Goal: Contribute content: Contribute content

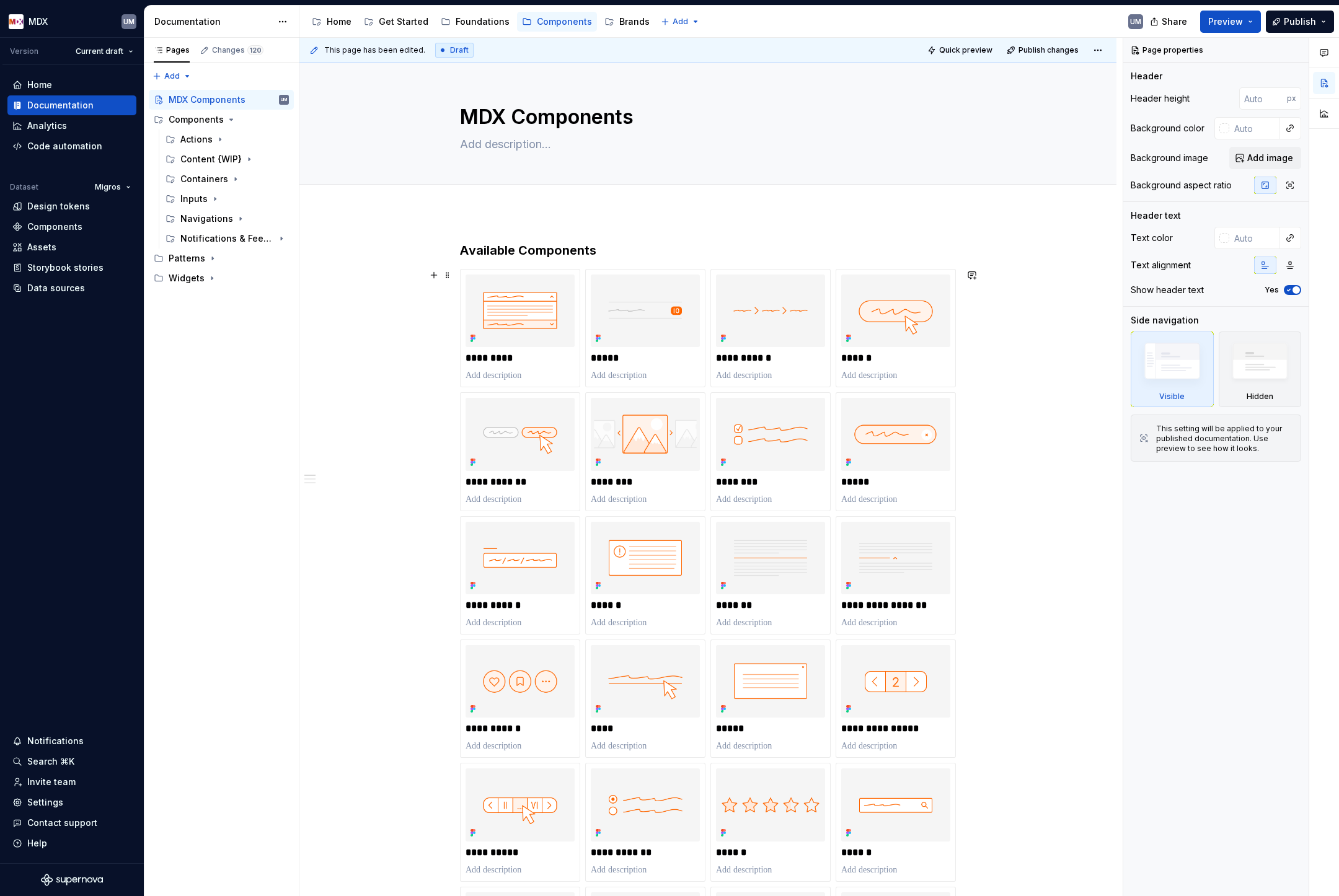
scroll to position [100, 0]
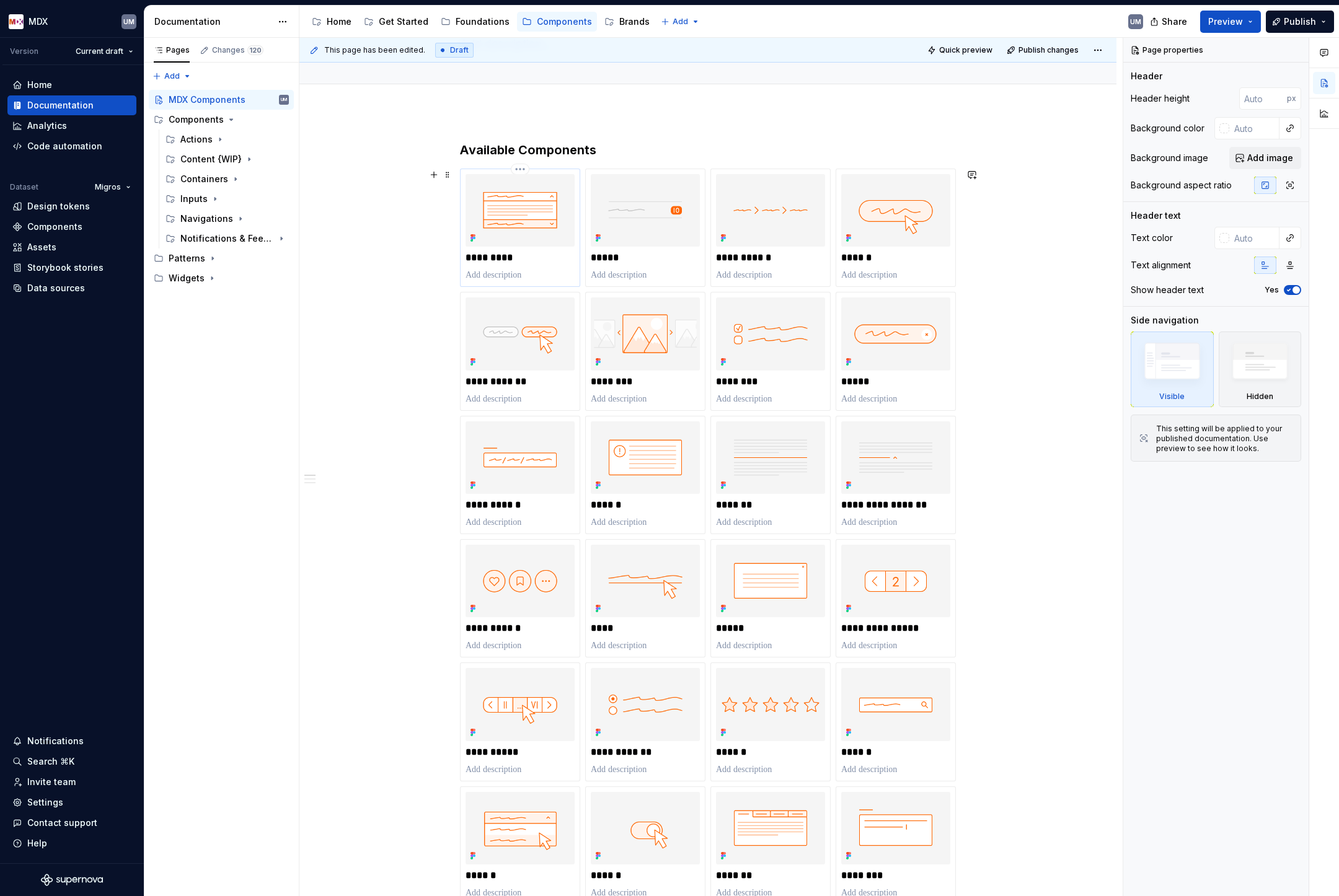
click at [542, 210] on img at bounding box center [520, 210] width 109 height 72
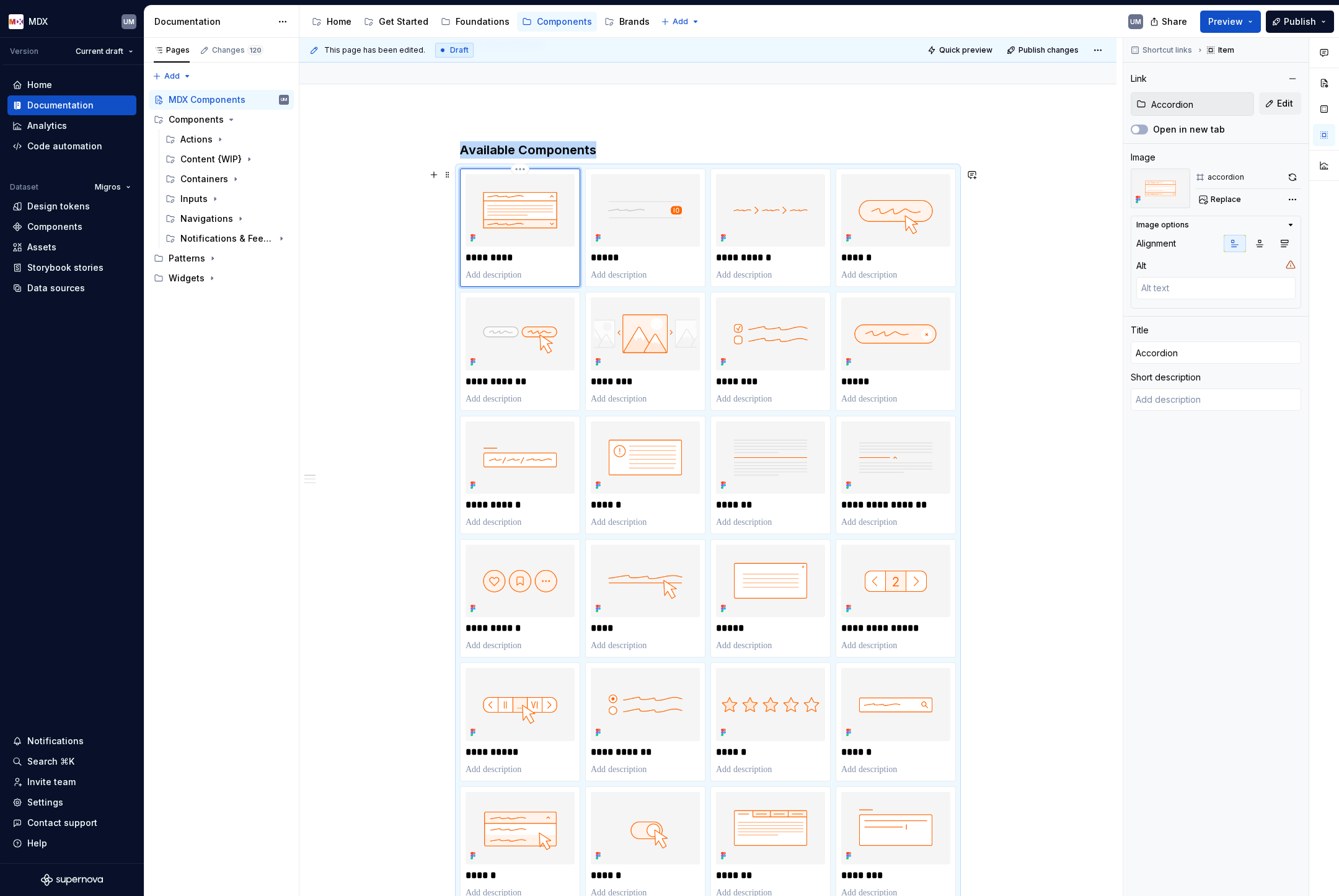
click at [498, 263] on p "*********" at bounding box center [520, 258] width 109 height 13
click at [516, 218] on img at bounding box center [520, 210] width 109 height 72
click at [219, 140] on icon "Page tree" at bounding box center [220, 140] width 1 height 3
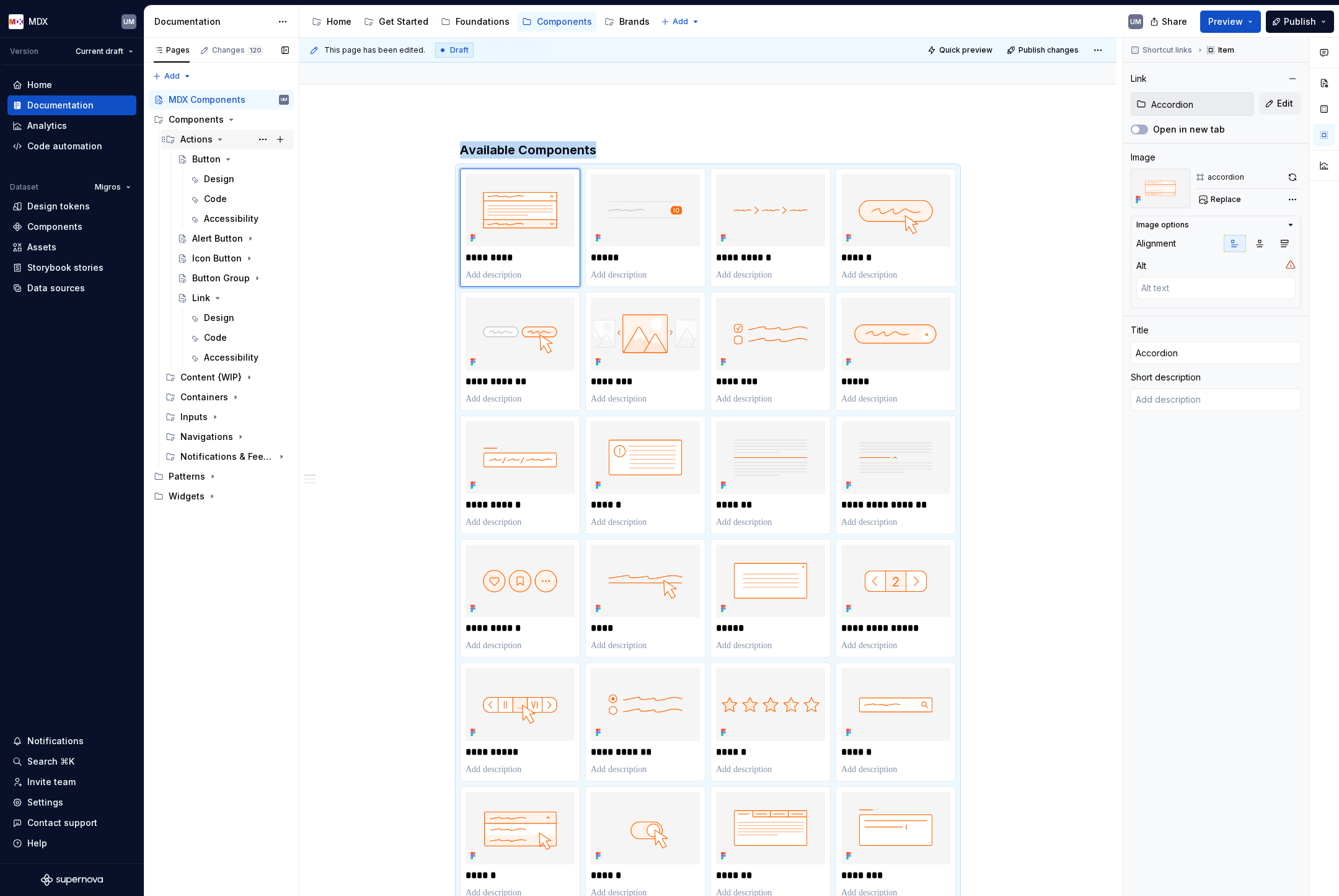
click at [216, 140] on icon "Page tree" at bounding box center [220, 139] width 10 height 10
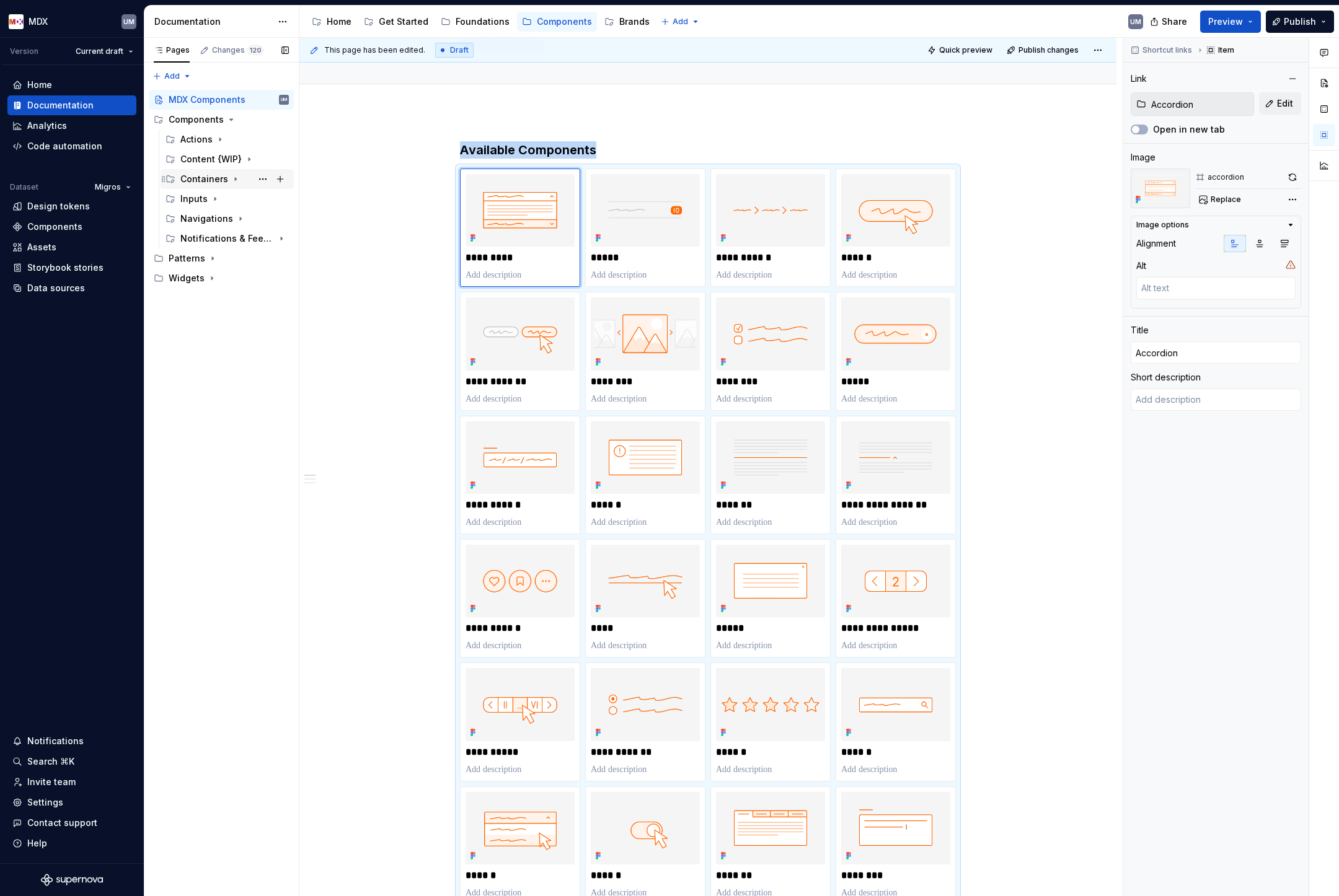
click at [234, 178] on icon "Page tree" at bounding box center [235, 179] width 10 height 10
click at [235, 178] on icon "Page tree" at bounding box center [236, 179] width 3 height 1
click at [247, 159] on icon "Page tree" at bounding box center [247, 159] width 1 height 3
click at [224, 180] on div "Accordion" at bounding box center [214, 179] width 44 height 13
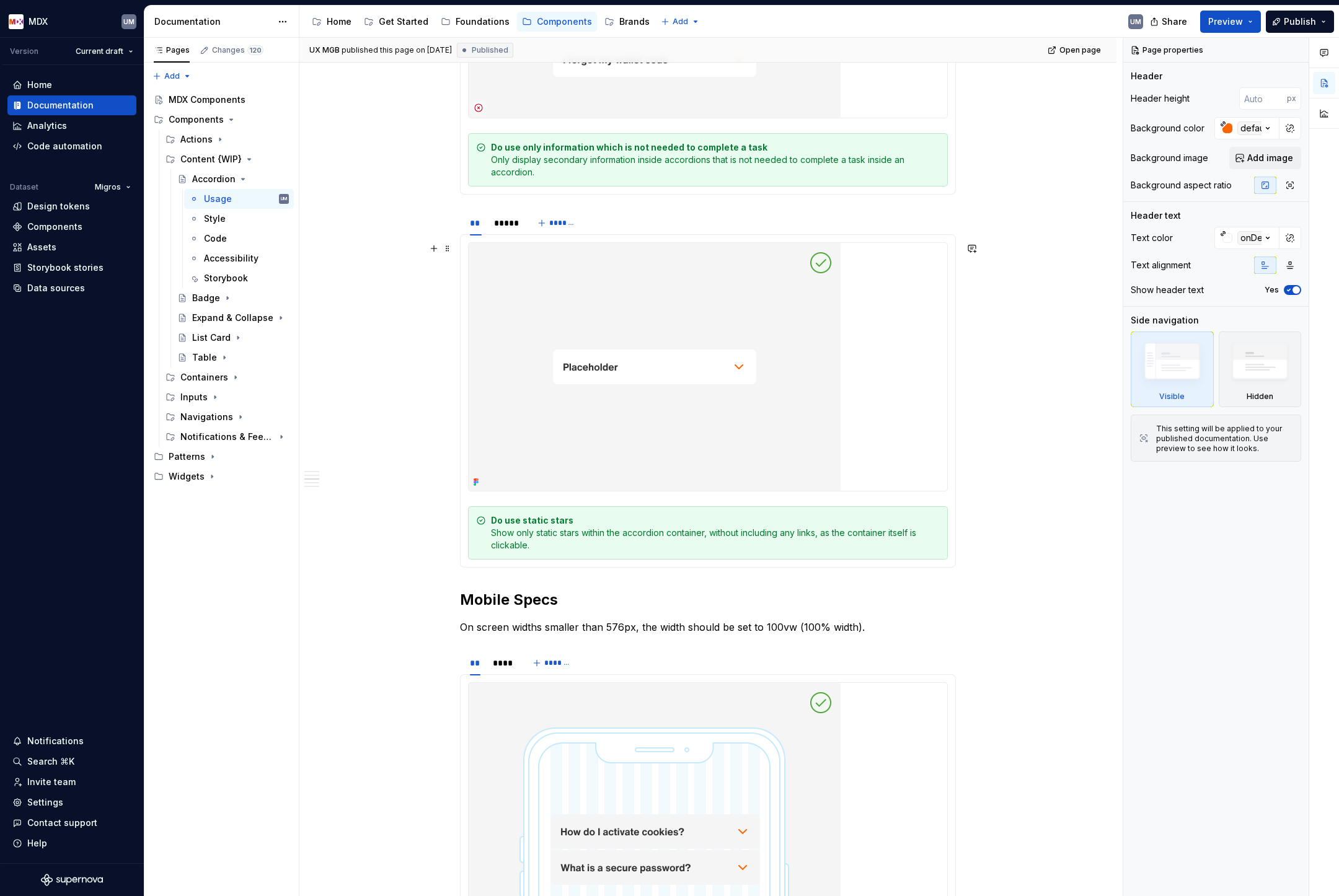
scroll to position [2618, 0]
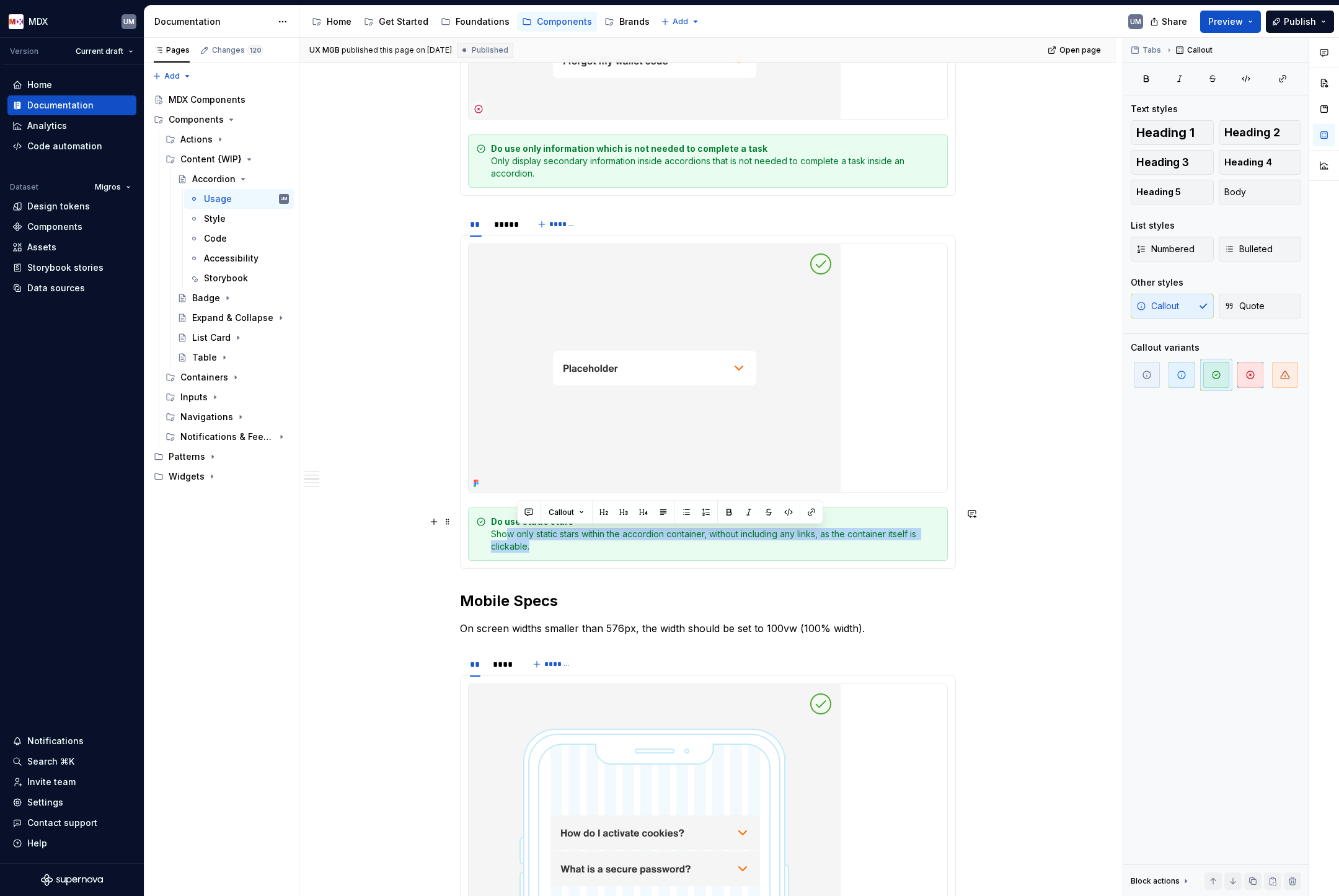
drag, startPoint x: 540, startPoint y: 548, endPoint x: 508, endPoint y: 532, distance: 35.8
click at [508, 532] on div "Do use static stars Show only static stars within the accordion container, with…" at bounding box center [715, 534] width 449 height 37
click at [508, 532] on div "Do use static stars Show only static stars within the accordion container, with…" at bounding box center [715, 534] width 449 height 37
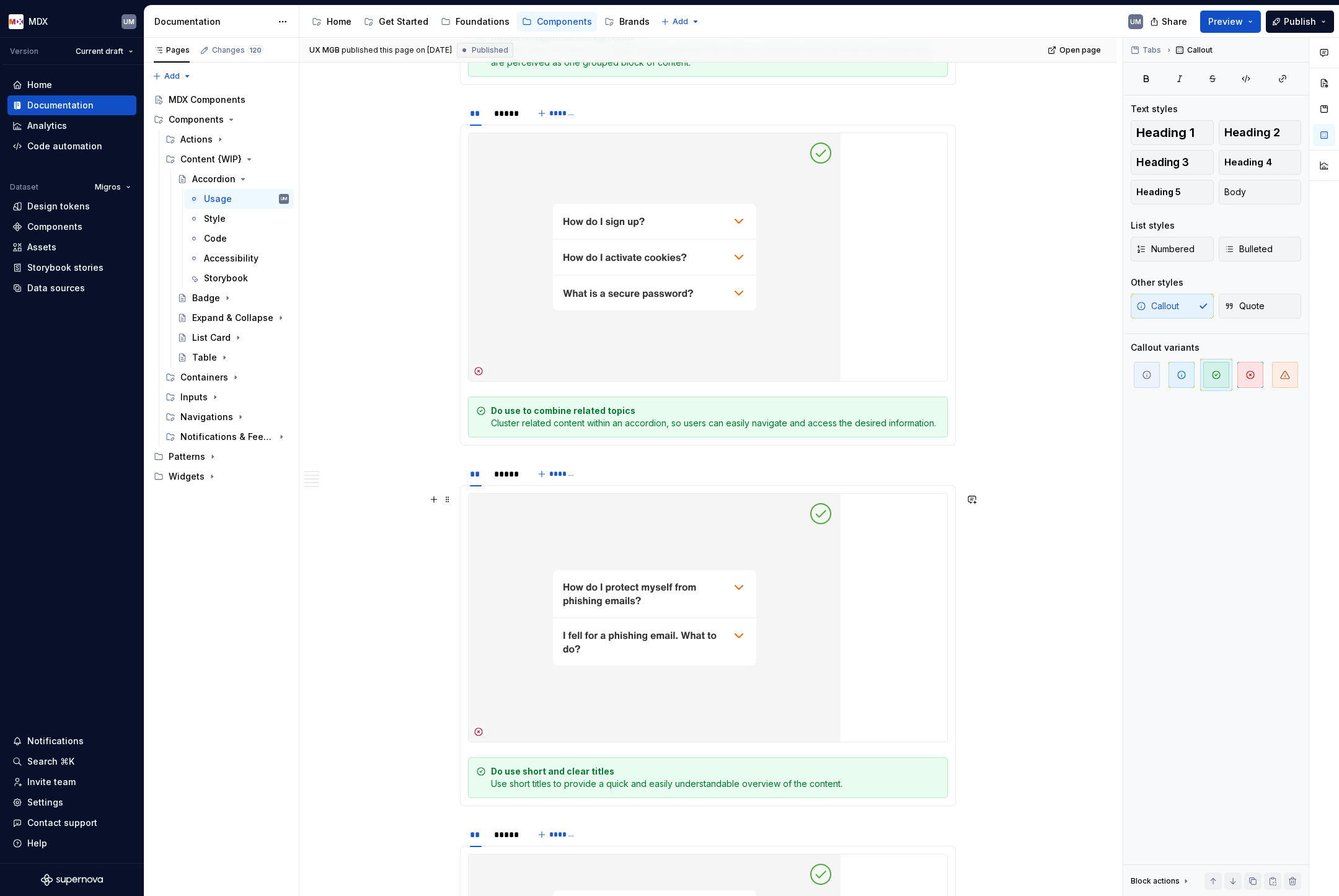
scroll to position [1273, 0]
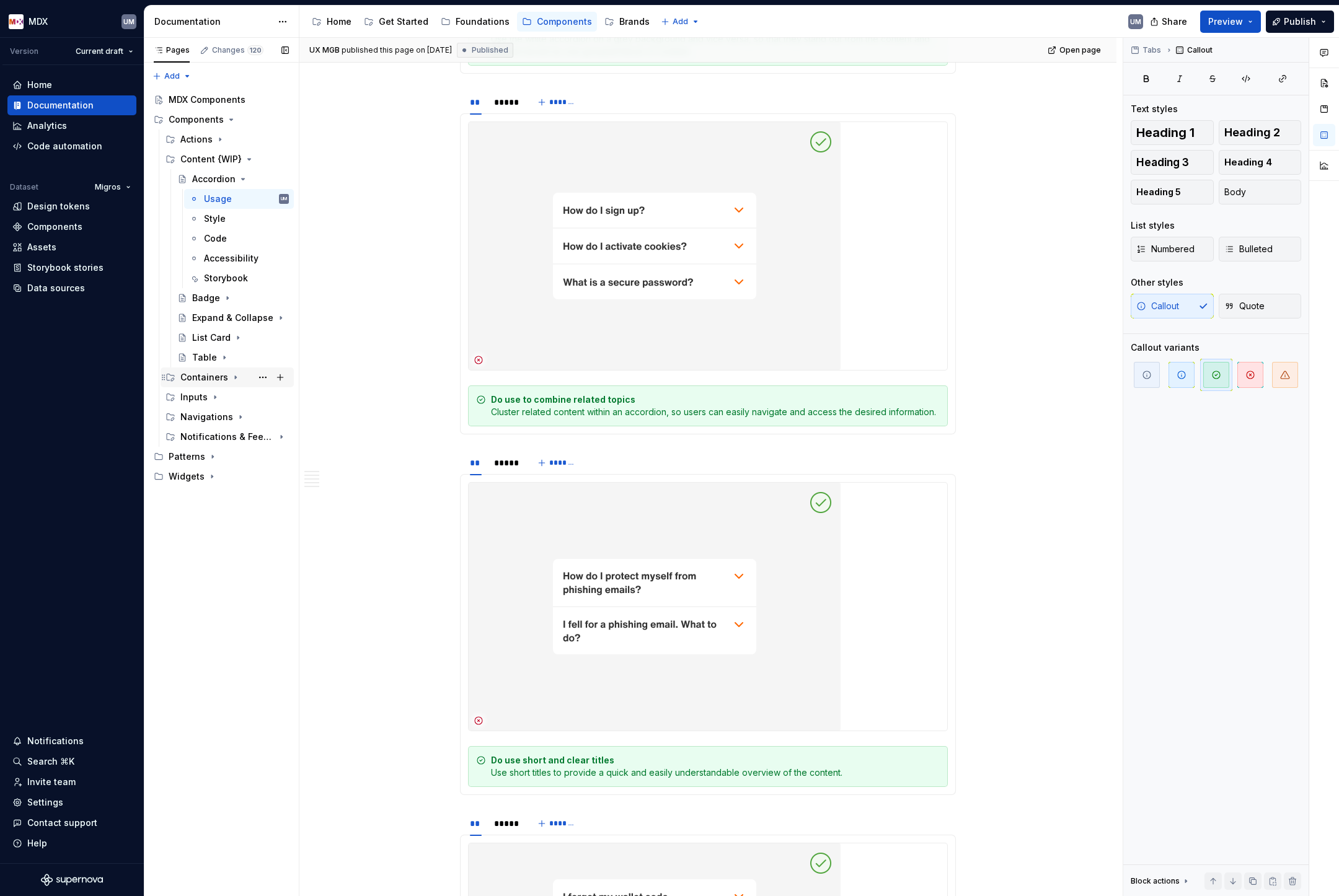
click at [233, 377] on icon "Page tree" at bounding box center [235, 377] width 10 height 10
click at [263, 416] on button "Page tree" at bounding box center [263, 417] width 18 height 18
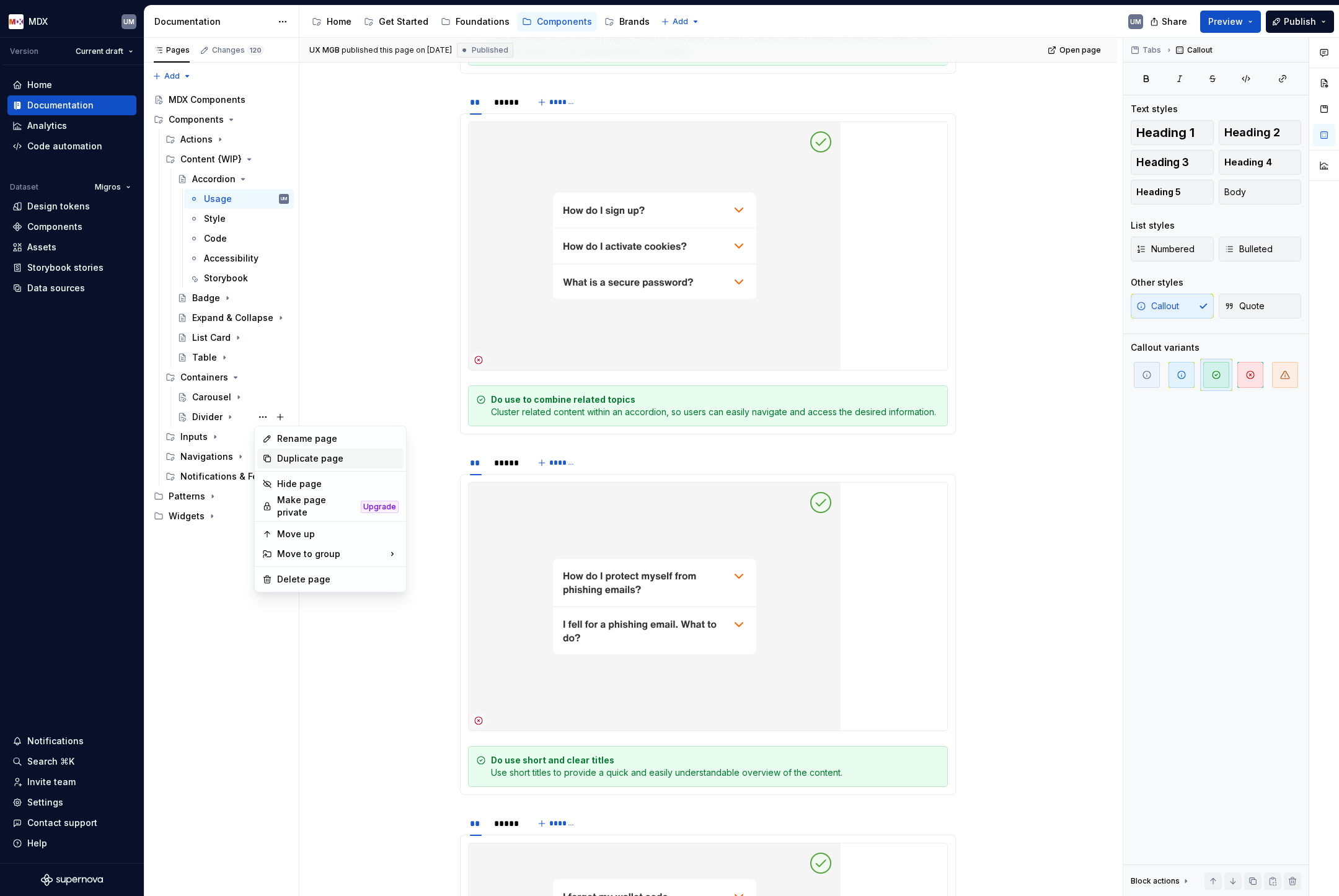
click at [278, 464] on div "Duplicate page" at bounding box center [337, 459] width 122 height 13
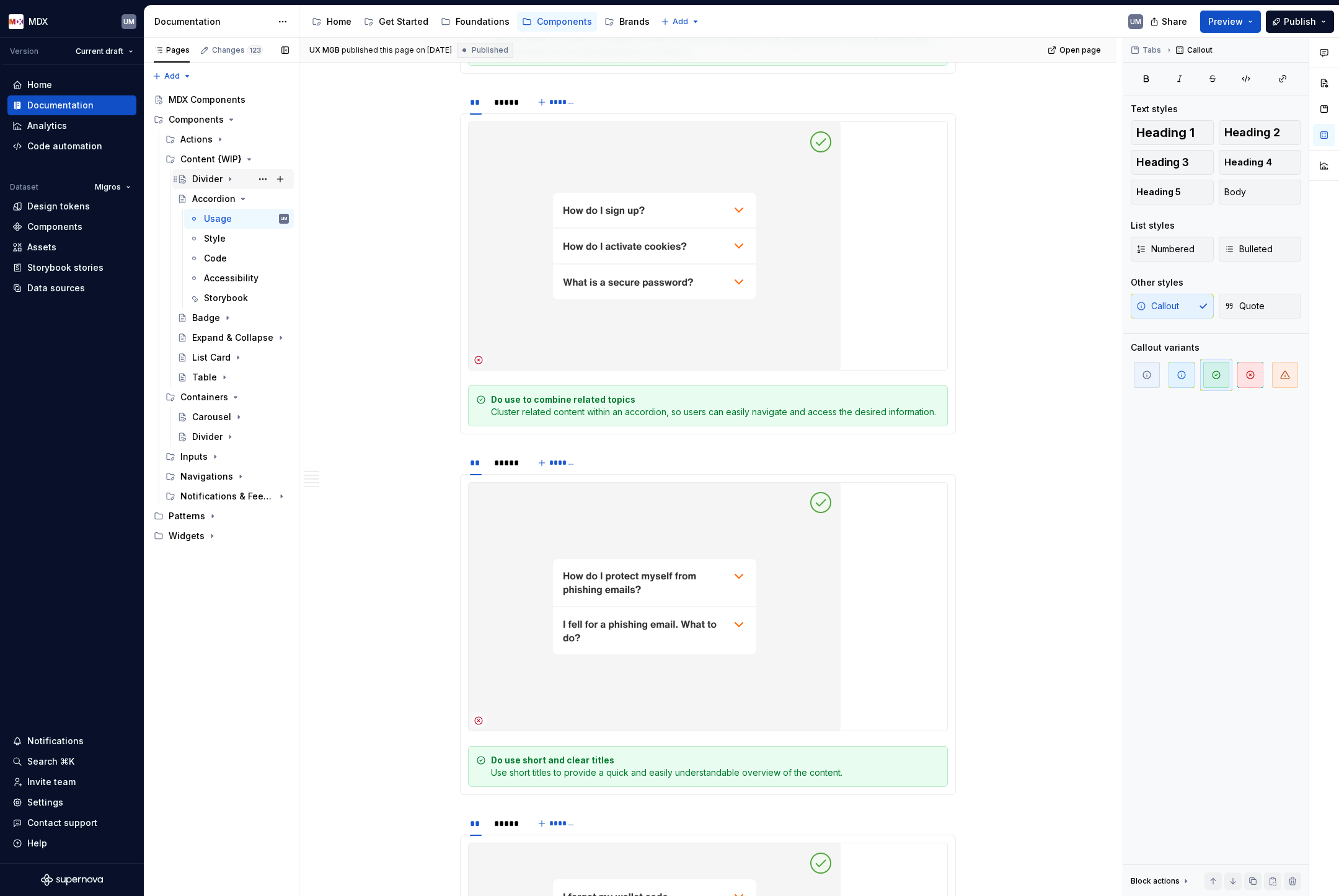
click at [230, 178] on icon "Page tree" at bounding box center [230, 179] width 1 height 3
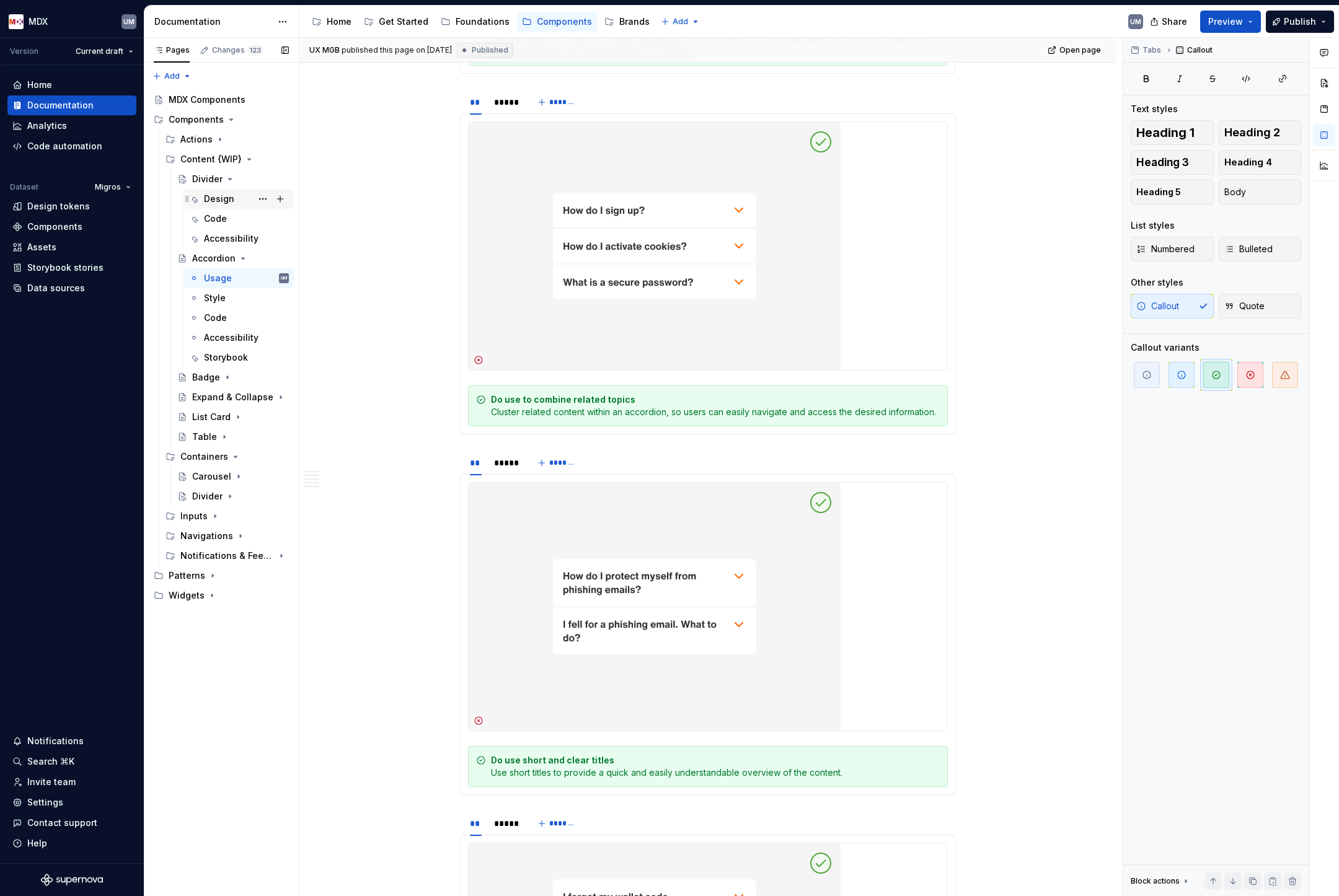
click at [222, 197] on div "Design" at bounding box center [218, 199] width 30 height 13
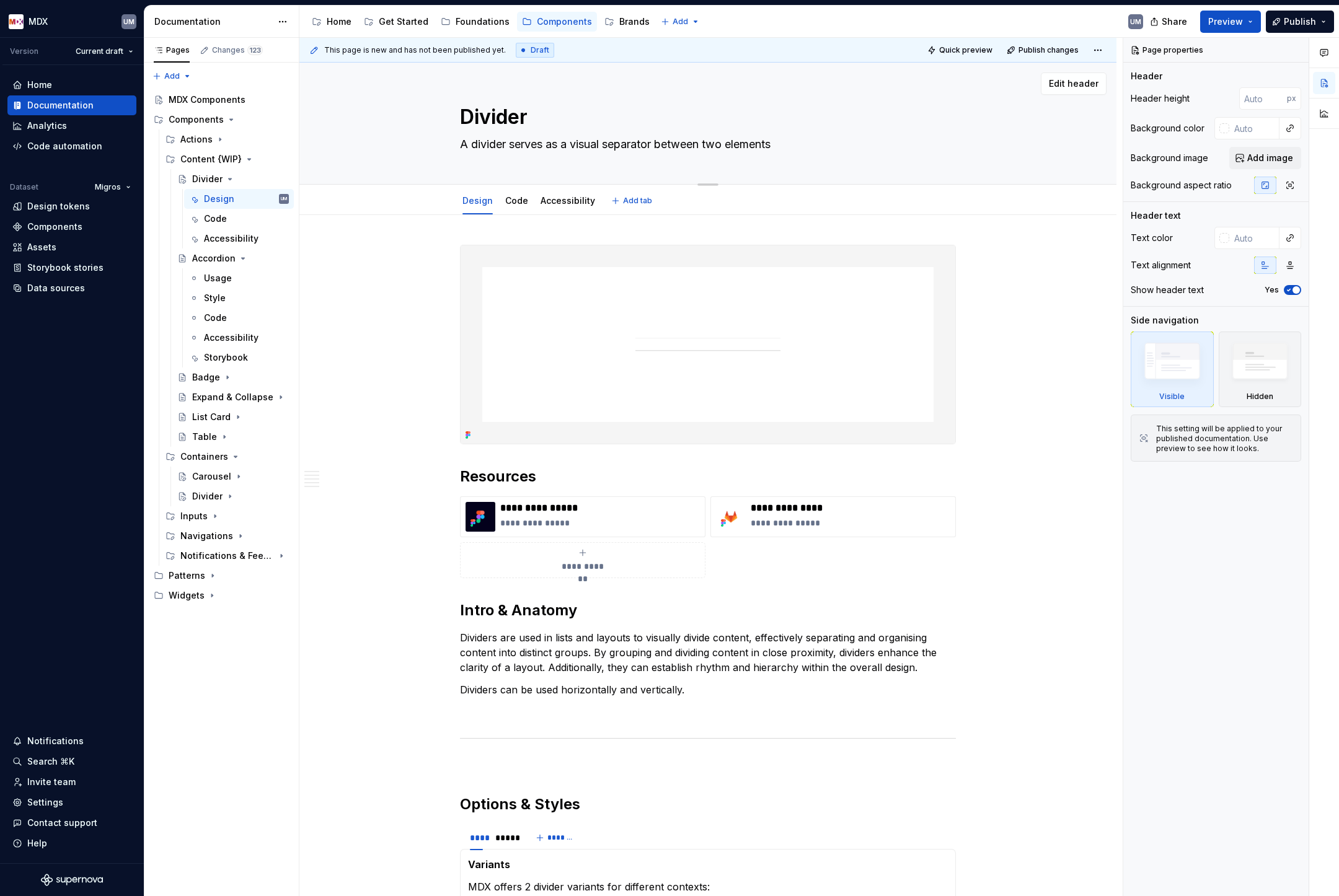
click at [533, 140] on textarea "A divider serves as a visual separator between two elements" at bounding box center [705, 144] width 496 height 20
click at [509, 147] on textarea "A divider serves as a visual separator between two elements" at bounding box center [705, 144] width 496 height 20
click at [549, 147] on textarea "A divider serves as a visual separator between two elements" at bounding box center [705, 144] width 496 height 20
paste textarea "ccordion organises content into collapsible sections for space-efficient inform…"
type textarea "*"
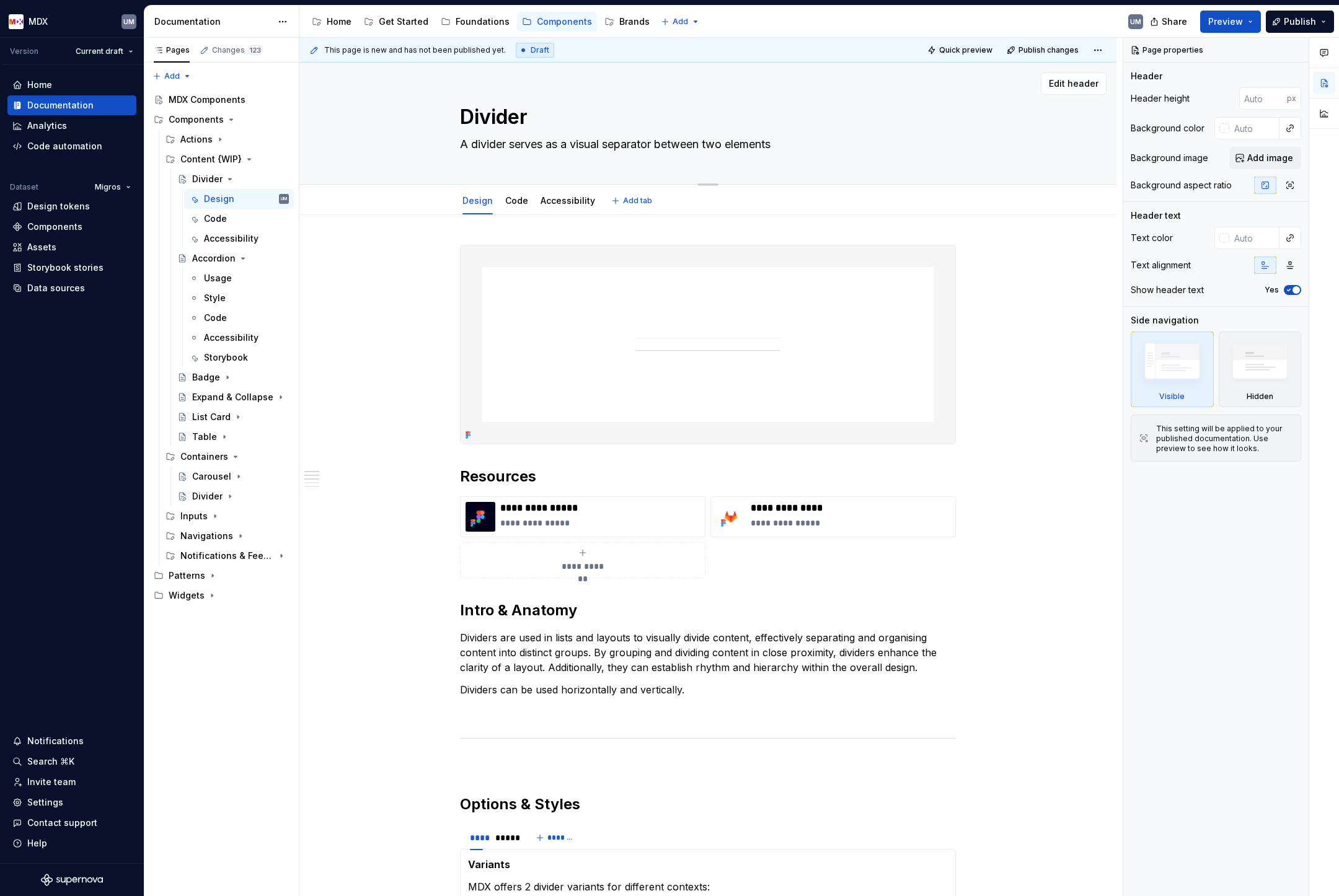
type textarea "Accordion organises content into collapsible sections for space-efficient infor…"
type textarea "*"
type textarea "Accordion organises content into collapsible sections for space-efficient infor…"
click at [506, 114] on textarea "Divider" at bounding box center [705, 117] width 496 height 29
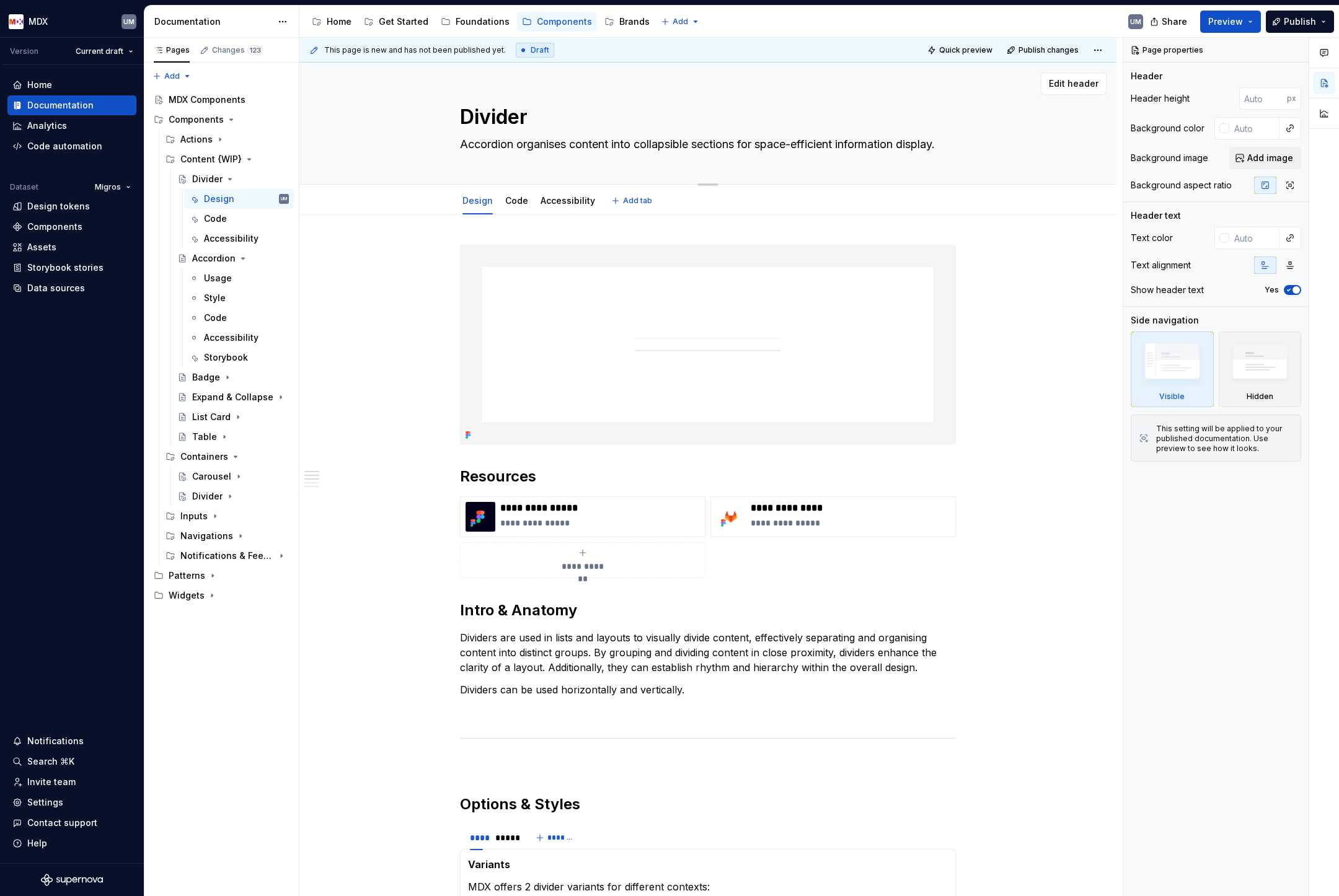
click at [492, 141] on textarea "Accordion organises content into collapsible sections for space-efficient infor…" at bounding box center [705, 144] width 496 height 20
click at [498, 145] on textarea "Accordion organises content into collapsible sections for space-efficient infor…" at bounding box center [705, 144] width 496 height 20
click at [497, 113] on textarea "Divider" at bounding box center [705, 117] width 496 height 29
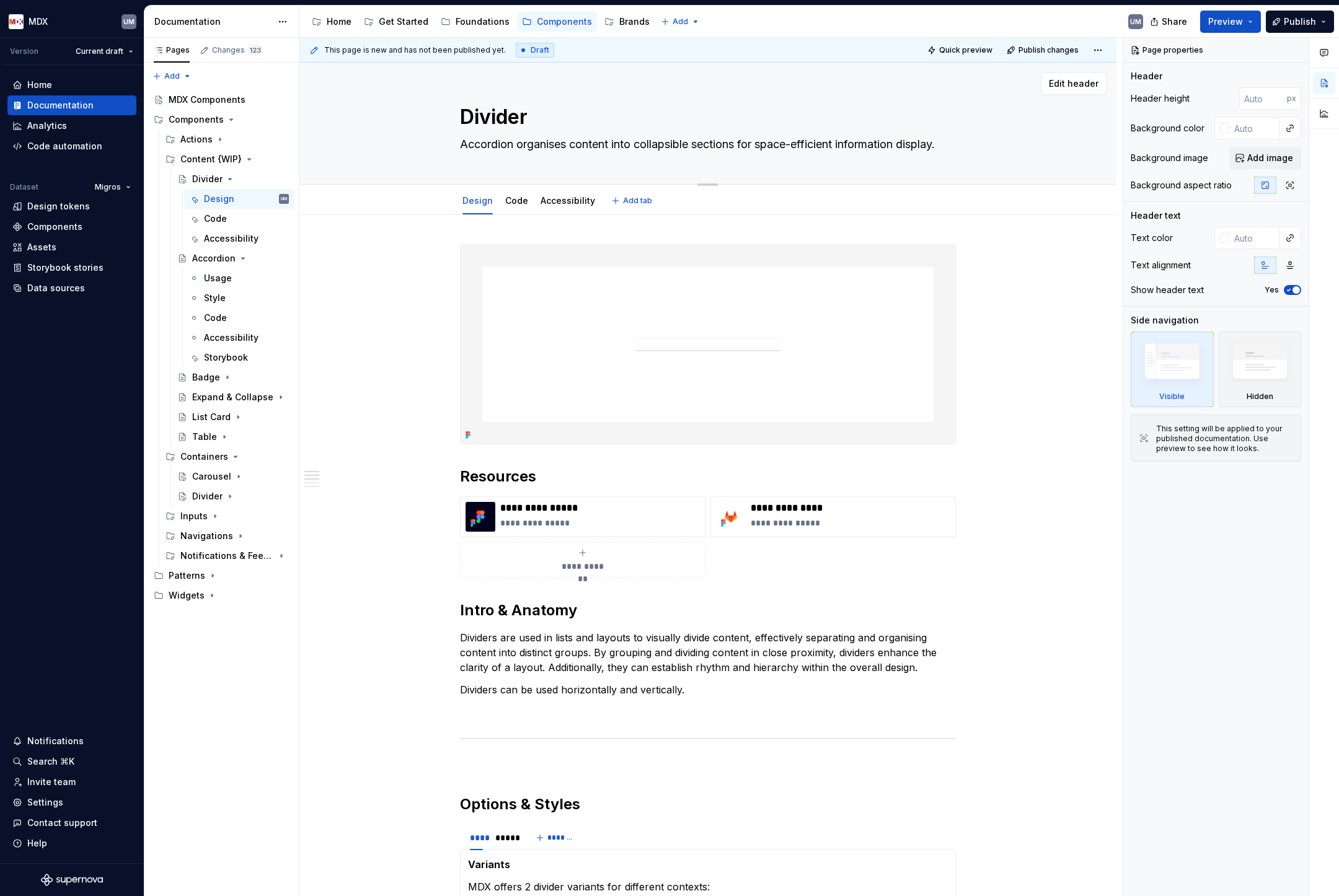
click at [497, 113] on textarea "Divider" at bounding box center [705, 117] width 496 height 29
paste textarea "Accordion"
type textarea "*"
type textarea "Accordion"
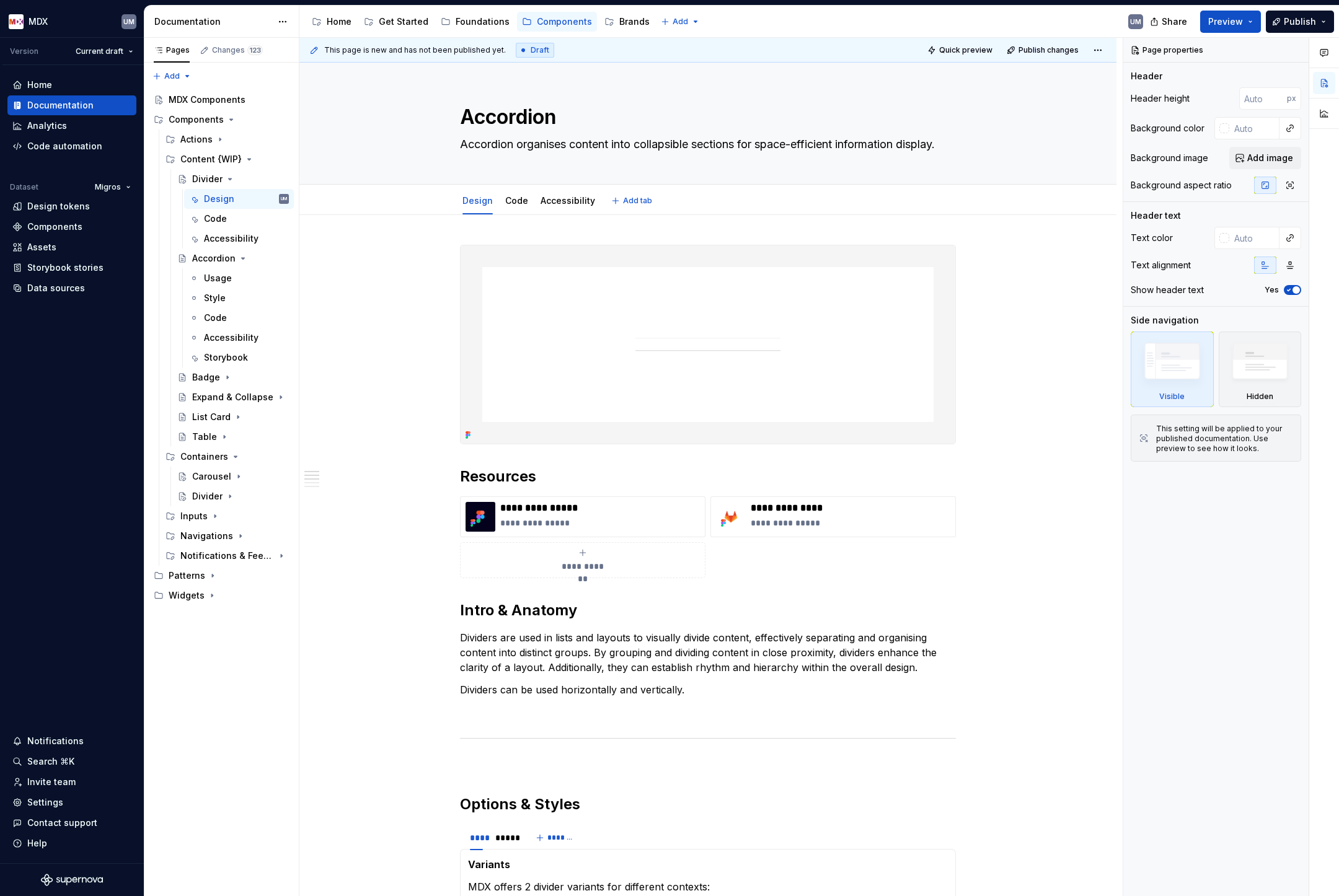
type textarea "*"
type textarea "Accordion"
click at [443, 261] on div "**********" at bounding box center [711, 467] width 823 height 859
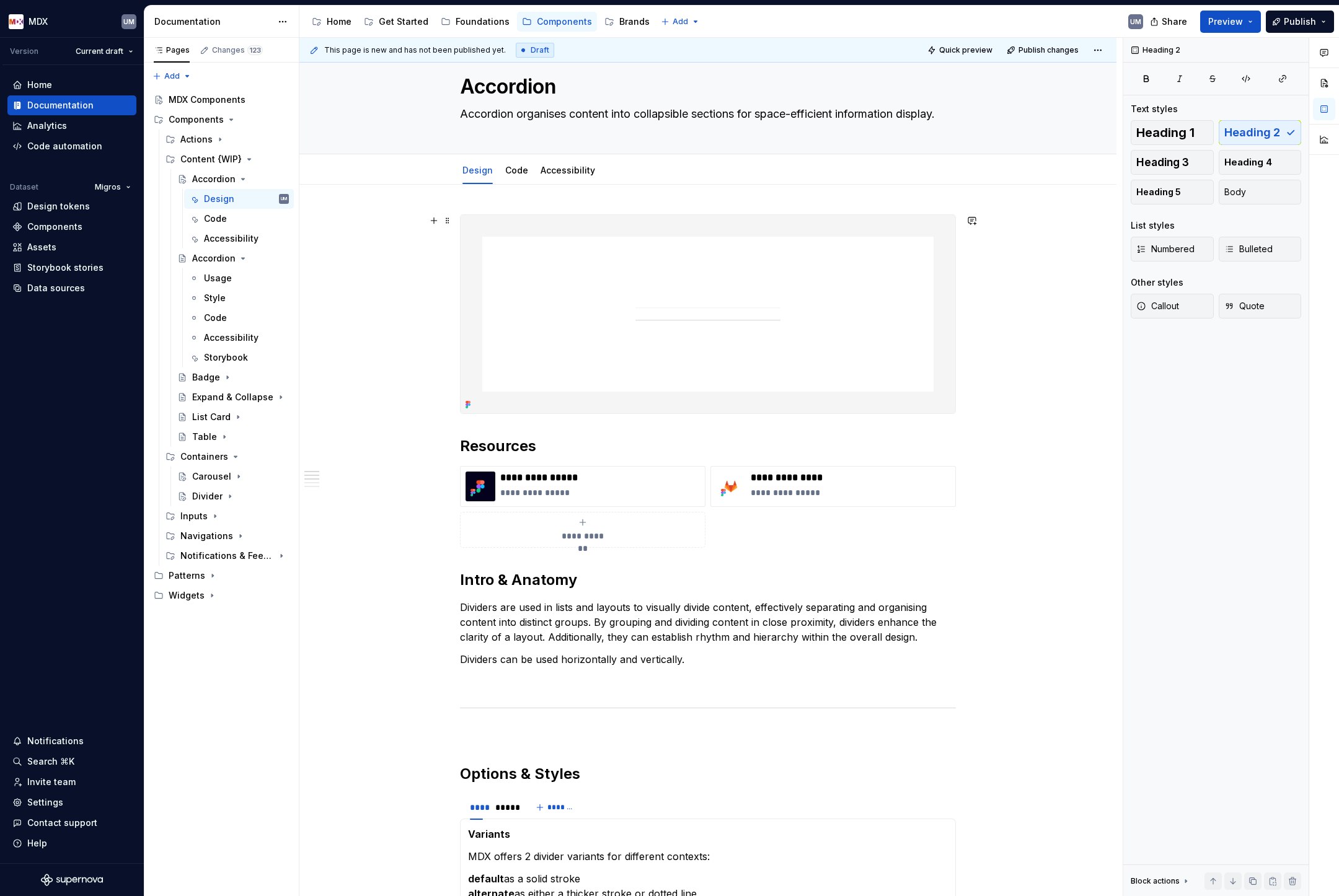
type textarea "*"
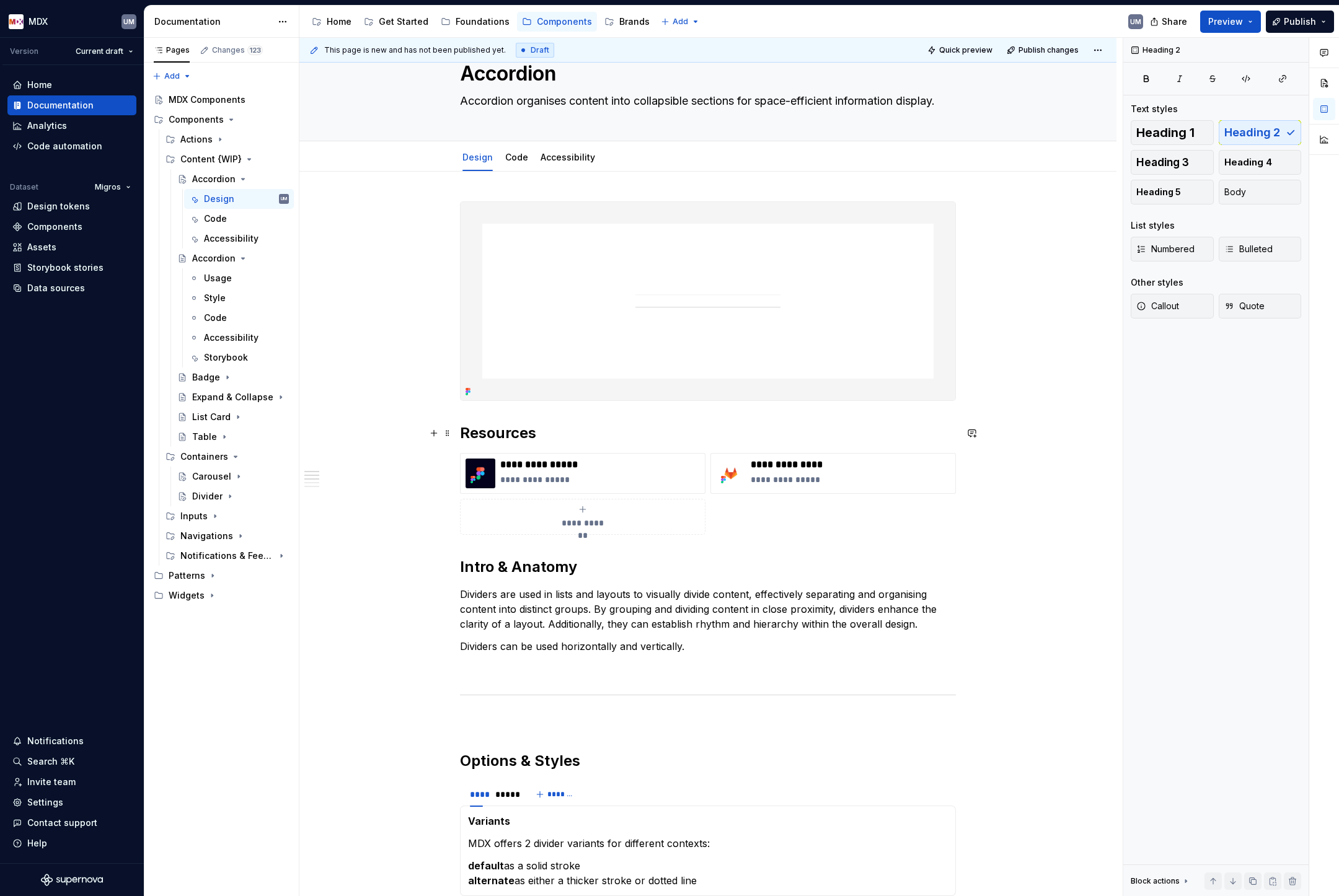
scroll to position [114, 0]
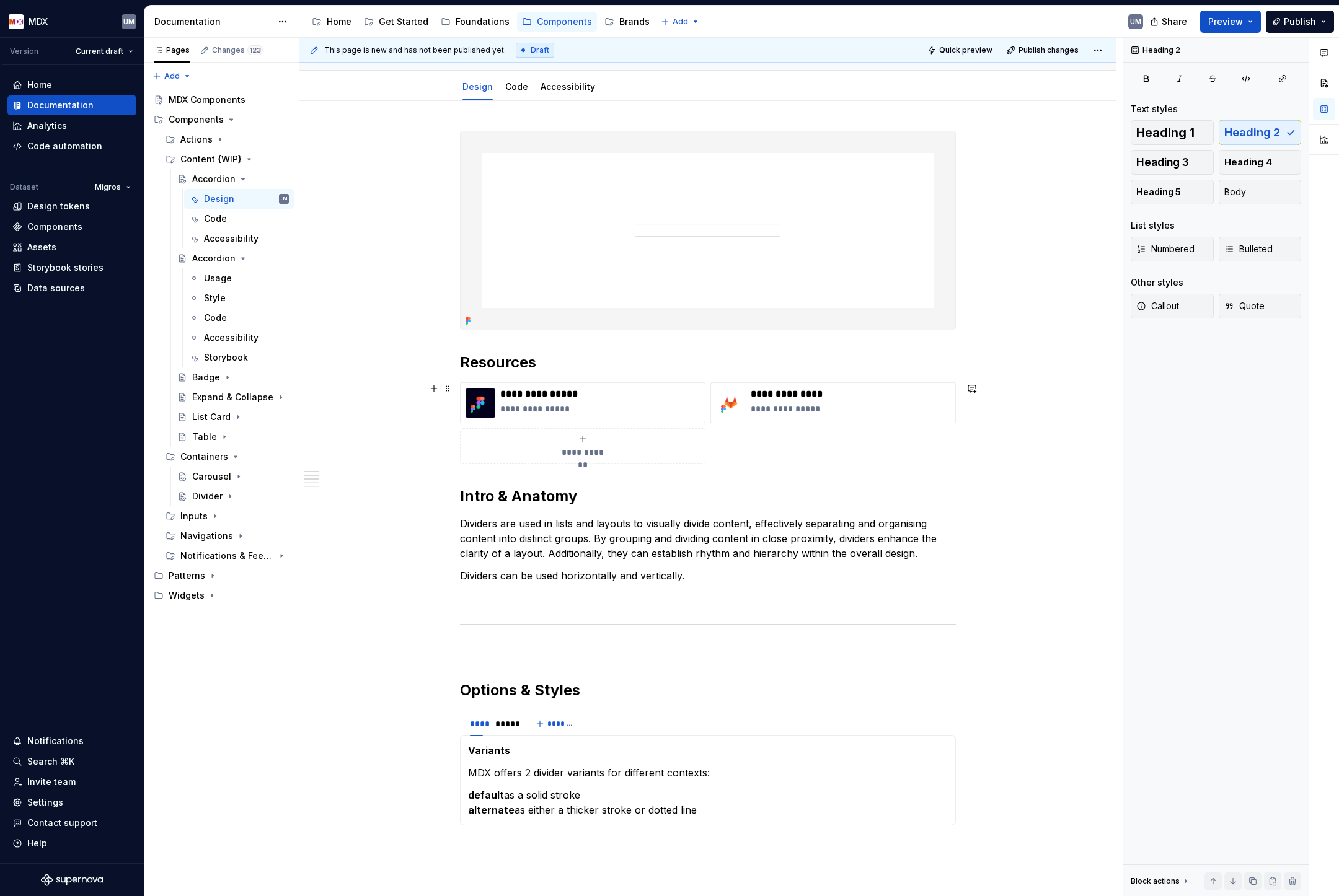
click at [622, 536] on p "Dividers are used in lists and layouts to visually divide content, effectively …" at bounding box center [708, 539] width 496 height 45
click at [672, 577] on p "Dividers can be used horizontally and vertically." at bounding box center [708, 575] width 496 height 15
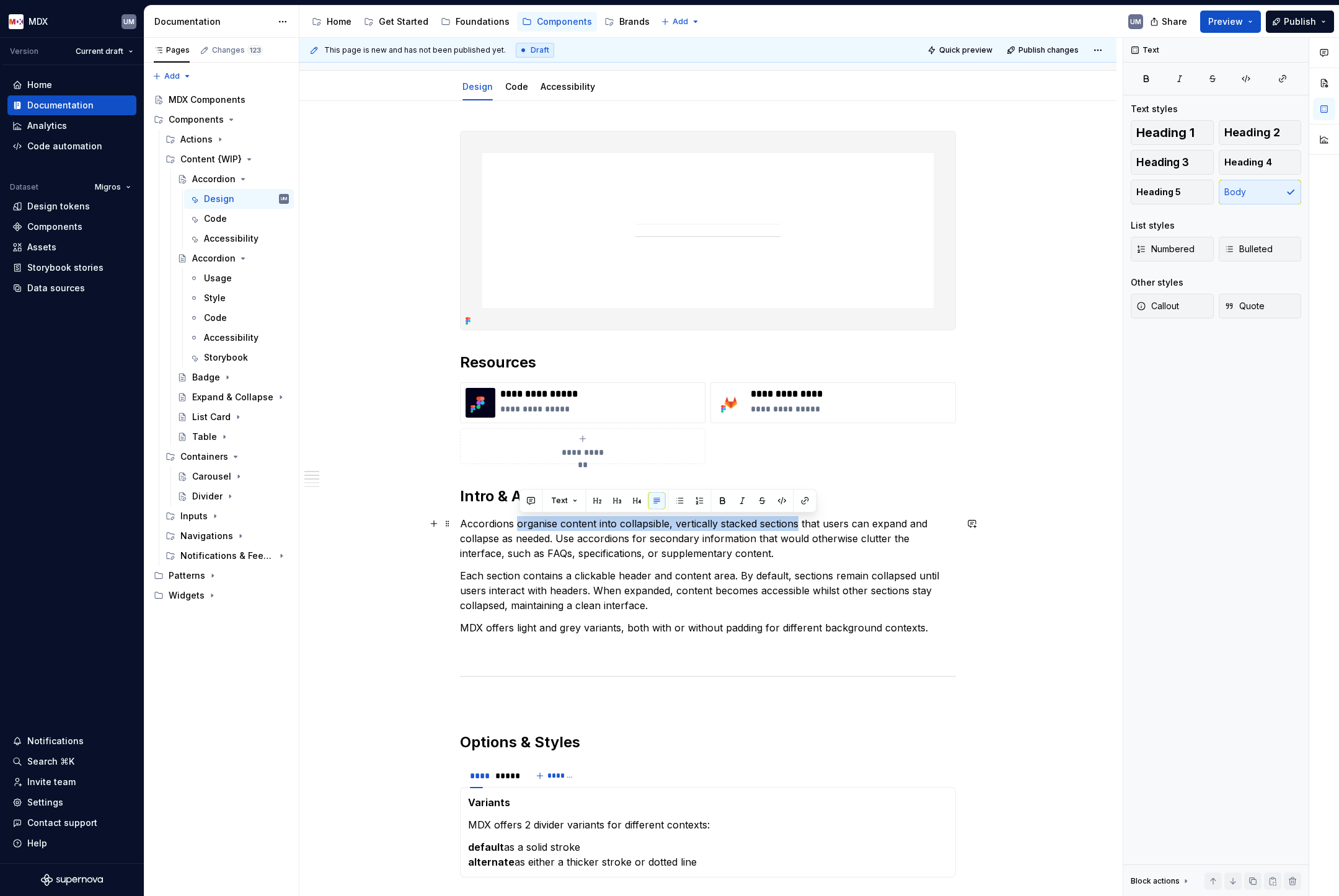
drag, startPoint x: 521, startPoint y: 523, endPoint x: 799, endPoint y: 523, distance: 278.0
click at [799, 523] on p "Accordions organise content into collapsible, vertically stacked sections that …" at bounding box center [708, 539] width 496 height 45
drag, startPoint x: 881, startPoint y: 522, endPoint x: 570, endPoint y: 538, distance: 311.4
click at [569, 538] on p "Accordions organise content into collapsible, vertically stacked sections that …" at bounding box center [708, 539] width 496 height 45
click at [631, 542] on p "Accordions organise content into collapsible, vertically stacked sections that …" at bounding box center [708, 539] width 496 height 45
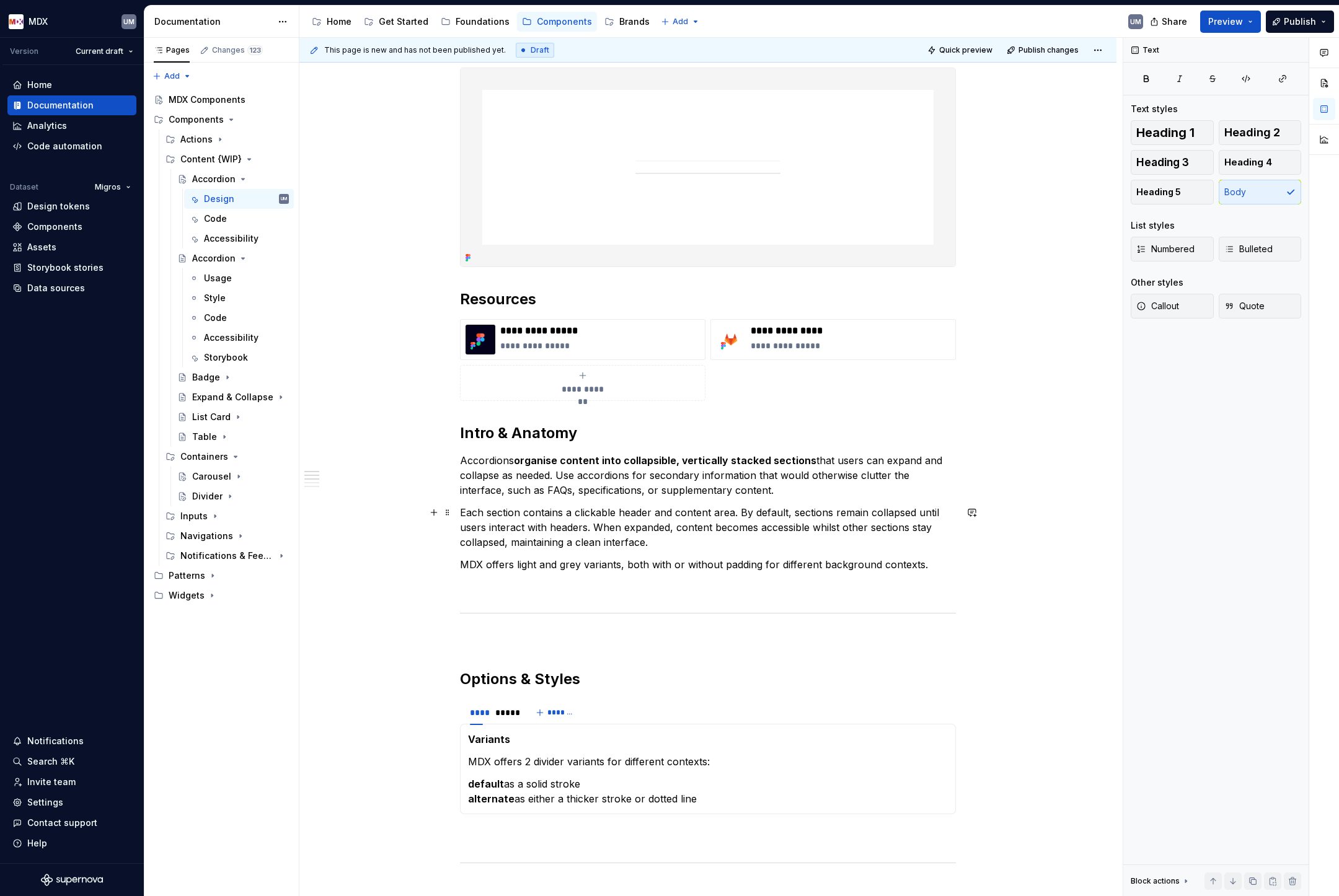
scroll to position [181, 0]
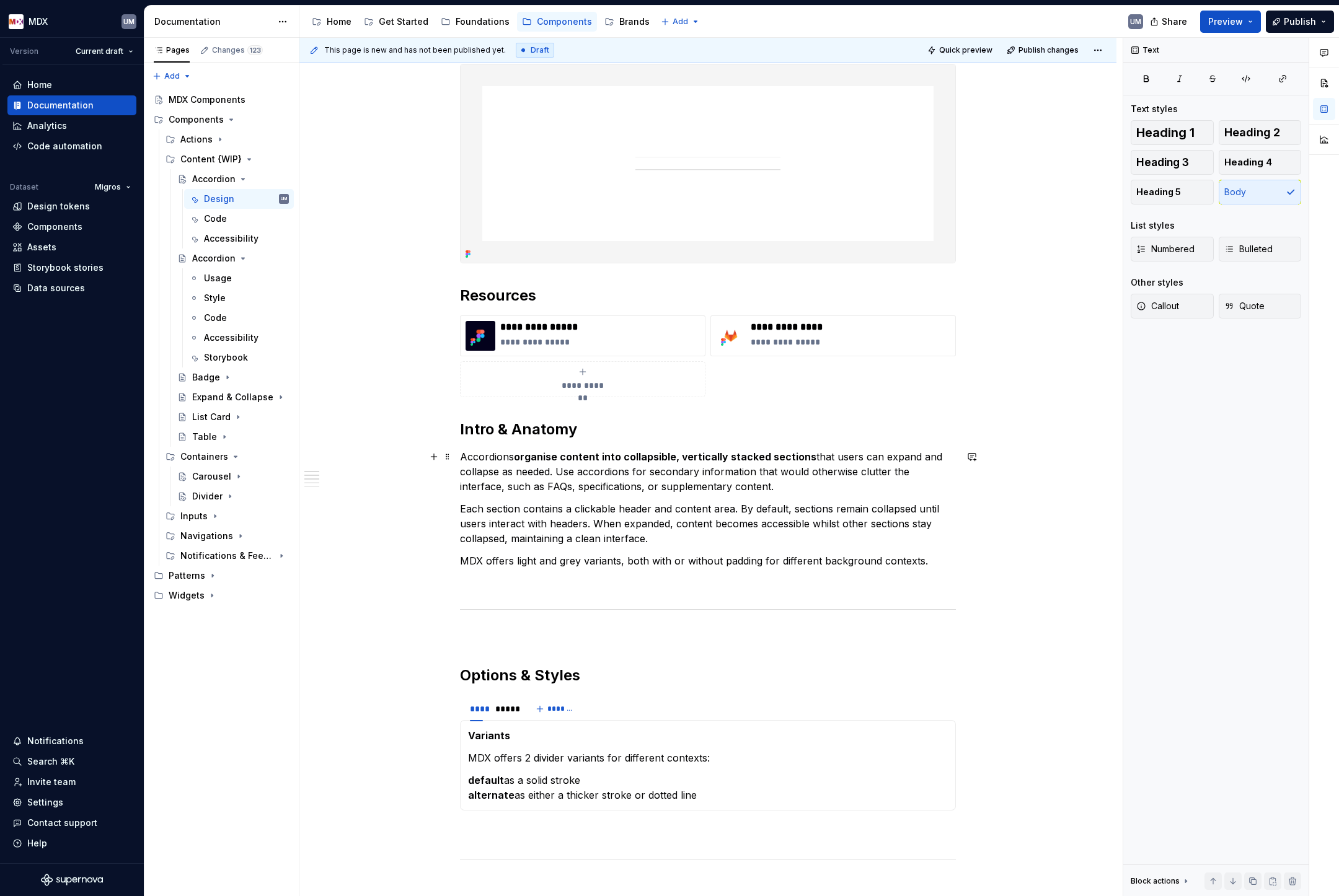
click at [561, 473] on p "Accordions organise content into collapsible, vertically stacked sections that …" at bounding box center [708, 472] width 496 height 45
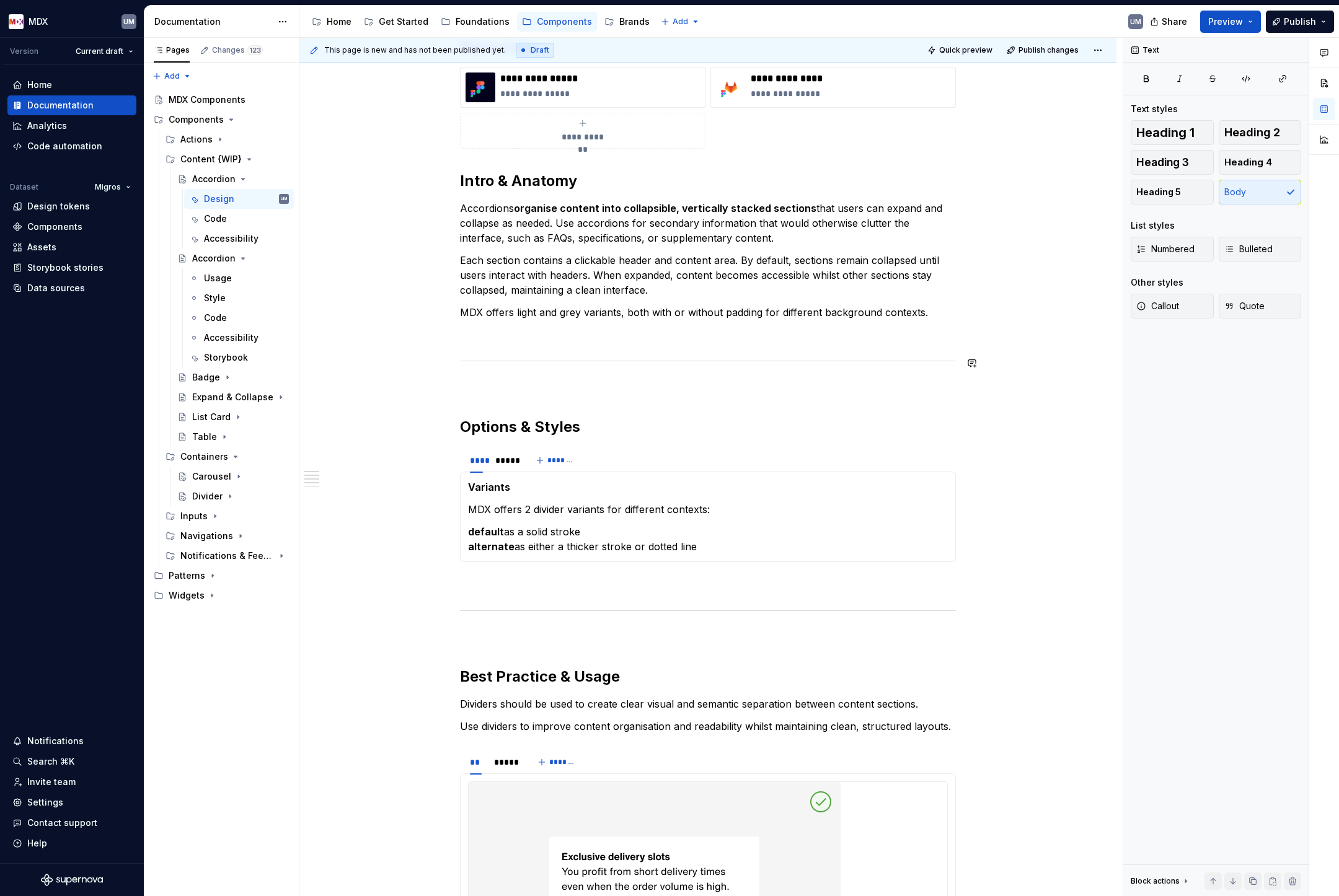
scroll to position [440, 0]
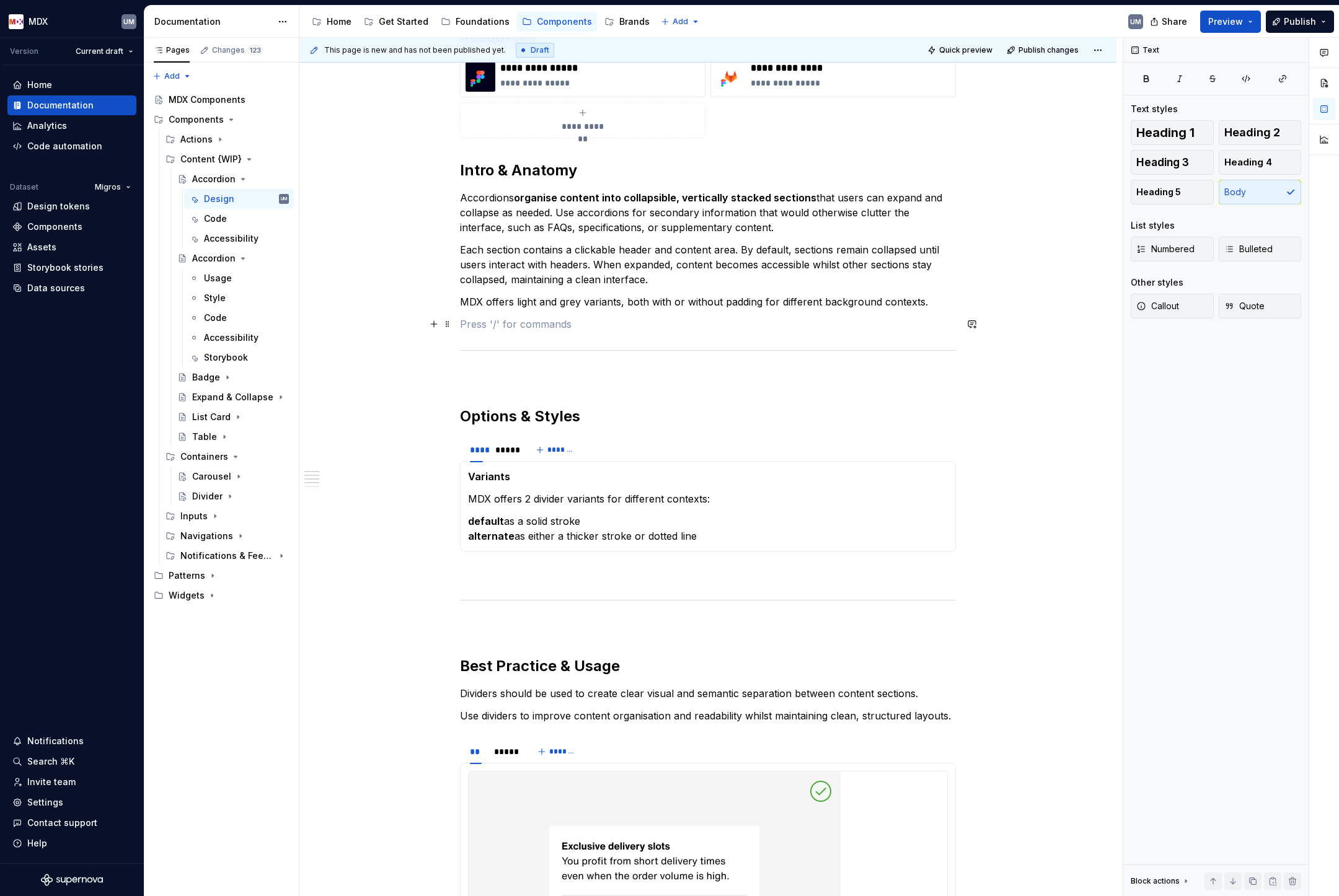
click at [561, 324] on p at bounding box center [708, 324] width 496 height 15
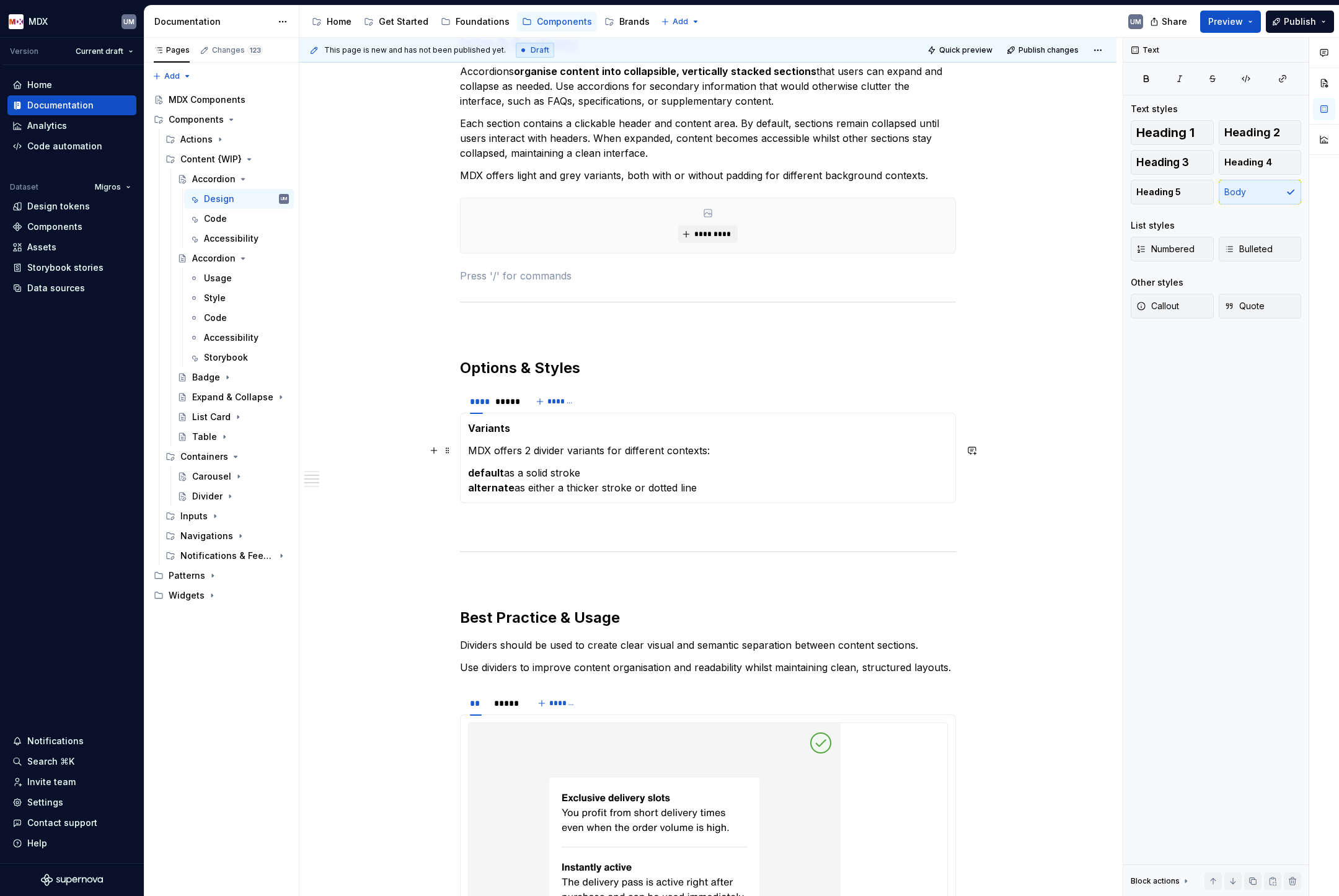
scroll to position [574, 0]
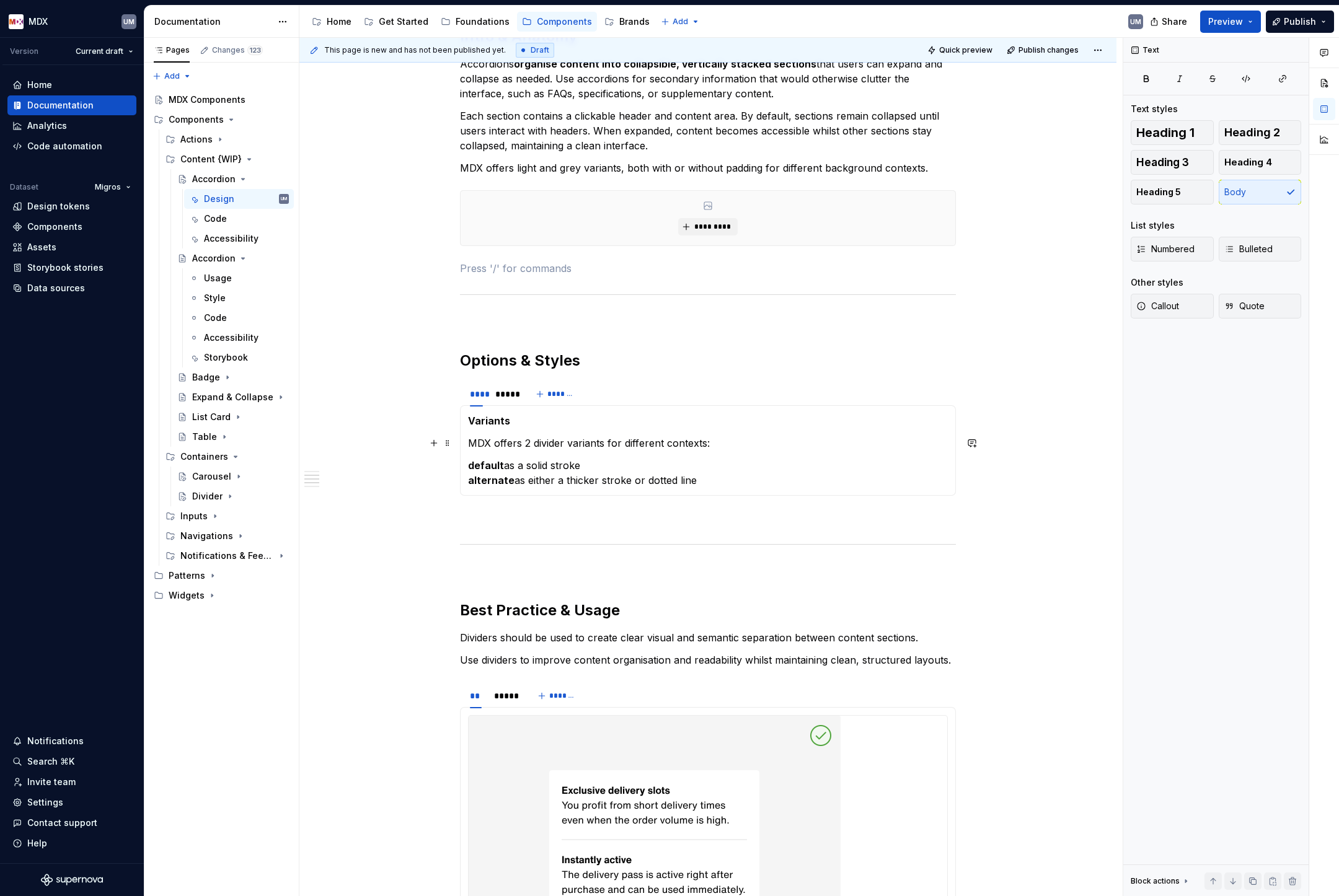
click at [531, 443] on p "MDX offers 2 divider variants for different contexts:" at bounding box center [707, 442] width 480 height 15
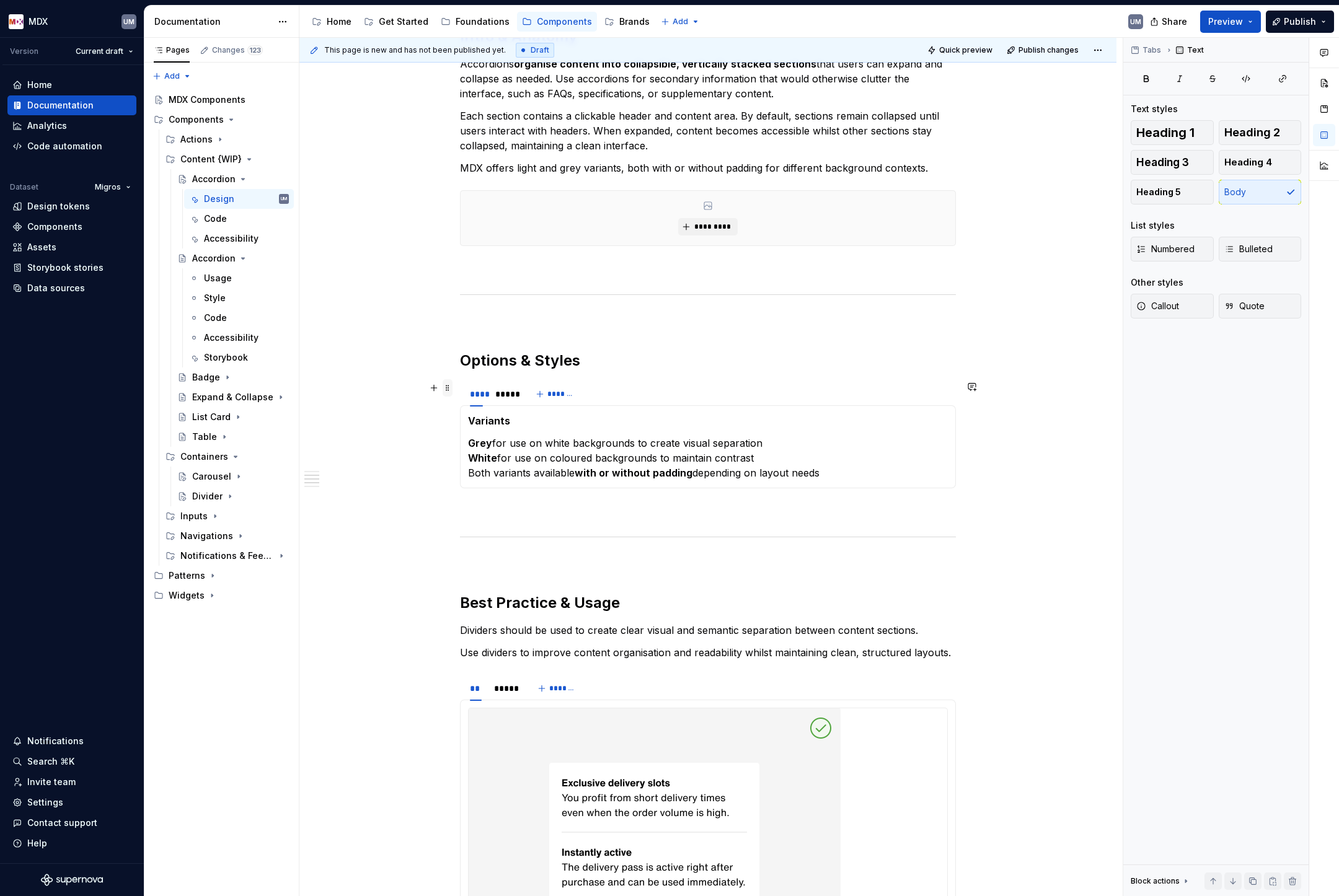
click at [451, 393] on span at bounding box center [448, 388] width 10 height 18
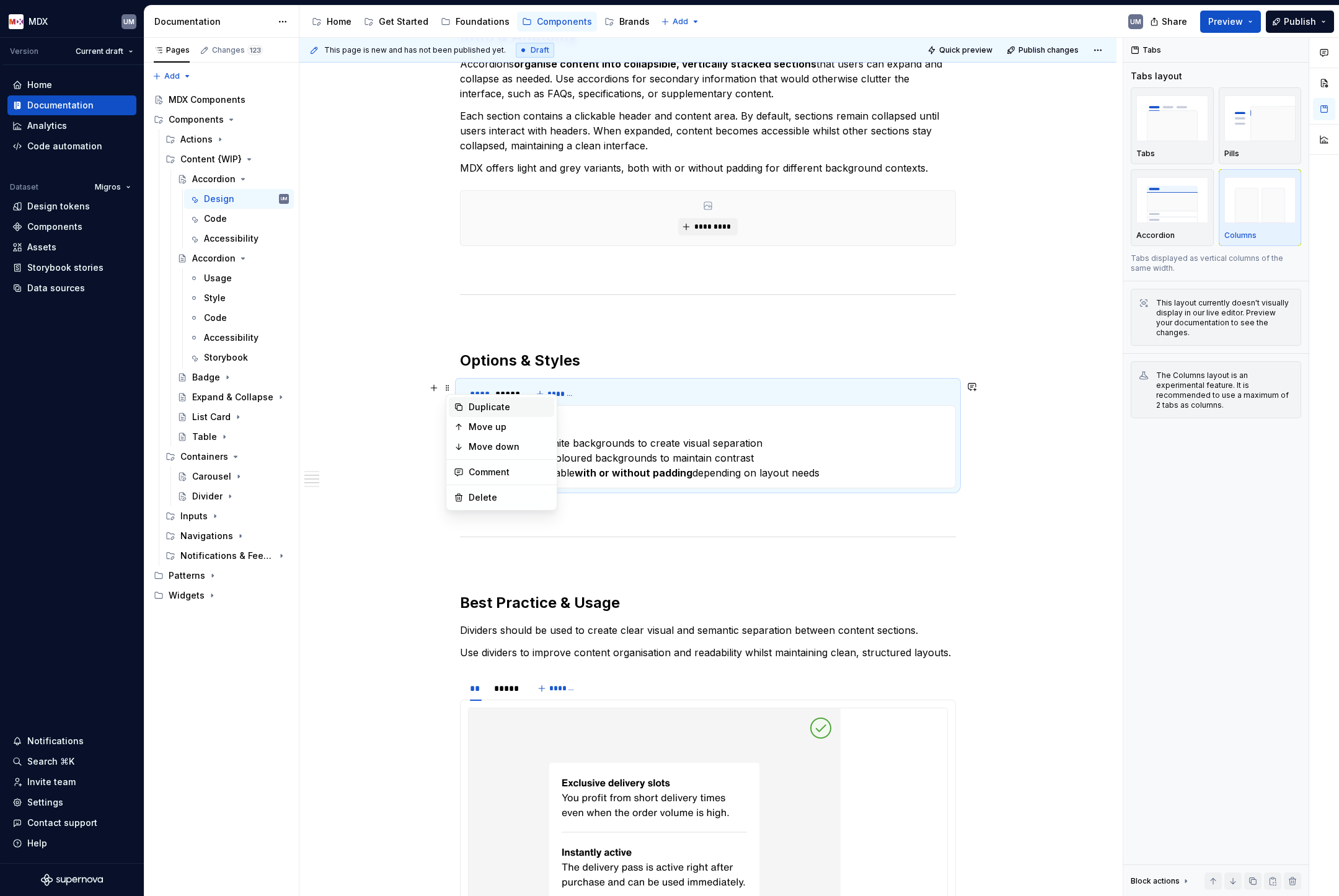
click at [460, 407] on icon at bounding box center [459, 407] width 10 height 10
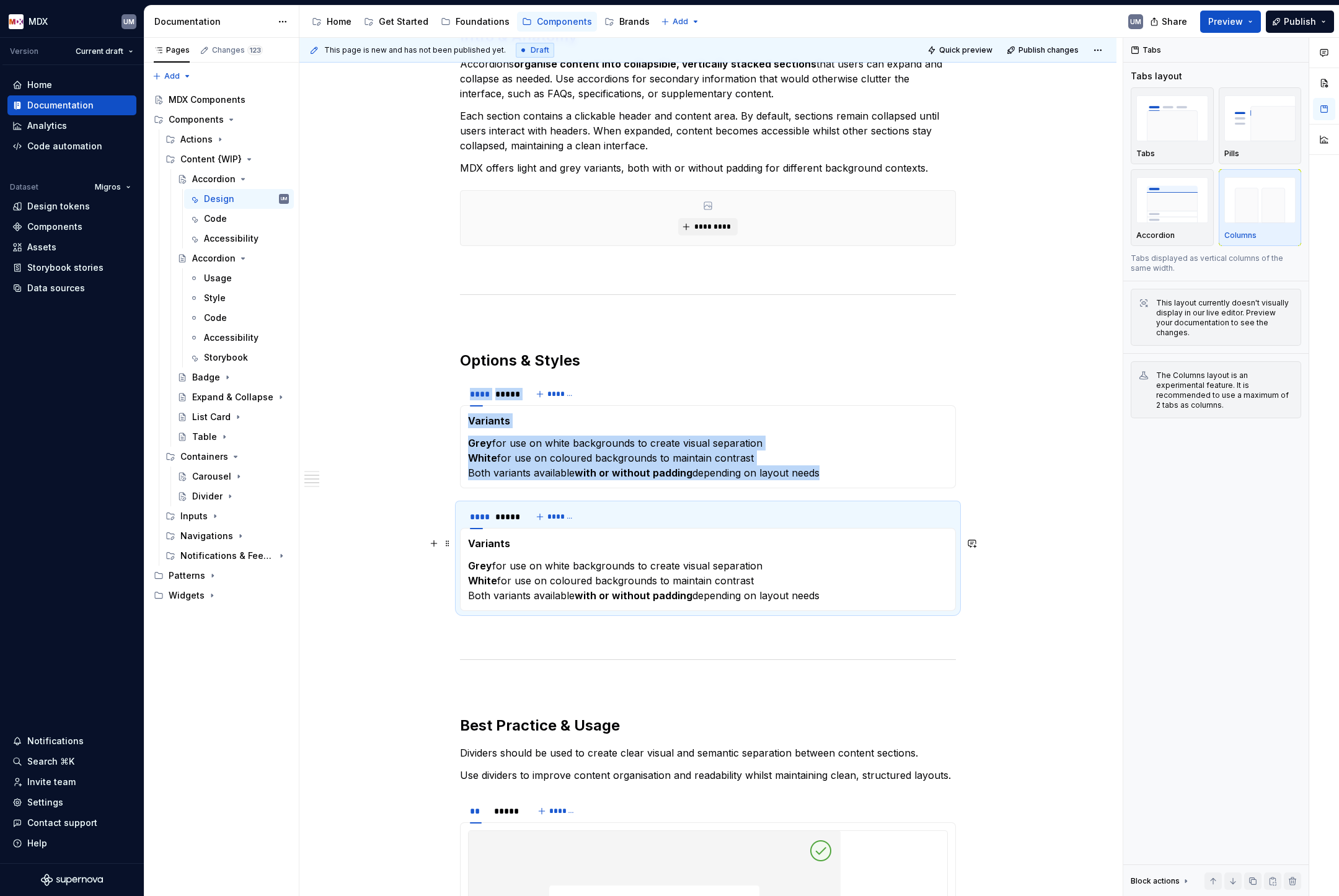
click at [495, 546] on strong "Variants" at bounding box center [489, 543] width 42 height 13
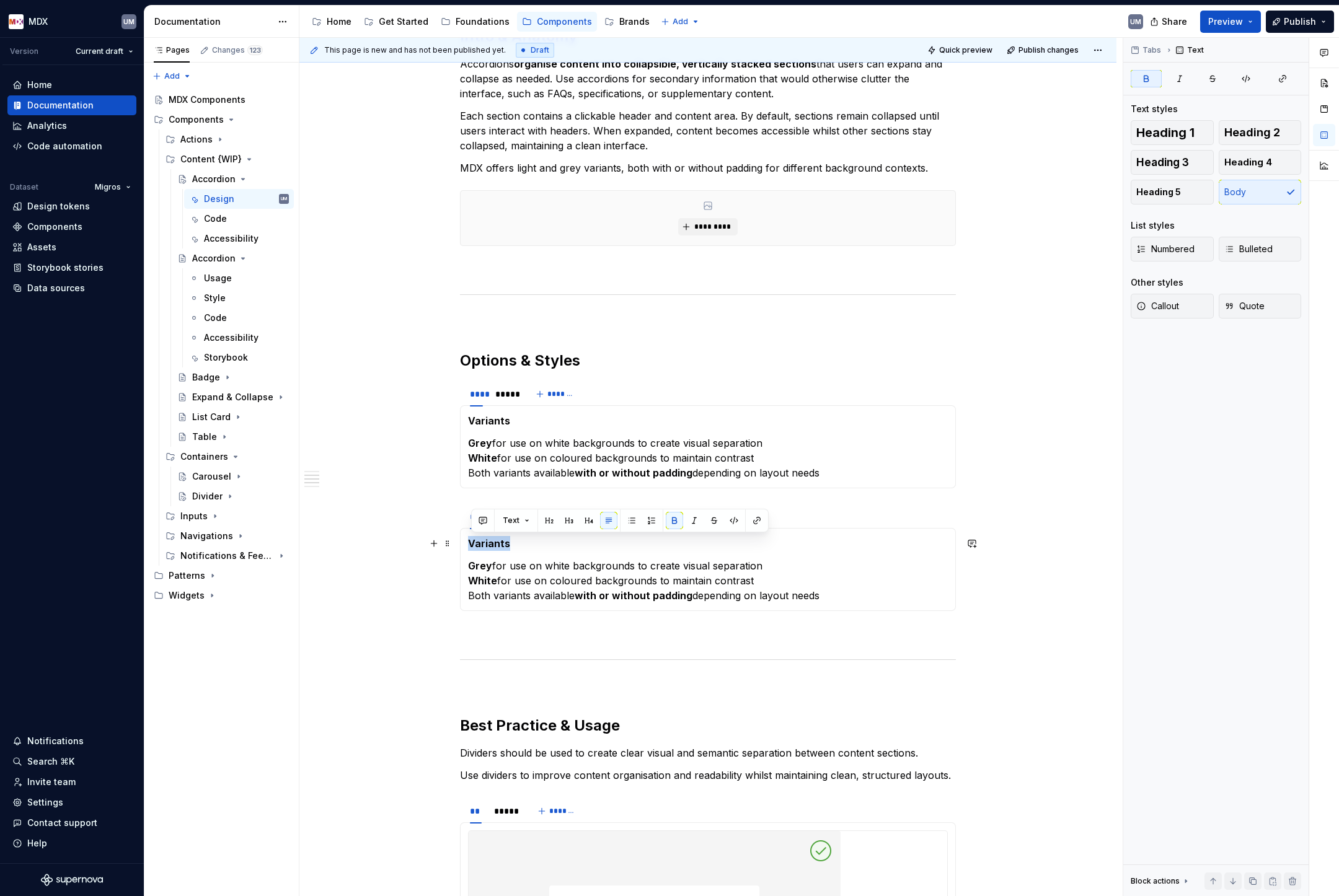
click at [495, 546] on strong "Variants" at bounding box center [489, 543] width 42 height 13
click at [498, 573] on p "Grey for use on white backgrounds to create visual separation White for use on …" at bounding box center [707, 581] width 480 height 45
click at [451, 512] on span at bounding box center [448, 510] width 10 height 18
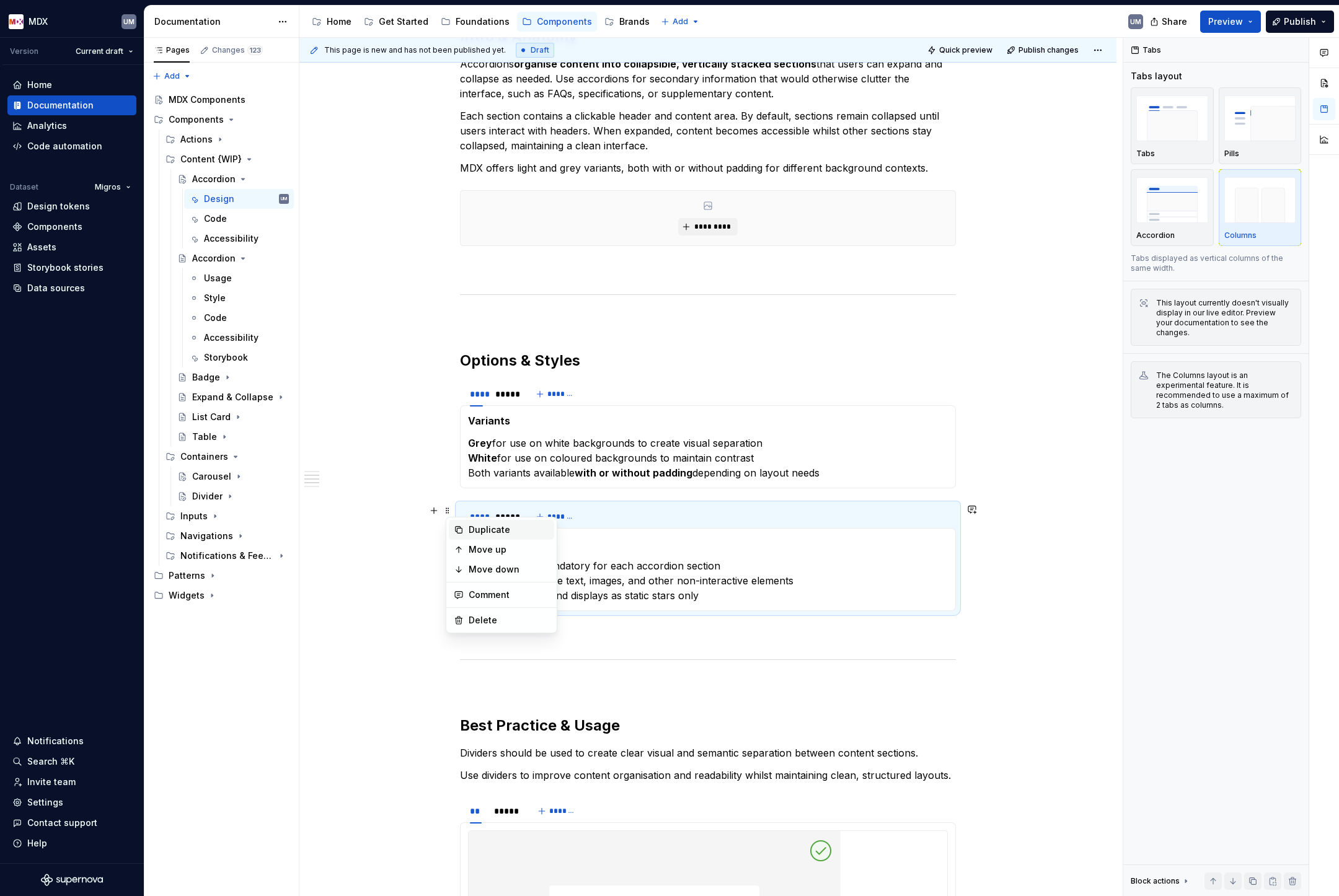
click at [459, 527] on icon at bounding box center [459, 529] width 10 height 10
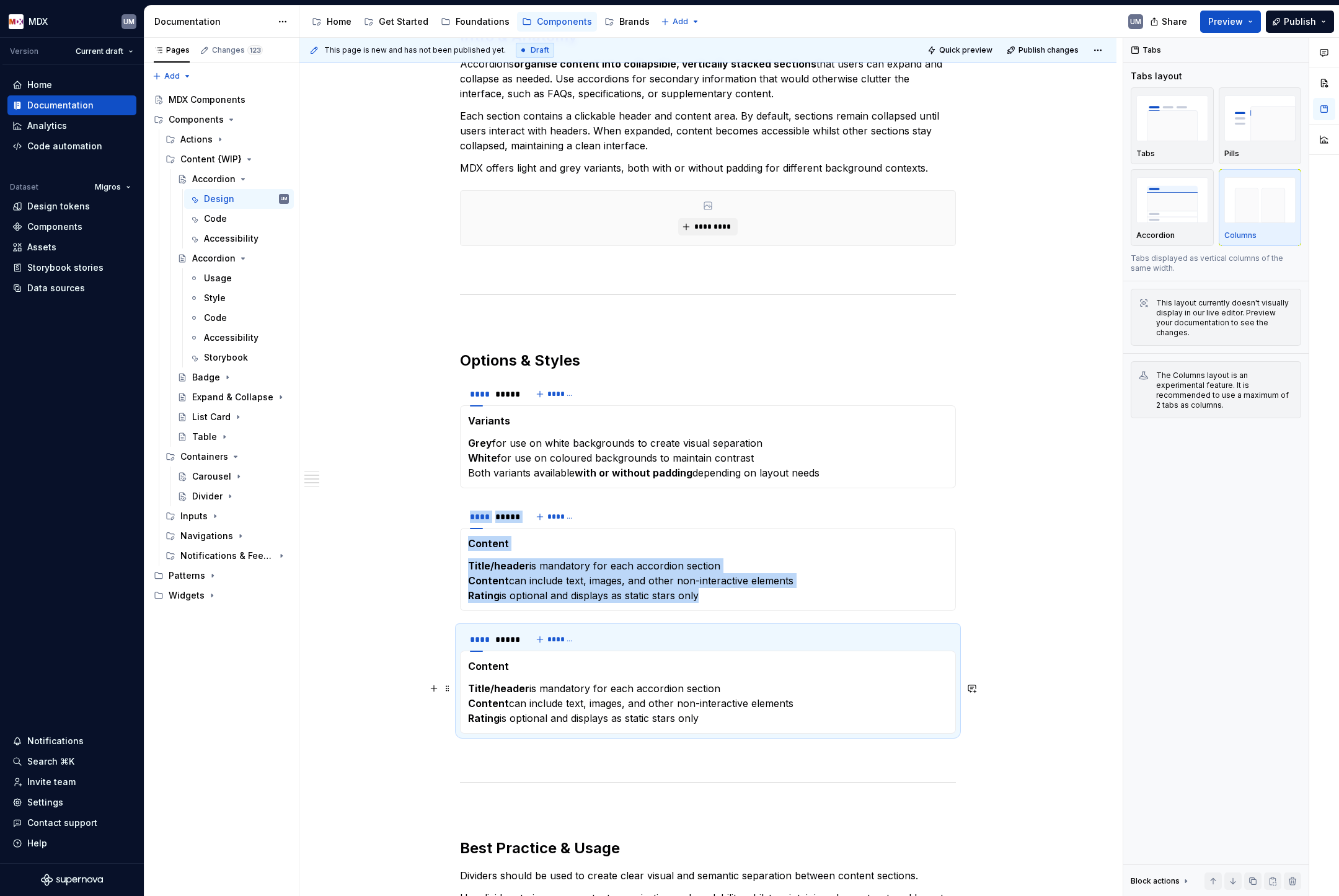
click at [563, 689] on p "Title/header is mandatory for each accordion section Content can include text, …" at bounding box center [707, 704] width 480 height 45
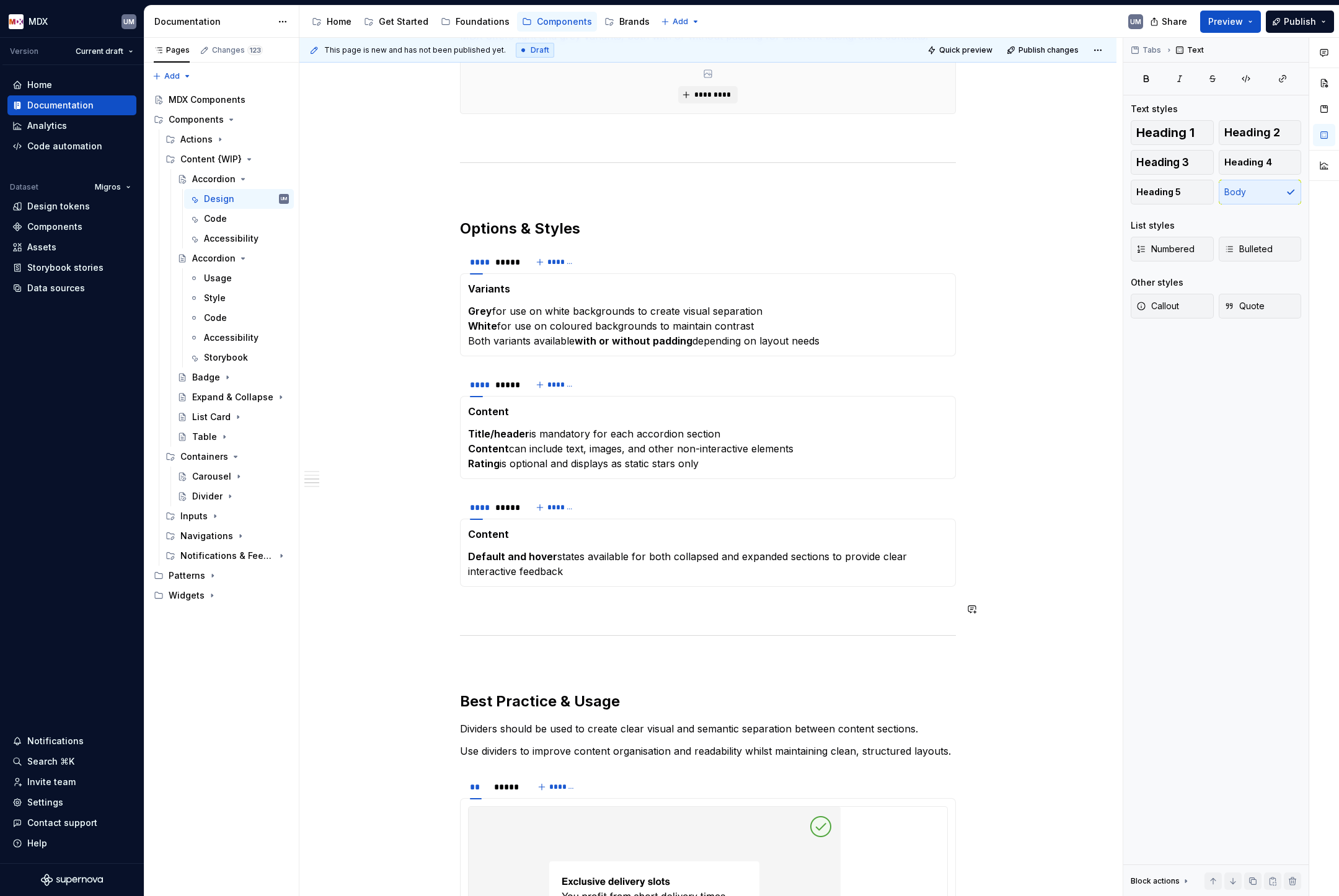
scroll to position [708, 0]
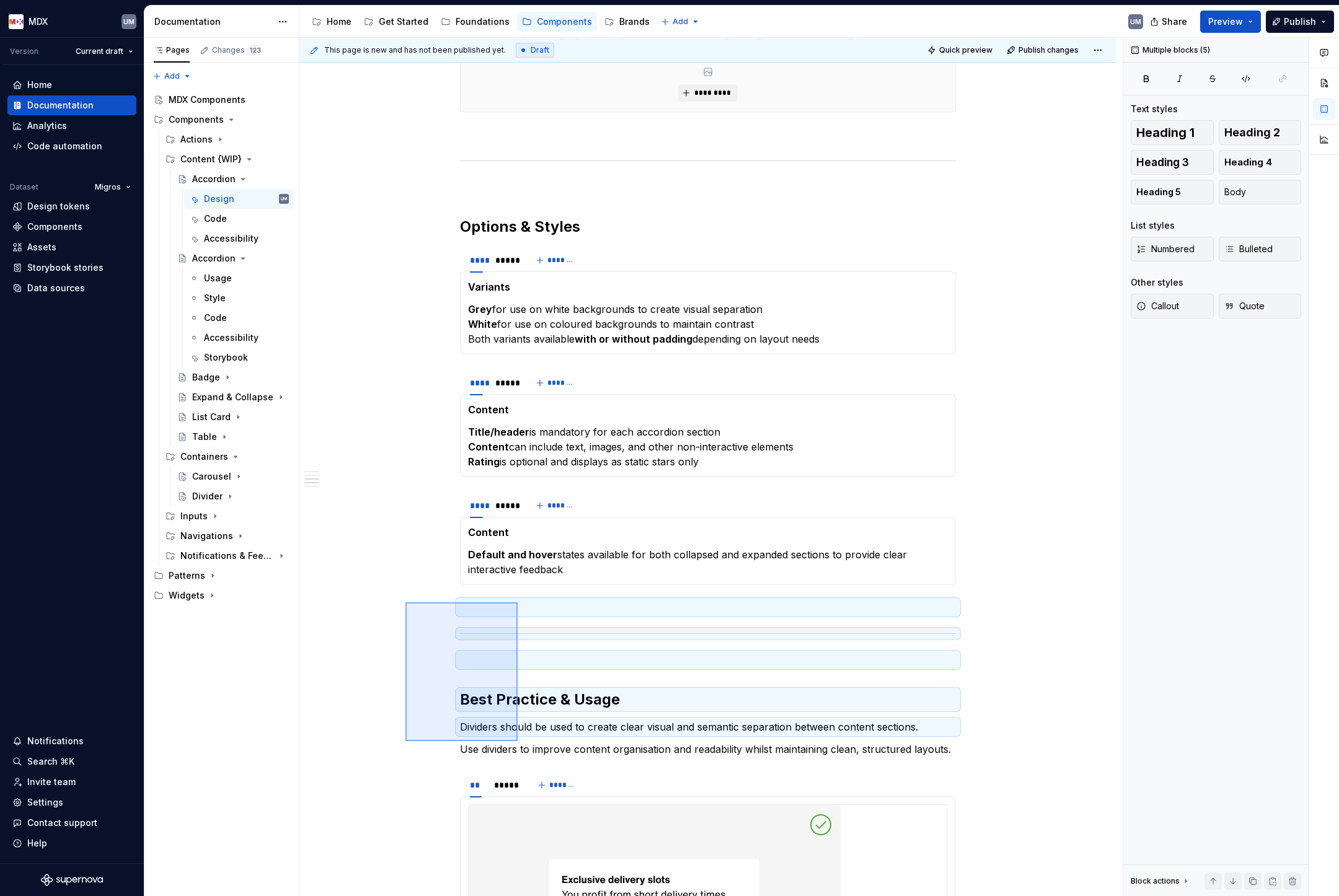
drag, startPoint x: 405, startPoint y: 602, endPoint x: 518, endPoint y: 739, distance: 177.6
click at [518, 739] on div "**********" at bounding box center [711, 467] width 823 height 859
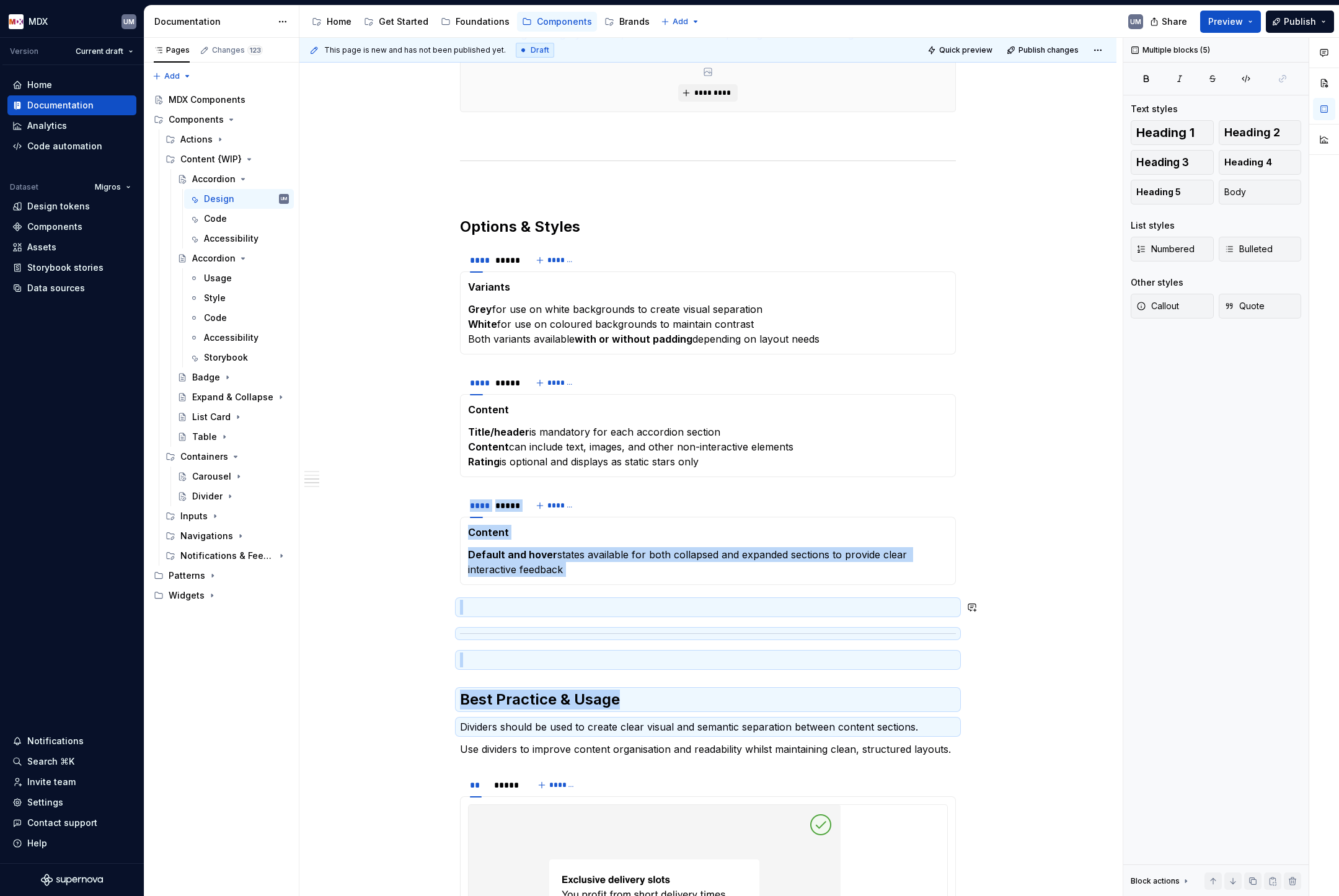
copy div "**** ***** ******* Content Default and hover states available for both collapse…"
click at [496, 608] on p at bounding box center [708, 607] width 496 height 15
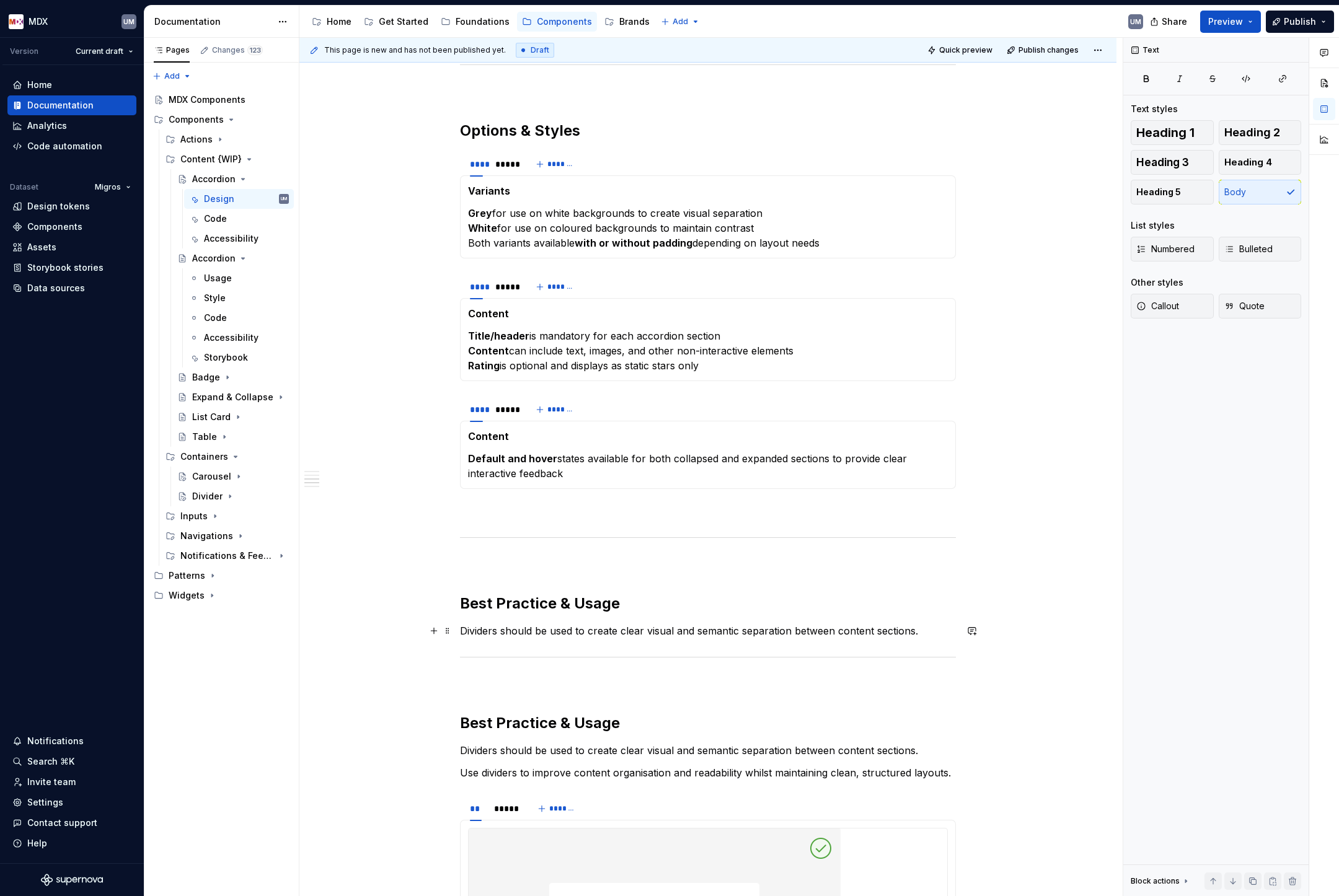
scroll to position [812, 0]
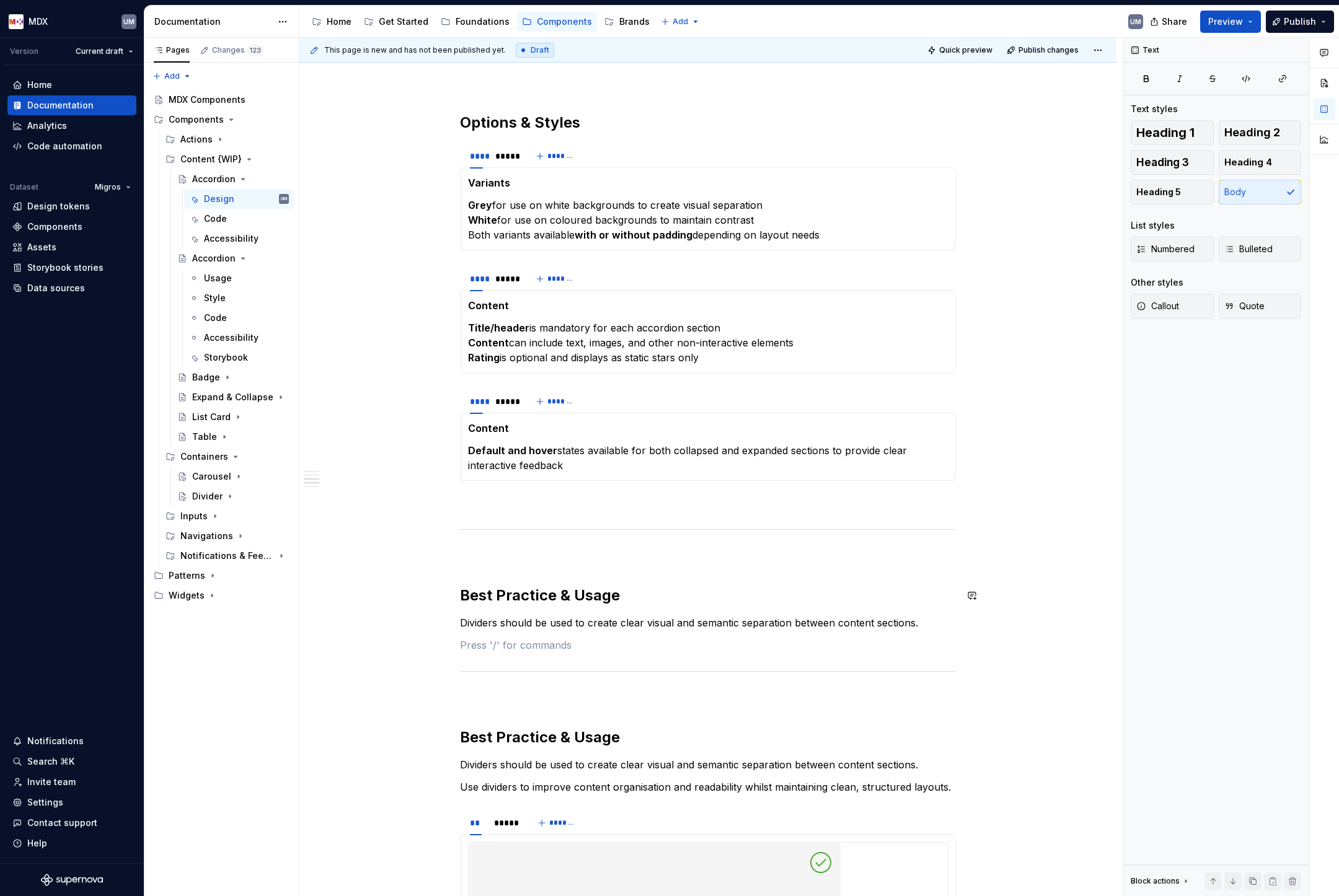
click at [545, 590] on h2 "Best Practice & Usage" at bounding box center [708, 595] width 496 height 20
click at [551, 594] on h2 "Stacked Accordions" at bounding box center [708, 595] width 496 height 20
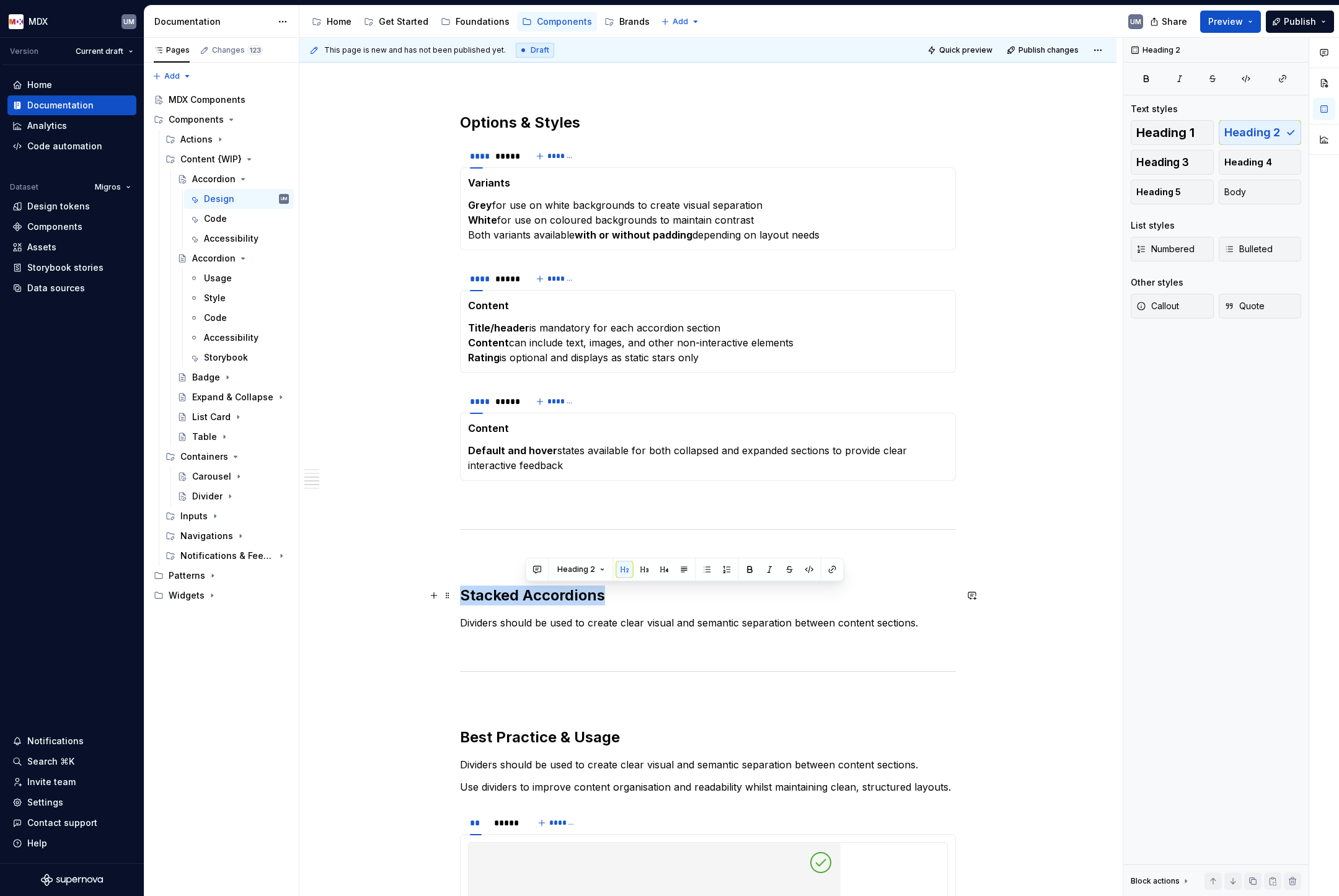
click at [551, 594] on h2 "Stacked Accordions" at bounding box center [708, 595] width 496 height 20
click at [590, 621] on p "Dividers should be used to create clear visual and semantic separation between …" at bounding box center [708, 622] width 496 height 15
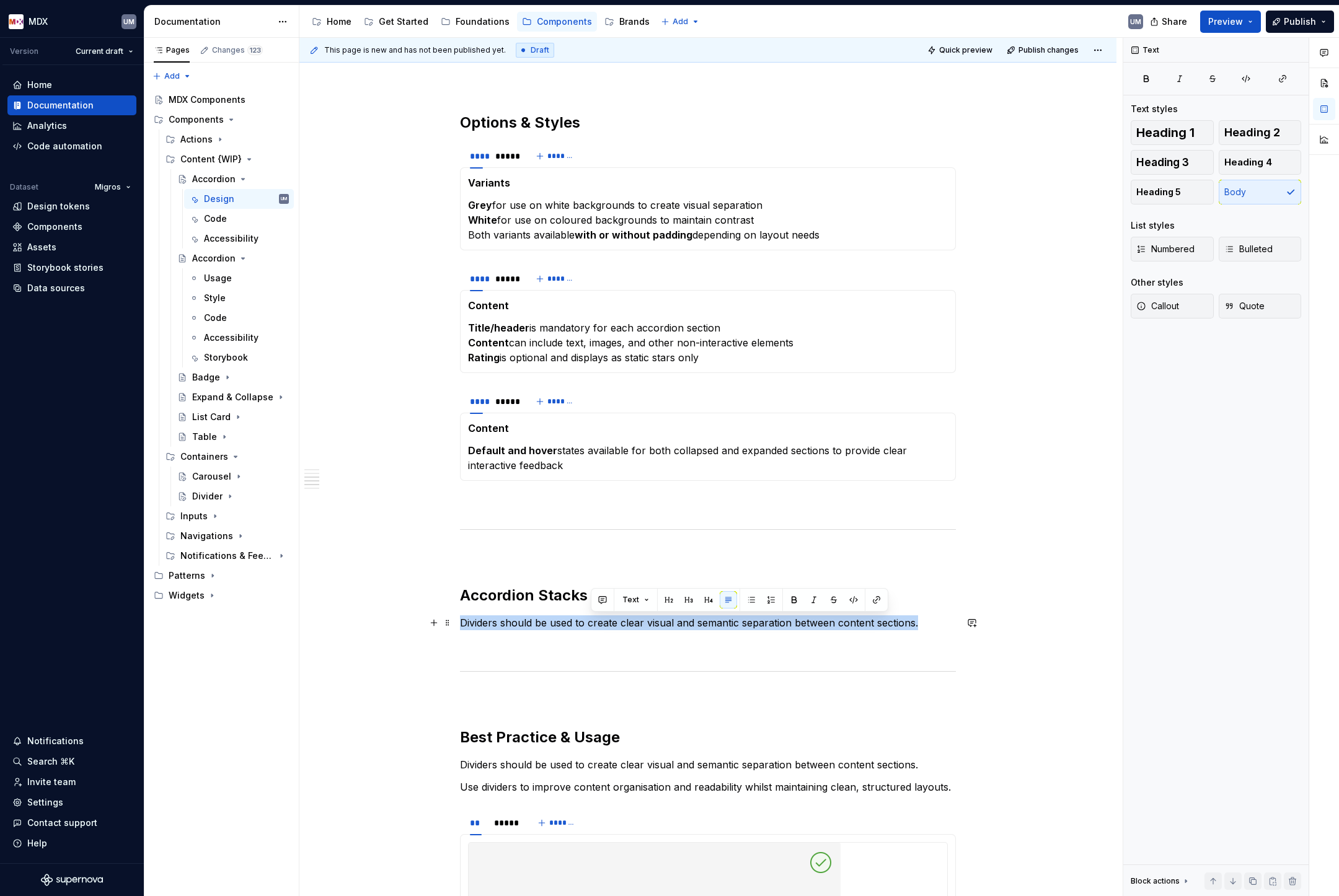
click at [590, 621] on p "Dividers should be used to create clear visual and semantic separation between …" at bounding box center [708, 622] width 496 height 15
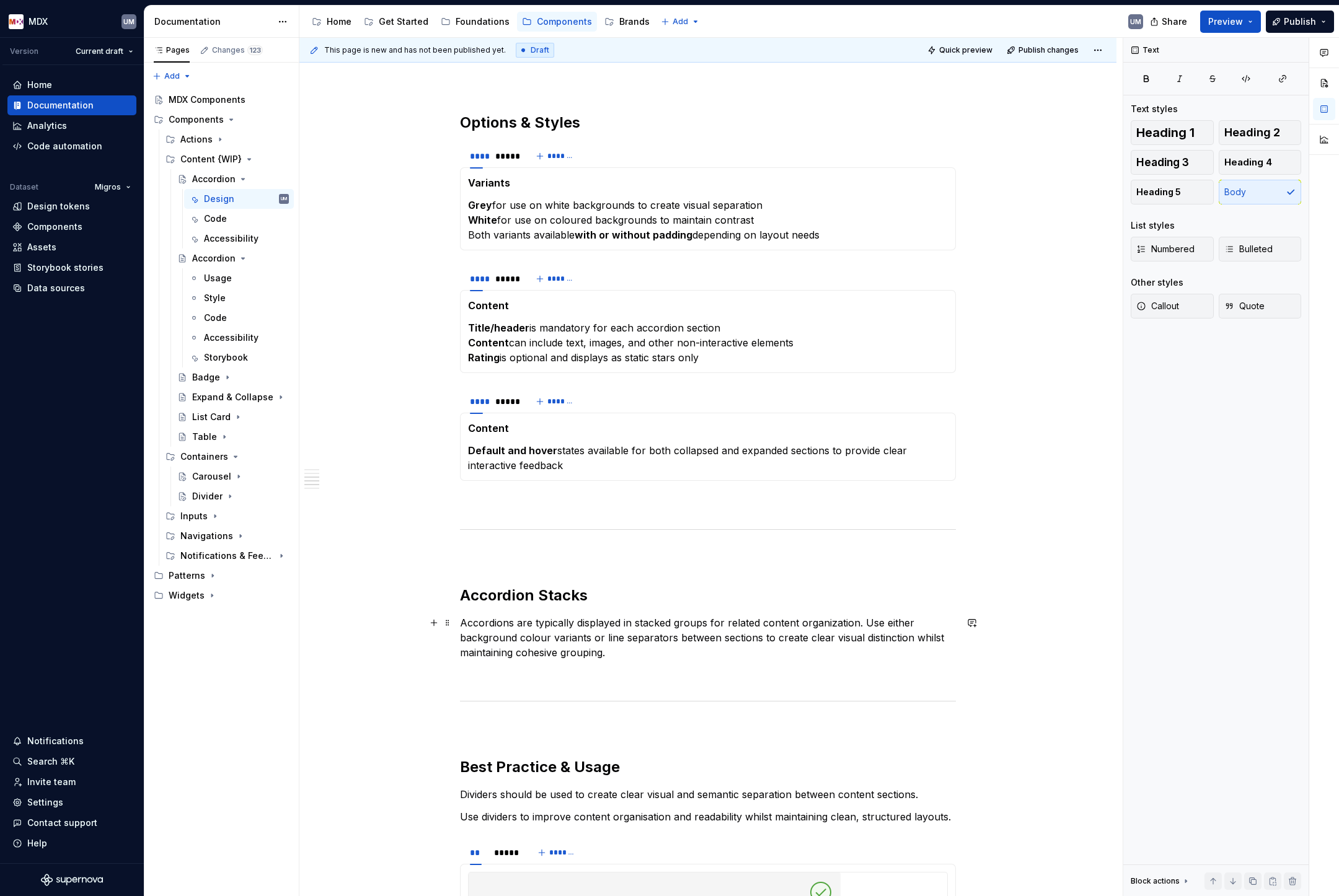
click at [836, 624] on p "Accordions are typically displayed in stacked groups for related content organi…" at bounding box center [708, 638] width 496 height 45
click at [655, 652] on p "Accordions are typically displayed in stacked groups for related content organi…" at bounding box center [708, 638] width 496 height 45
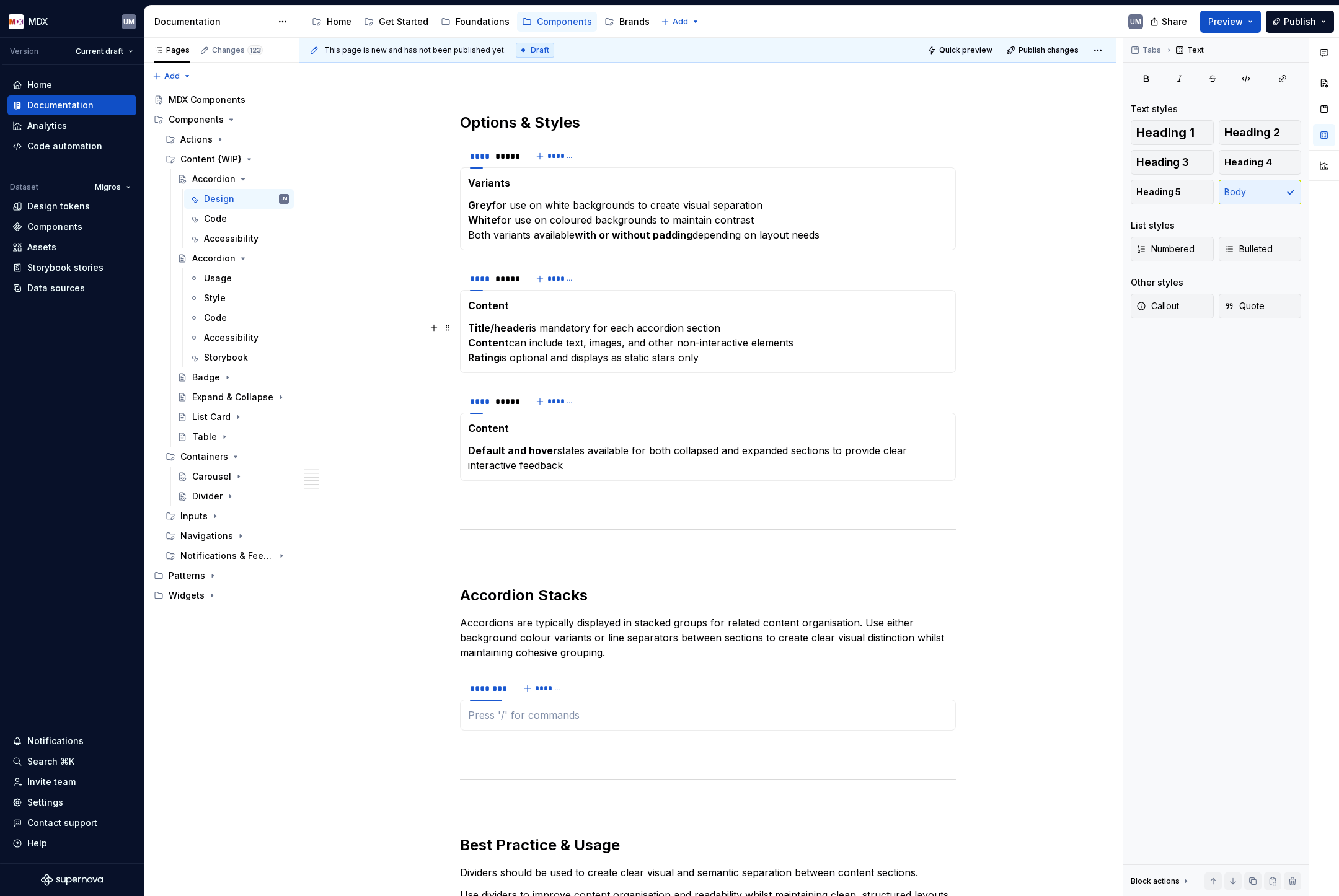
type textarea "*"
click at [491, 678] on html "MDX UM Version Current draft Home Documentation Analytics Code automation Datas…" at bounding box center [670, 448] width 1339 height 896
click at [503, 697] on div "Edit name" at bounding box center [539, 697] width 105 height 20
type input "*"
click at [509, 688] on span "*******" at bounding box center [521, 688] width 28 height 10
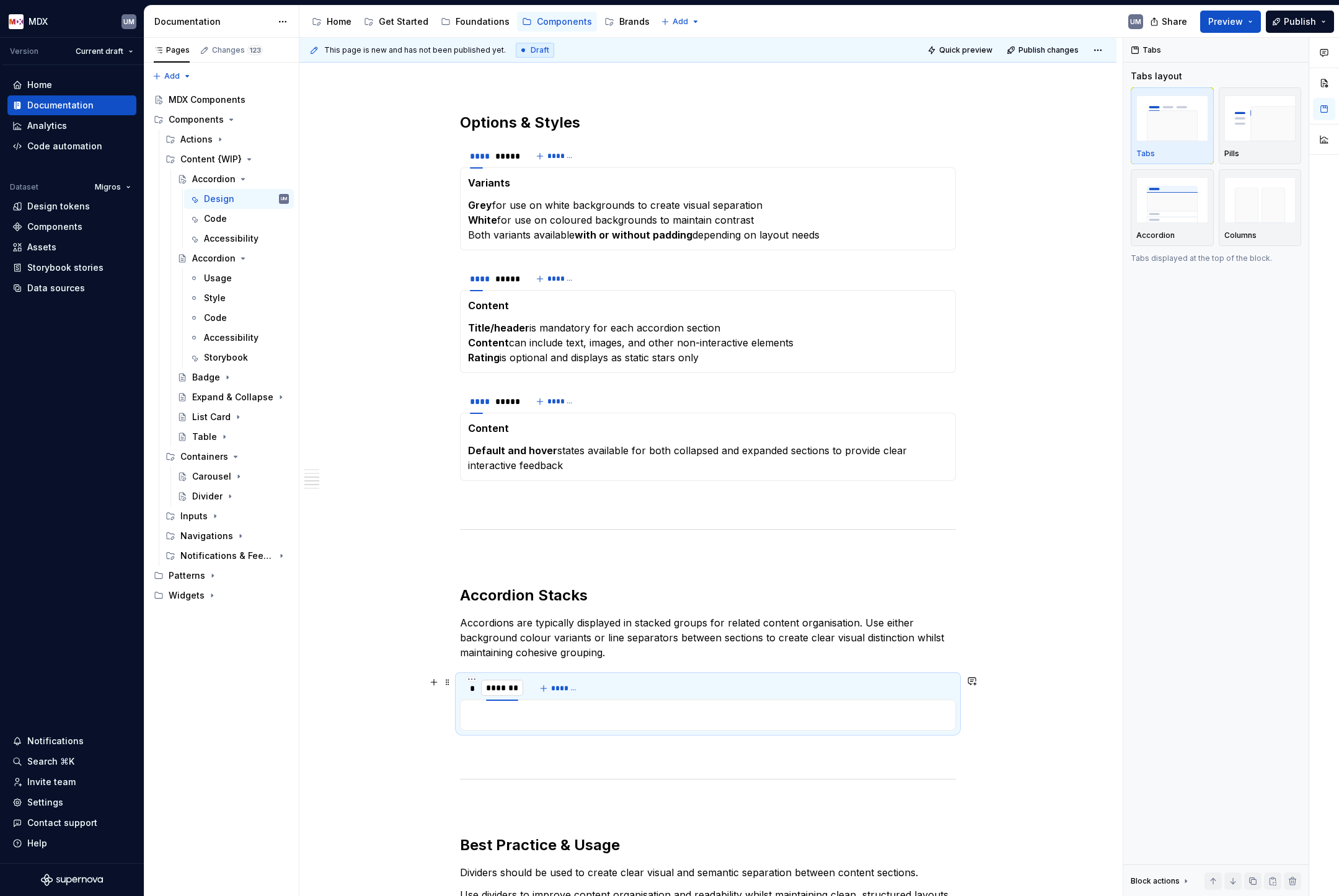
type input "*"
click at [432, 699] on div "**********" at bounding box center [707, 752] width 817 height 2698
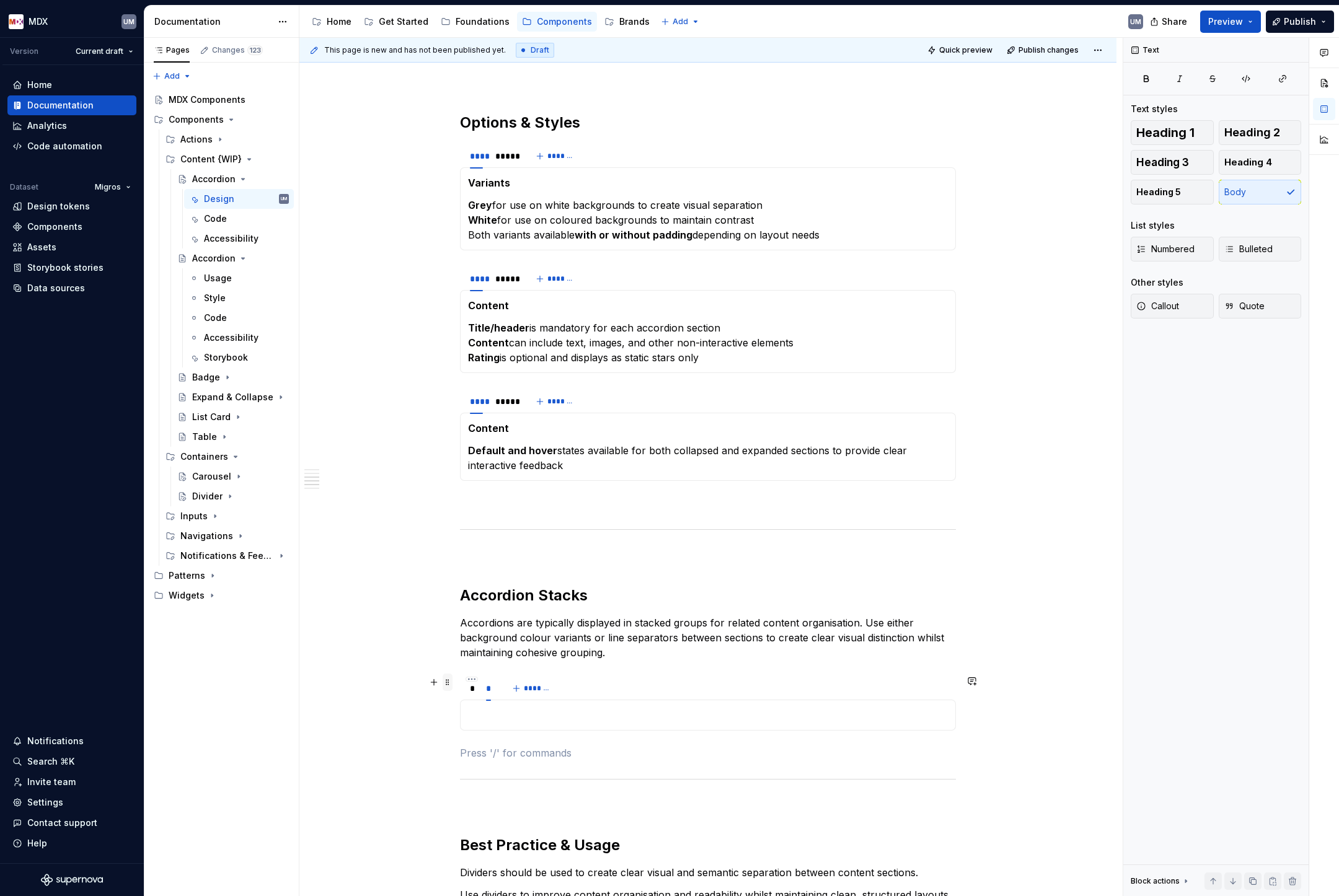
click at [452, 680] on span at bounding box center [448, 682] width 10 height 18
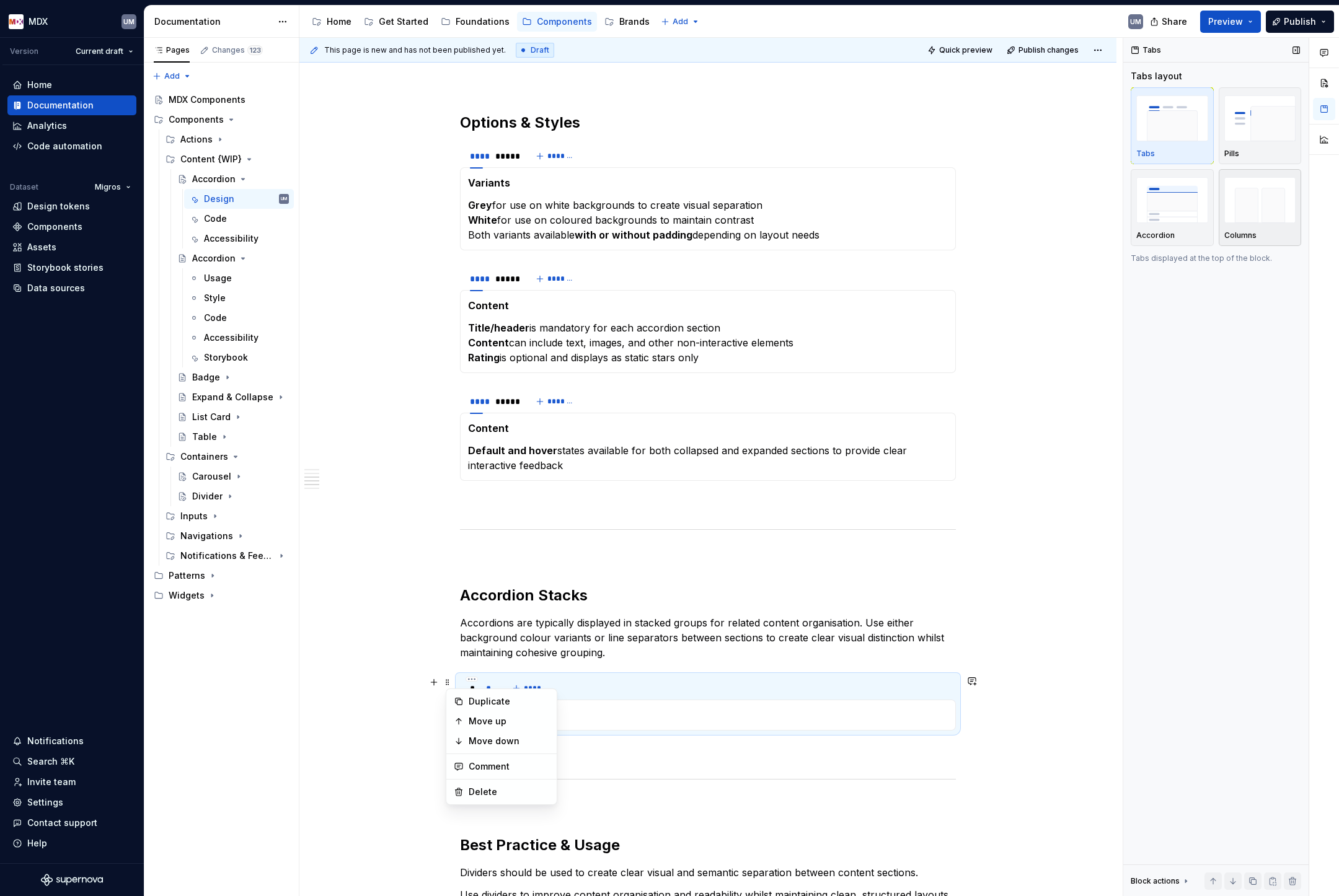
click at [1242, 202] on img "button" at bounding box center [1260, 199] width 72 height 45
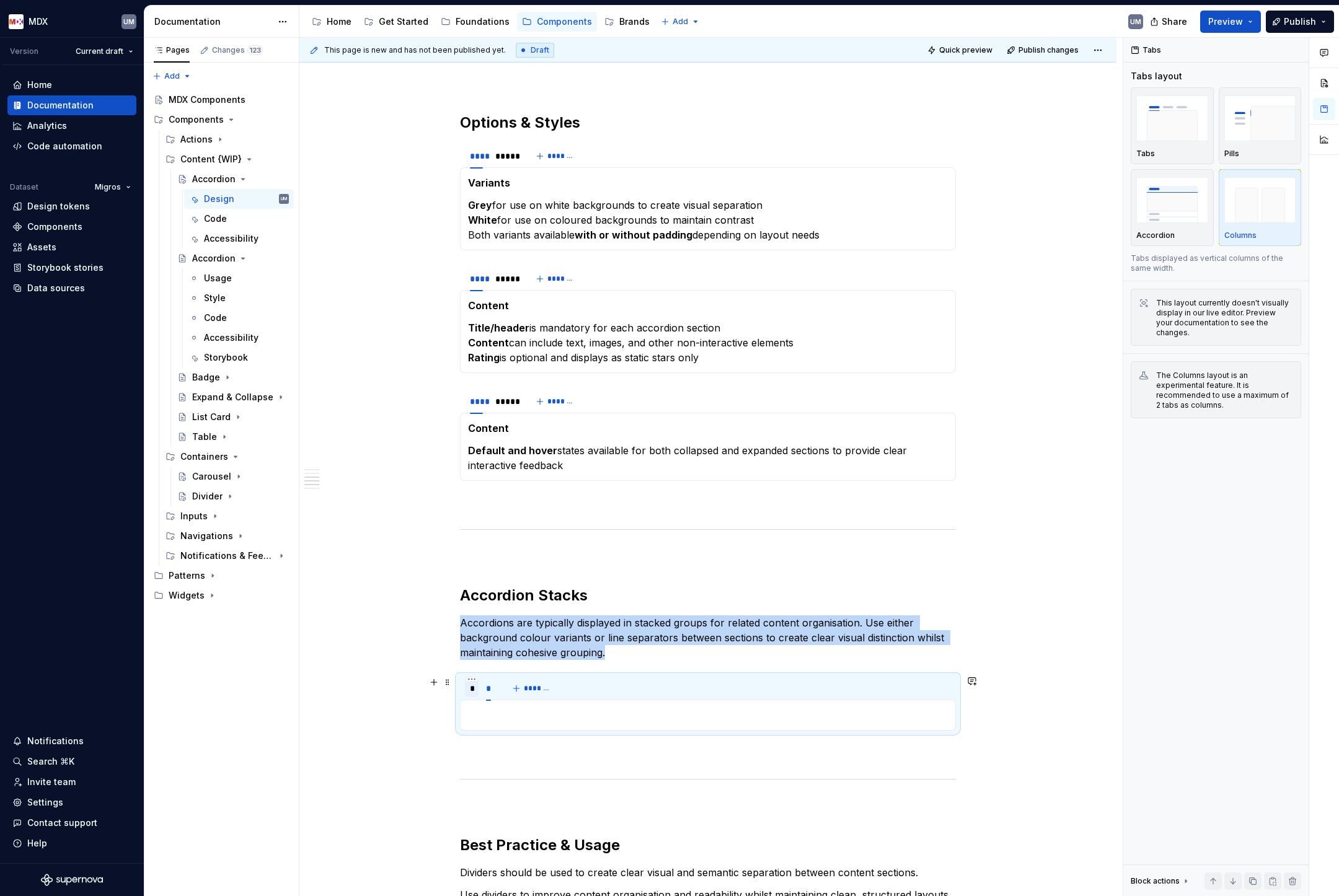
click at [473, 687] on div "*" at bounding box center [471, 689] width 4 height 13
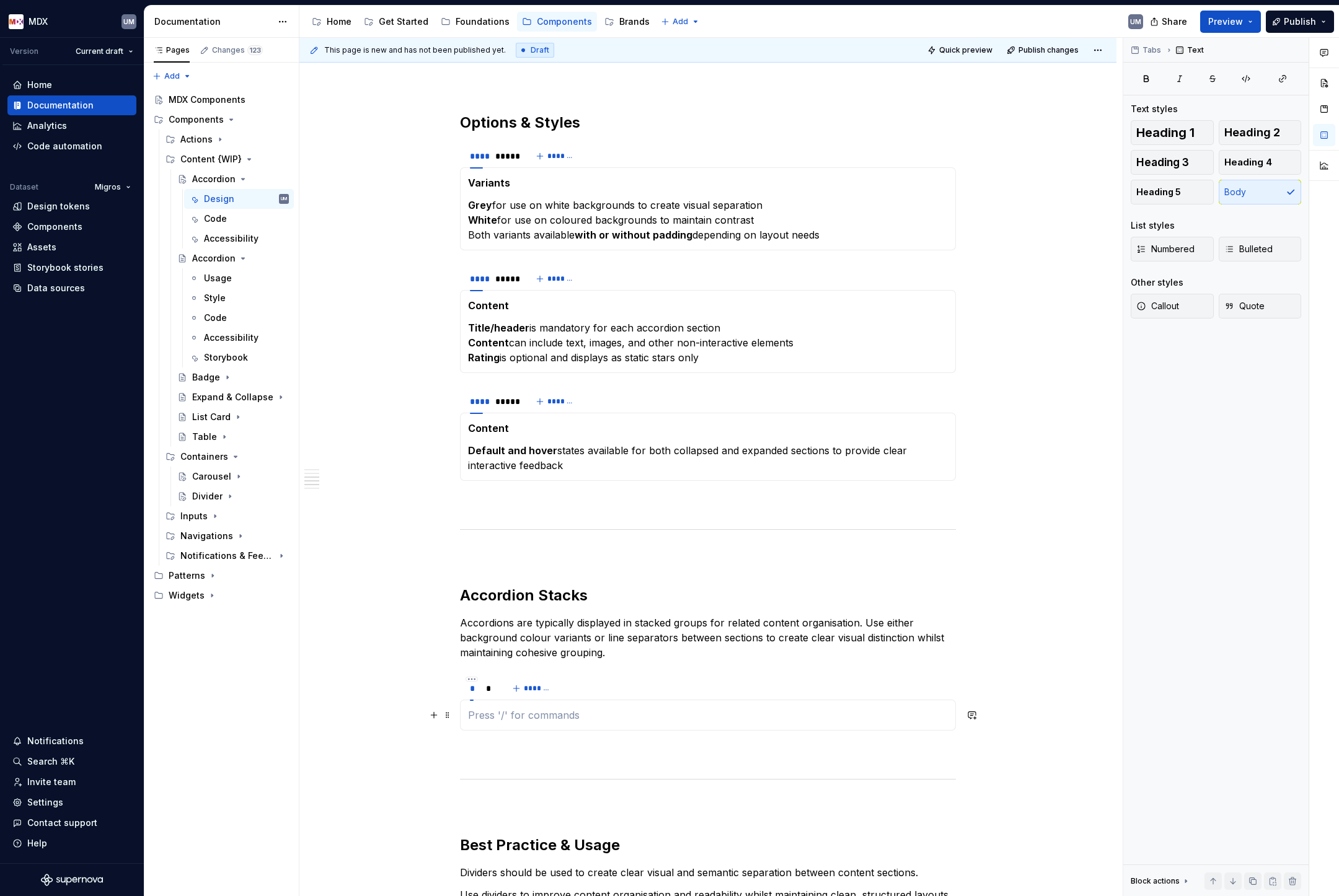
click at [488, 713] on p at bounding box center [707, 715] width 480 height 15
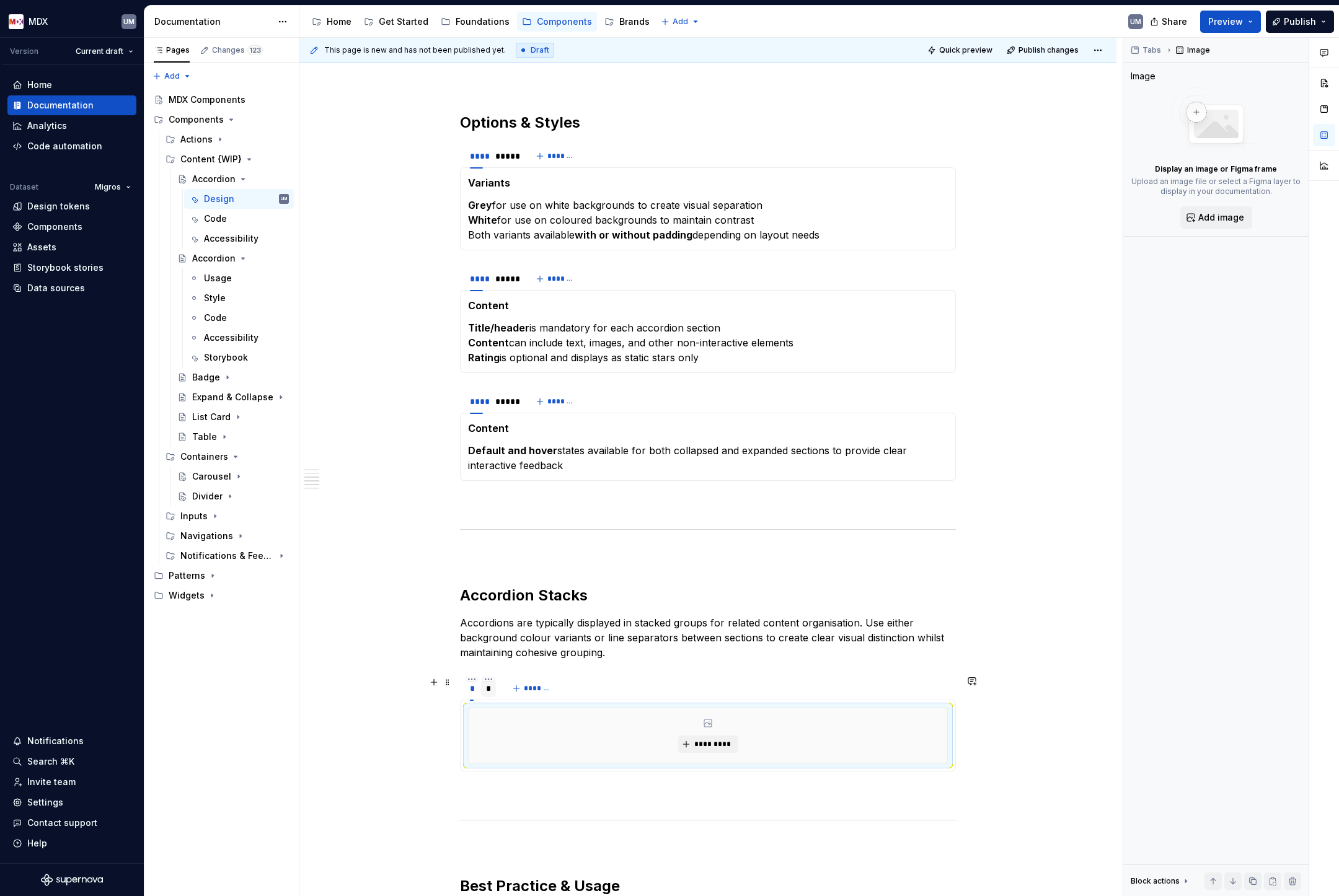
click at [492, 689] on div "*" at bounding box center [489, 689] width 6 height 13
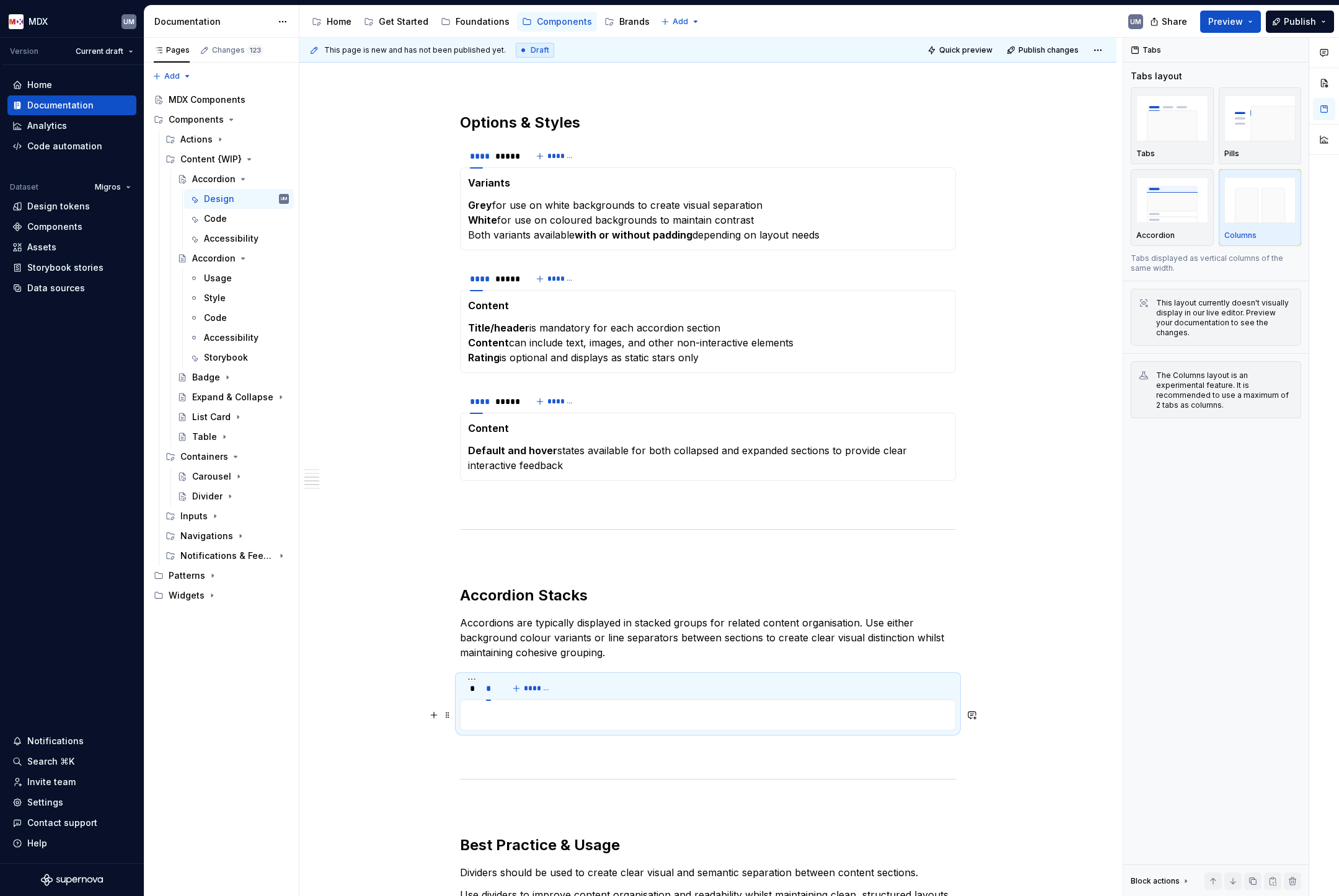
click at [495, 712] on p at bounding box center [707, 715] width 480 height 15
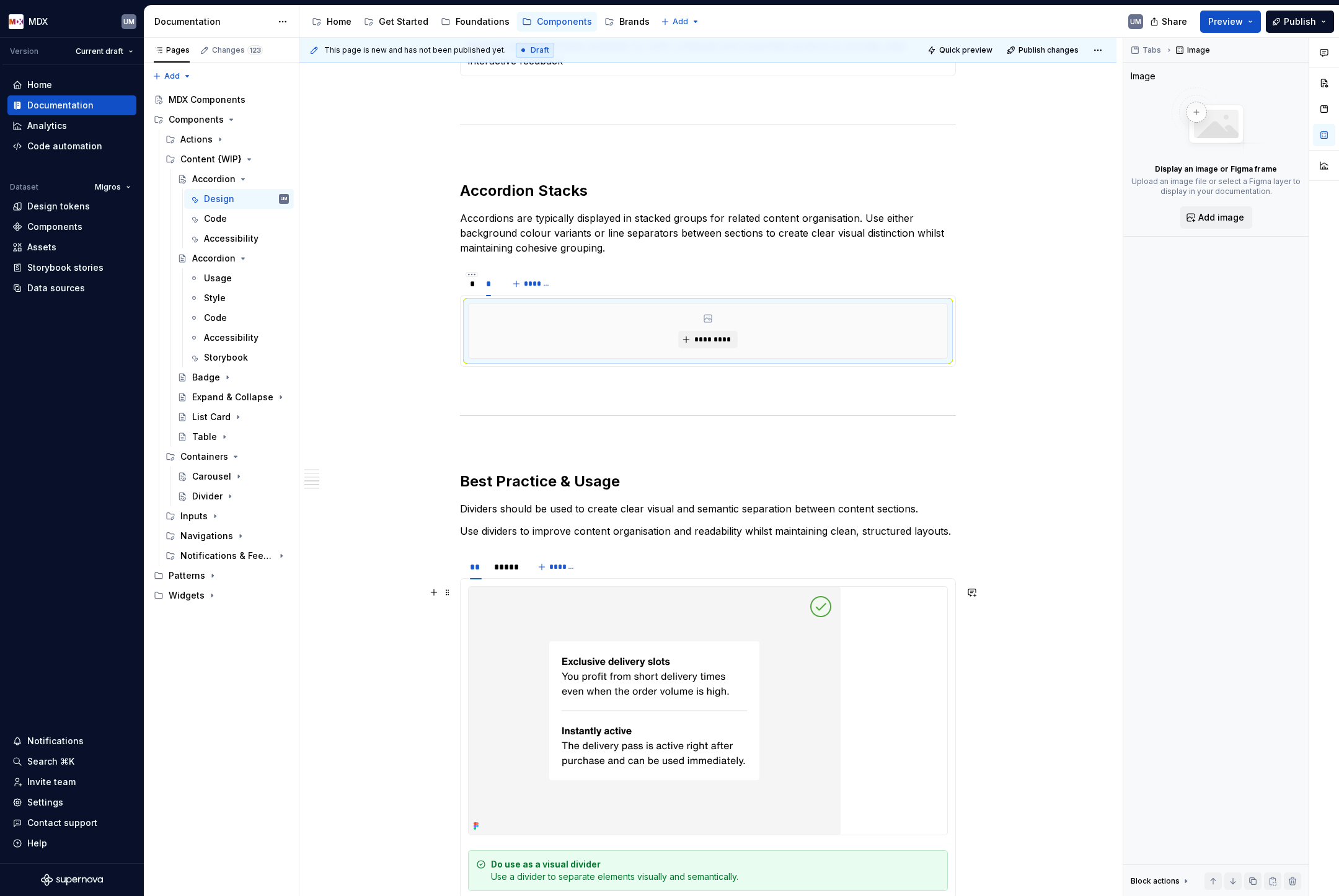
scroll to position [1221, 0]
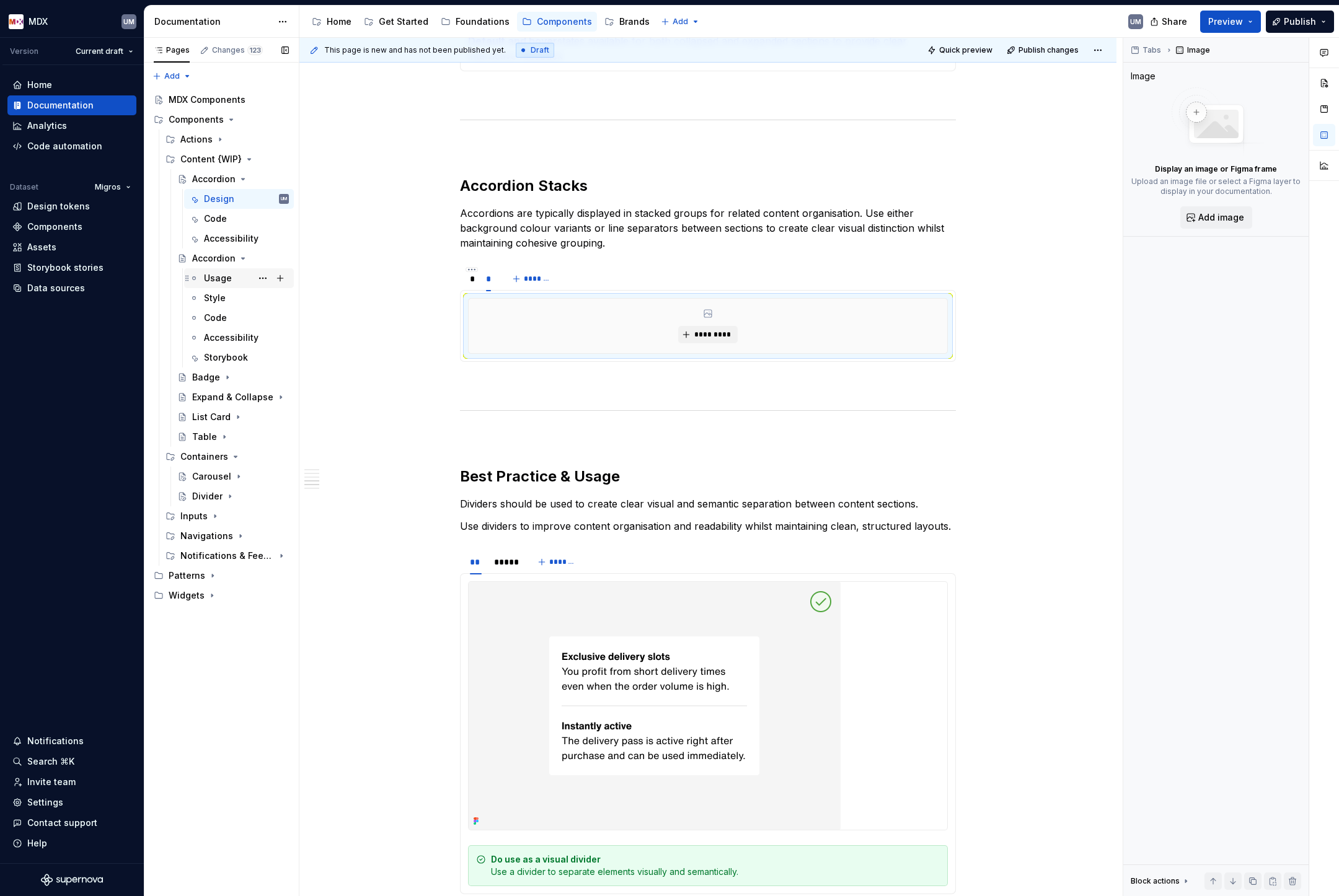
click at [204, 280] on div "Usage" at bounding box center [218, 278] width 28 height 13
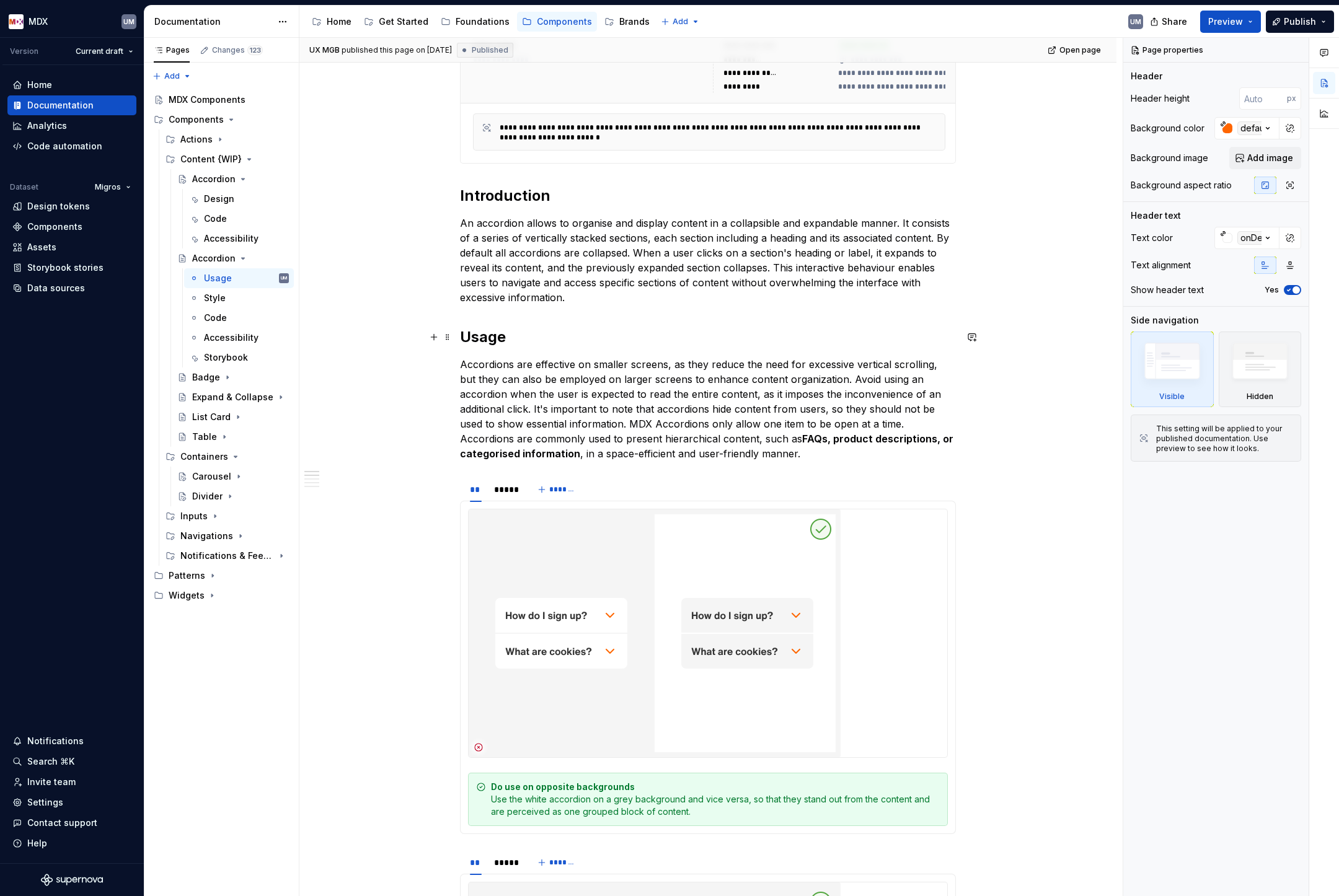
scroll to position [673, 0]
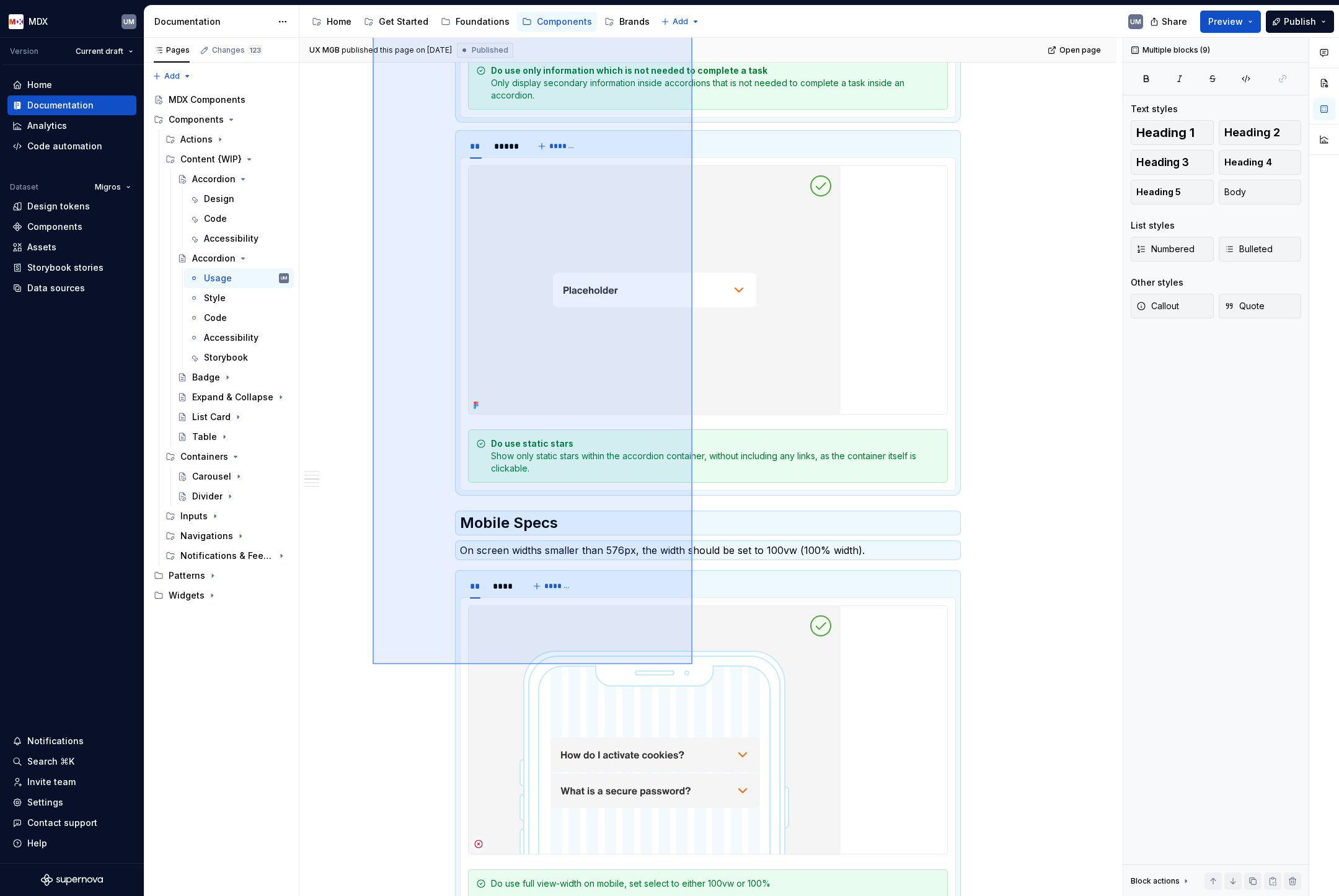
drag, startPoint x: 372, startPoint y: 191, endPoint x: 693, endPoint y: 664, distance: 571.6
click at [693, 664] on div "**********" at bounding box center [711, 467] width 823 height 859
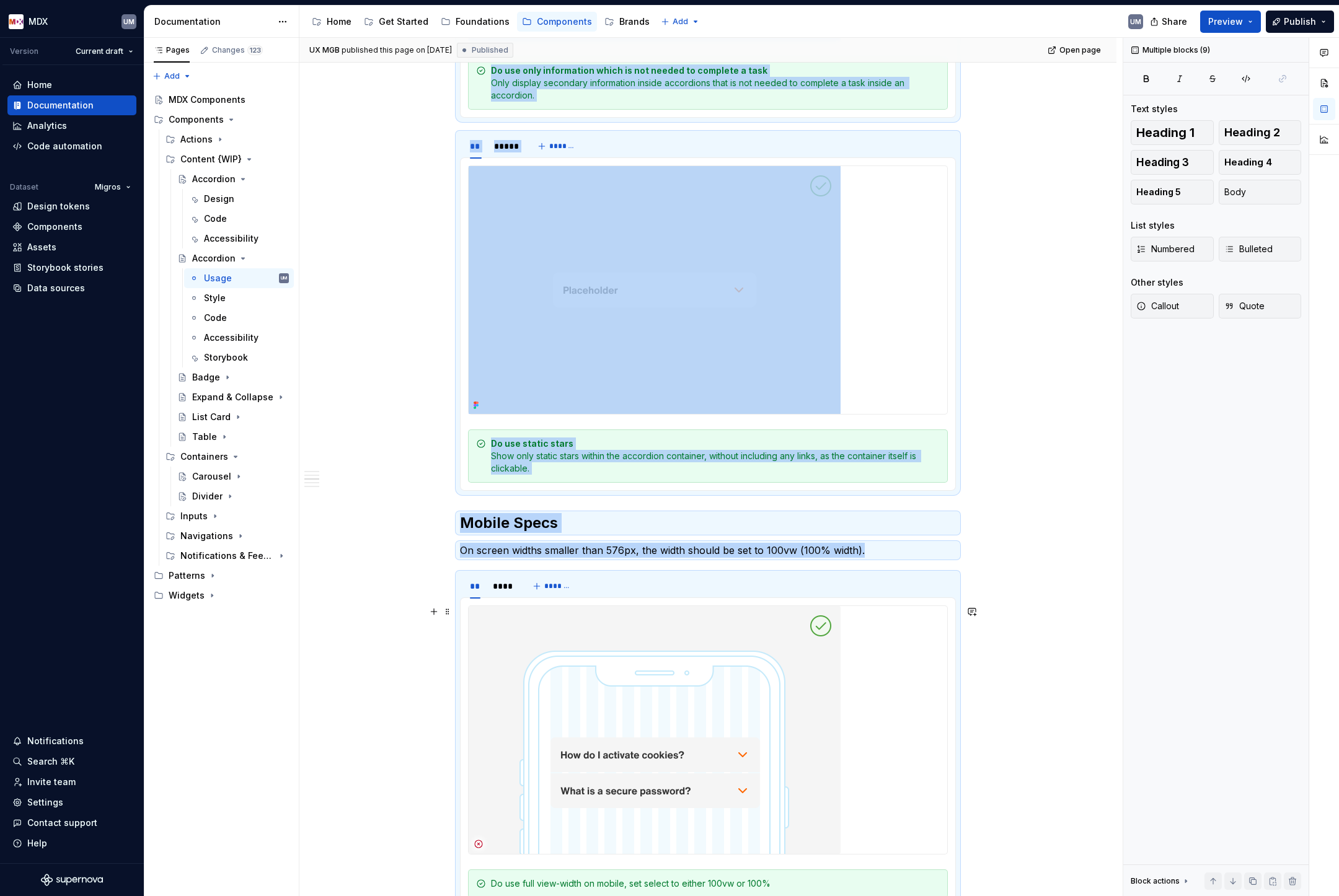
scroll to position [2706, 0]
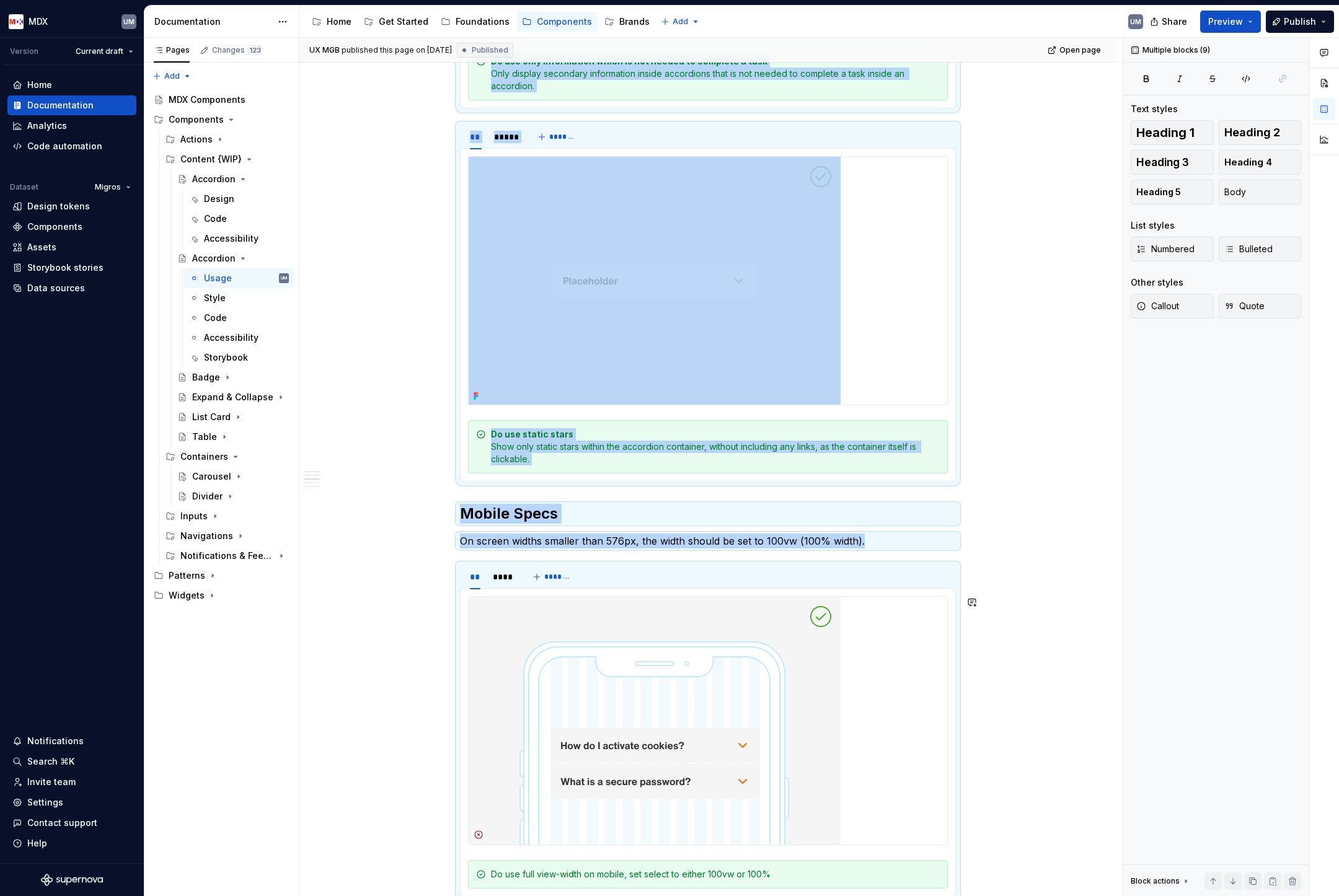
copy div "Accordions are effective on smaller screens, as they reduce the need for excess…"
click at [216, 203] on div "Design" at bounding box center [218, 199] width 30 height 13
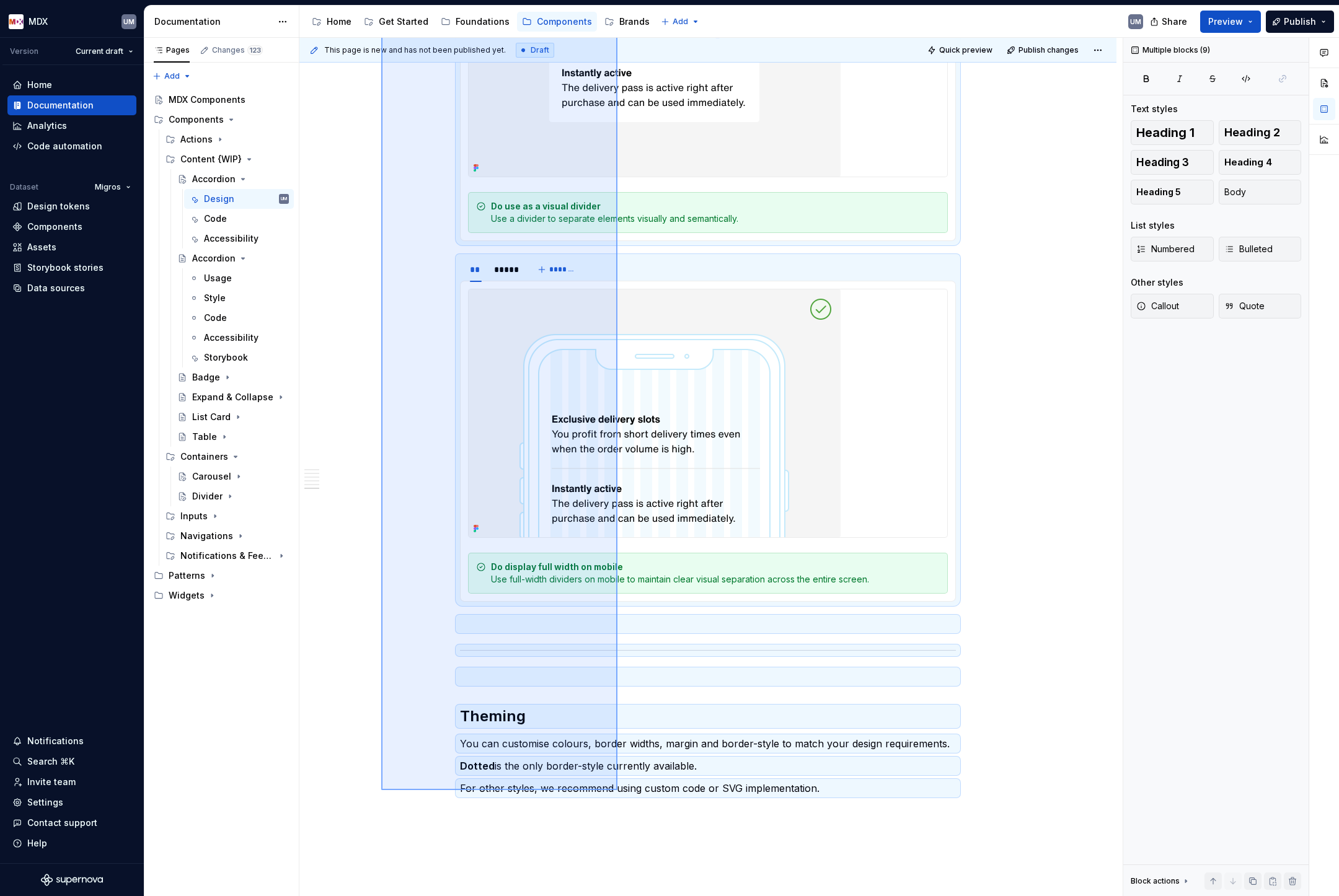
scroll to position [1902, 0]
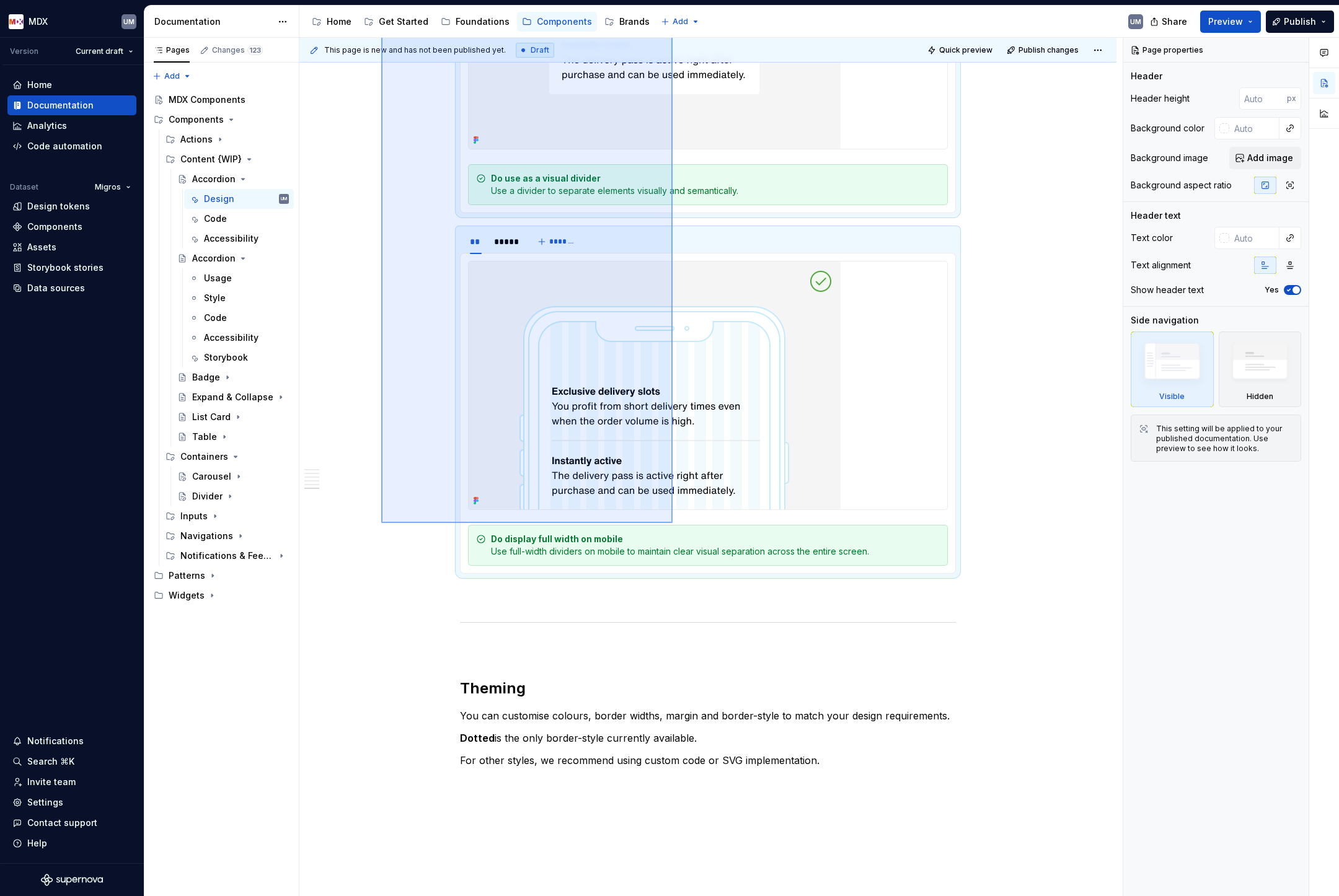
drag, startPoint x: 381, startPoint y: 181, endPoint x: 672, endPoint y: 530, distance: 454.4
click at [672, 530] on div "**********" at bounding box center [711, 467] width 823 height 859
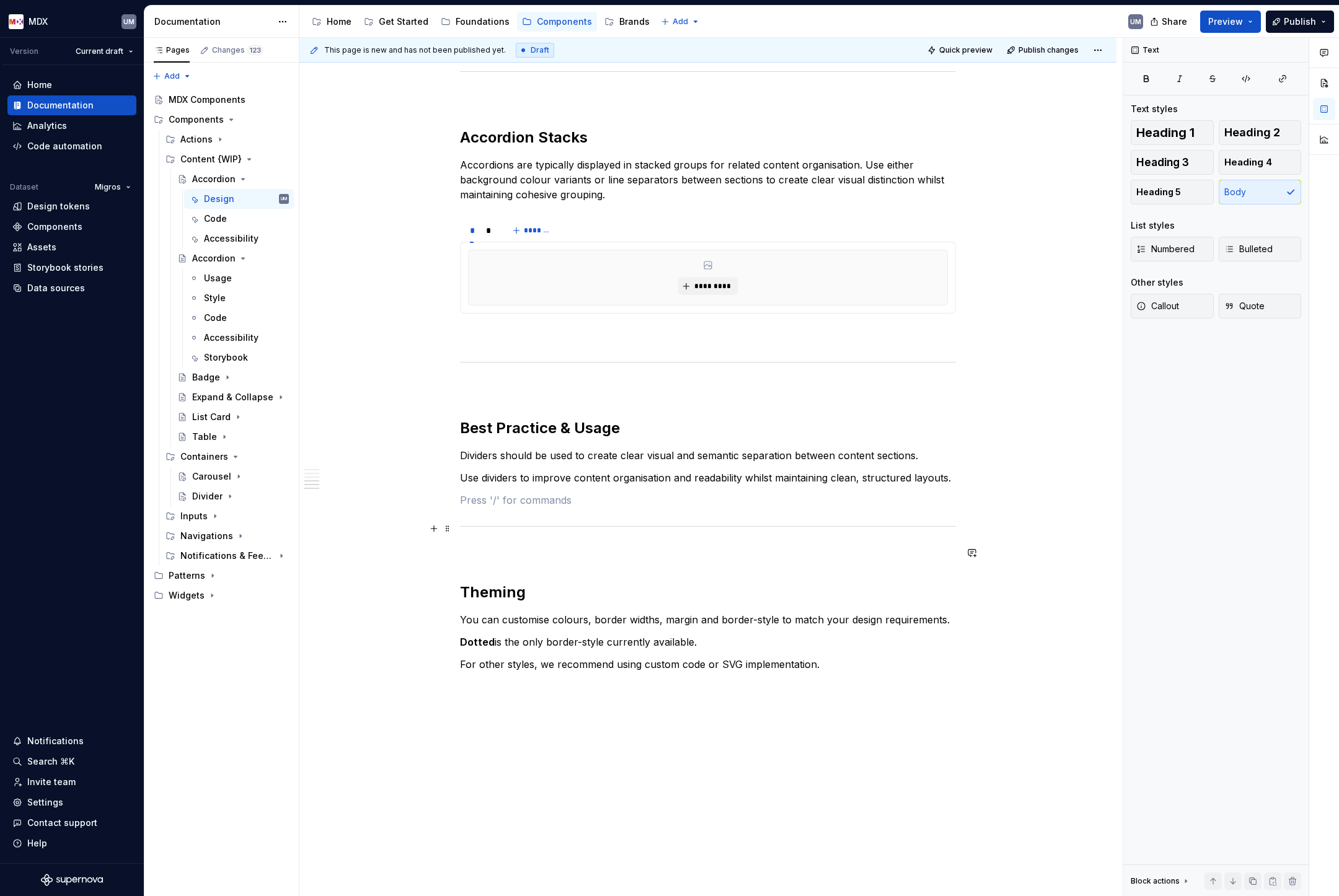
scroll to position [1267, 0]
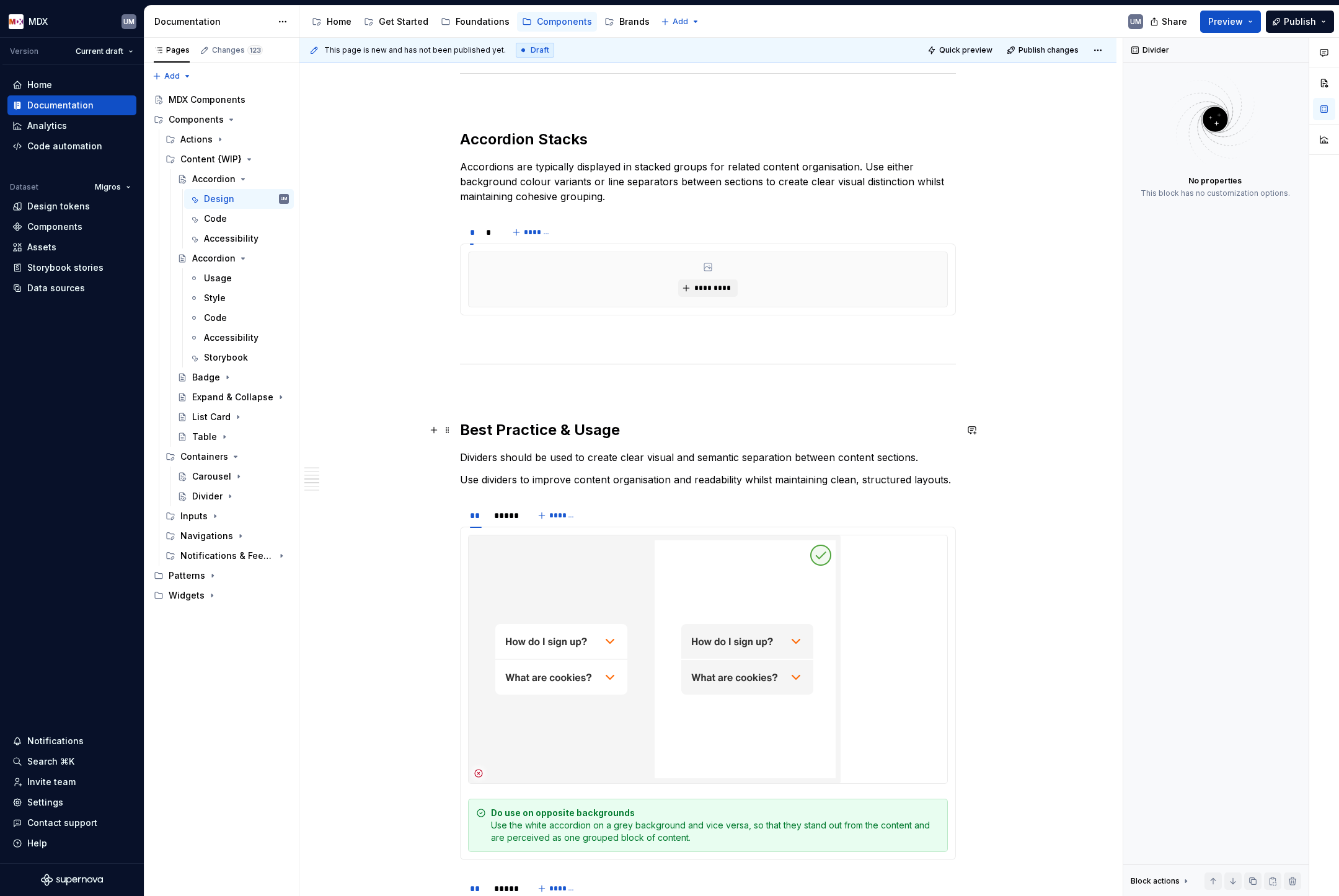
click at [560, 458] on p "Dividers should be used to create clear visual and semantic separation between …" at bounding box center [708, 457] width 496 height 15
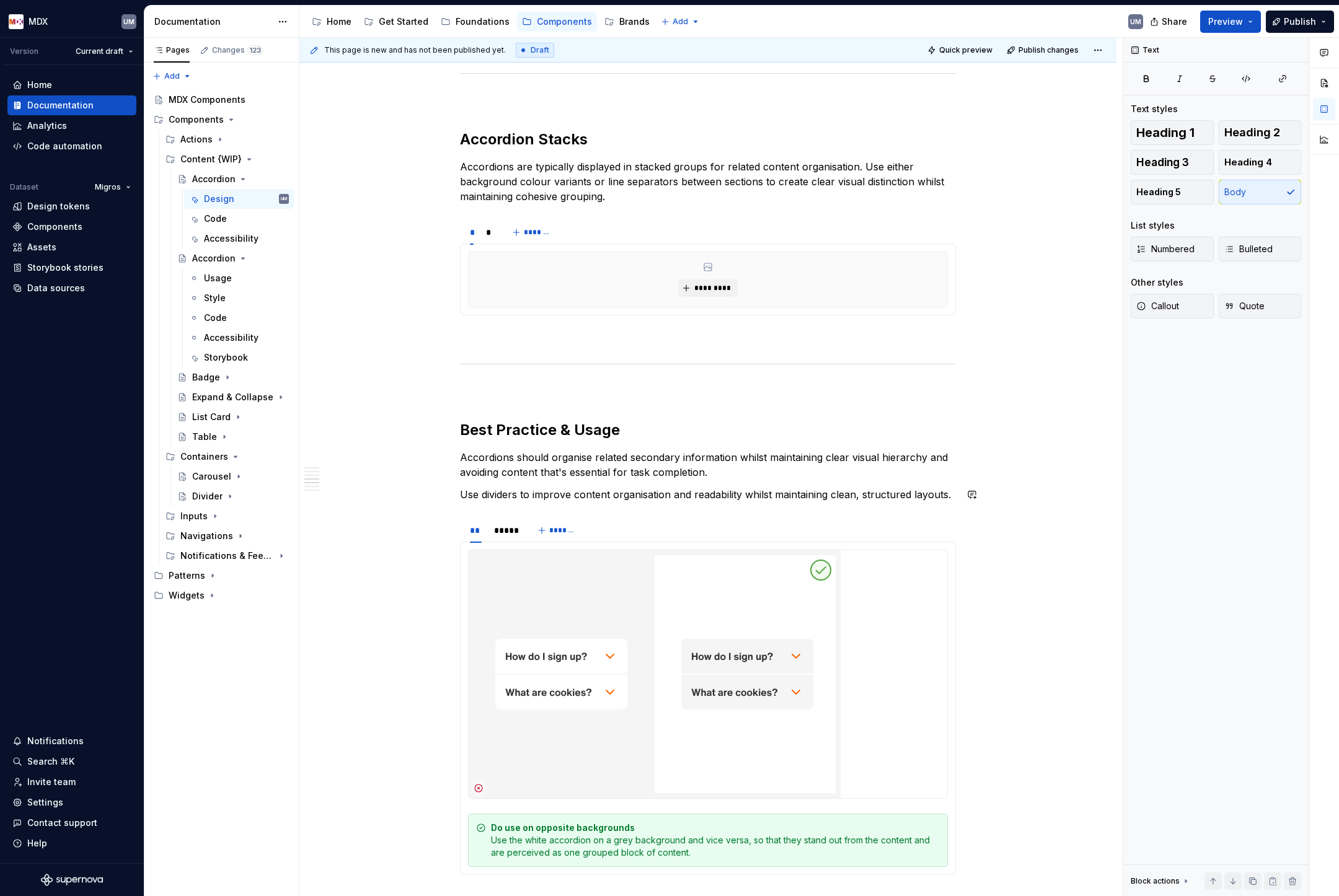
click at [605, 494] on p "Use dividers to improve content organisation and readability whilst maintaining…" at bounding box center [708, 494] width 496 height 15
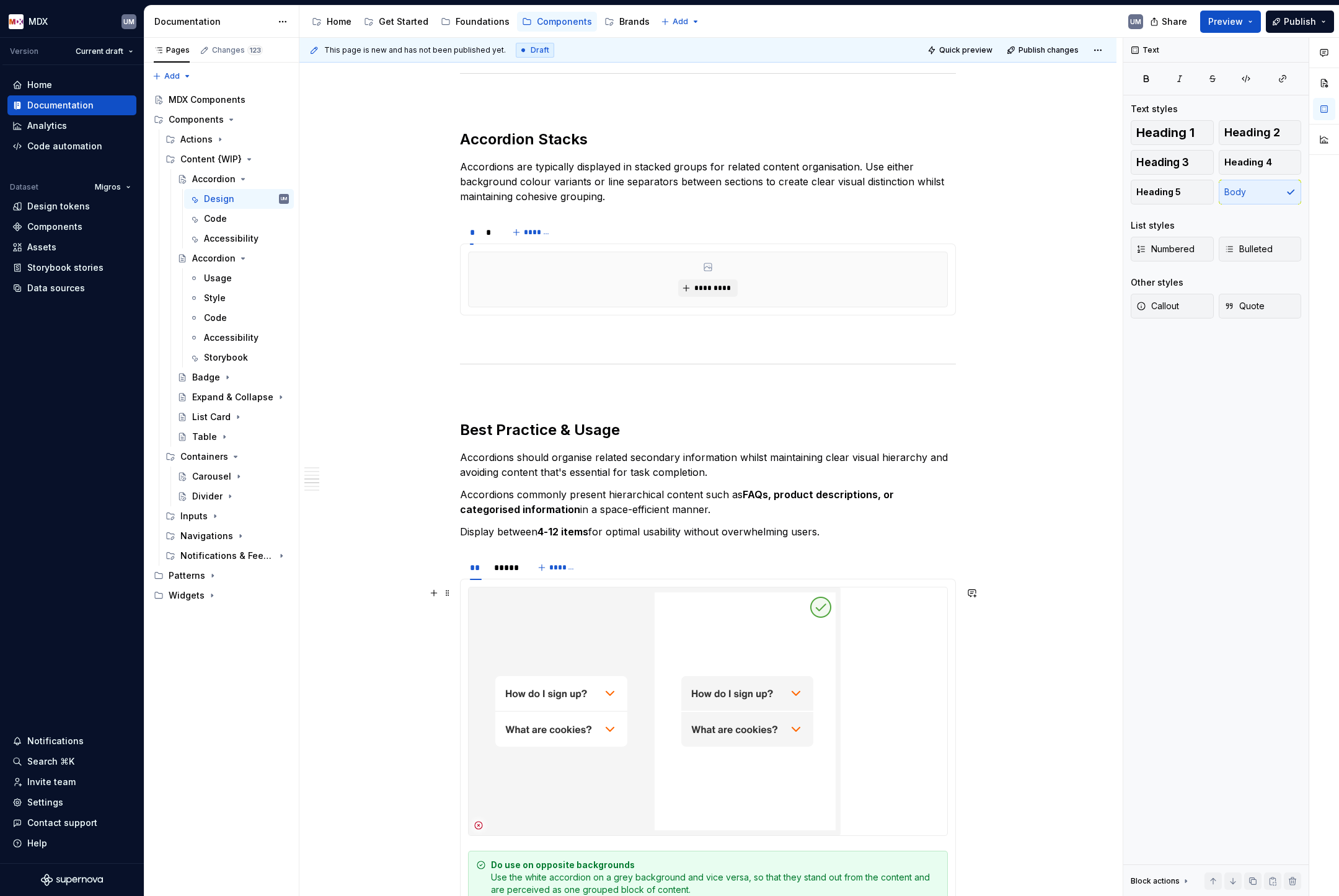
scroll to position [1388, 0]
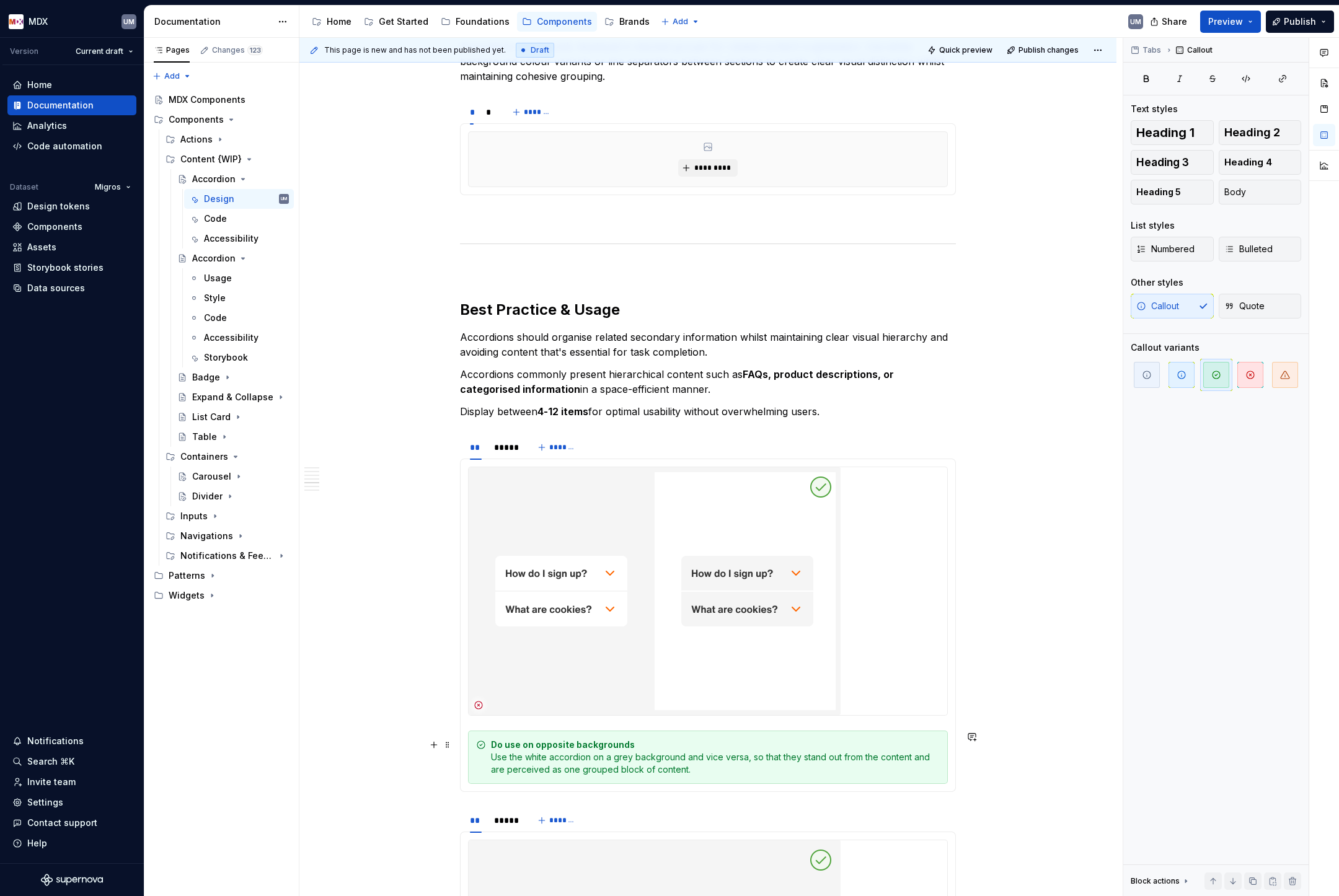
click at [581, 756] on div "Do use on opposite backgrounds Use the white accordion on a grey background and…" at bounding box center [715, 757] width 449 height 37
click at [516, 447] on div "*****" at bounding box center [505, 447] width 22 height 13
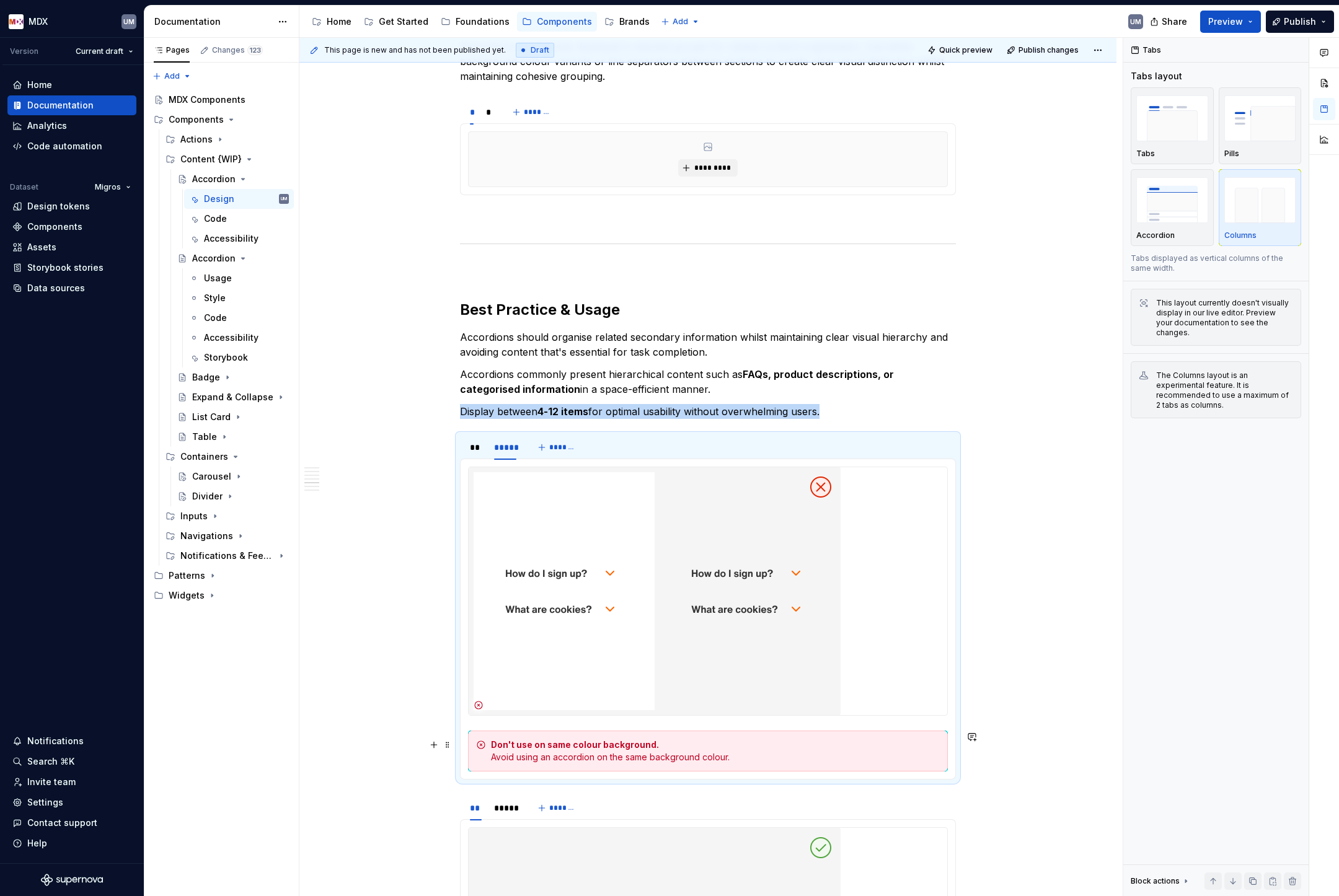
click at [630, 746] on strong "Don't use on same colour background." at bounding box center [575, 744] width 168 height 11
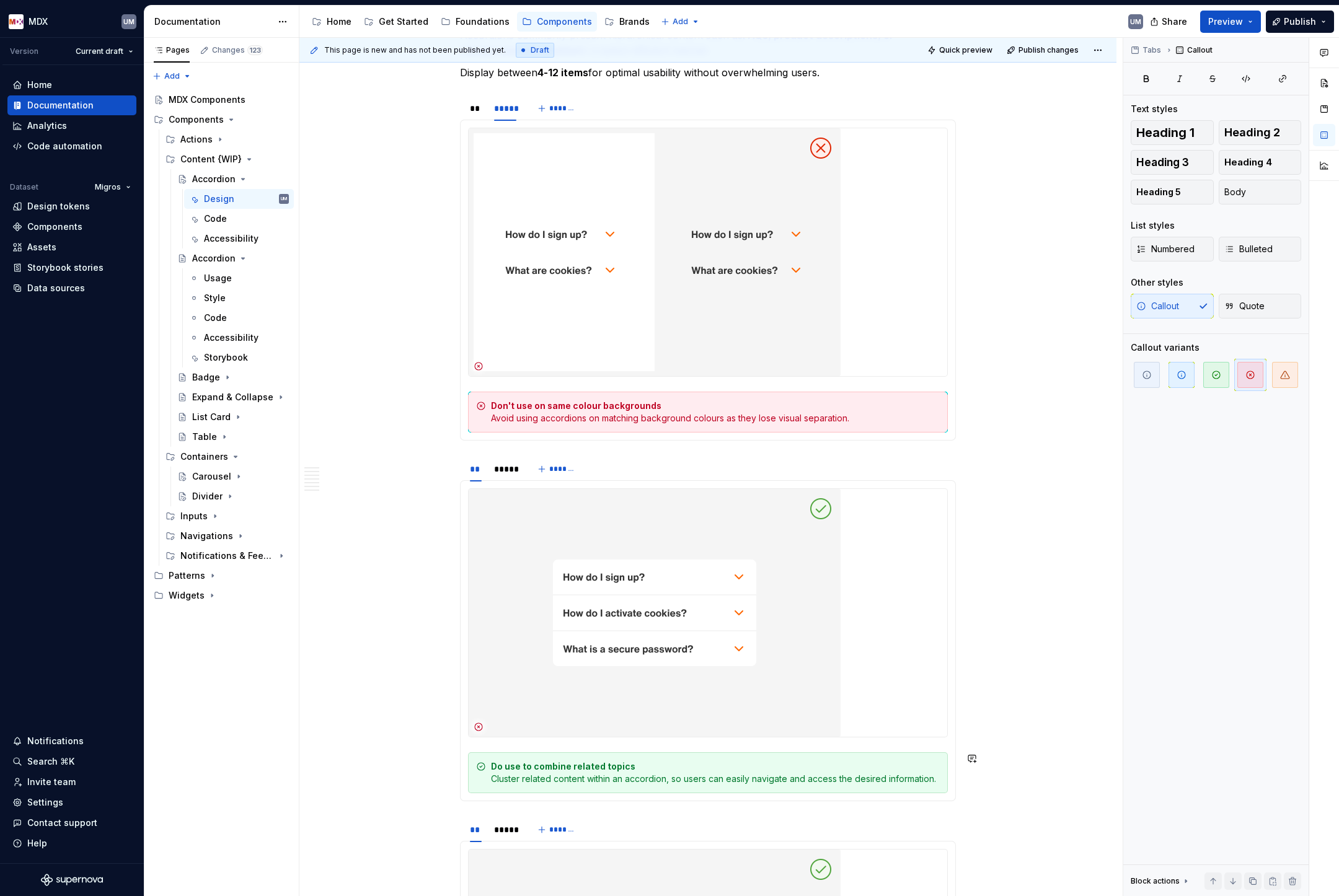
scroll to position [1784, 0]
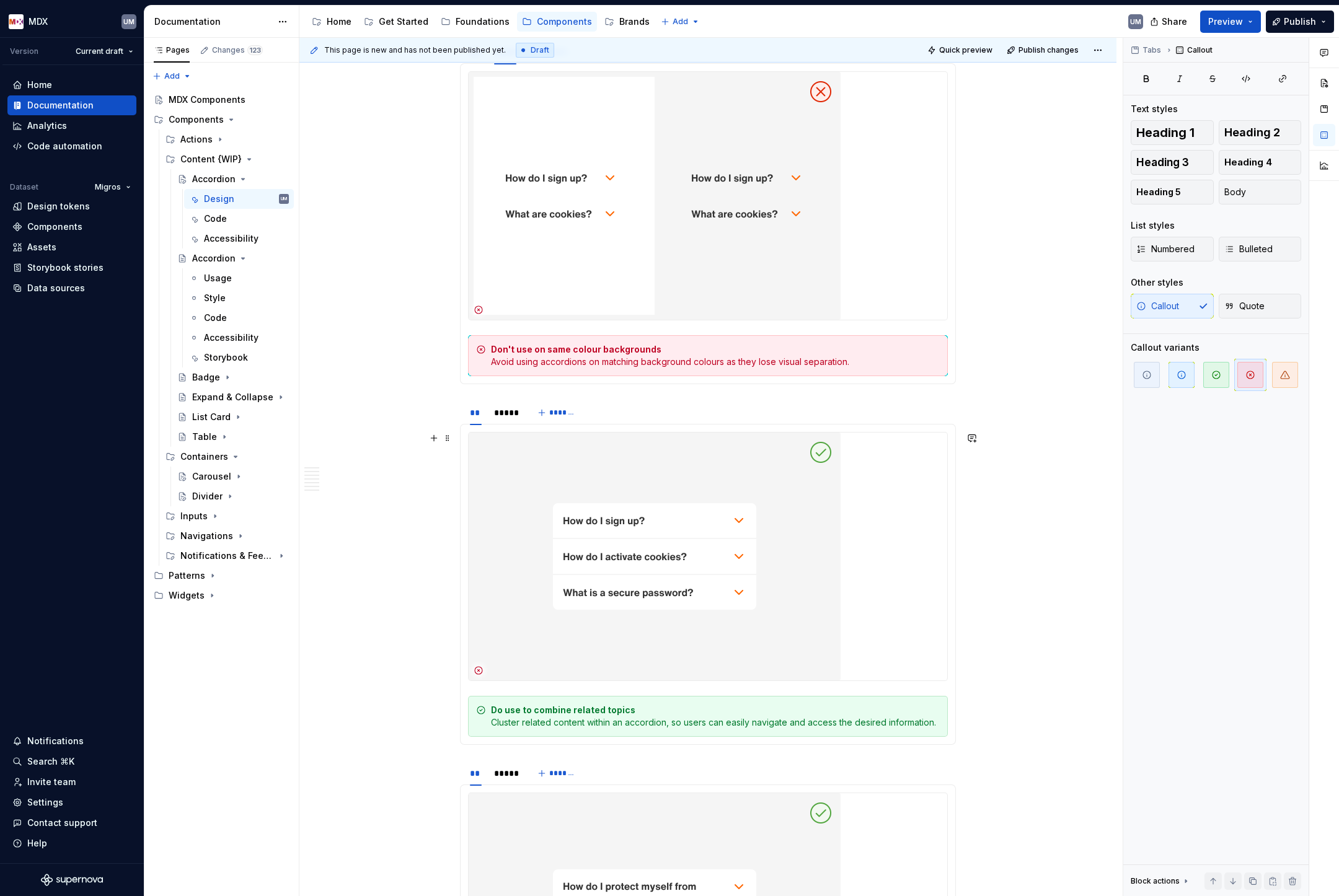
click at [566, 714] on strong "Do use to combine related topics" at bounding box center [563, 709] width 145 height 11
click at [515, 416] on div "*****" at bounding box center [505, 413] width 22 height 13
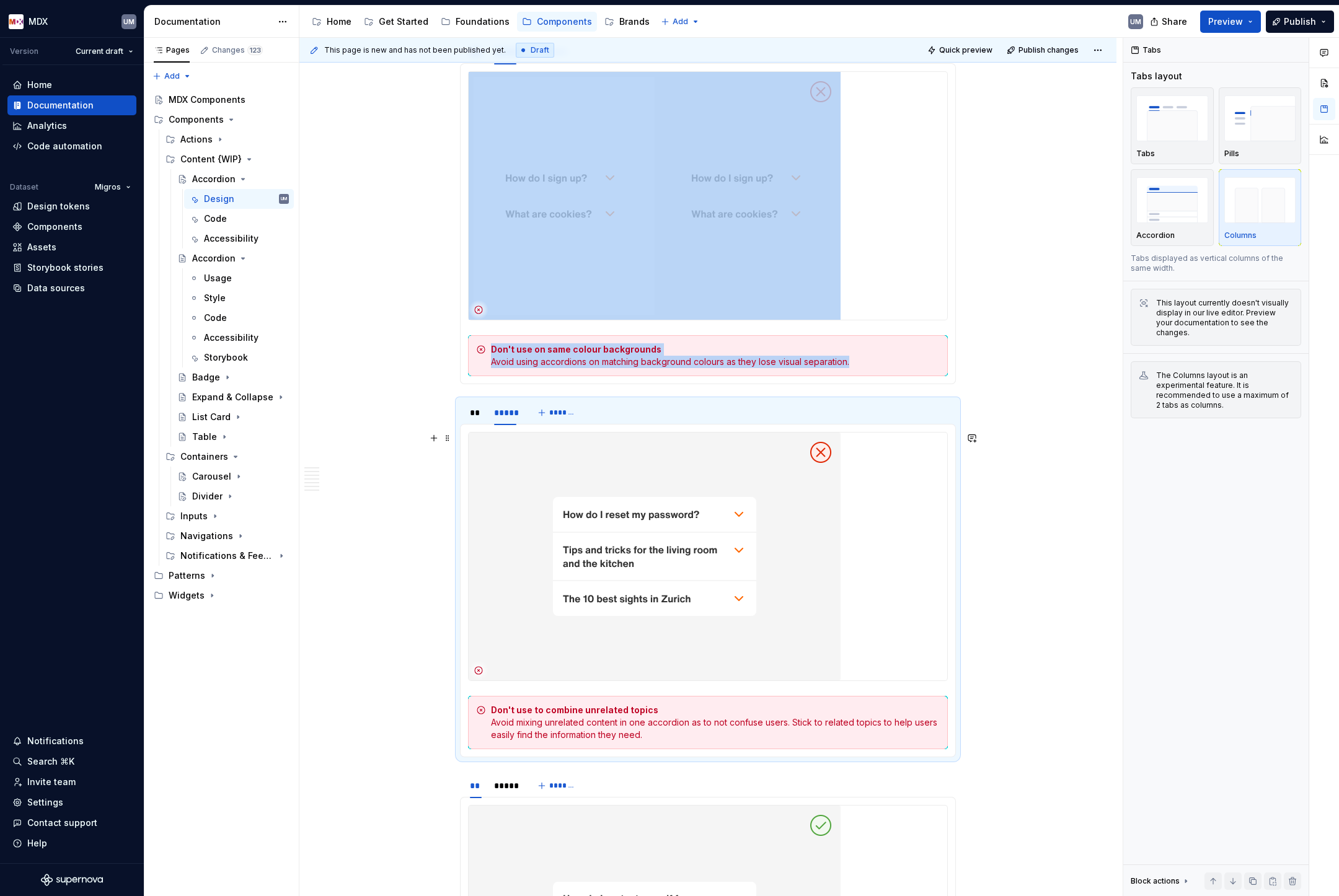
click at [543, 723] on div "Don't use to combine unrelated topics Avoid mixing unrelated content in one acc…" at bounding box center [715, 722] width 449 height 37
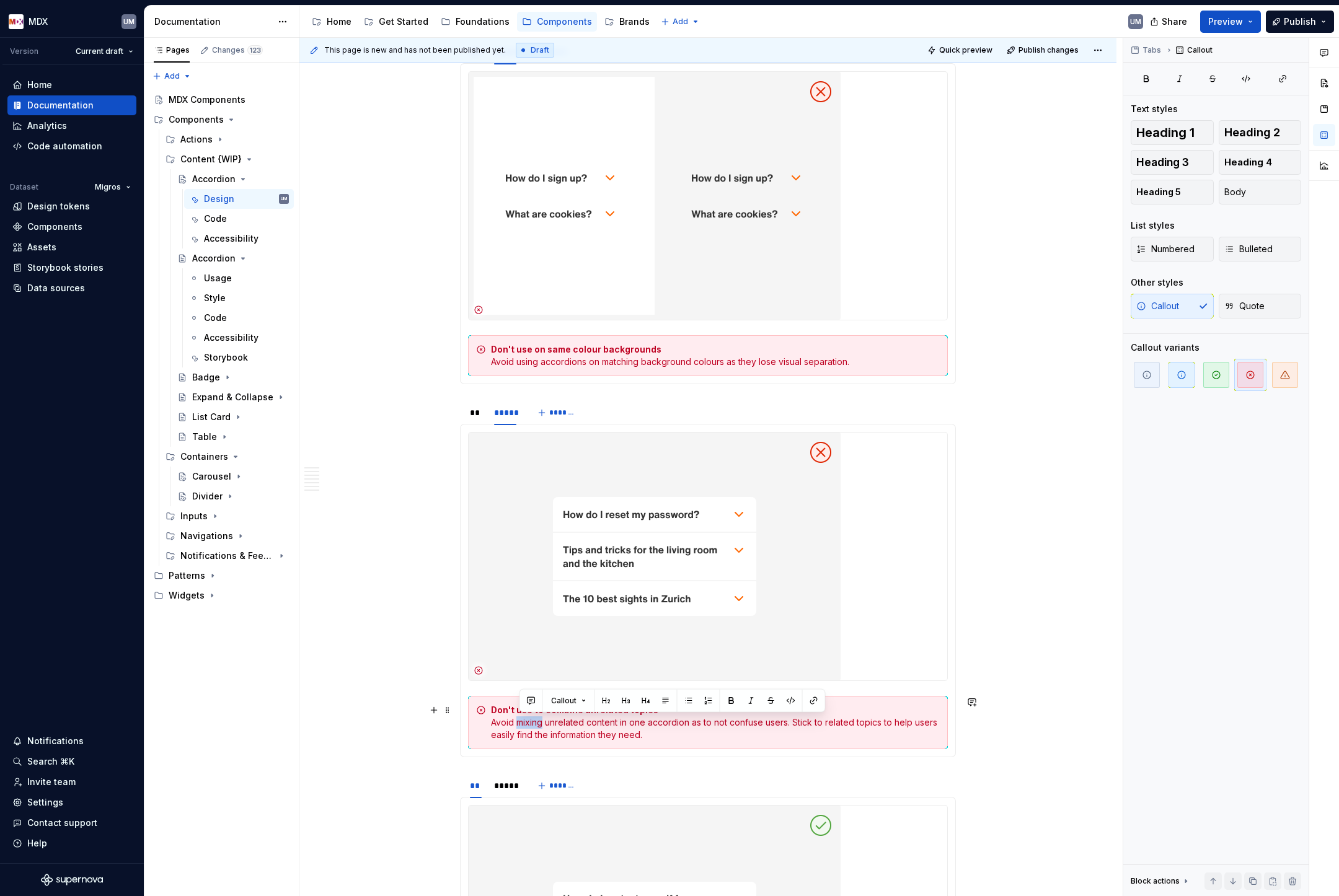
click at [543, 723] on div "Don't use to combine unrelated topics Avoid mixing unrelated content in one acc…" at bounding box center [715, 722] width 449 height 37
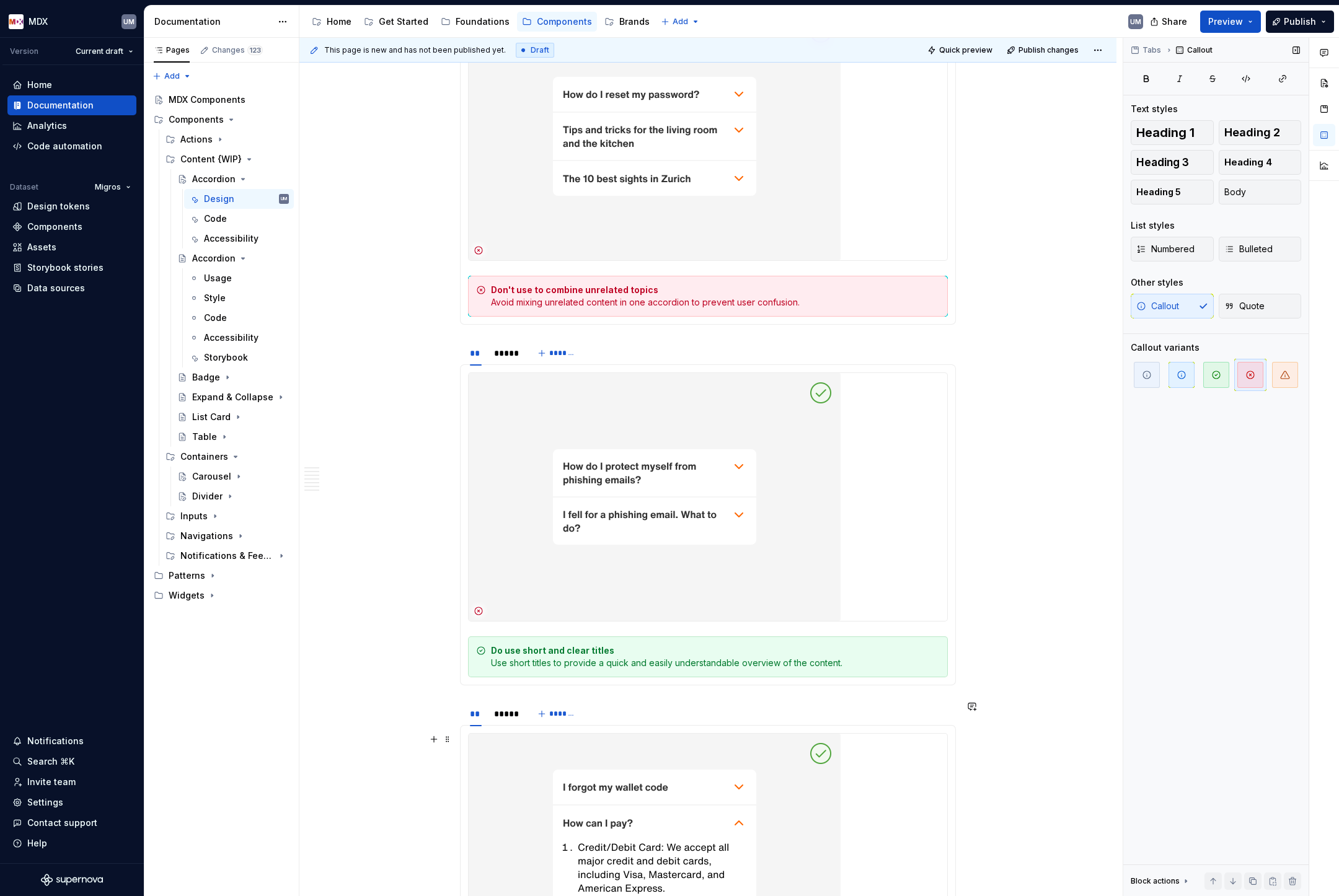
scroll to position [2225, 0]
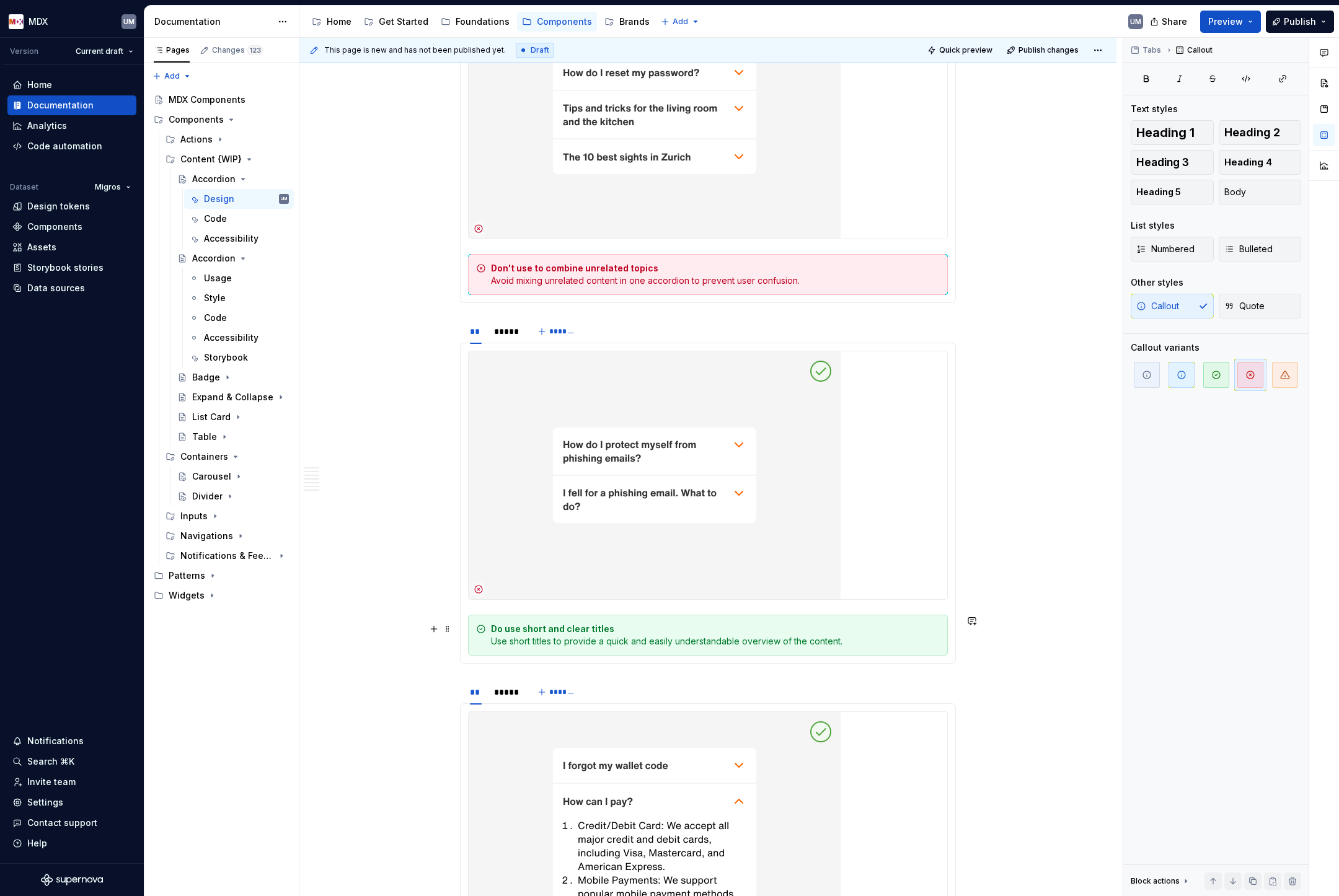
click at [533, 630] on strong "Do use short and clear titles" at bounding box center [553, 628] width 124 height 11
click at [516, 334] on div "*****" at bounding box center [505, 331] width 22 height 13
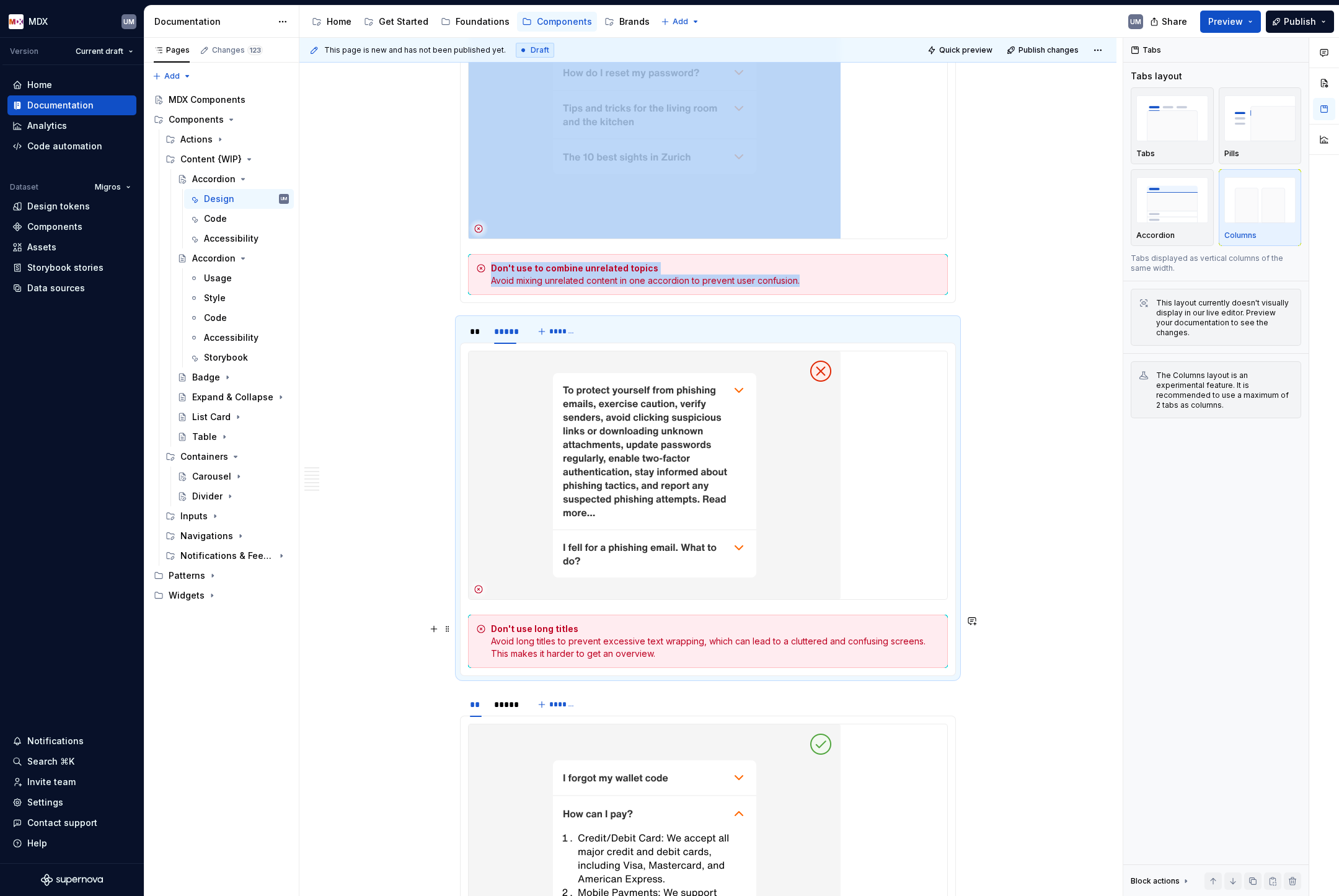
click at [551, 641] on div "Don't use long titles Avoid long titles to prevent excessive text wrapping, whi…" at bounding box center [715, 641] width 449 height 37
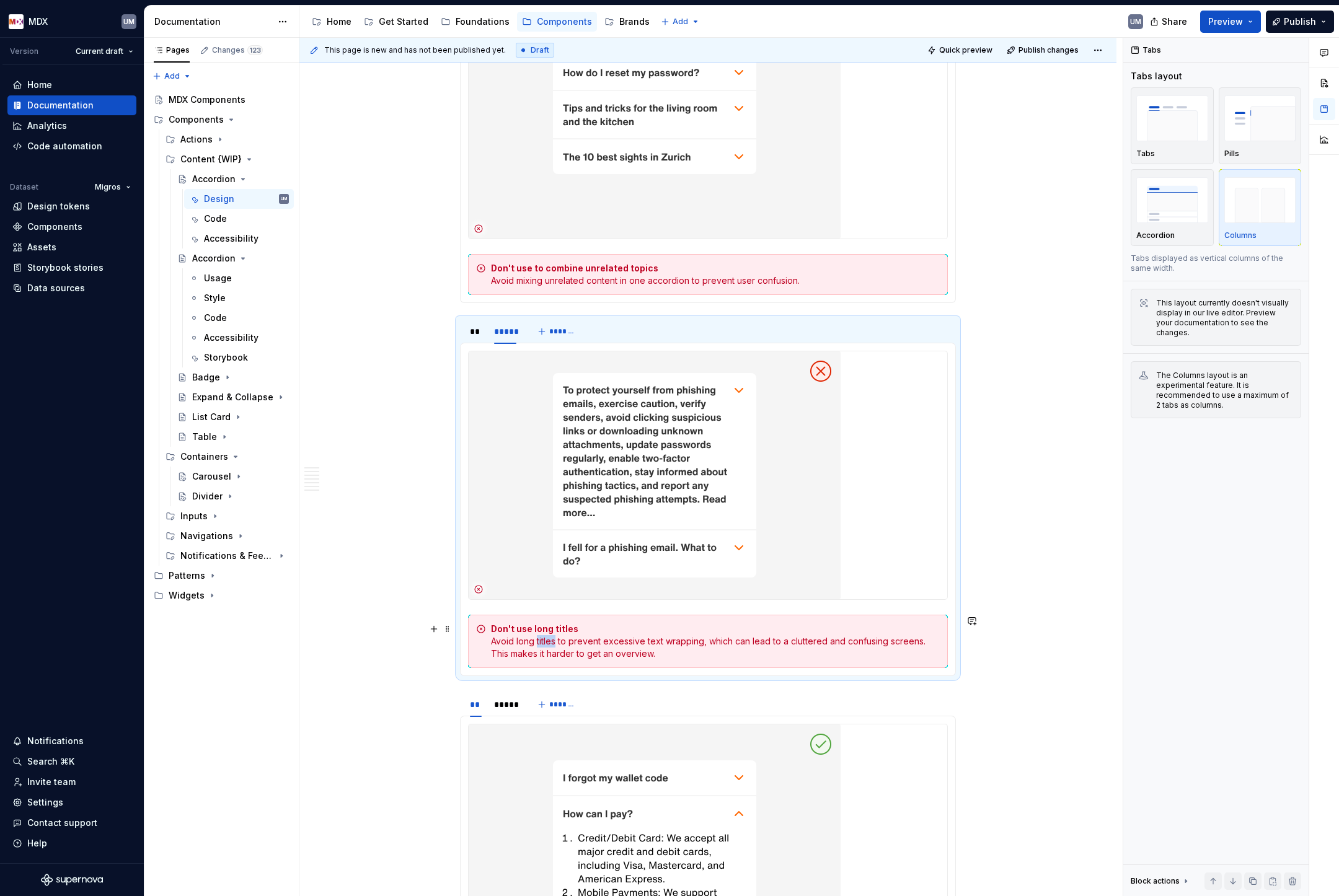
click at [551, 641] on div "Don't use long titles Avoid long titles to prevent excessive text wrapping, whi…" at bounding box center [715, 641] width 449 height 37
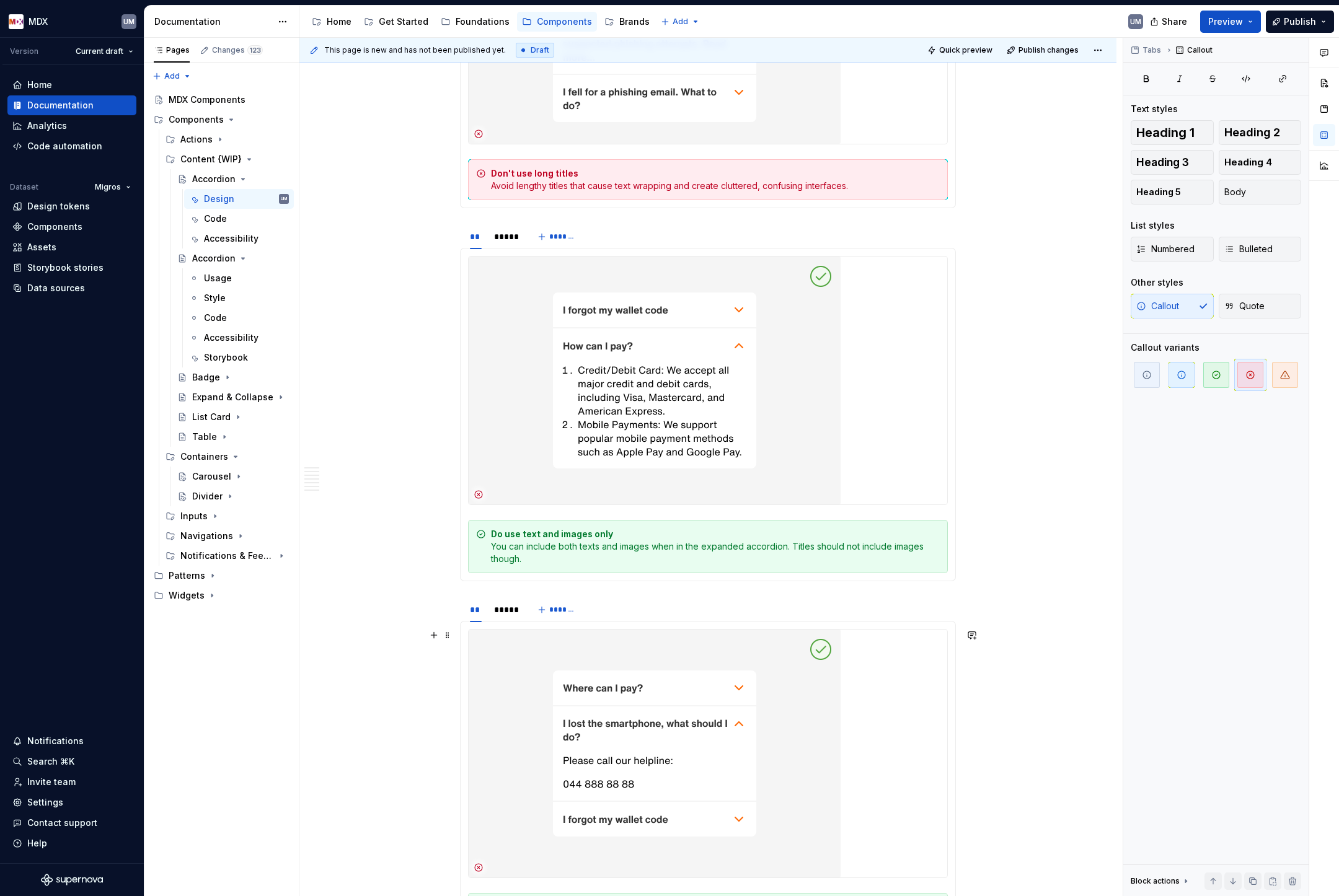
scroll to position [2738, 0]
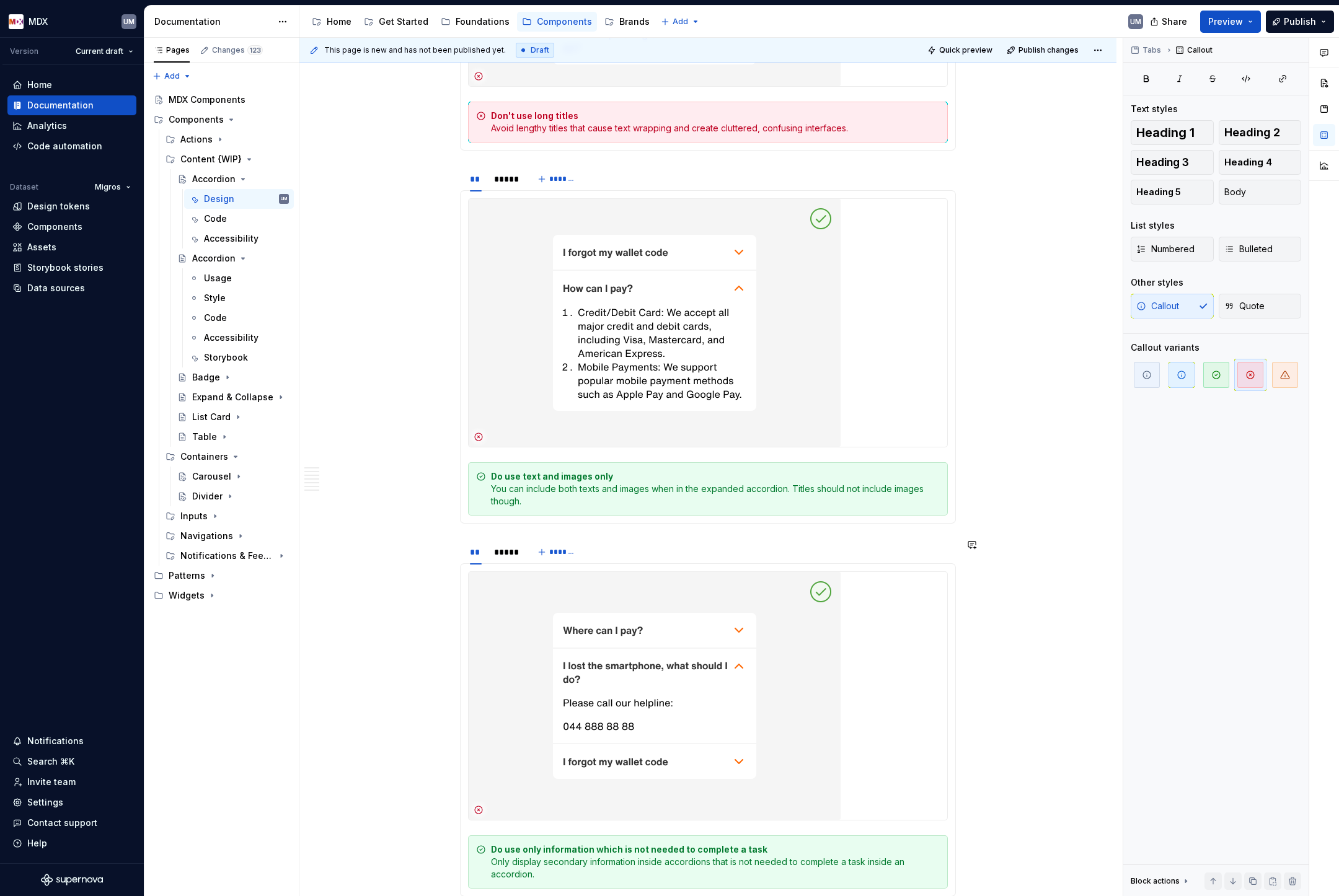
click at [516, 492] on div "Do use text and images only You can include both texts and images when in the e…" at bounding box center [715, 489] width 449 height 37
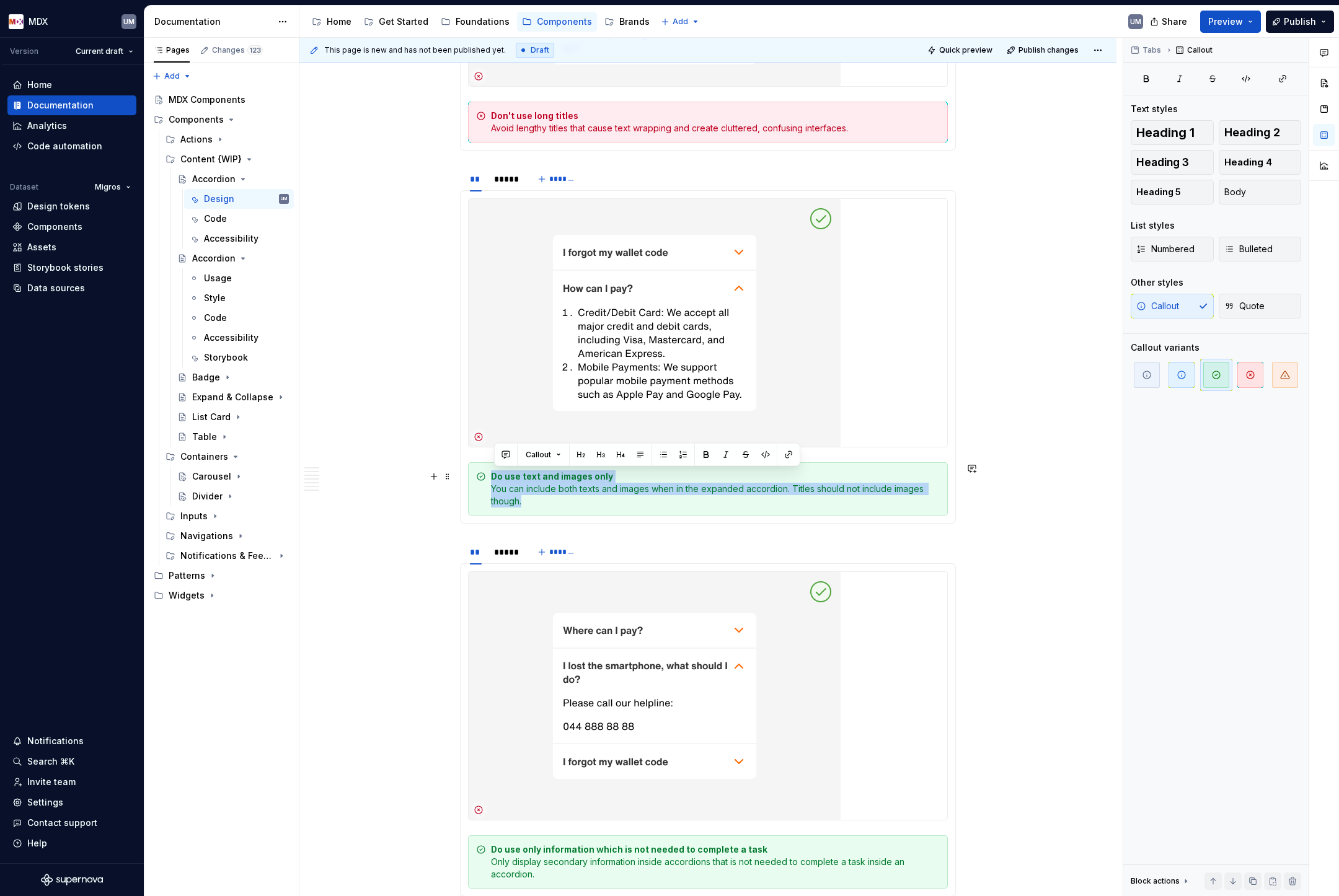
click at [516, 492] on div "Do use text and images only You can include both texts and images when in the e…" at bounding box center [715, 489] width 449 height 37
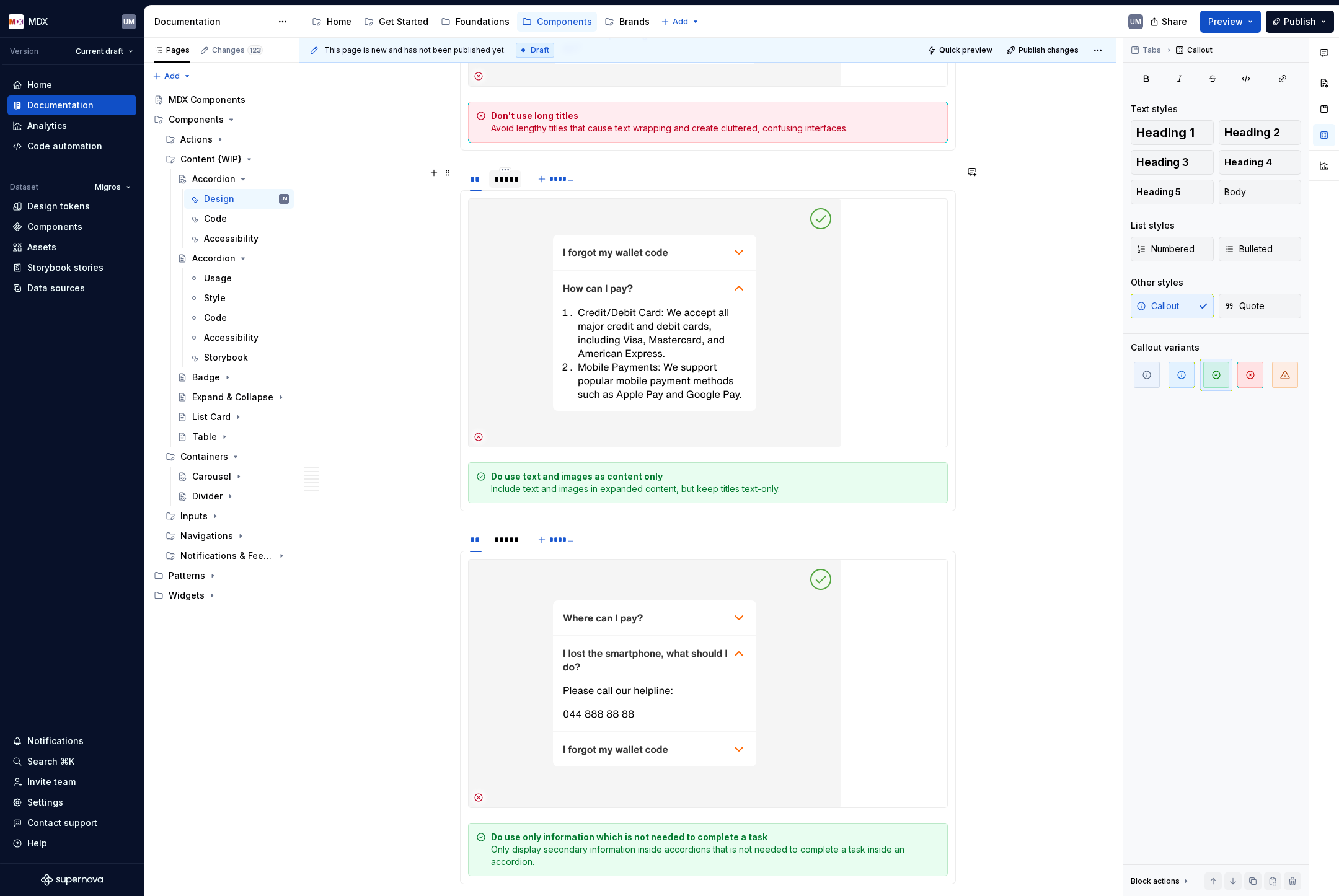
click at [511, 179] on div "*****" at bounding box center [505, 179] width 22 height 13
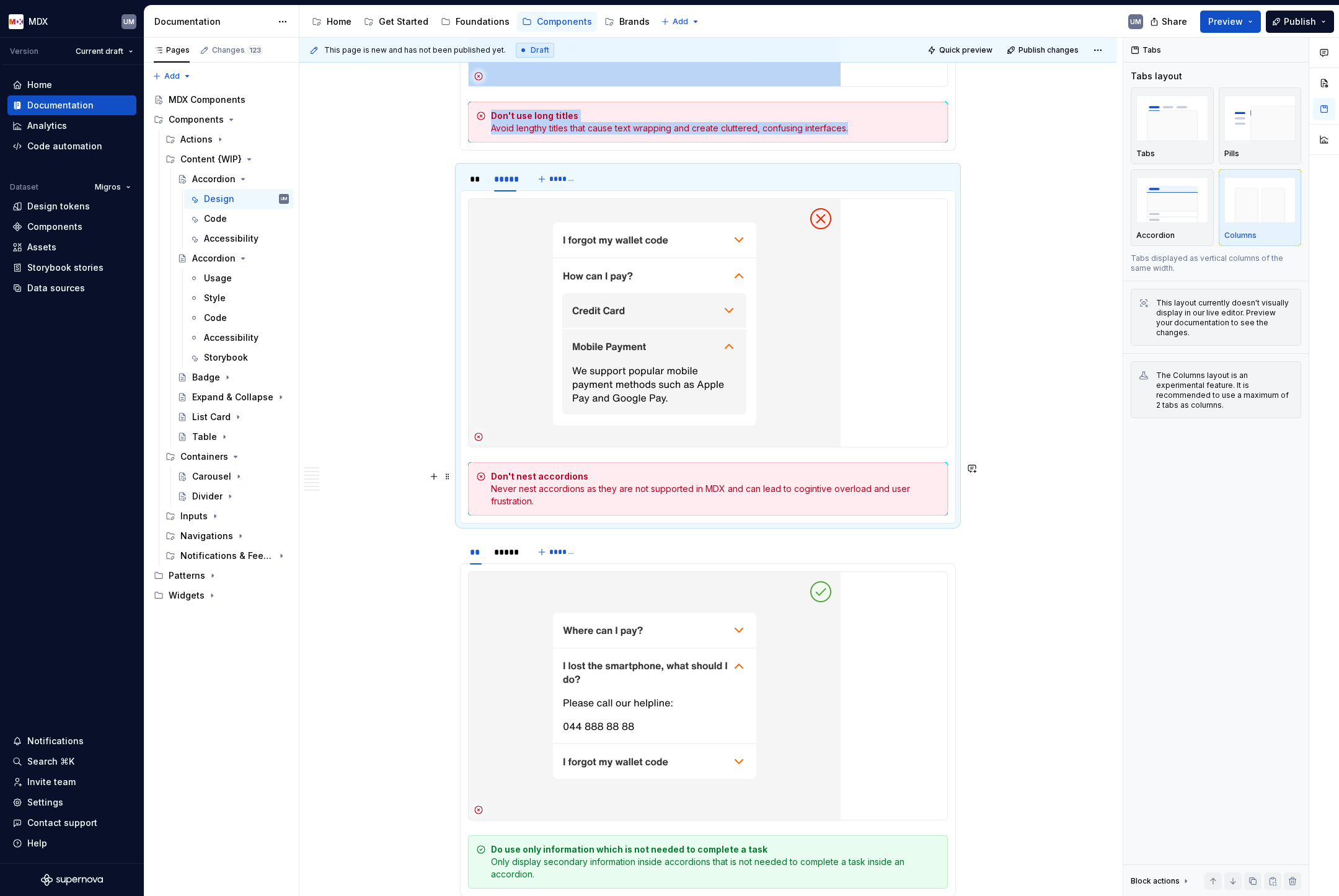
click at [711, 489] on div "Don't nest accordions Never nest accordions as they are not supported in MDX an…" at bounding box center [715, 489] width 449 height 37
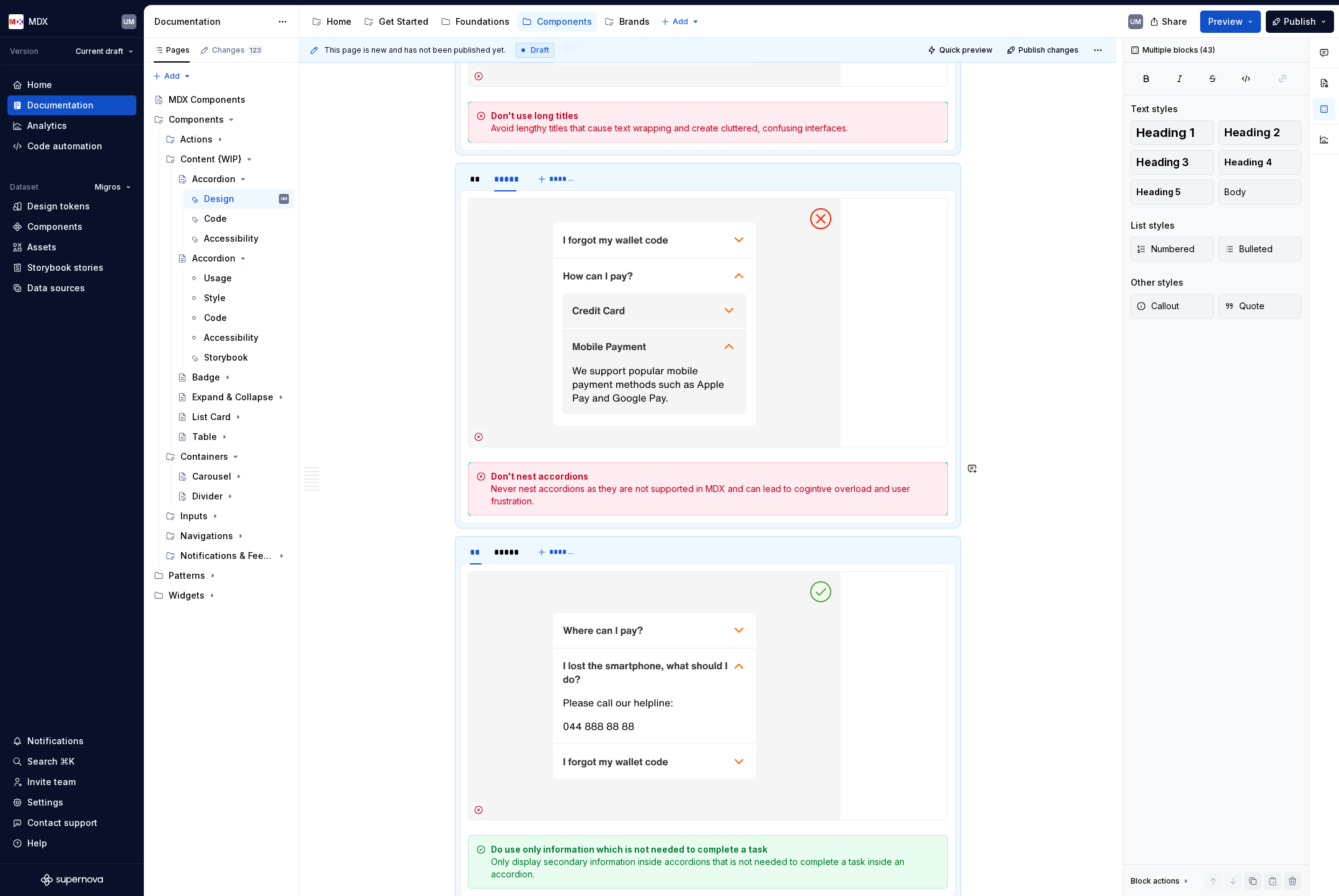
click at [711, 489] on div "Don't nest accordions Never nest accordions as they are not supported in MDX an…" at bounding box center [715, 489] width 449 height 37
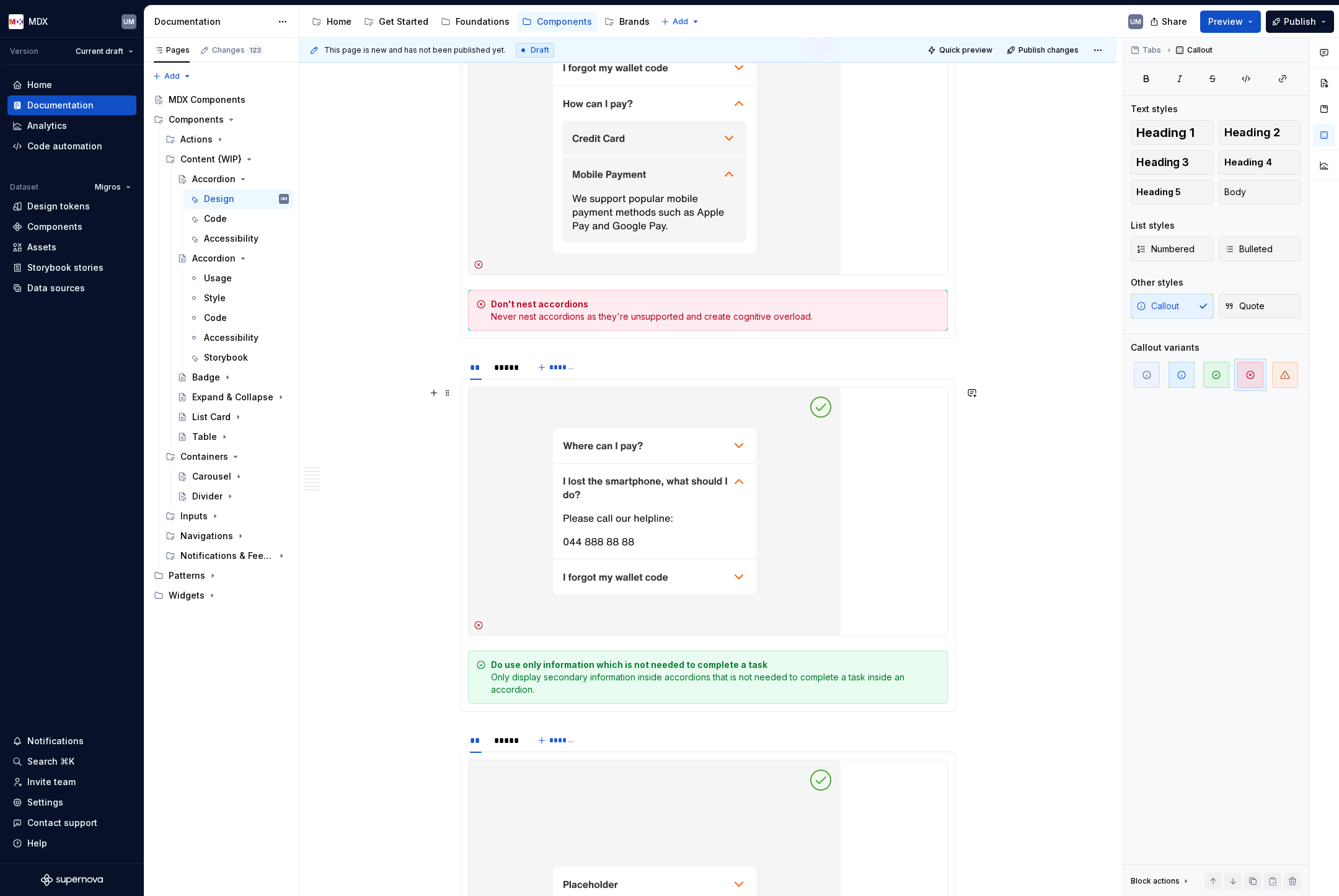
scroll to position [2970, 0]
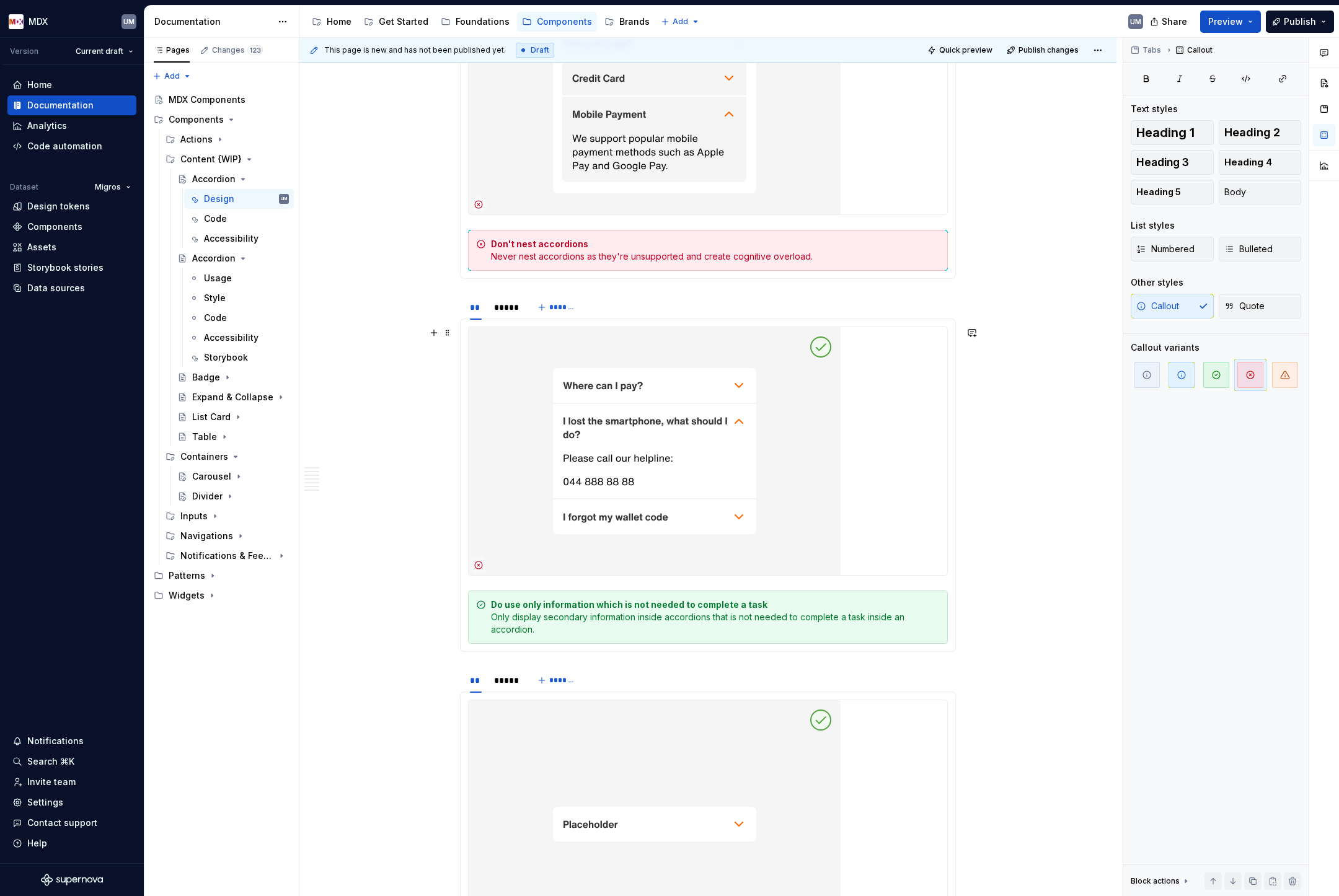
click at [625, 615] on div "Do use only information which is not needed to complete a task Only display sec…" at bounding box center [715, 617] width 449 height 37
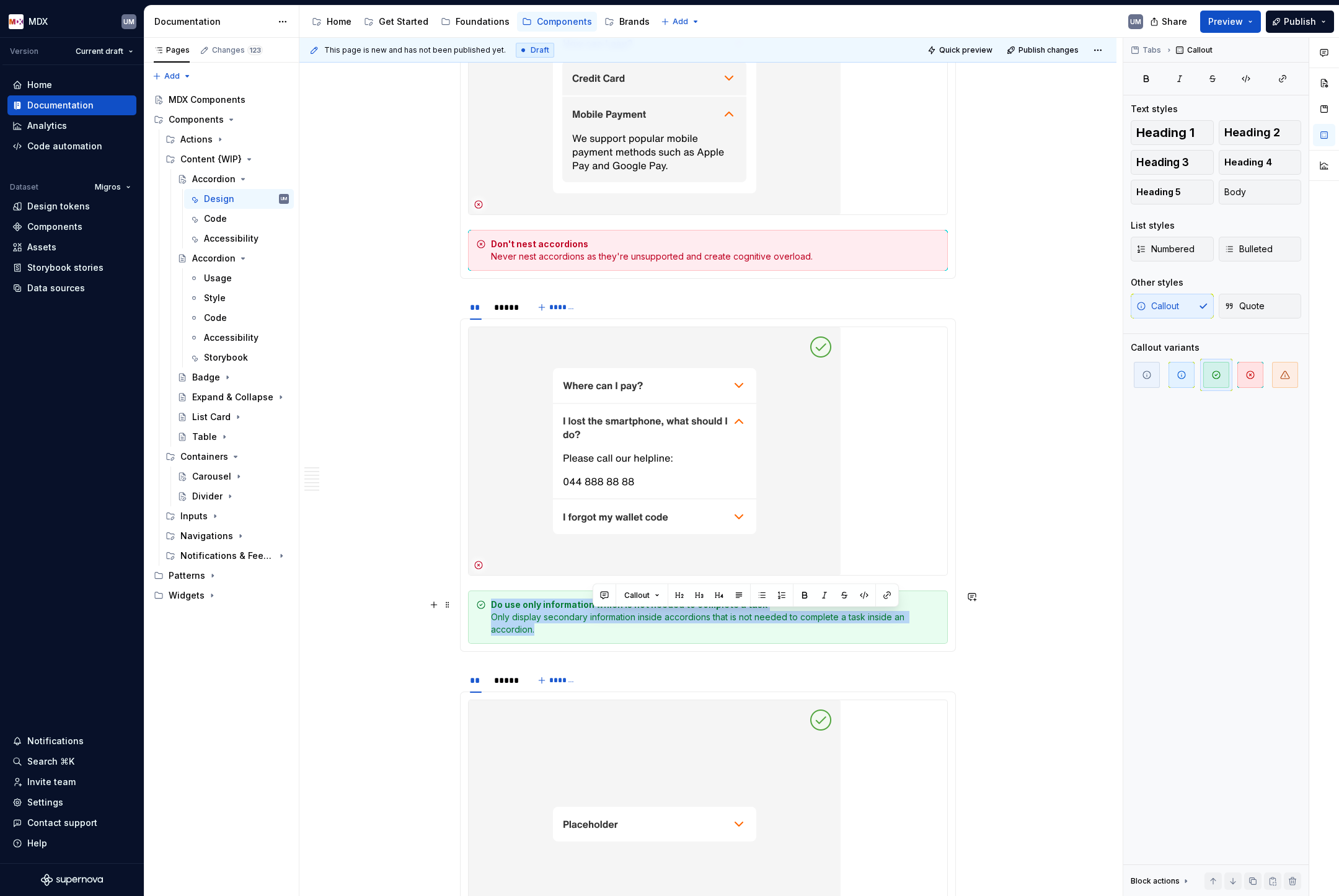
click at [625, 615] on div "Do use only information which is not needed to complete a task Only display sec…" at bounding box center [715, 617] width 449 height 37
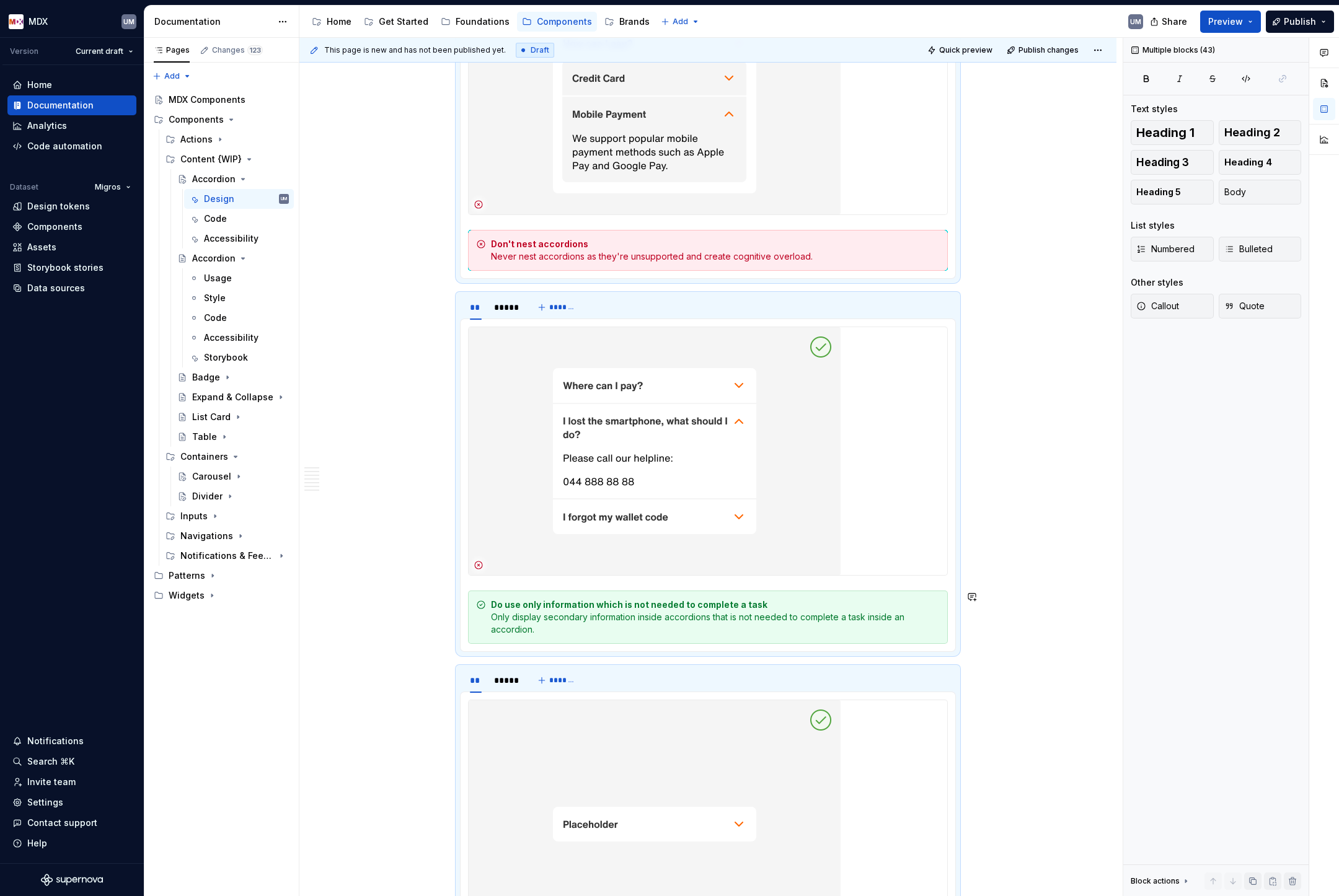
click at [625, 615] on div "Do use only information which is not needed to complete a task Only display sec…" at bounding box center [715, 617] width 449 height 37
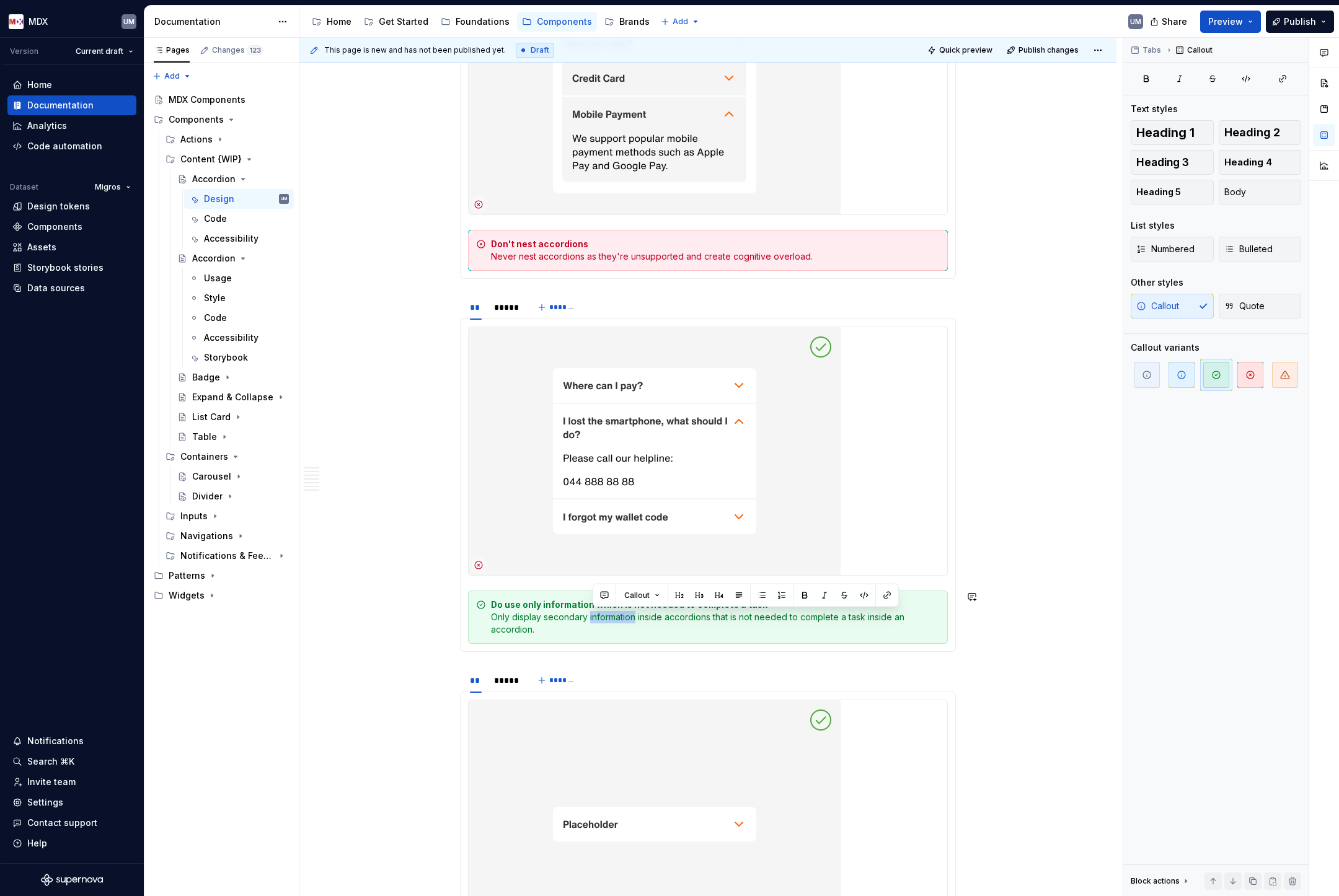
click at [625, 615] on div "Do use only information which is not needed to complete a task Only display sec…" at bounding box center [715, 617] width 449 height 37
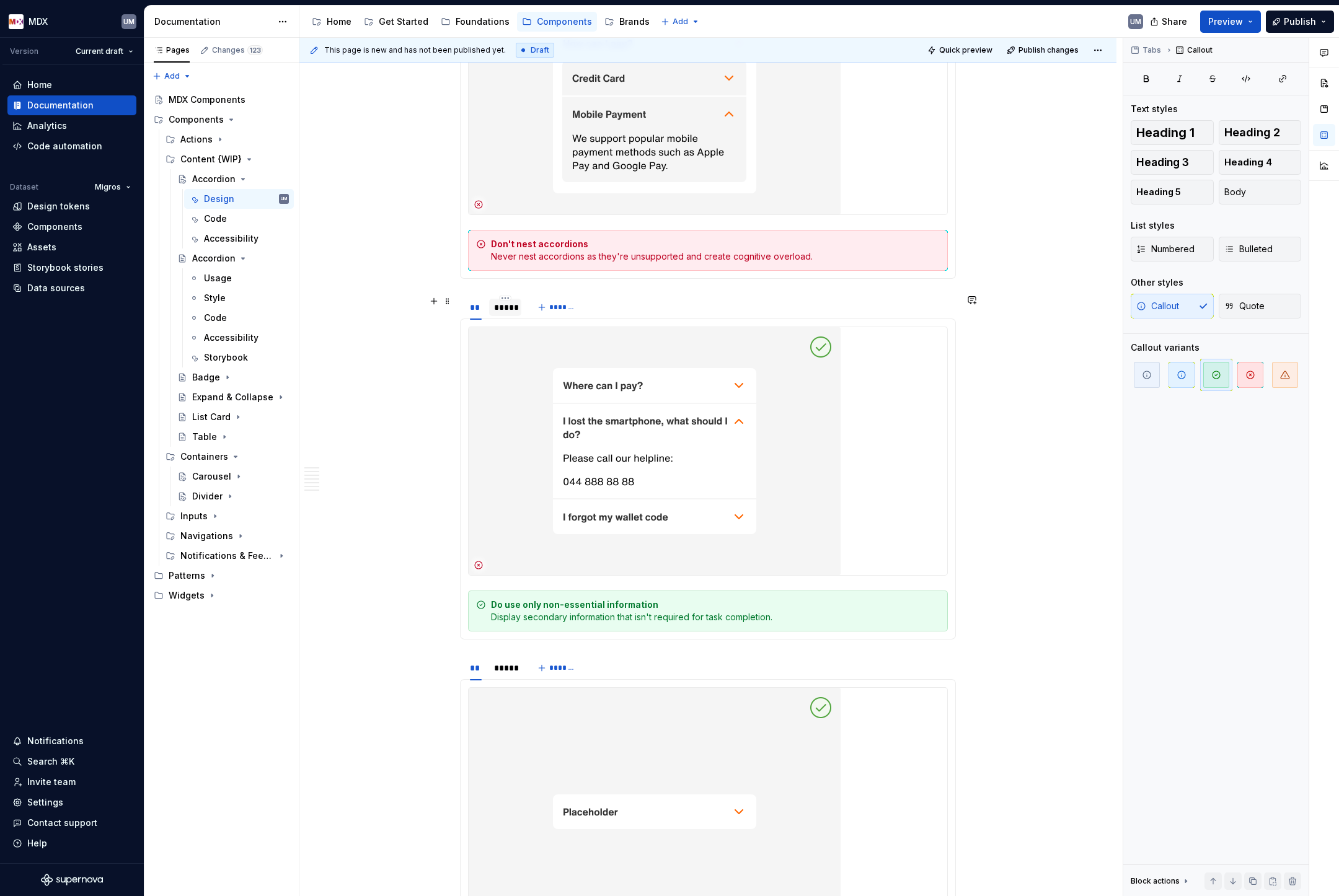
click at [512, 310] on div "*****" at bounding box center [505, 308] width 22 height 13
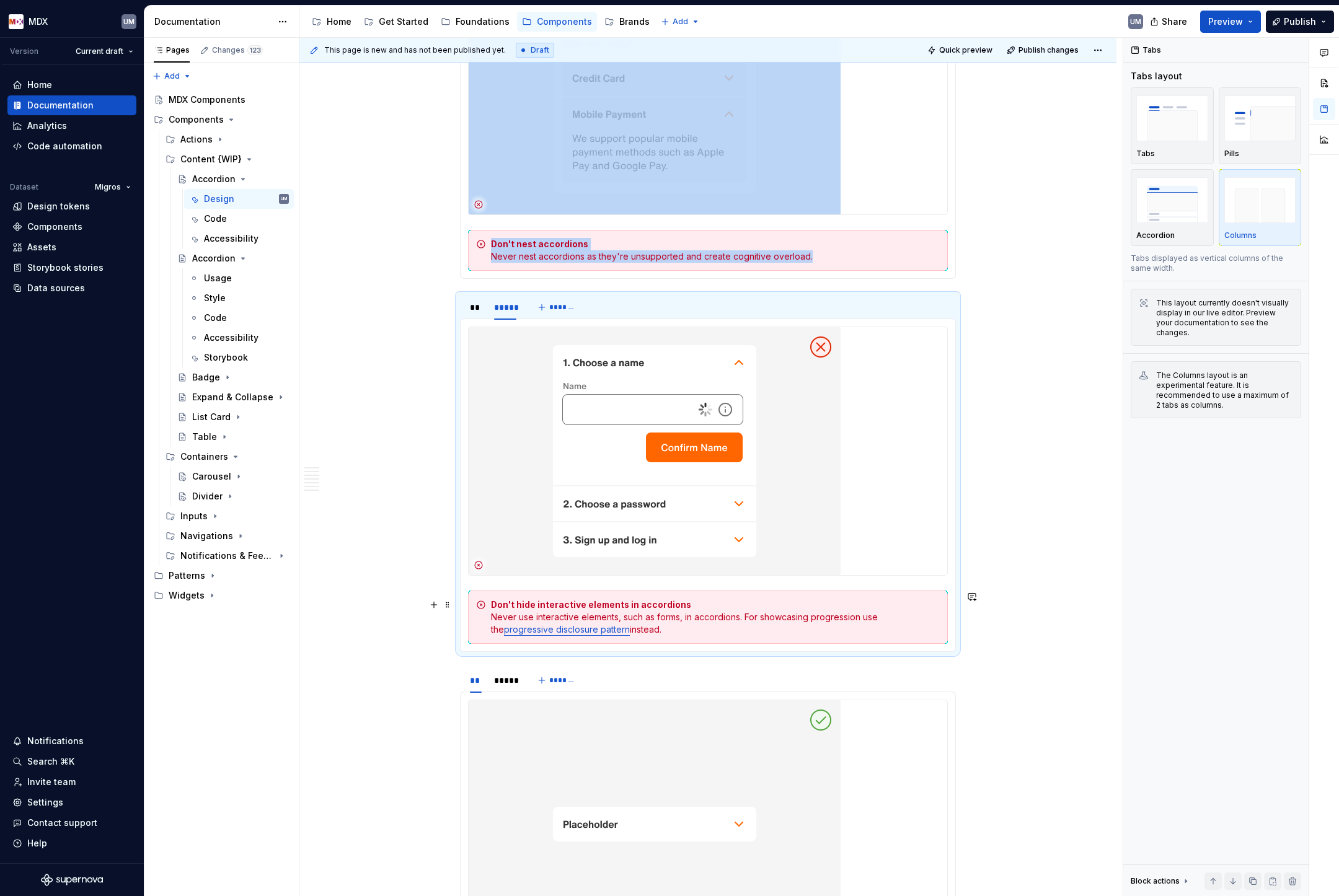
click at [611, 617] on div "Don't hide interactive elements in accordions Never use interactive elements, s…" at bounding box center [715, 617] width 449 height 37
click at [611, 614] on div "Don't hide interactive elements in accordions Never use interactive elements, s…" at bounding box center [715, 617] width 449 height 37
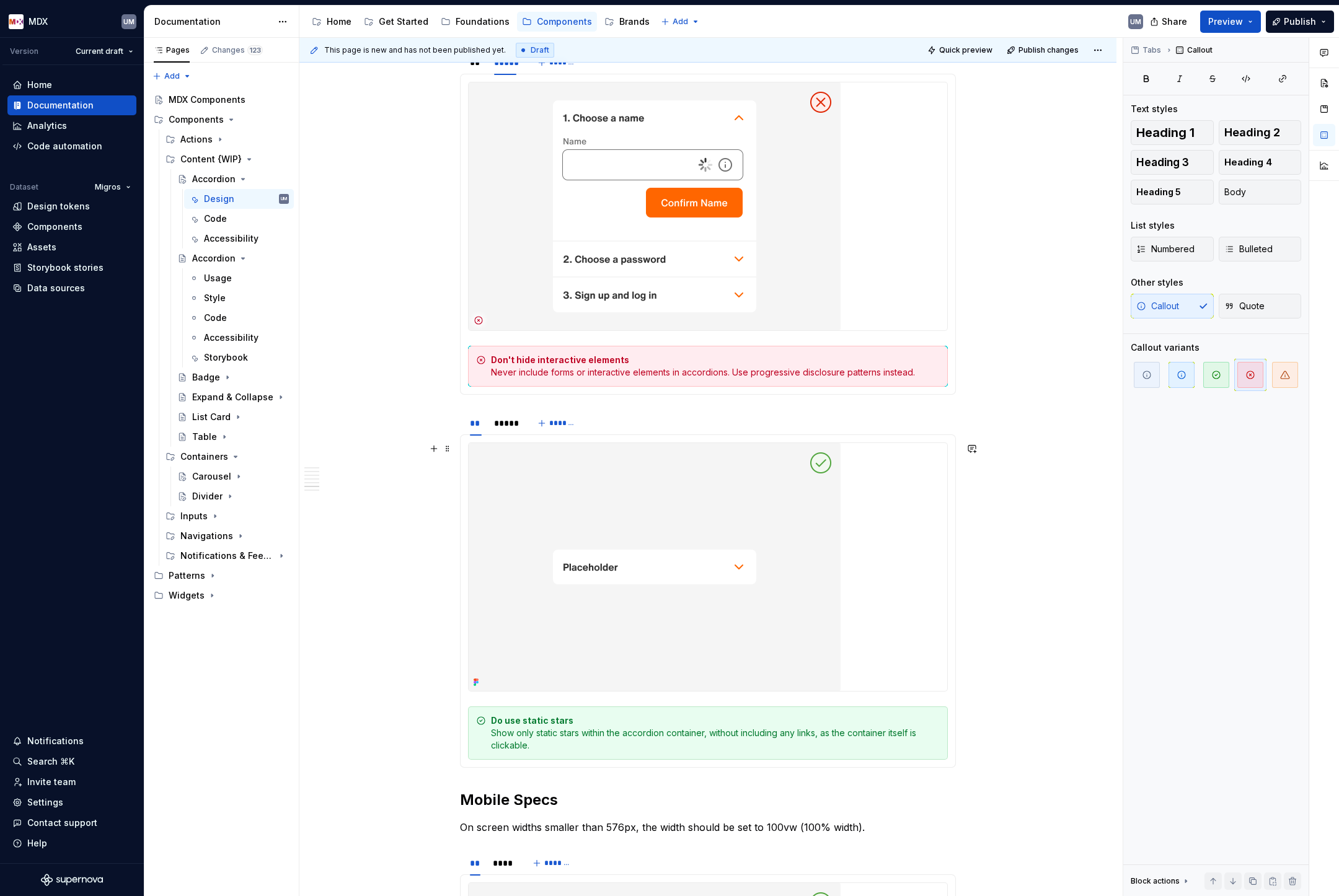
scroll to position [3253, 0]
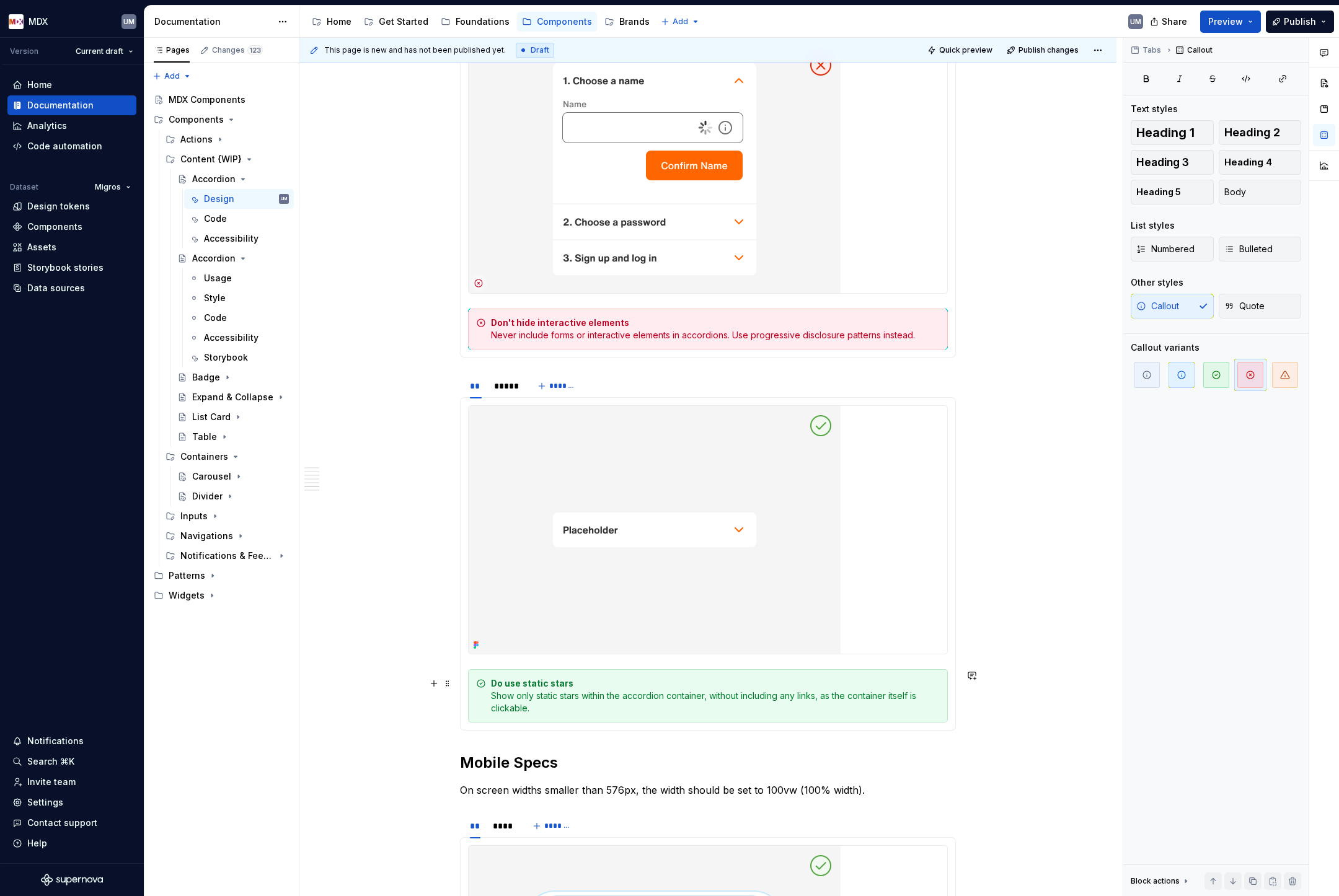
click at [546, 688] on strong "Do use static stars" at bounding box center [532, 683] width 82 height 11
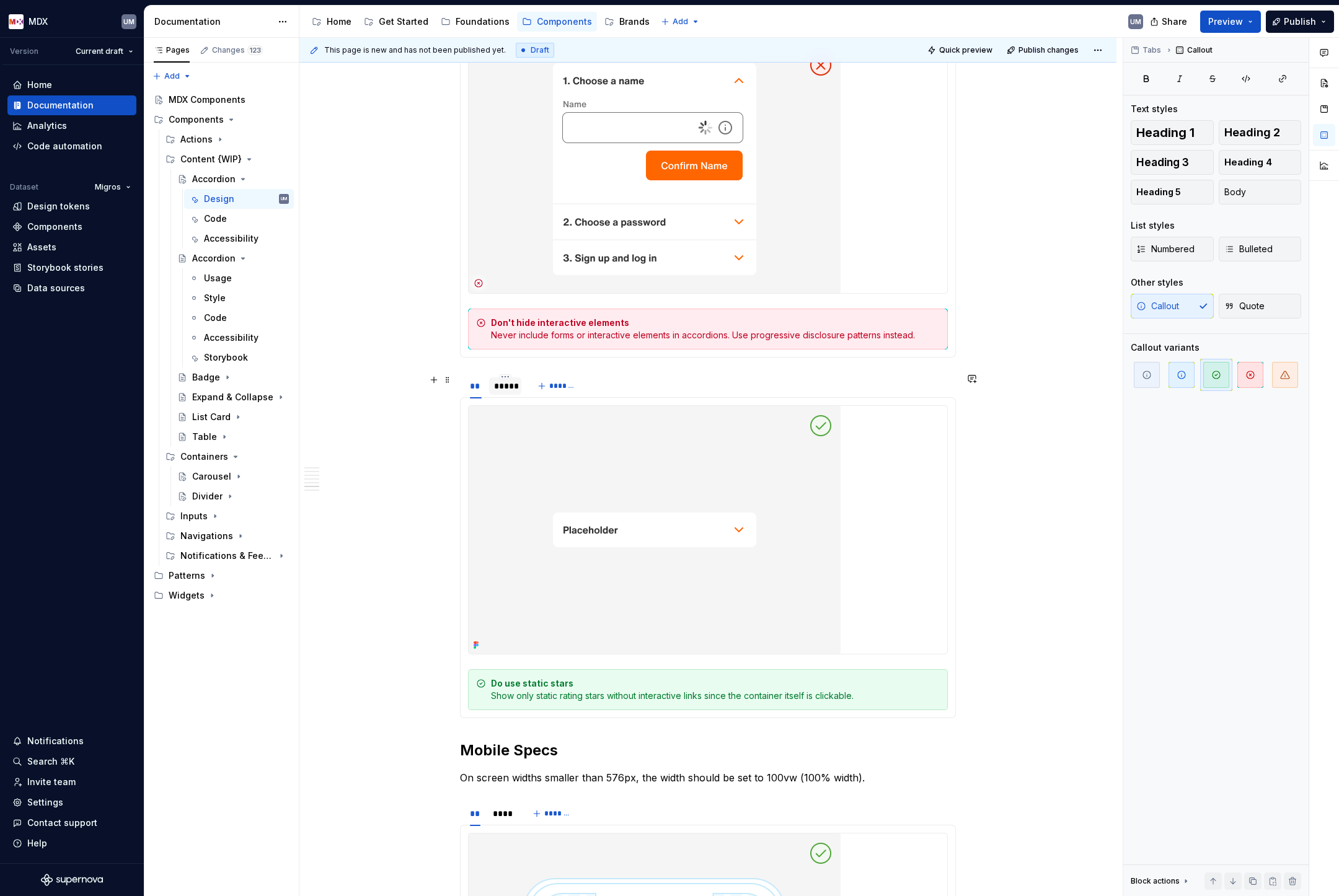
click at [507, 382] on div "*****" at bounding box center [505, 386] width 22 height 13
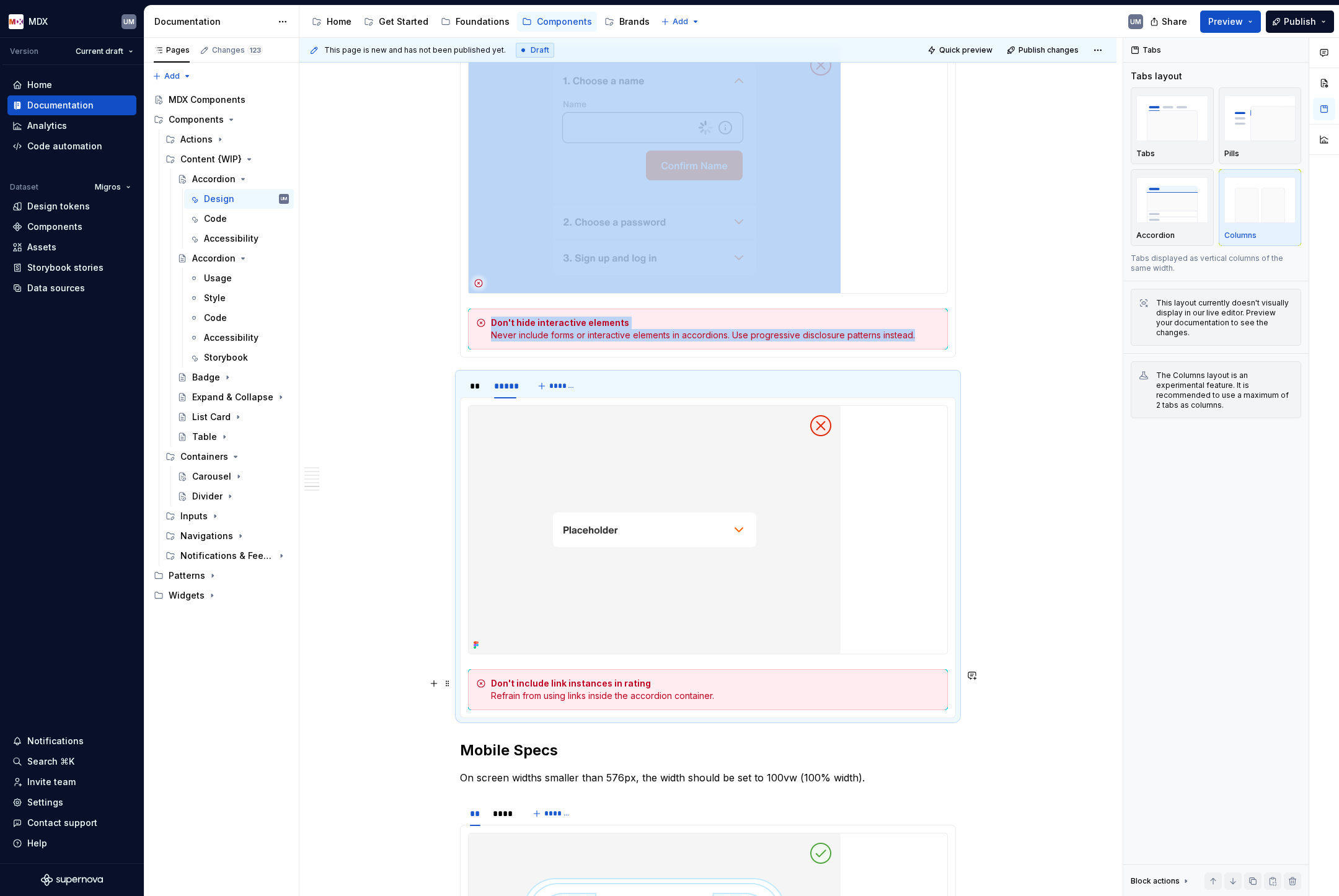
click at [641, 694] on div "Don't include link instances in rating Refrain from using links inside the acco…" at bounding box center [715, 690] width 449 height 25
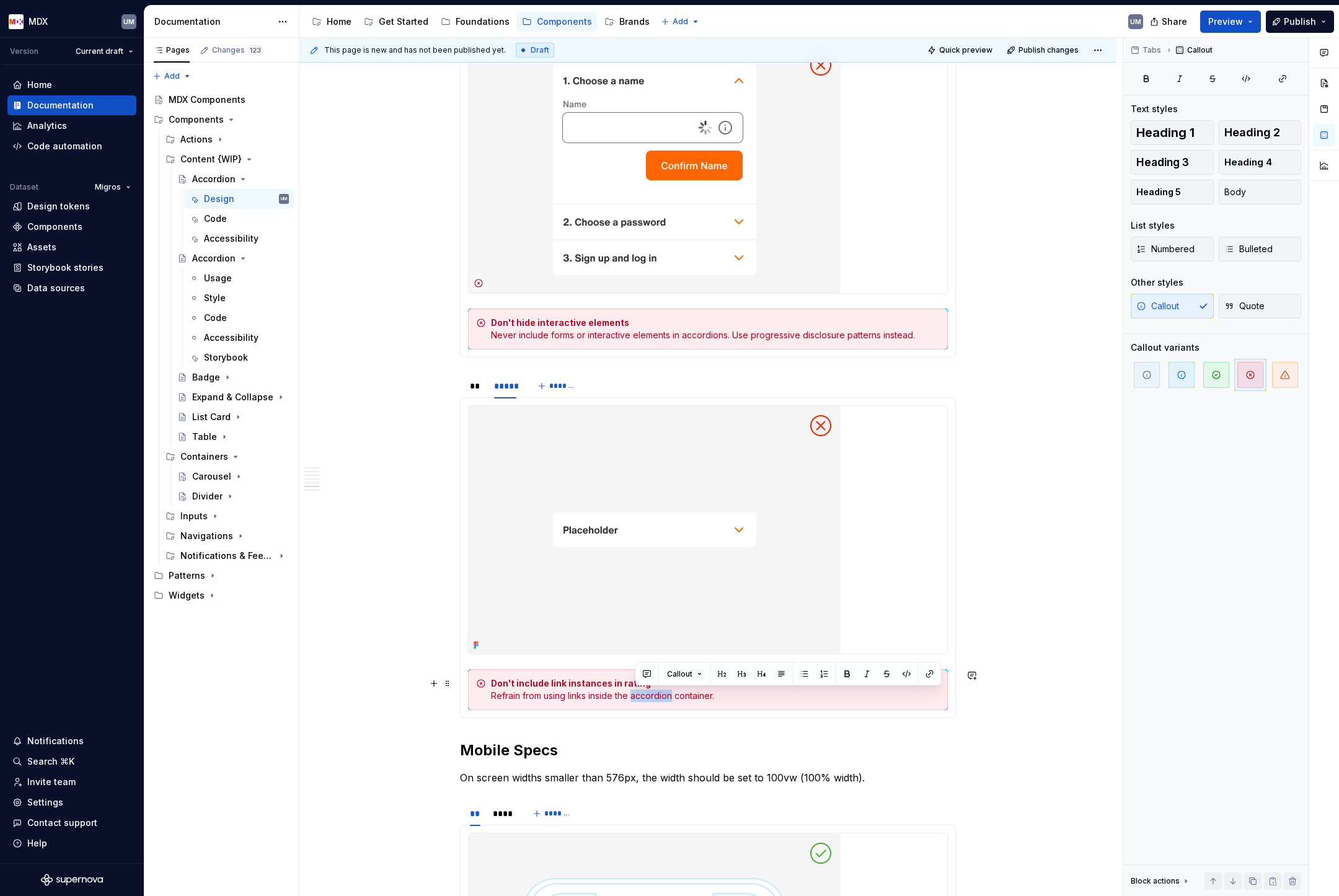
click at [641, 694] on div "Don't include link instances in rating Refrain from using links inside the acco…" at bounding box center [715, 690] width 449 height 25
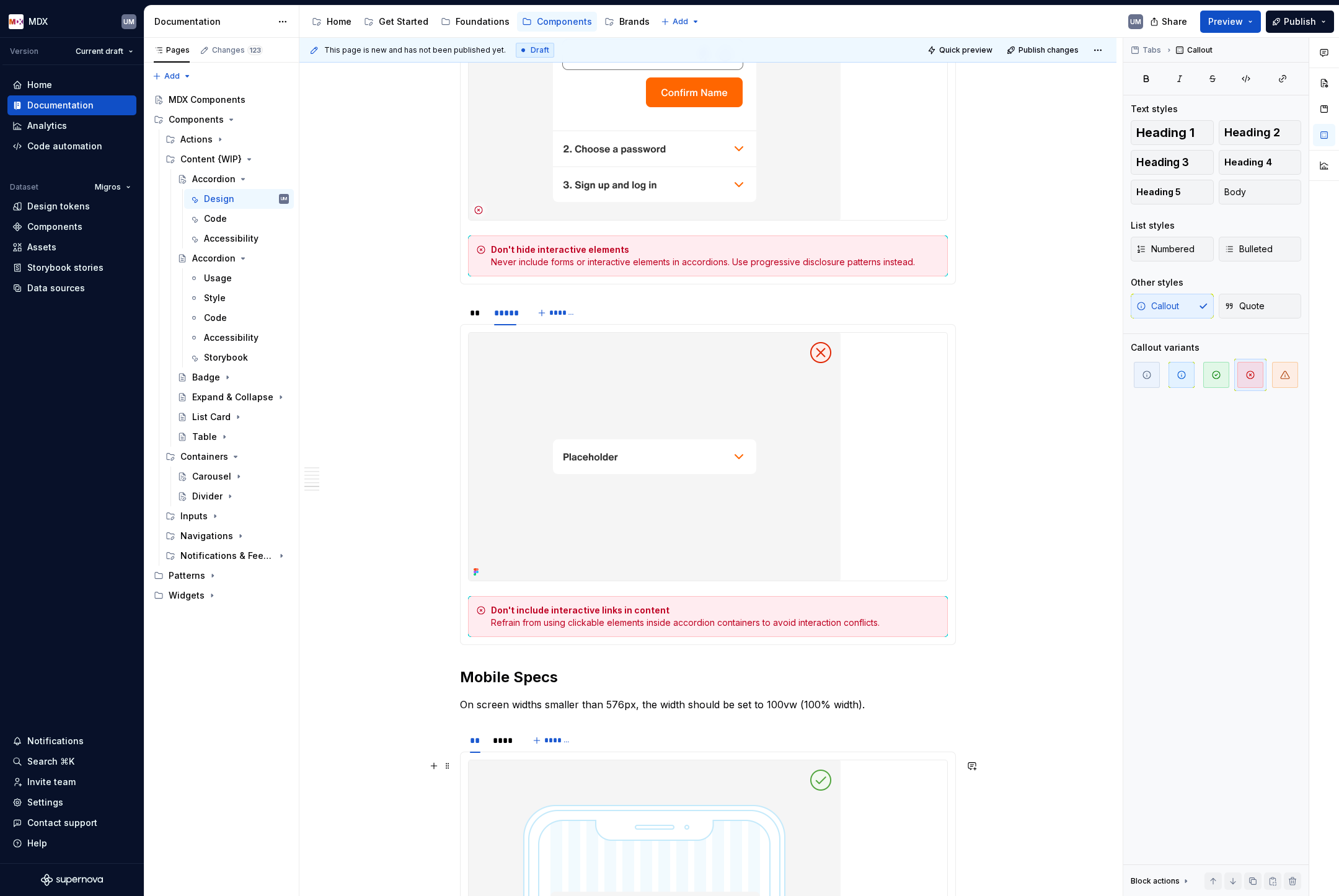
scroll to position [3404, 0]
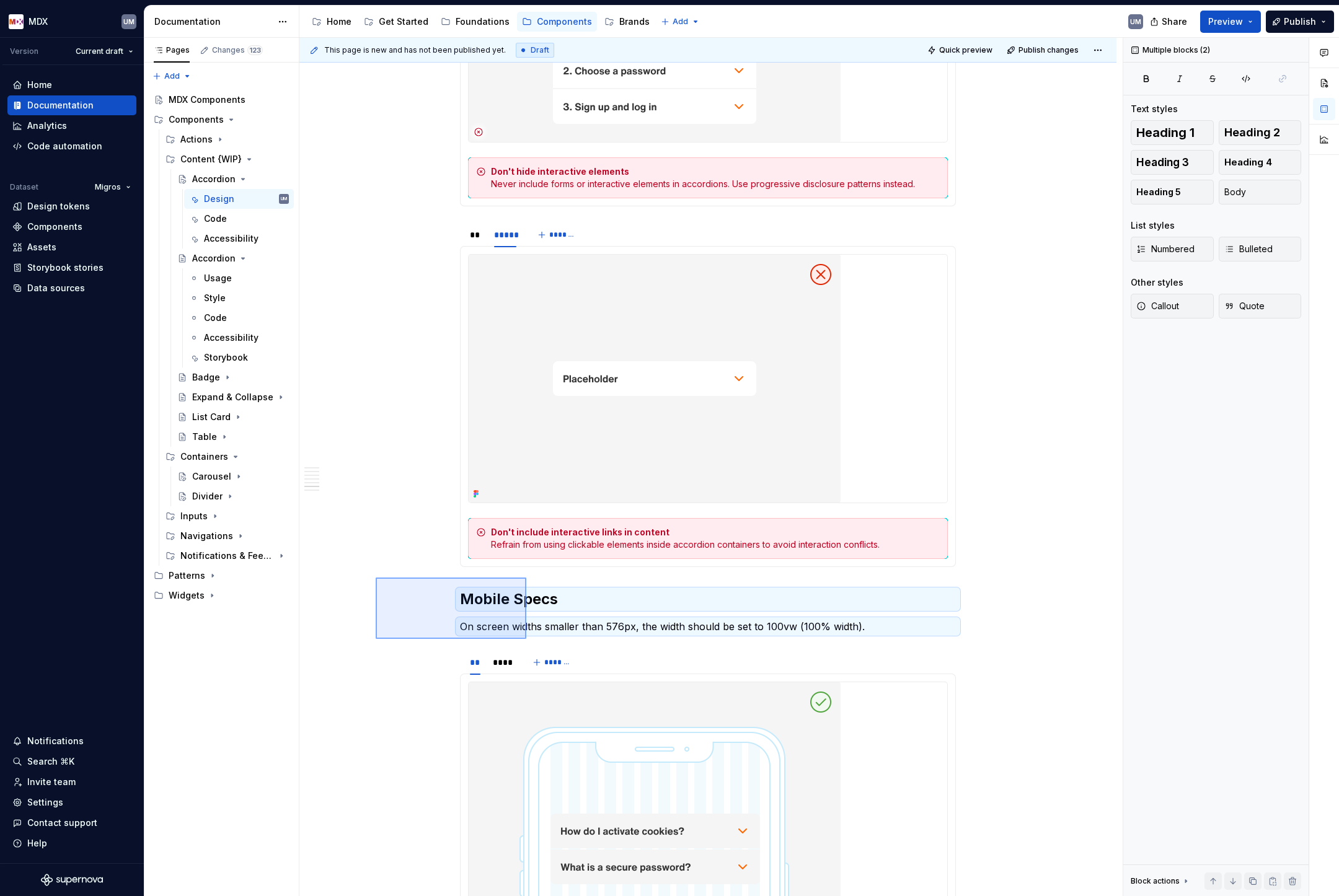
drag, startPoint x: 377, startPoint y: 577, endPoint x: 526, endPoint y: 639, distance: 161.4
click at [526, 639] on div "**********" at bounding box center [711, 467] width 823 height 859
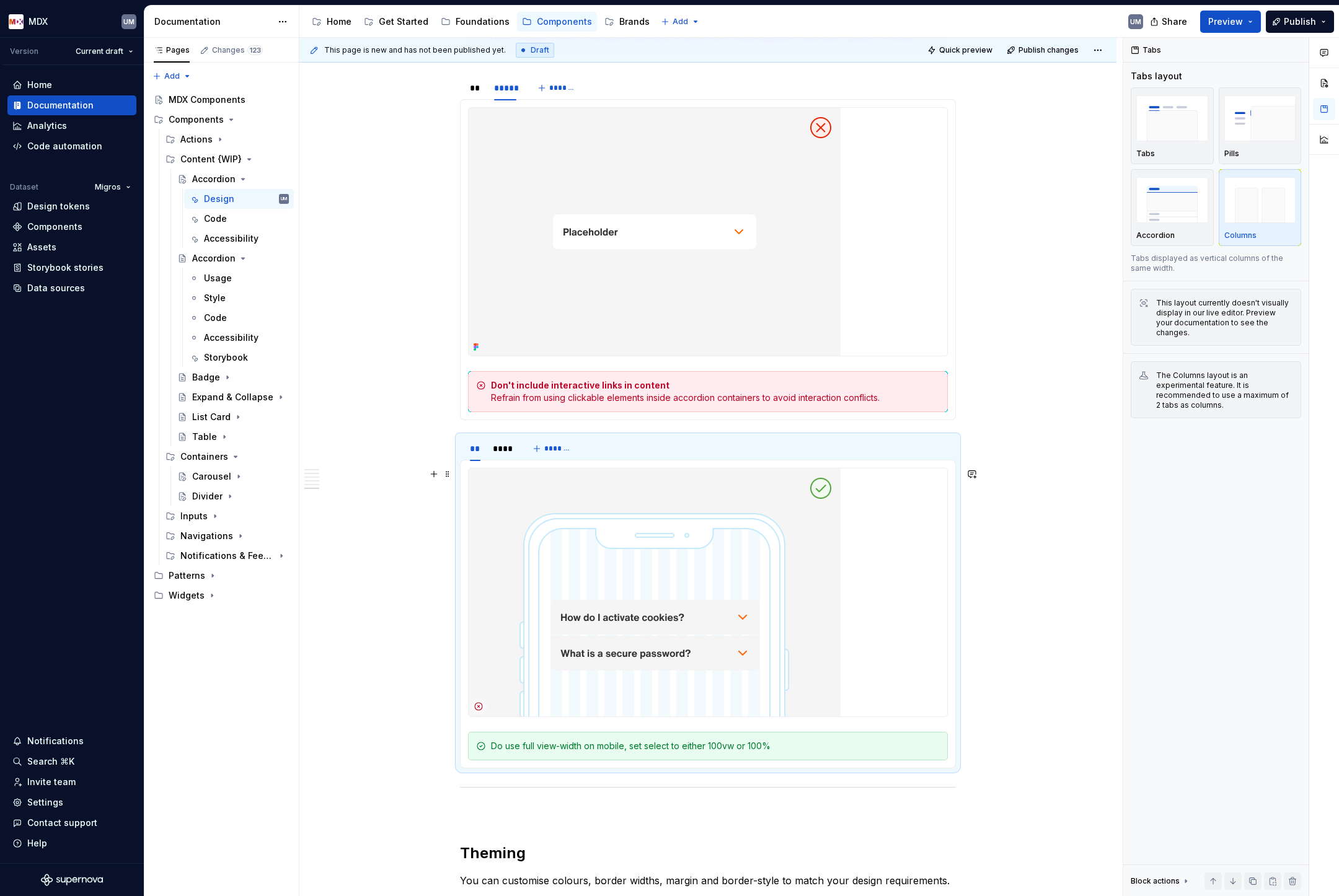
scroll to position [3606, 0]
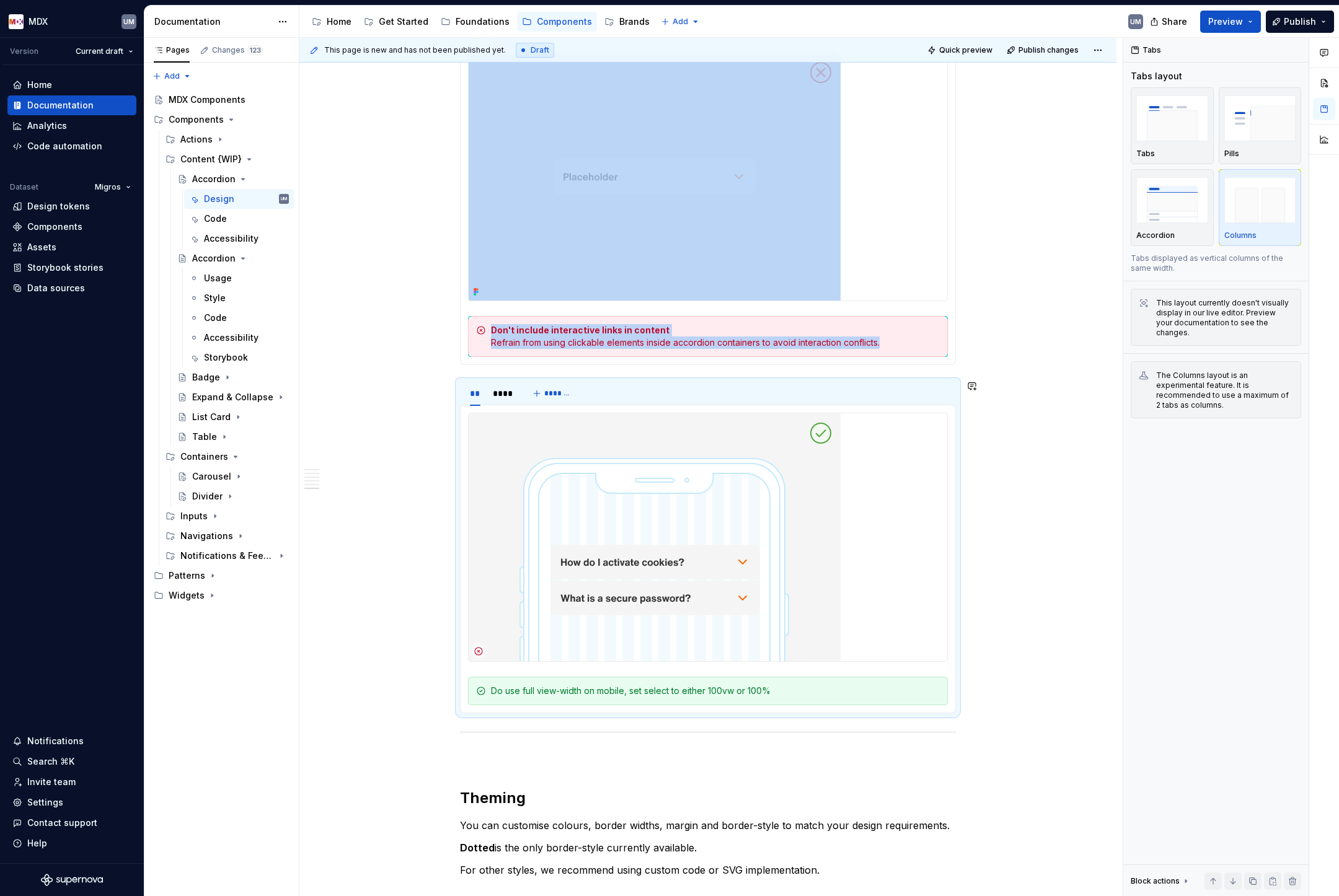
click at [648, 695] on div "Do use full view-width on mobile, set select to either 100vw or 100%" at bounding box center [715, 691] width 449 height 13
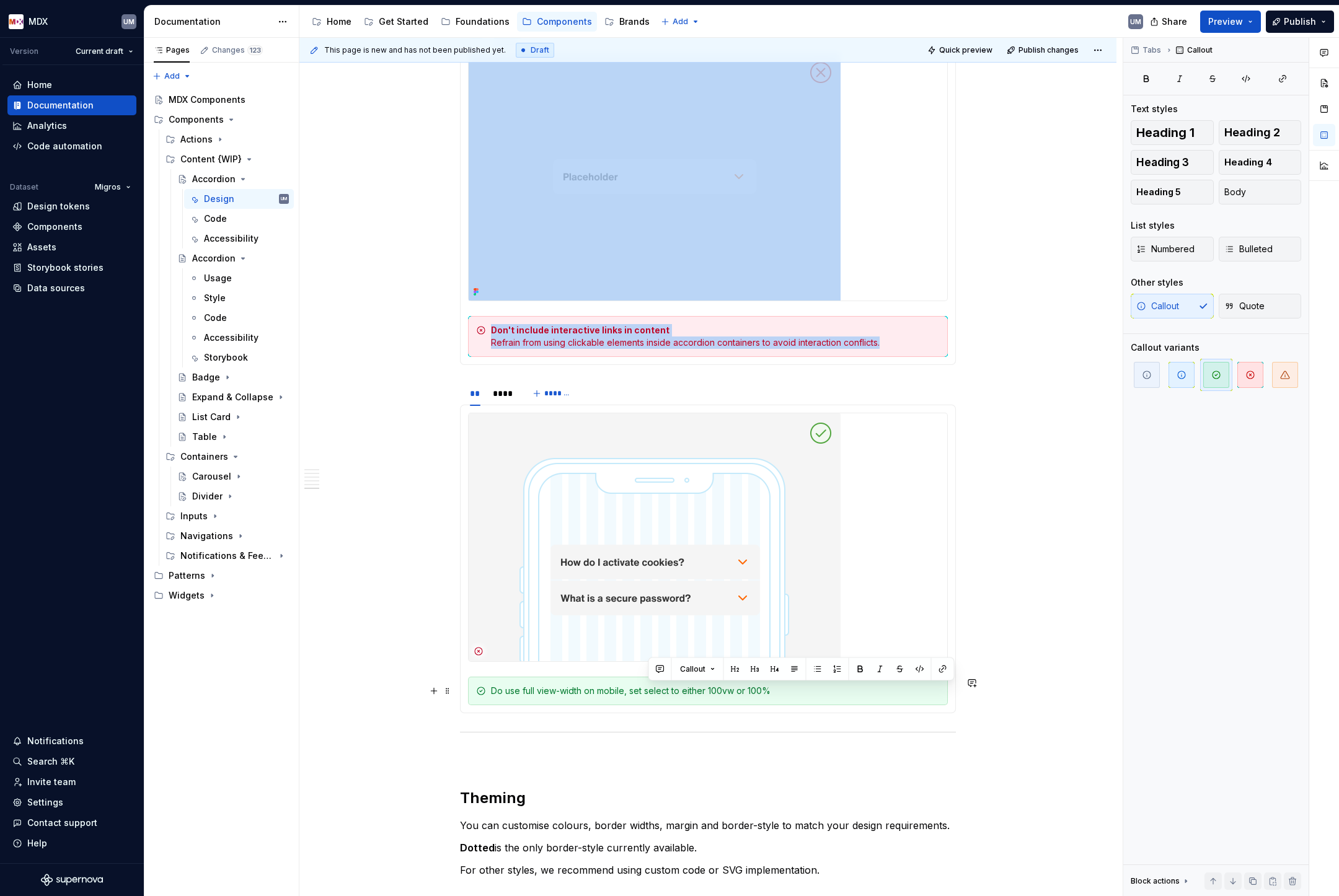
click at [648, 695] on div "Do use full view-width on mobile, set select to either 100vw or 100%" at bounding box center [715, 691] width 449 height 13
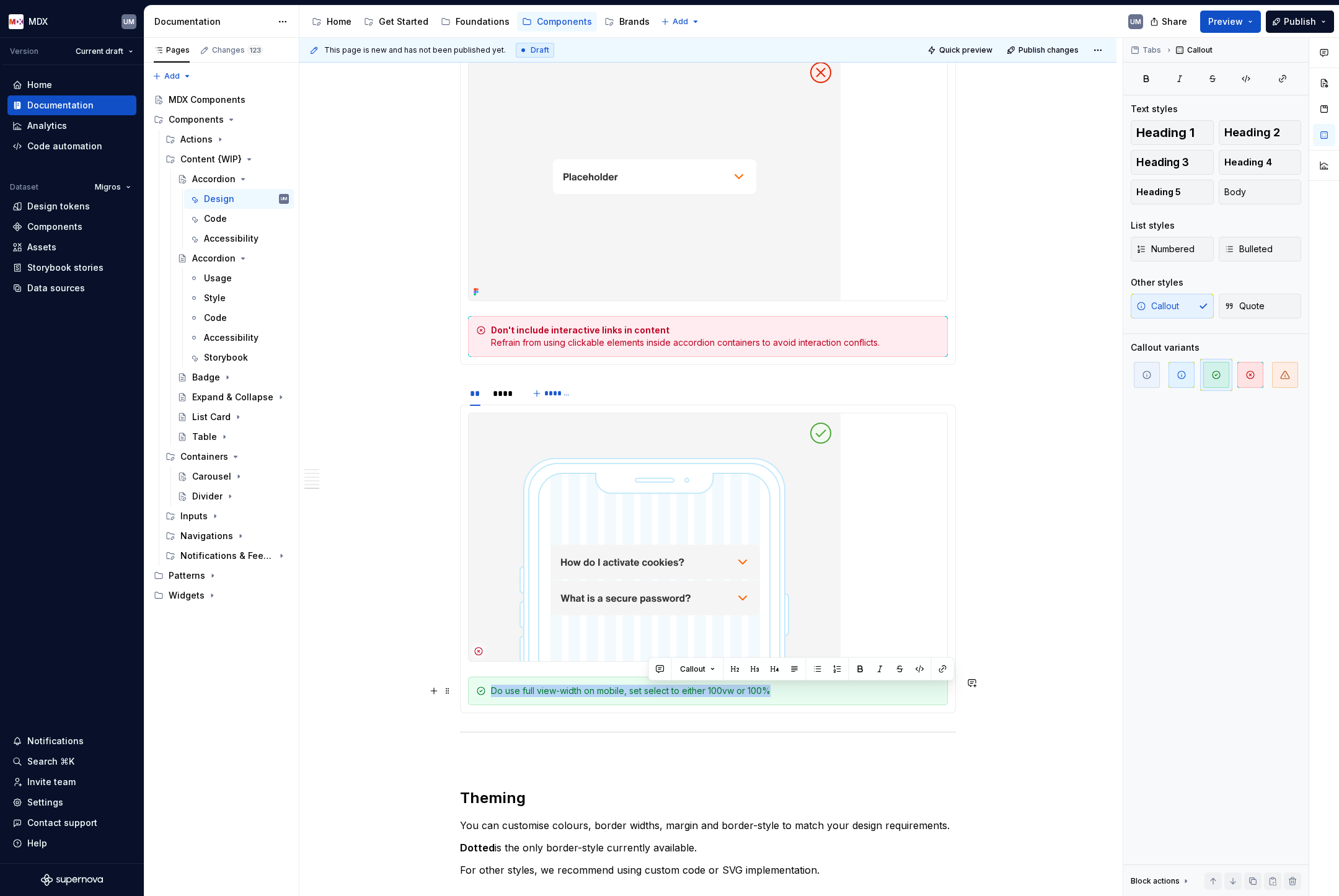
click at [648, 695] on div "Do use full view-width on mobile, set select to either 100vw or 100%" at bounding box center [715, 691] width 449 height 13
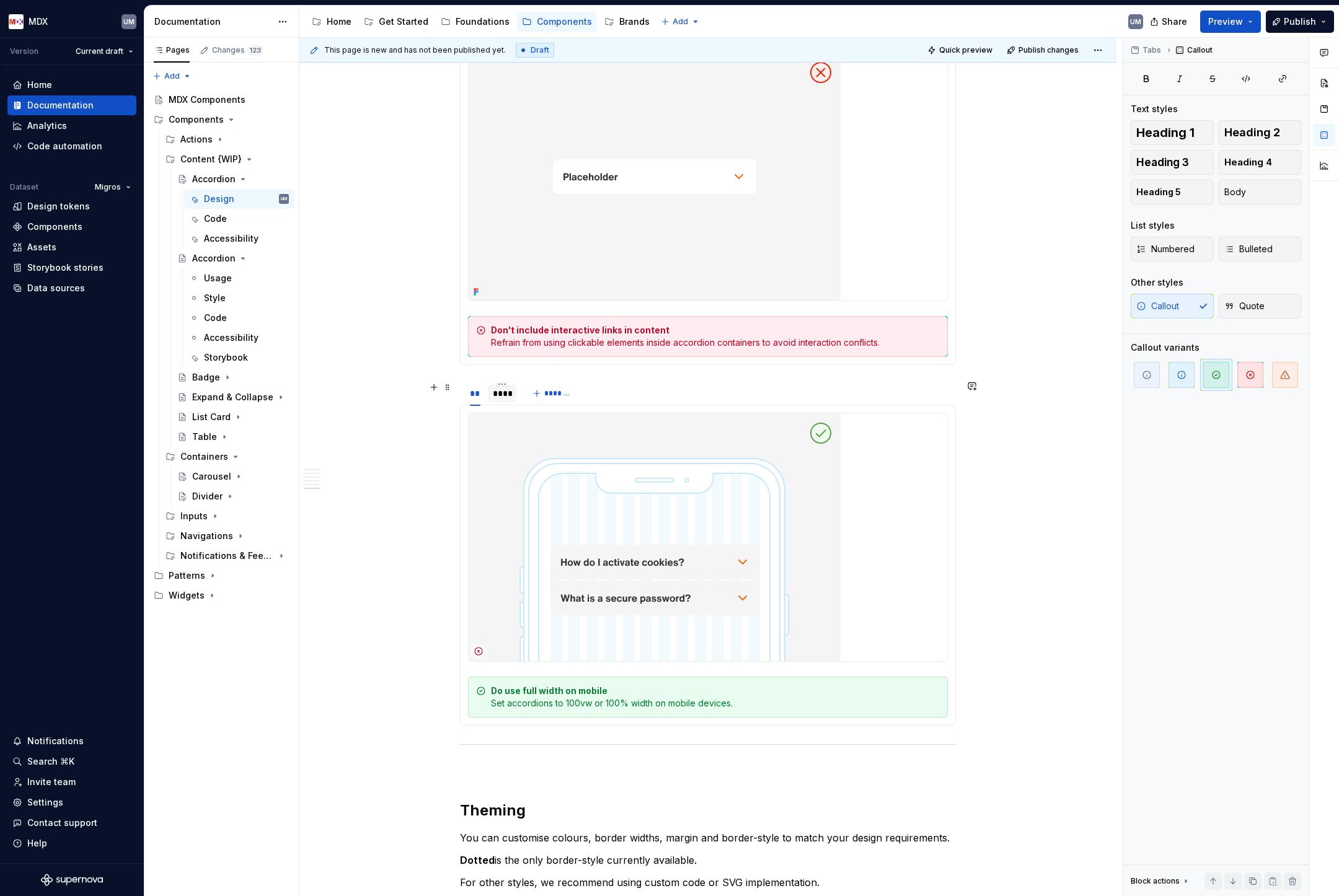
click at [506, 397] on div "****" at bounding box center [502, 394] width 18 height 13
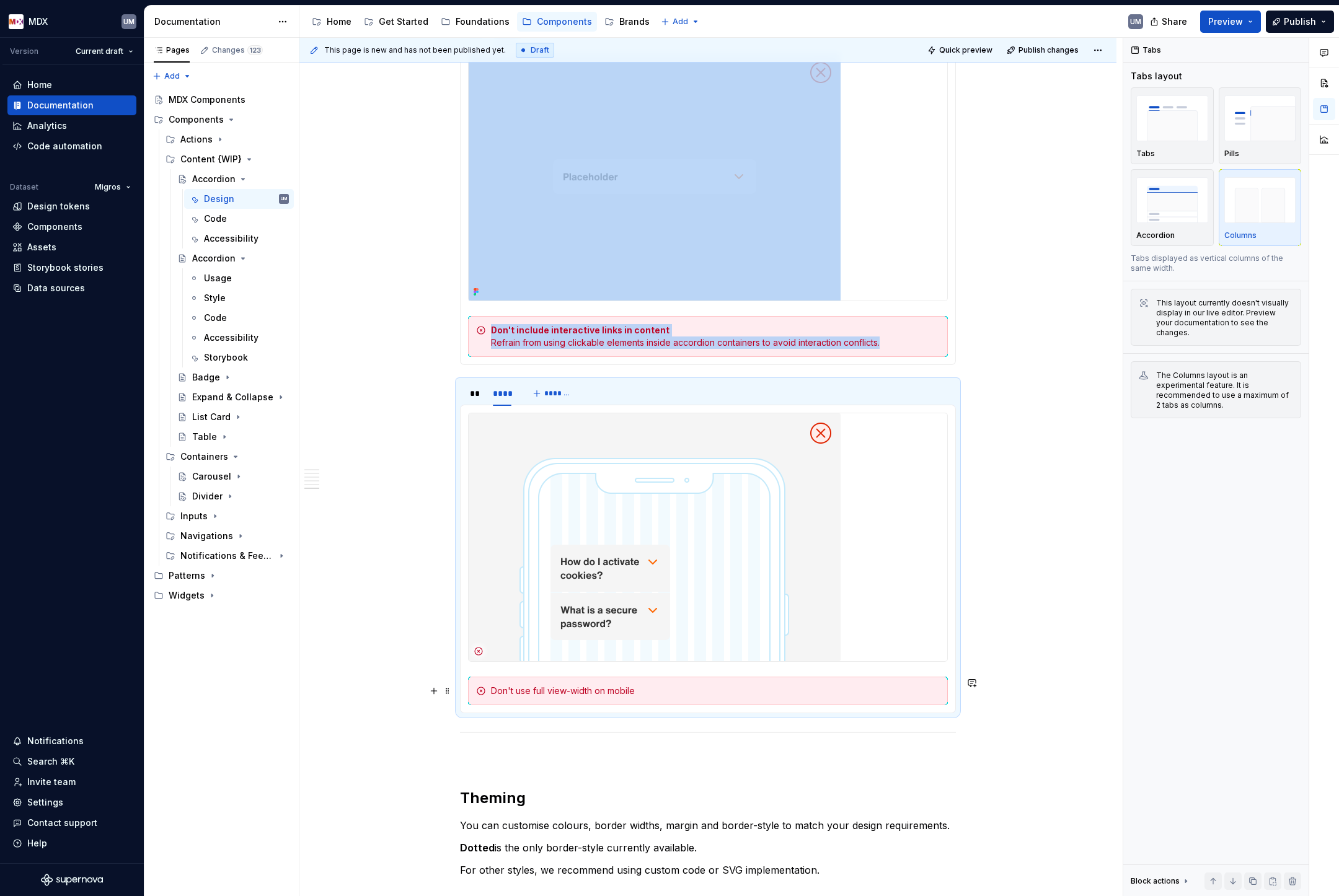
click at [610, 688] on div "Don't use full view-width on mobile" at bounding box center [715, 691] width 449 height 13
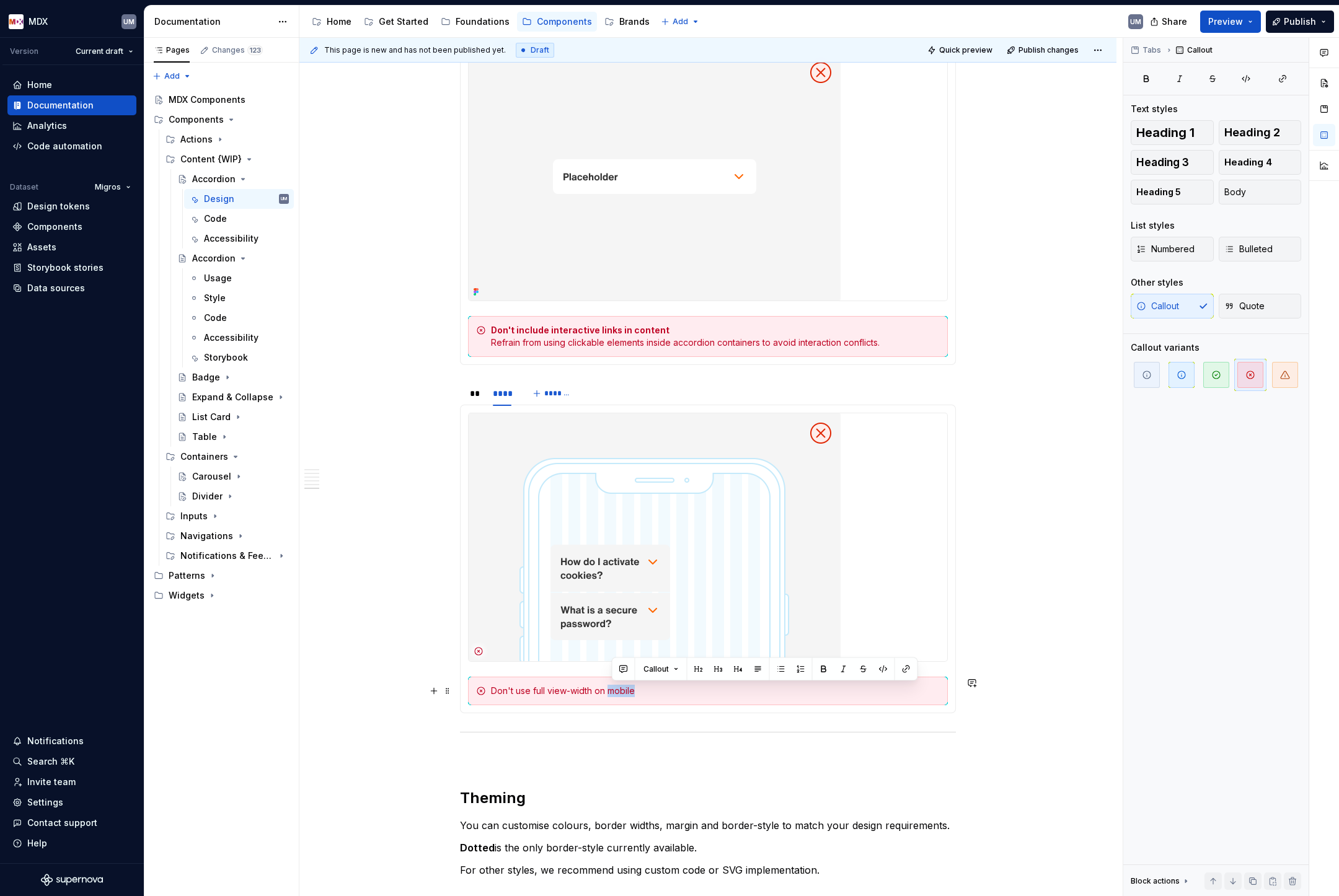
click at [610, 688] on div "Don't use full view-width on mobile" at bounding box center [715, 691] width 449 height 13
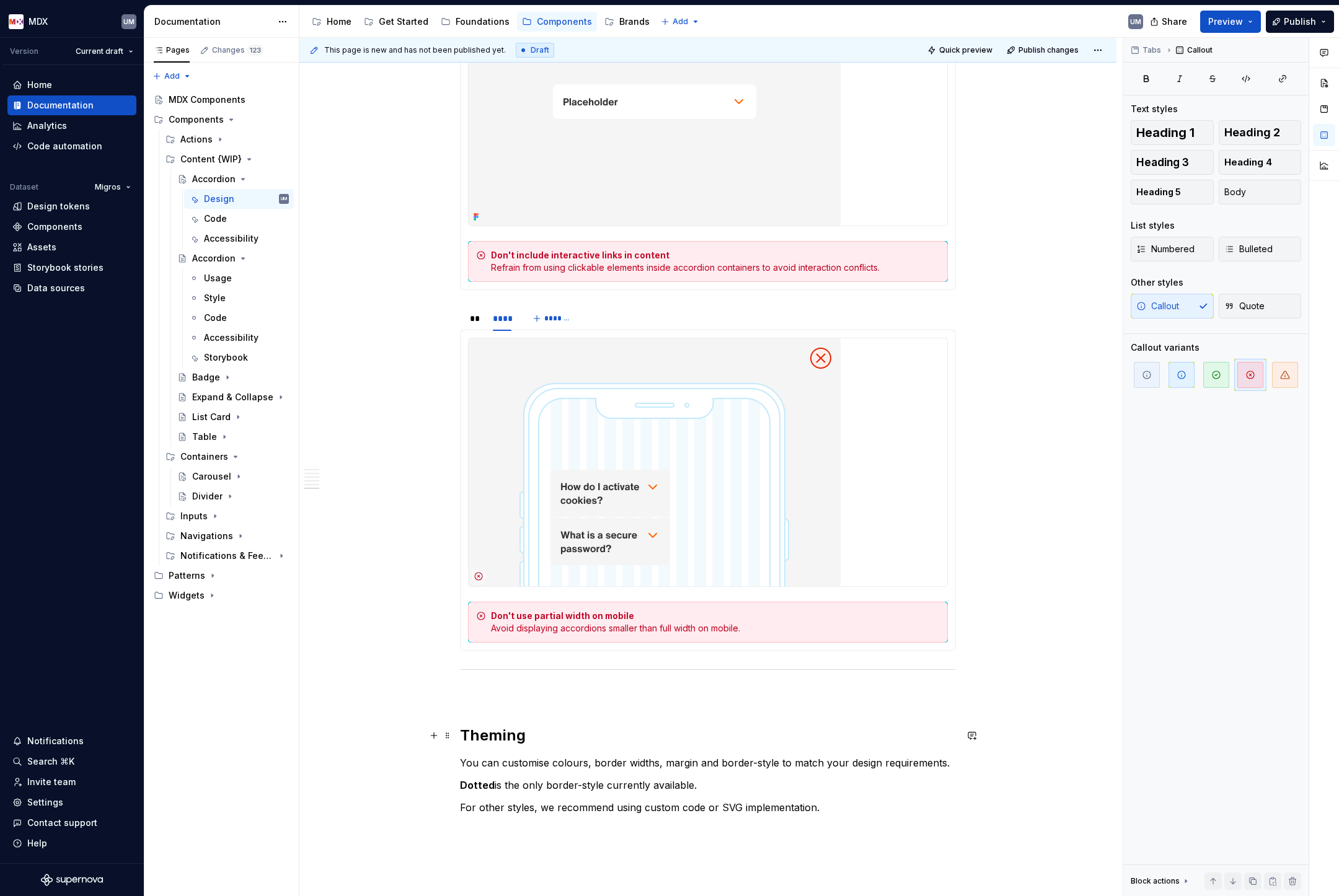
scroll to position [3703, 0]
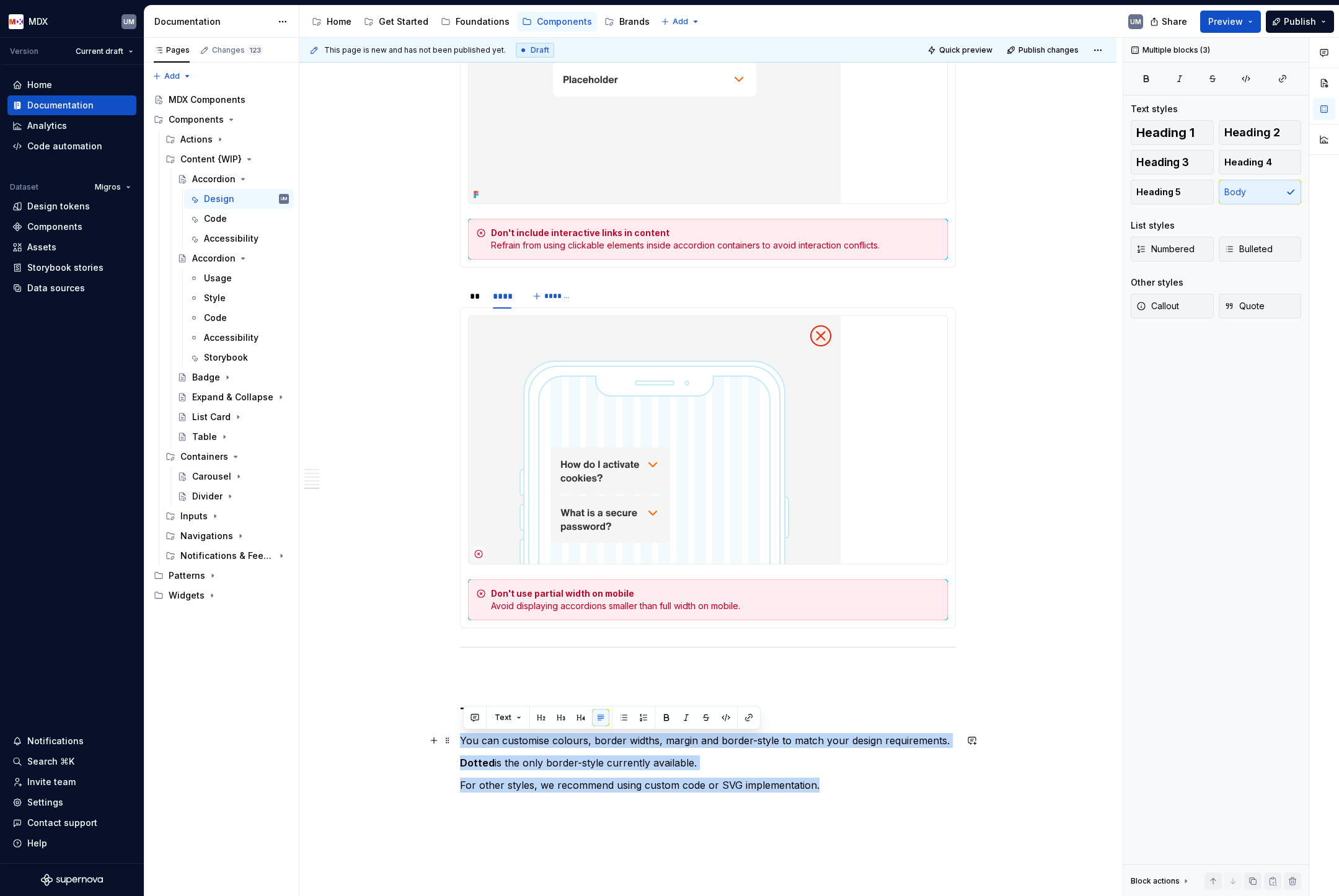
drag, startPoint x: 828, startPoint y: 788, endPoint x: 456, endPoint y: 744, distance: 374.6
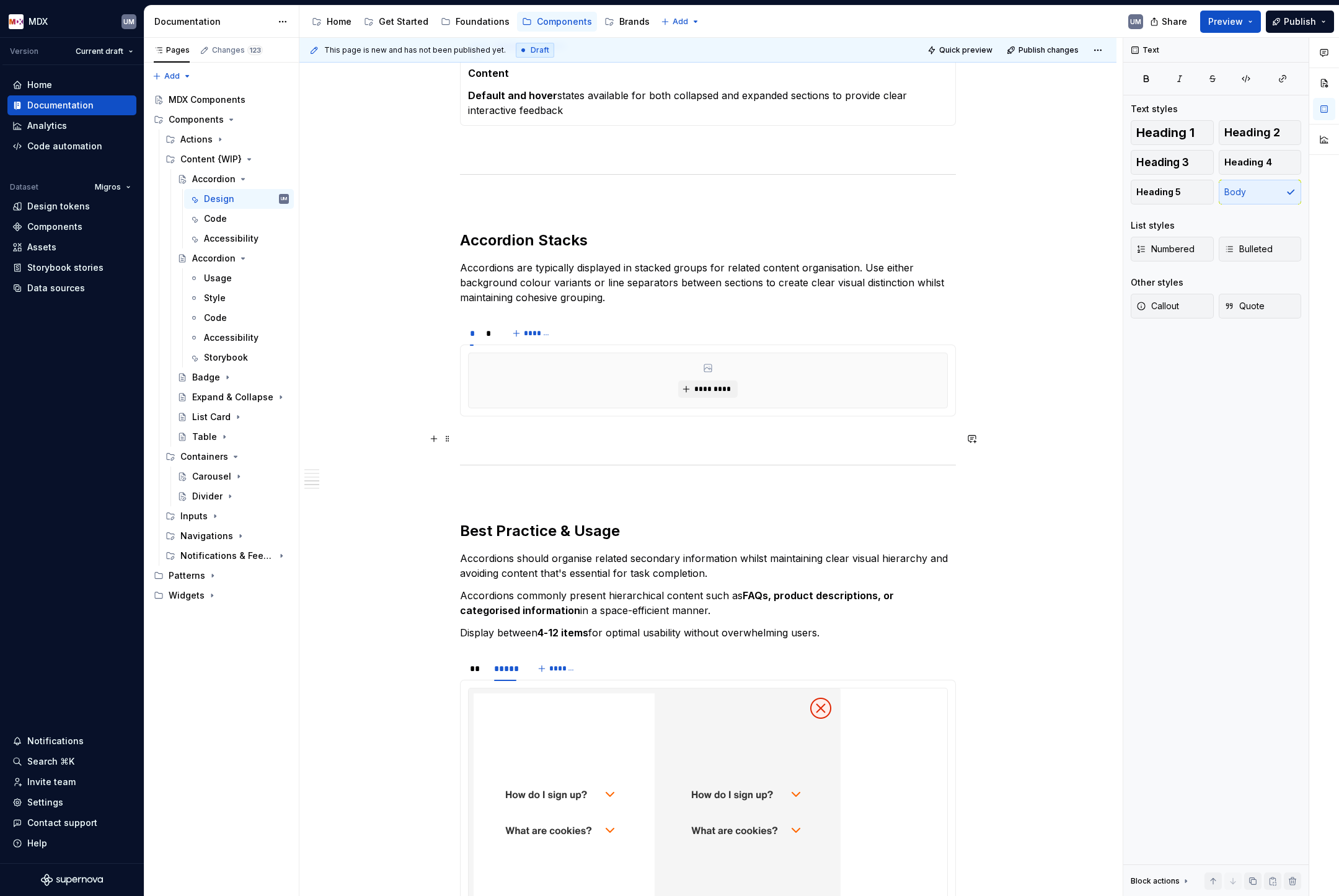
scroll to position [1182, 0]
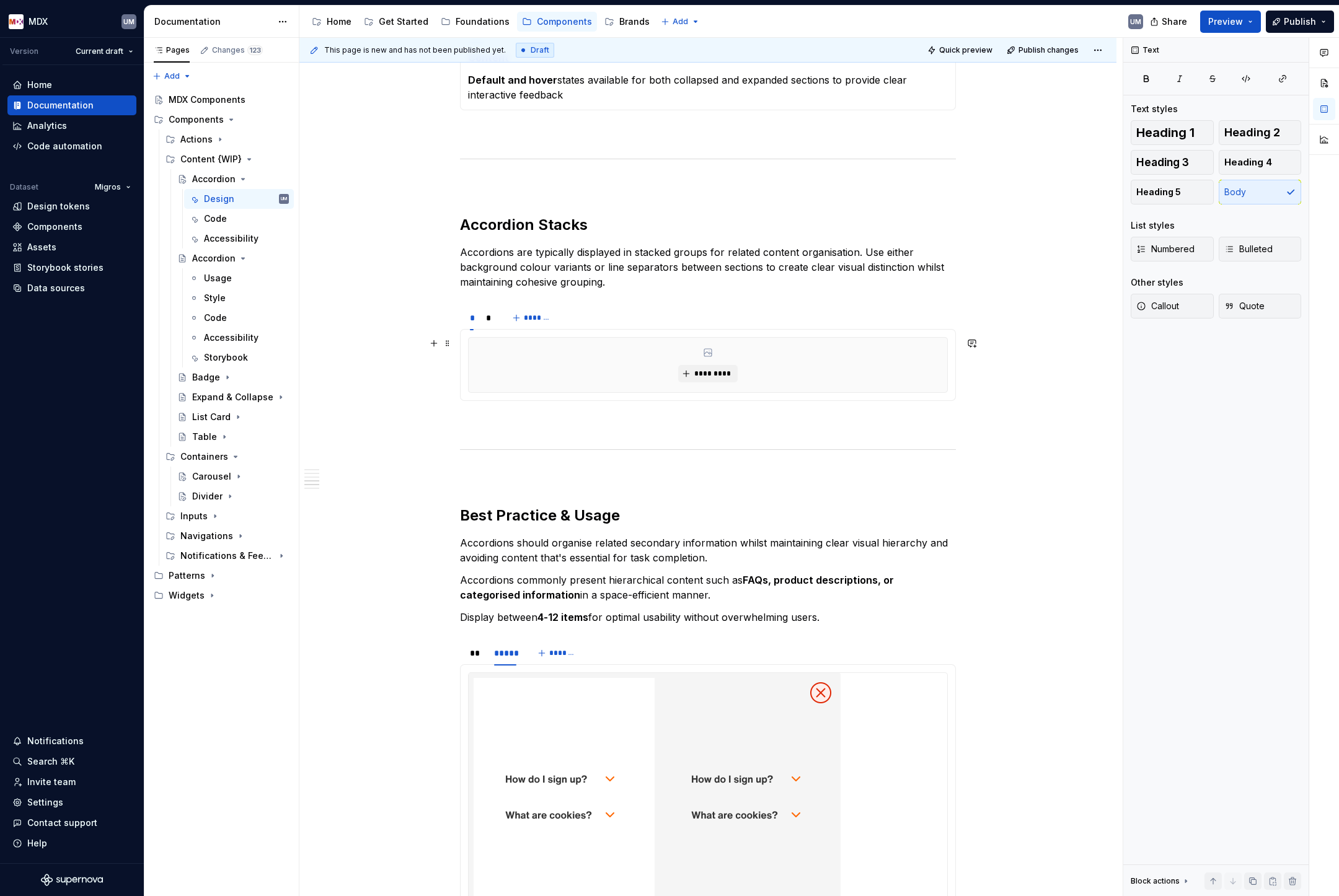
click at [530, 366] on div "*********" at bounding box center [707, 365] width 478 height 55
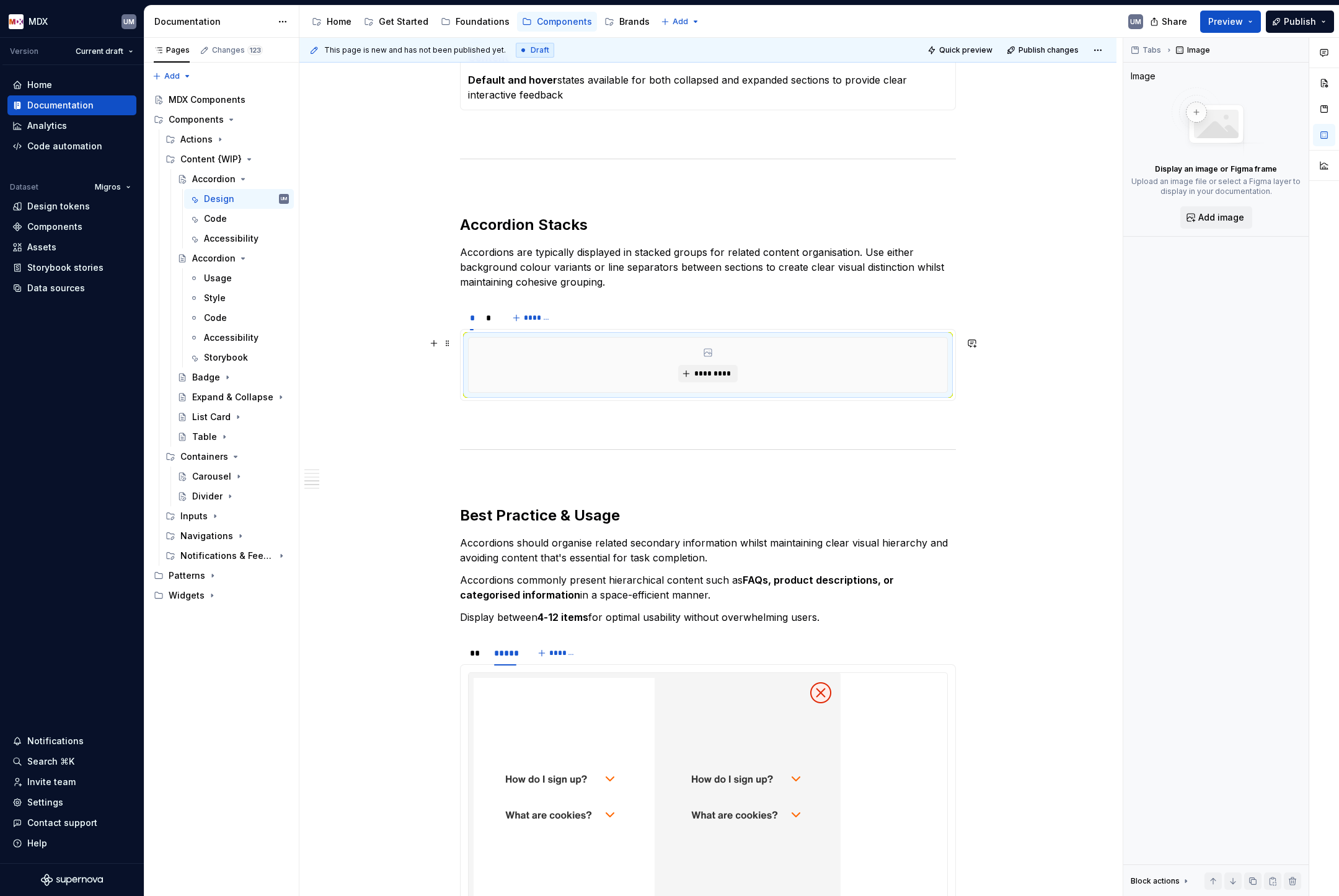
type textarea "*"
click at [1204, 218] on span "Add image" at bounding box center [1221, 218] width 46 height 13
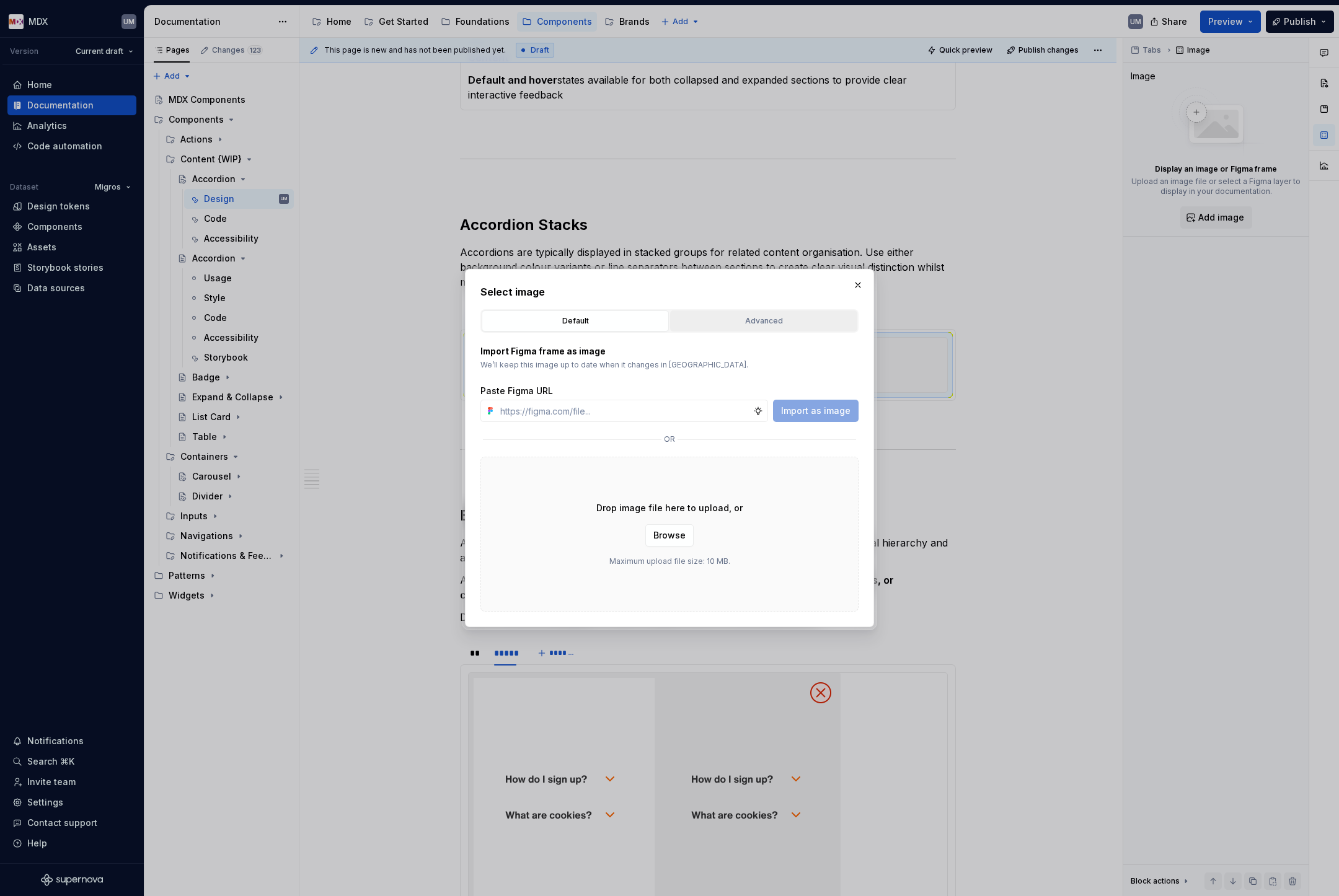
click at [707, 322] on div "Advanced" at bounding box center [764, 321] width 178 height 13
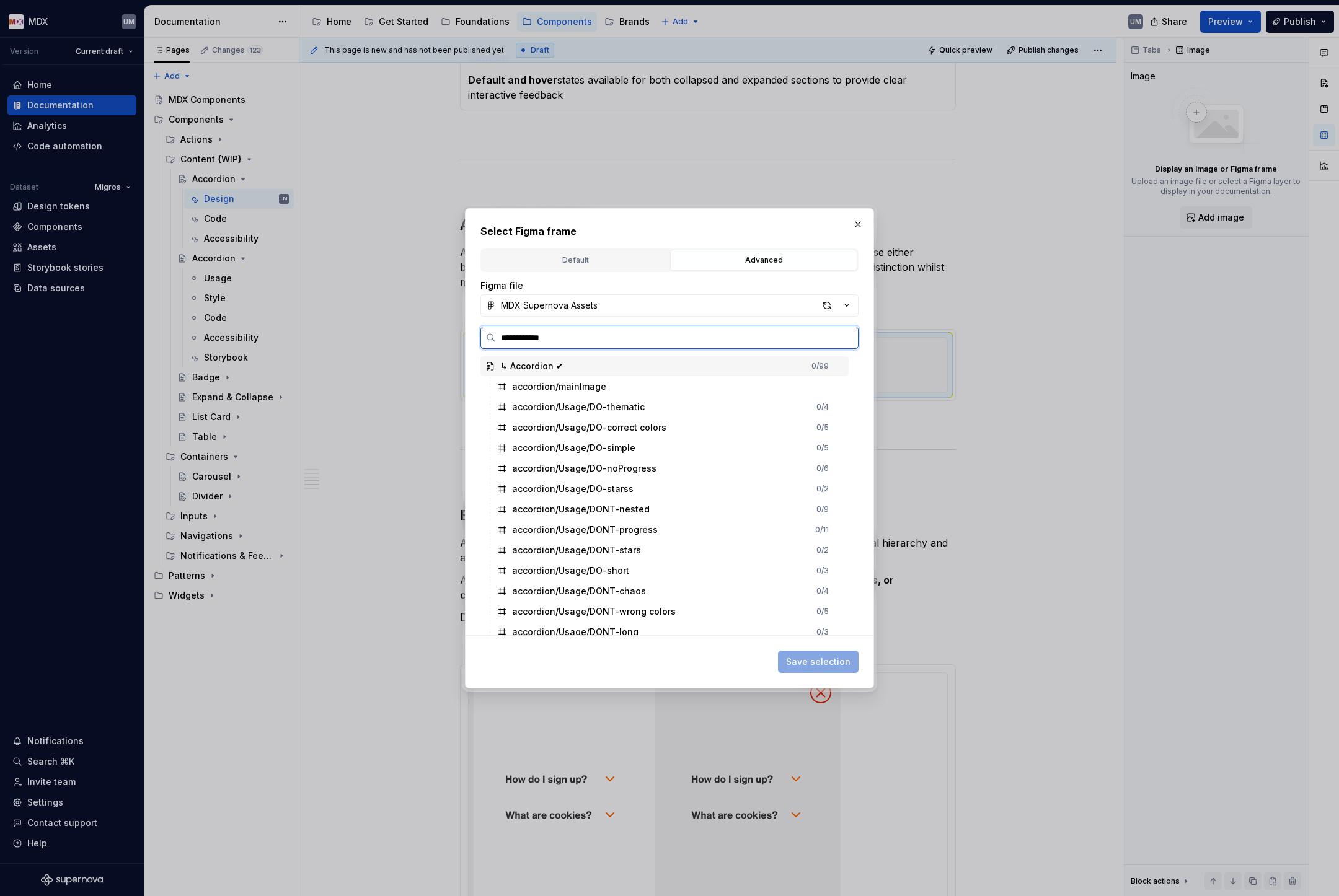
type input "**********"
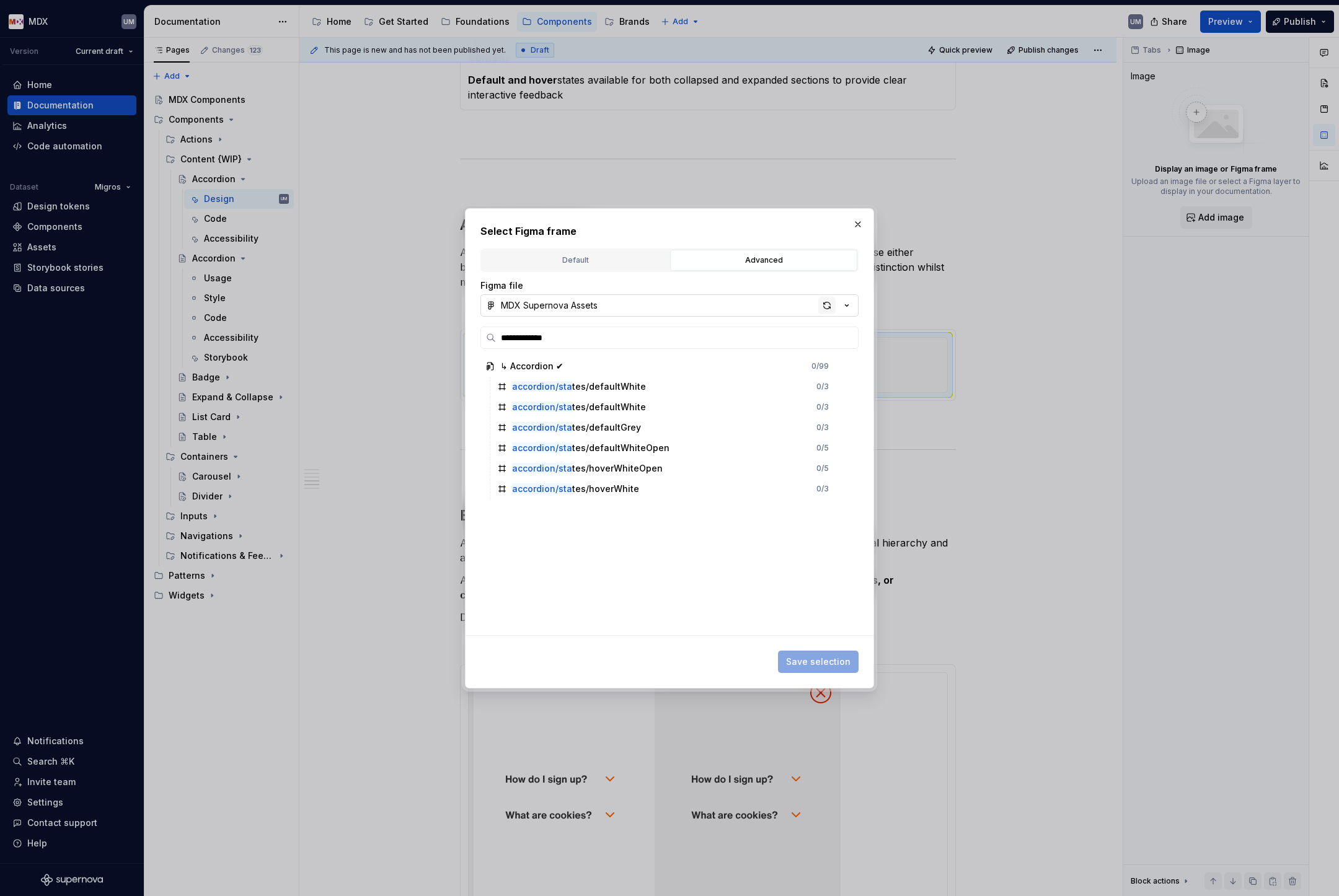
click at [825, 308] on div "button" at bounding box center [827, 305] width 18 height 18
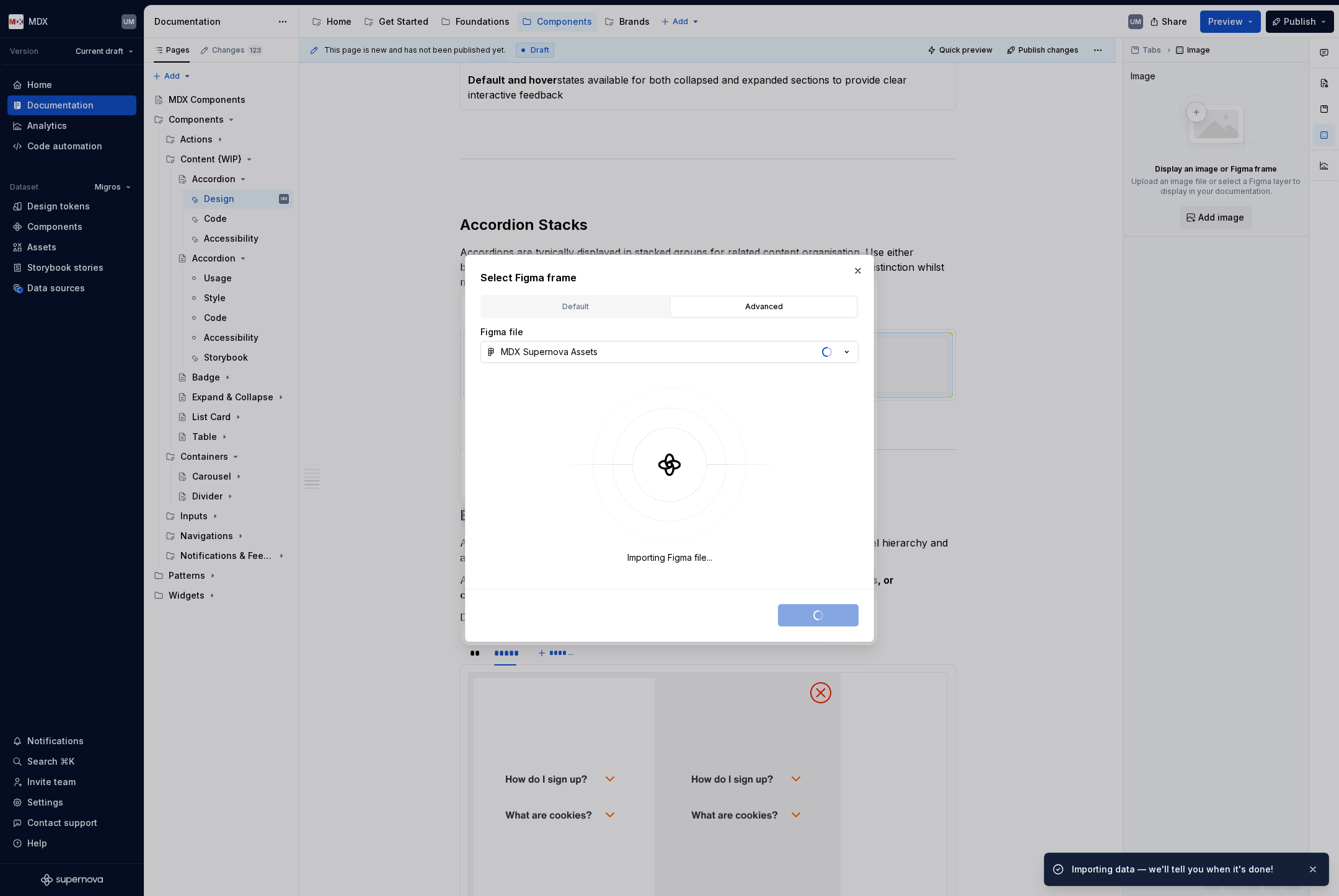
click at [847, 270] on h2 "Select Figma frame" at bounding box center [670, 277] width 378 height 15
click at [854, 270] on button "button" at bounding box center [858, 270] width 18 height 18
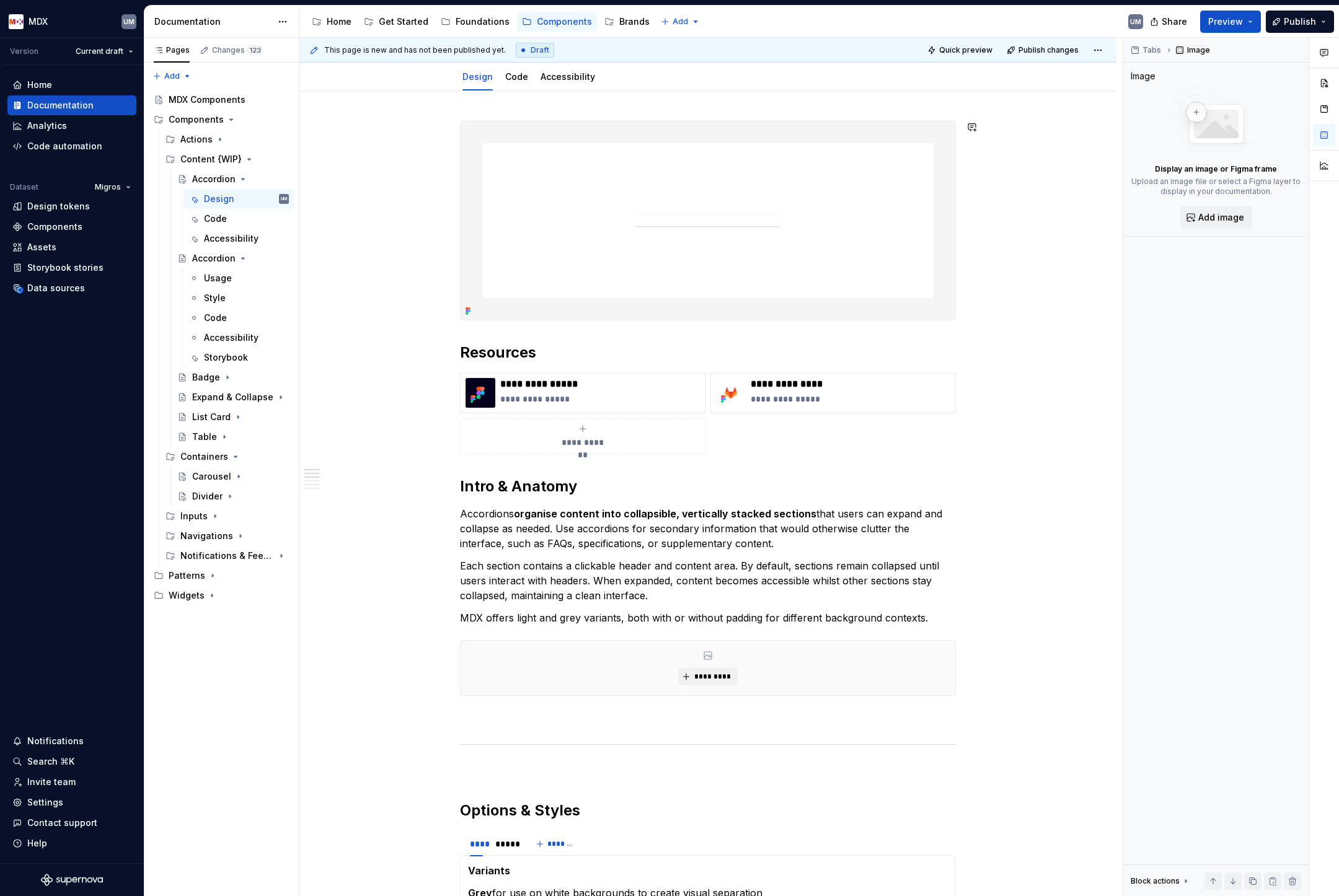
scroll to position [0, 0]
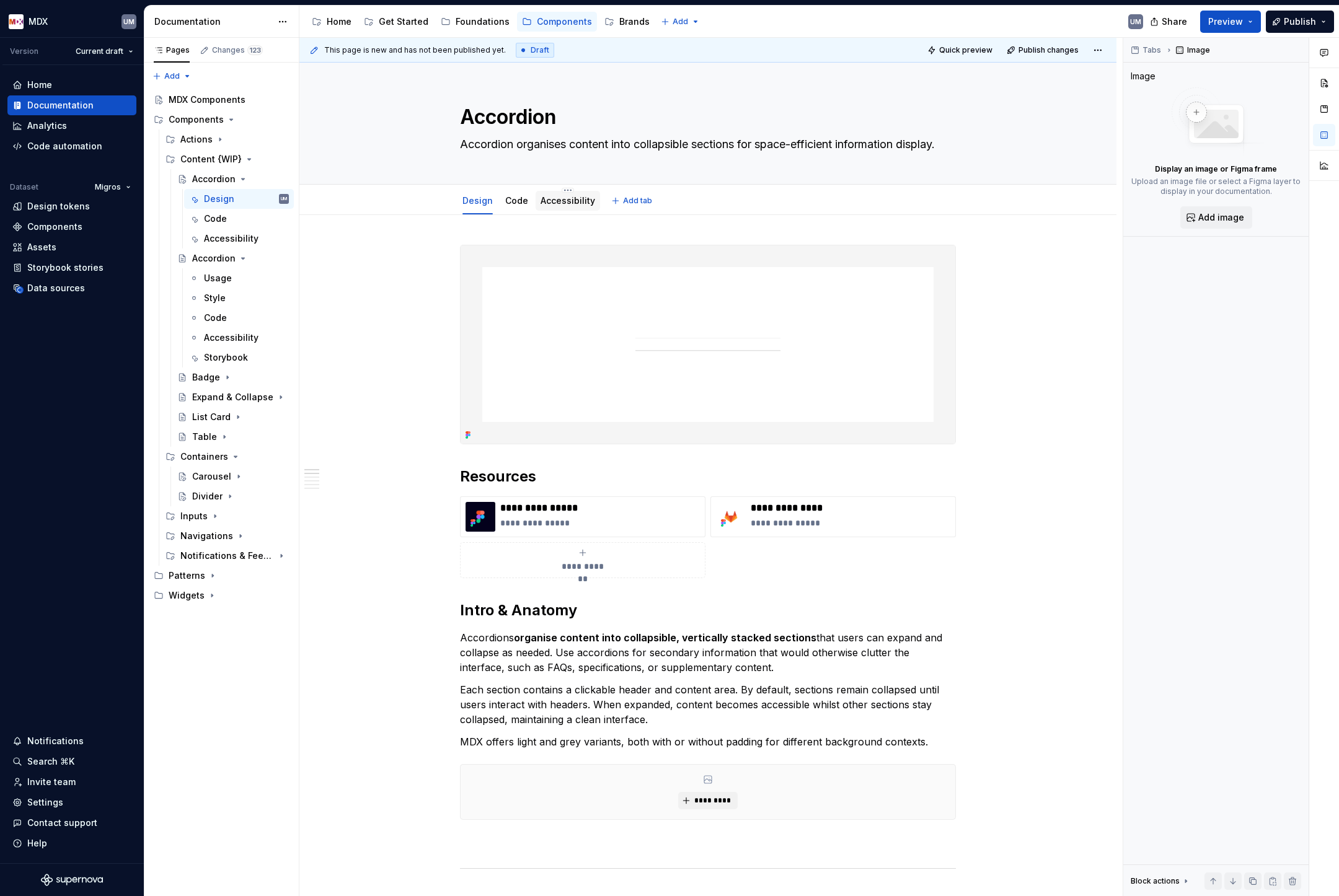
click at [569, 202] on link "Accessibility" at bounding box center [568, 200] width 55 height 11
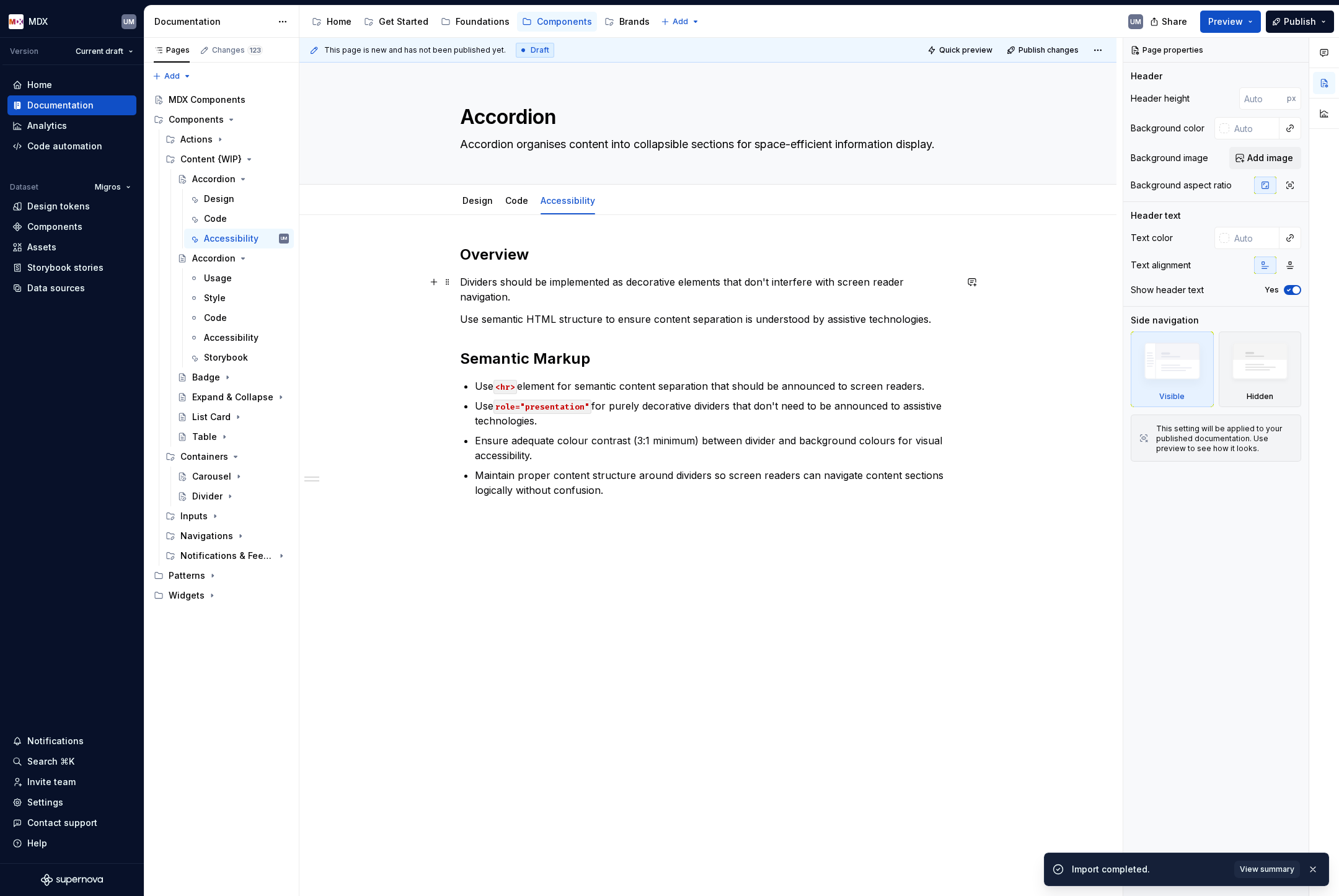
click at [523, 280] on p "Dividers should be implemented as decorative elements that don't interfere with…" at bounding box center [708, 289] width 496 height 29
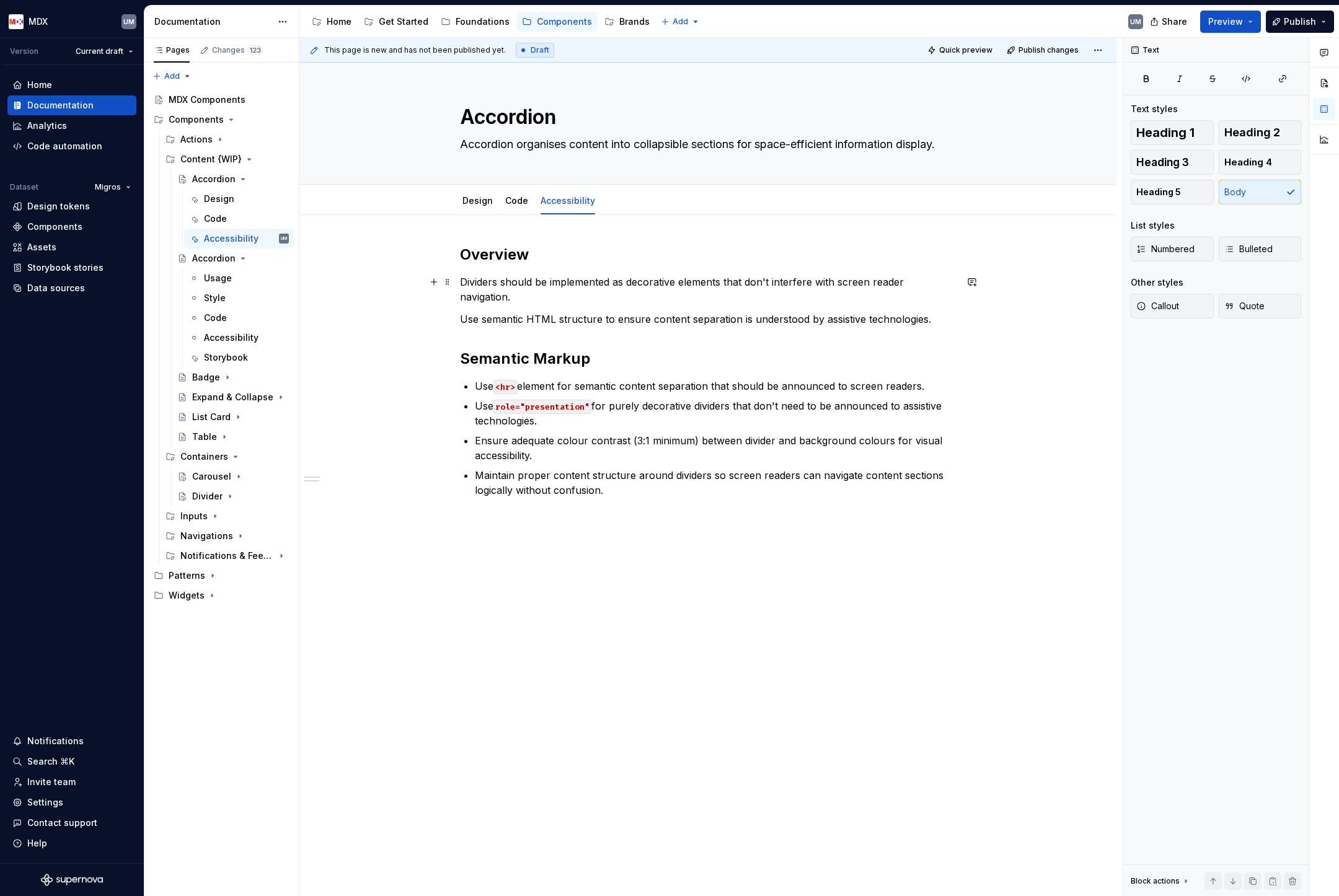
click at [591, 280] on p "Dividers should be implemented as decorative elements that don't interfere with…" at bounding box center [708, 289] width 496 height 29
click at [533, 319] on p "Use semantic HTML structure to ensure content separation is understood by assis…" at bounding box center [708, 319] width 496 height 15
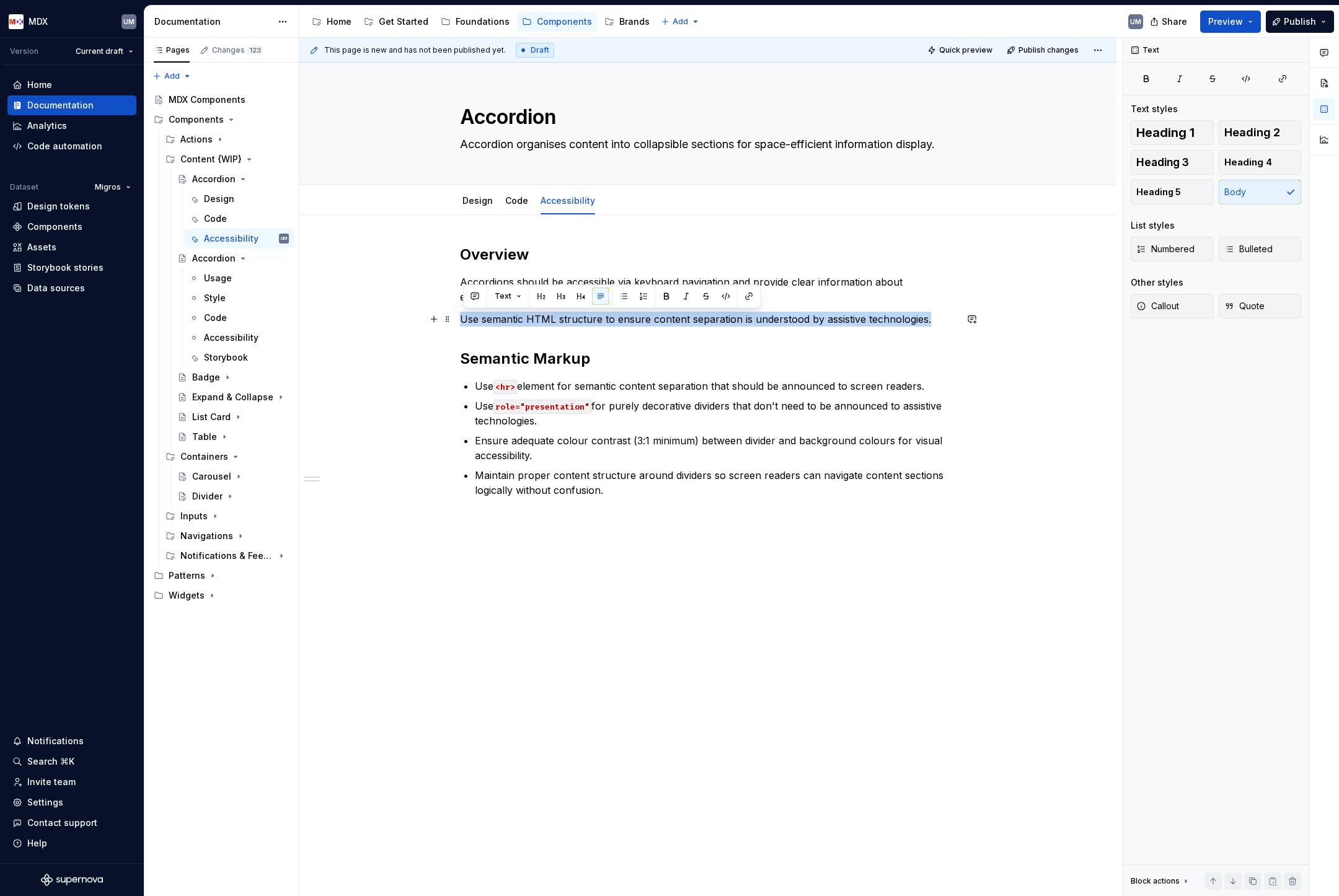
click at [533, 319] on p "Use semantic HTML structure to ensure content separation is understood by assis…" at bounding box center [708, 319] width 496 height 15
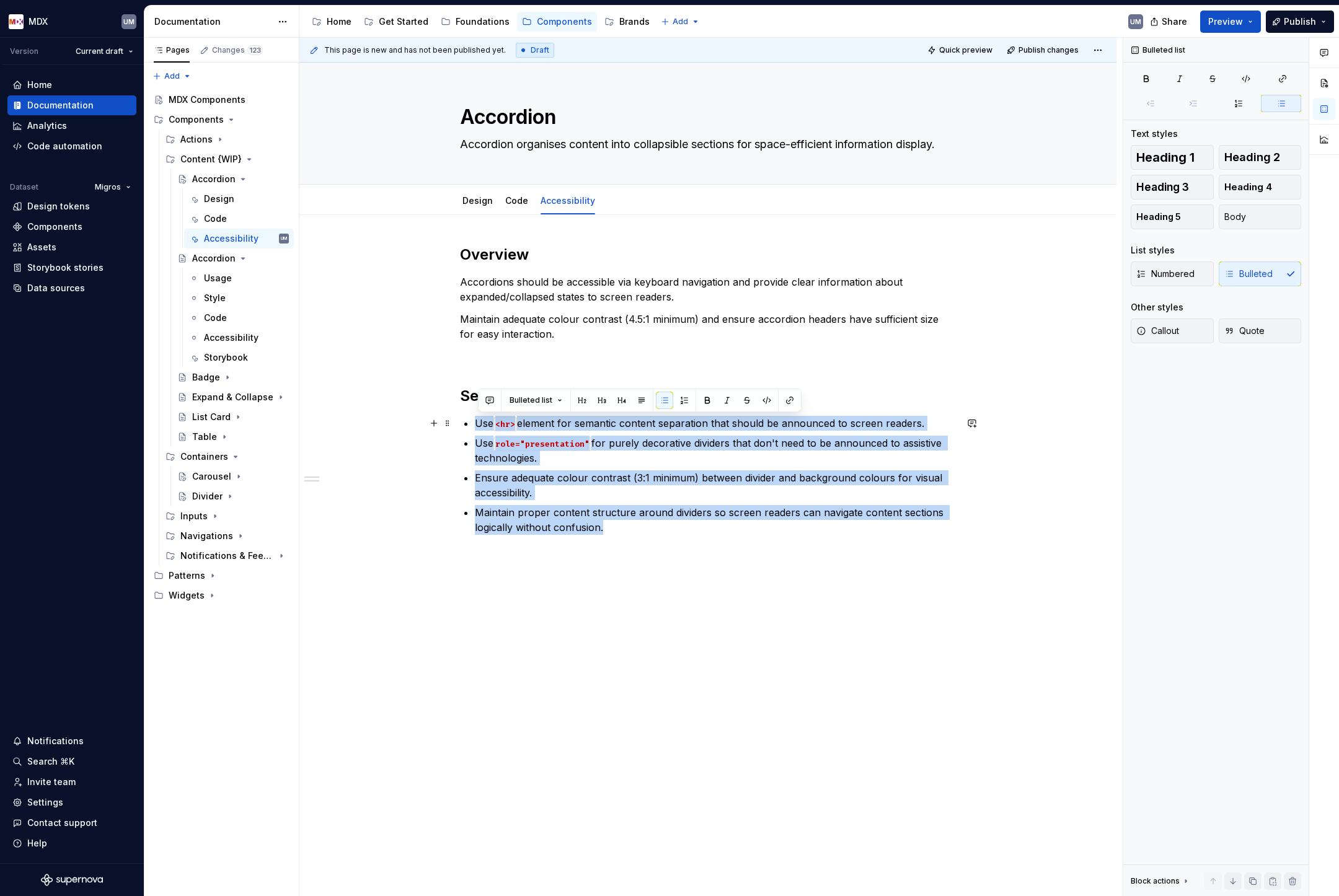
drag, startPoint x: 648, startPoint y: 538, endPoint x: 464, endPoint y: 424, distance: 216.5
click at [464, 424] on div "Overview Accordions should be accessible via keyboard navigation and provide cl…" at bounding box center [708, 397] width 496 height 305
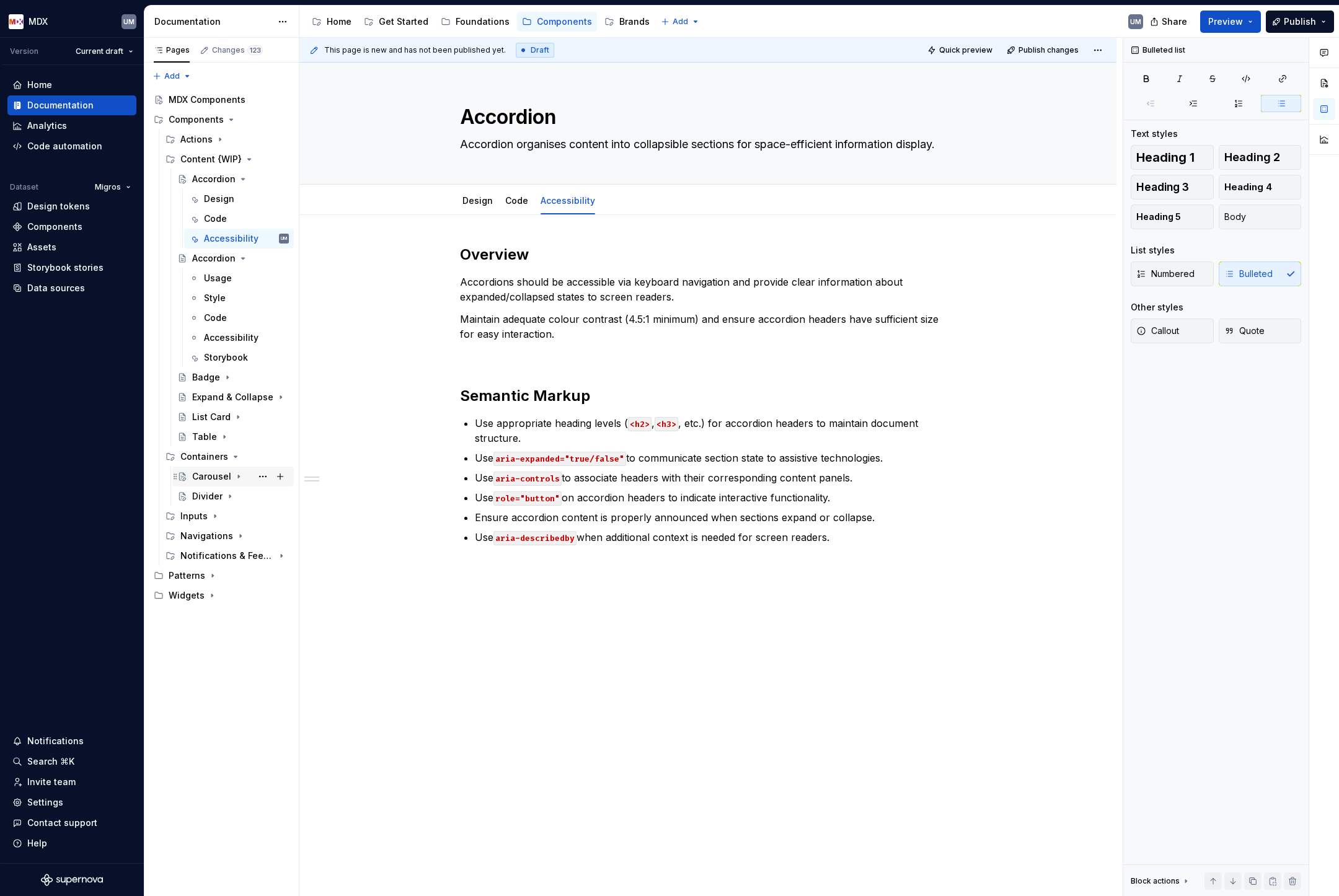
click at [235, 473] on icon "Page tree" at bounding box center [239, 477] width 10 height 10
click at [219, 515] on div "Code" at bounding box center [215, 516] width 23 height 13
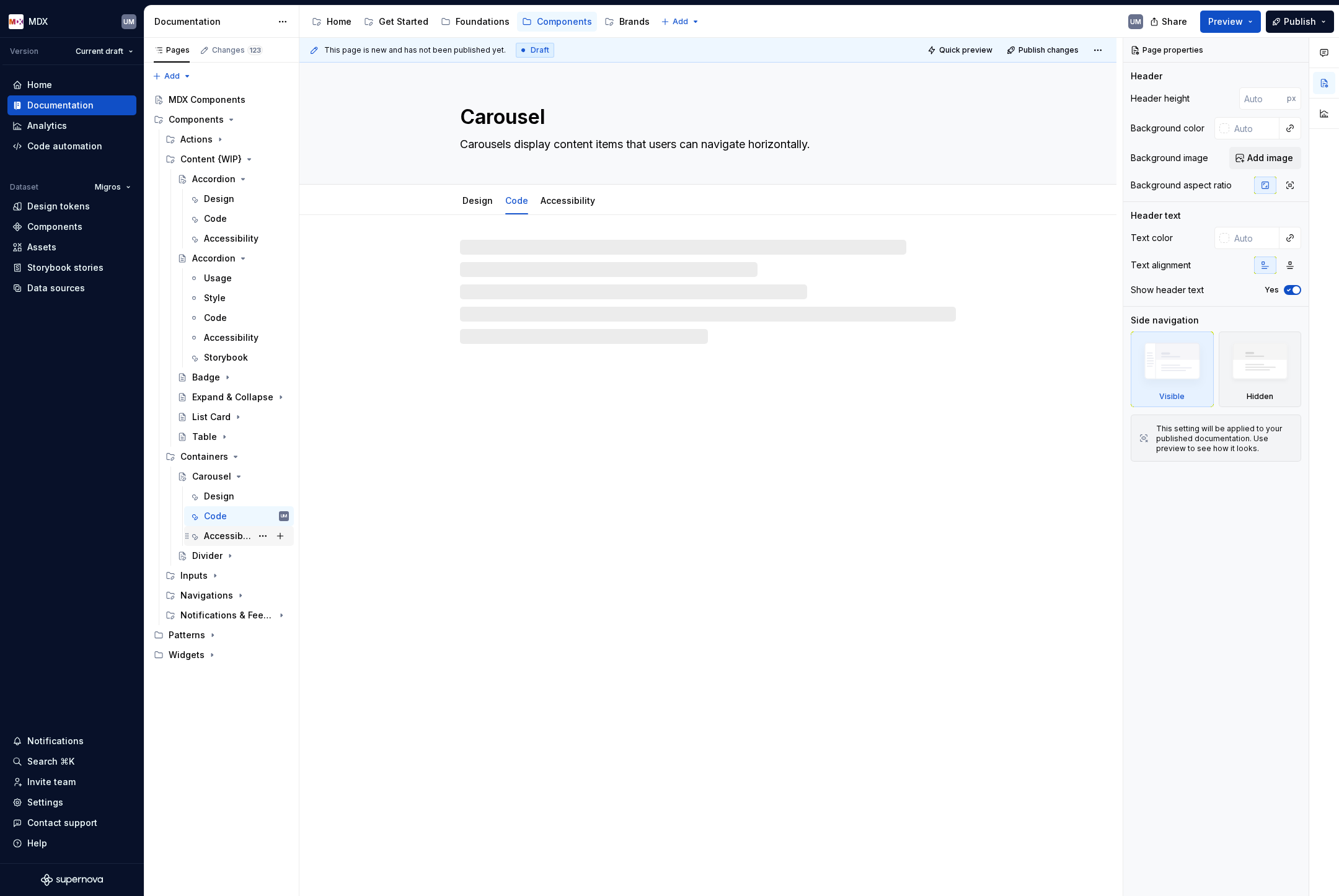
click at [222, 535] on div "Accessibility" at bounding box center [228, 536] width 48 height 13
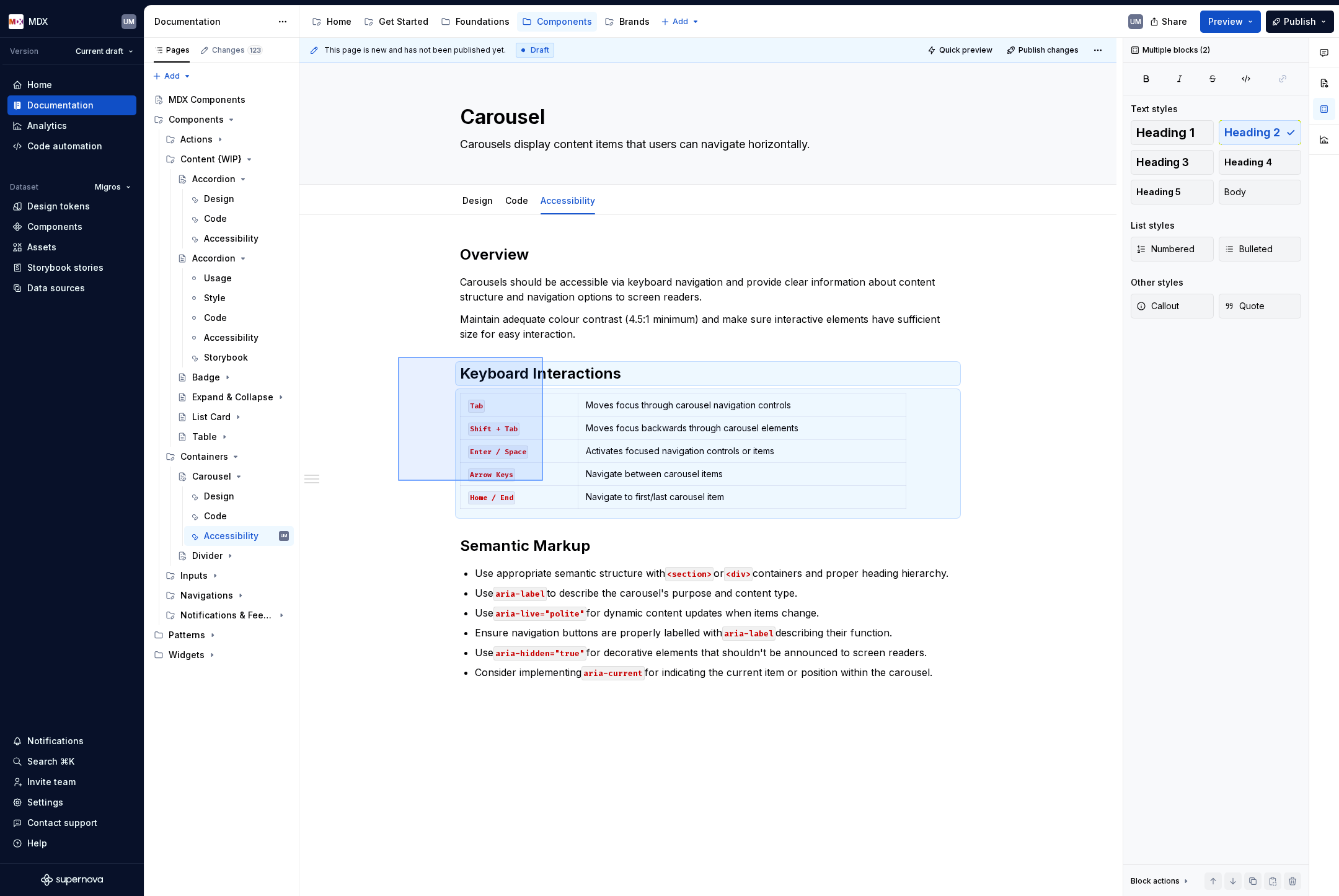
drag, startPoint x: 398, startPoint y: 357, endPoint x: 543, endPoint y: 477, distance: 188.2
click at [543, 477] on div "This page is new and has not been published yet. Draft Quick preview Publish ch…" at bounding box center [711, 467] width 823 height 859
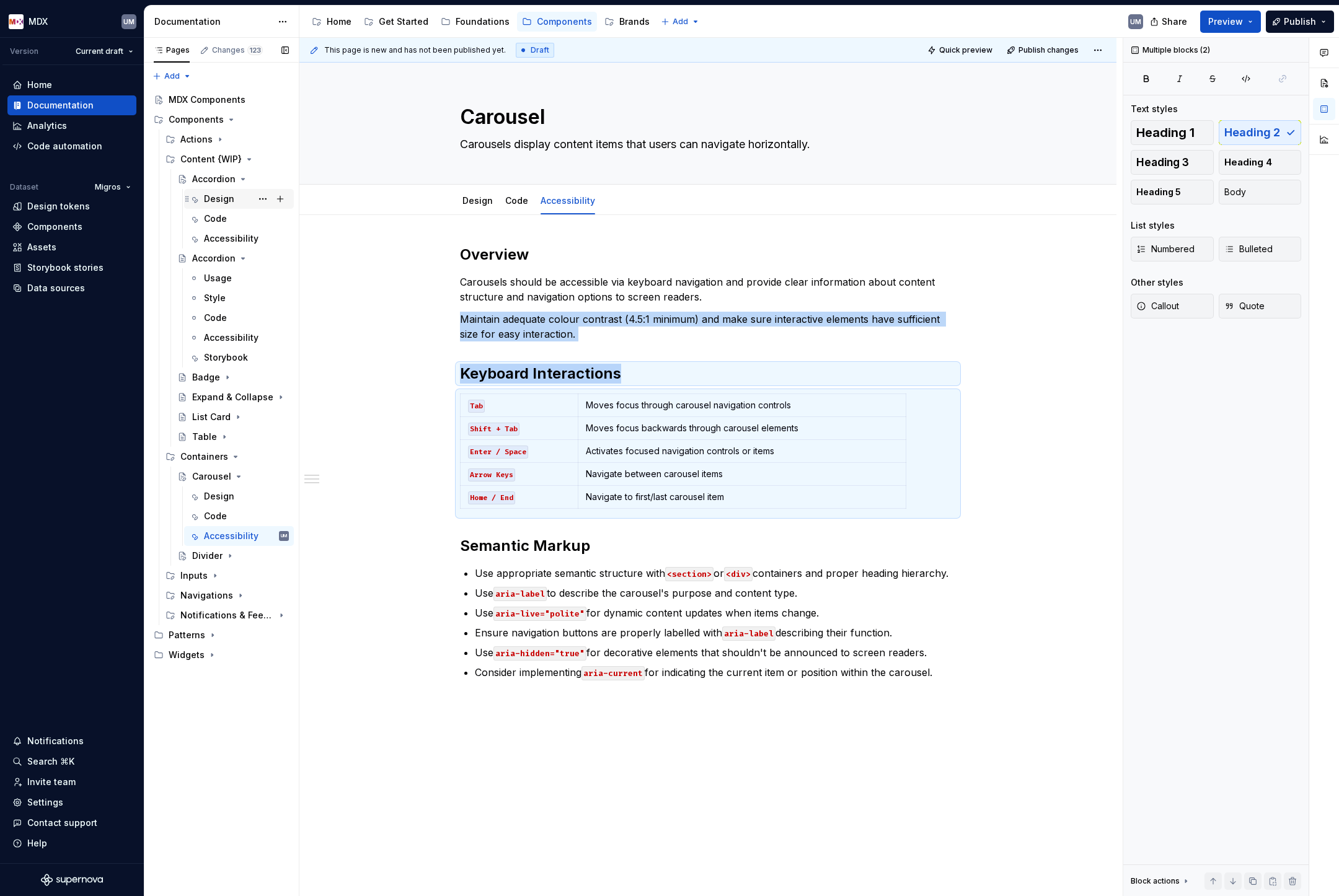
click at [223, 202] on div "Design" at bounding box center [218, 199] width 30 height 13
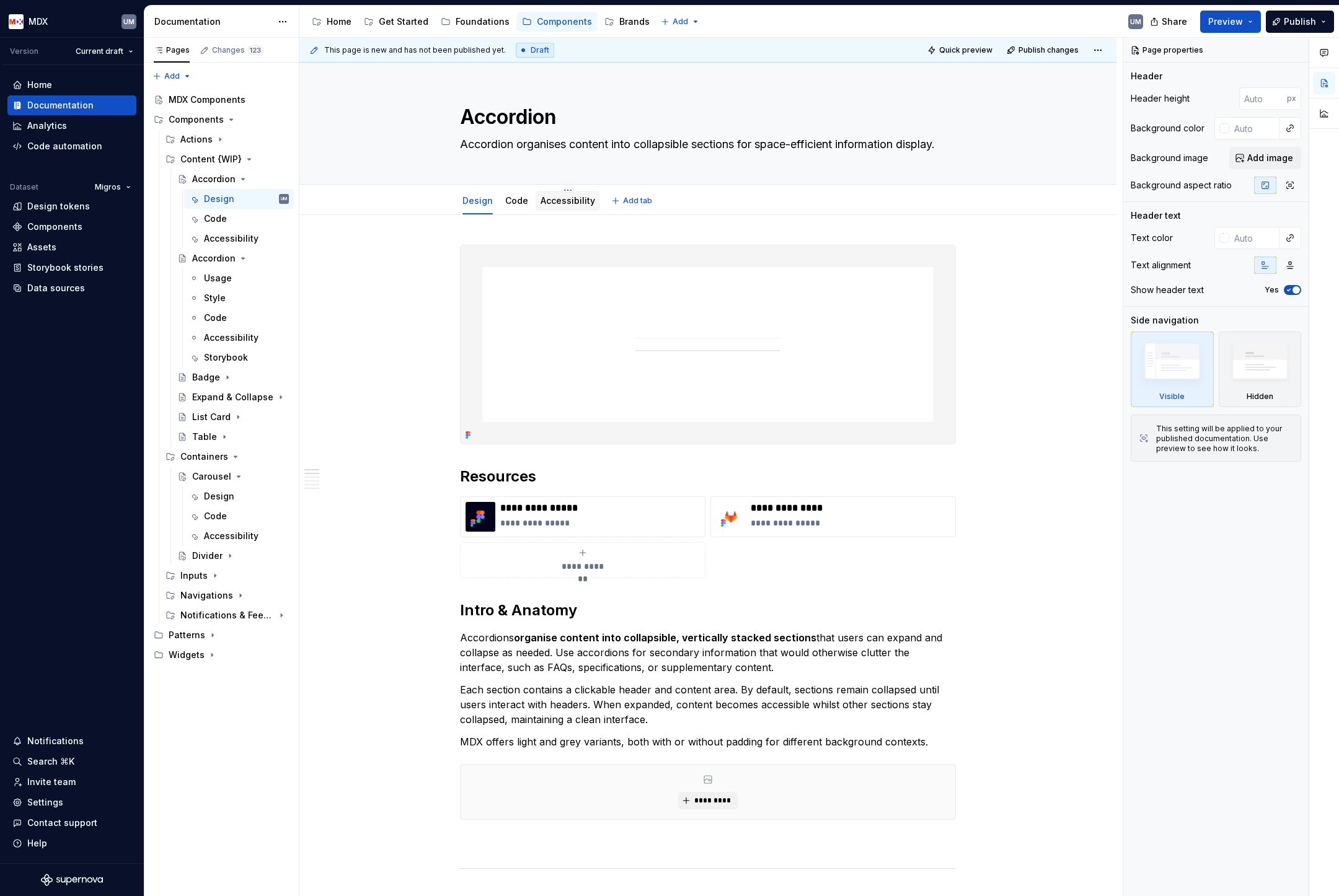
click at [566, 203] on link "Accessibility" at bounding box center [568, 200] width 55 height 11
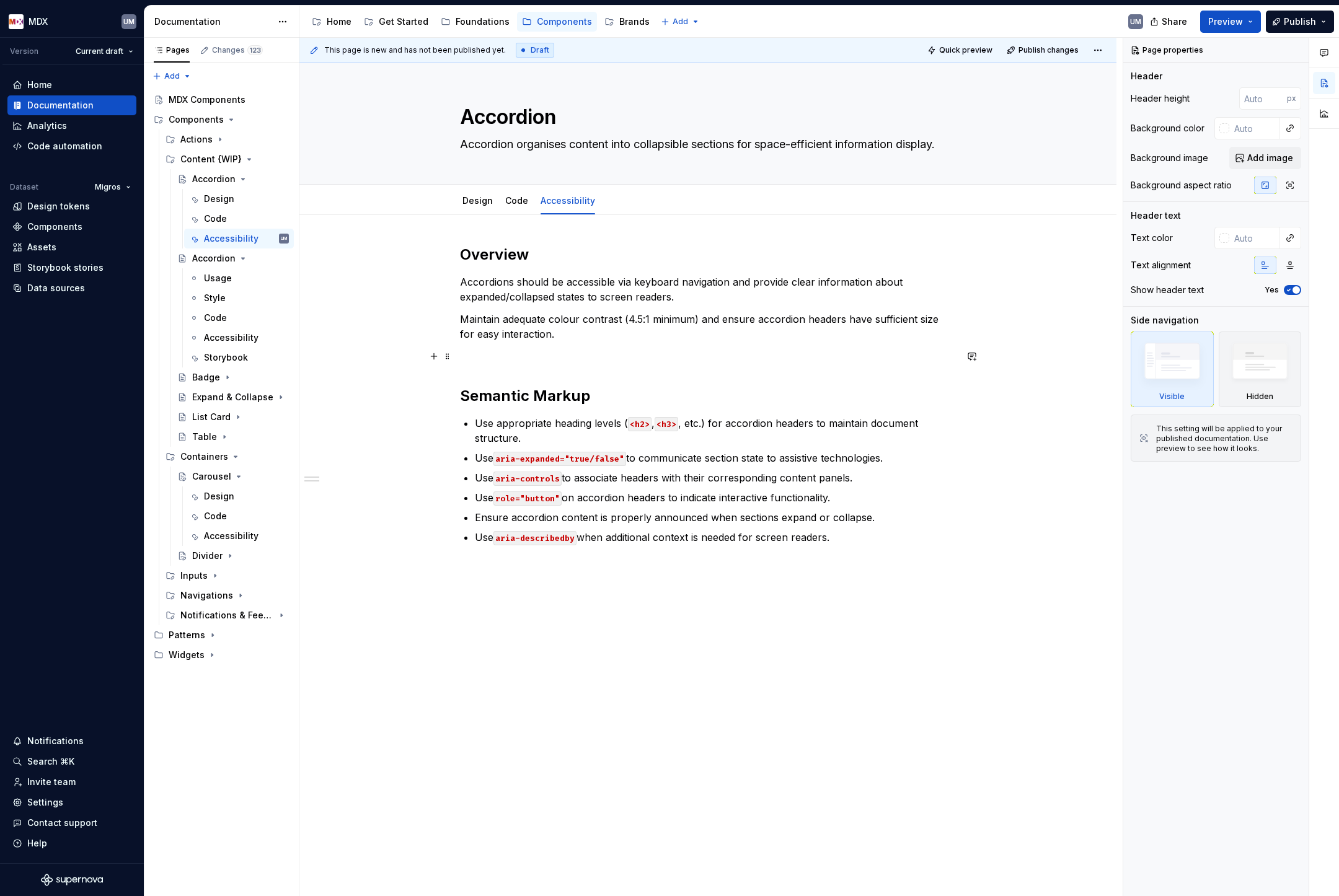
click at [509, 361] on p at bounding box center [708, 356] width 496 height 15
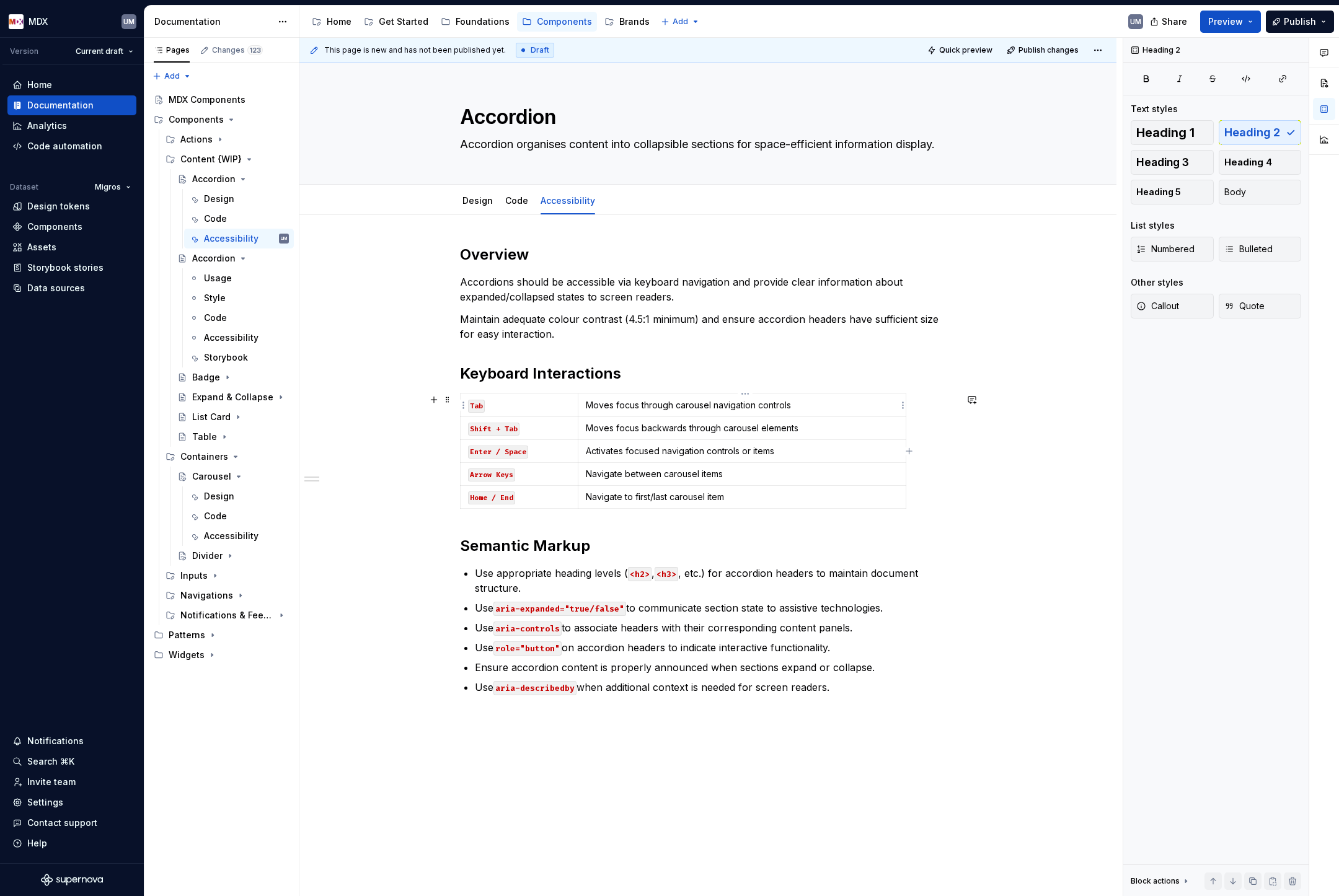
click at [630, 403] on p "Moves focus through carousel navigation controls" at bounding box center [742, 405] width 313 height 13
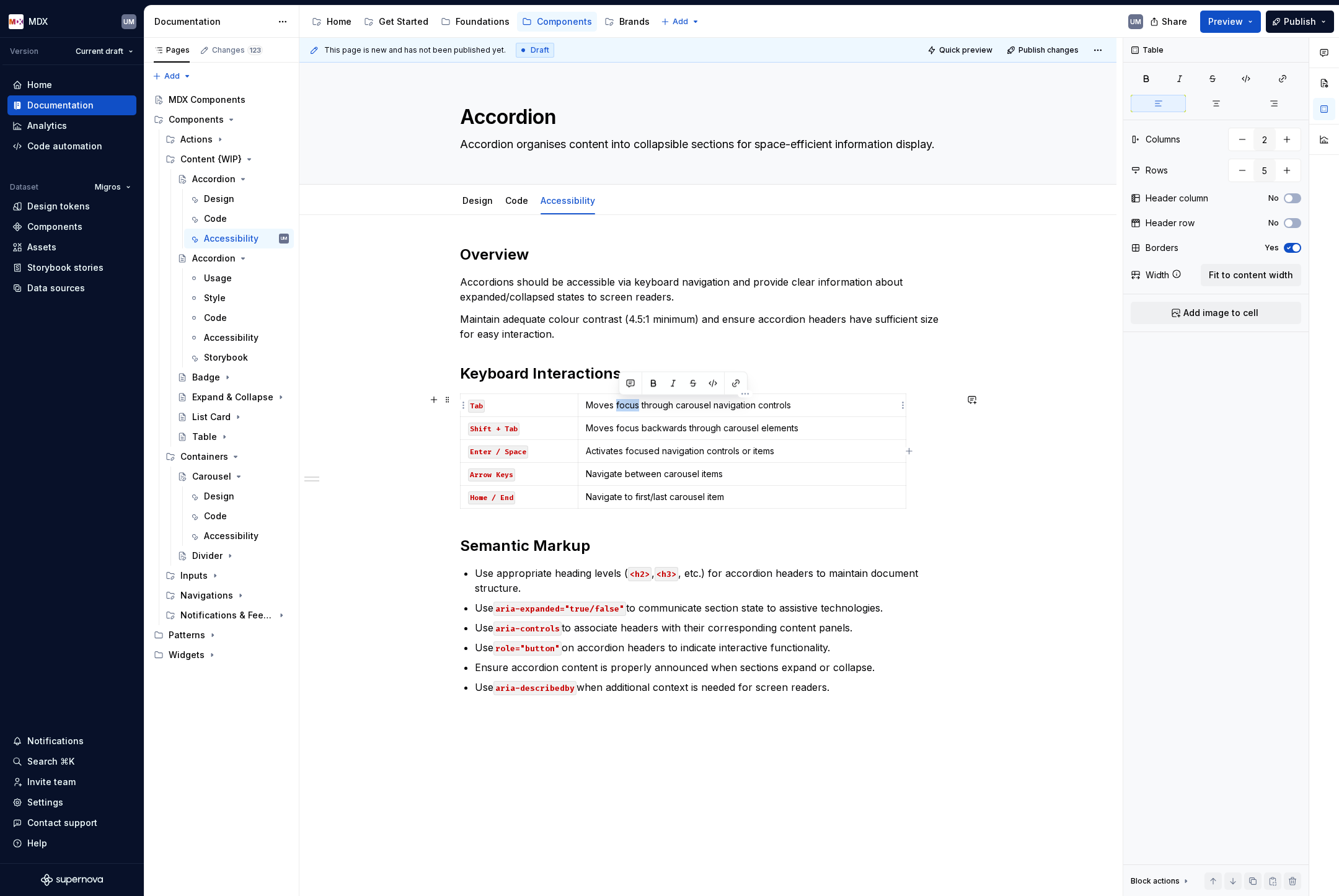
click at [630, 403] on p "Moves focus through carousel navigation controls" at bounding box center [742, 405] width 313 height 13
click at [720, 430] on p "Moves focus backwards through carousel elements" at bounding box center [742, 428] width 313 height 13
click at [625, 450] on p "Activates focused navigation controls or items" at bounding box center [742, 452] width 313 height 13
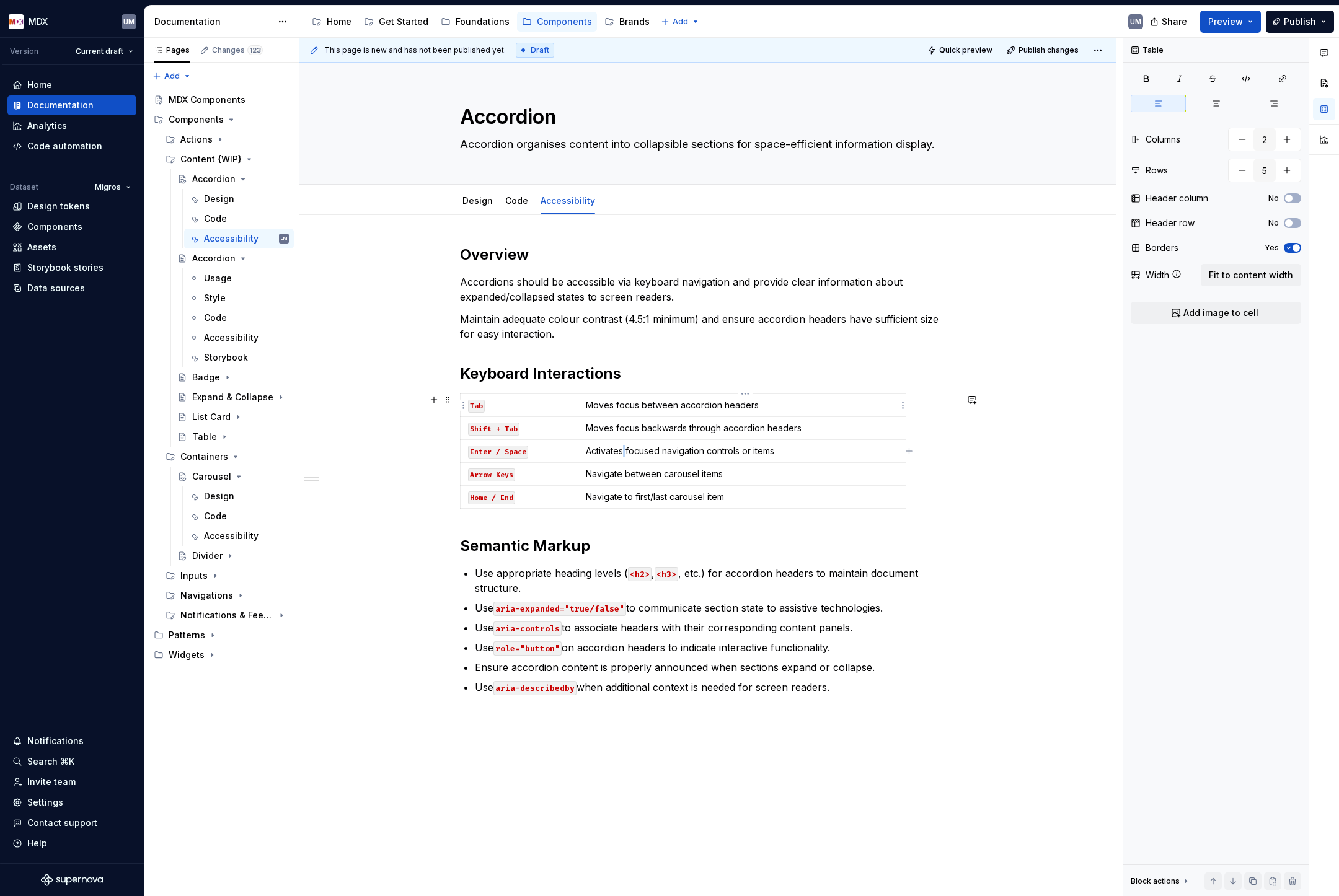
click at [625, 450] on p "Activates focused navigation controls or items" at bounding box center [742, 452] width 313 height 13
click at [595, 456] on p "accordion" at bounding box center [742, 452] width 313 height 13
click at [592, 473] on p "Navigate between carousel items" at bounding box center [742, 474] width 313 height 13
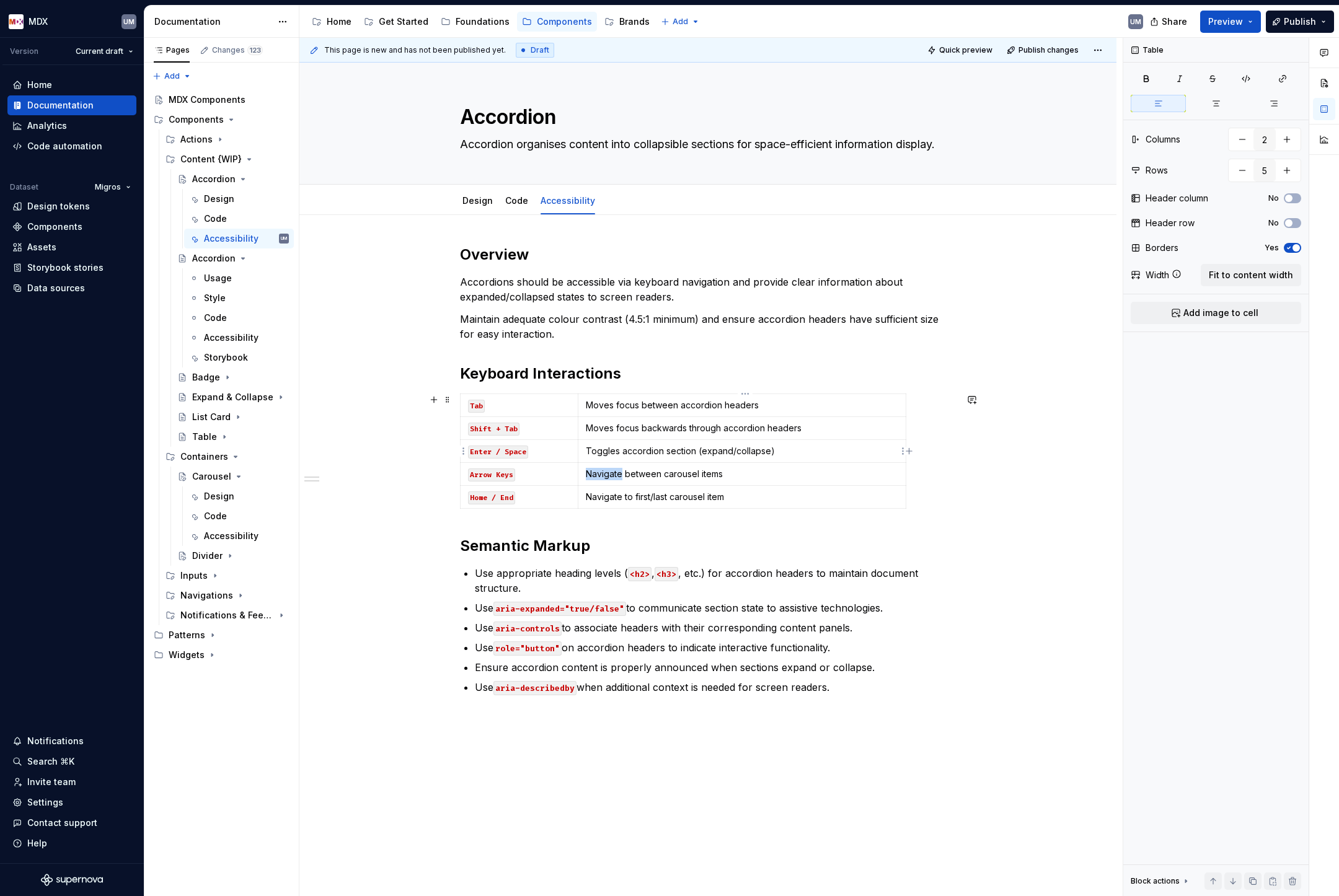
click at [592, 473] on p "Navigate between carousel items" at bounding box center [742, 474] width 313 height 13
click at [463, 496] on html "MDX UM Version Current draft Home Documentation Analytics Code automation Datas…" at bounding box center [670, 448] width 1339 height 896
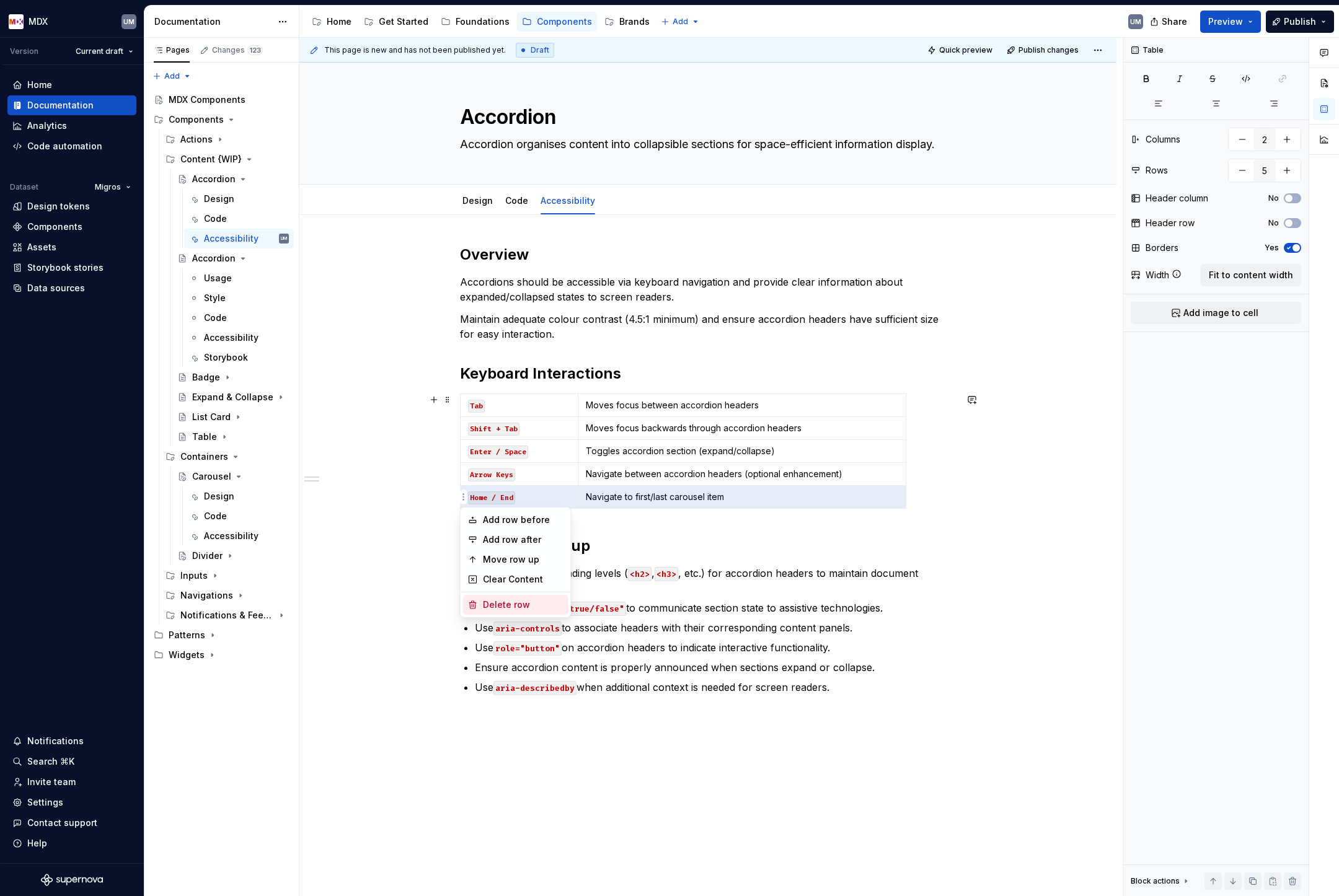
click at [489, 610] on div "Delete row" at bounding box center [523, 605] width 81 height 13
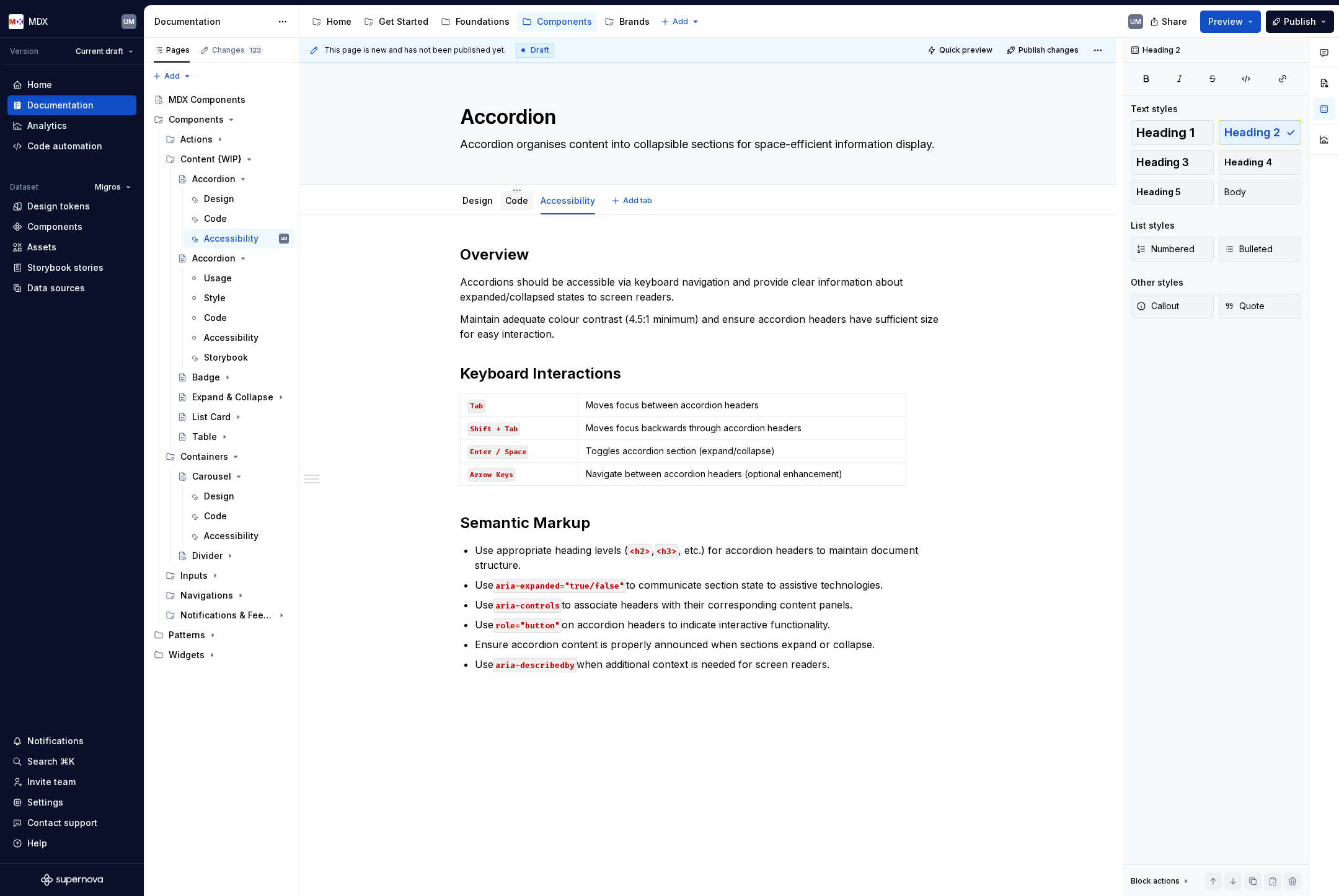
click at [521, 209] on div "Code" at bounding box center [516, 201] width 33 height 20
click at [518, 204] on link "Code" at bounding box center [516, 200] width 23 height 11
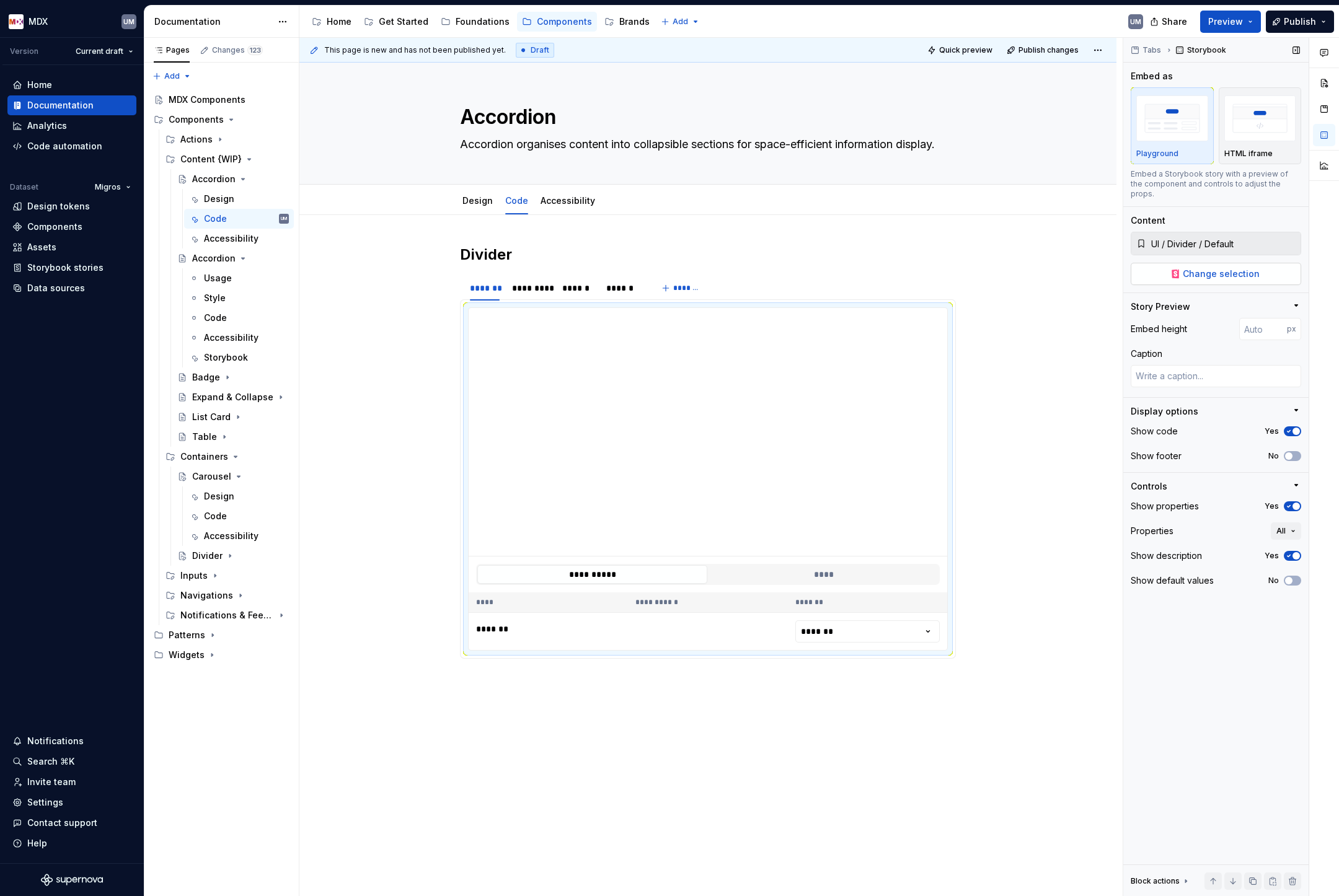
click at [1186, 268] on span "Change selection" at bounding box center [1221, 274] width 77 height 13
type textarea "*"
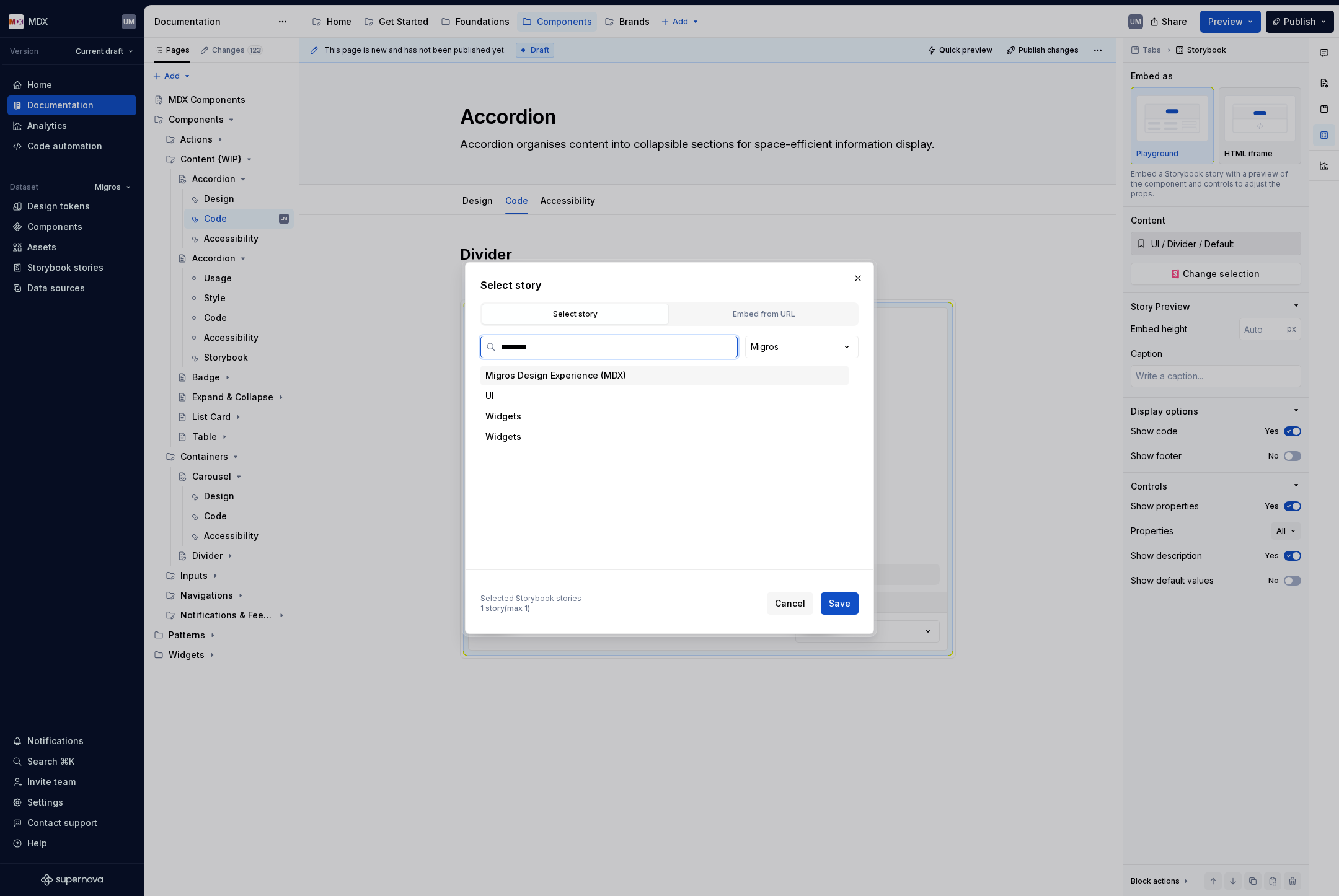
type input "*********"
click at [552, 414] on div "Docs" at bounding box center [676, 416] width 345 height 20
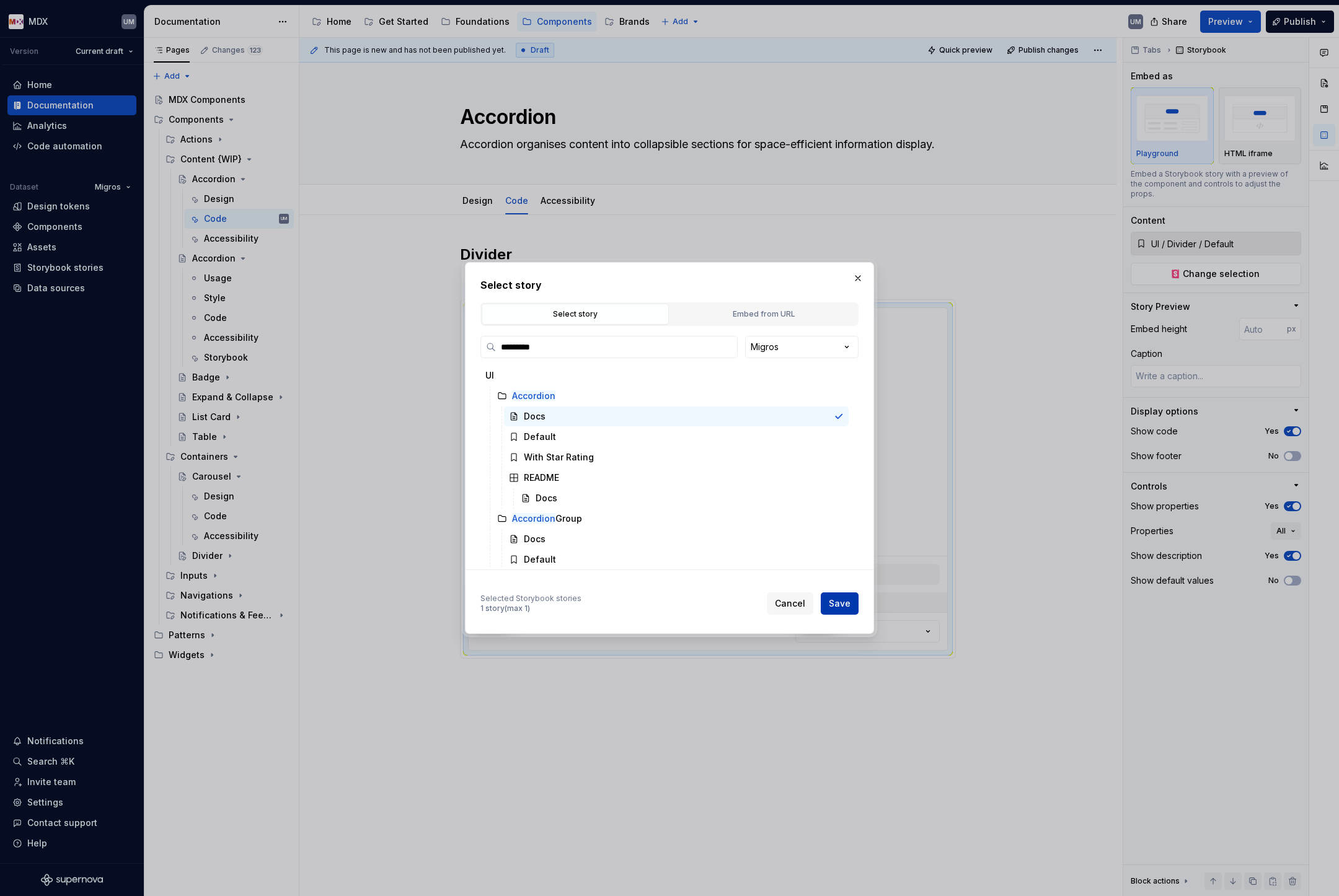
click at [848, 601] on span "Save" at bounding box center [840, 604] width 22 height 13
type textarea "*"
type input "UI / Accordion / Docs"
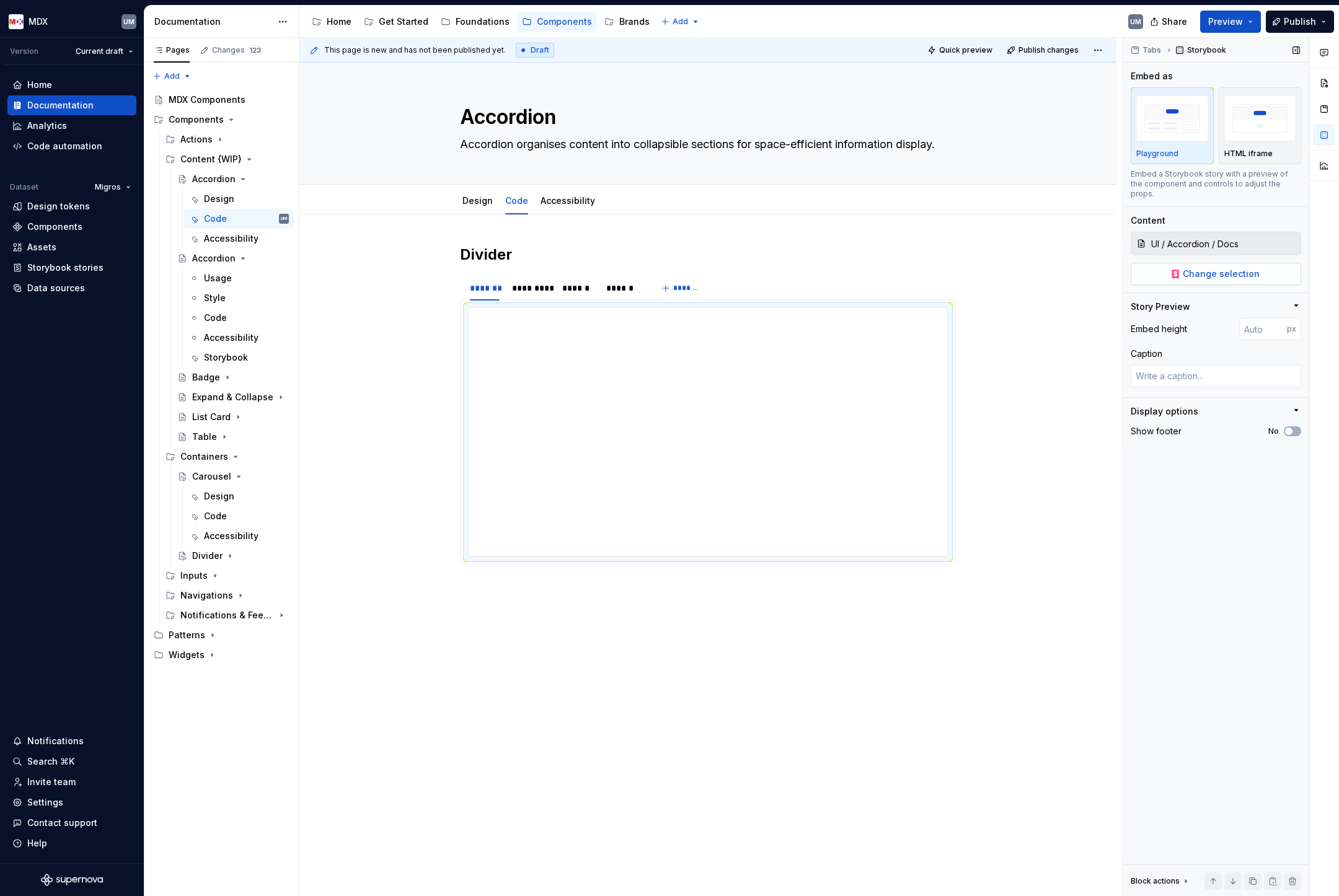
click at [1194, 268] on span "Change selection" at bounding box center [1221, 274] width 77 height 13
type textarea "*"
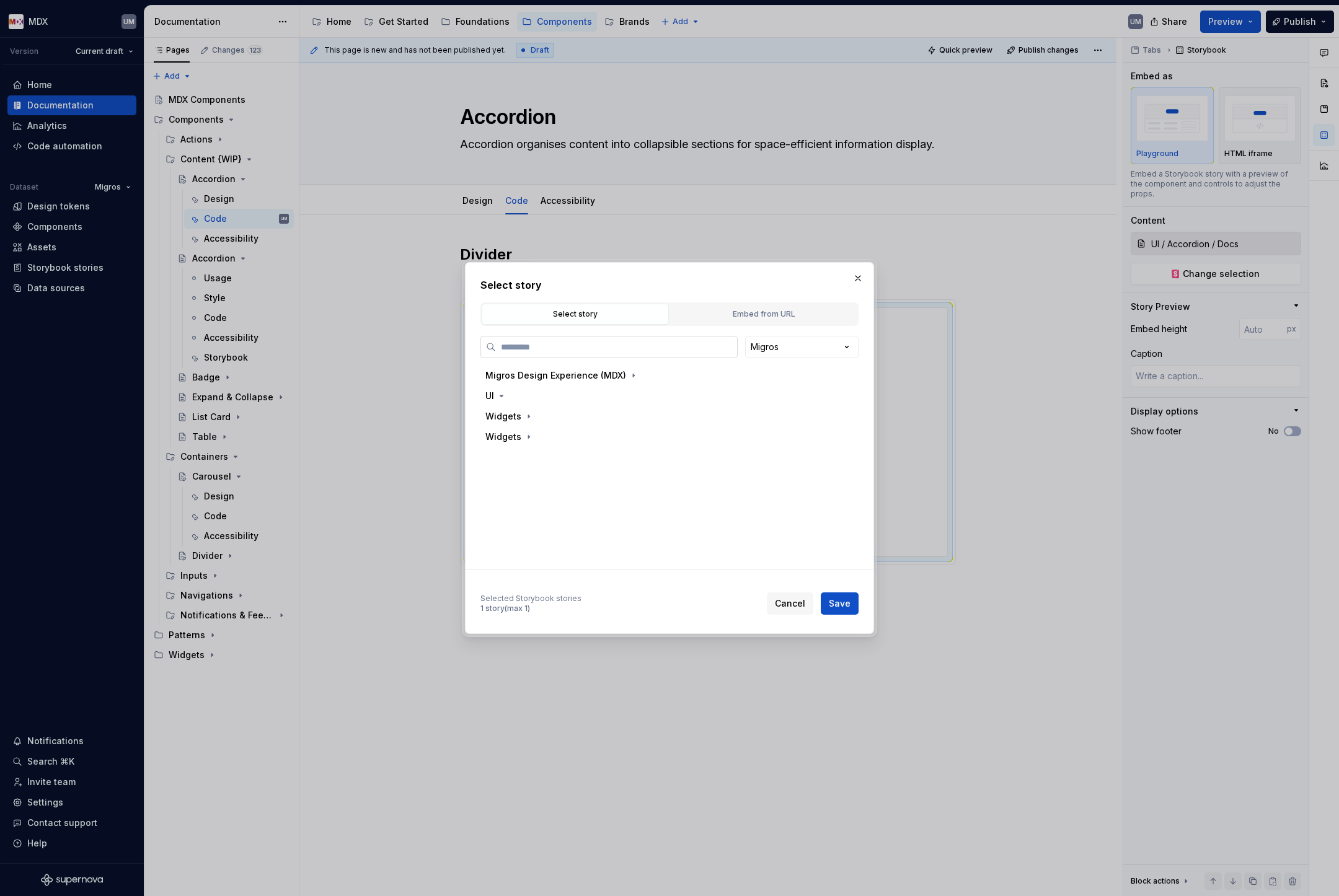
type input "*********"
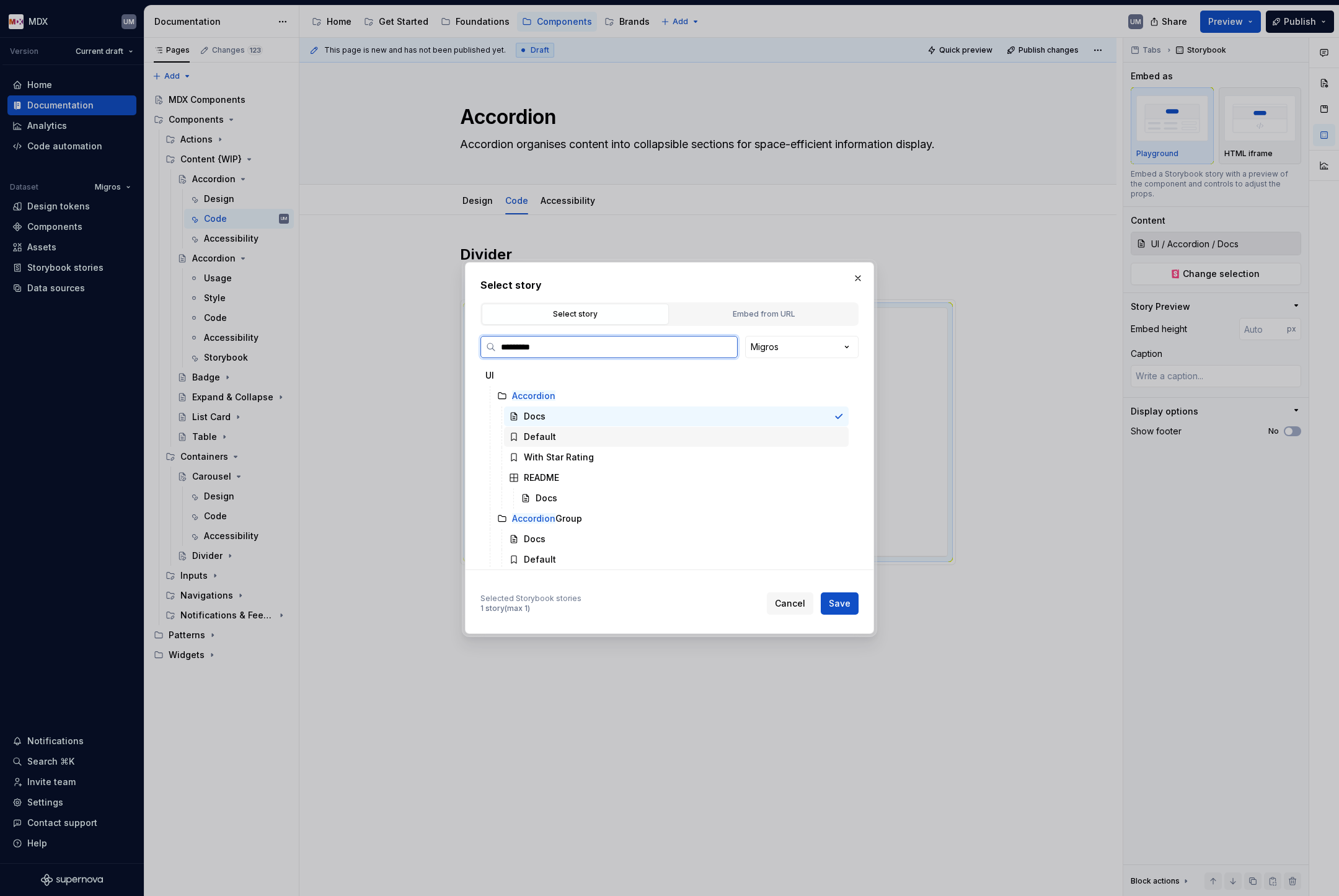
click at [536, 436] on div "Default" at bounding box center [540, 437] width 32 height 13
click at [844, 603] on span "Save" at bounding box center [840, 604] width 22 height 13
type textarea "*"
type input "UI / Accordion / Default"
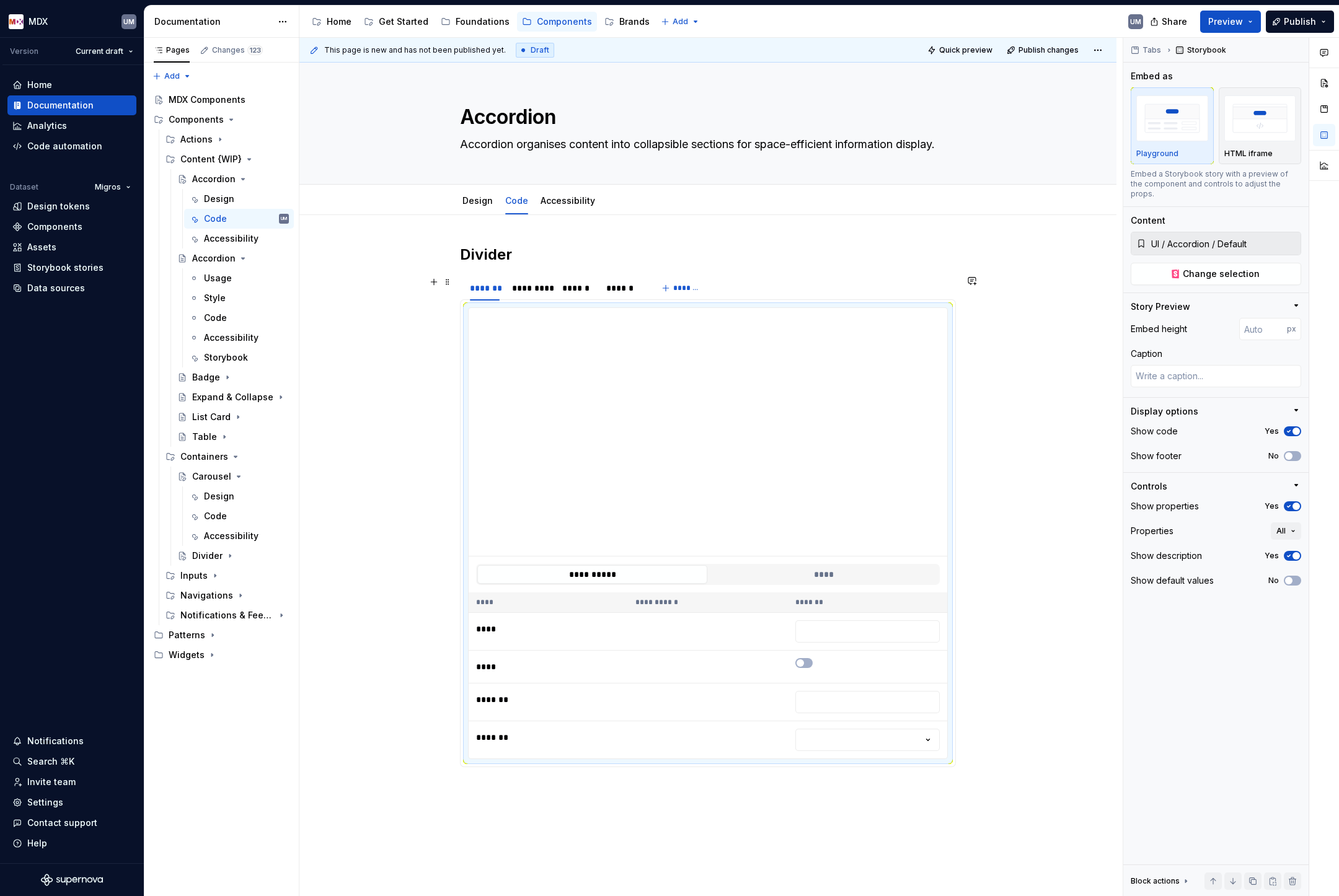
type textarea "*"
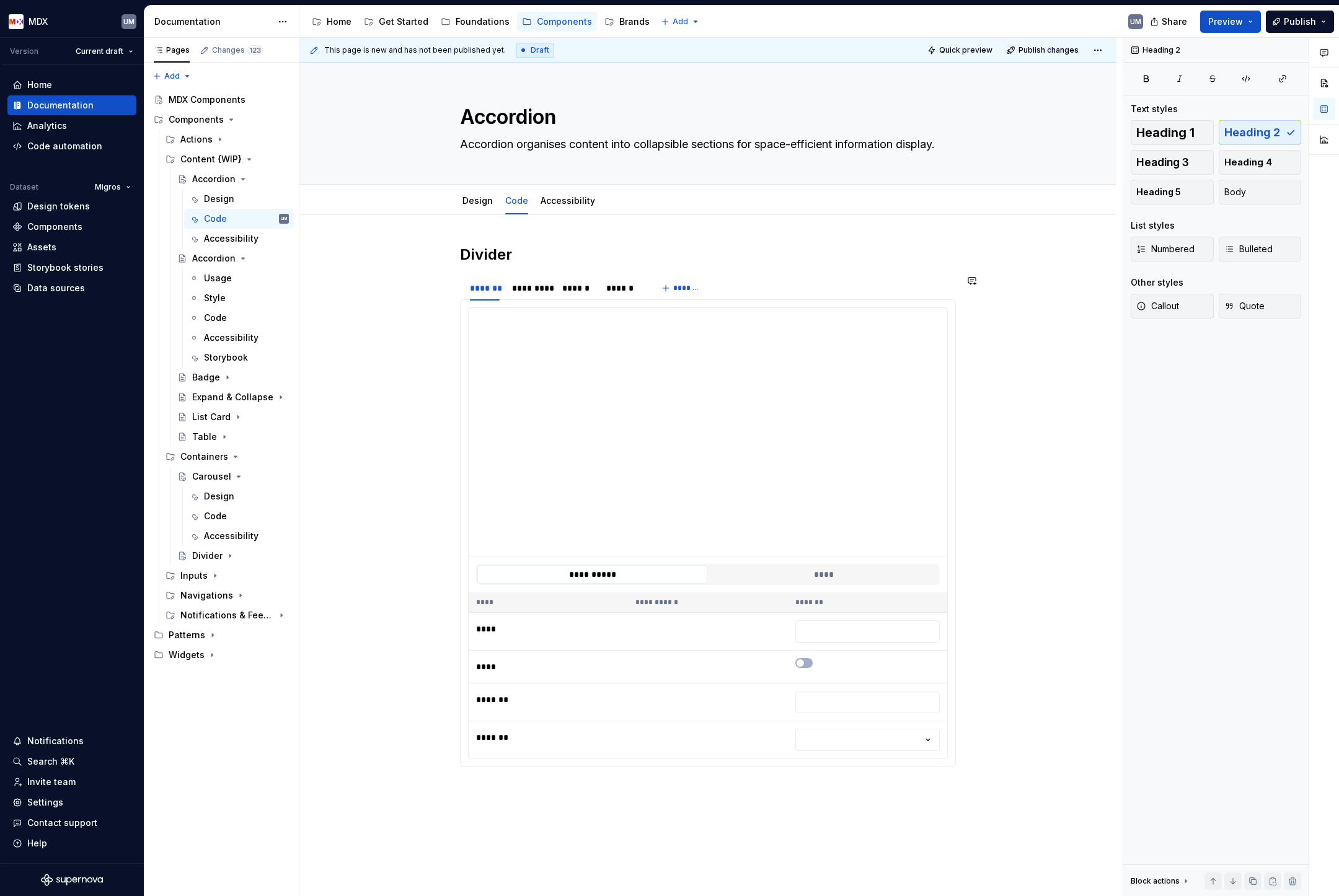
click at [530, 275] on section "**********" at bounding box center [708, 521] width 496 height 493
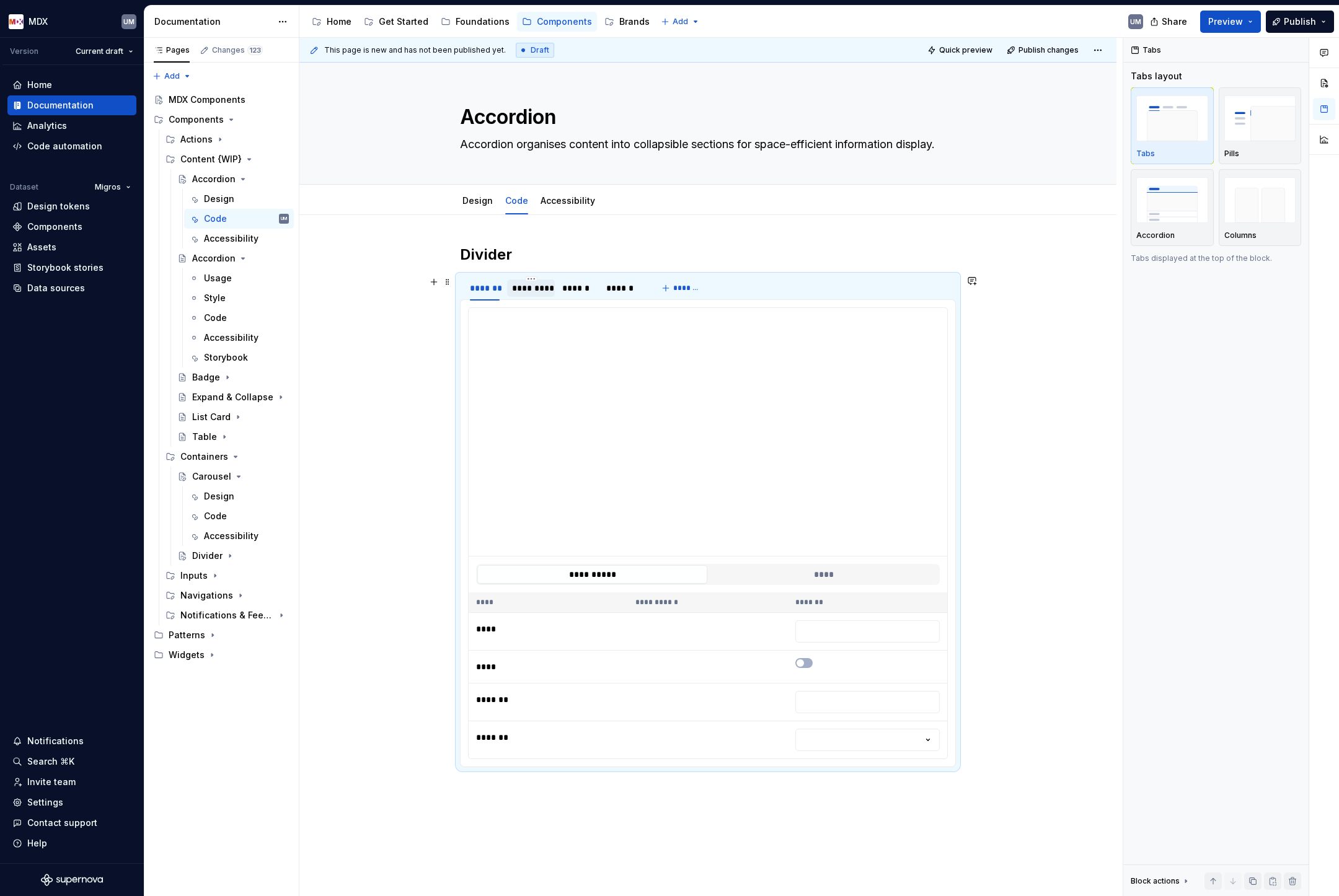
click at [534, 282] on div "*********" at bounding box center [531, 289] width 38 height 13
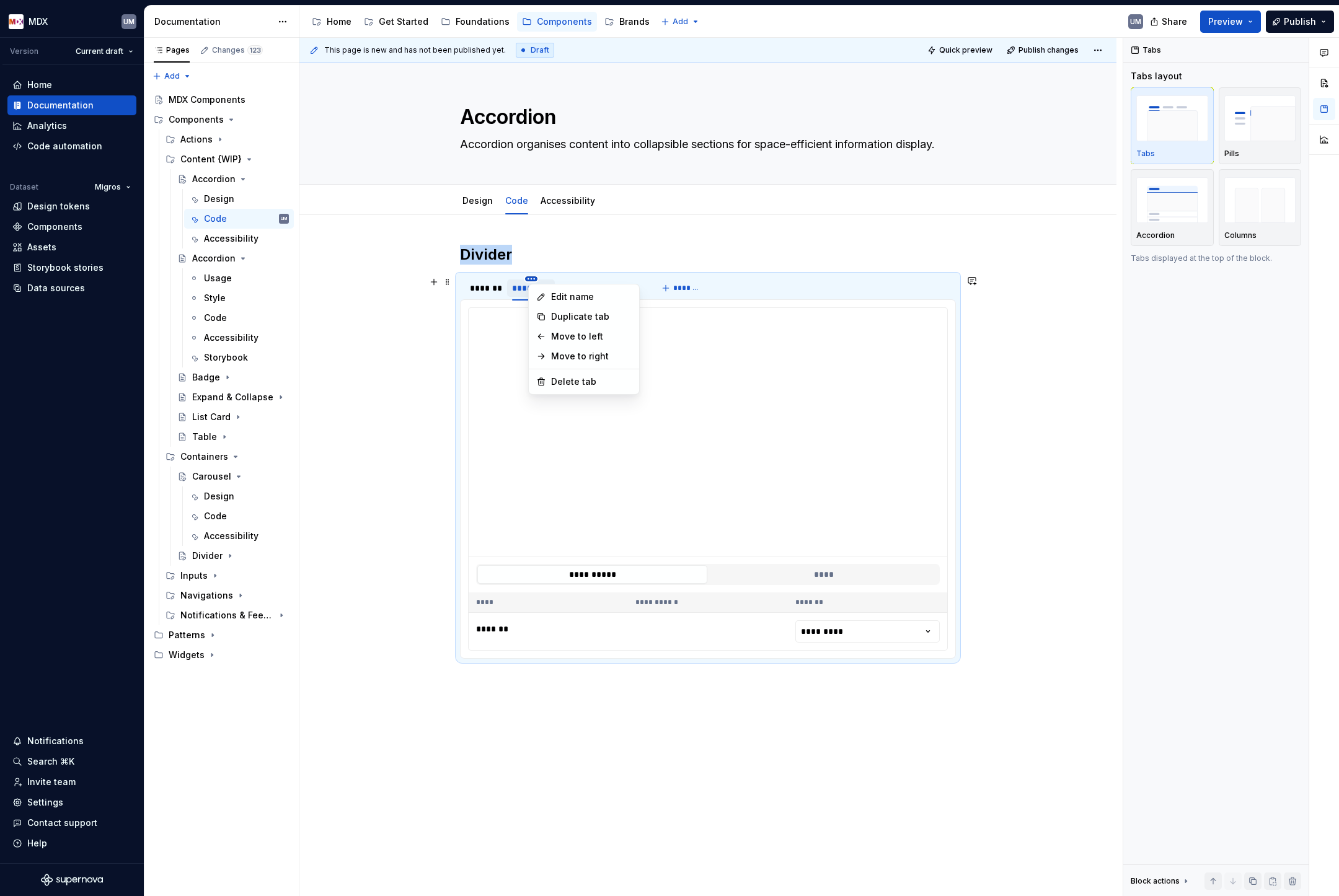
click at [535, 279] on html "MDX UM Version Current draft Home Documentation Analytics Code automation Datas…" at bounding box center [670, 448] width 1339 height 896
click at [549, 296] on div "Edit name" at bounding box center [584, 297] width 105 height 20
type input "**********"
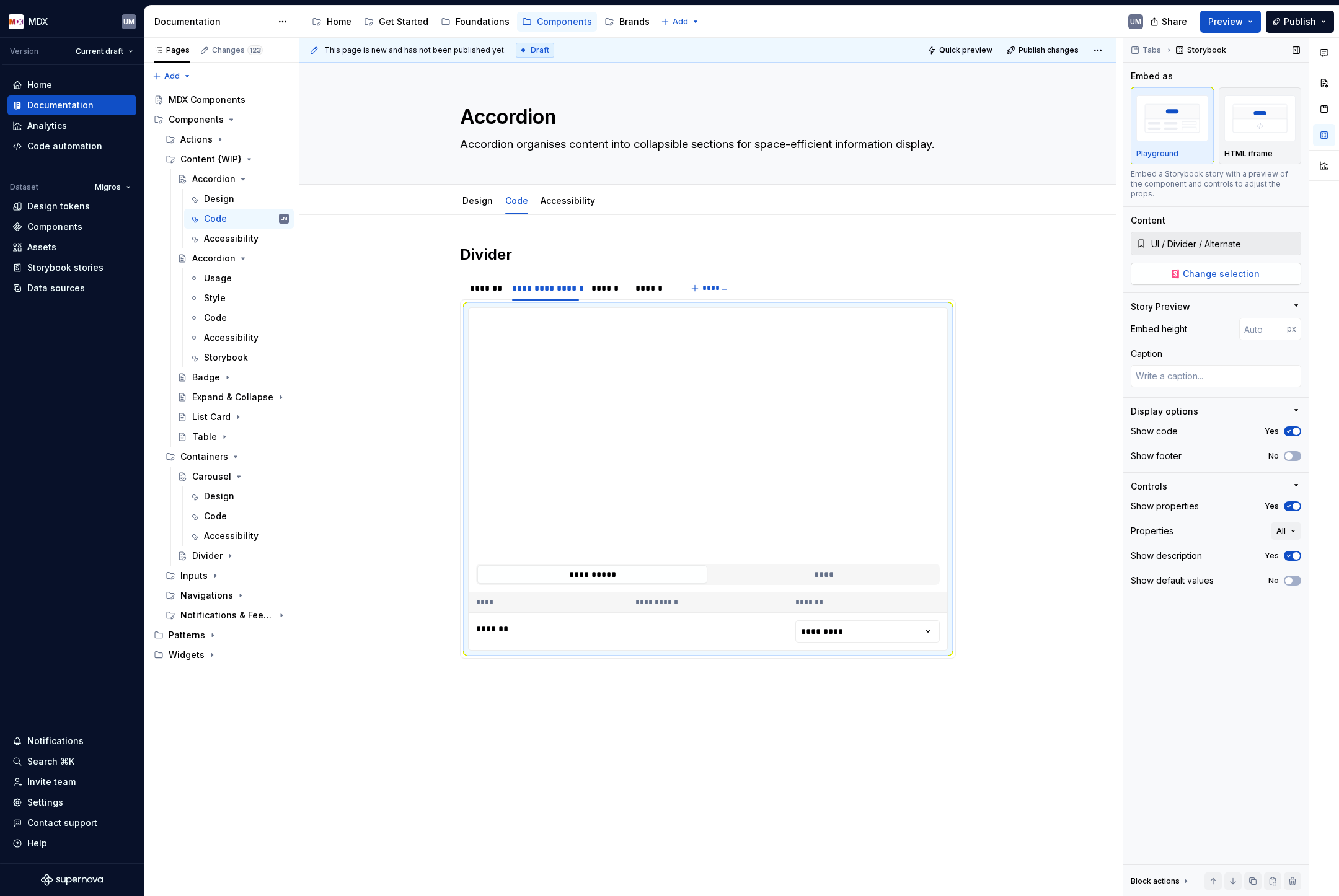
click at [1278, 263] on button "Change selection" at bounding box center [1216, 274] width 171 height 22
type textarea "*"
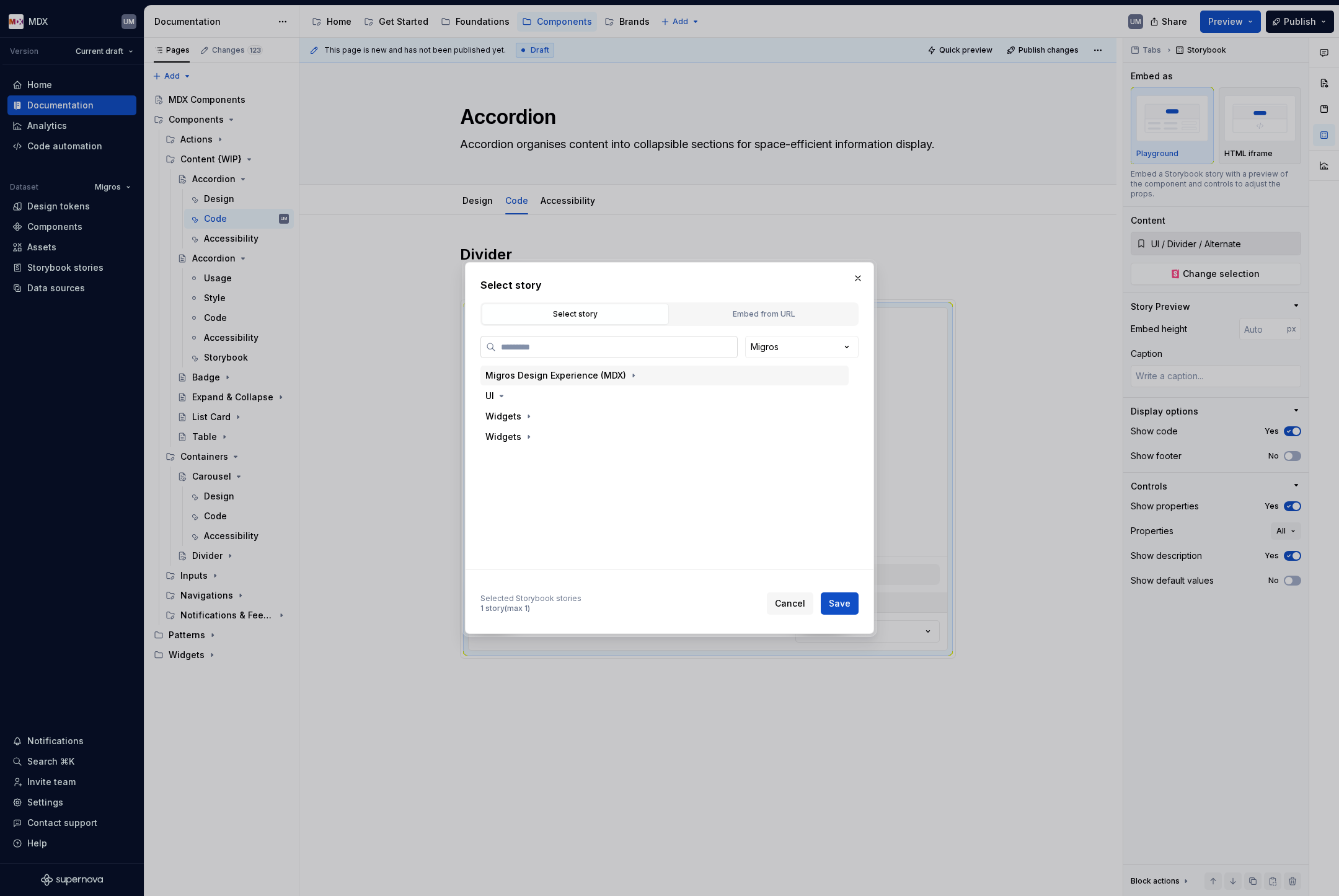
paste input "*********"
type input "*********"
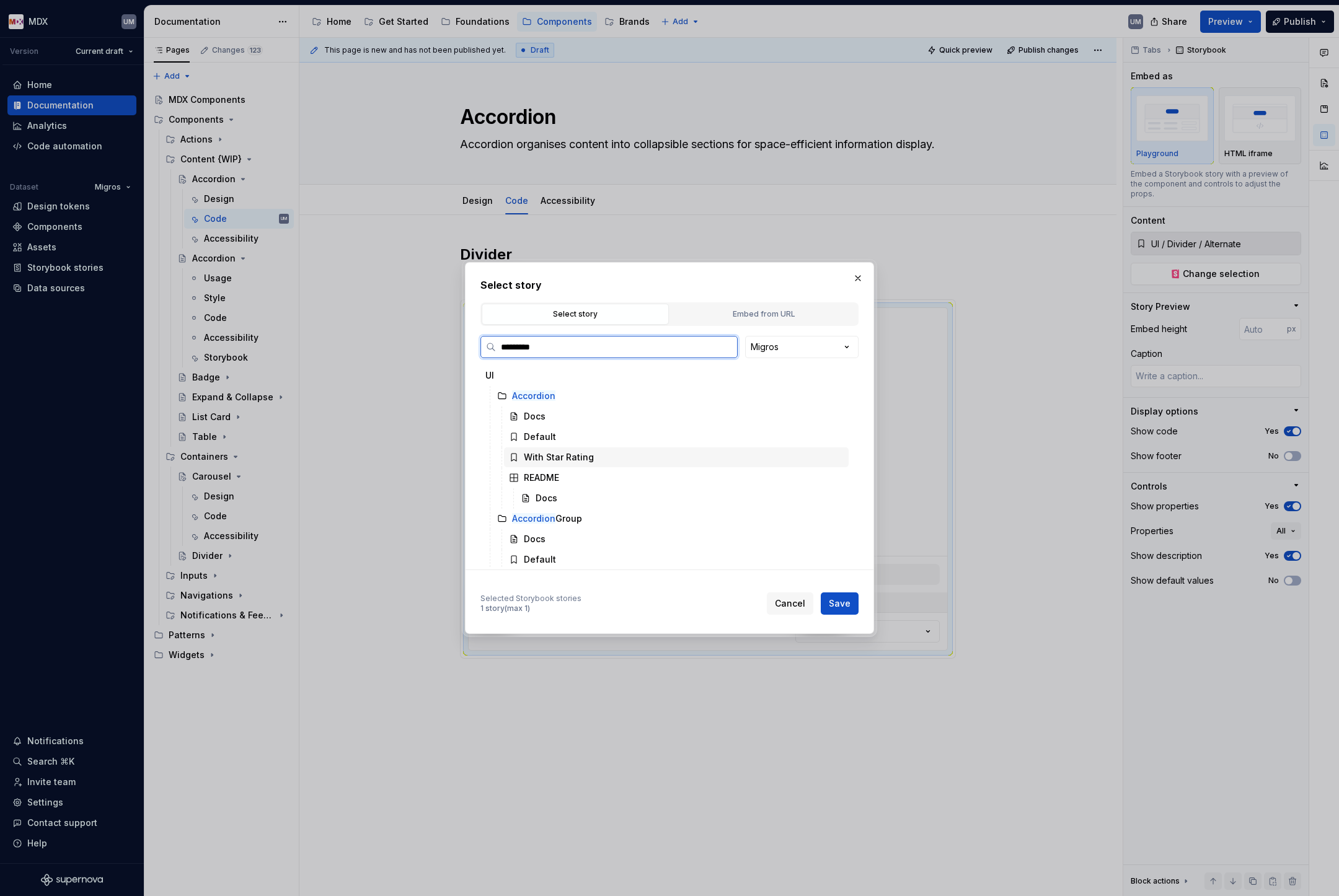
click at [565, 457] on div "With Star Rating" at bounding box center [559, 457] width 70 height 13
click at [830, 603] on span "Save" at bounding box center [840, 604] width 22 height 13
type textarea "*"
type input "UI / Accordion / With Star Rating"
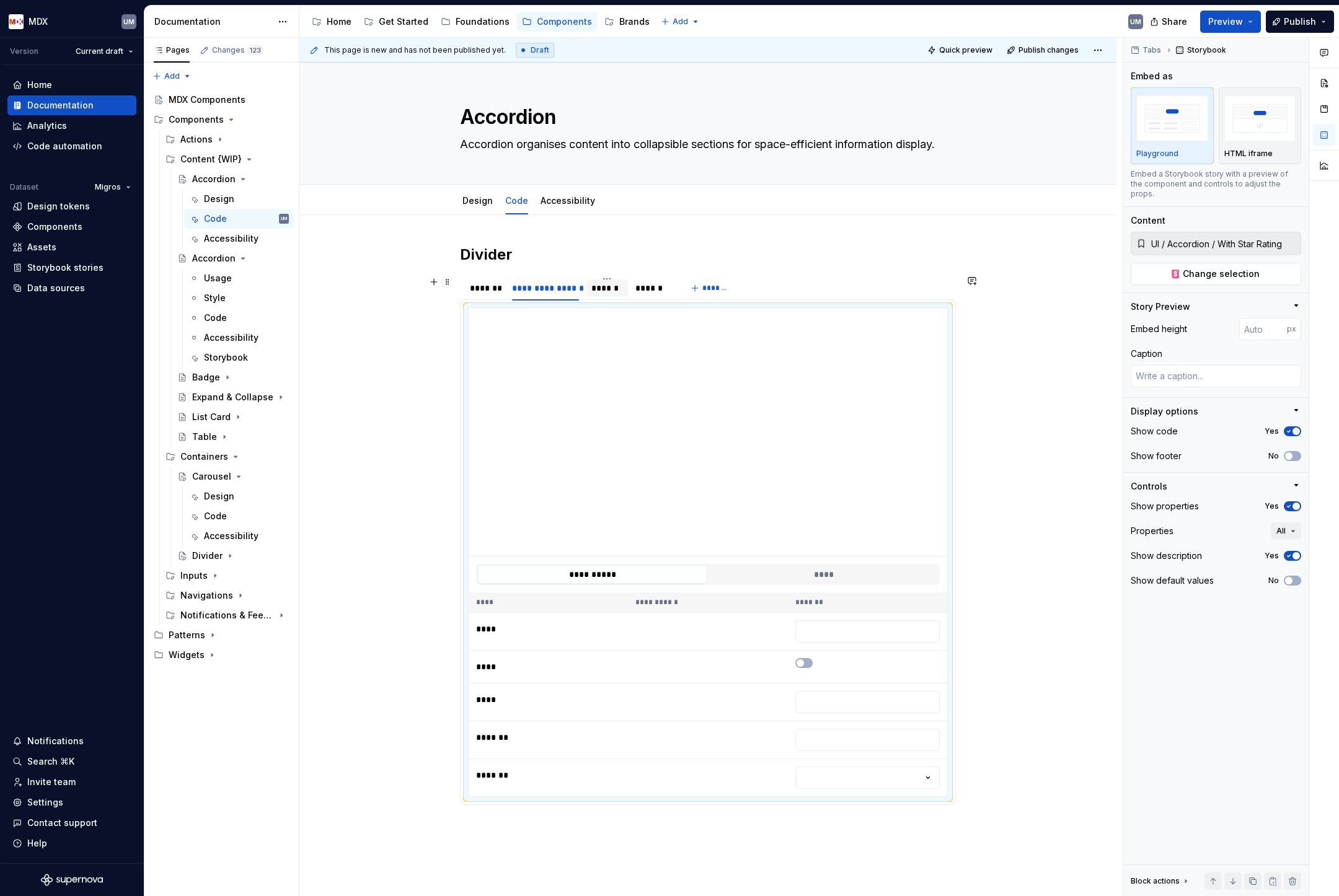
click at [598, 286] on div "******" at bounding box center [607, 289] width 32 height 13
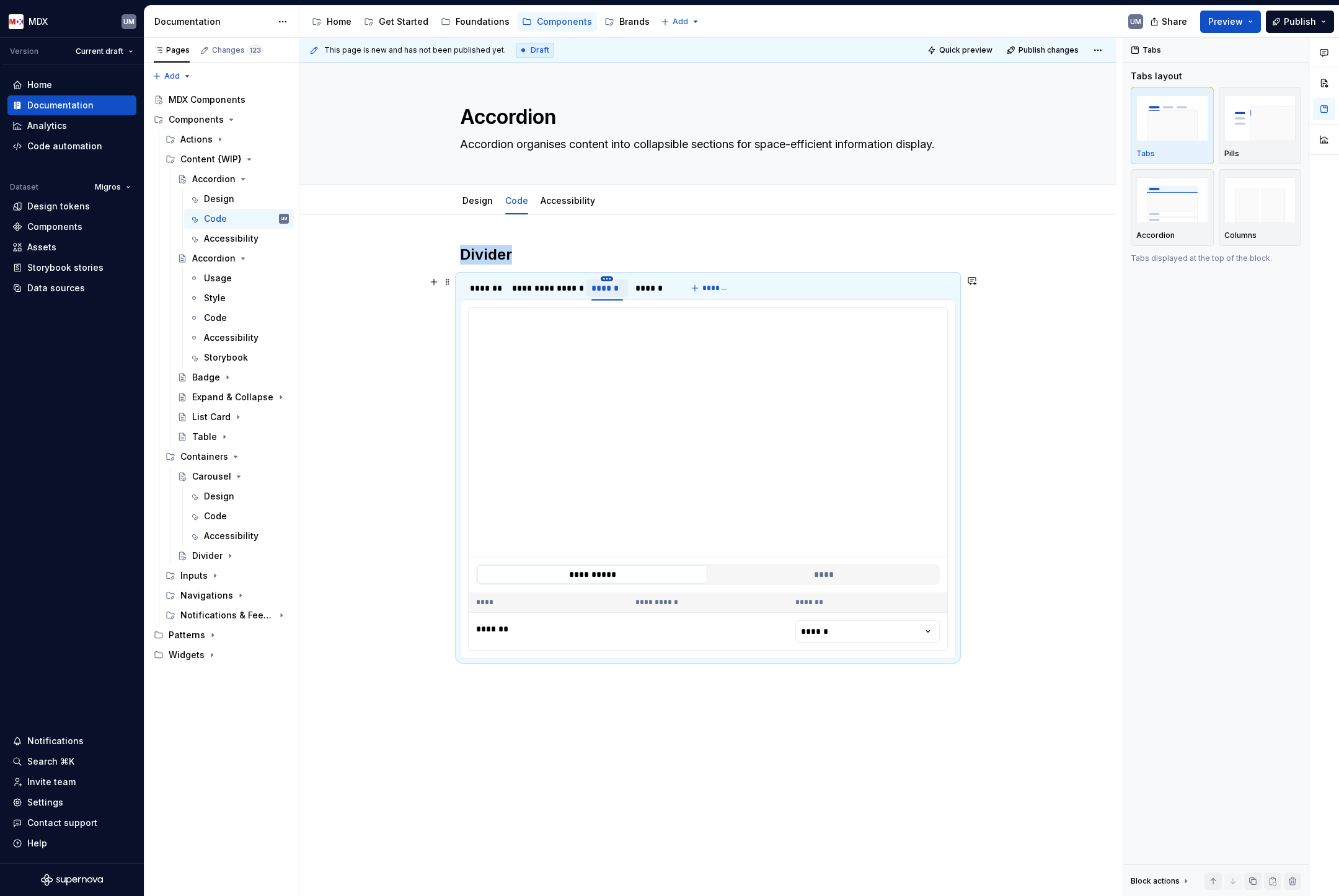
click at [608, 277] on html "MDX UM Version Current draft Home Documentation Analytics Code automation Datas…" at bounding box center [670, 448] width 1339 height 896
click at [635, 391] on div "Delete tab" at bounding box center [660, 381] width 105 height 20
click at [617, 289] on div "******" at bounding box center [608, 289] width 34 height 13
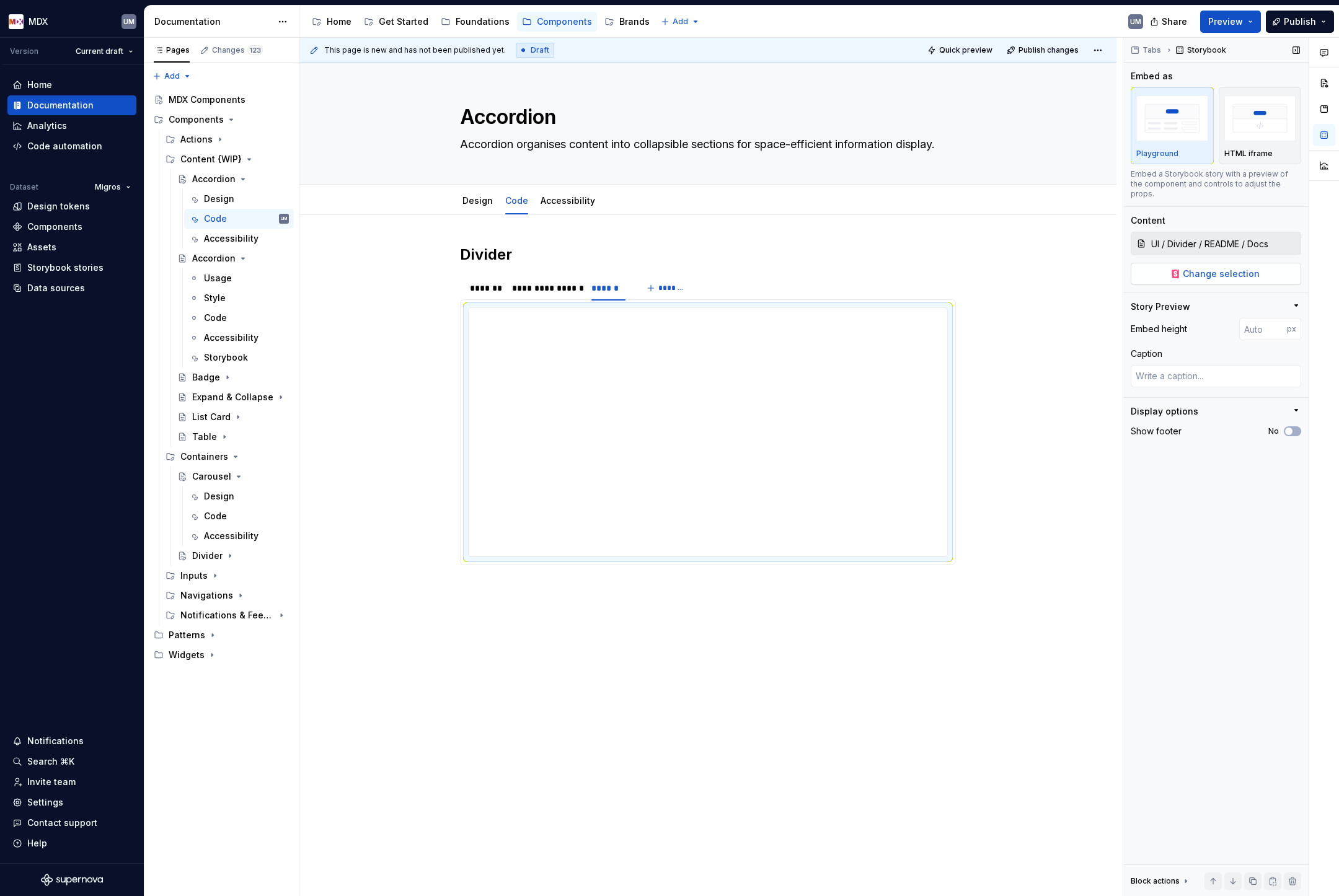
click at [1237, 268] on span "Change selection" at bounding box center [1221, 274] width 77 height 13
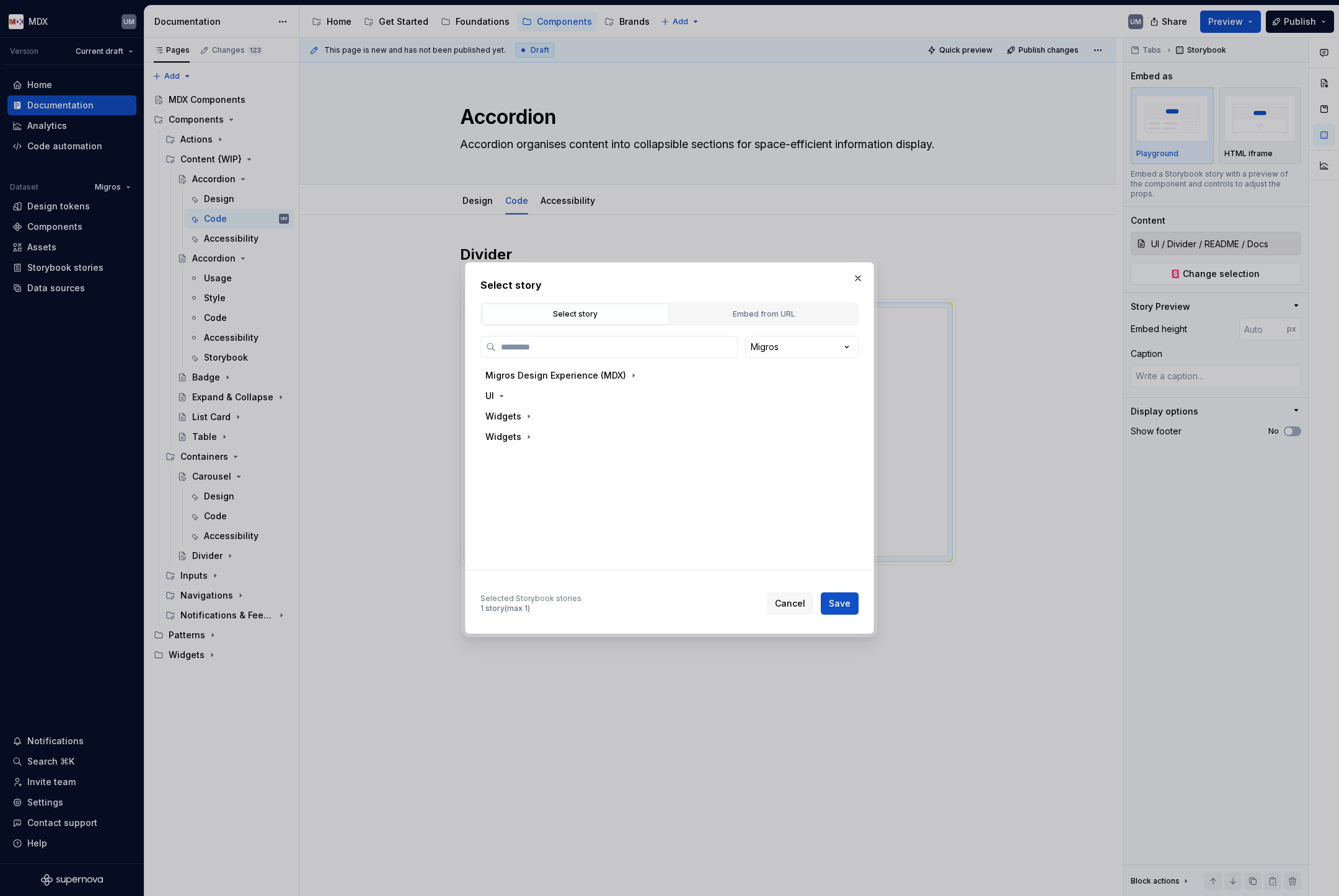
type textarea "*"
click at [729, 320] on button "Embed from URL" at bounding box center [764, 314] width 187 height 21
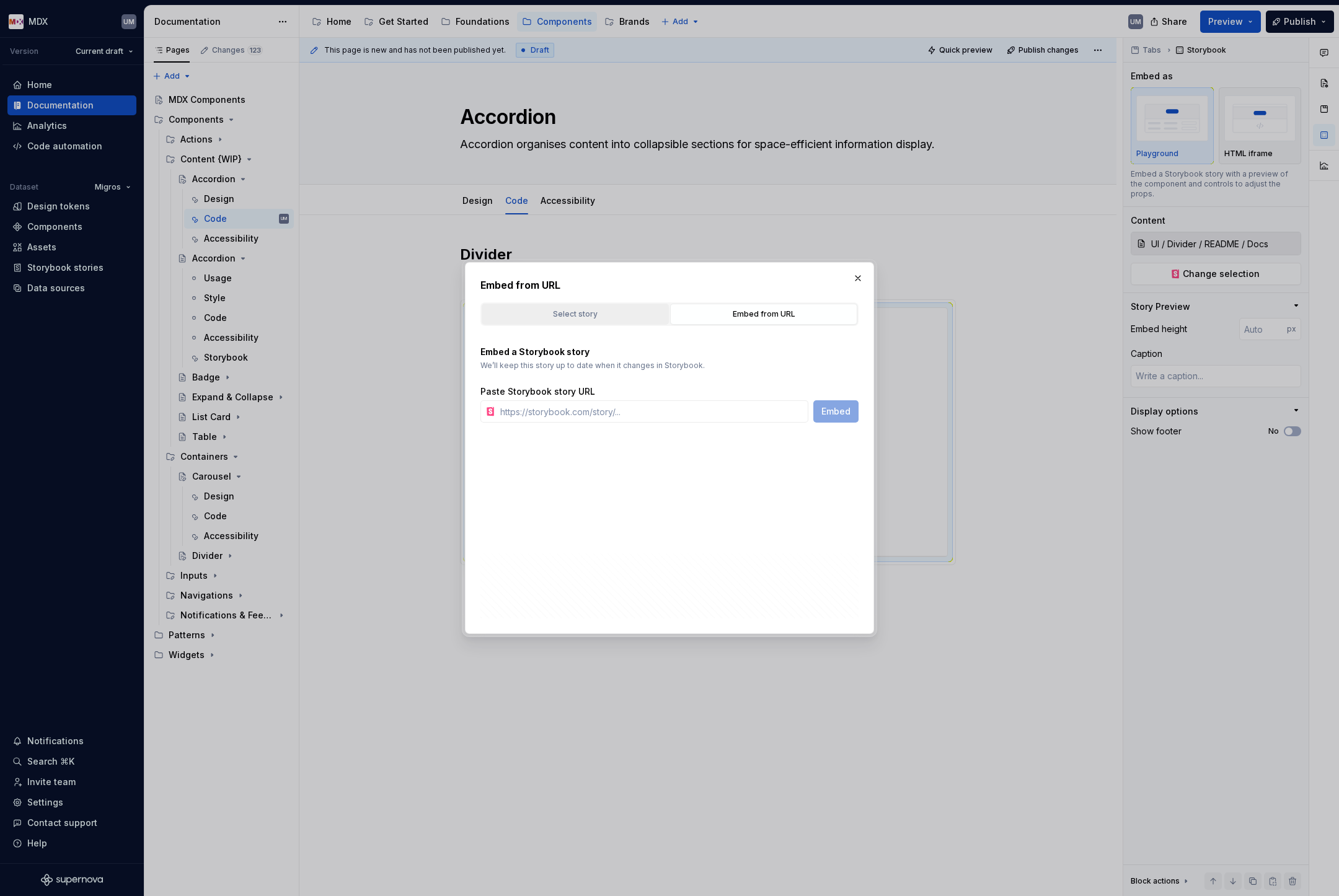
click at [577, 308] on div "Select story" at bounding box center [575, 315] width 178 height 13
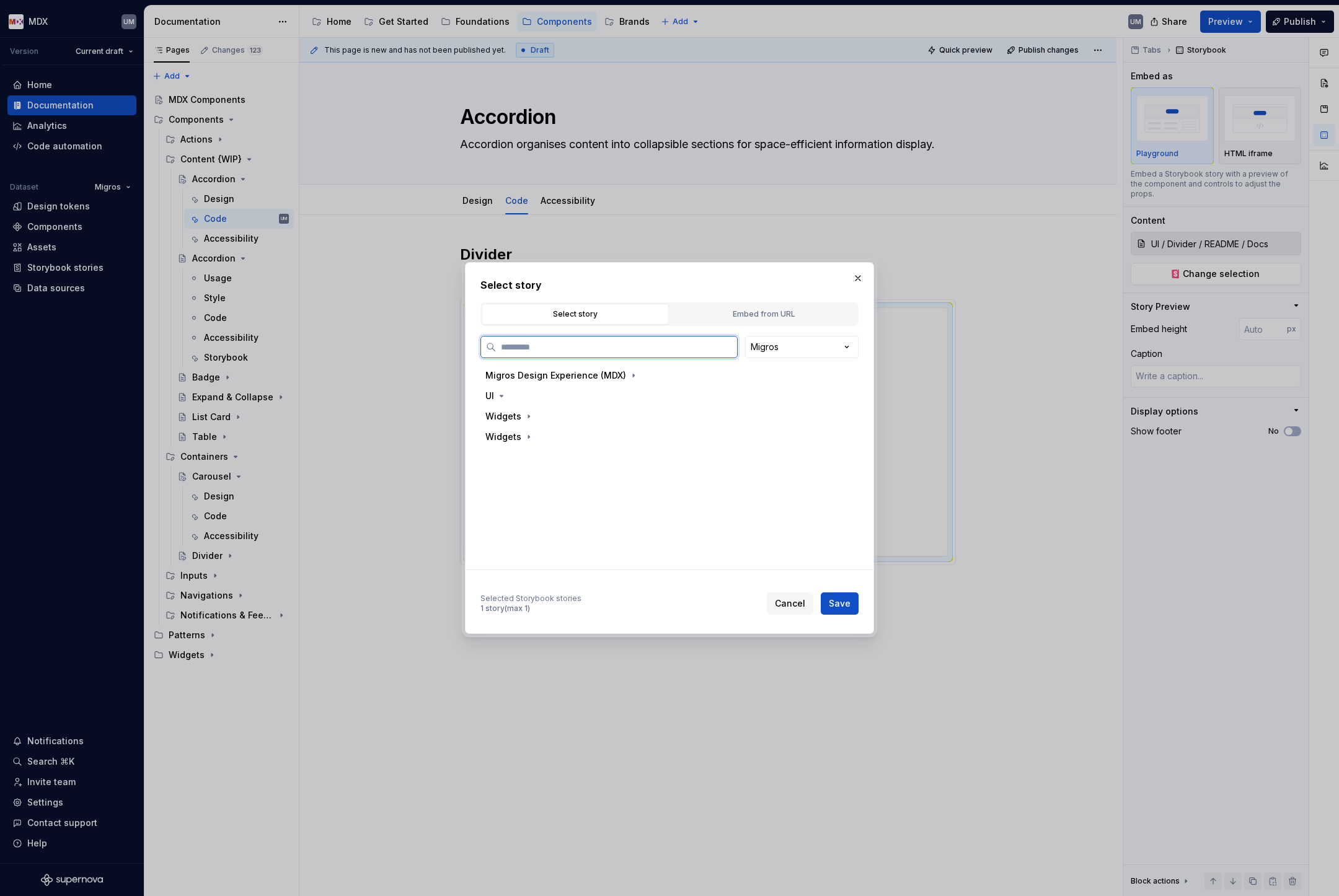
click at [560, 349] on input "search" at bounding box center [616, 347] width 241 height 13
paste input "*********"
type input "*********"
click at [540, 499] on div "Docs" at bounding box center [546, 499] width 22 height 13
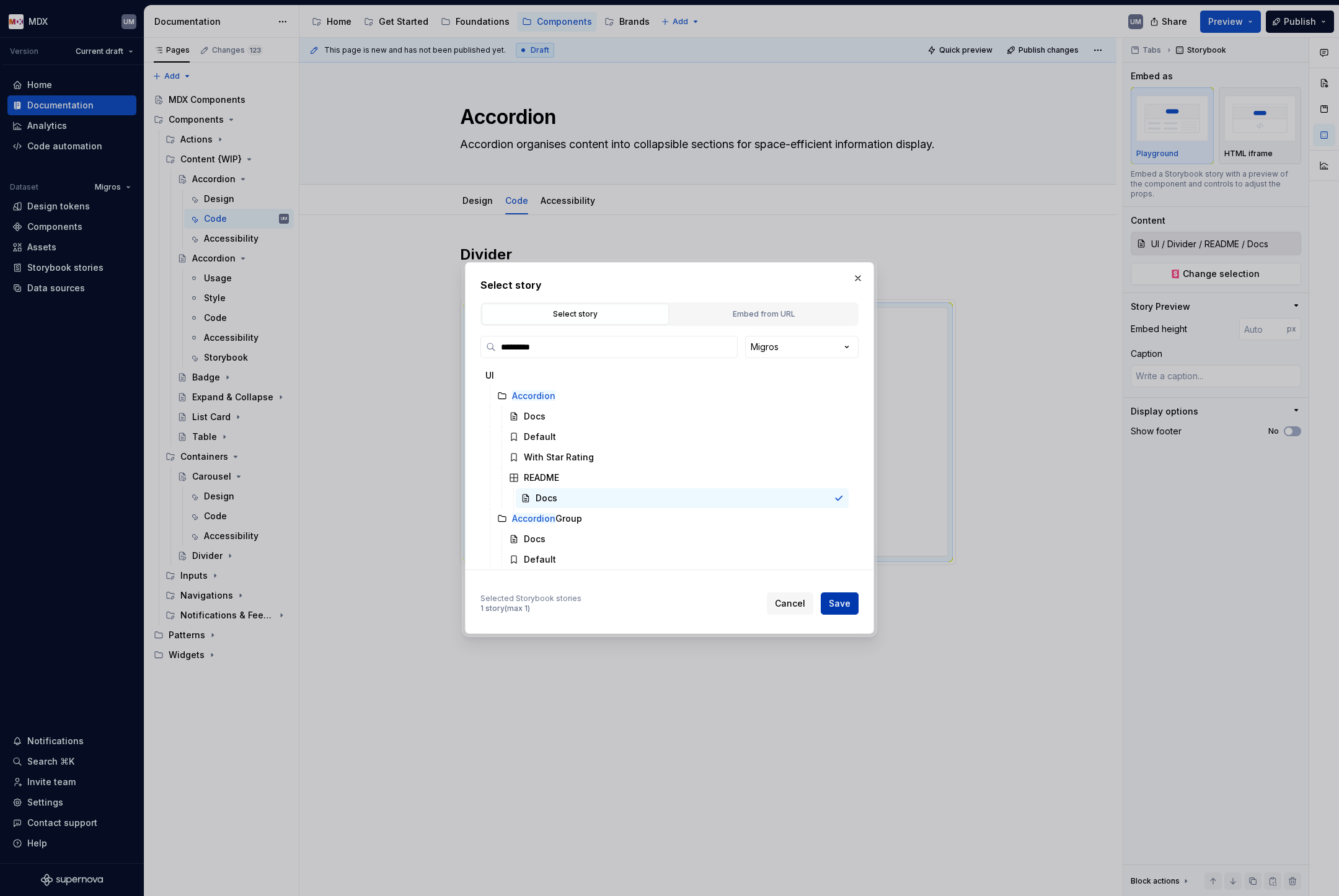
click at [851, 600] on button "Save" at bounding box center [840, 604] width 38 height 22
type textarea "*"
type input "UI / Accordion / README / Docs"
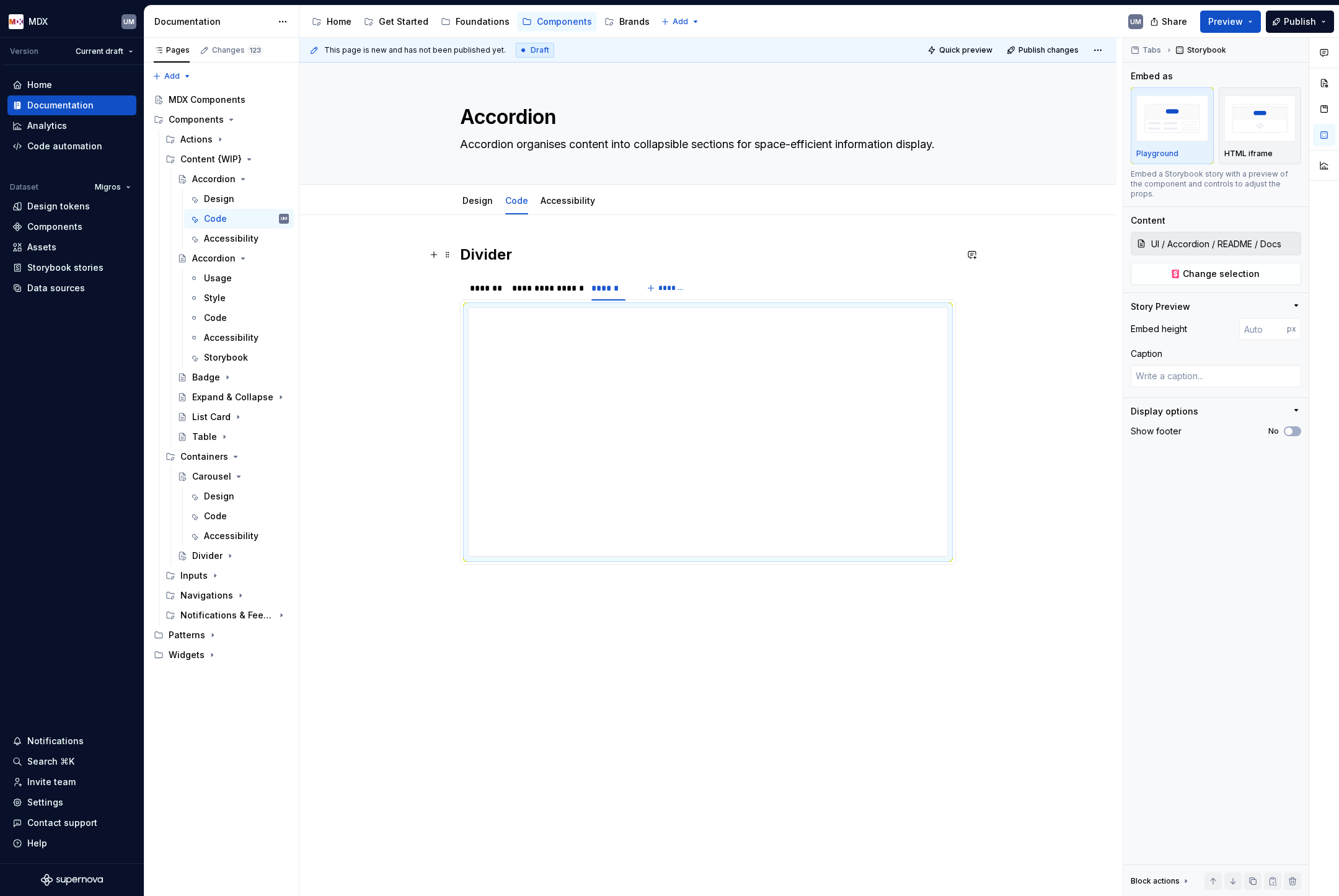
type textarea "*"
click at [490, 249] on h2 "Divider" at bounding box center [708, 255] width 496 height 20
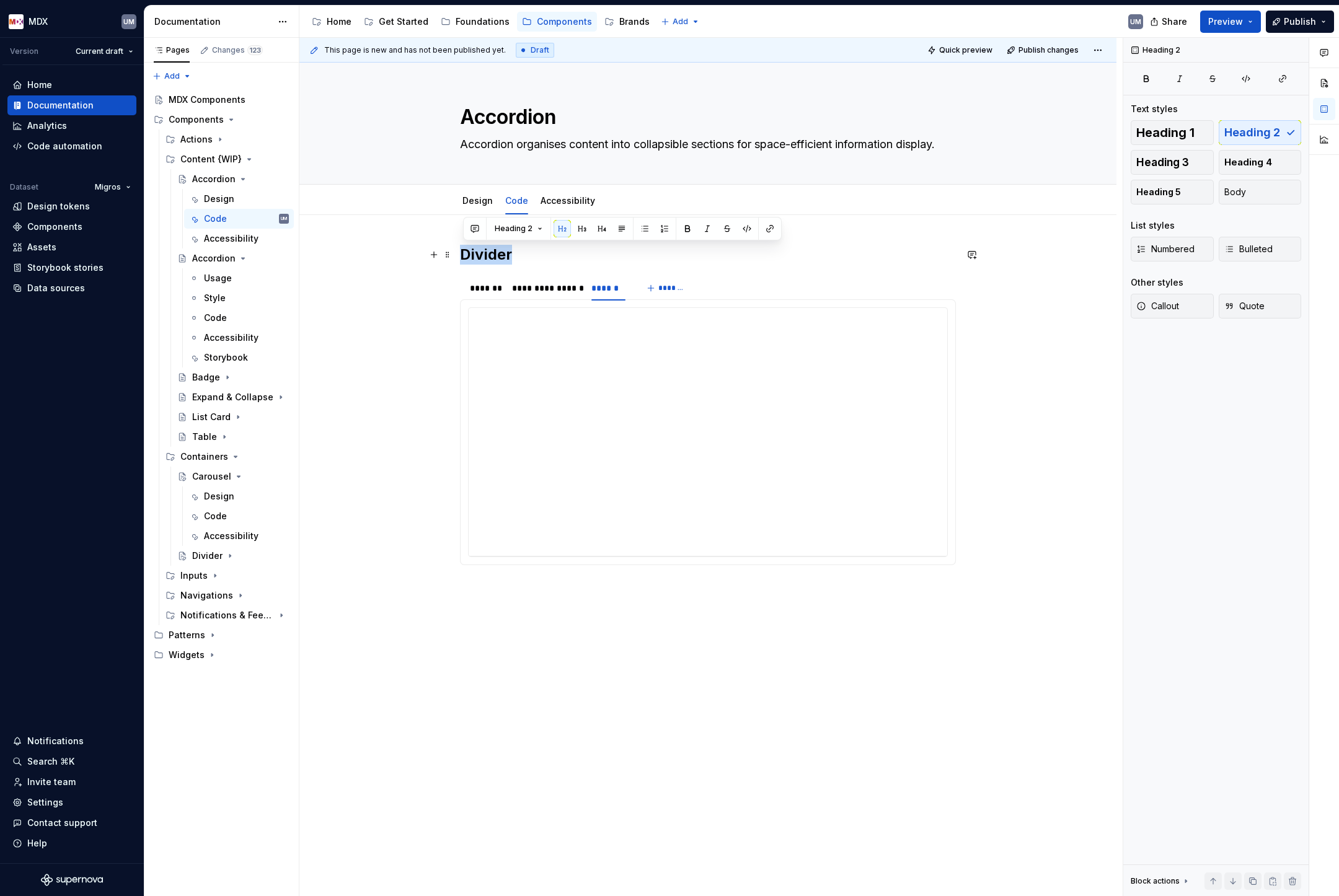
click at [490, 249] on h2 "Divider" at bounding box center [708, 255] width 496 height 20
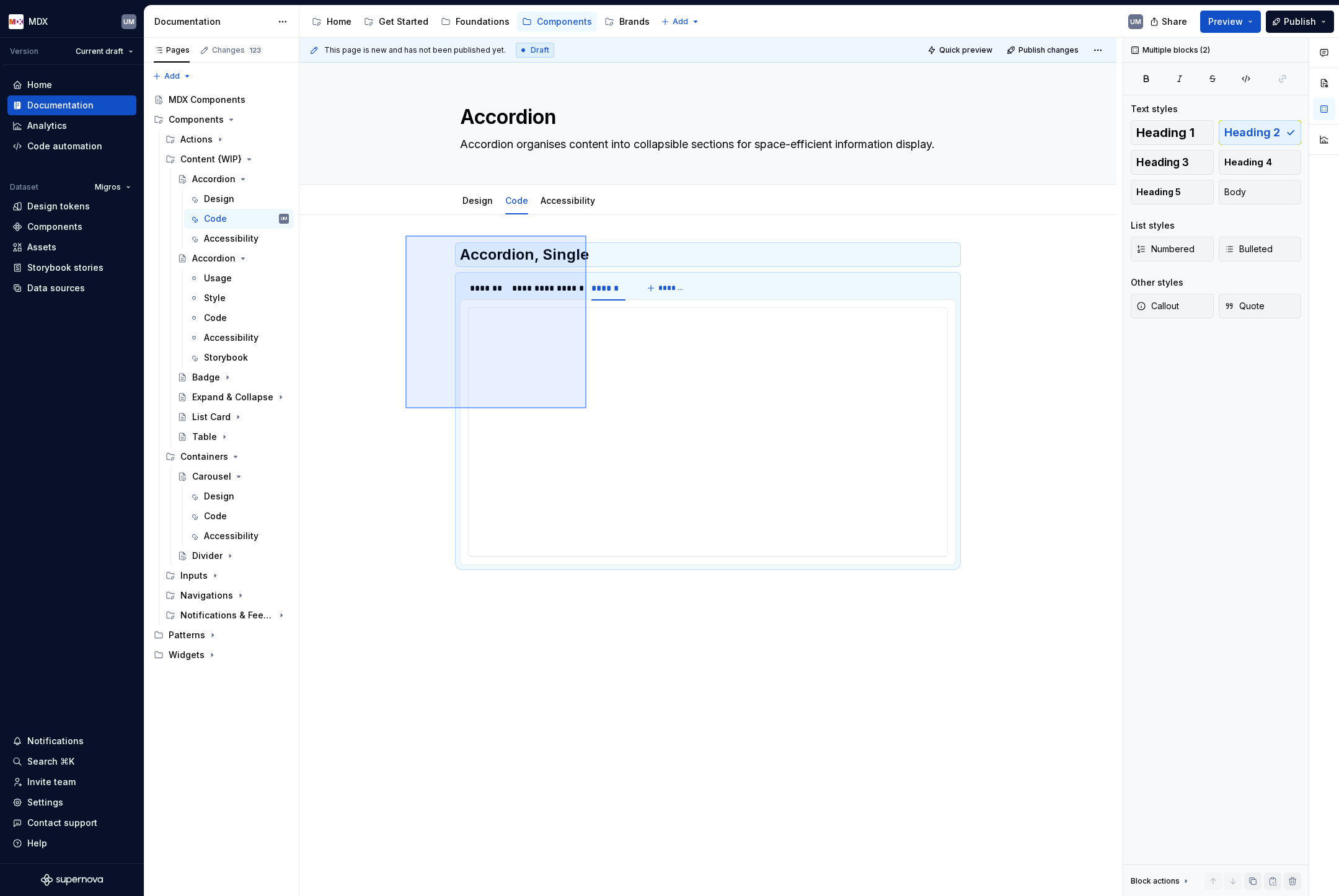
drag, startPoint x: 405, startPoint y: 235, endPoint x: 587, endPoint y: 409, distance: 251.8
click at [587, 409] on div "**********" at bounding box center [711, 467] width 823 height 859
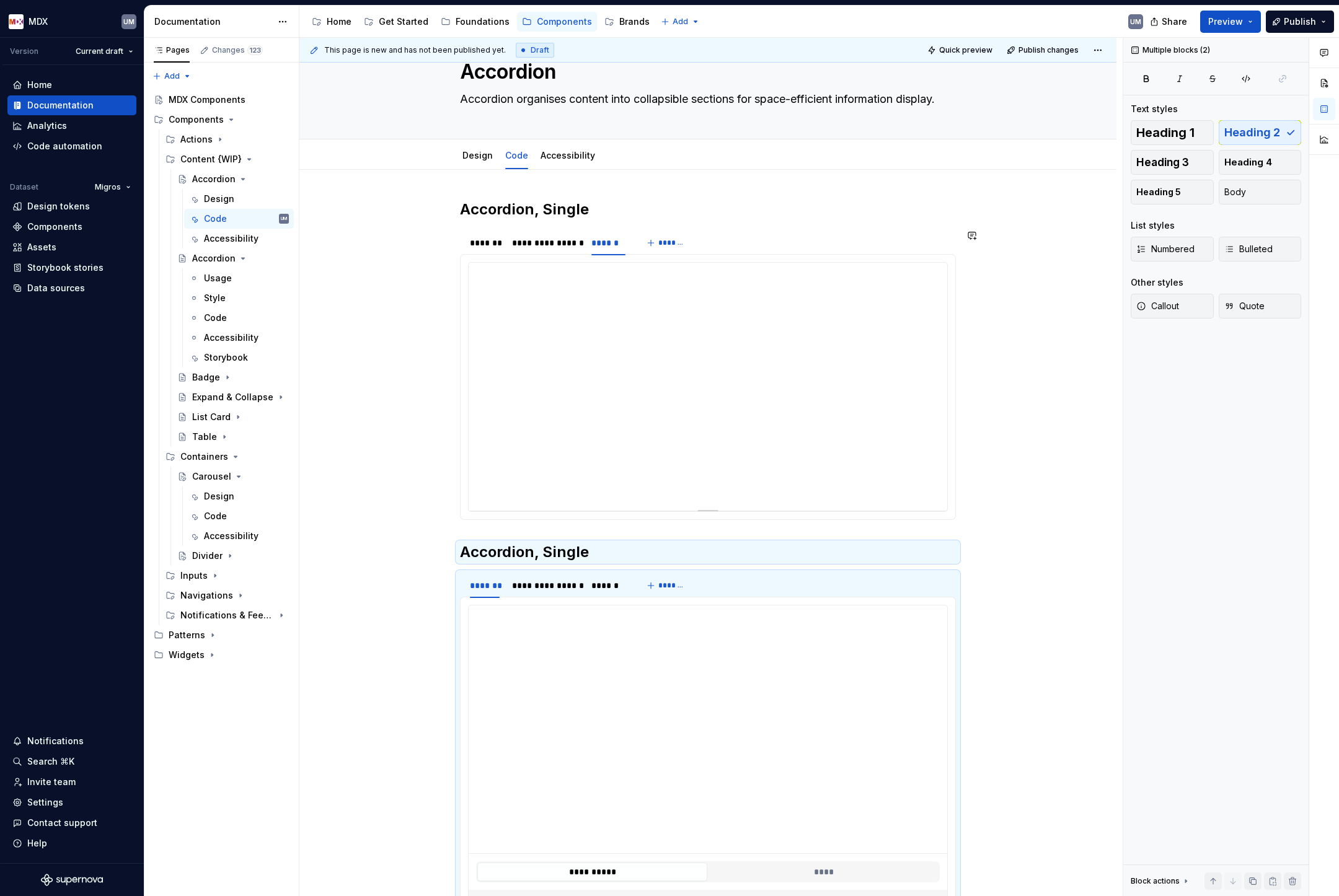
scroll to position [56, 0]
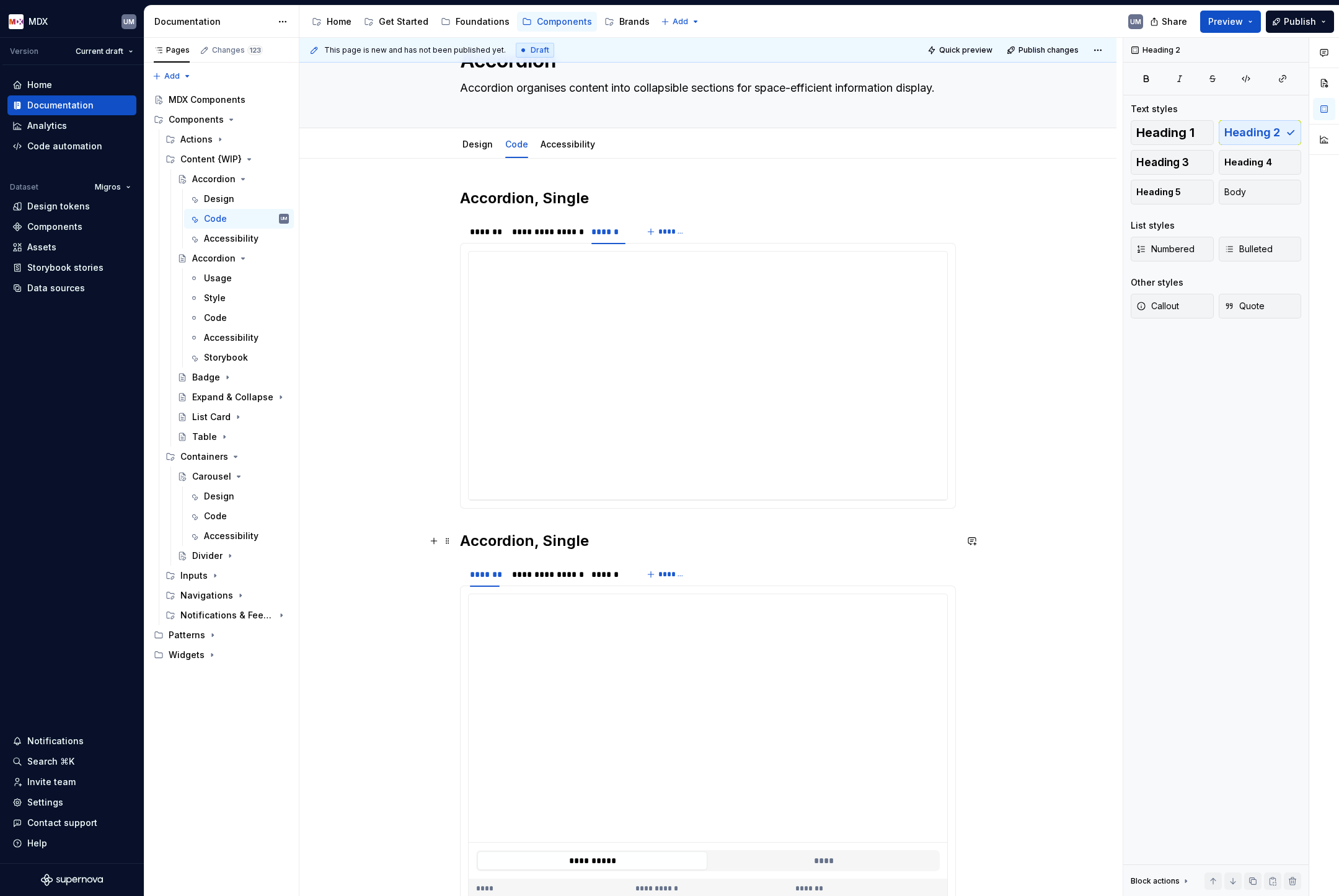
click at [561, 539] on h2 "Accordion, Single" at bounding box center [708, 541] width 496 height 20
click at [582, 539] on h2 "Accordion, Single" at bounding box center [708, 541] width 496 height 20
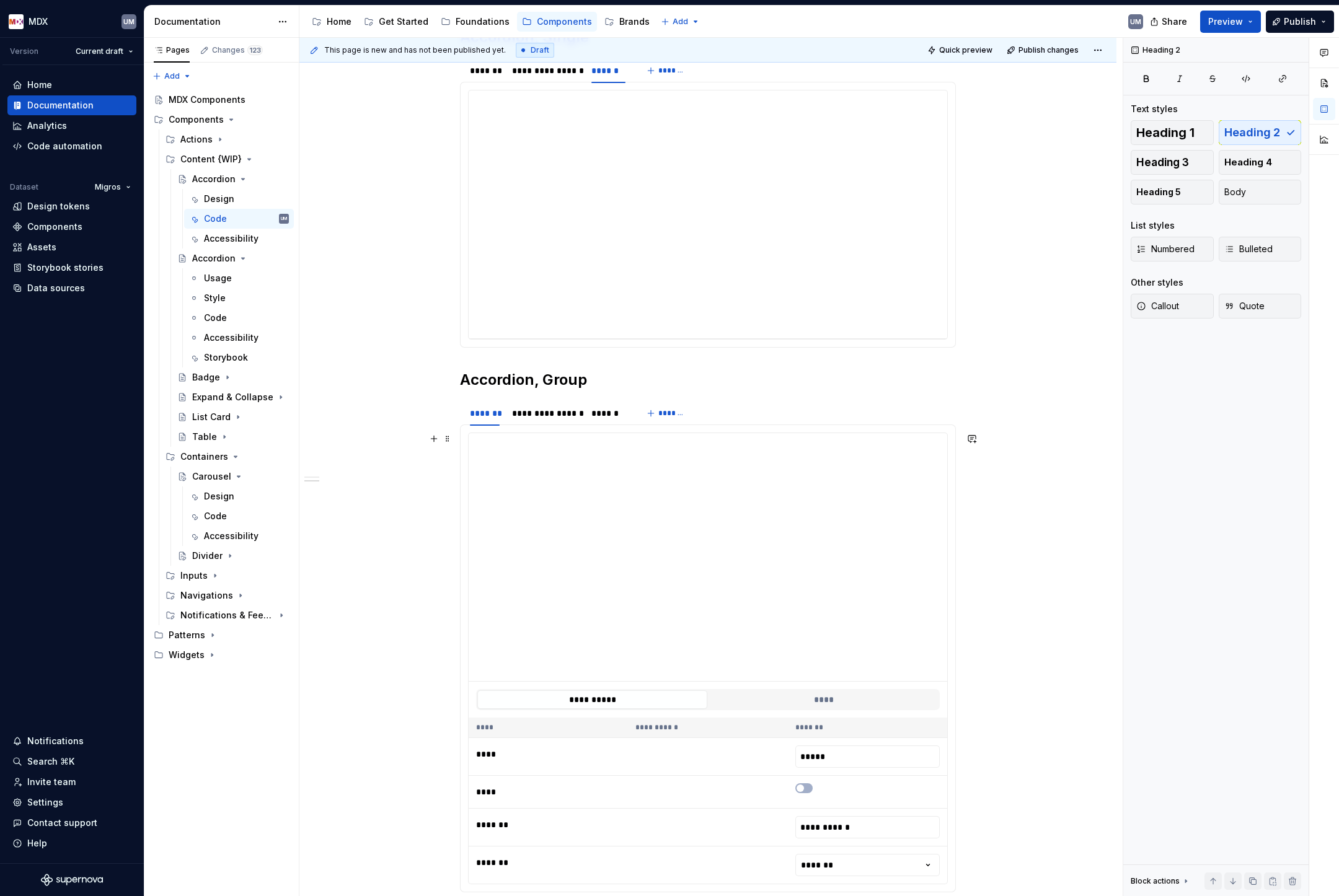
scroll to position [266, 0]
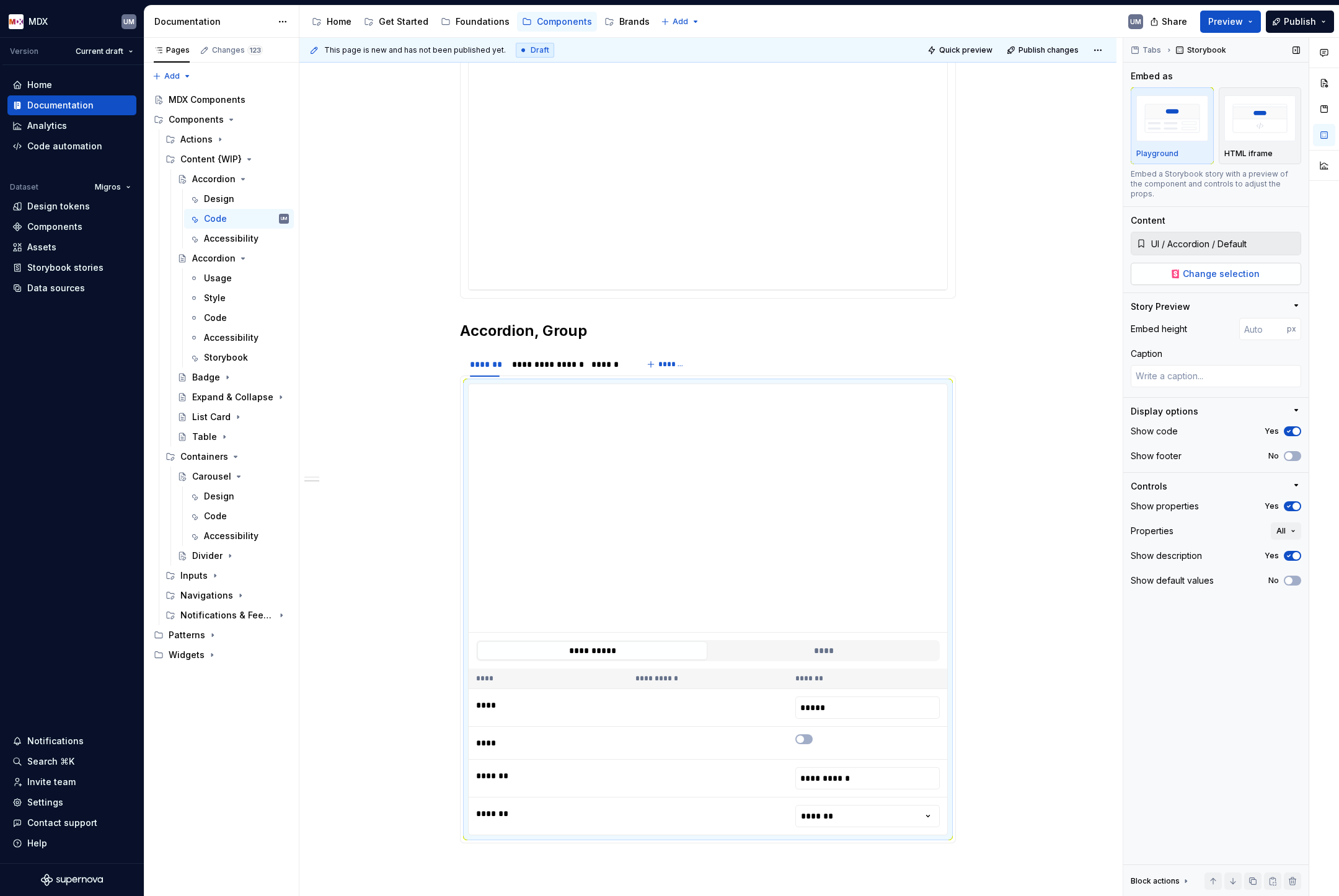
click at [1267, 268] on button "Change selection" at bounding box center [1216, 274] width 171 height 22
type textarea "*"
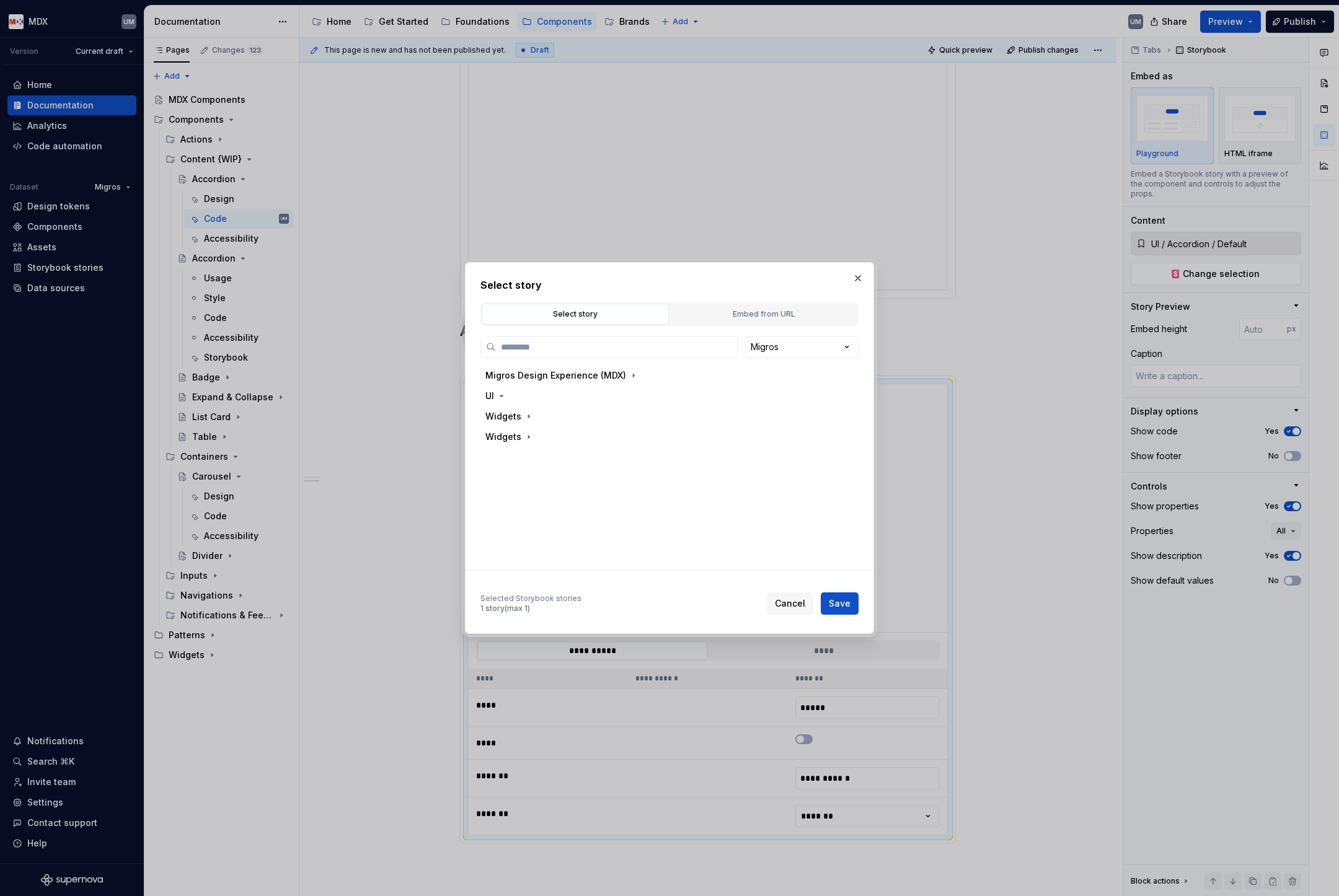
type input "*********"
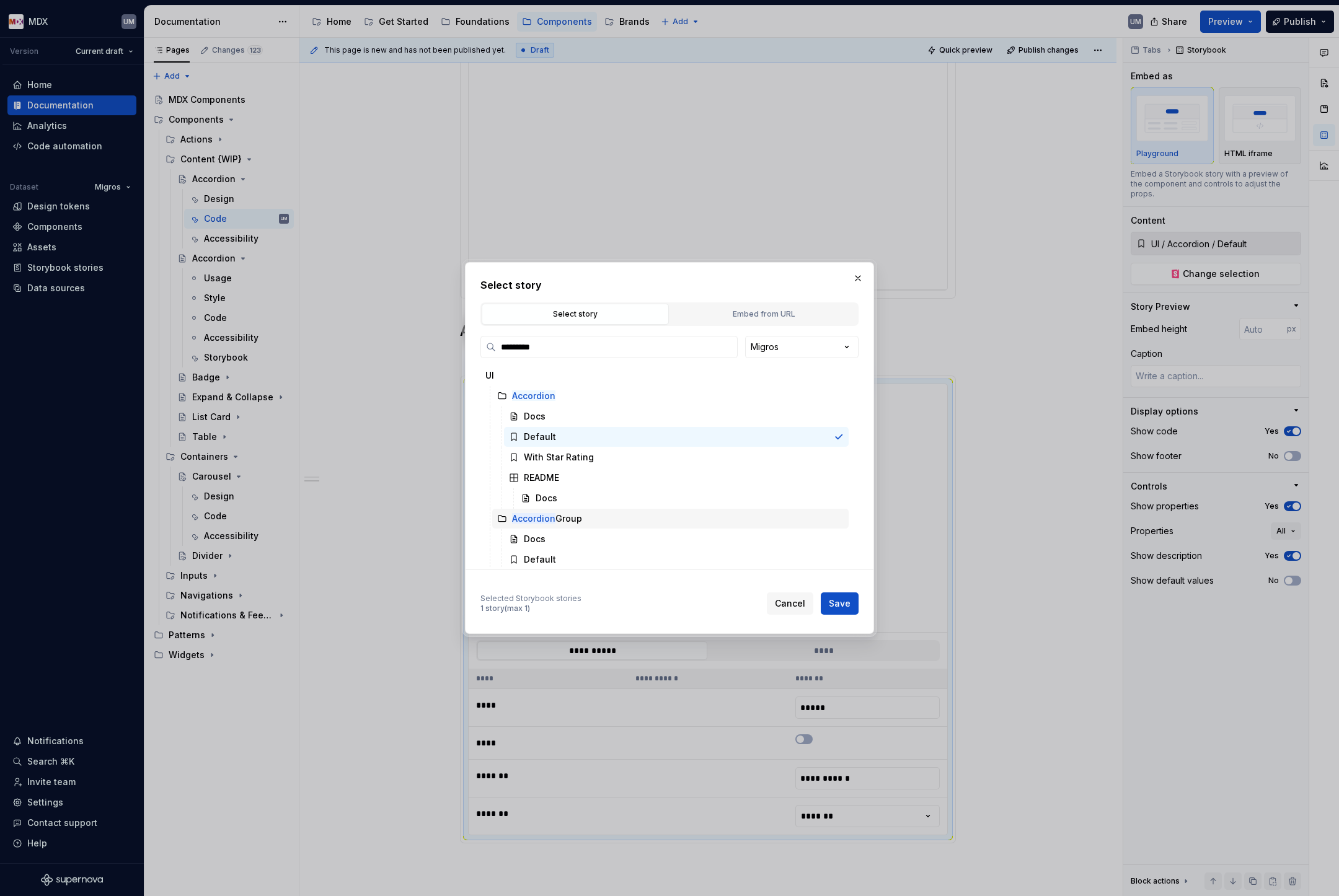
scroll to position [85, 0]
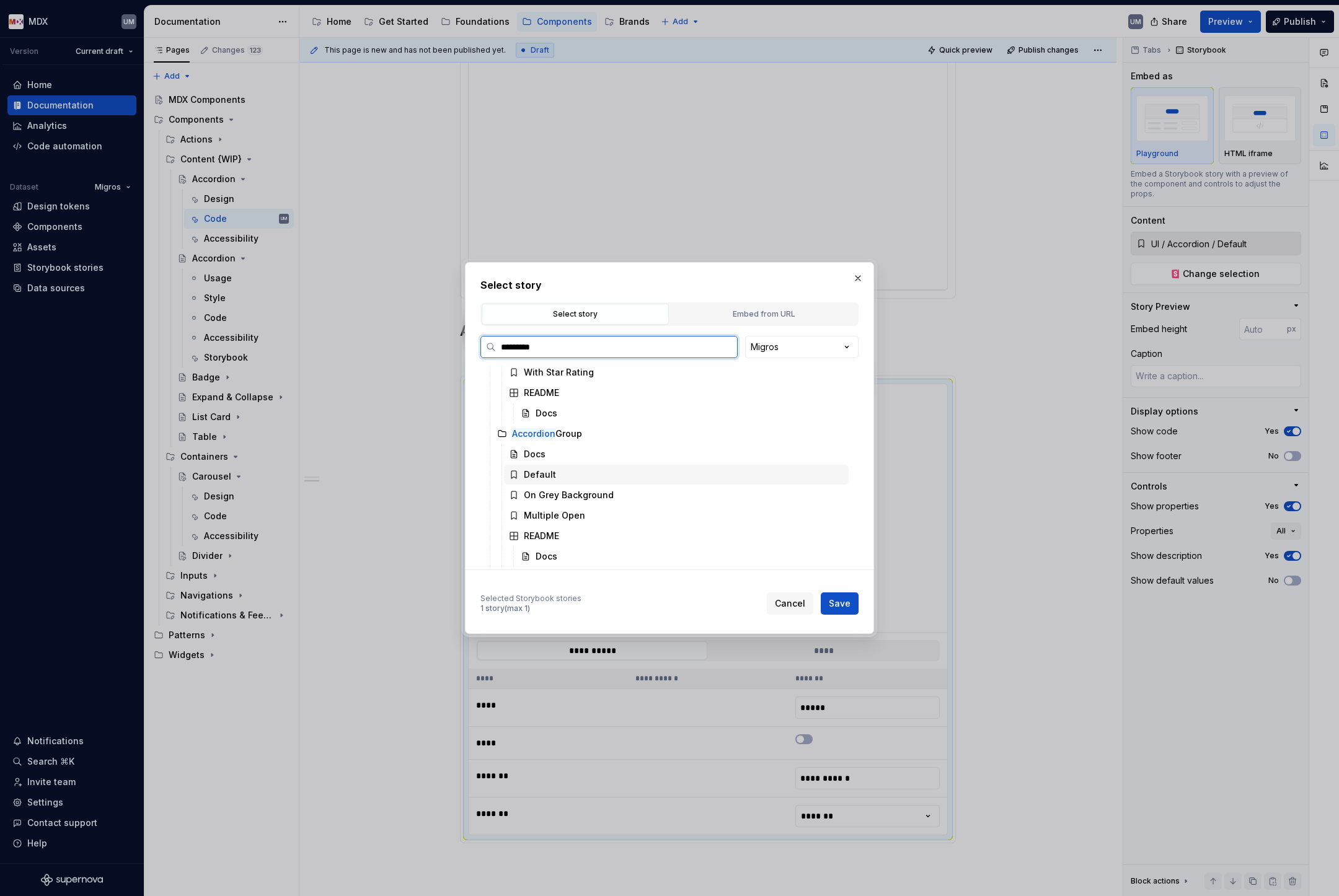
click at [547, 477] on div "Default" at bounding box center [540, 475] width 32 height 13
click at [842, 600] on span "Save" at bounding box center [840, 604] width 22 height 13
type textarea "*"
type input "UI / Accordion Group / Default"
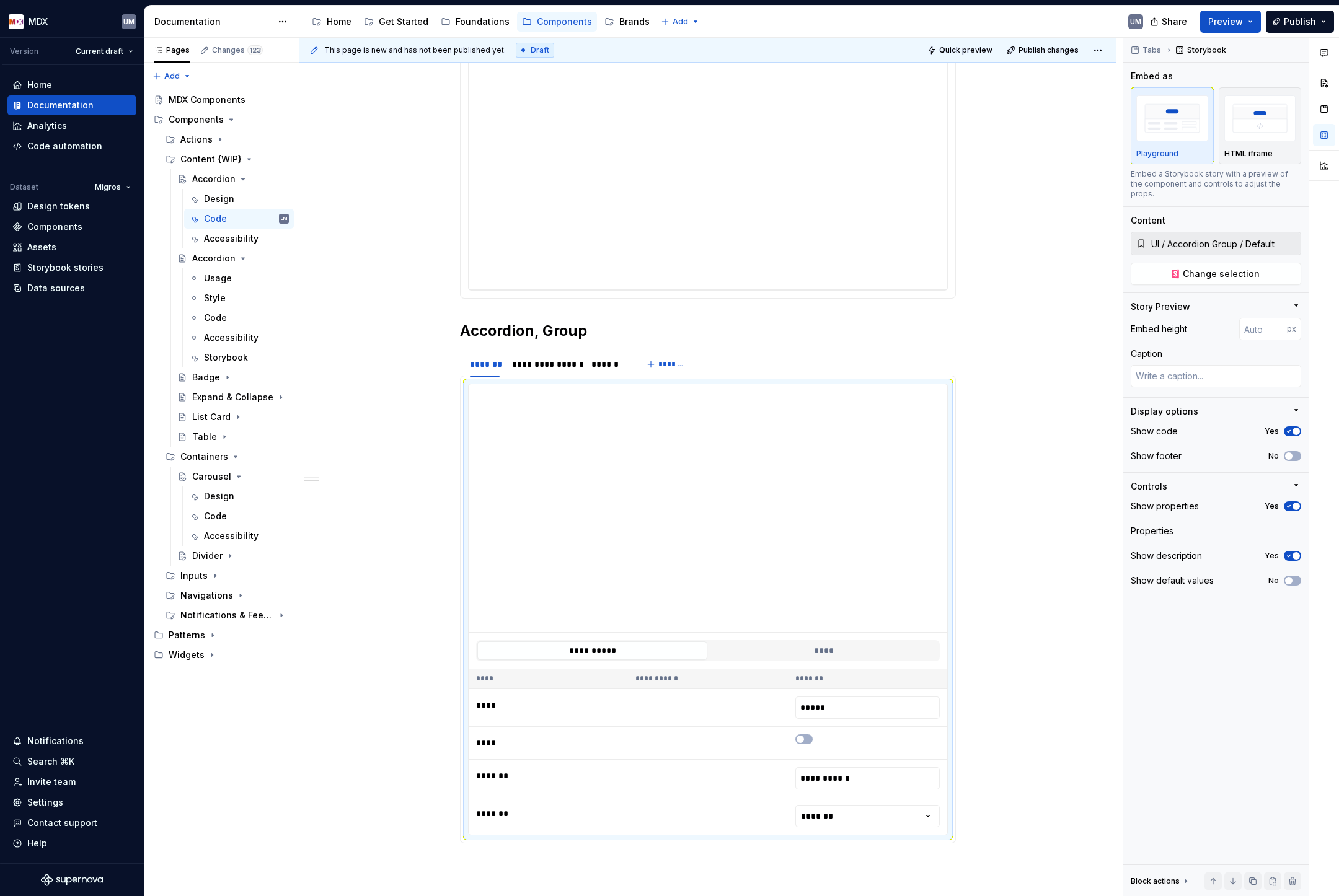
type input "**********"
type textarea "*"
click at [549, 367] on div "**********" at bounding box center [545, 364] width 67 height 13
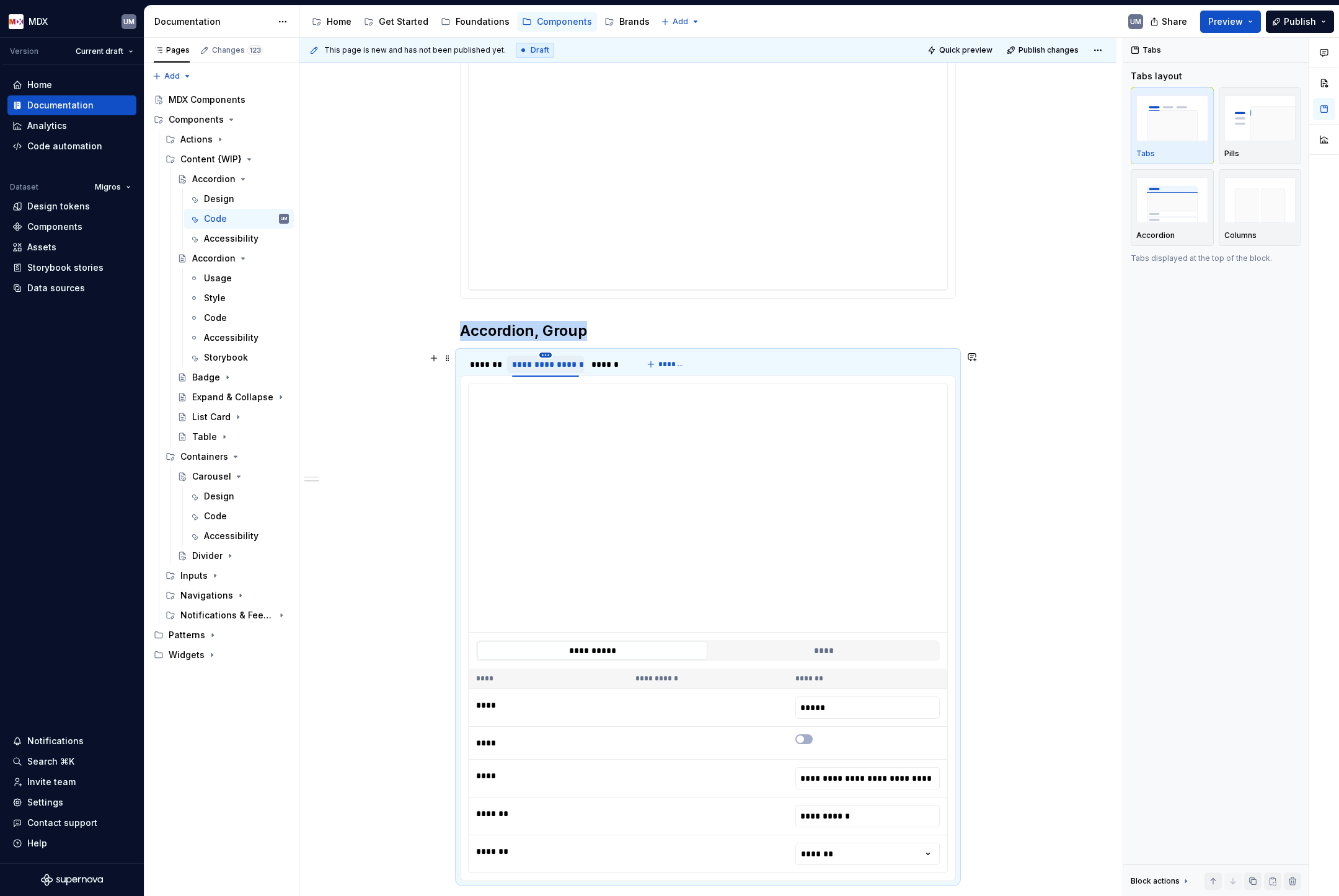
click at [550, 356] on html "MDX UM Version Current draft Home Documentation Analytics Code automation Datas…" at bounding box center [670, 448] width 1339 height 896
type input "**********"
click at [510, 459] on html "MDX UM Version Current draft Home Documentation Analytics Code automation Datas…" at bounding box center [670, 448] width 1339 height 896
type textarea "*"
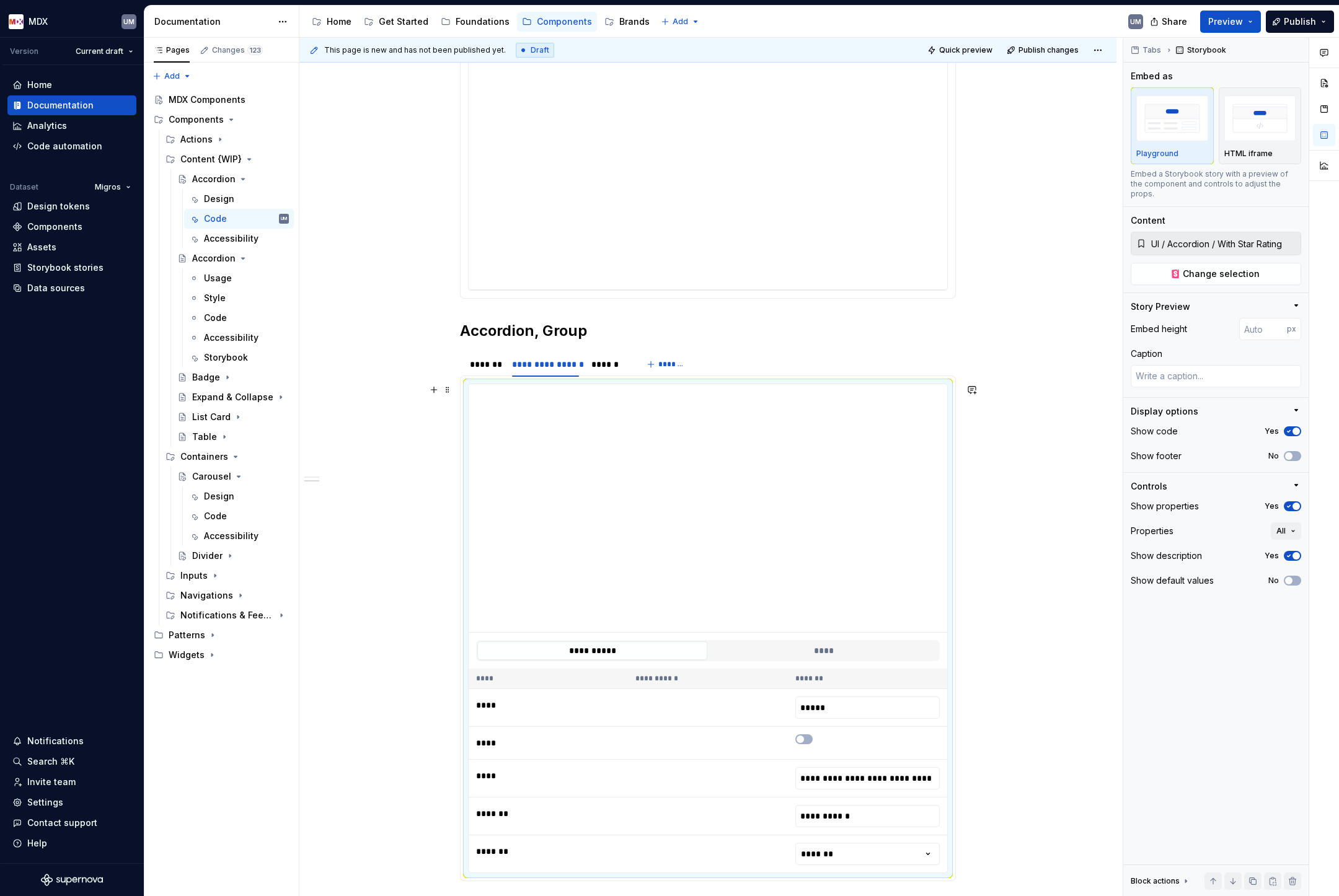
type input "**********"
click at [1227, 268] on span "Change selection" at bounding box center [1221, 274] width 77 height 13
type textarea "*"
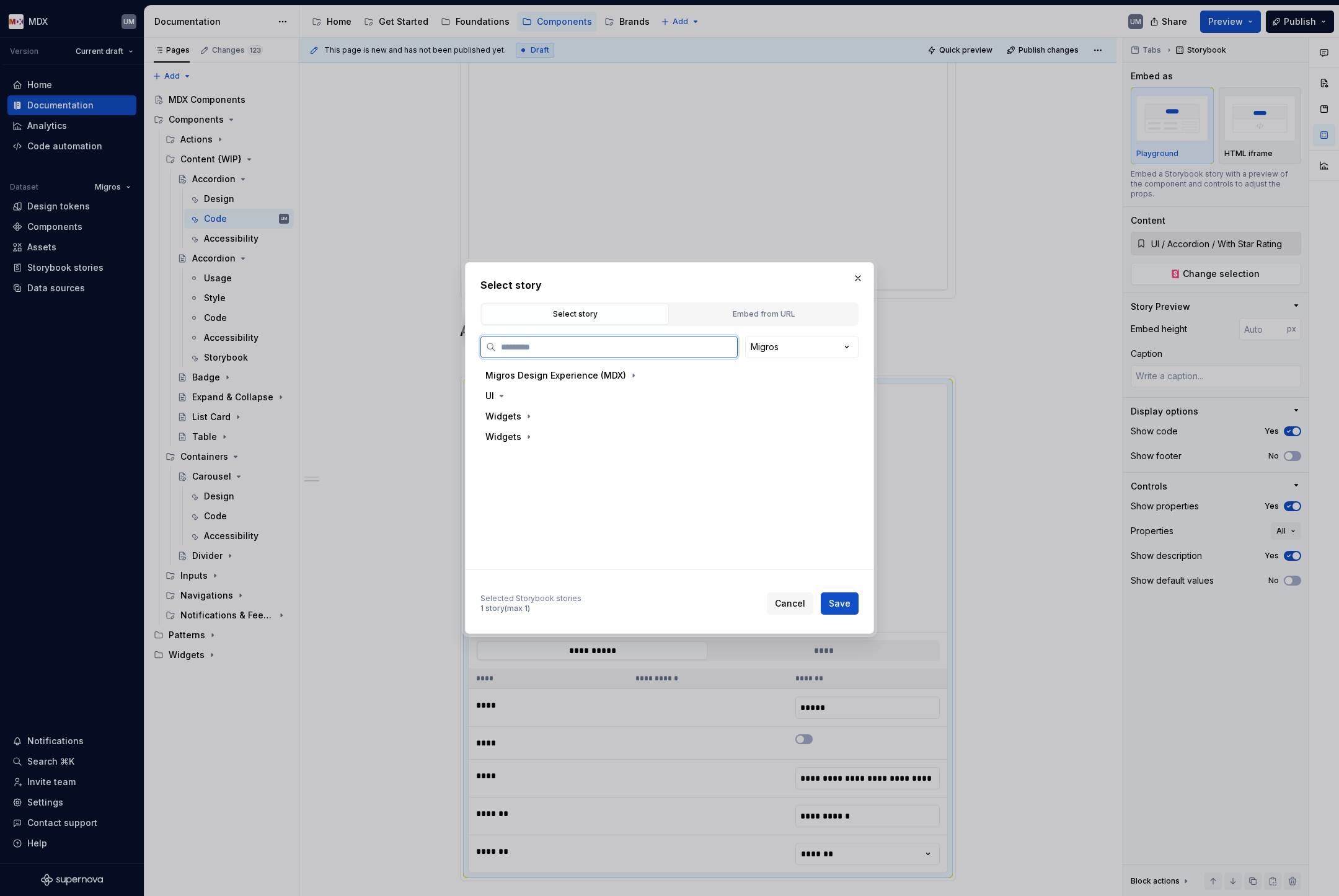
paste input "*********"
type input "*********"
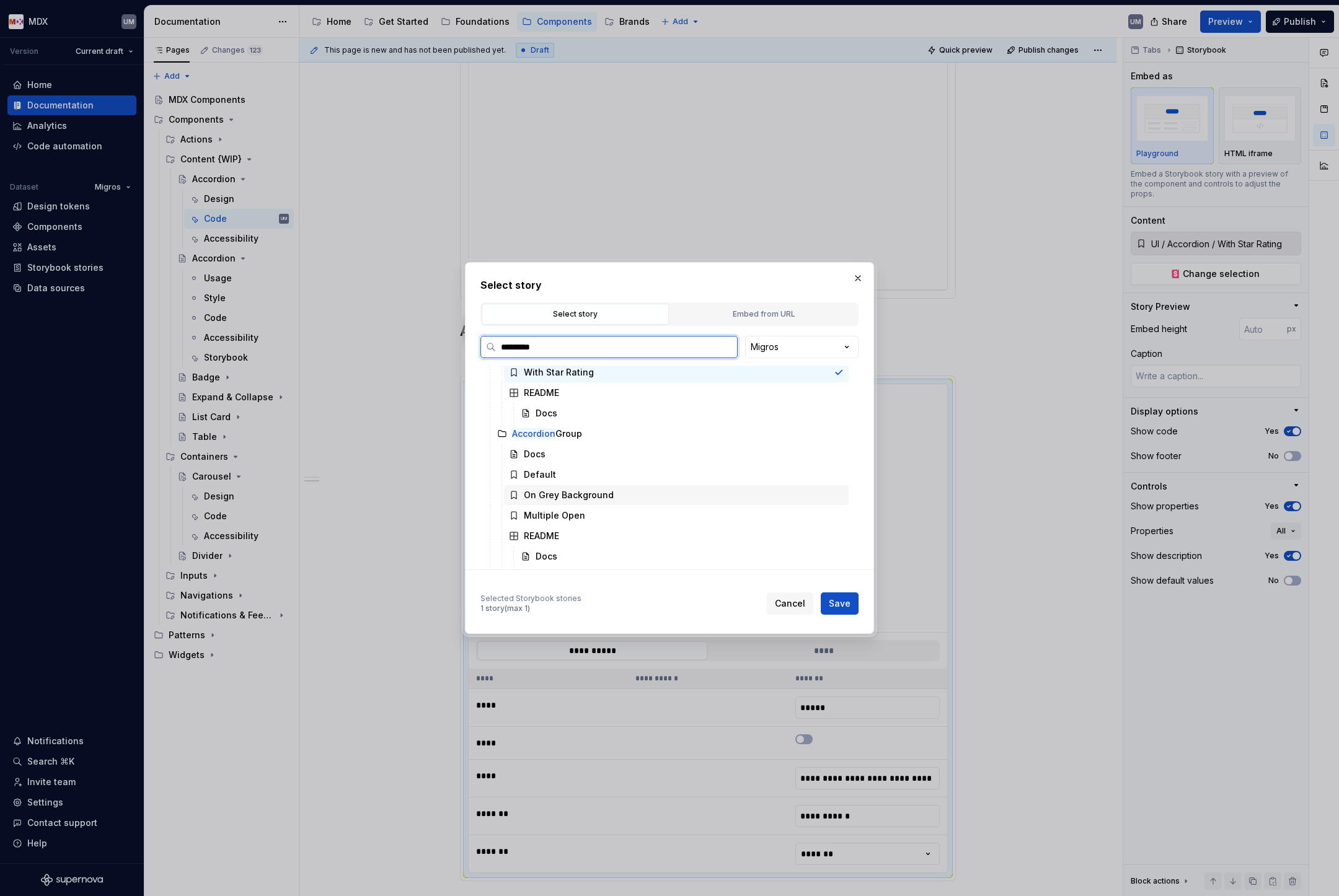
click at [592, 498] on div "On Grey Background" at bounding box center [569, 495] width 90 height 13
click at [830, 606] on span "Save" at bounding box center [840, 604] width 22 height 13
type textarea "*"
type input "**********"
type input "UI / Accordion Group / On Grey Background"
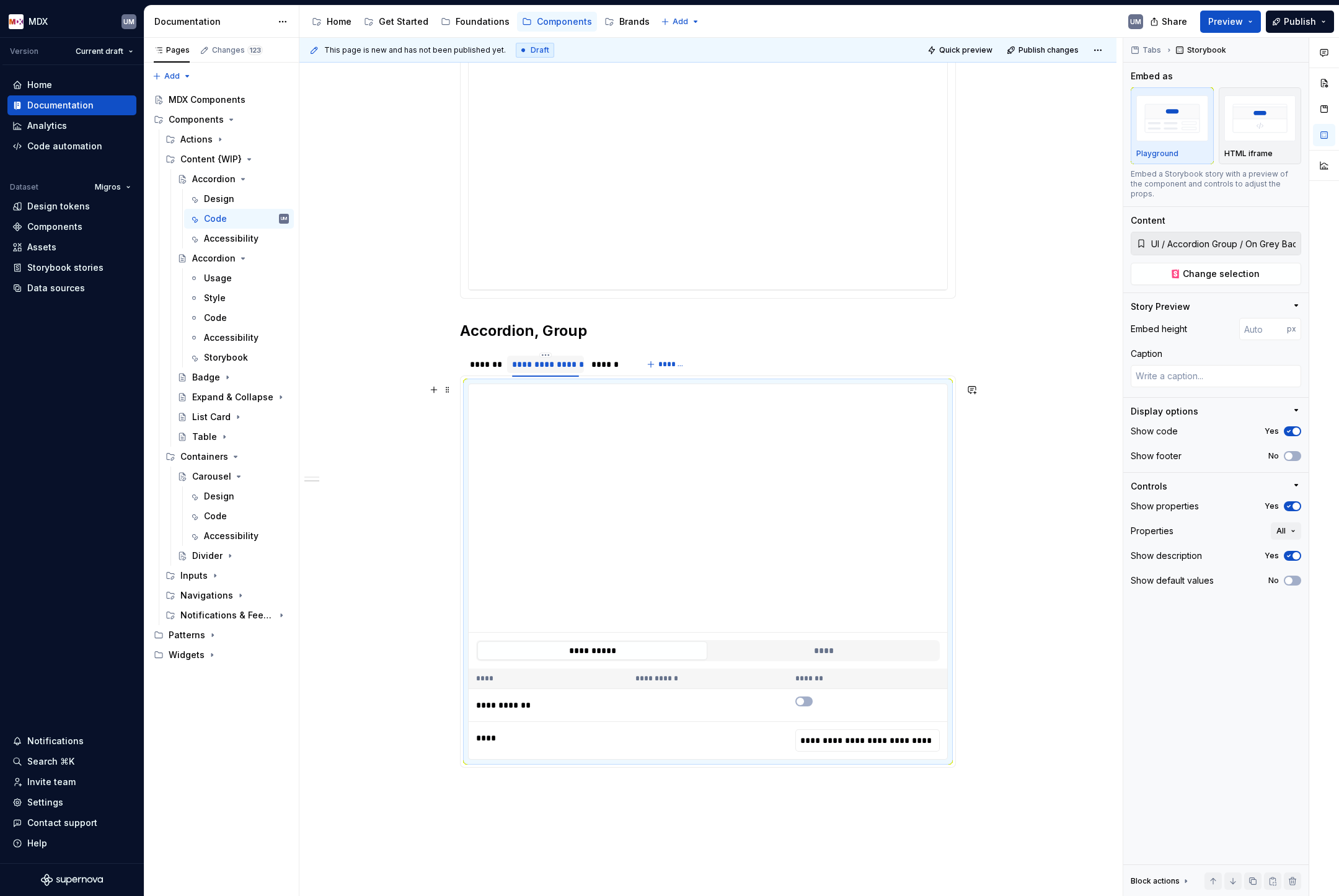
type input "**********"
click at [549, 353] on html "MDX UM Version Current draft Home Documentation Analytics Code automation Datas…" at bounding box center [670, 448] width 1339 height 896
click at [561, 371] on div "Edit name" at bounding box center [599, 373] width 105 height 20
type textarea "*"
type input "**********"
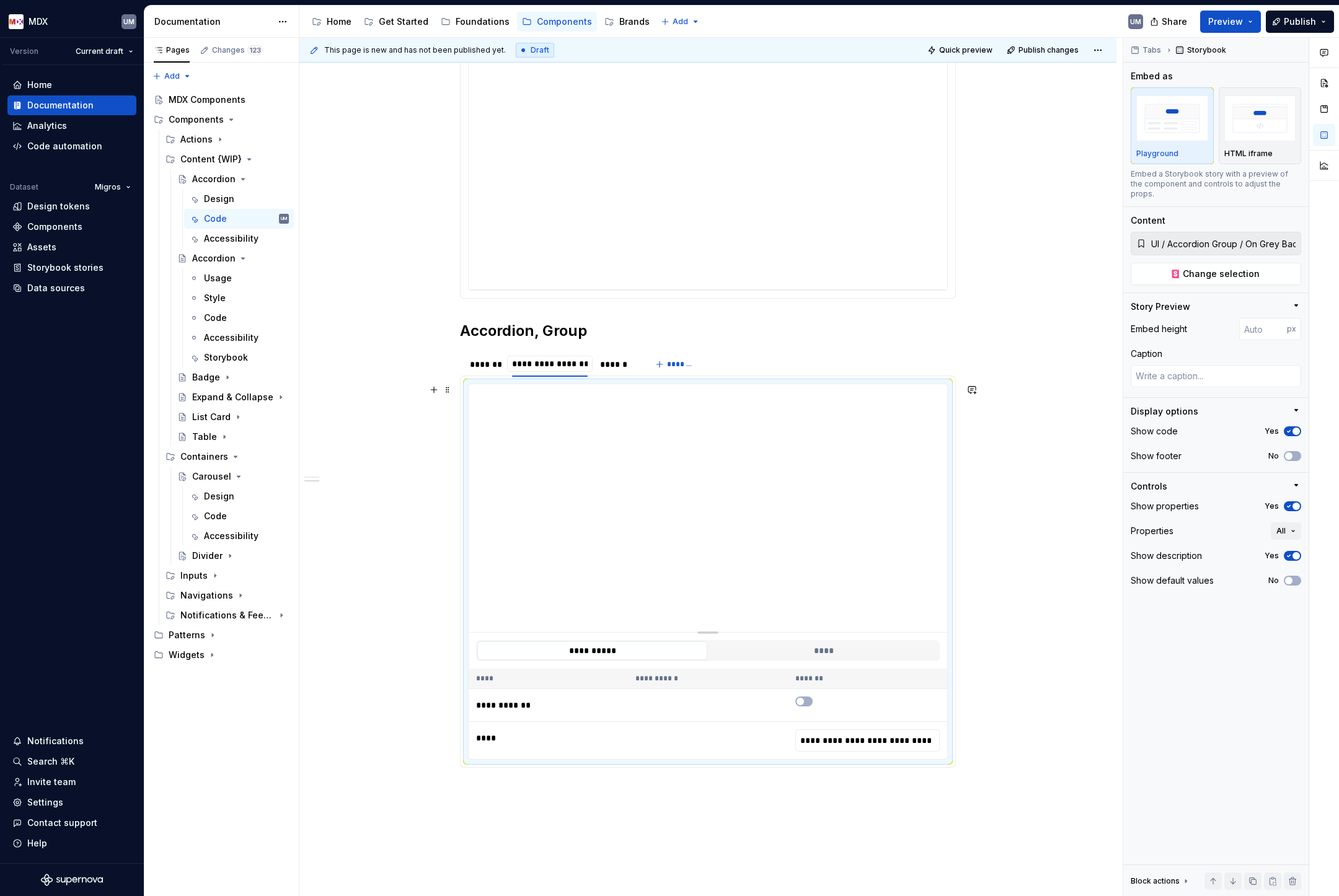
type input "**********"
type textarea "*"
type input "**********"
type textarea "*"
type input "**********"
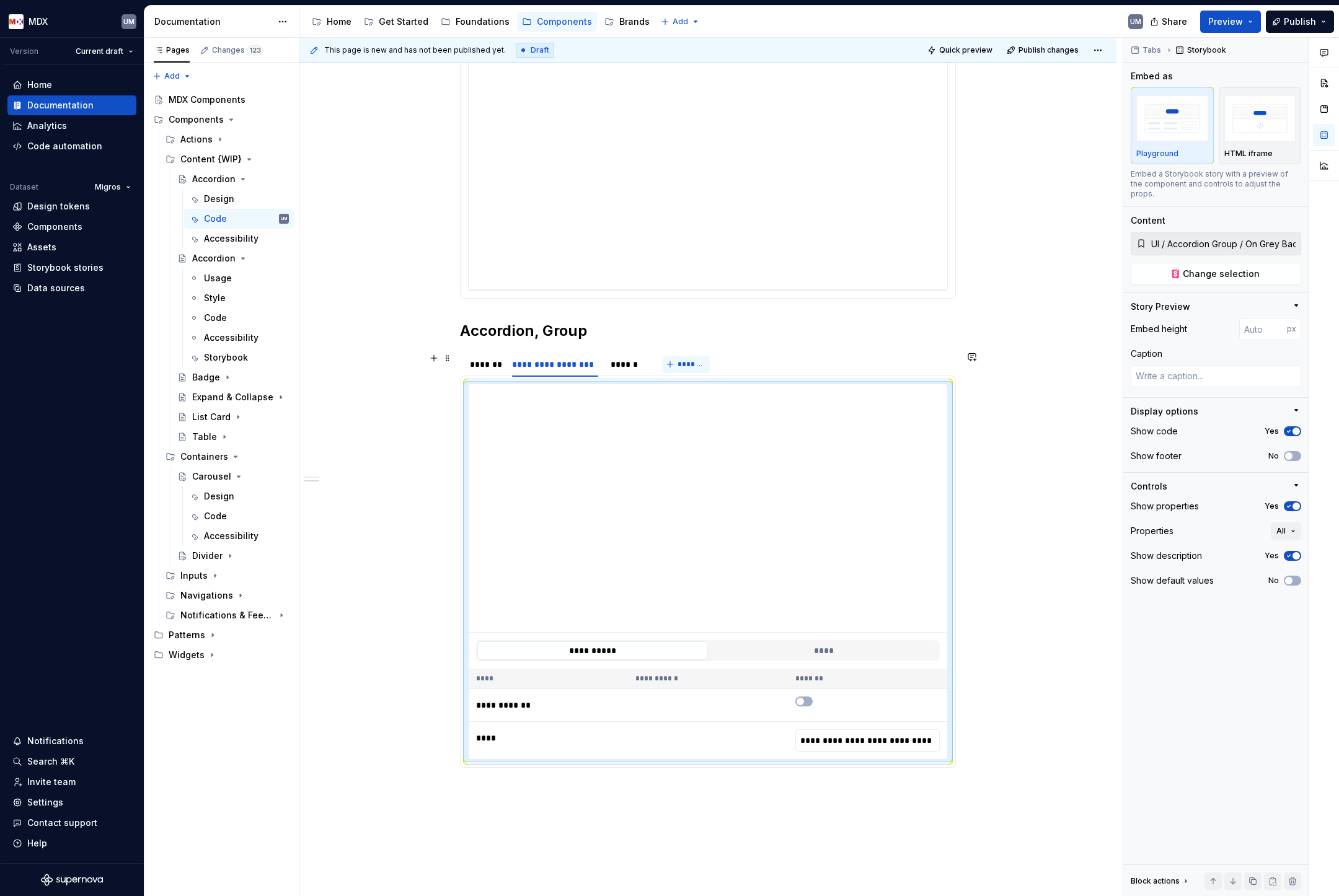
click at [674, 363] on button "*******" at bounding box center [686, 364] width 49 height 18
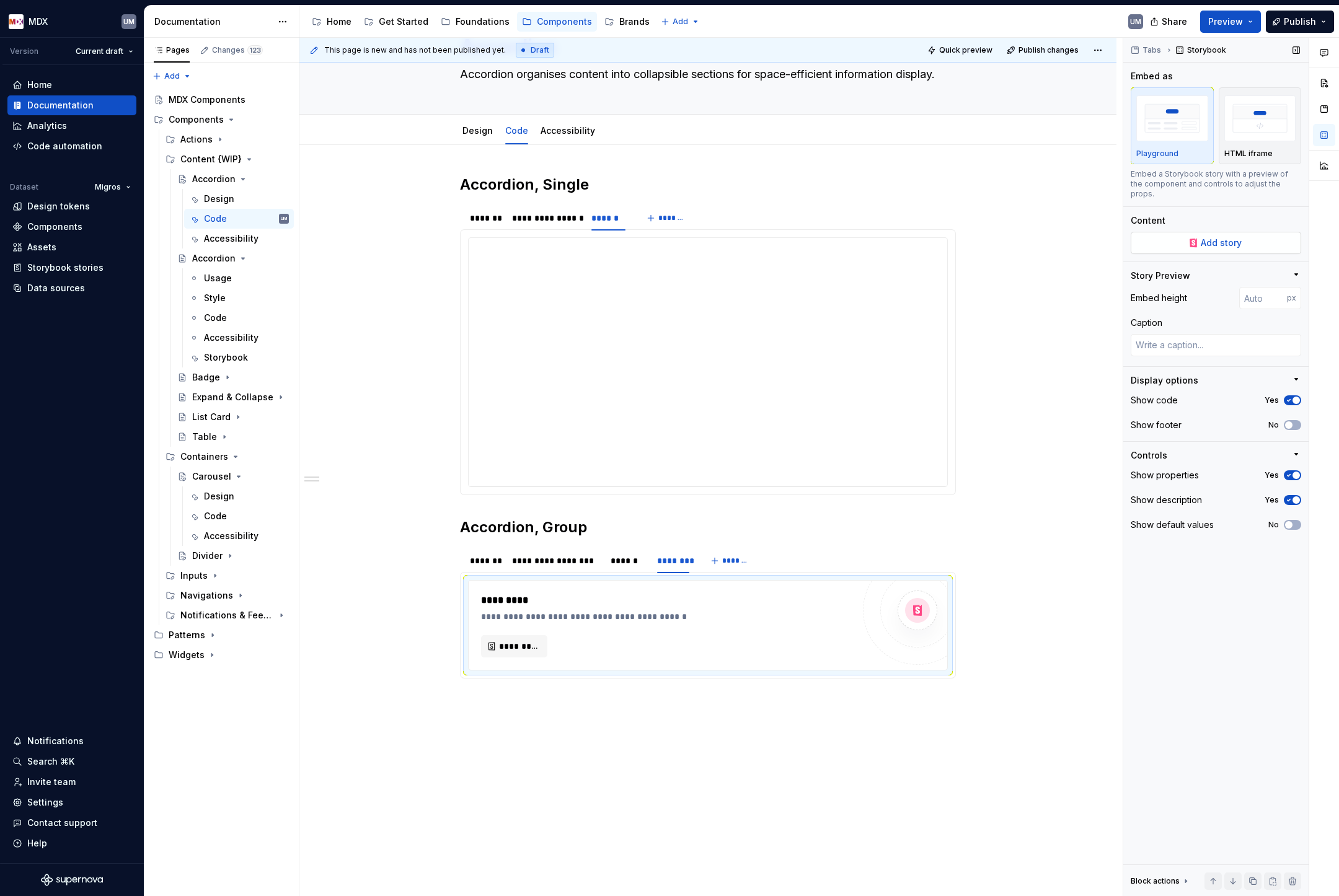
click at [1210, 237] on span "Add story" at bounding box center [1221, 243] width 41 height 13
type textarea "*"
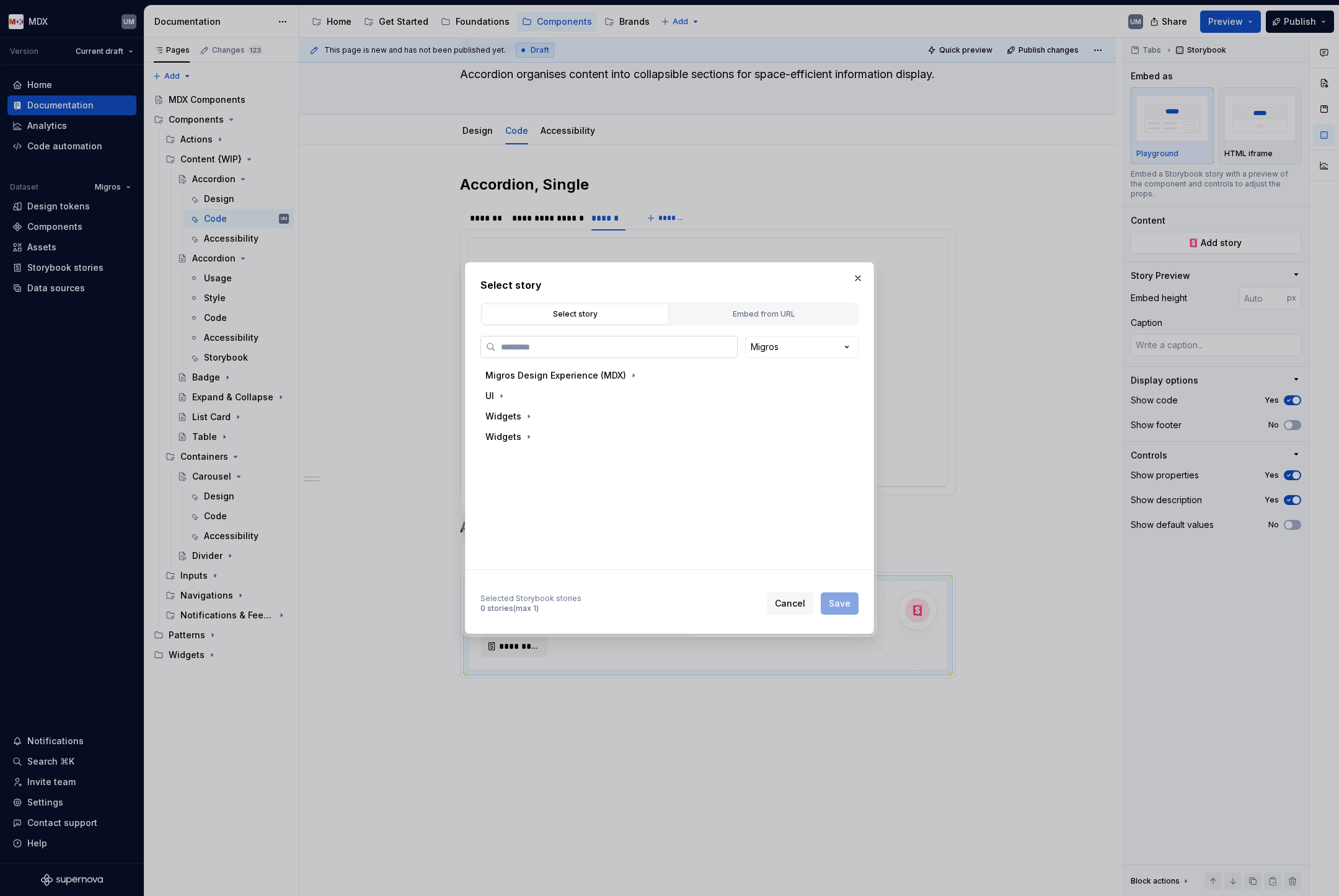
type input "*********"
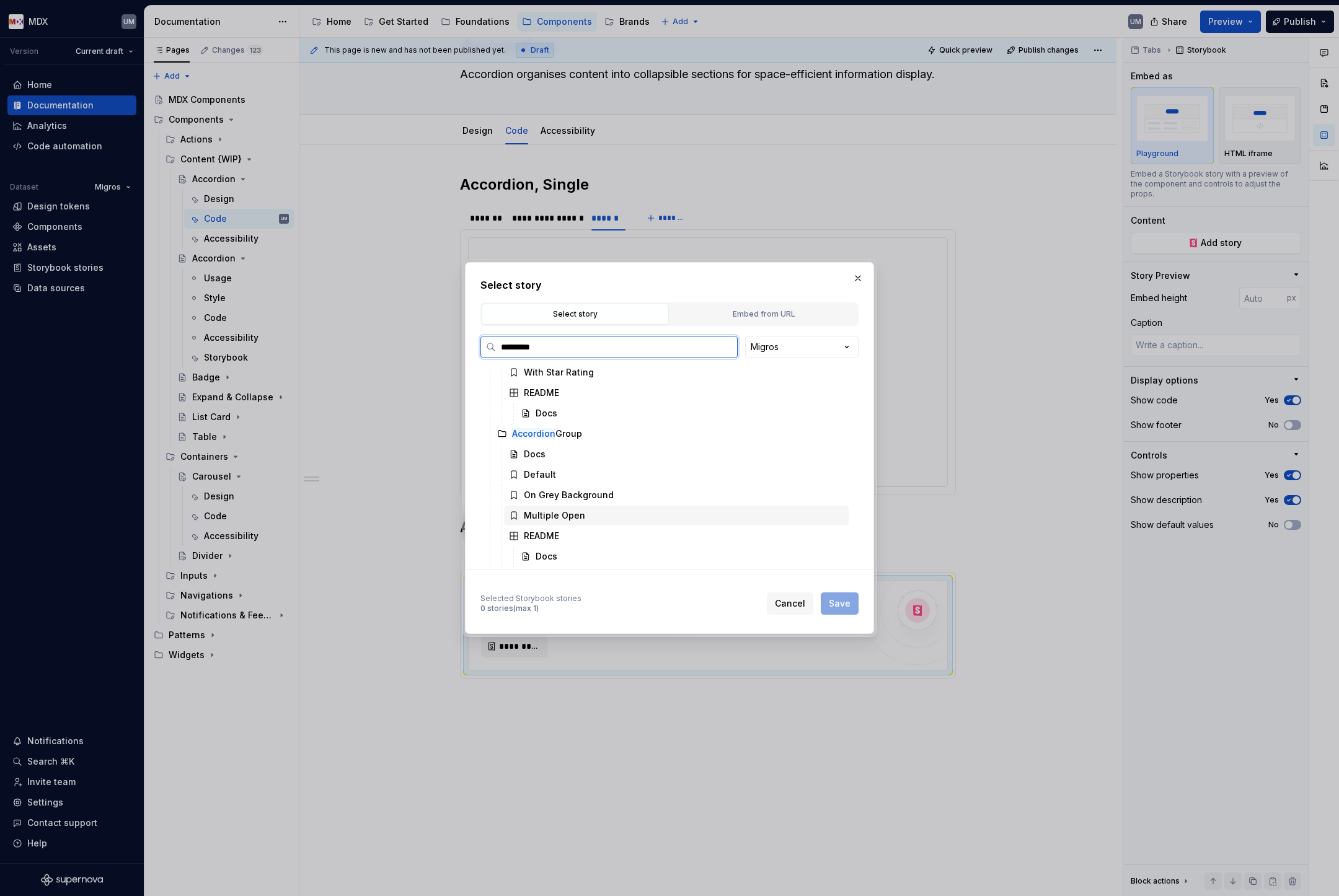
click at [561, 519] on div "Multiple Open" at bounding box center [554, 515] width 61 height 13
click at [834, 602] on span "Save" at bounding box center [840, 604] width 22 height 13
type textarea "*"
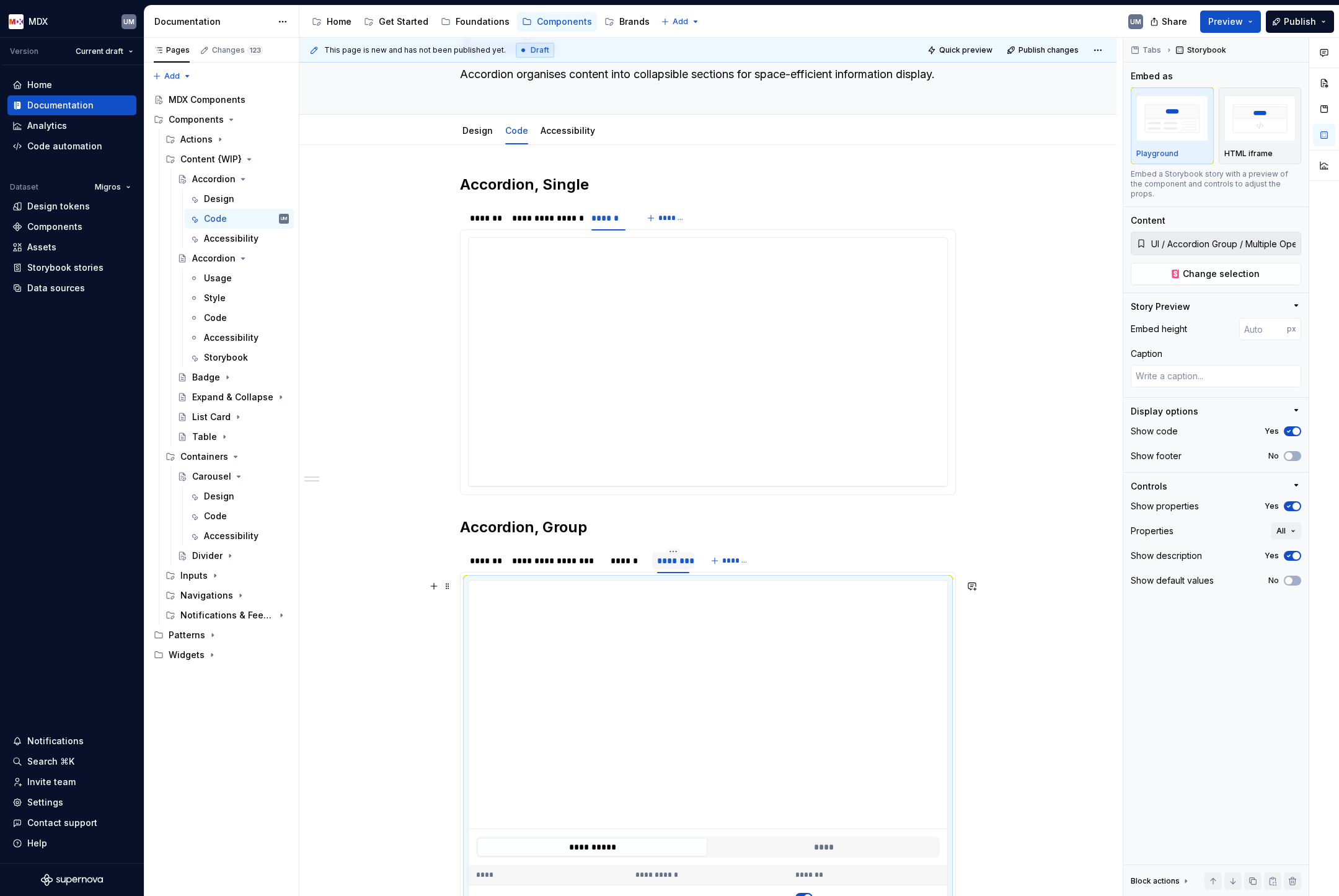
type input "**********"
click at [675, 550] on html "MDX UM Version Current draft Home Documentation Analytics Code automation Datas…" at bounding box center [670, 448] width 1339 height 896
click at [695, 567] on div "Edit name" at bounding box center [733, 569] width 81 height 13
type textarea "*"
type input "**********"
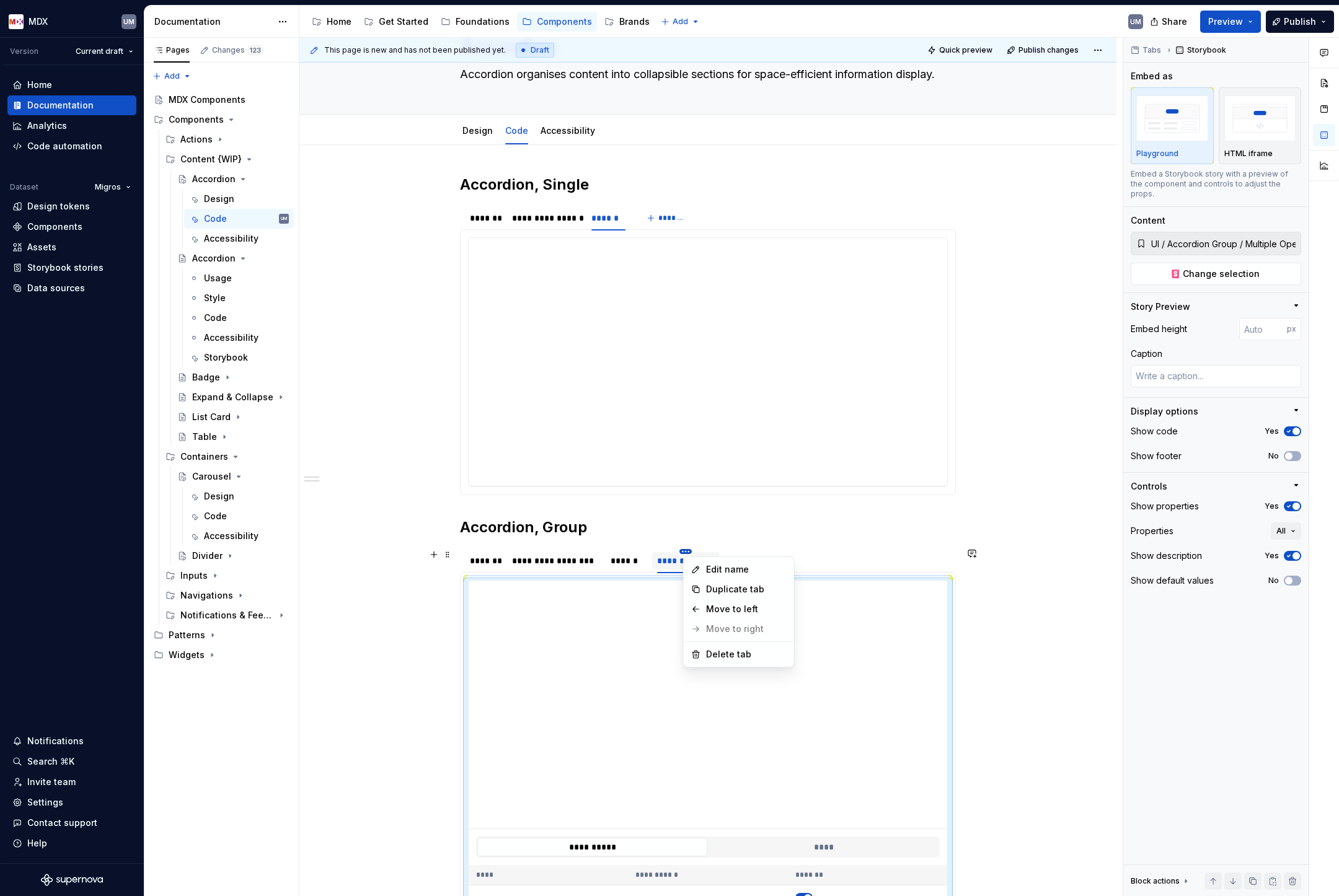
click at [691, 551] on html "MDX UM Version Current draft Home Documentation Analytics Code automation Datas…" at bounding box center [670, 448] width 1339 height 896
click at [712, 607] on div "Move to left" at bounding box center [746, 610] width 81 height 13
type textarea "*"
type input "**********"
click at [710, 567] on div "******" at bounding box center [698, 561] width 34 height 13
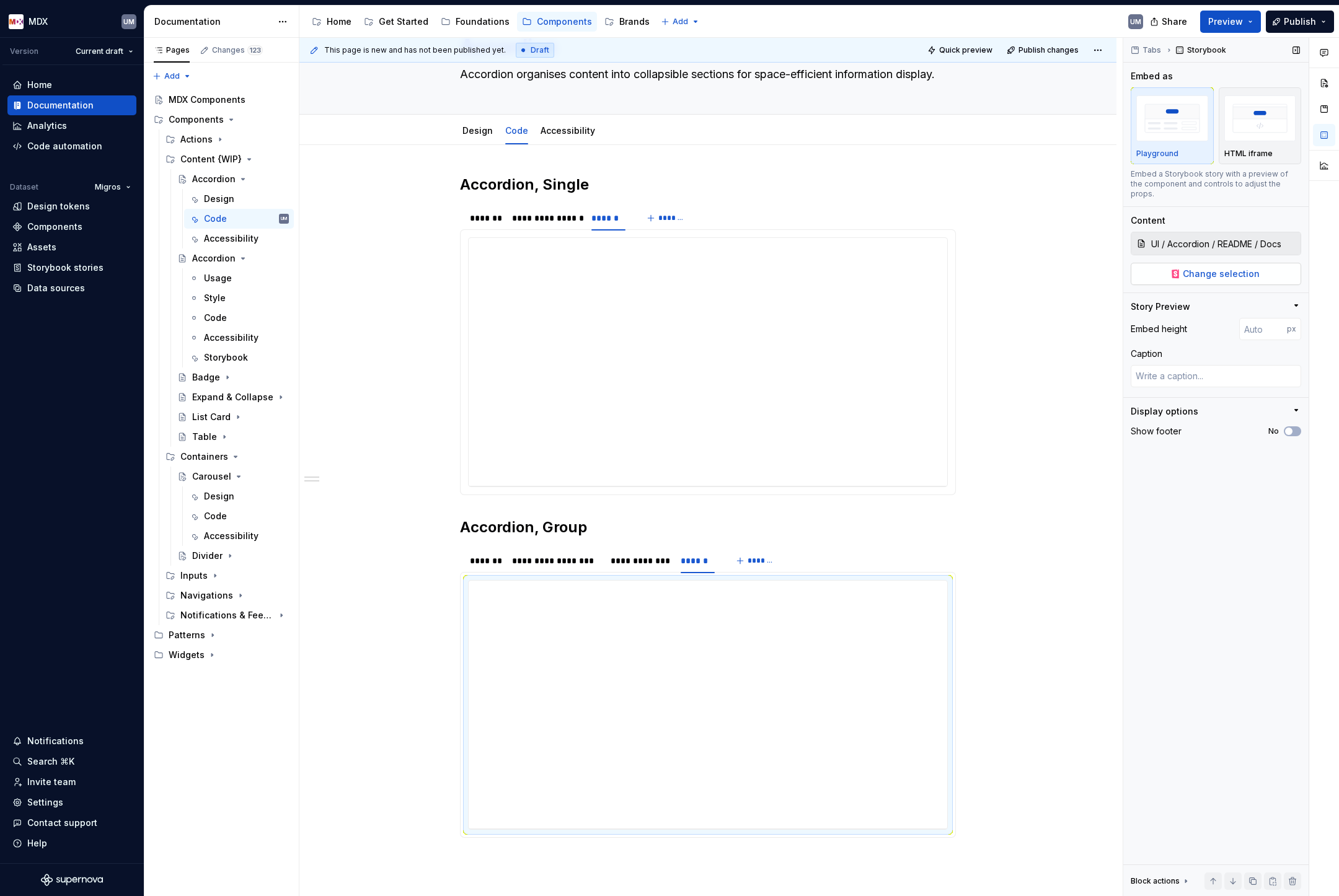
click at [1238, 263] on button "Change selection" at bounding box center [1216, 274] width 171 height 22
type textarea "*"
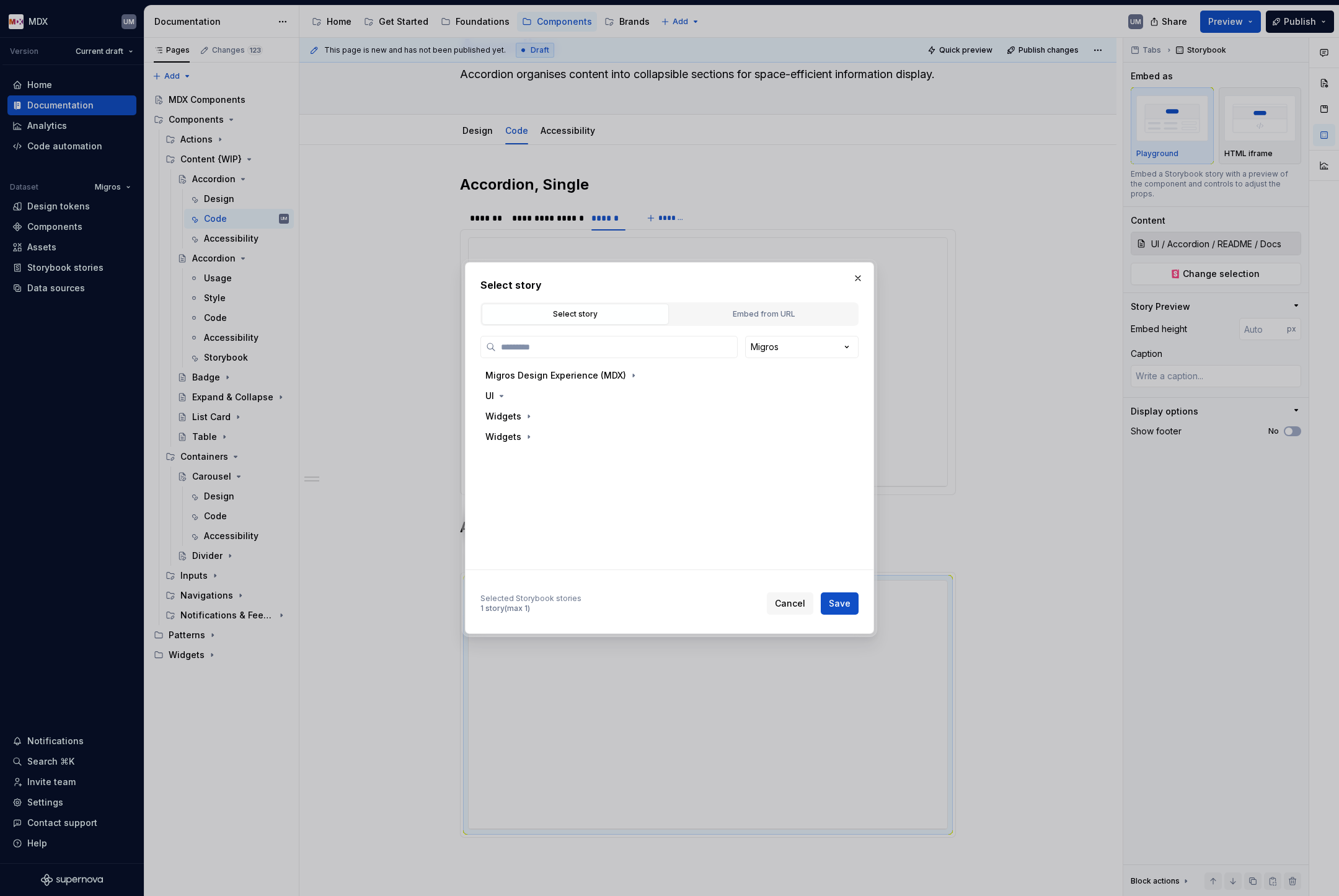
type input "*********"
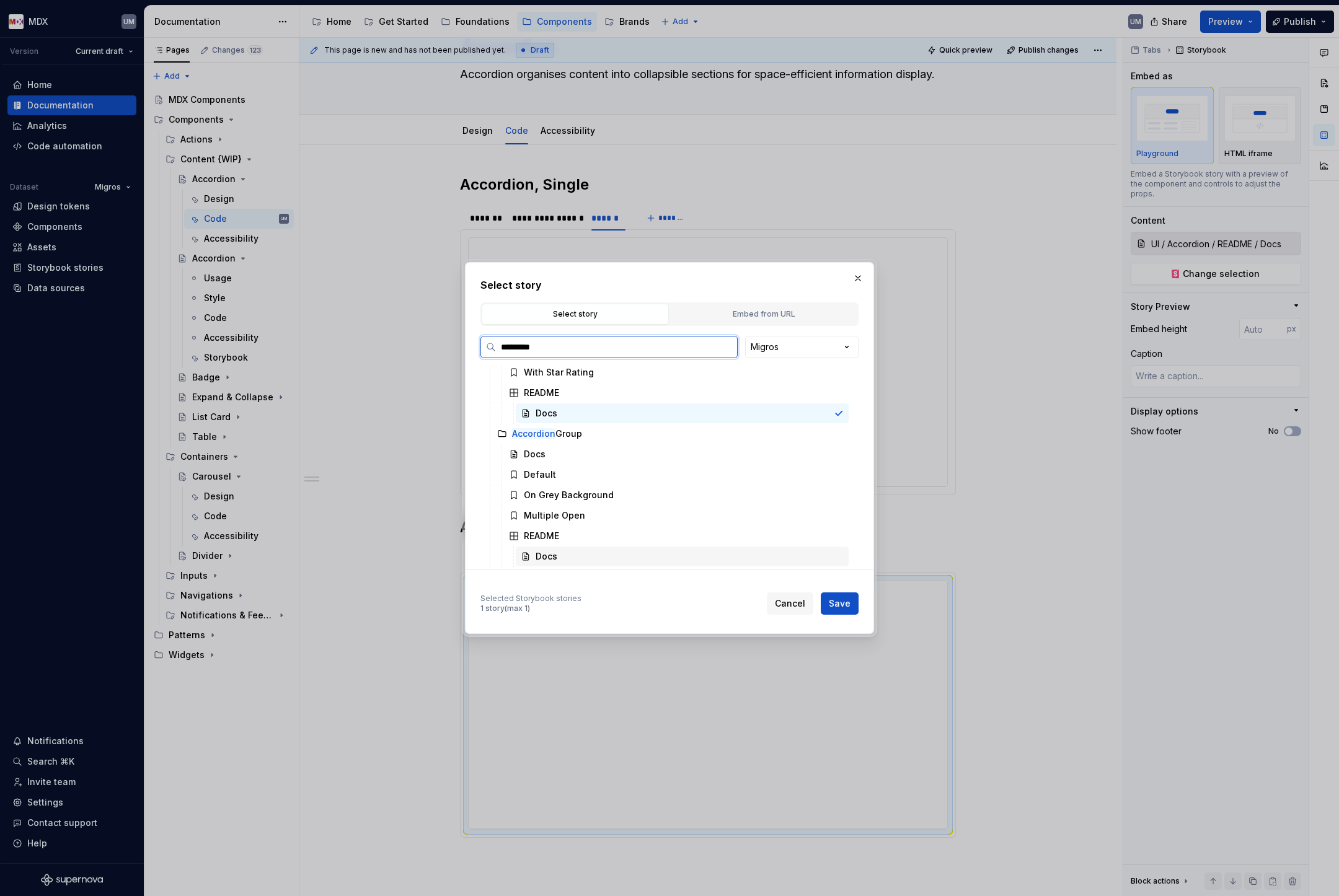
click at [551, 552] on div "Docs" at bounding box center [546, 557] width 22 height 13
click at [851, 607] on button "Save" at bounding box center [840, 604] width 38 height 22
type textarea "*"
type input "UI / Accordion Group / README / Docs"
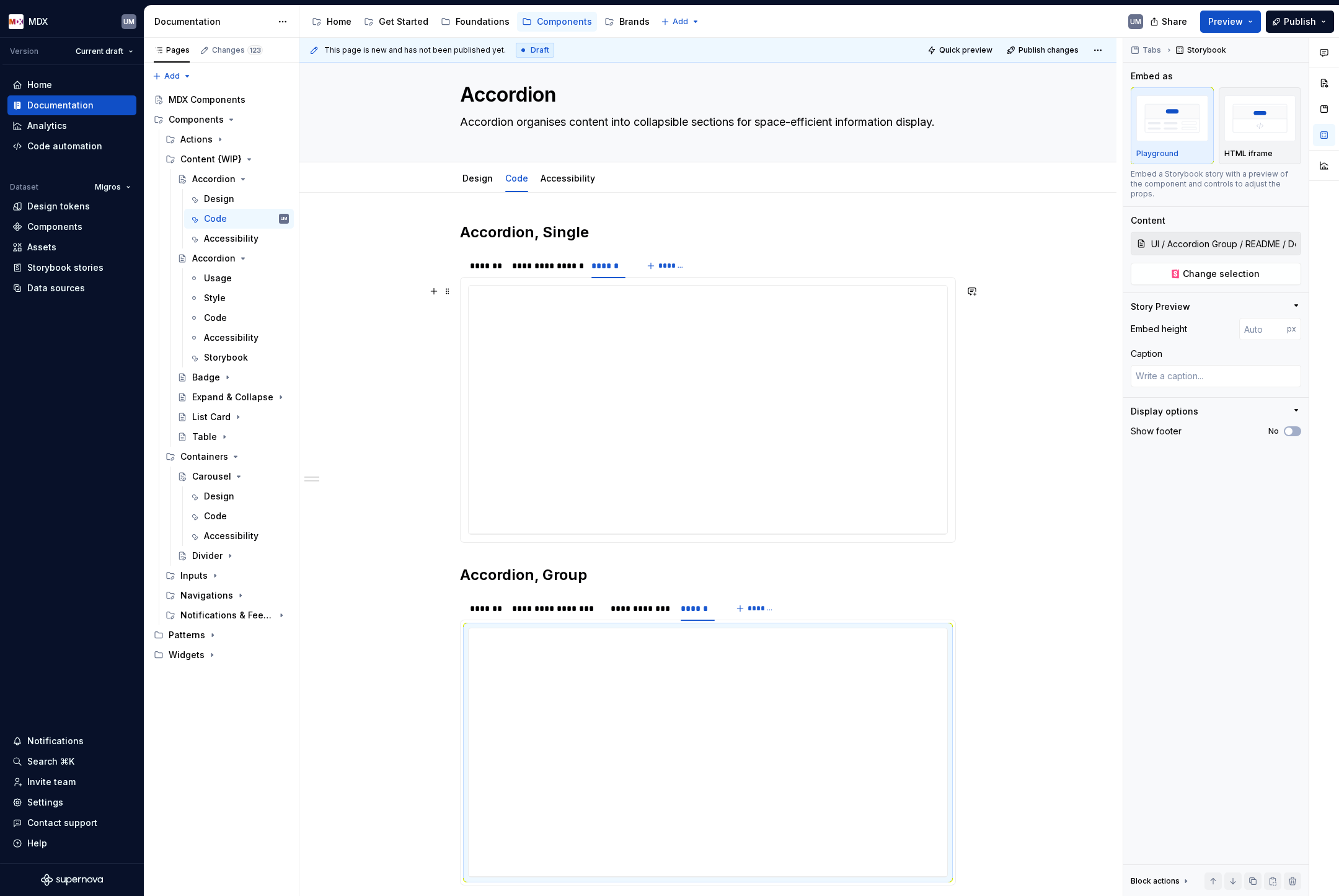
scroll to position [10, 0]
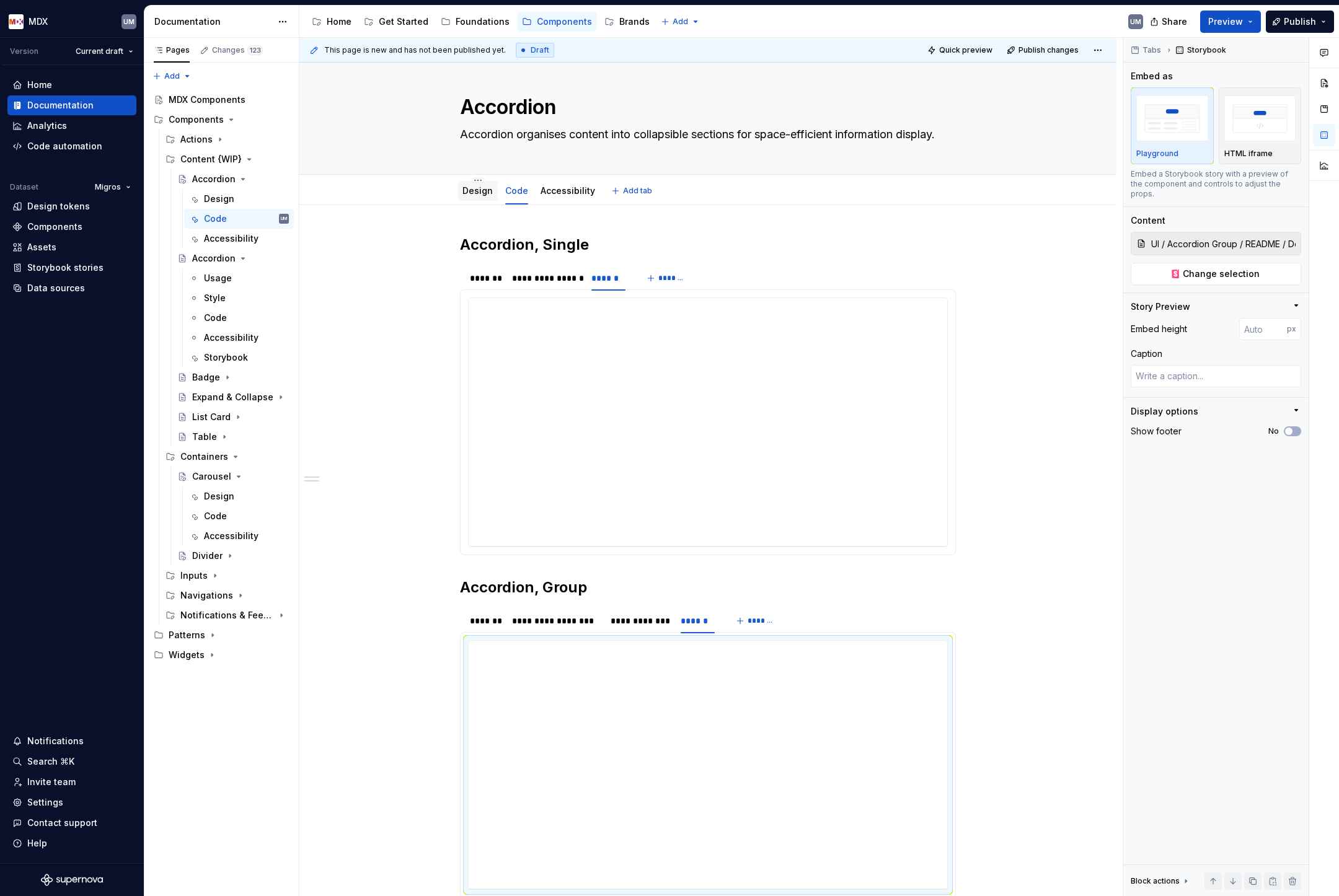
click at [483, 197] on div "Design" at bounding box center [477, 191] width 30 height 13
click at [476, 187] on link "Design" at bounding box center [477, 190] width 30 height 11
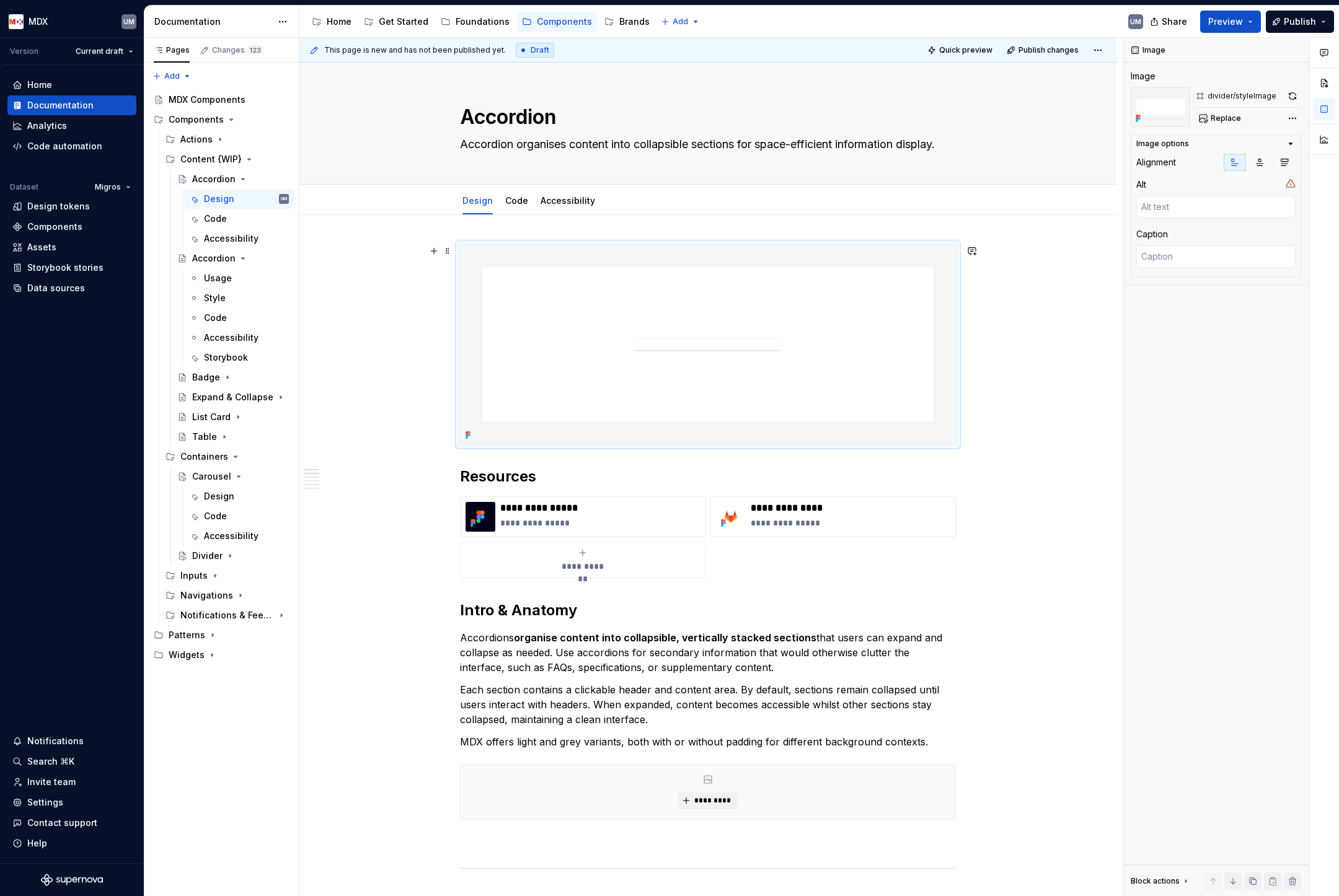
click at [732, 348] on img at bounding box center [708, 344] width 495 height 198
click at [1231, 117] on span "Replace" at bounding box center [1225, 118] width 30 height 10
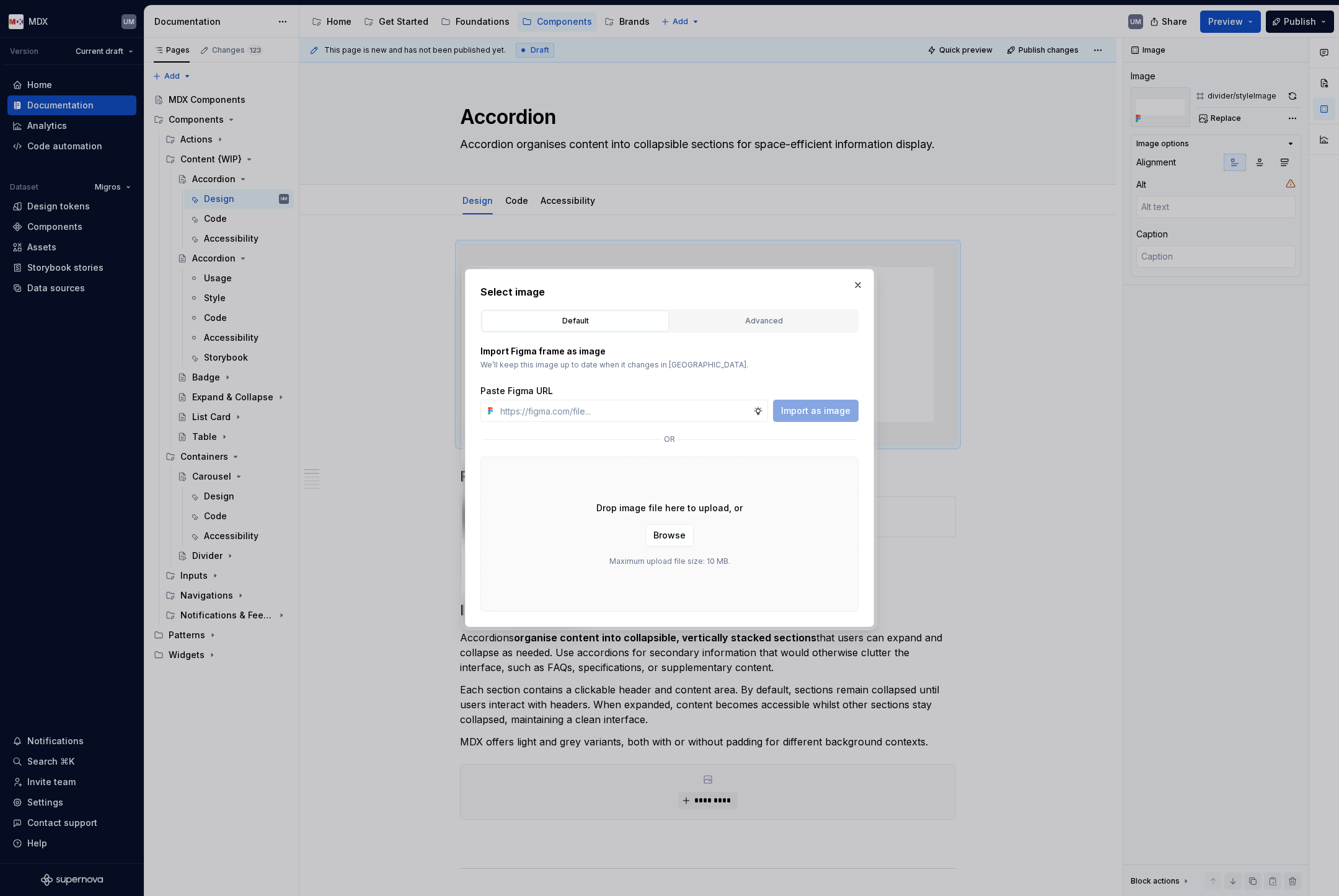
type textarea "*"
click at [747, 321] on div "Advanced" at bounding box center [764, 321] width 178 height 13
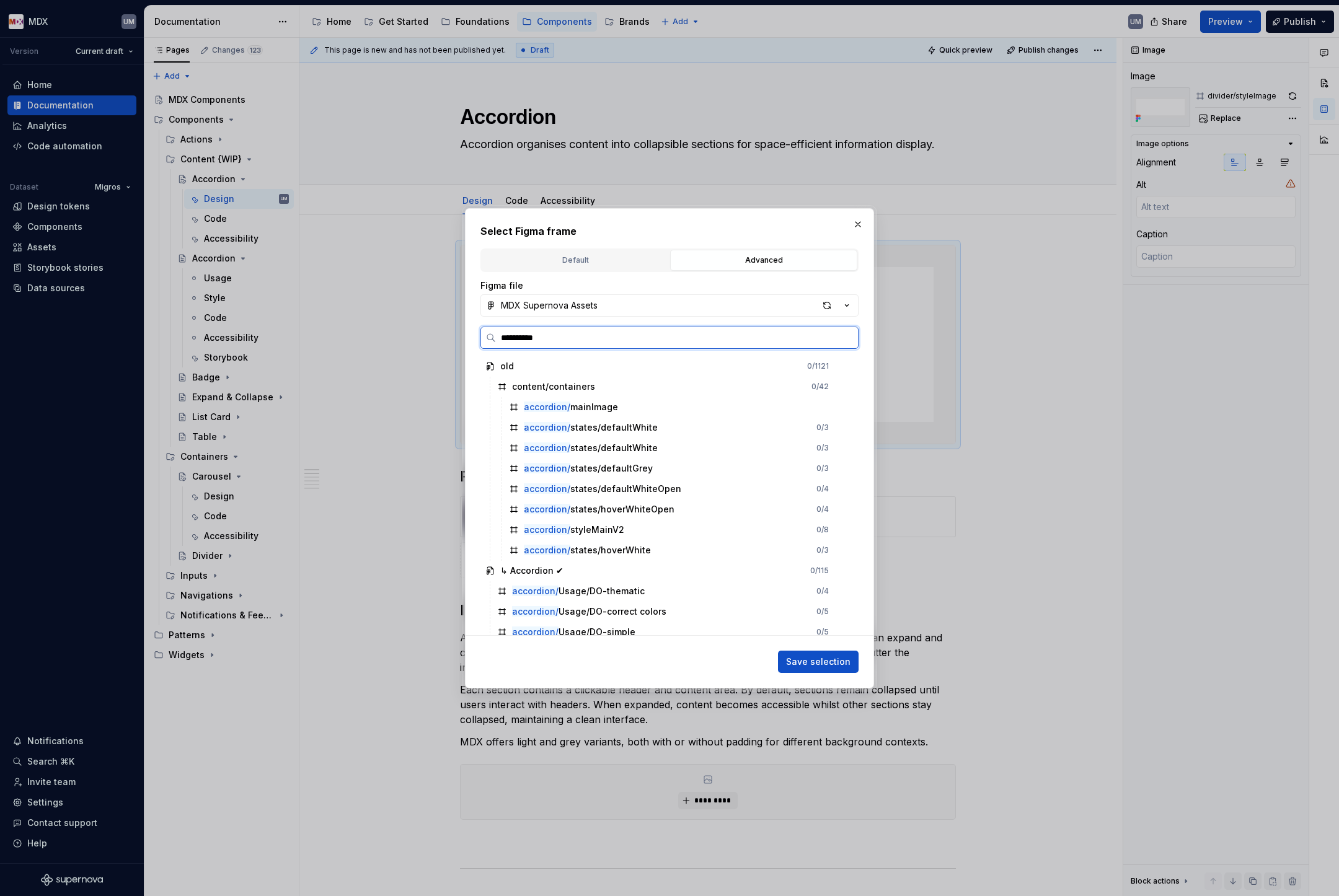
click at [581, 337] on input "**********" at bounding box center [677, 338] width 362 height 13
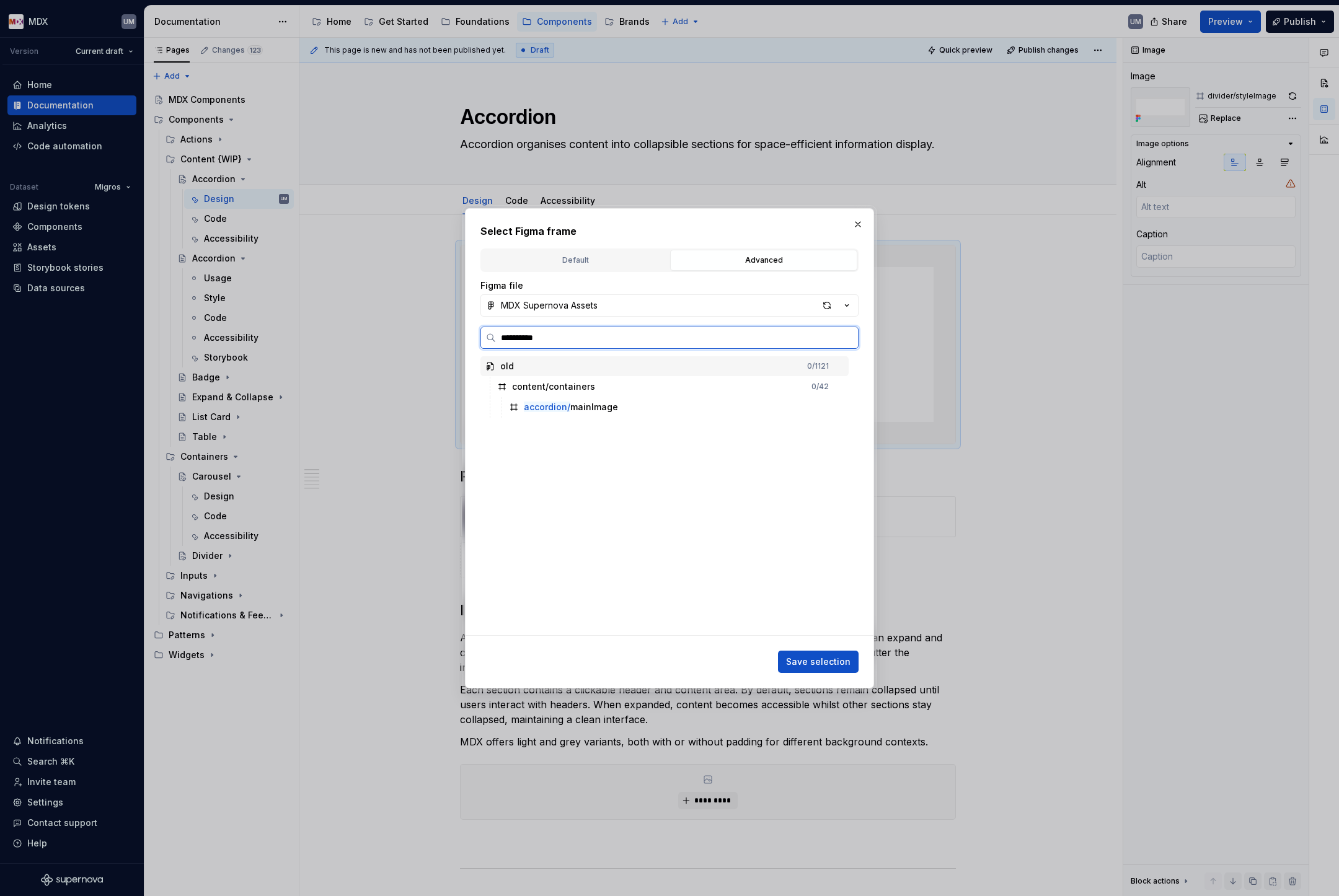
type input "**********"
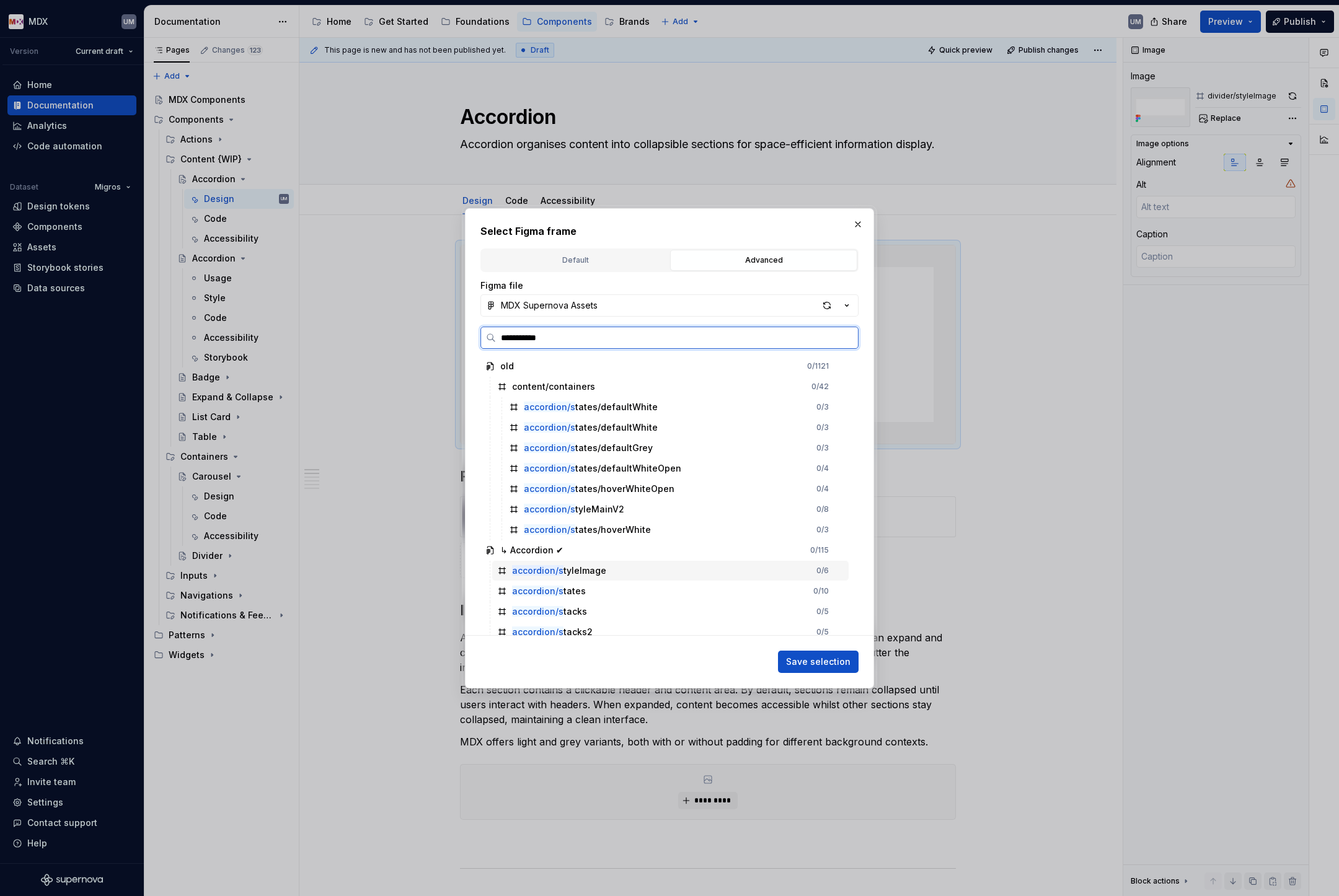
click at [578, 573] on div "accordion/s tyleImage" at bounding box center [559, 571] width 94 height 13
click at [812, 659] on span "Save selection" at bounding box center [818, 662] width 65 height 13
type textarea "*"
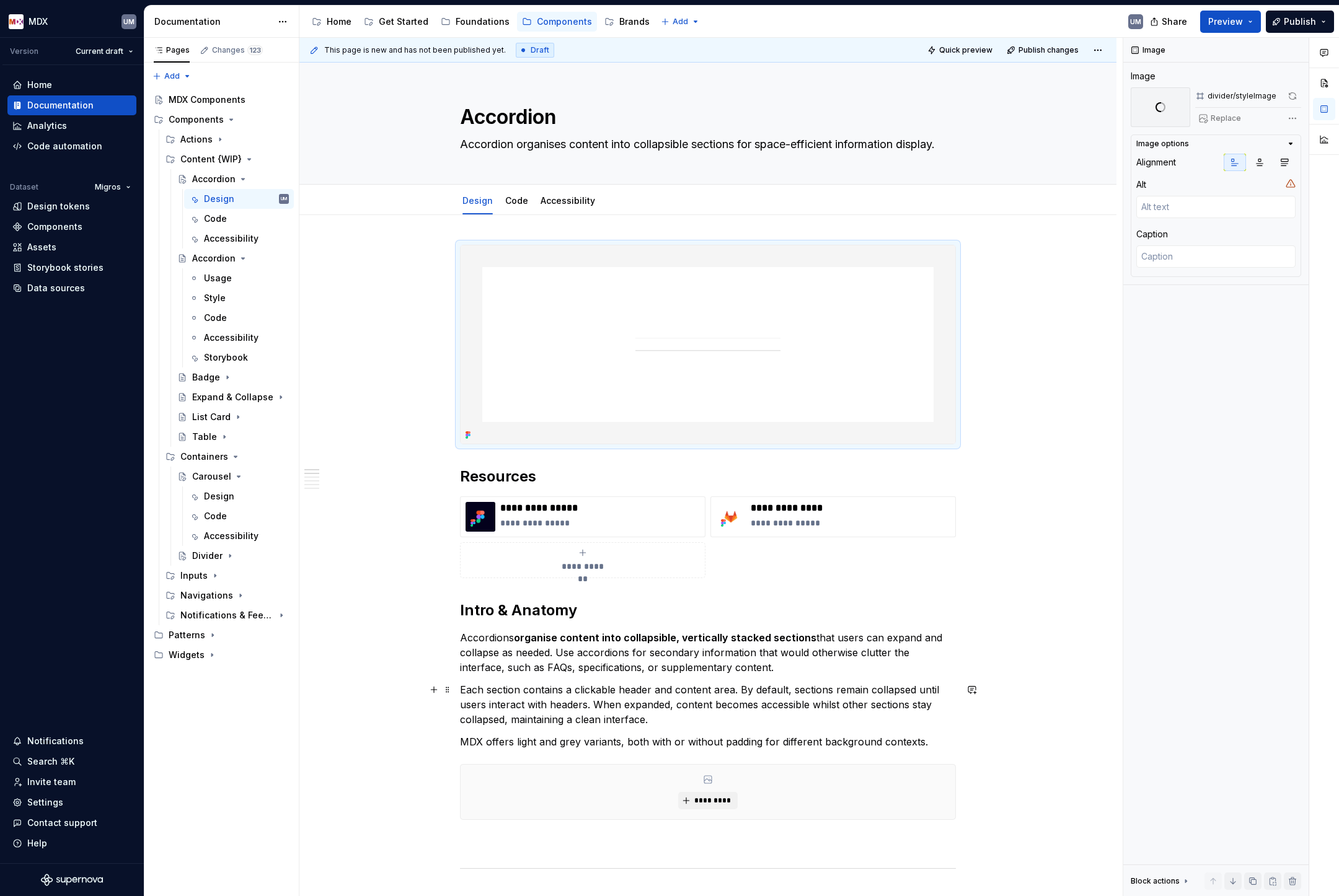
scroll to position [118, 0]
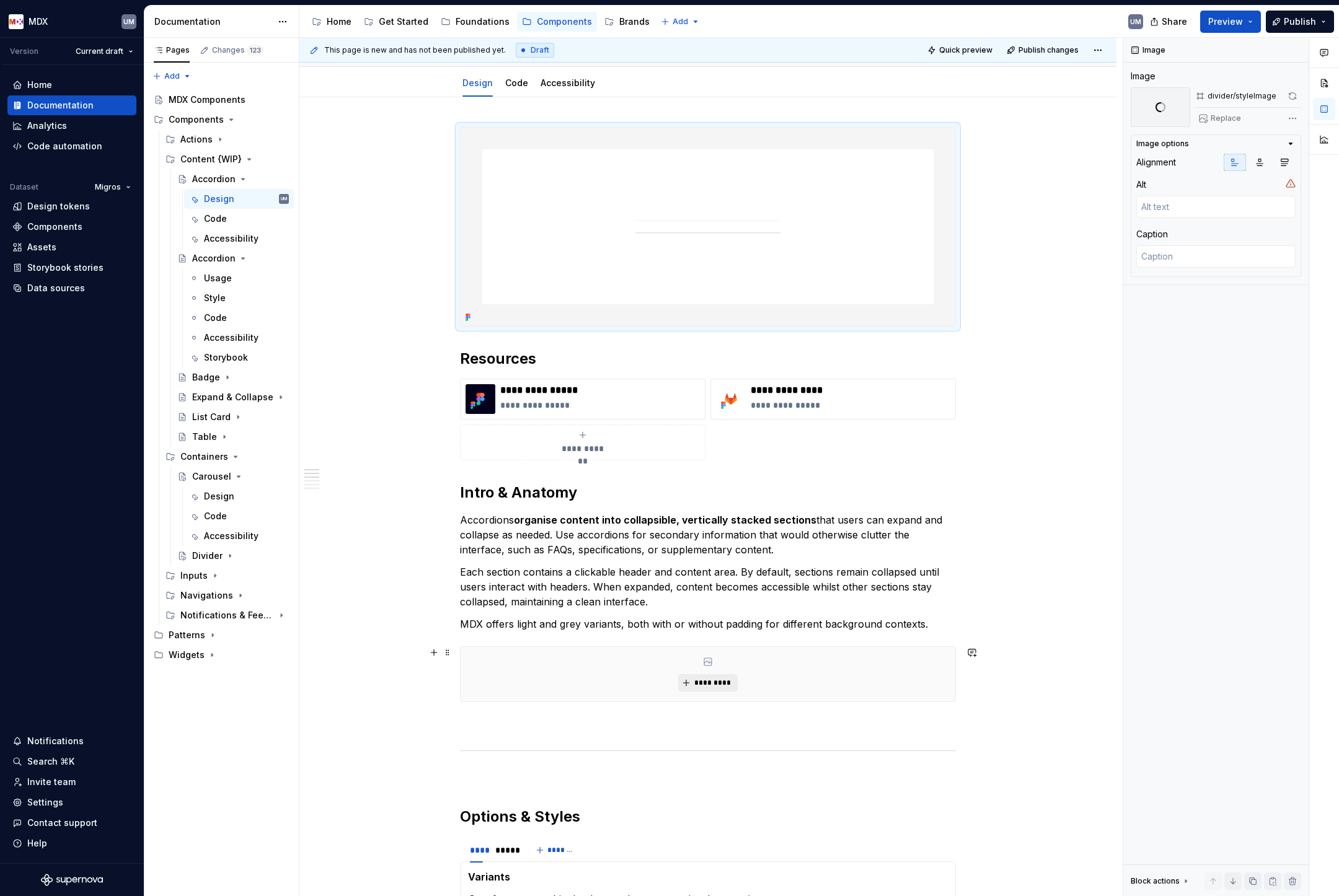
click at [726, 683] on span "*********" at bounding box center [712, 683] width 38 height 10
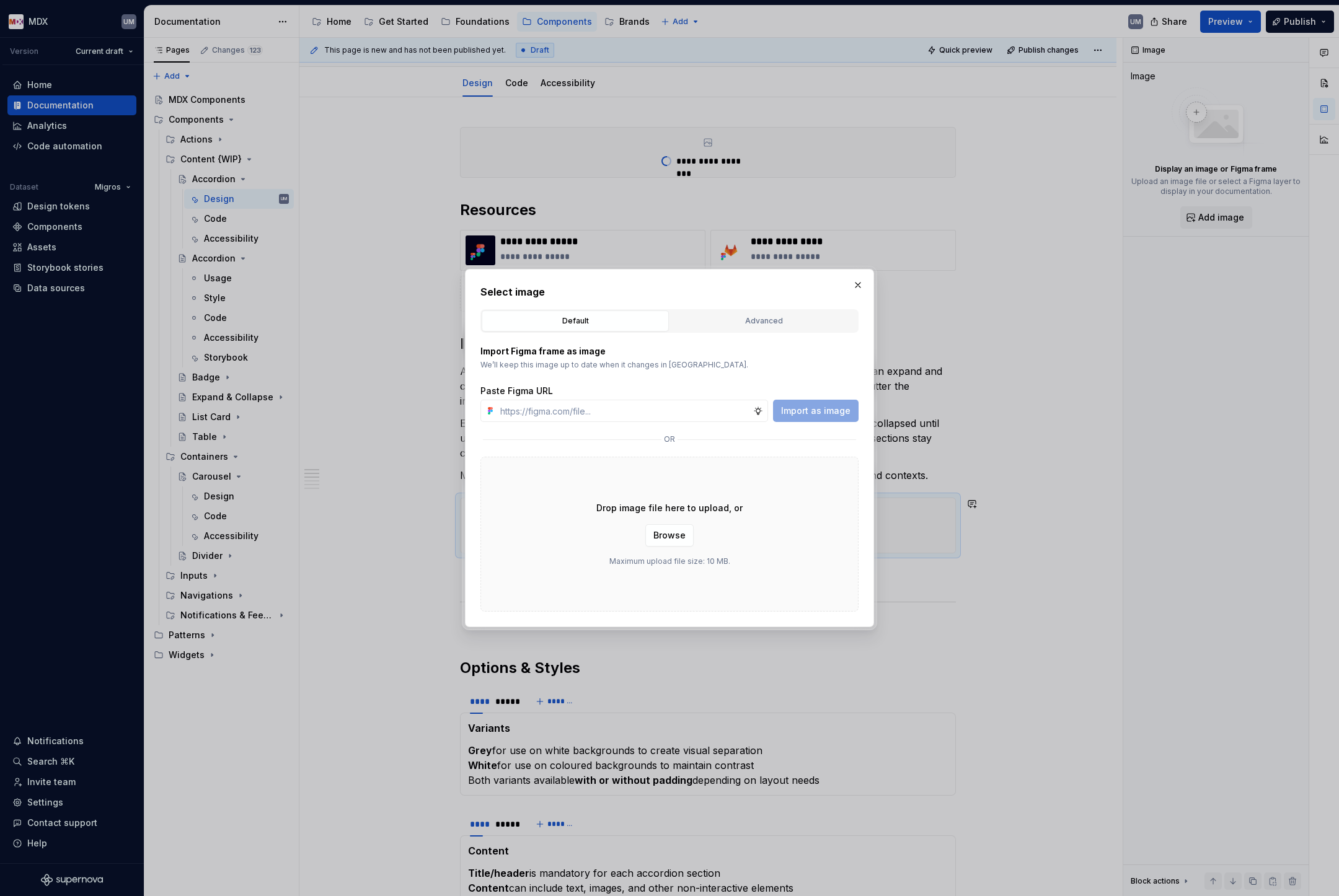
click at [752, 309] on div "Default Advanced" at bounding box center [670, 321] width 378 height 24
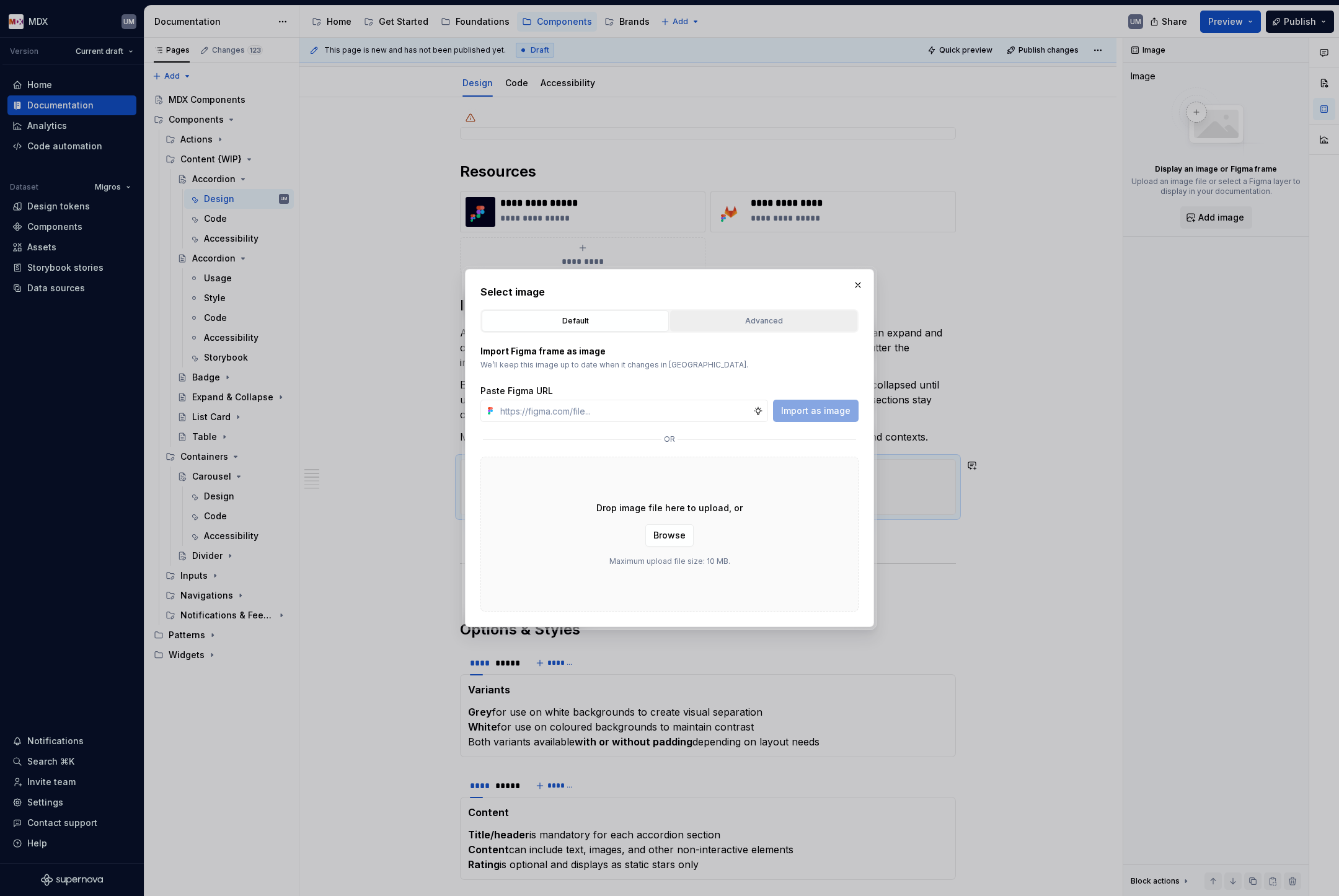
click at [751, 321] on div "Advanced" at bounding box center [764, 321] width 178 height 13
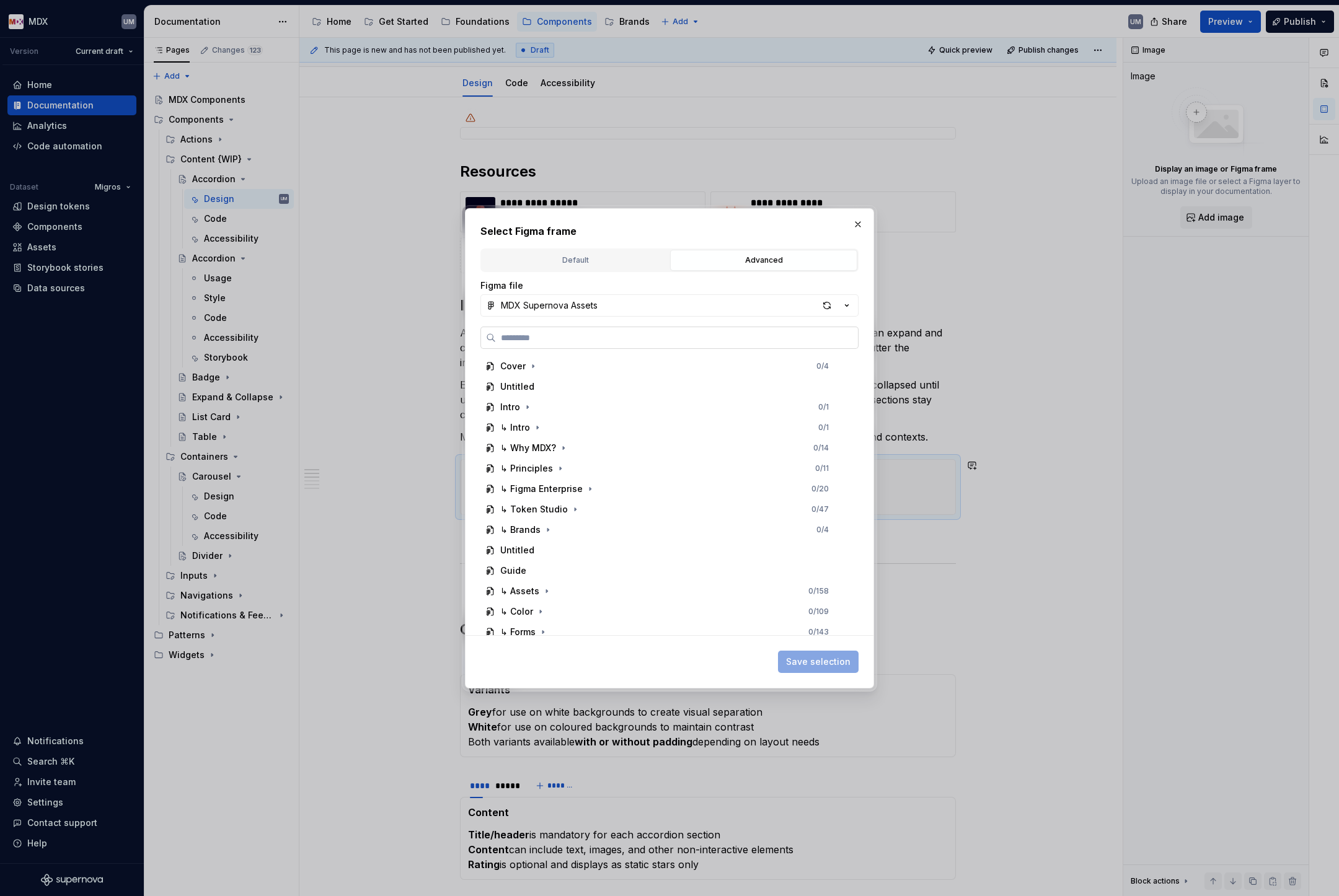
paste input "**********"
click at [629, 342] on input "**********" at bounding box center [677, 338] width 362 height 13
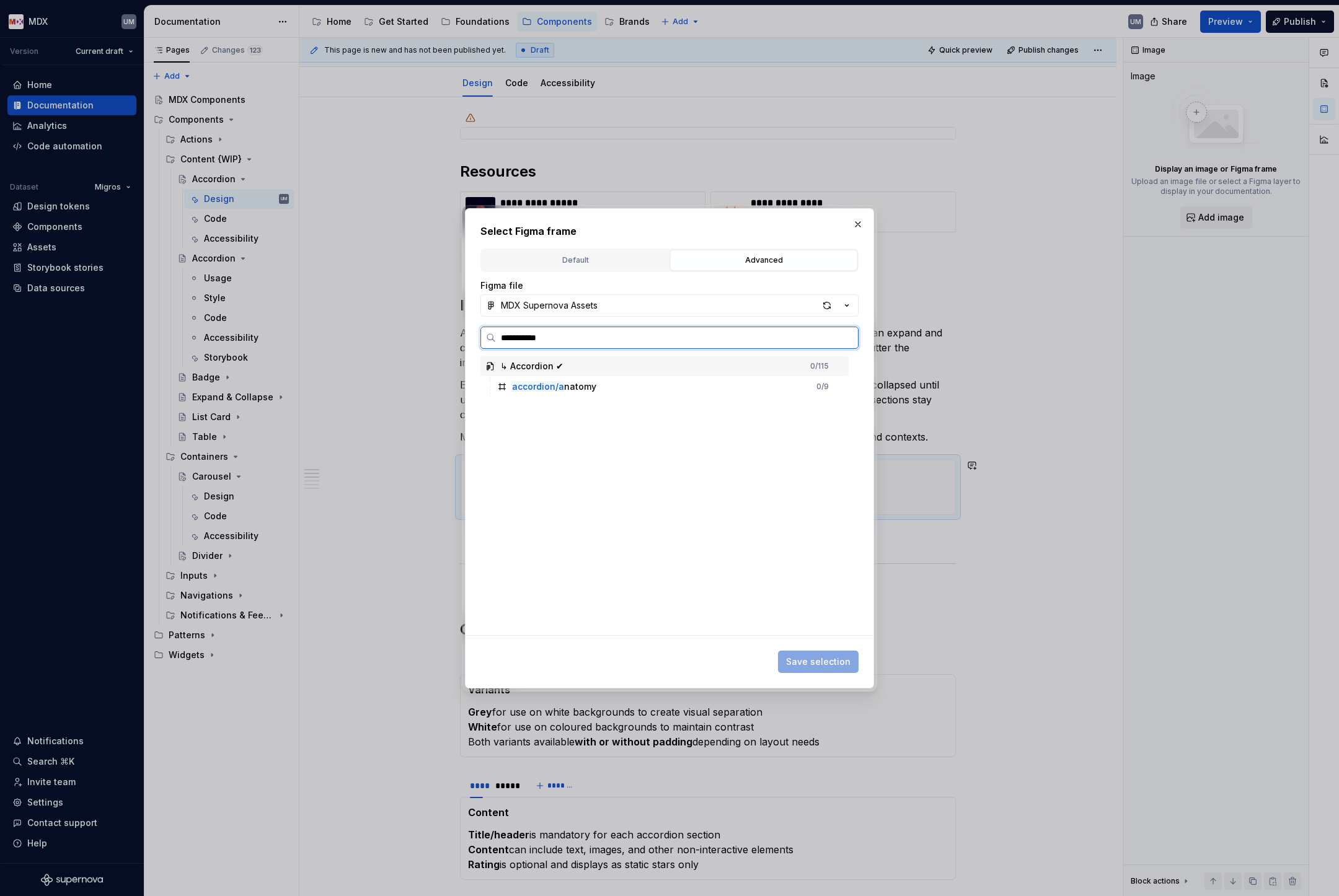
type input "**********"
click at [595, 381] on div "accordion/an atomy 0 / 9" at bounding box center [670, 387] width 356 height 20
click at [802, 661] on span "Save selection" at bounding box center [818, 662] width 65 height 13
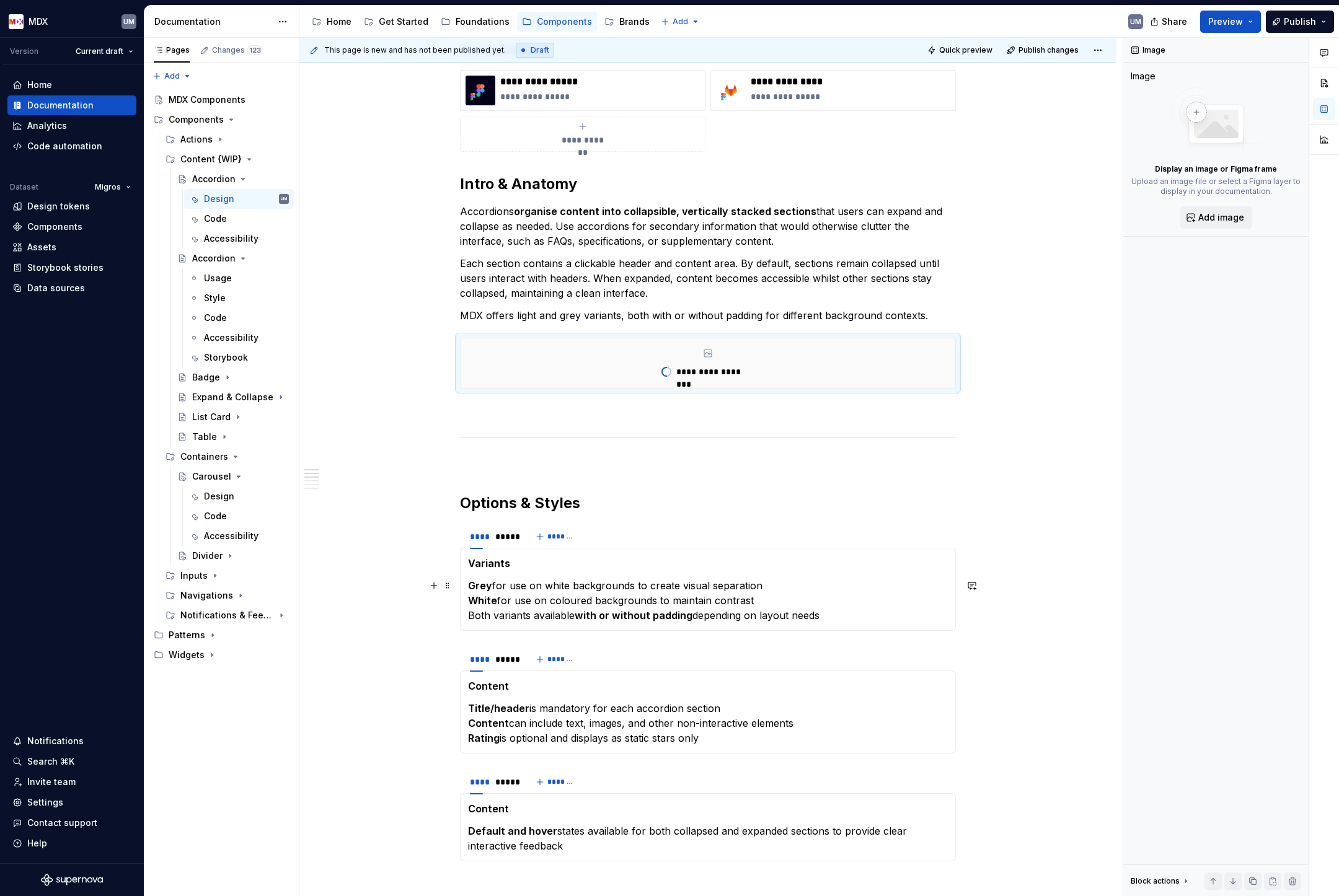
scroll to position [280, 0]
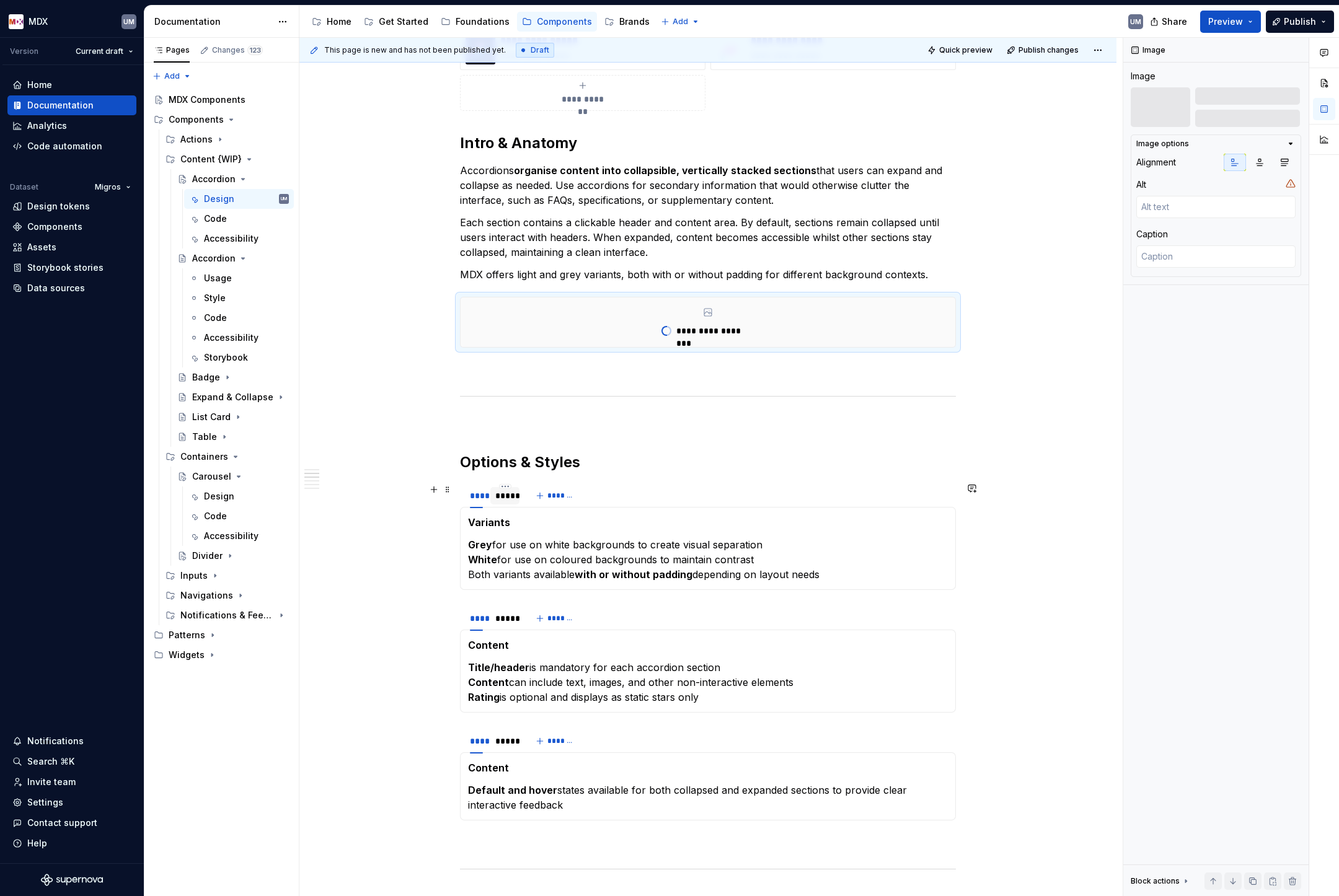
click at [504, 496] on div "*****" at bounding box center [504, 496] width 19 height 13
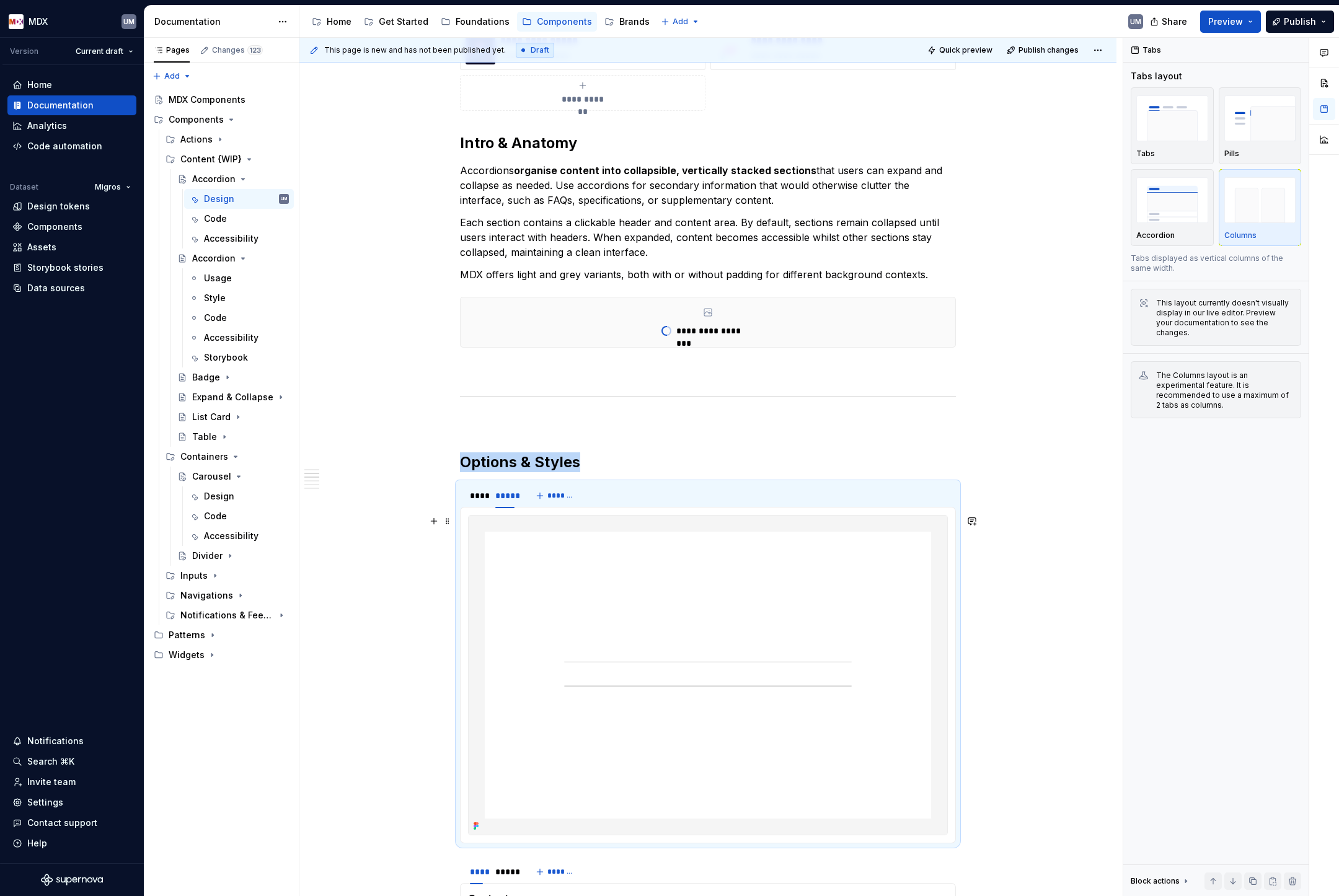
click at [767, 595] on img at bounding box center [707, 675] width 478 height 319
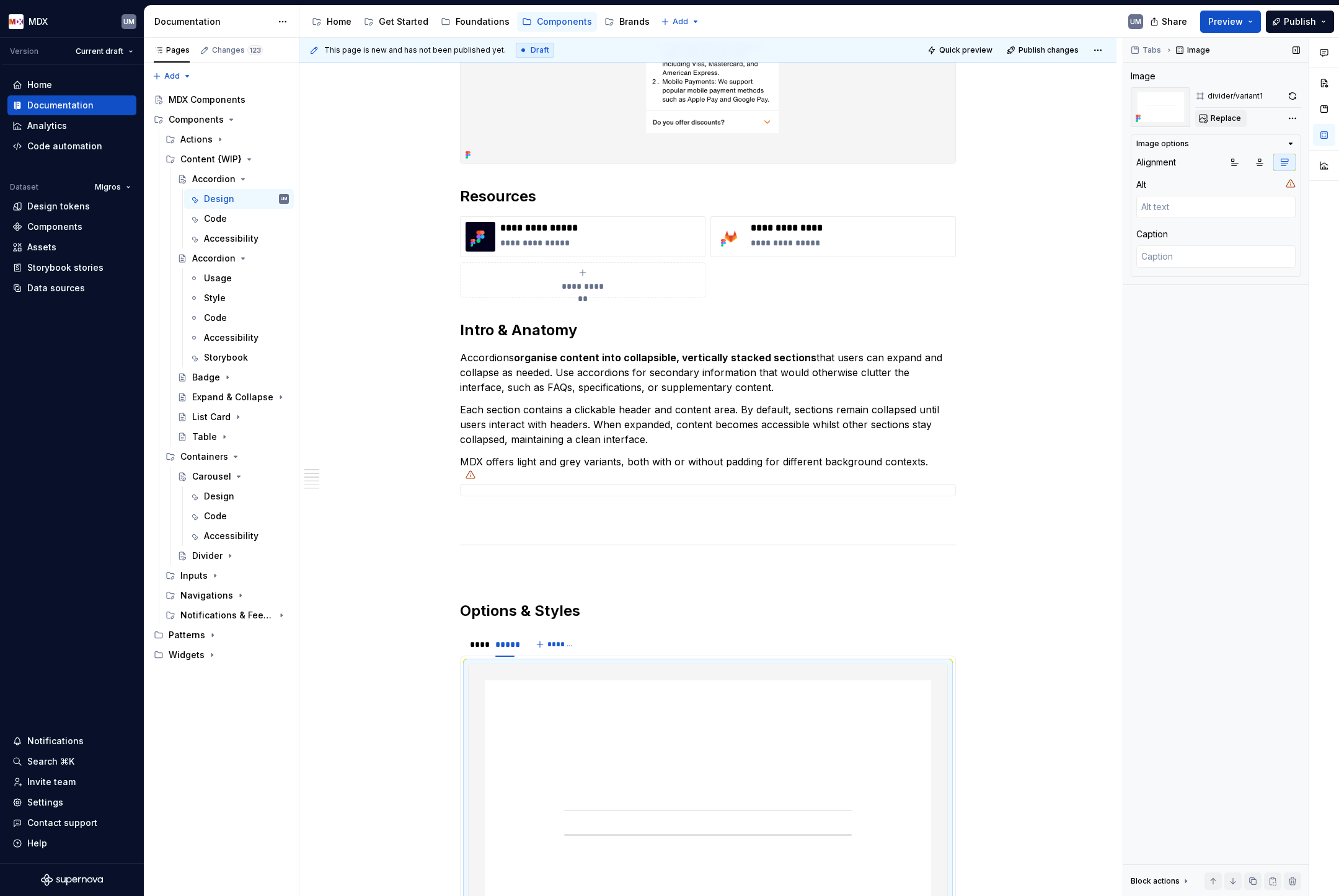
click at [1215, 120] on span "Replace" at bounding box center [1225, 118] width 30 height 10
type textarea "*"
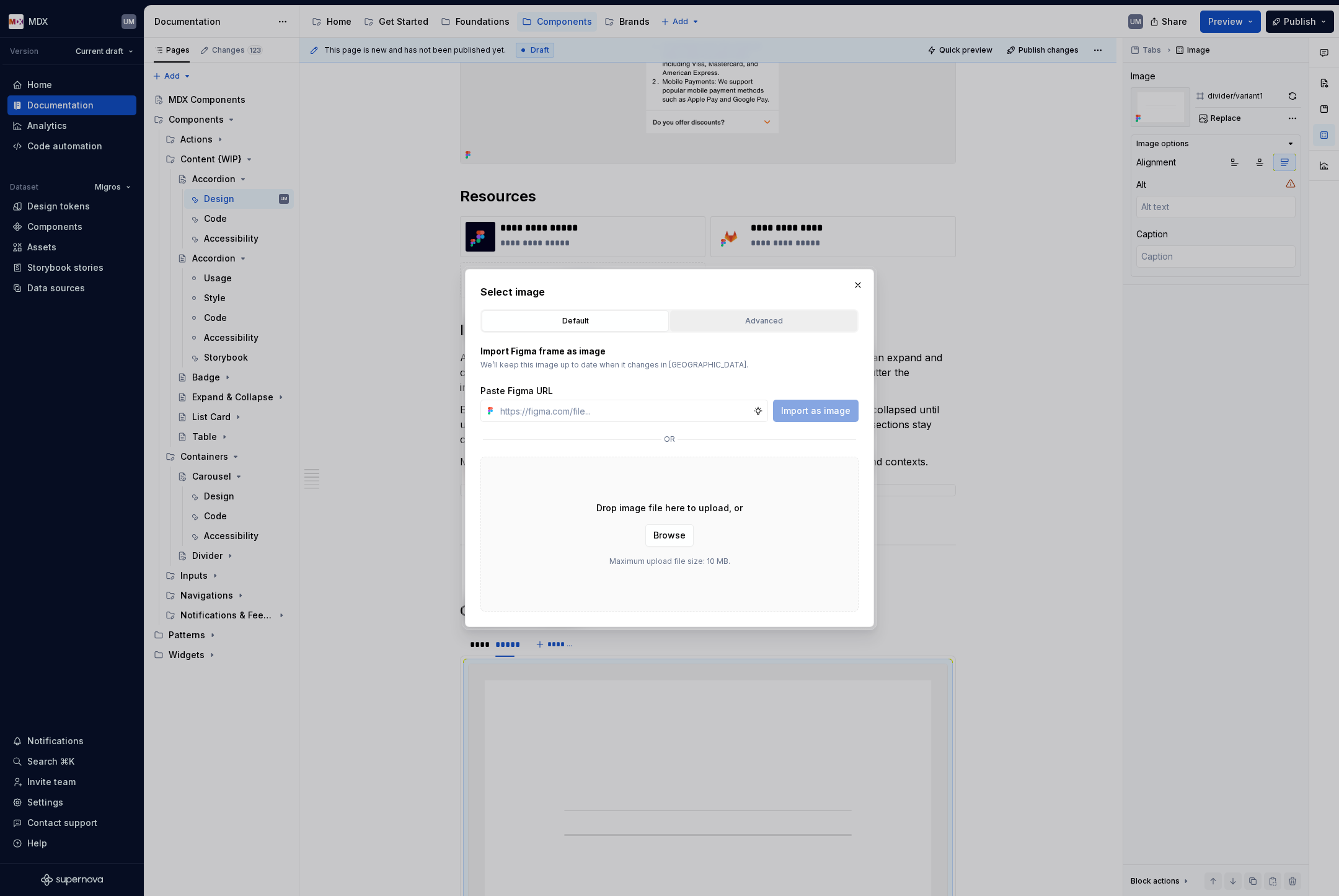
click at [719, 329] on button "Advanced" at bounding box center [764, 321] width 187 height 21
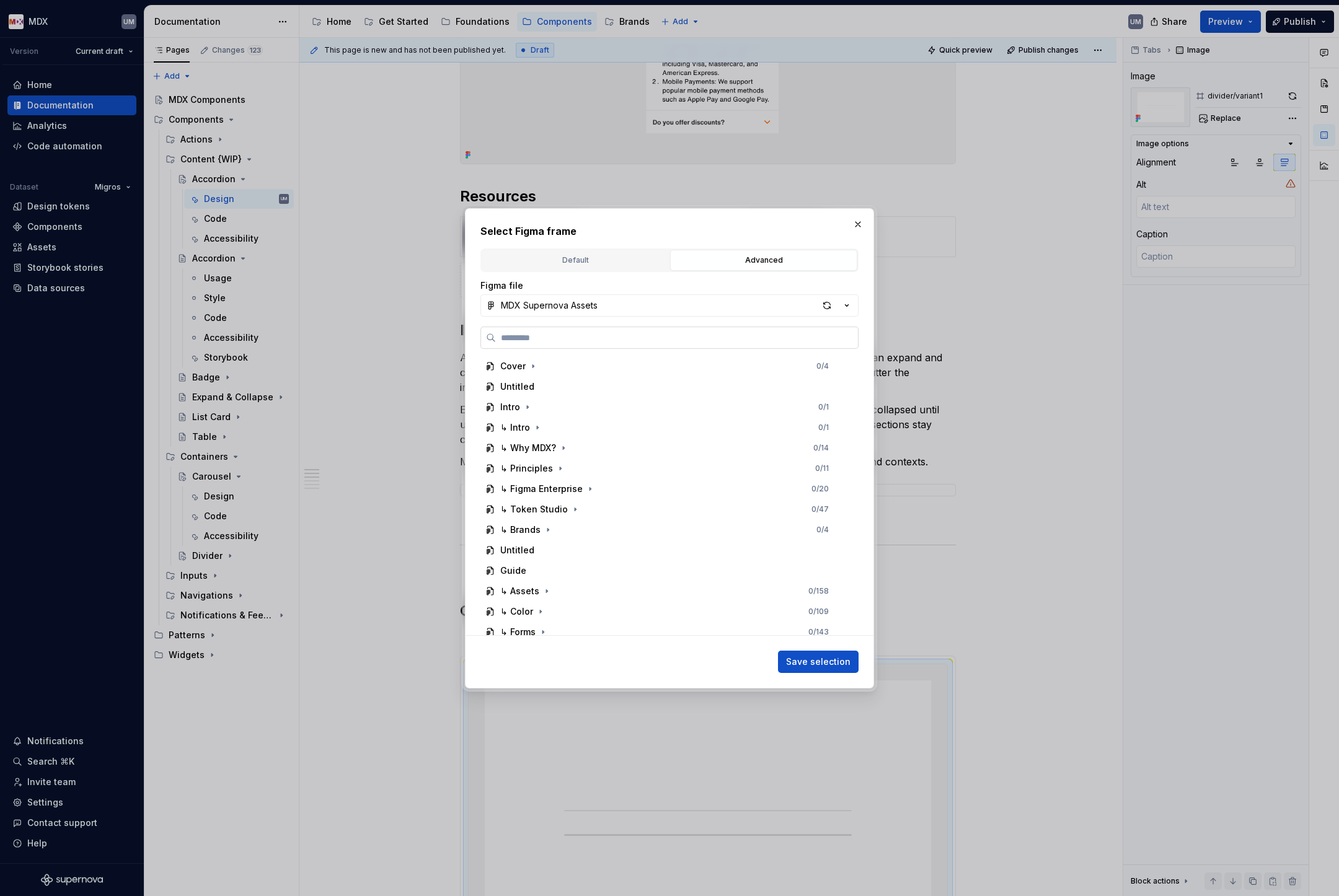
click at [668, 345] on label at bounding box center [670, 338] width 378 height 22
click at [668, 344] on input "search" at bounding box center [677, 338] width 362 height 13
paste input "**********"
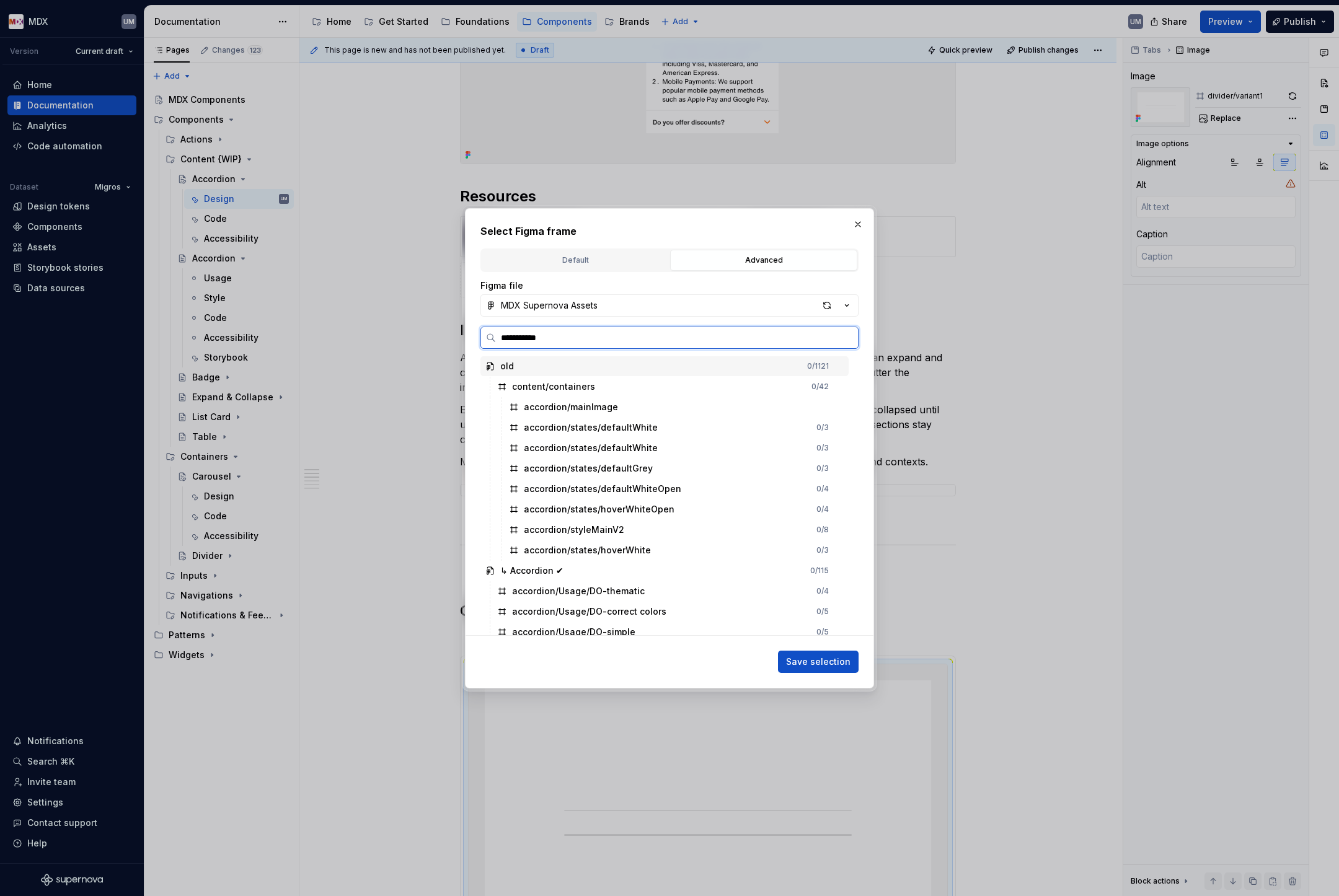
type input "**********"
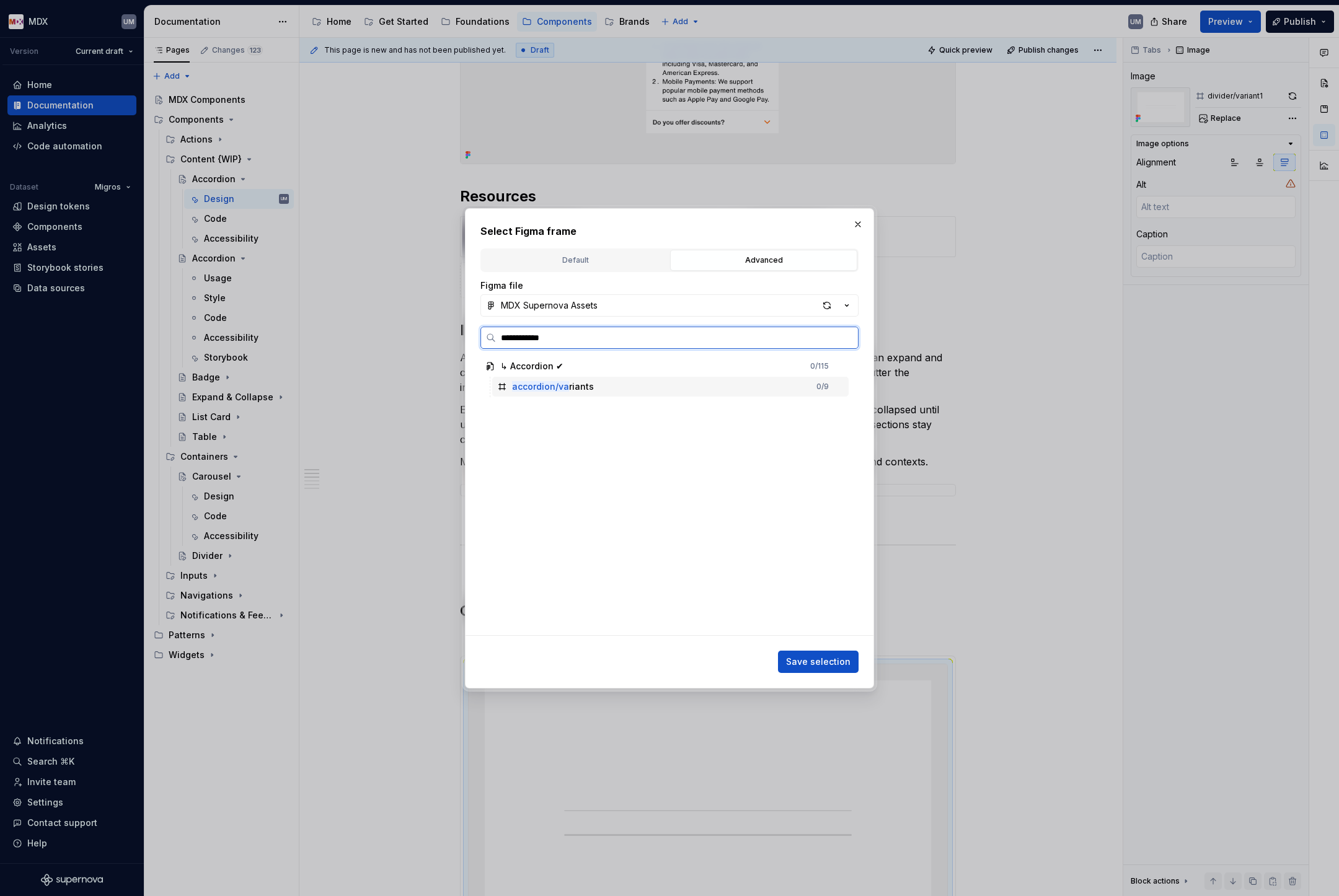
click at [610, 390] on div "accordion/va riants 0 / 9" at bounding box center [670, 387] width 356 height 20
click at [815, 676] on div "**********" at bounding box center [670, 448] width 409 height 480
click at [809, 659] on span "Save selection" at bounding box center [818, 662] width 65 height 13
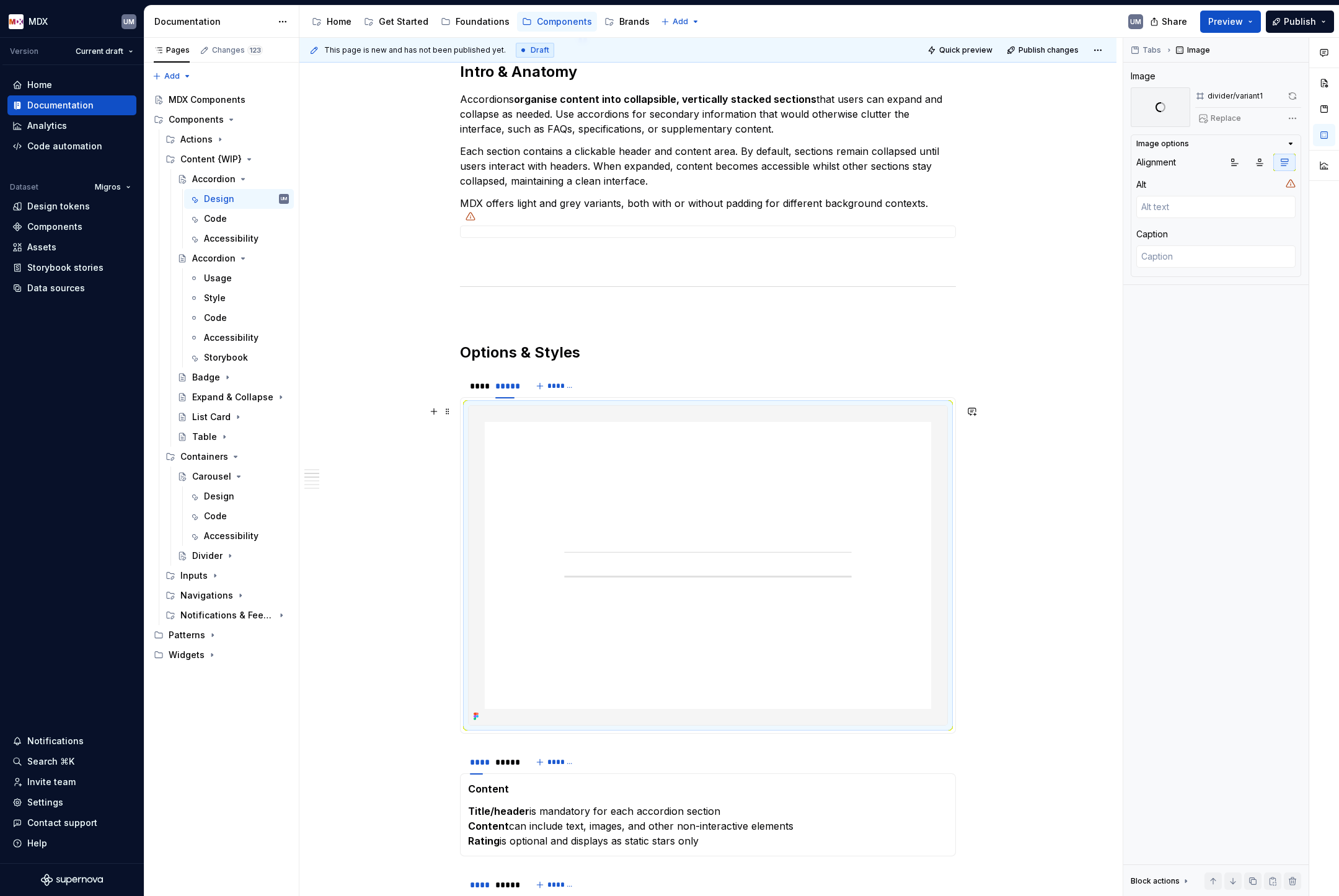
scroll to position [654, 0]
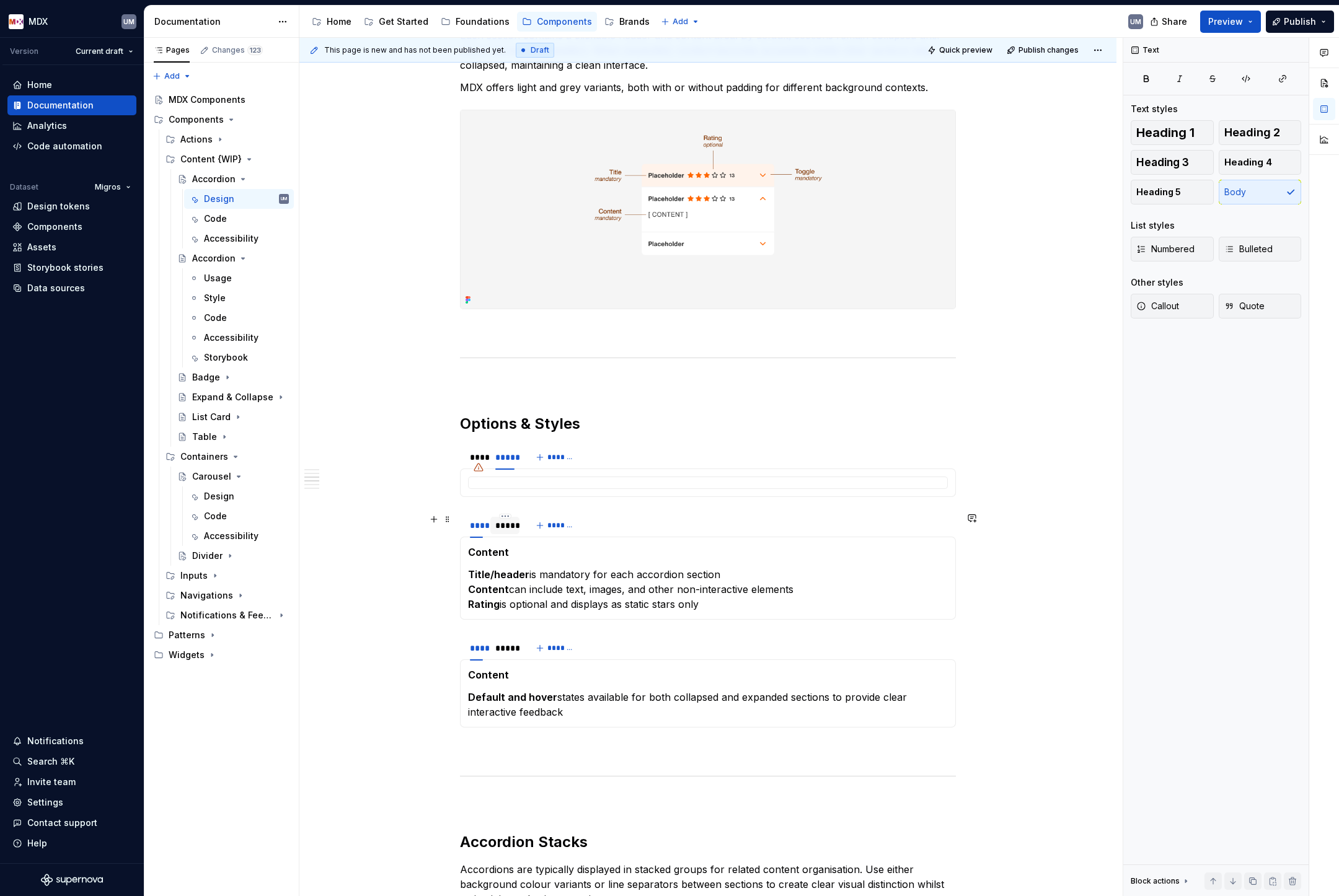
click at [506, 529] on div "*****" at bounding box center [504, 525] width 19 height 13
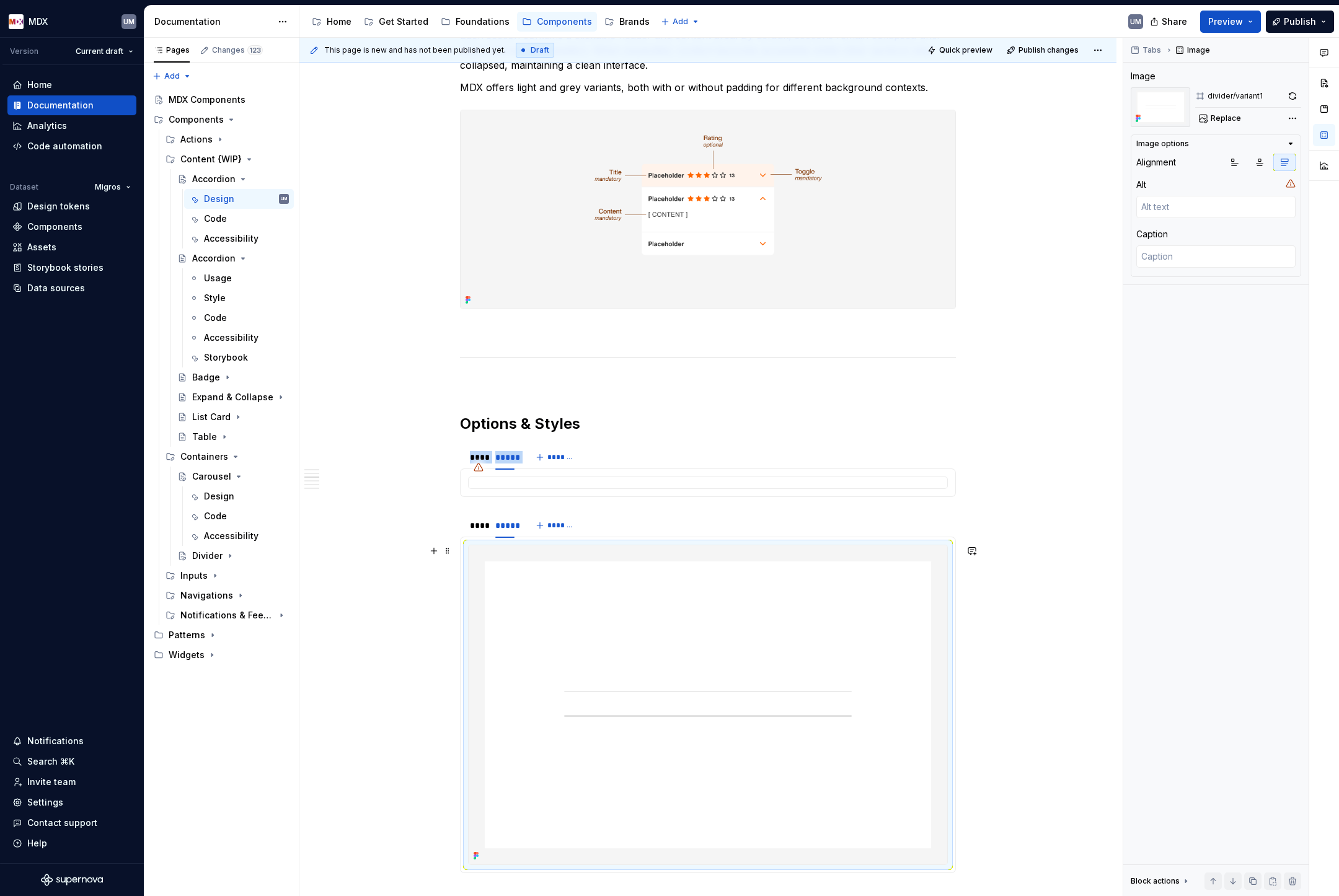
click at [614, 642] on img at bounding box center [707, 705] width 478 height 319
click at [1224, 118] on span "Replace" at bounding box center [1225, 118] width 30 height 10
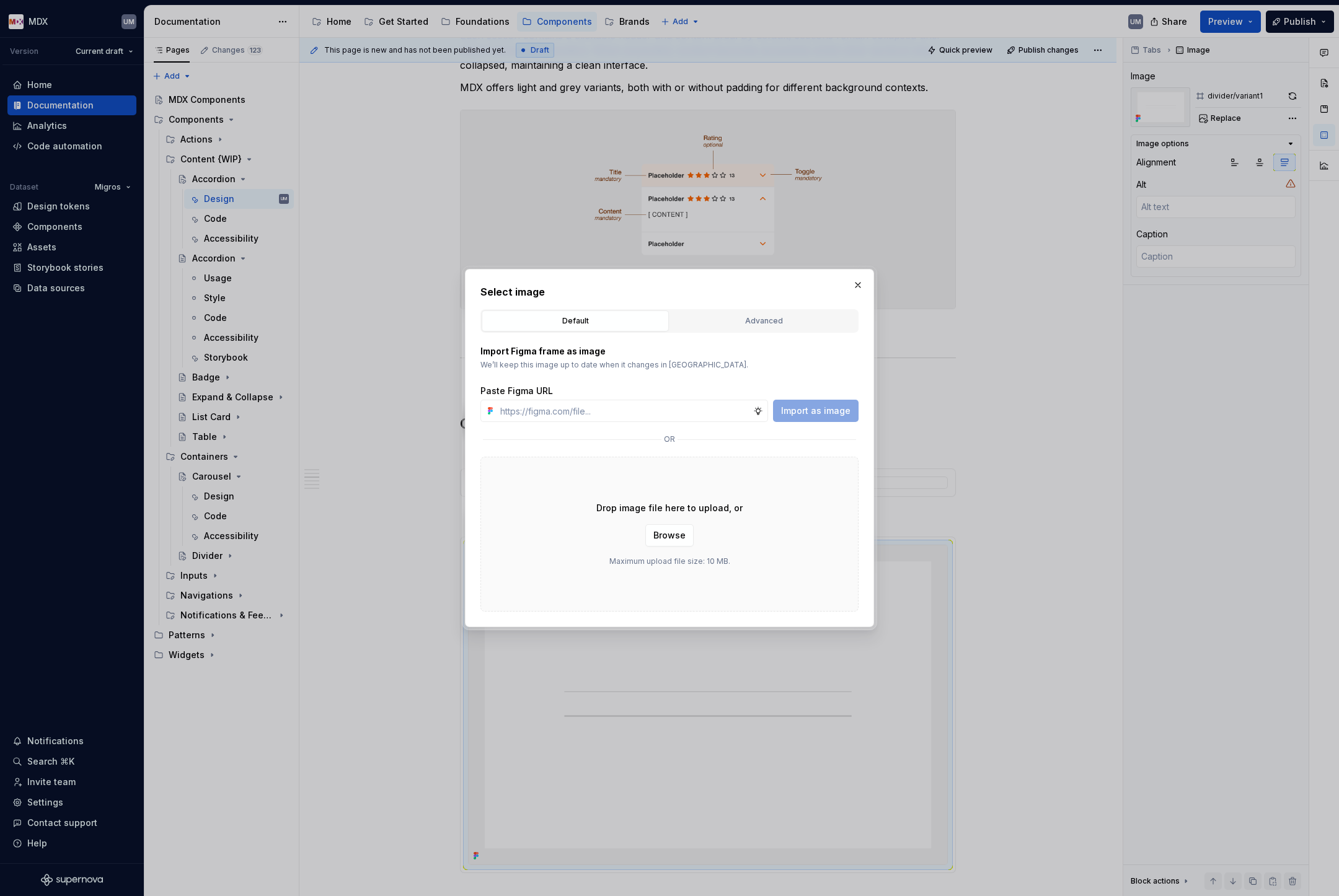
type textarea "*"
click at [713, 322] on div "Advanced" at bounding box center [764, 321] width 178 height 13
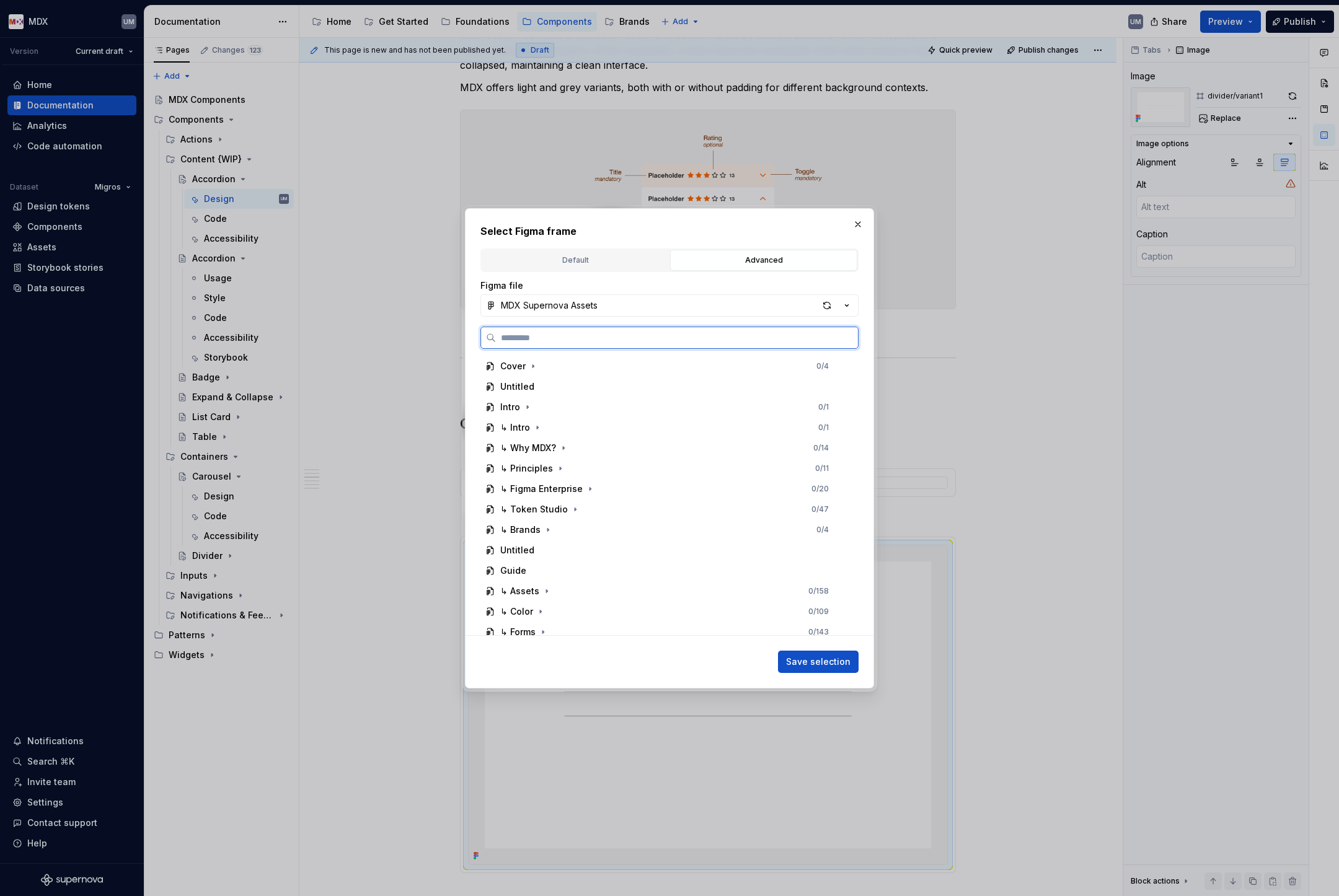
click at [629, 339] on input "search" at bounding box center [677, 338] width 362 height 13
paste input "**********"
type input "**********"
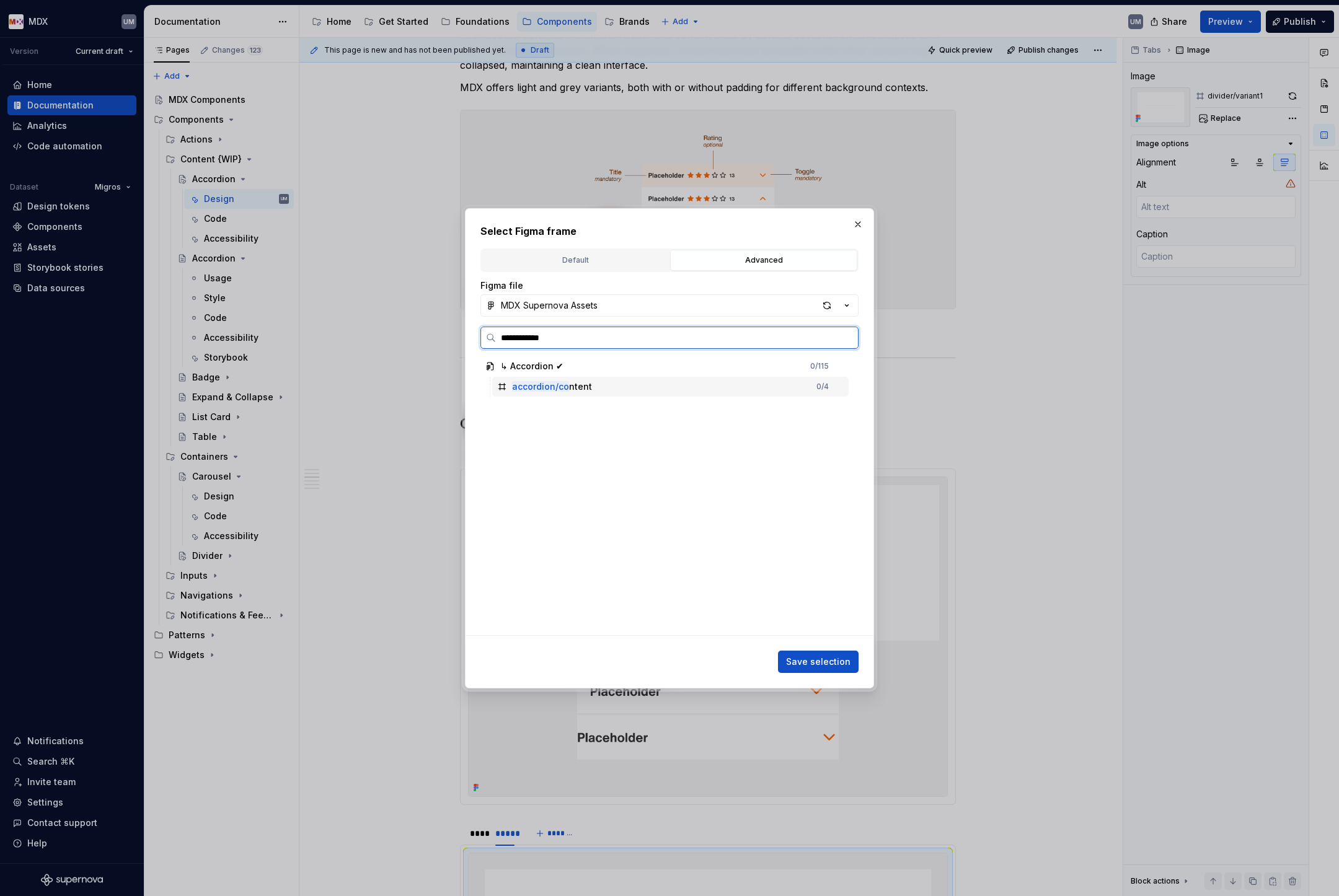
click at [596, 384] on div "accordion/co ntent 0 / 4" at bounding box center [670, 387] width 356 height 20
click at [811, 655] on button "Save selection" at bounding box center [818, 662] width 81 height 22
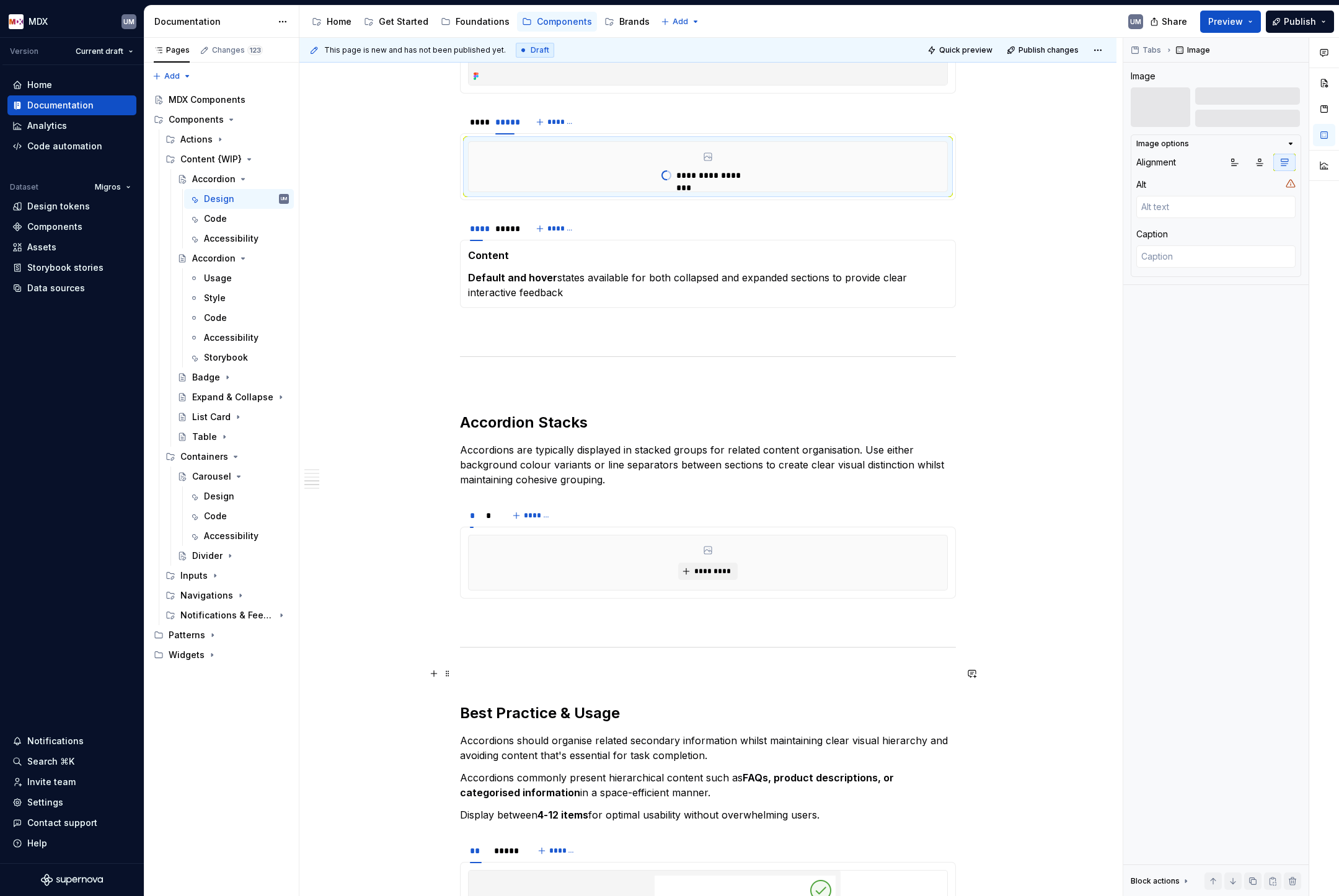
scroll to position [1386, 0]
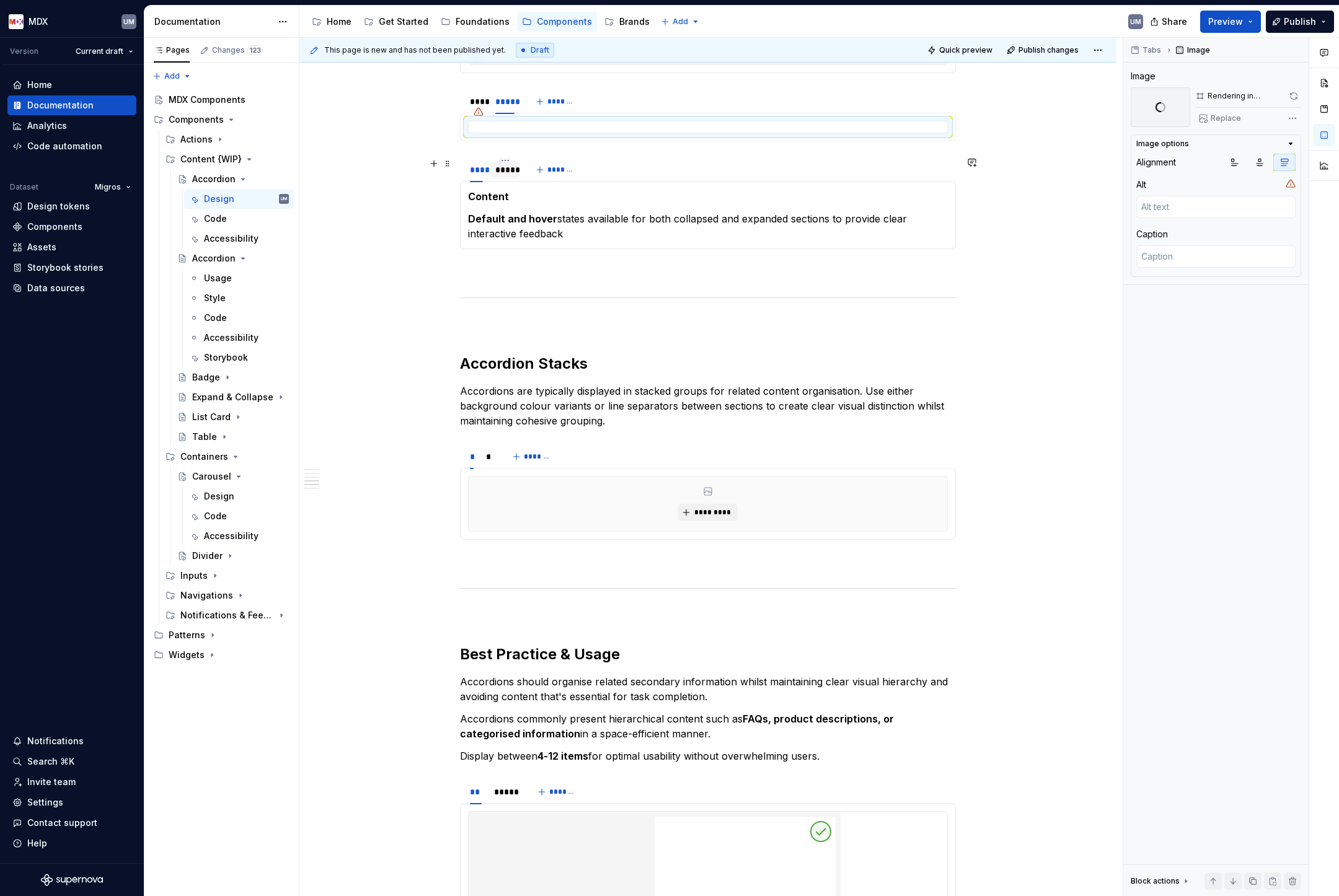
type textarea "*"
click at [504, 178] on div "*****" at bounding box center [504, 169] width 29 height 18
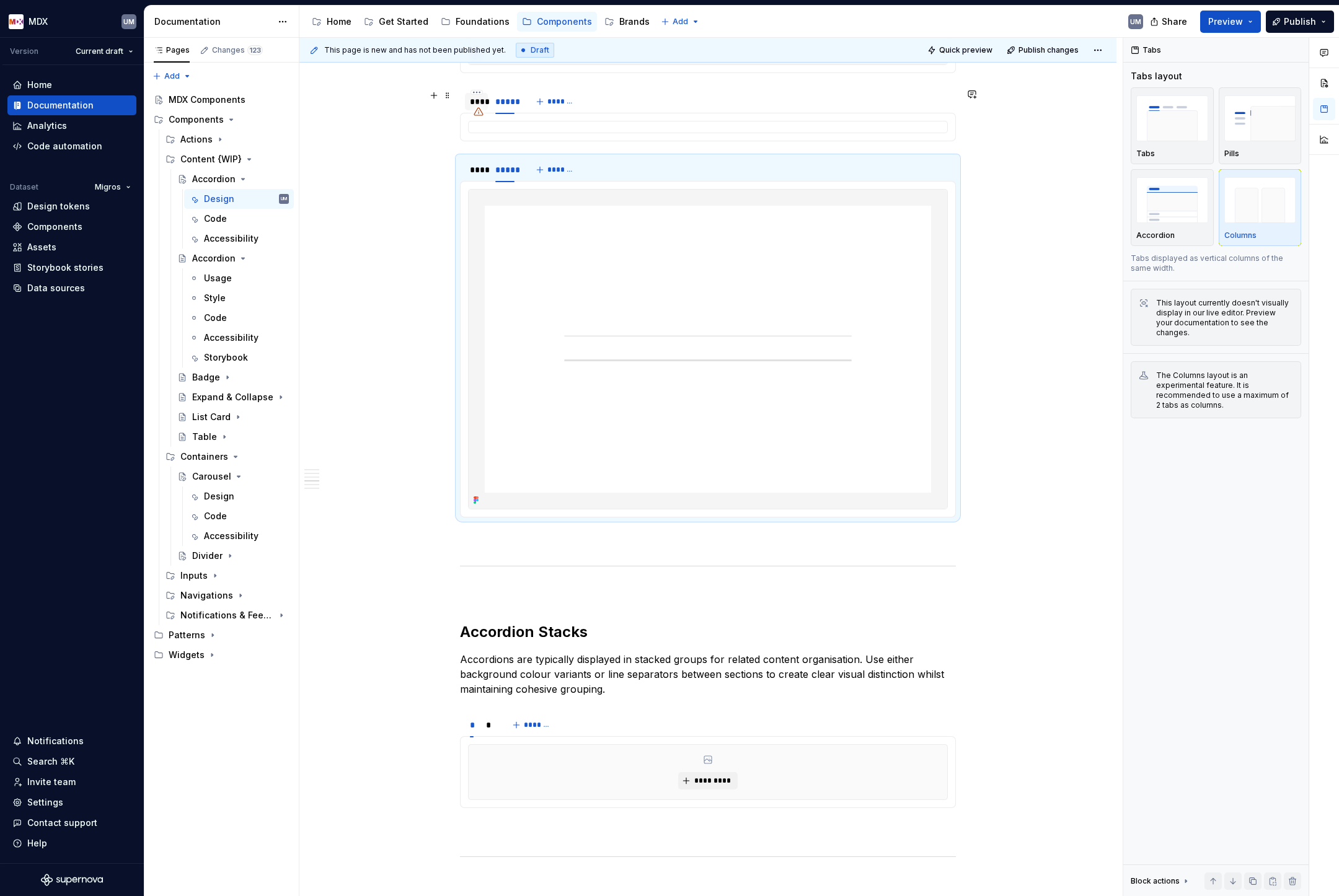
click at [480, 98] on div "****" at bounding box center [476, 102] width 13 height 13
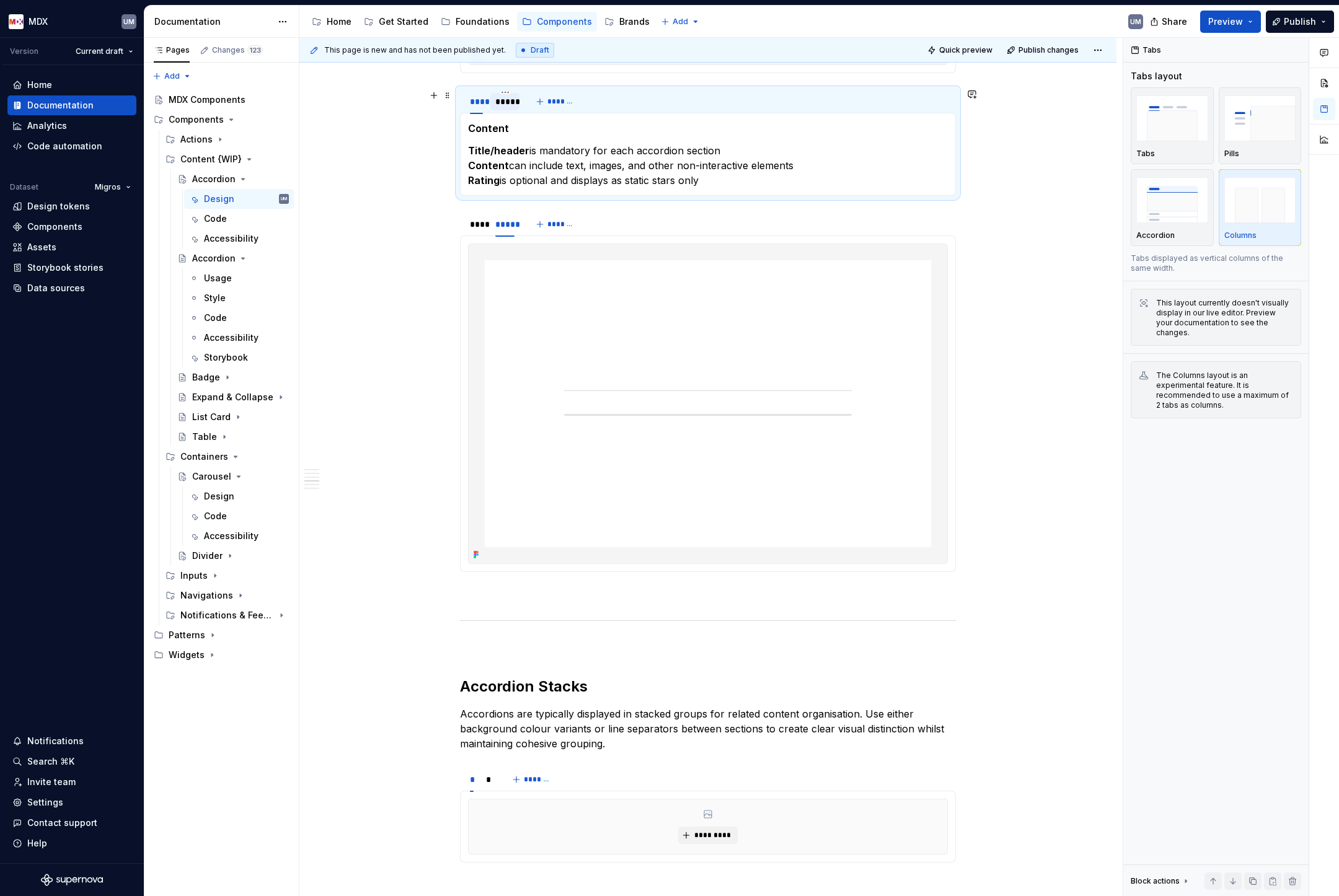
click at [505, 101] on div "*****" at bounding box center [504, 102] width 19 height 13
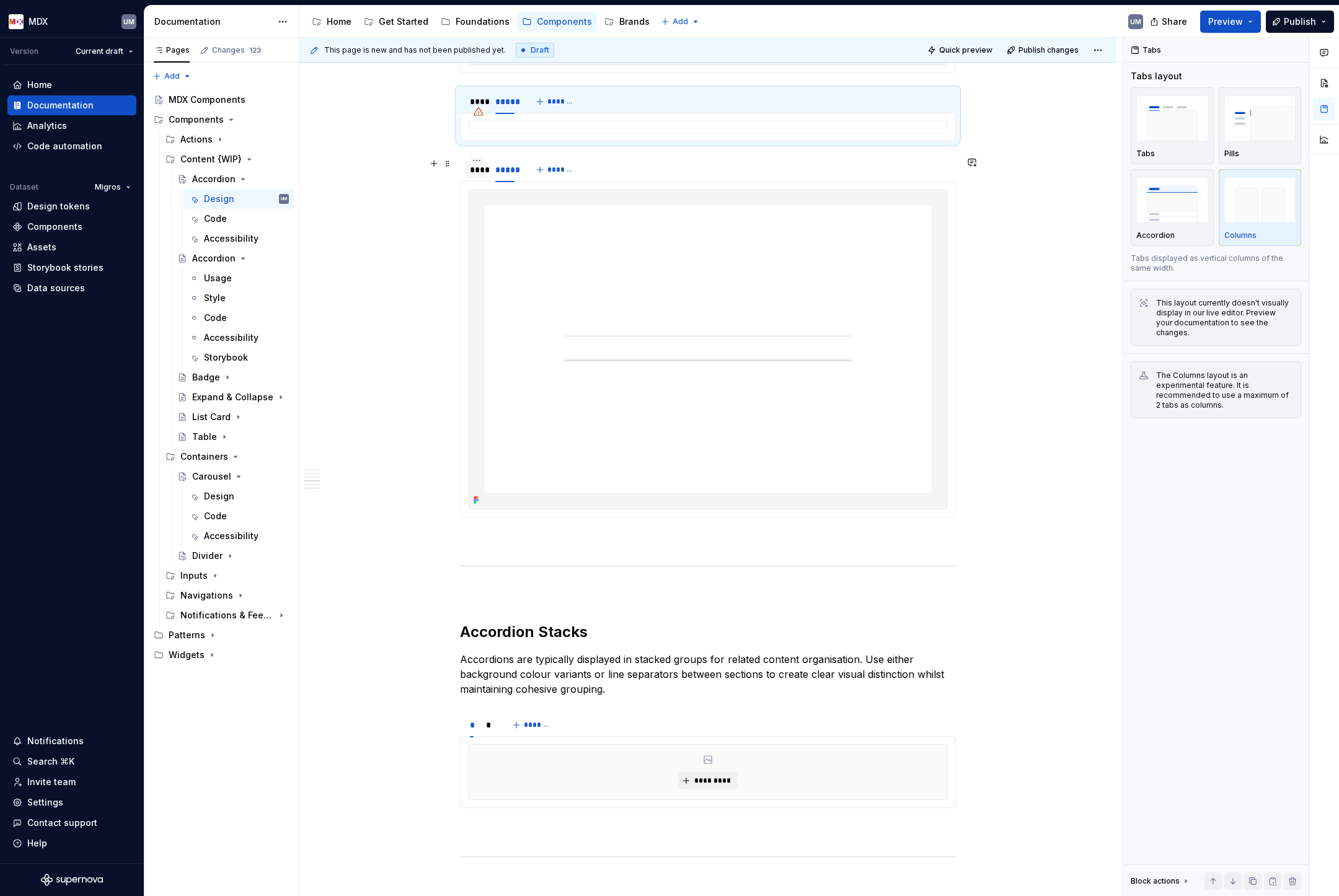
click at [481, 172] on div "****" at bounding box center [476, 170] width 13 height 13
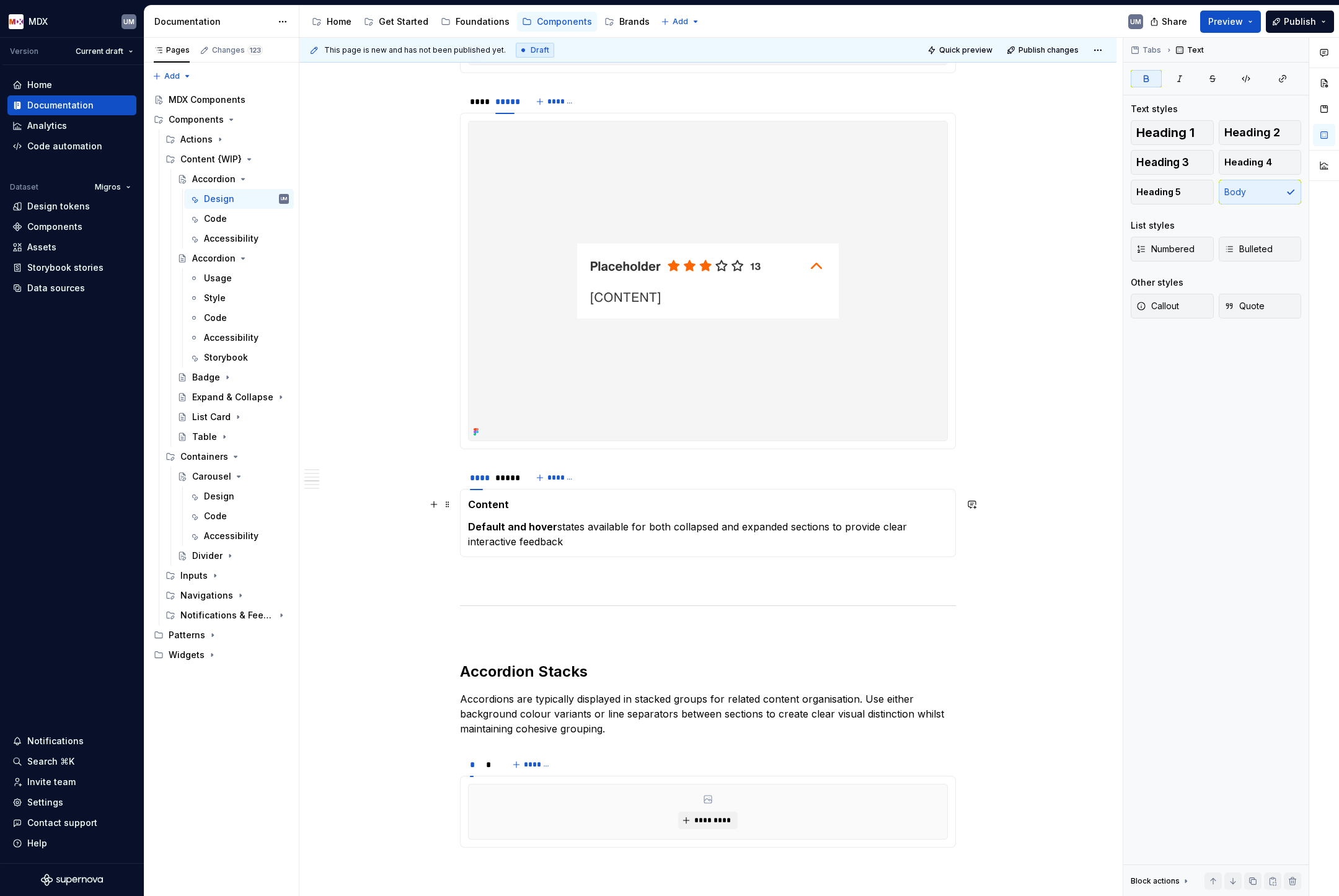
click at [488, 504] on strong "Content" at bounding box center [488, 504] width 41 height 13
click at [512, 470] on html "MDX UM Version Current draft Home Documentation Analytics Code automation Datas…" at bounding box center [670, 448] width 1339 height 896
click at [484, 484] on html "MDX UM Version Current draft Home Documentation Analytics Code automation Datas…" at bounding box center [670, 448] width 1339 height 896
click at [509, 480] on div "*****" at bounding box center [504, 478] width 19 height 13
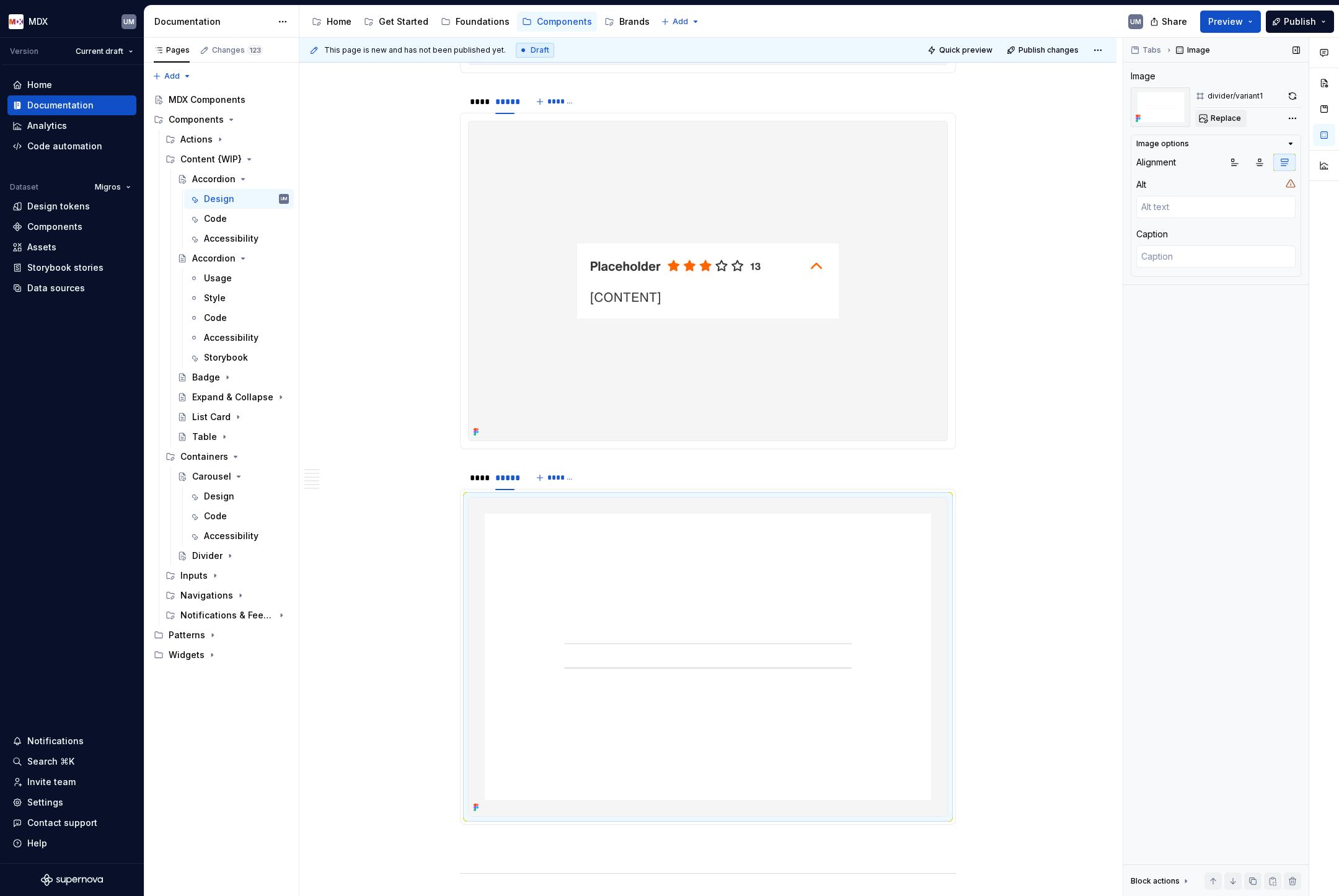
click at [1222, 117] on span "Replace" at bounding box center [1225, 118] width 30 height 10
type textarea "*"
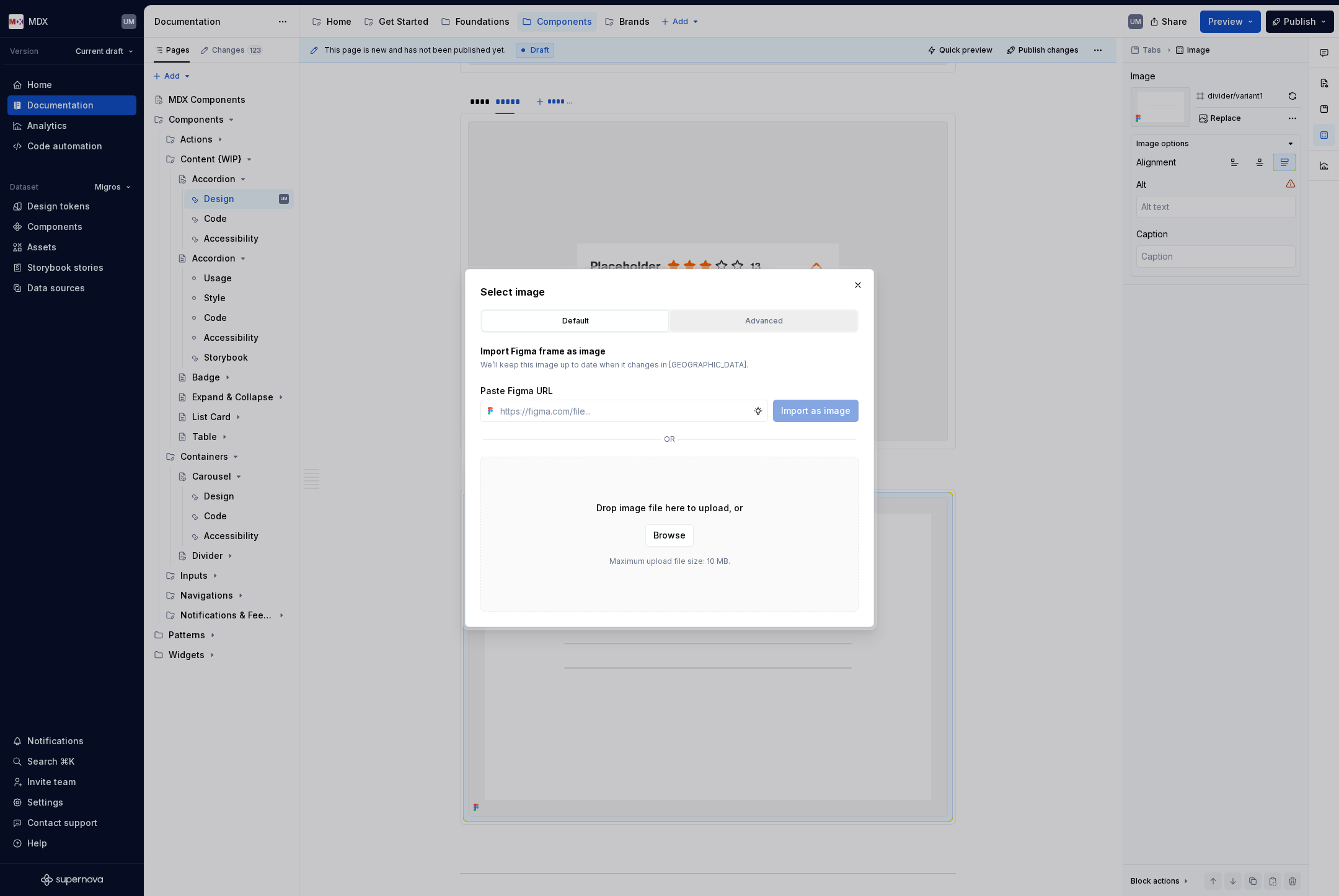
click at [772, 319] on div "Advanced" at bounding box center [764, 321] width 178 height 13
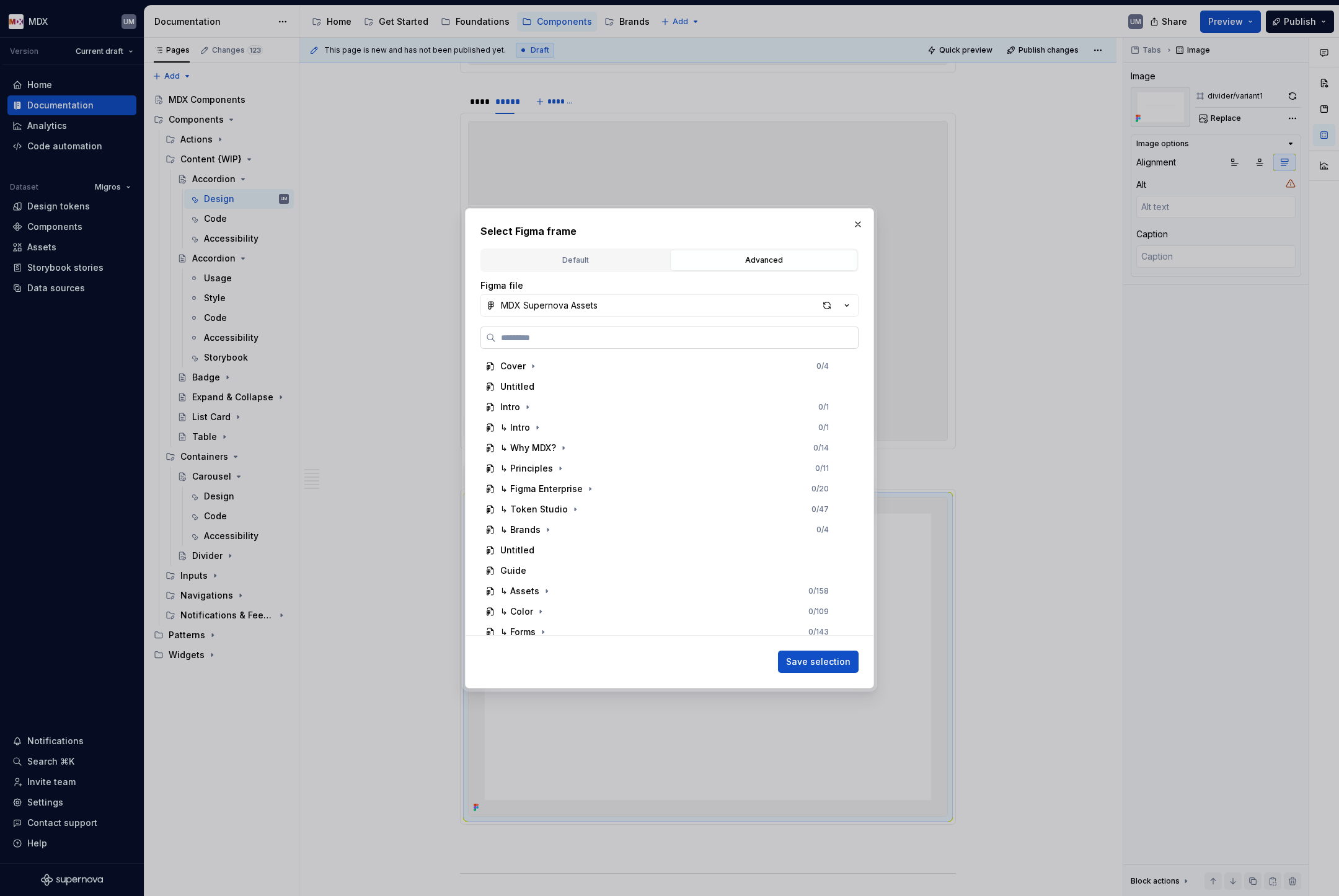
paste input "**********"
type input "**********"
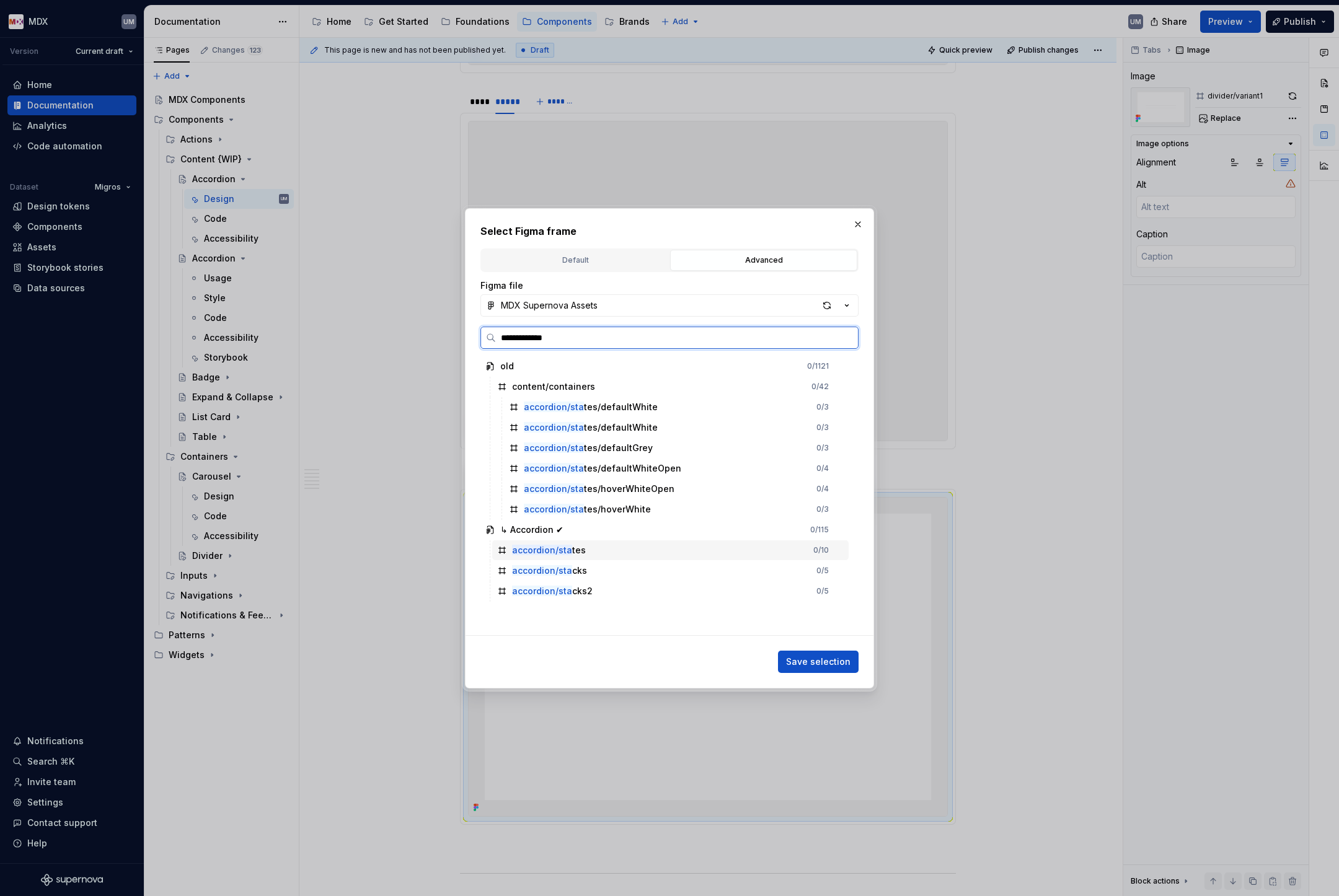
click at [588, 555] on div "accordion/sta tes 0 / 10" at bounding box center [670, 550] width 356 height 20
click at [802, 666] on span "Save selection" at bounding box center [818, 662] width 65 height 13
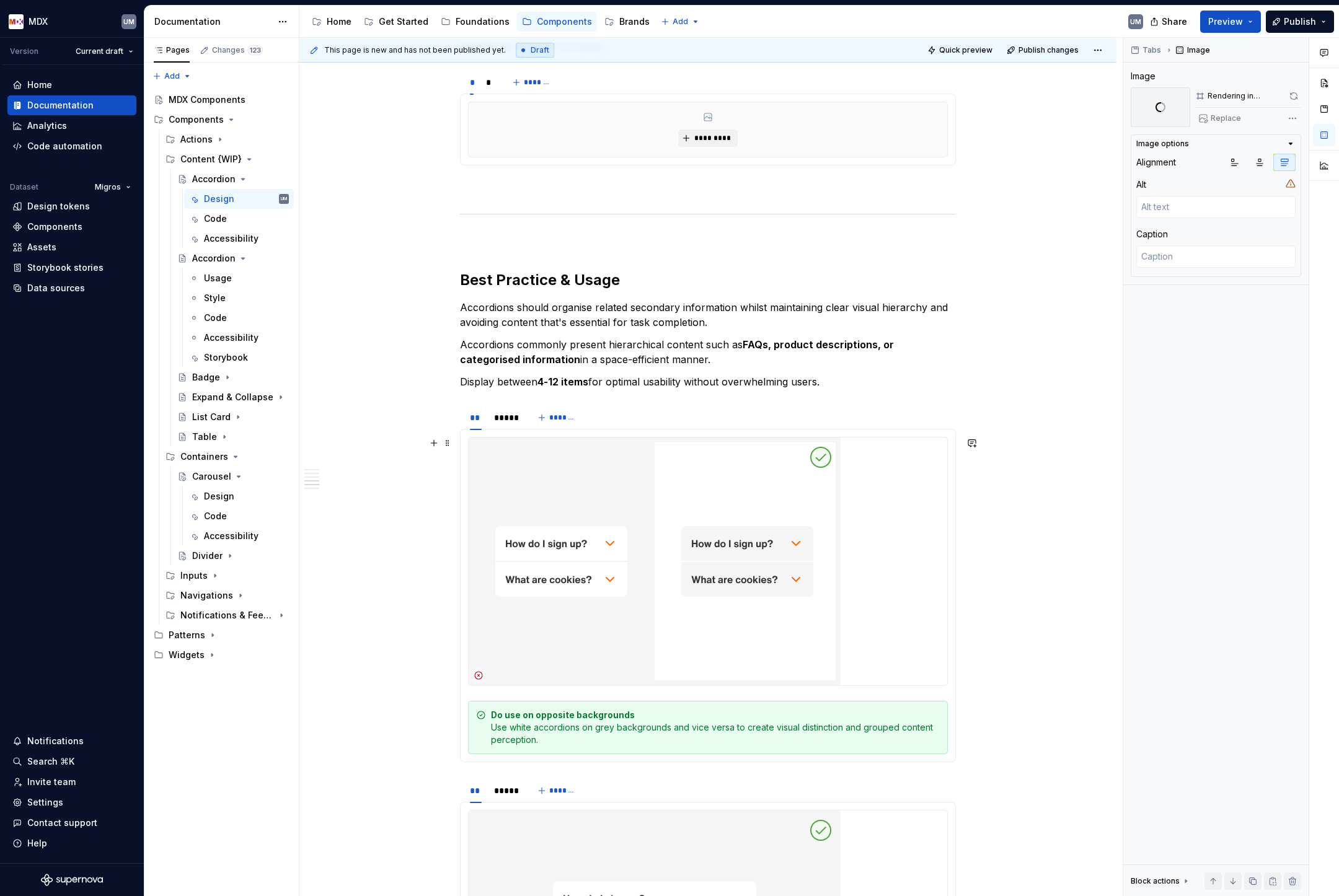
scroll to position [1897, 0]
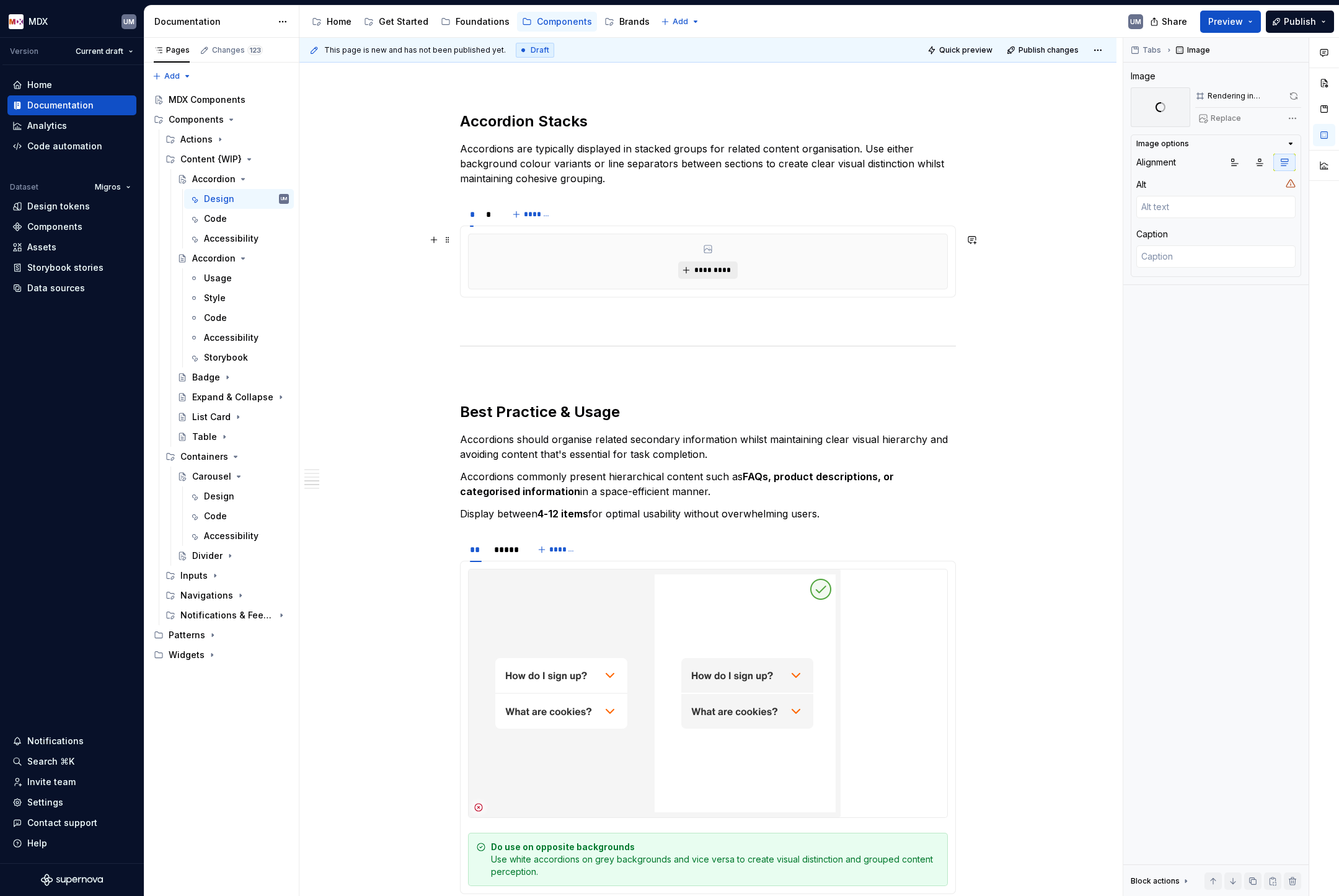
click at [704, 275] on button "*********" at bounding box center [707, 270] width 59 height 18
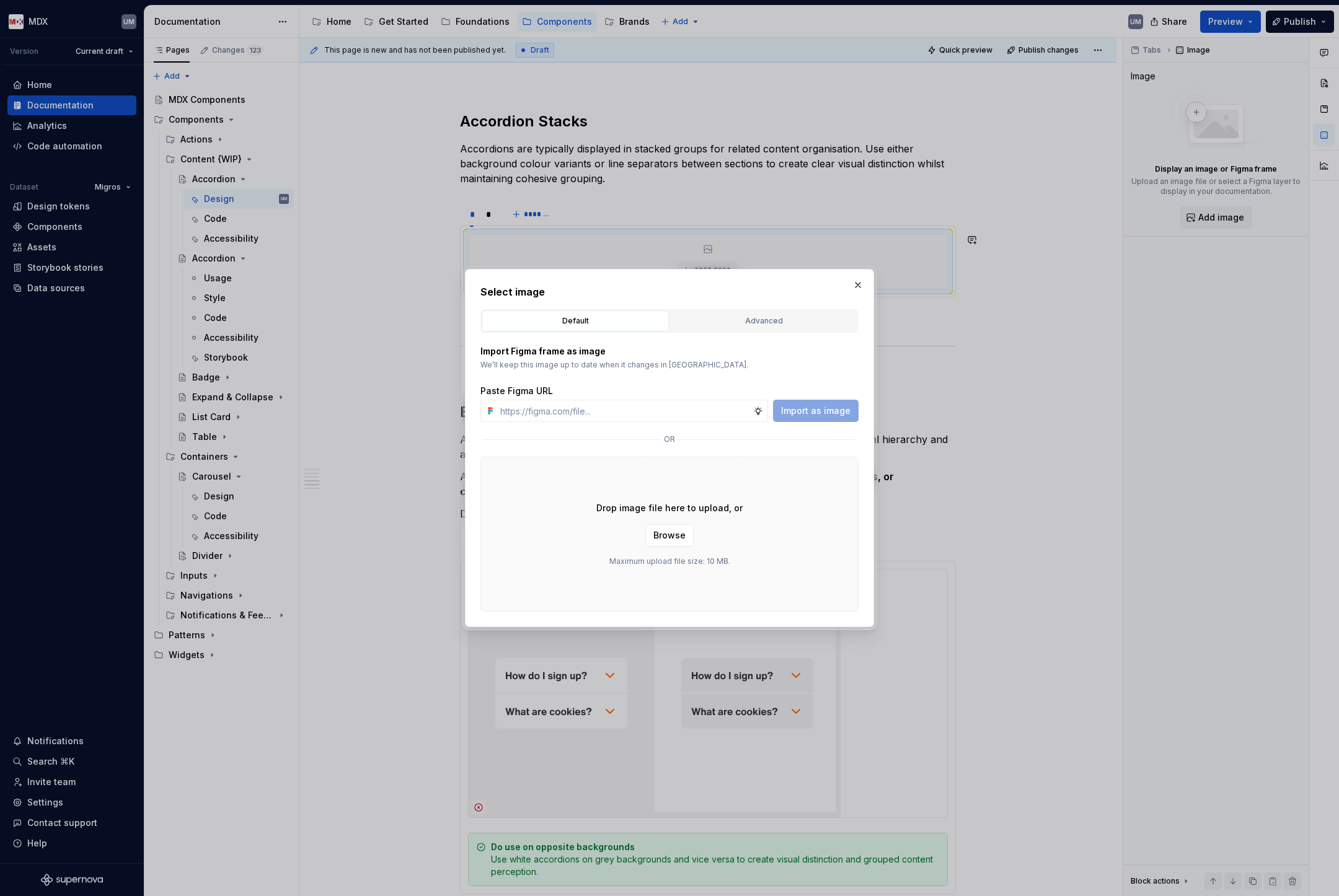
type textarea "*"
click at [735, 322] on div "Advanced" at bounding box center [764, 321] width 178 height 13
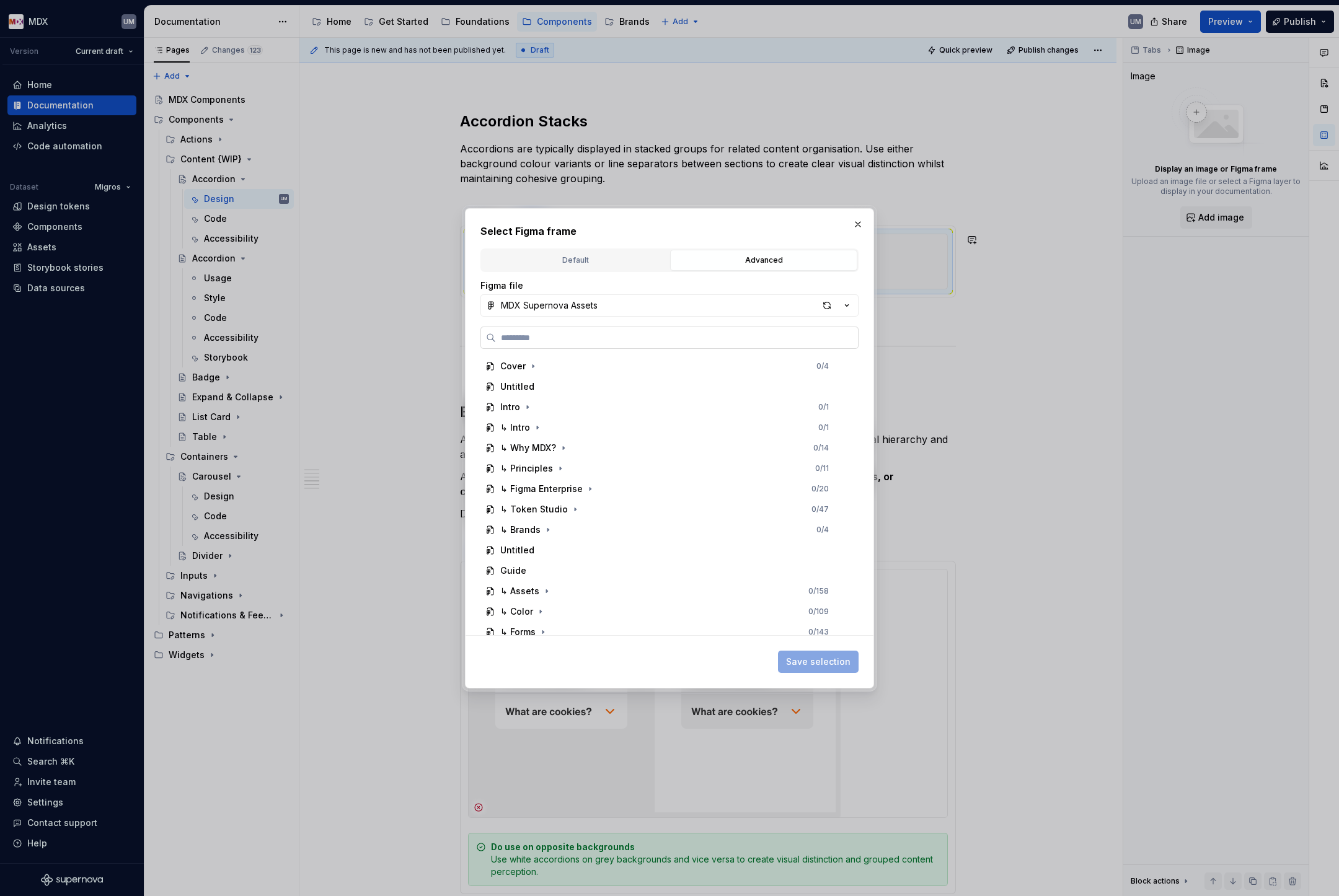
click at [667, 343] on label at bounding box center [670, 338] width 378 height 22
click at [667, 343] on input "search" at bounding box center [677, 338] width 362 height 13
paste input "**********"
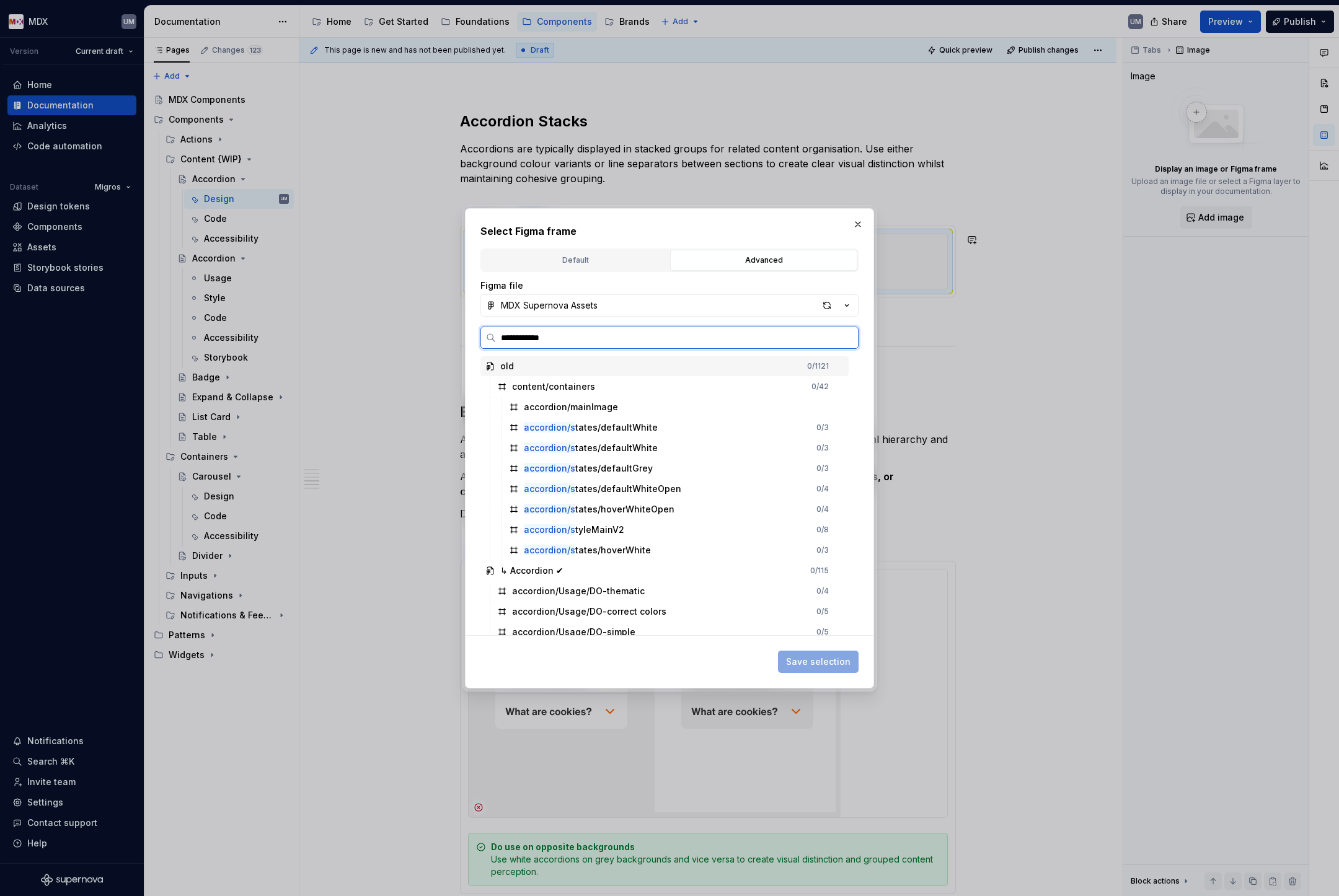
type input "**********"
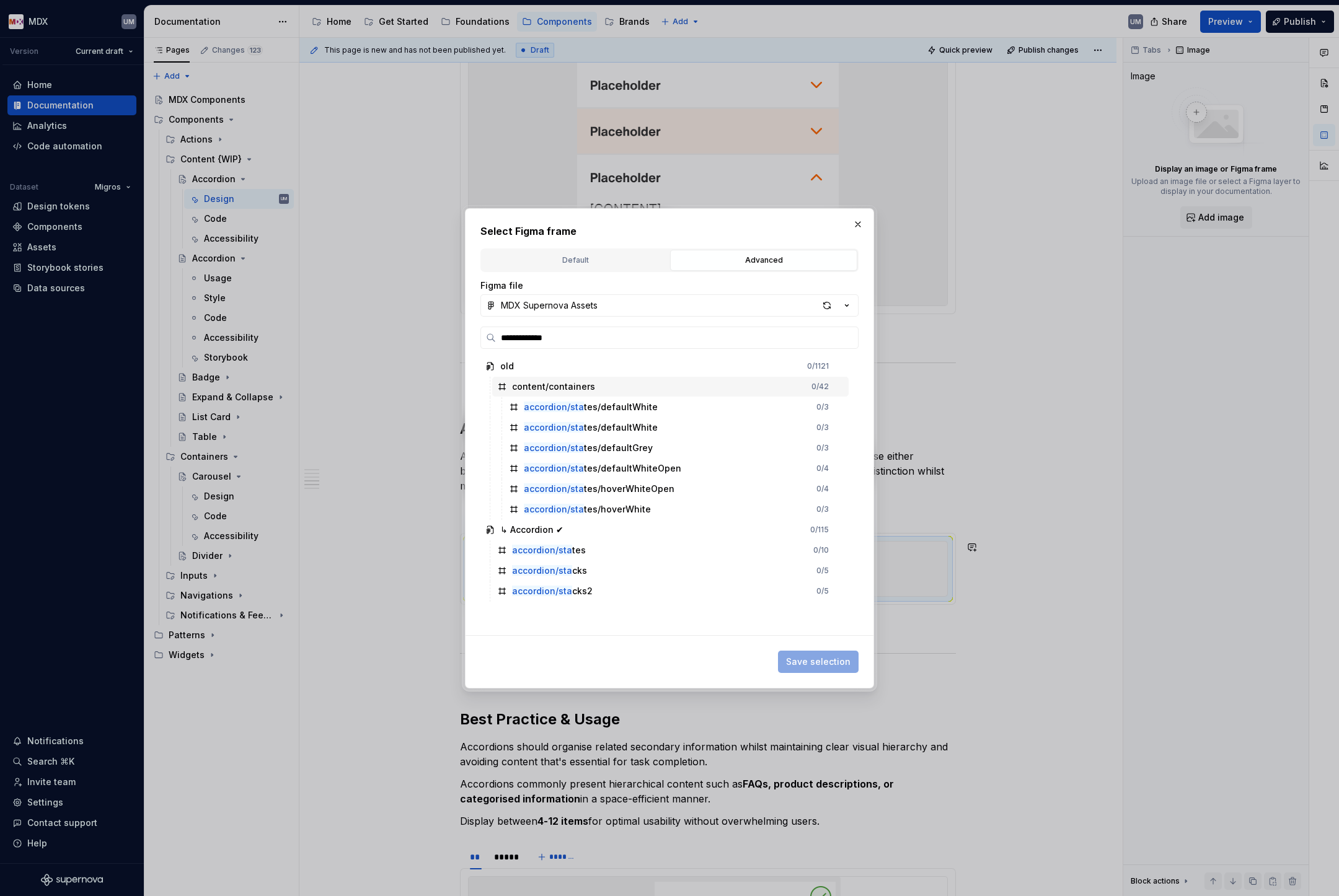
scroll to position [2204, 0]
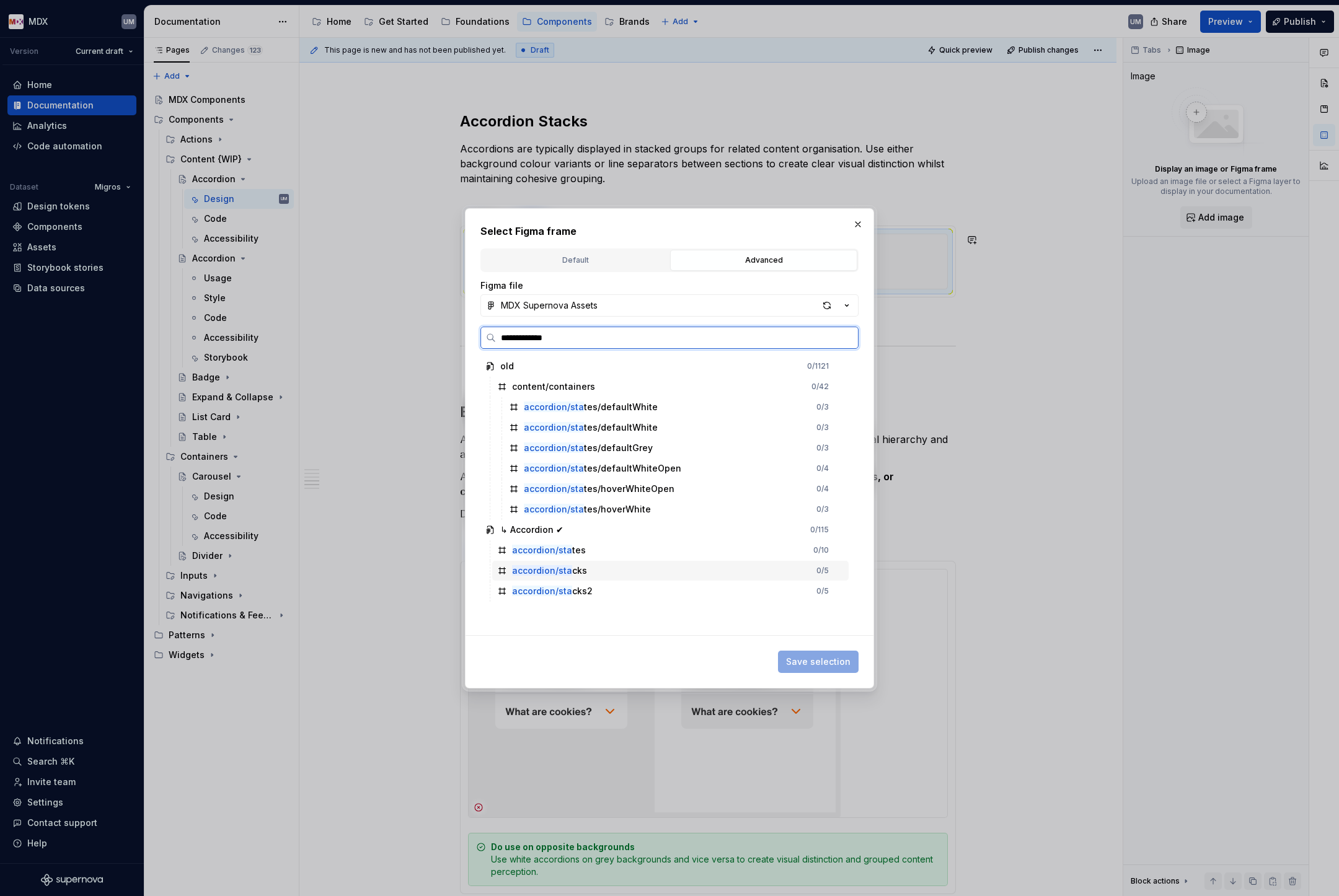
click at [572, 569] on div "accordion/sta cks" at bounding box center [549, 571] width 75 height 13
click at [813, 661] on span "Save selection" at bounding box center [818, 662] width 65 height 13
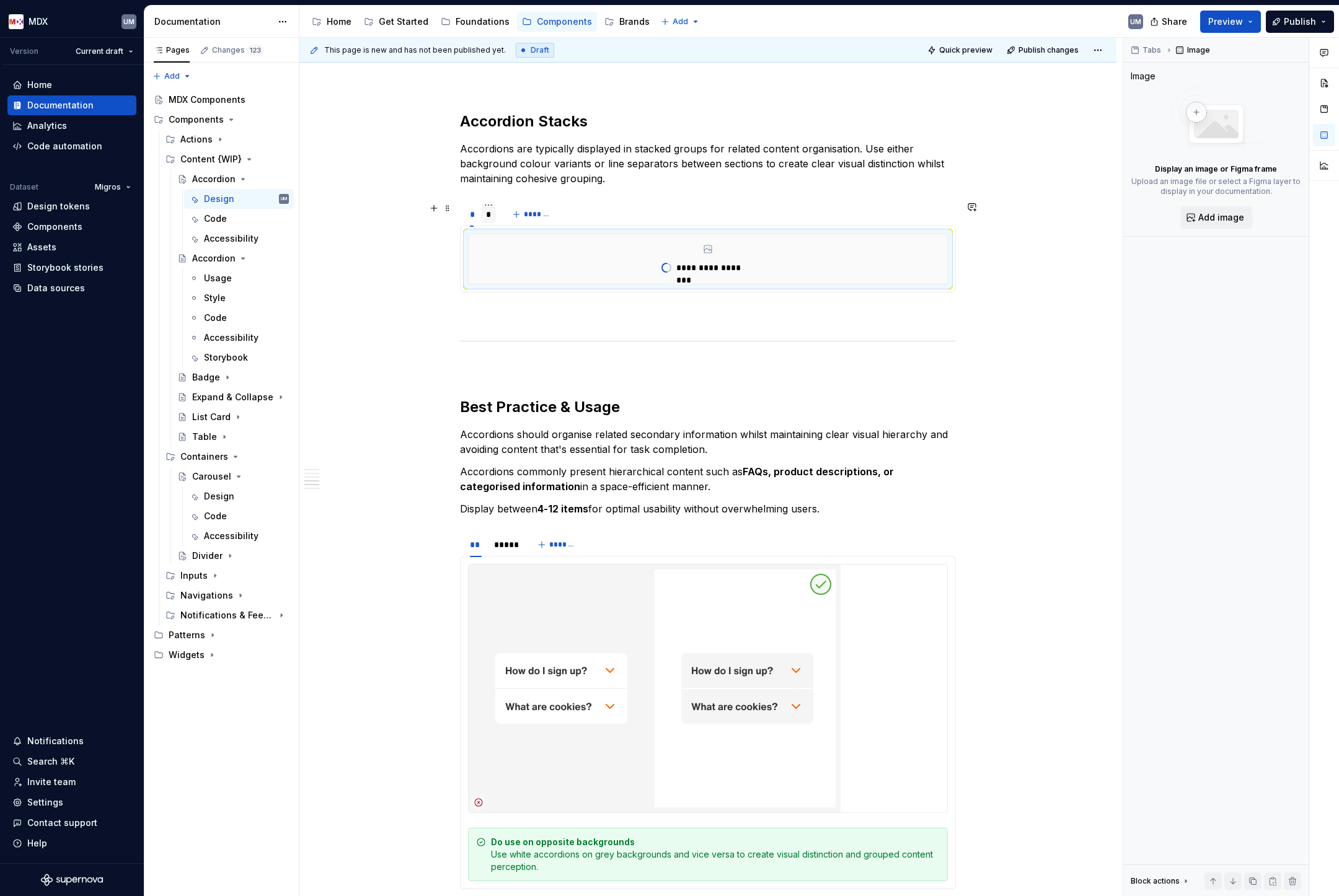
click at [492, 218] on div "*" at bounding box center [489, 214] width 6 height 13
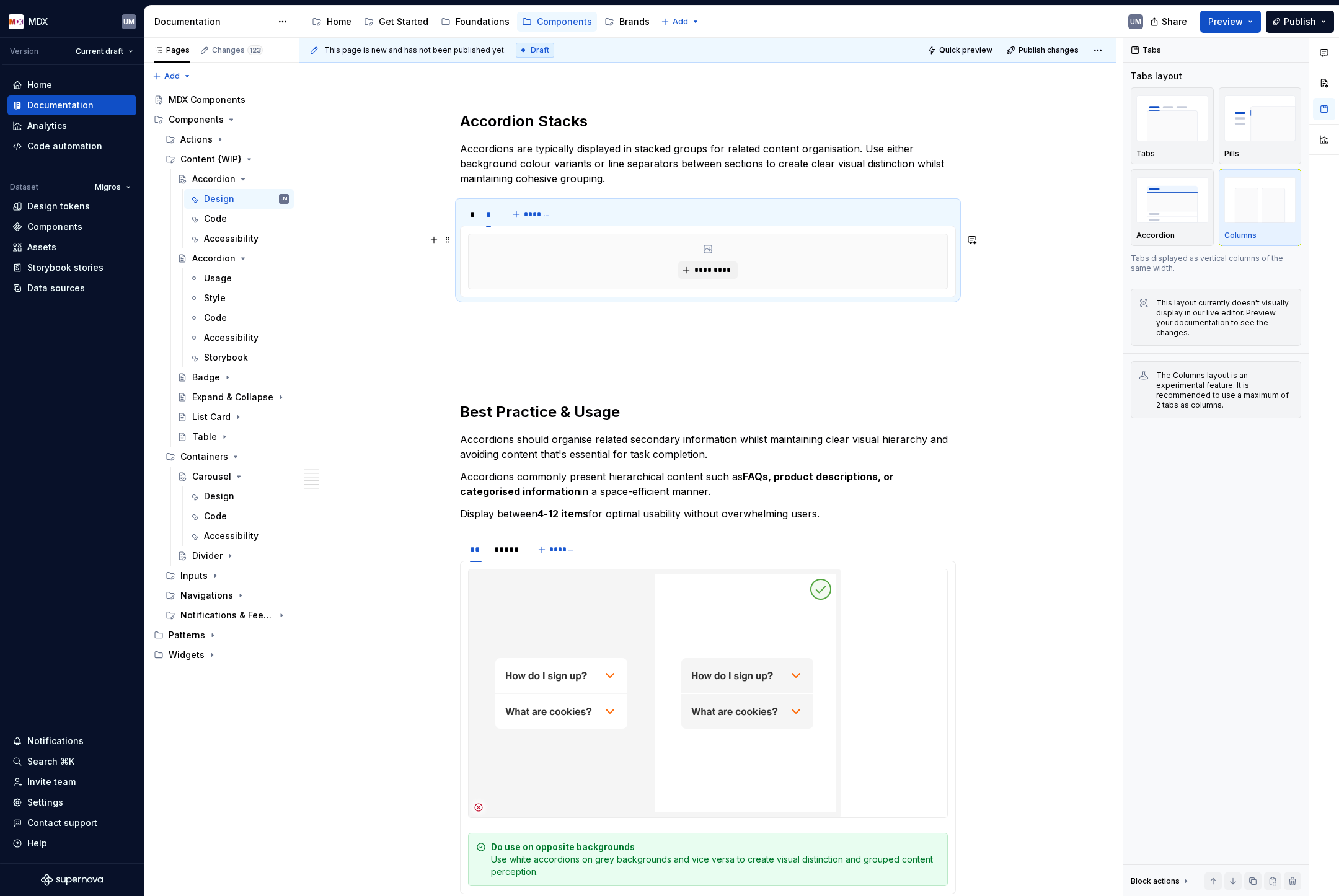
click at [621, 282] on div "*********" at bounding box center [707, 262] width 478 height 55
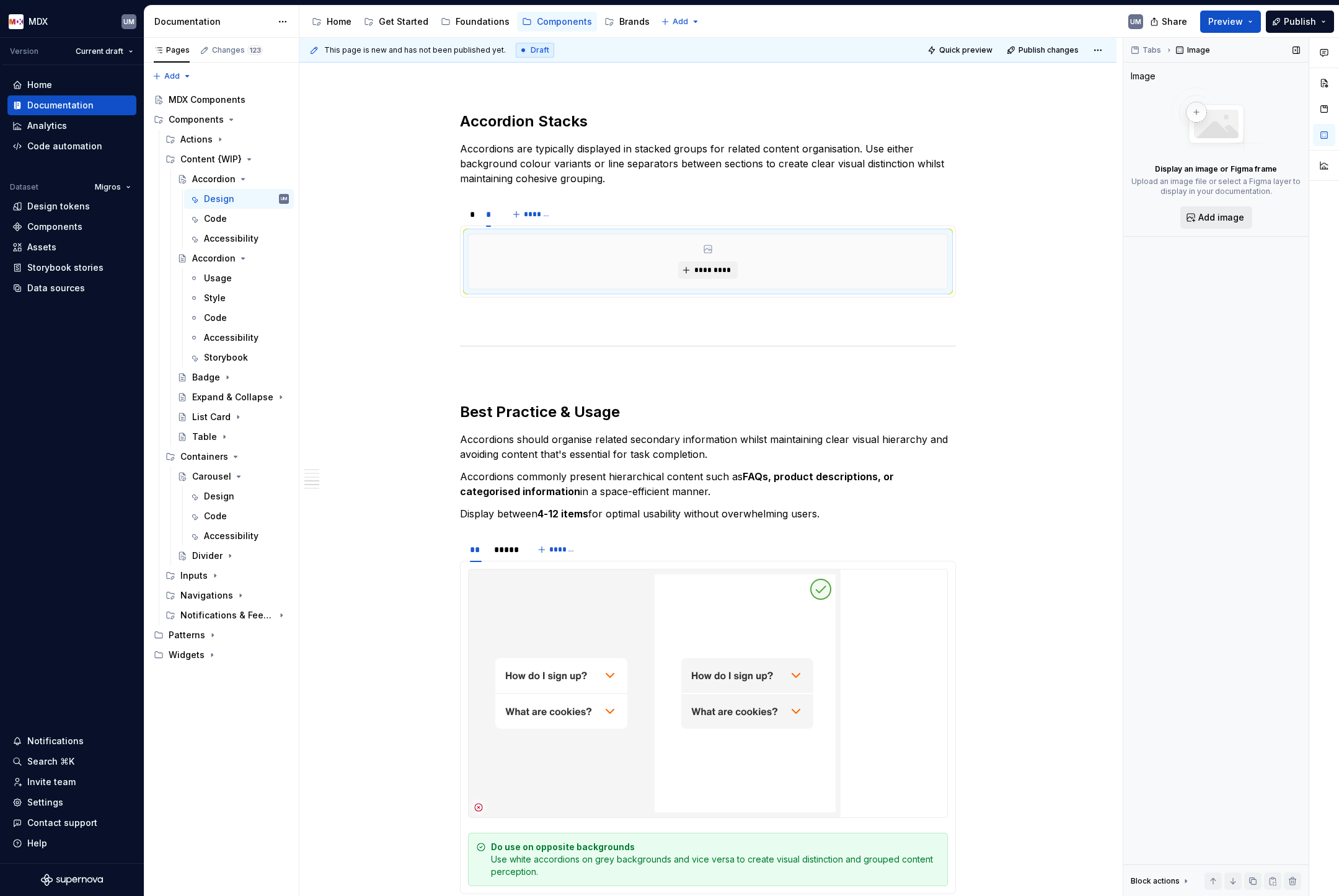
click at [1226, 219] on span "Add image" at bounding box center [1221, 218] width 46 height 13
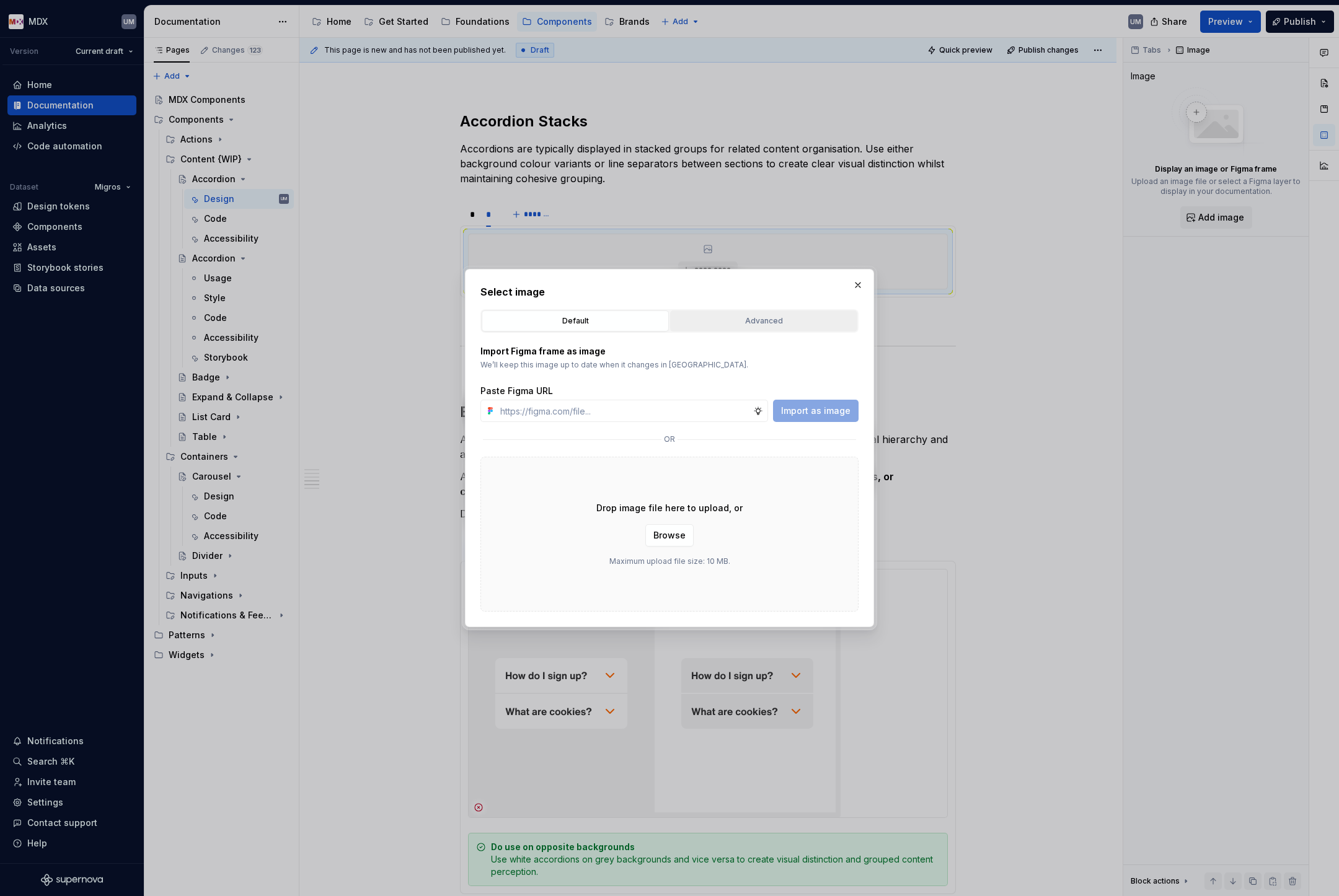
click at [705, 322] on div "Advanced" at bounding box center [764, 321] width 178 height 13
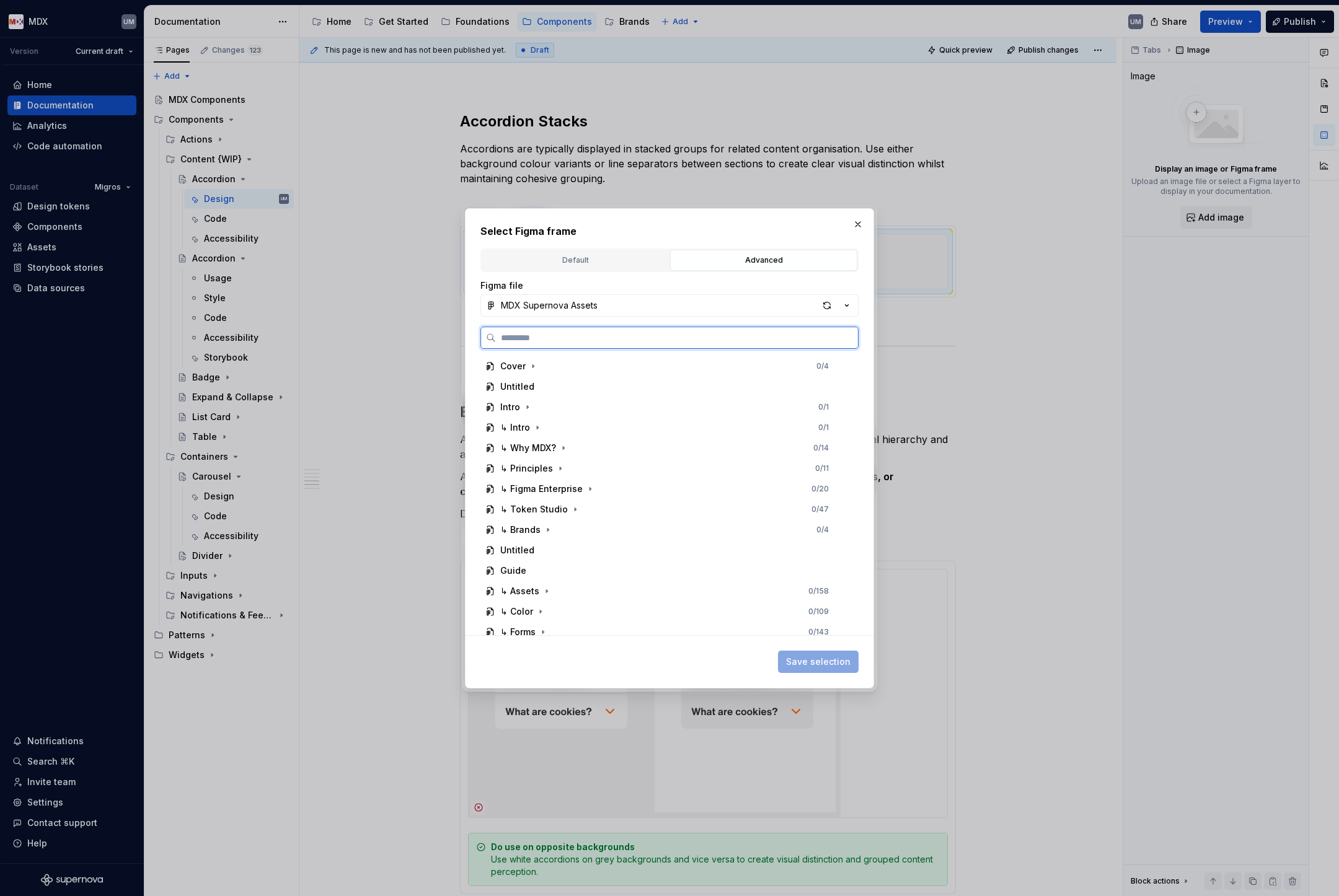
click at [647, 341] on input "search" at bounding box center [677, 338] width 362 height 13
paste input "**********"
type input "**********"
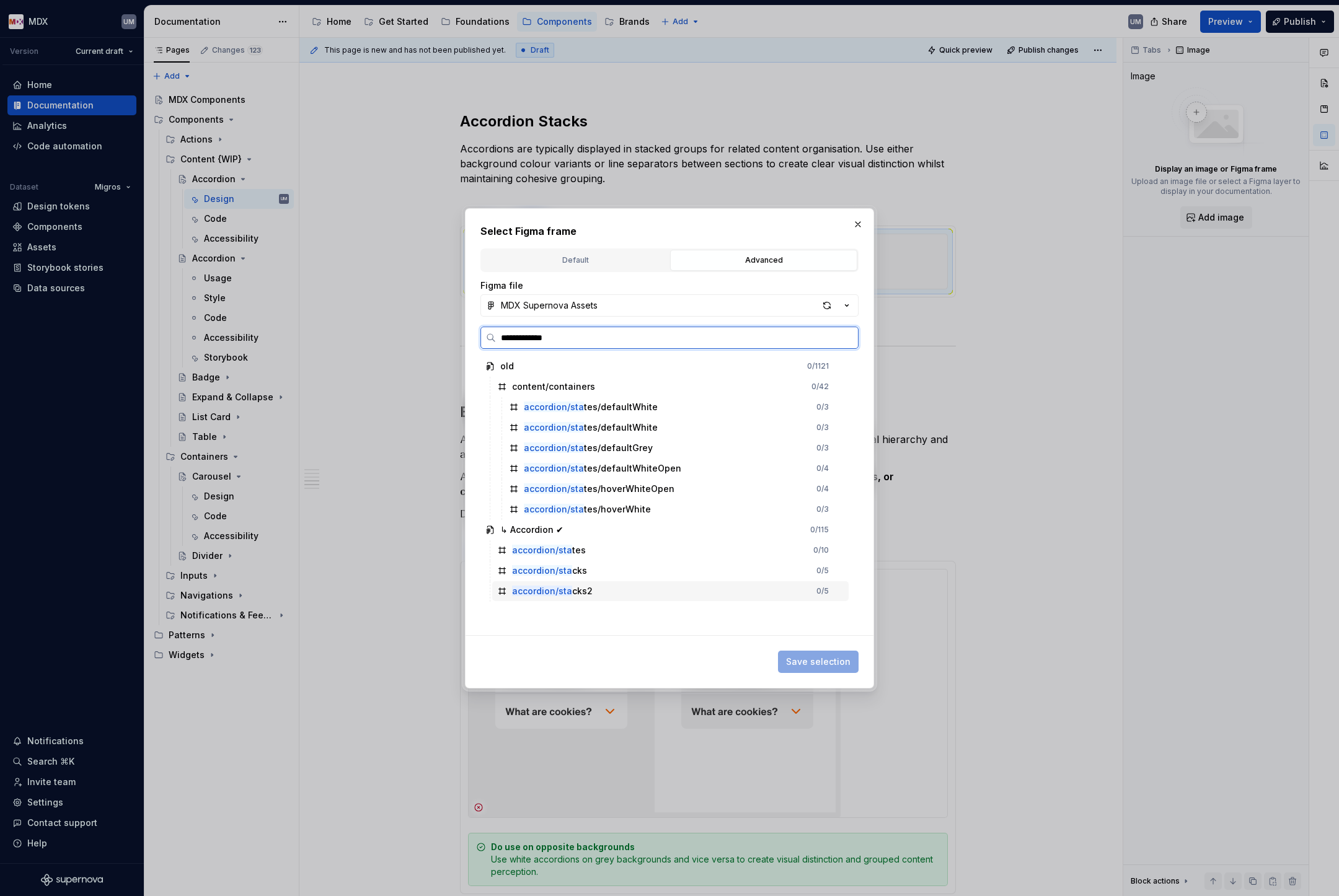
click at [584, 592] on div "accordion/sta cks2" at bounding box center [552, 591] width 81 height 13
click at [832, 659] on span "Save selection" at bounding box center [818, 662] width 65 height 13
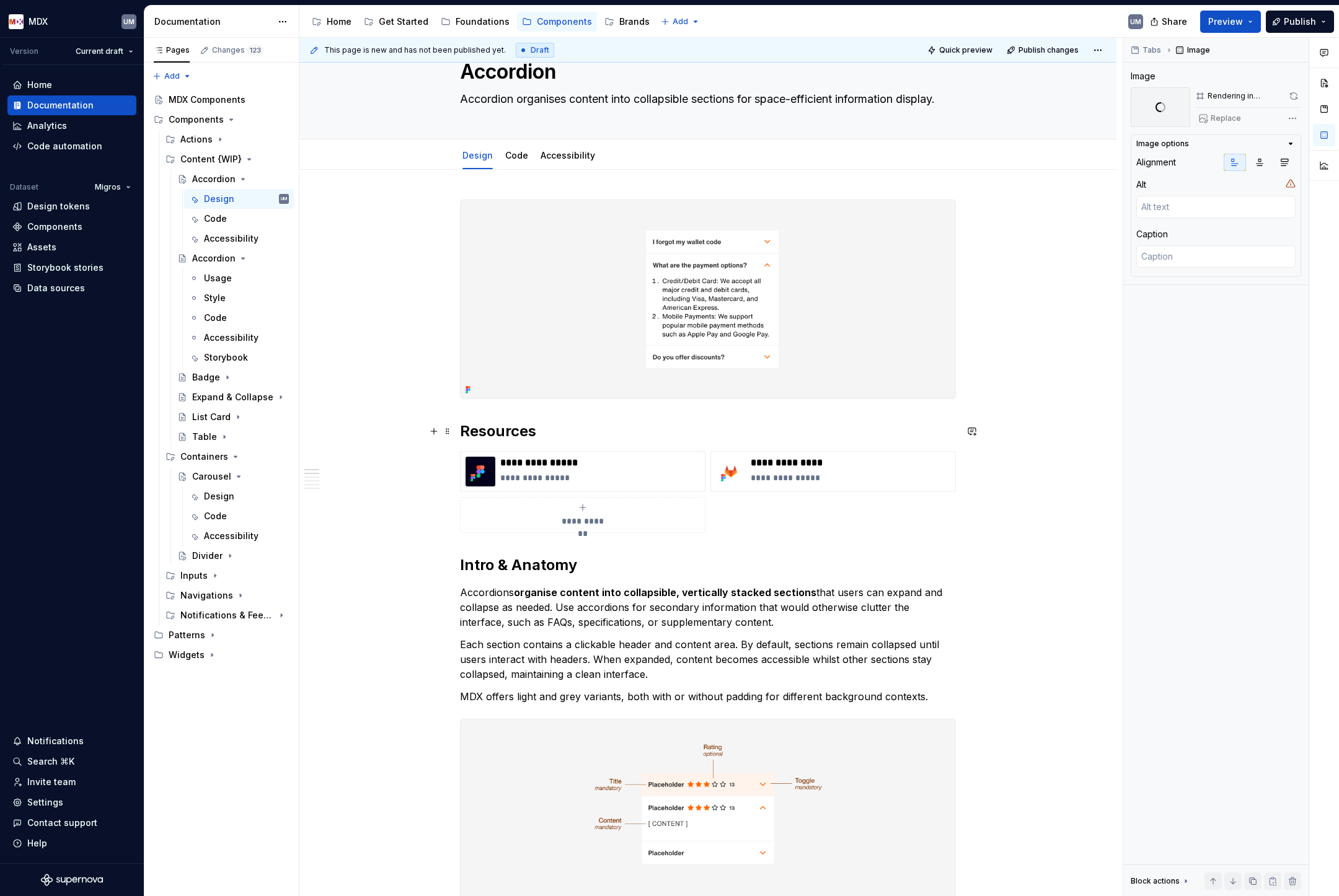
scroll to position [0, 0]
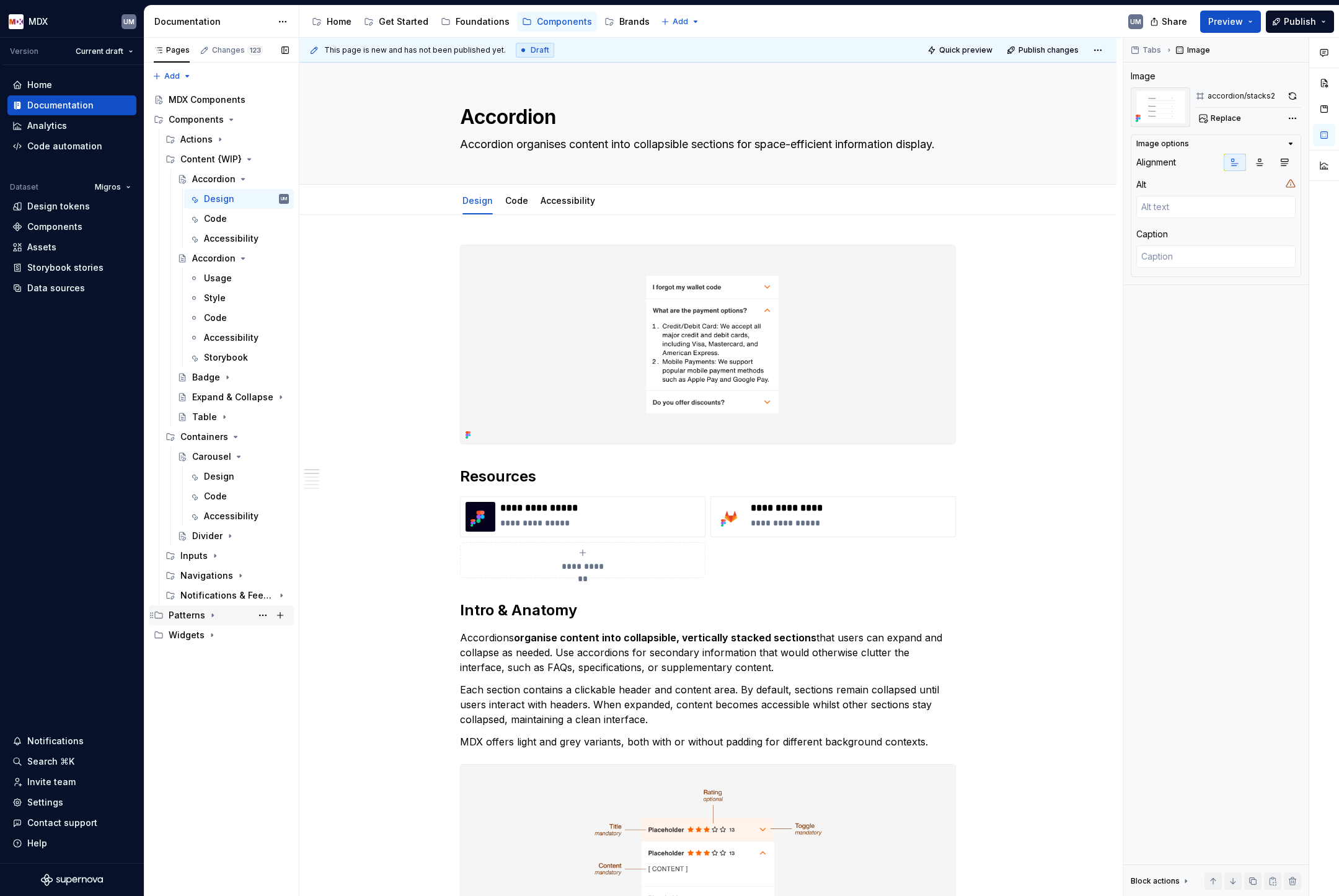
click at [212, 612] on icon "Page tree" at bounding box center [213, 615] width 10 height 10
click at [242, 178] on icon "Page tree" at bounding box center [243, 179] width 10 height 10
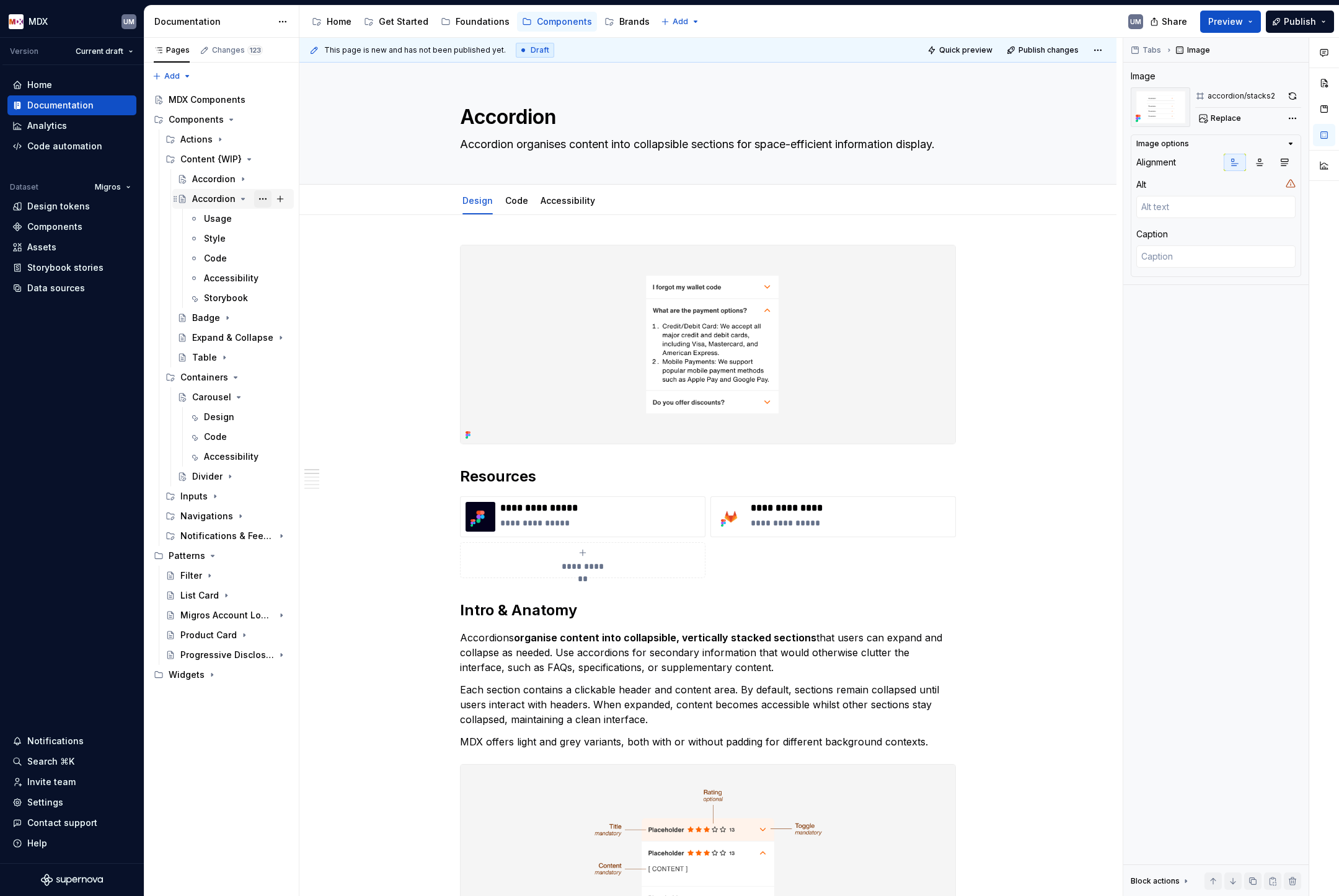
click at [261, 200] on button "Page tree" at bounding box center [263, 199] width 18 height 18
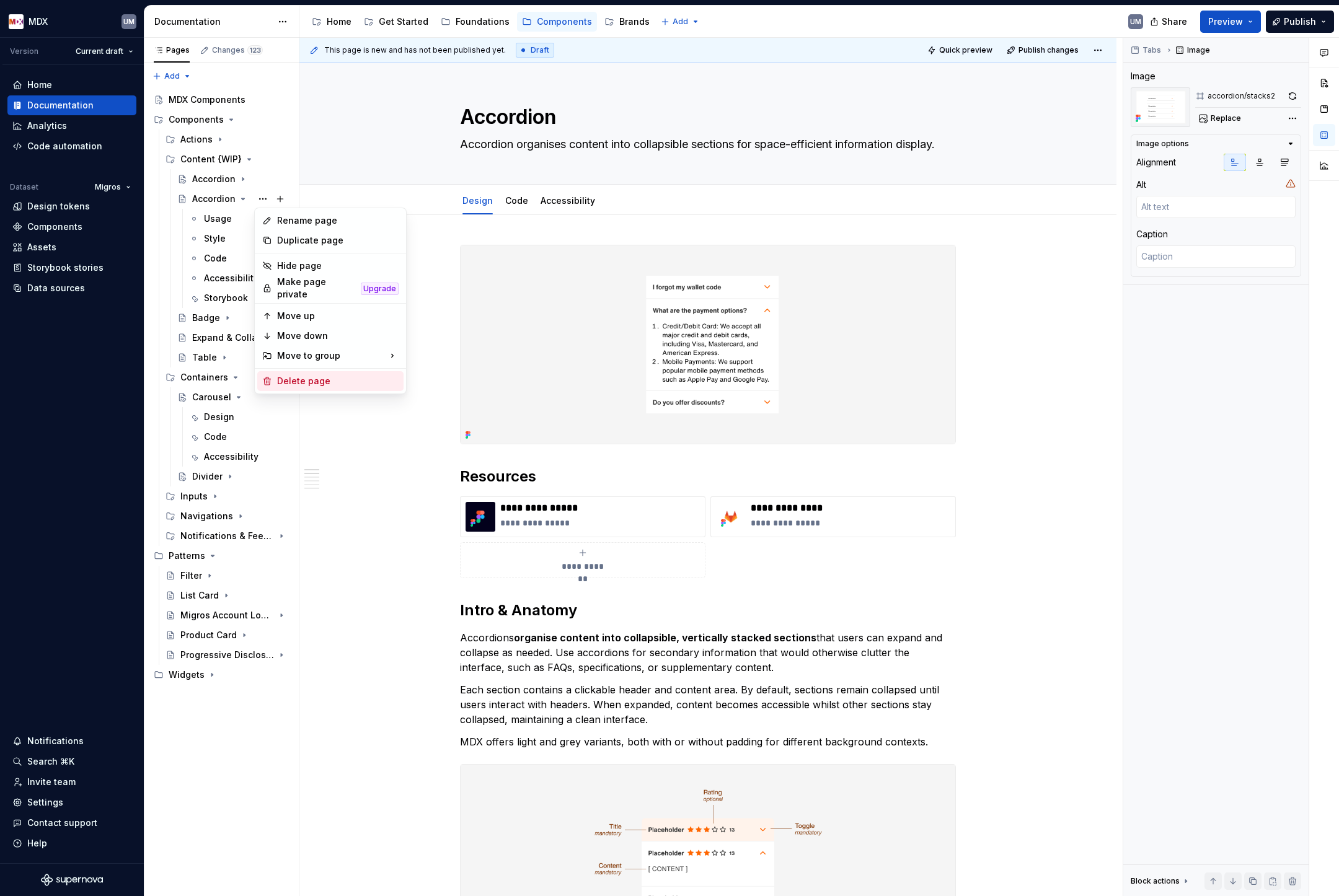
click at [285, 375] on div "Delete page" at bounding box center [337, 381] width 122 height 13
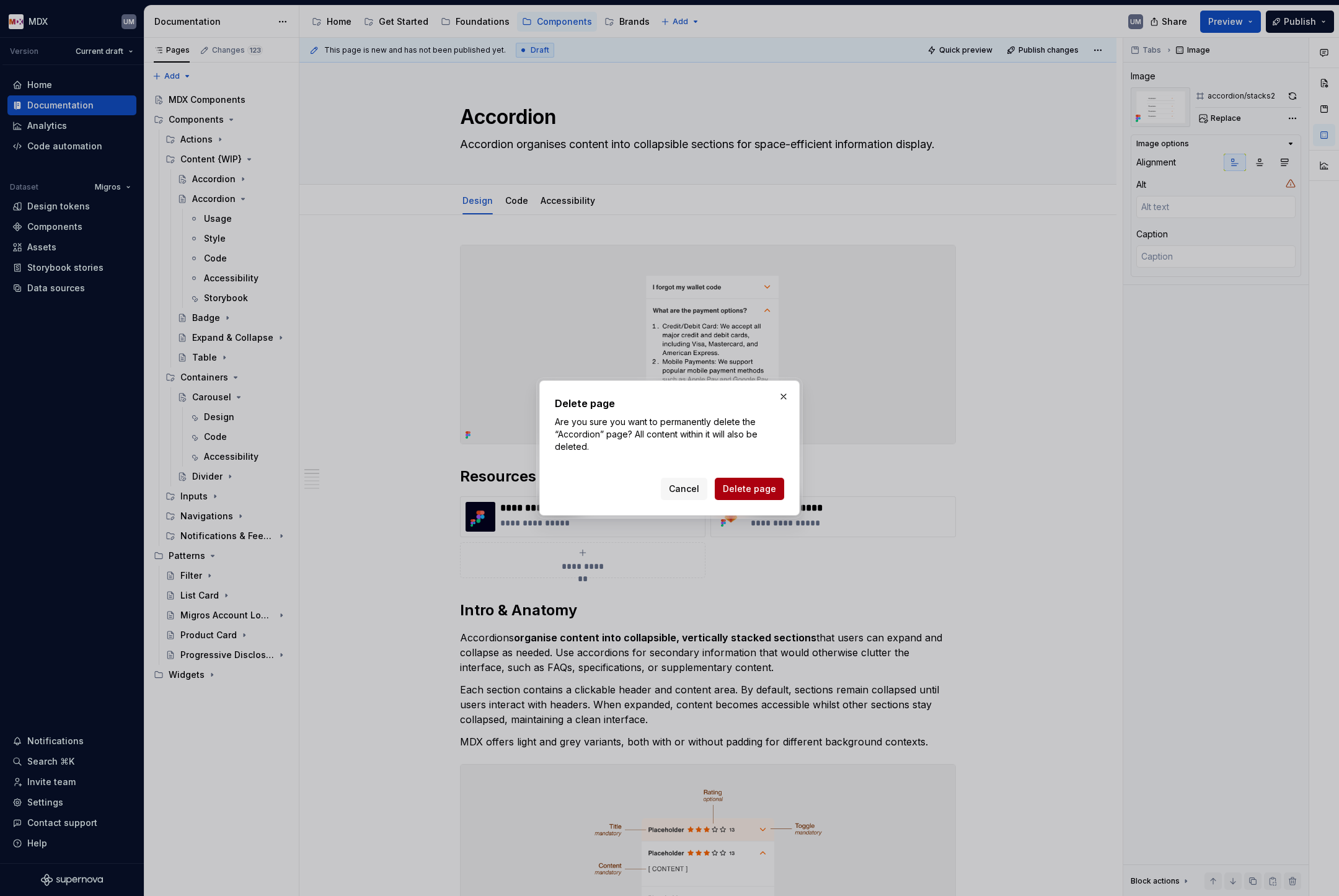
click at [743, 489] on span "Delete page" at bounding box center [750, 489] width 53 height 13
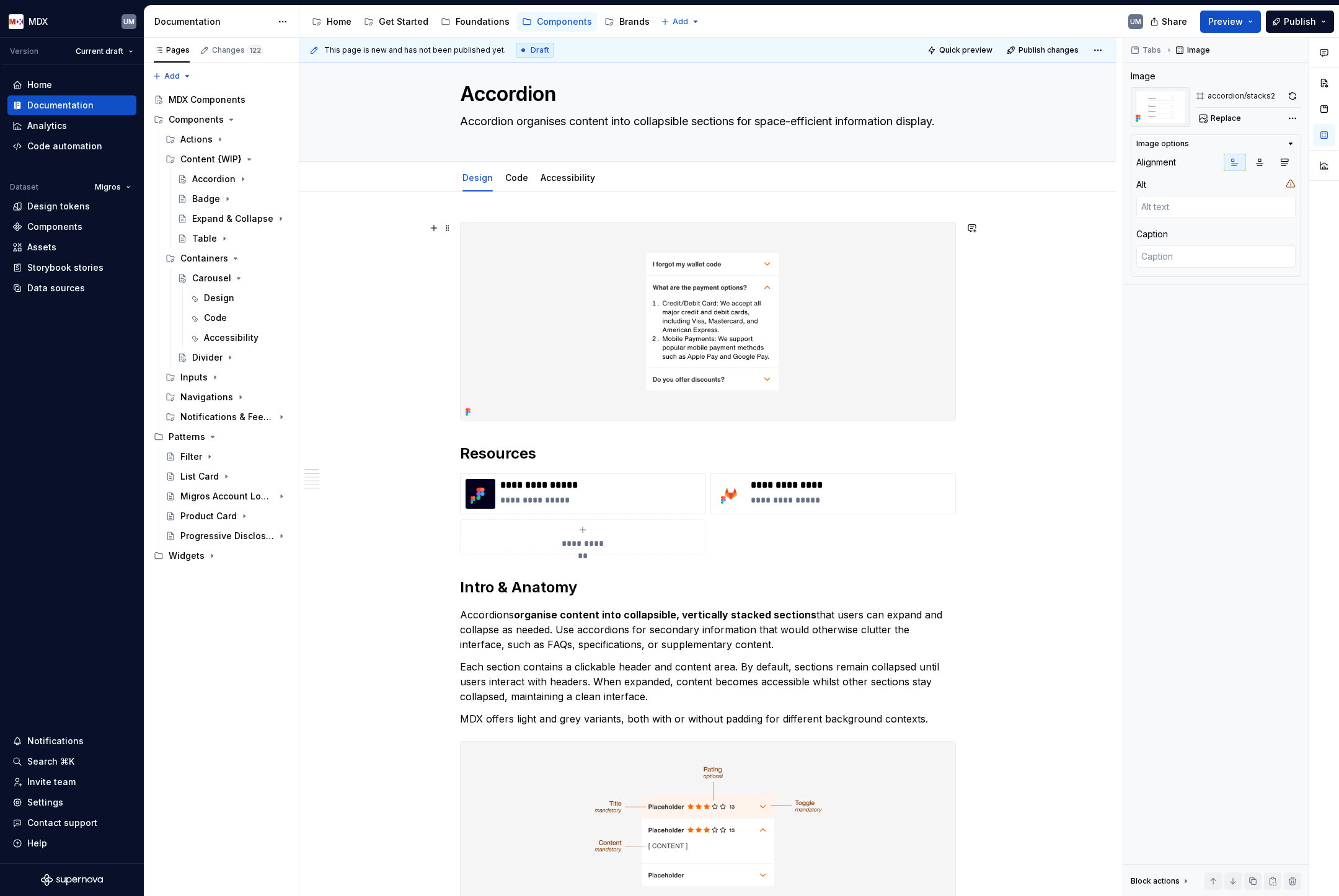
scroll to position [31, 0]
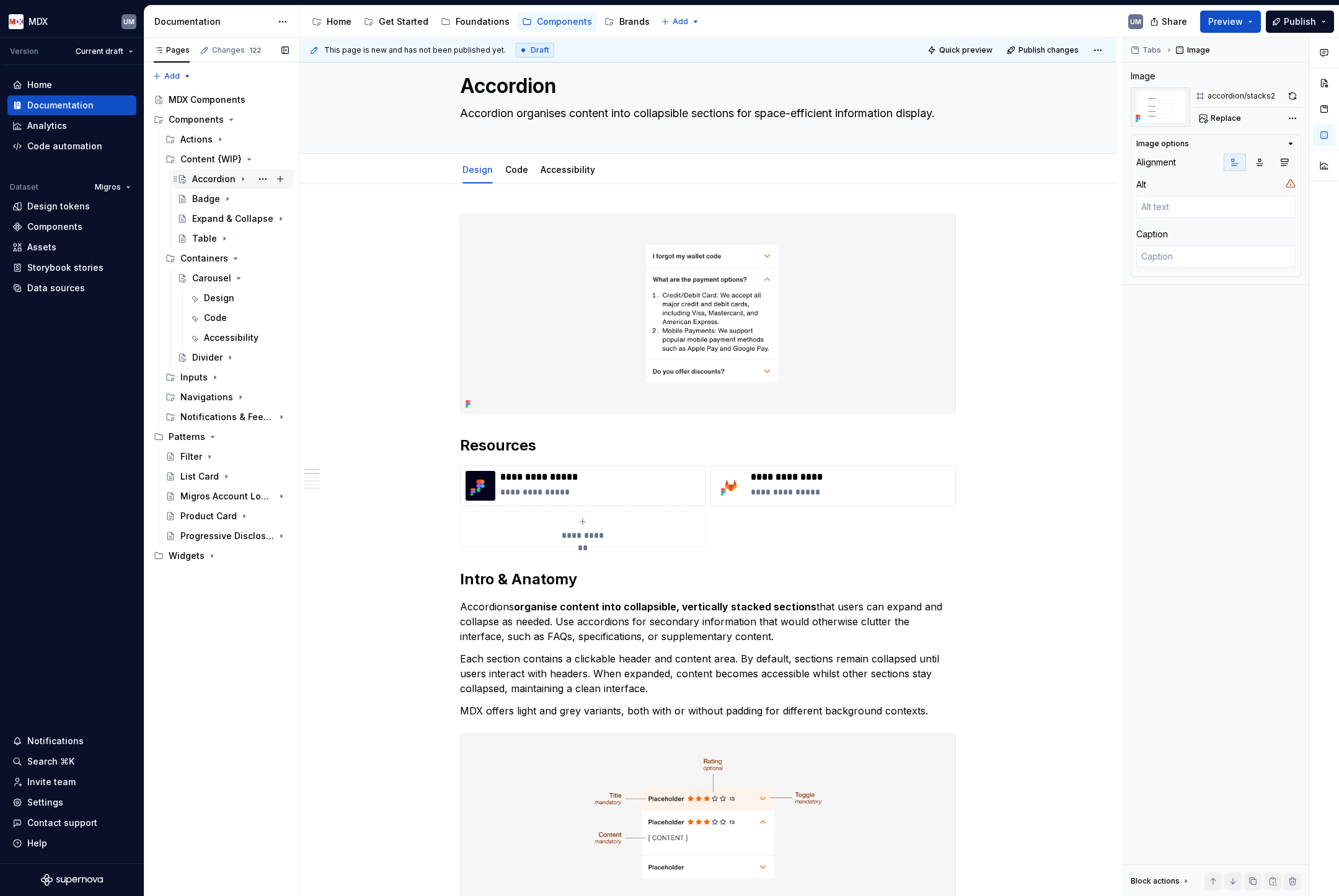
click at [242, 179] on icon "Page tree" at bounding box center [243, 179] width 1 height 3
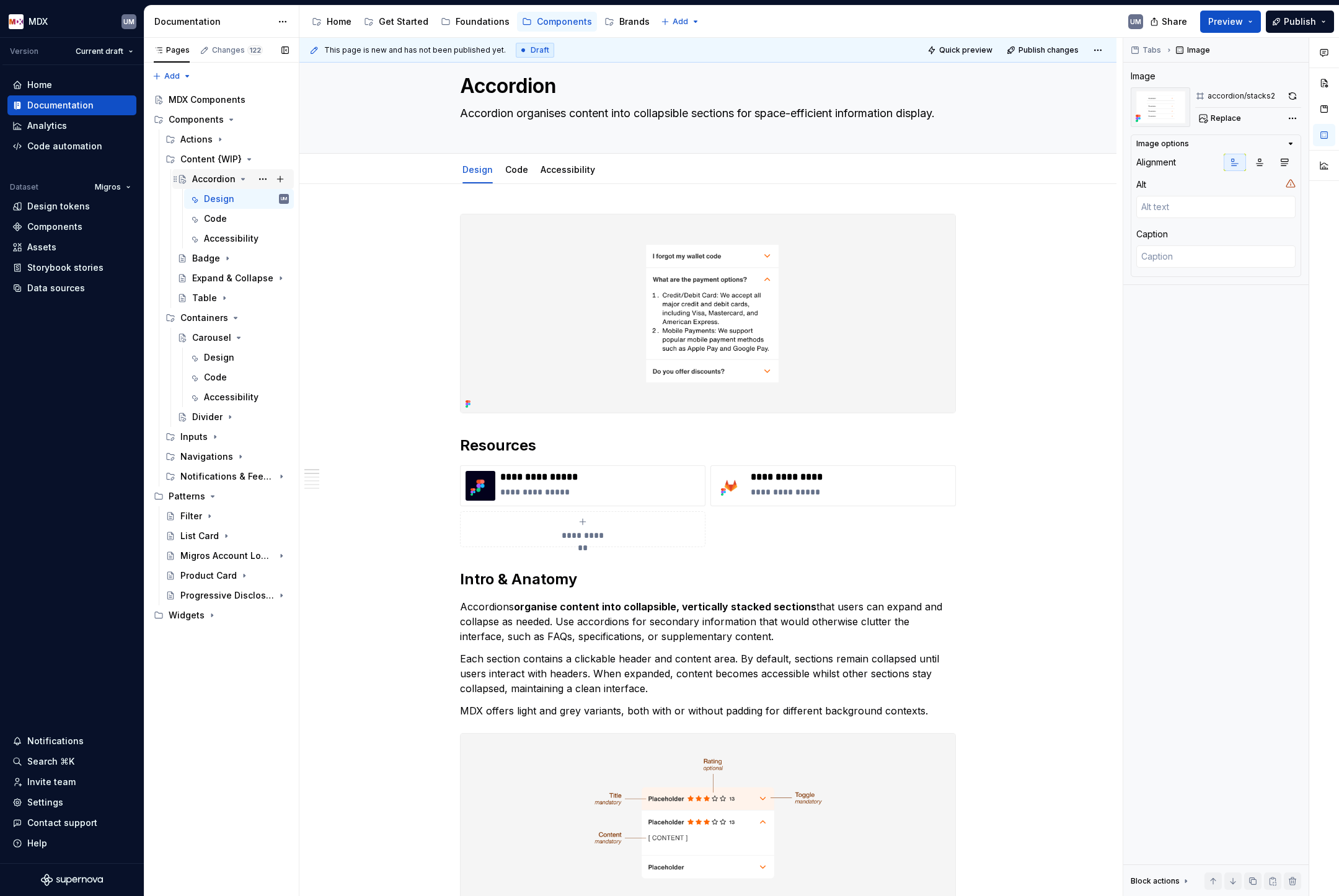
click at [242, 179] on icon "Page tree" at bounding box center [243, 179] width 3 height 1
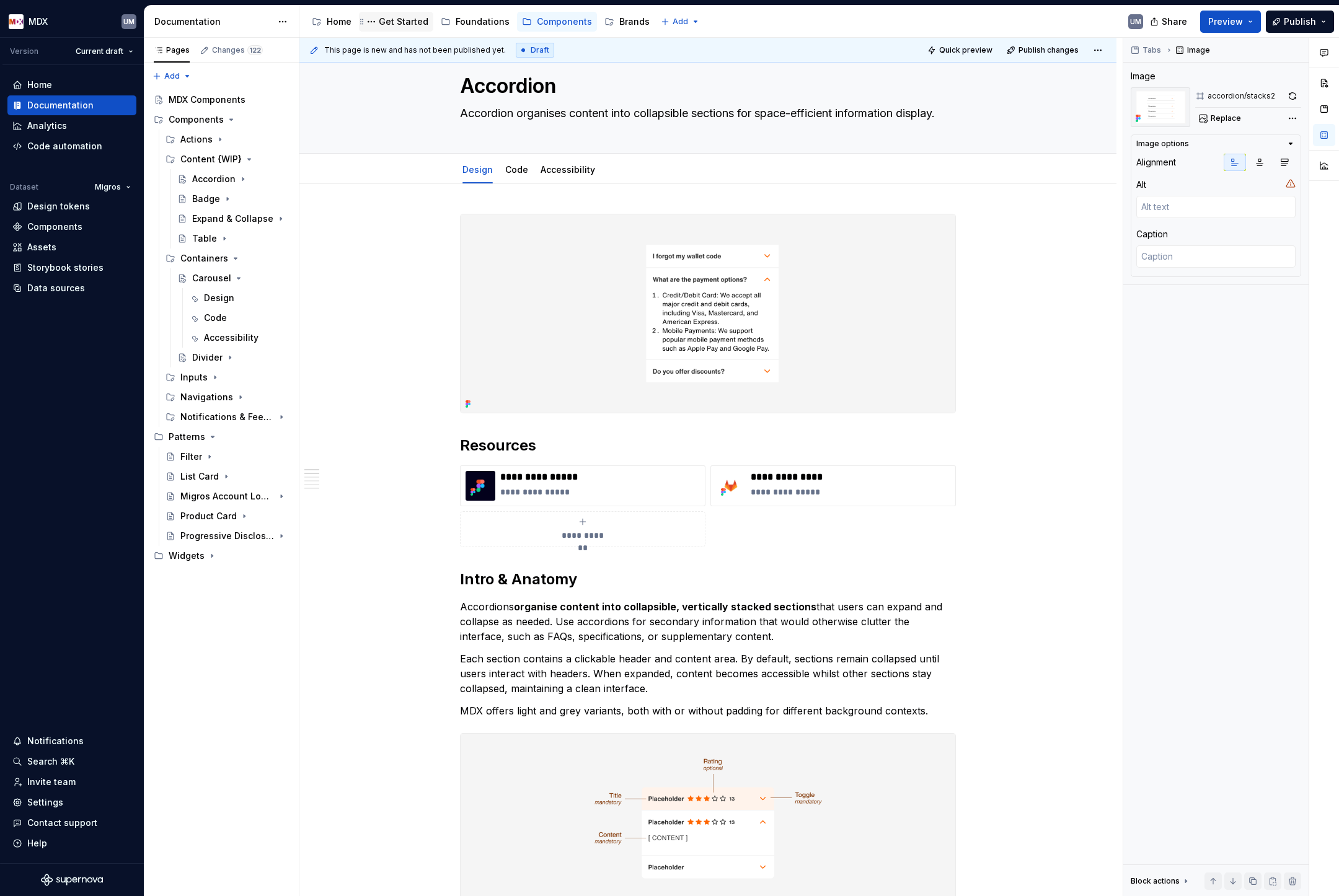
click at [412, 26] on div "Get Started" at bounding box center [403, 22] width 50 height 13
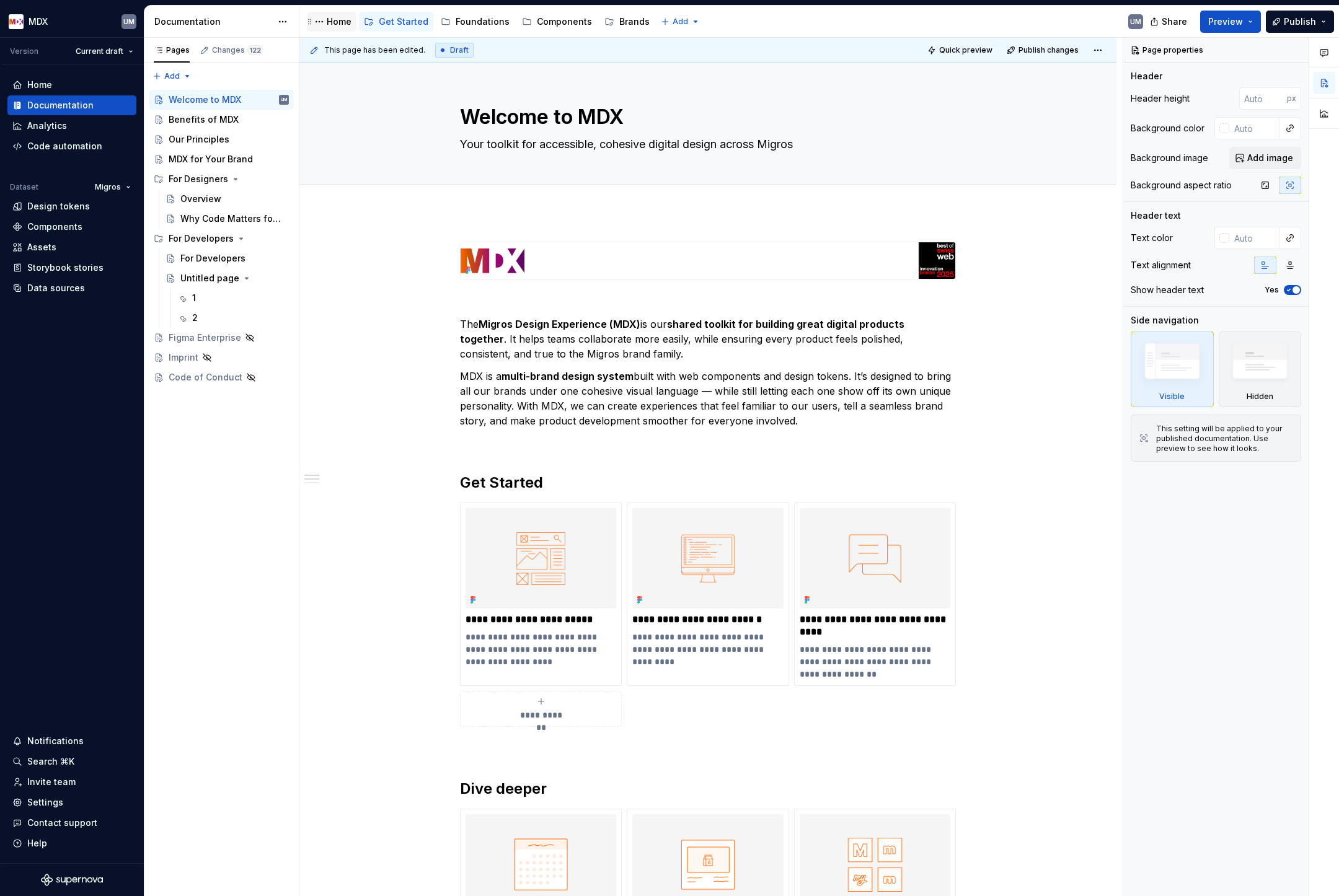
click at [335, 25] on div "Home" at bounding box center [339, 22] width 25 height 13
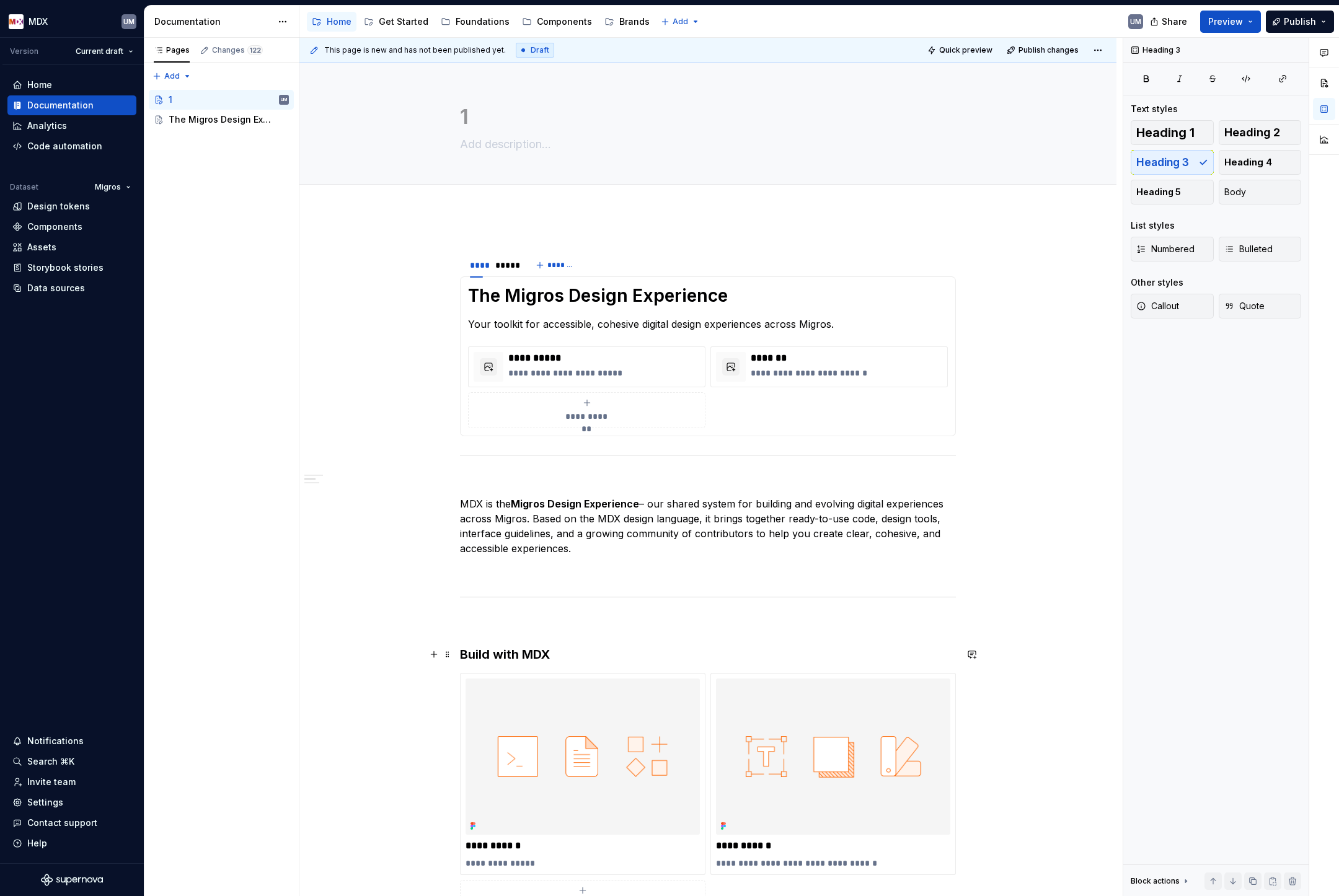
click at [473, 649] on h3 "Build with MDX" at bounding box center [708, 654] width 496 height 18
click at [1258, 124] on button "Heading 2" at bounding box center [1260, 132] width 83 height 25
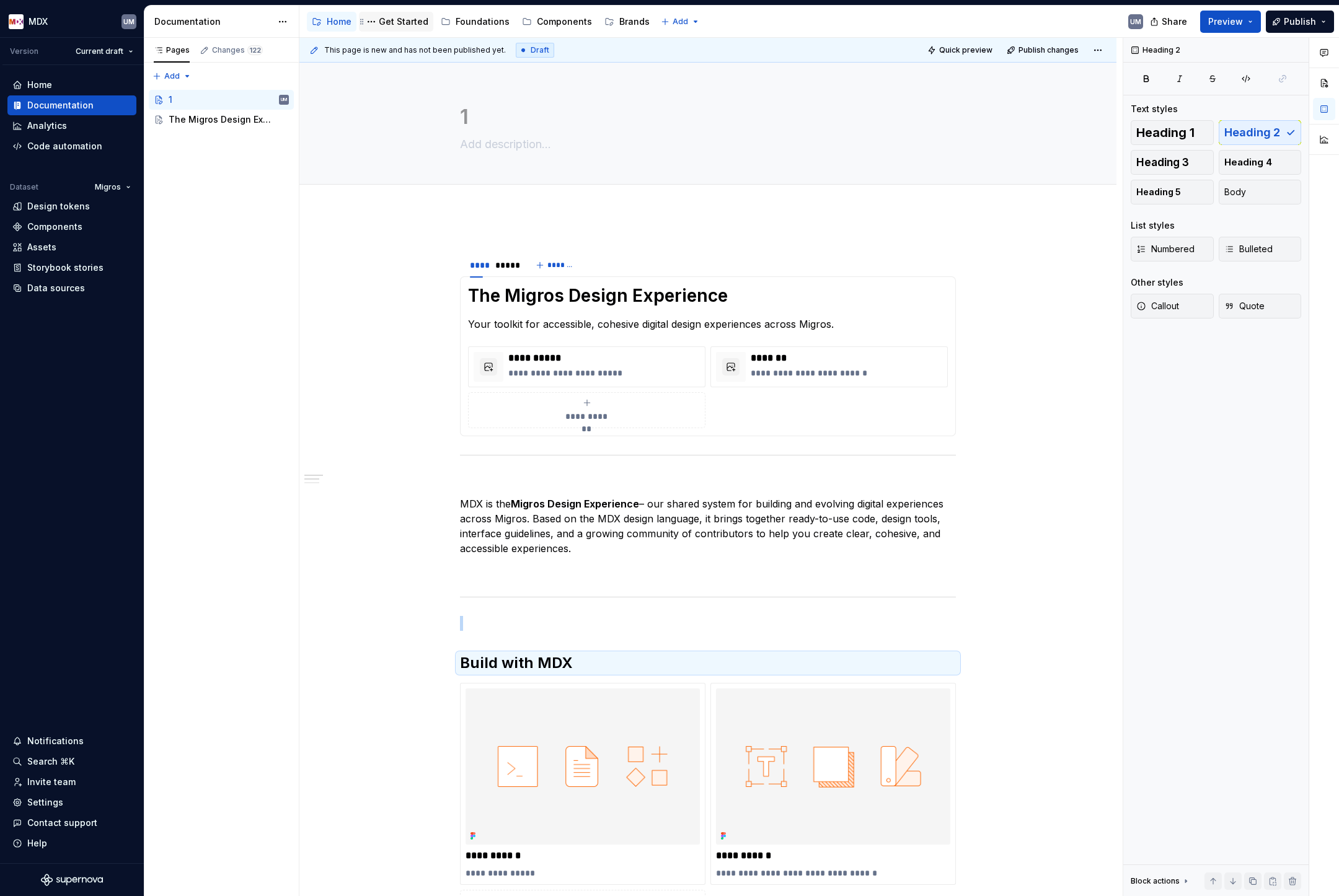
click at [403, 18] on div "Get Started" at bounding box center [403, 22] width 50 height 13
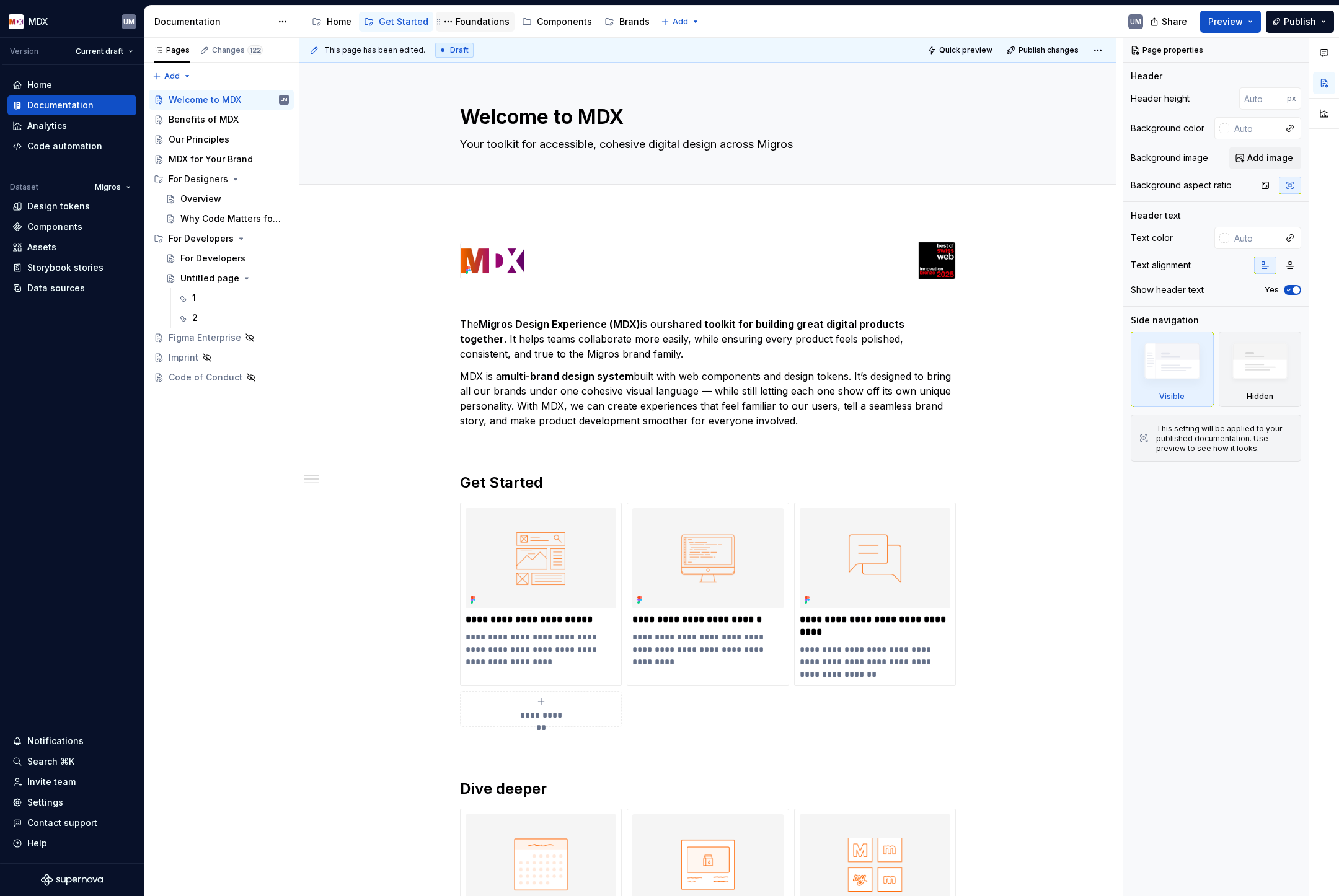
click at [493, 21] on div "Foundations" at bounding box center [483, 22] width 54 height 13
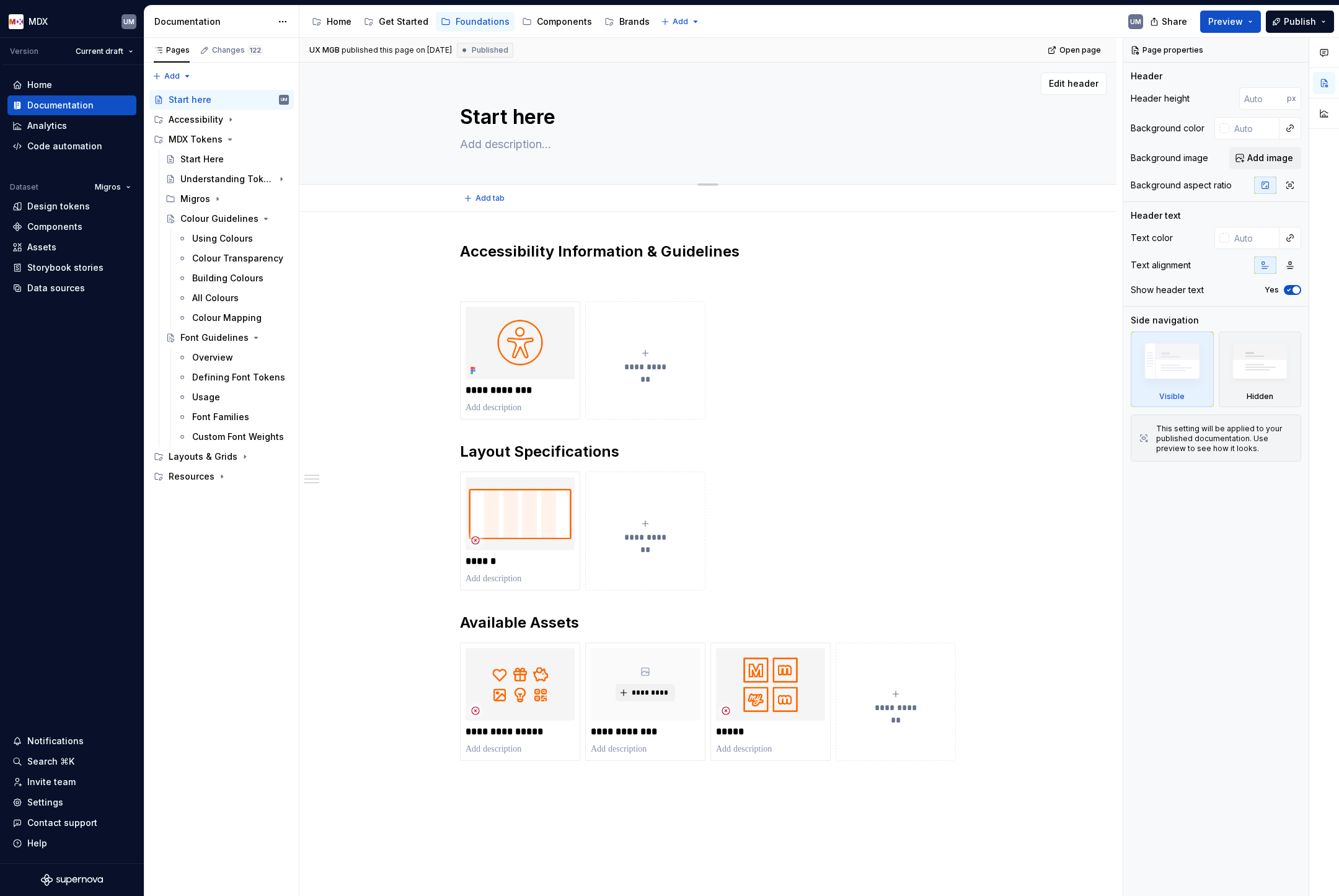
click at [569, 116] on textarea "Start here" at bounding box center [705, 117] width 496 height 29
click at [597, 119] on textarea "Start here" at bounding box center [705, 117] width 496 height 29
type textarea "*"
type textarea "Start here"
type textarea "*"
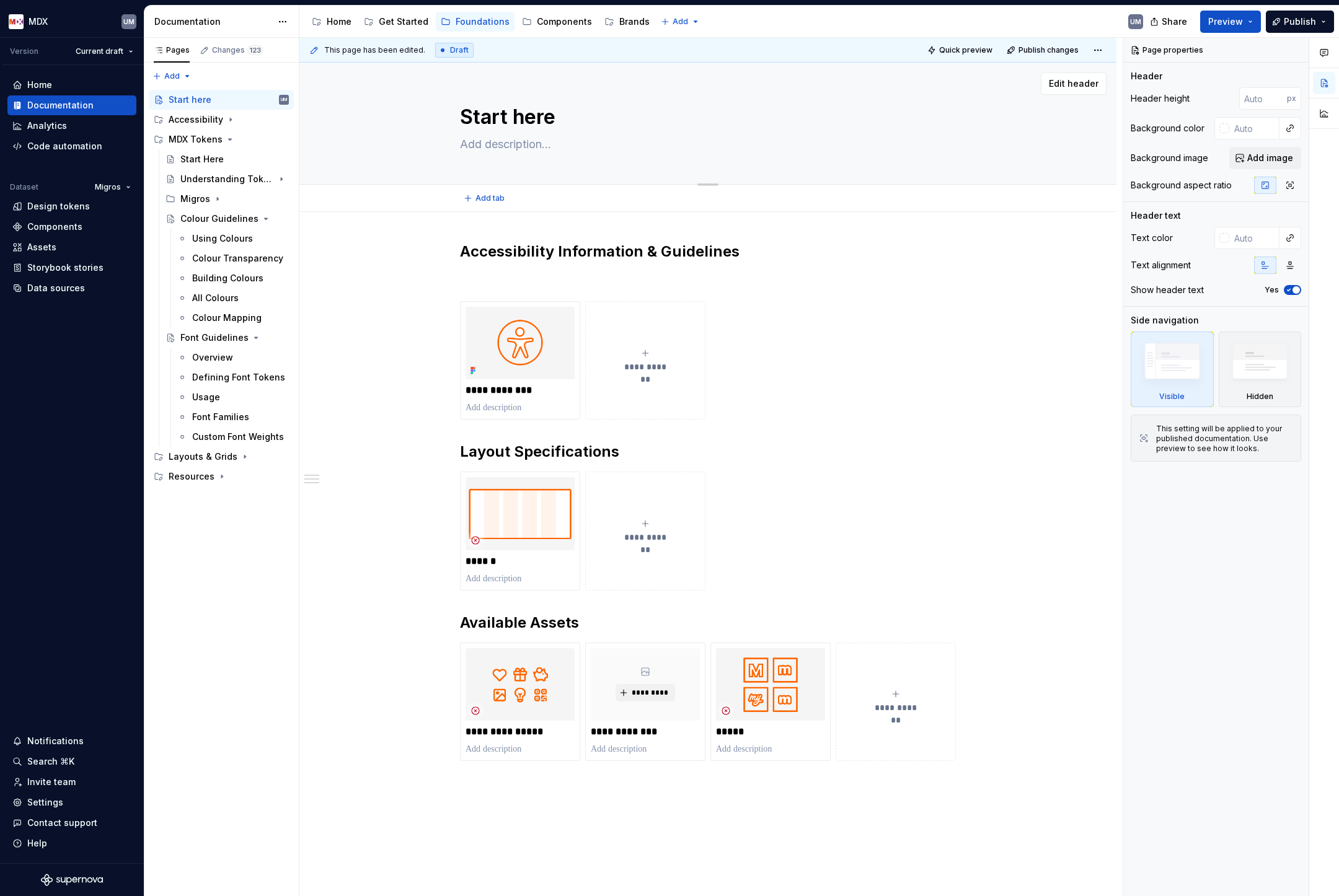
type textarea "Start here ["
type textarea "*"
type textarea "Start here [w"
type textarea "*"
type textarea "Start here [wi"
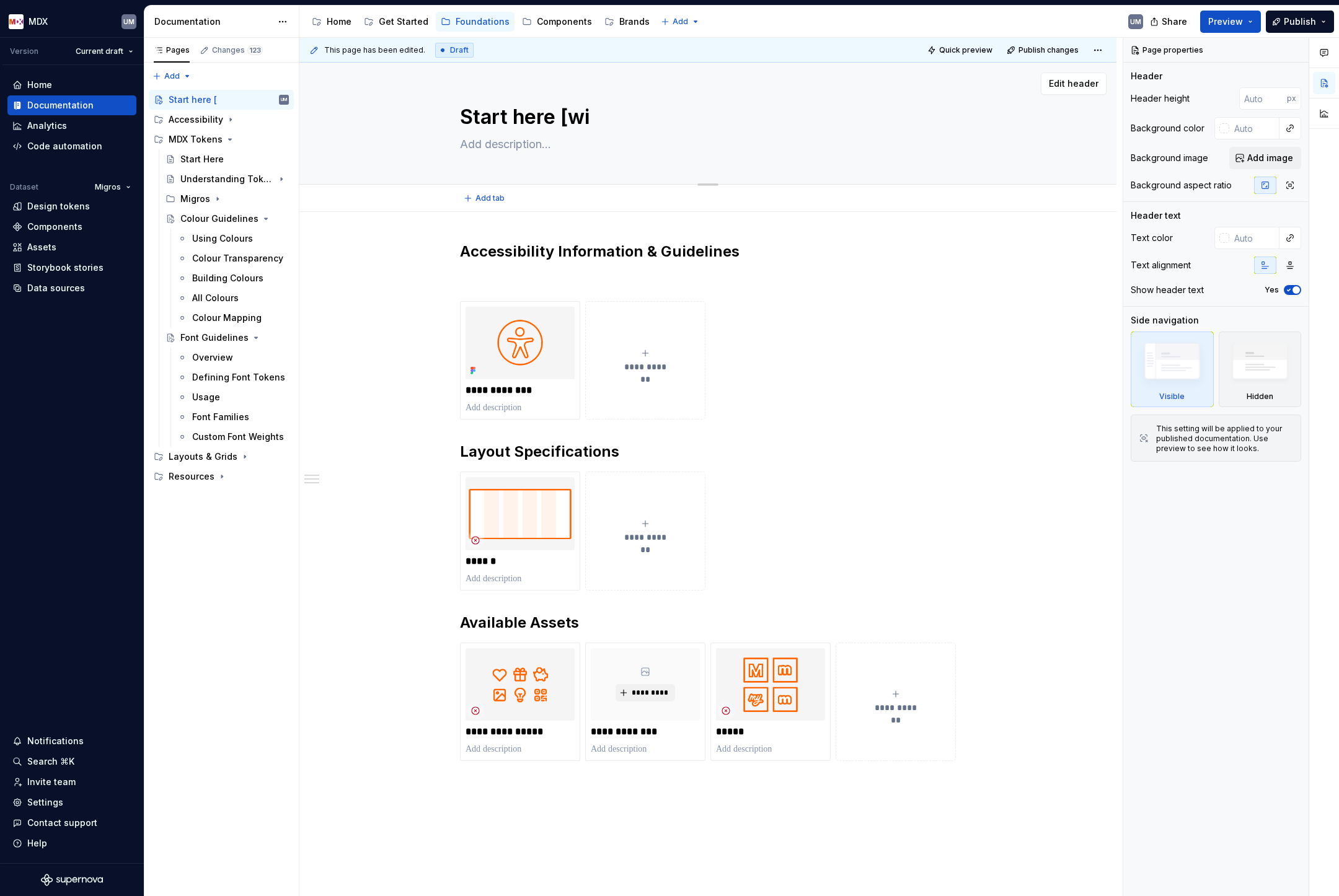
type textarea "*"
type textarea "Start here [wip"
type textarea "*"
type textarea "Start here [wip]"
drag, startPoint x: 561, startPoint y: 115, endPoint x: 655, endPoint y: 115, distance: 94.0
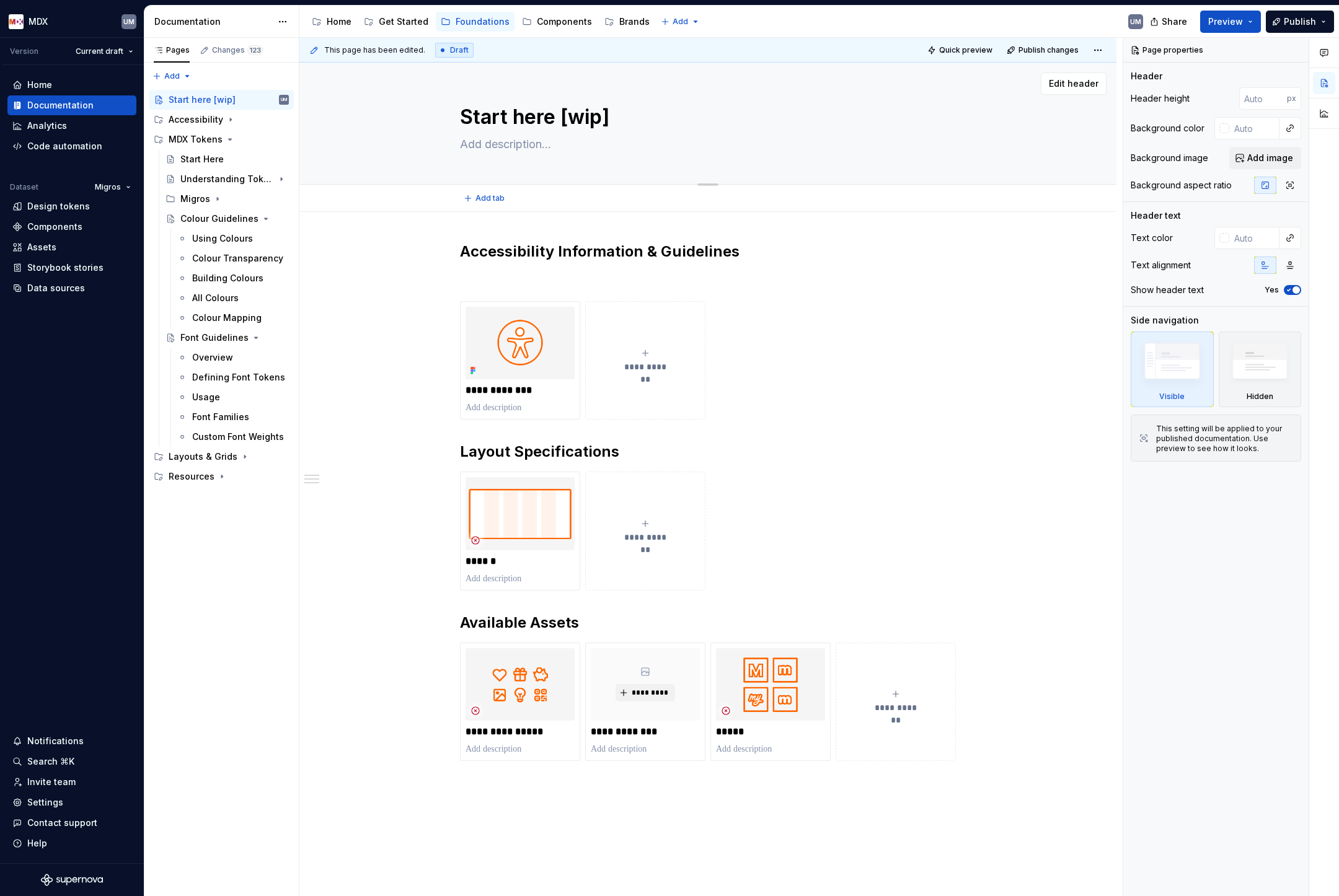
click at [655, 115] on textarea "Start here [wip]" at bounding box center [705, 117] width 496 height 29
type textarea "*"
type textarea "Start here [wip]"
click at [215, 136] on div "MDX Tokens" at bounding box center [195, 140] width 54 height 13
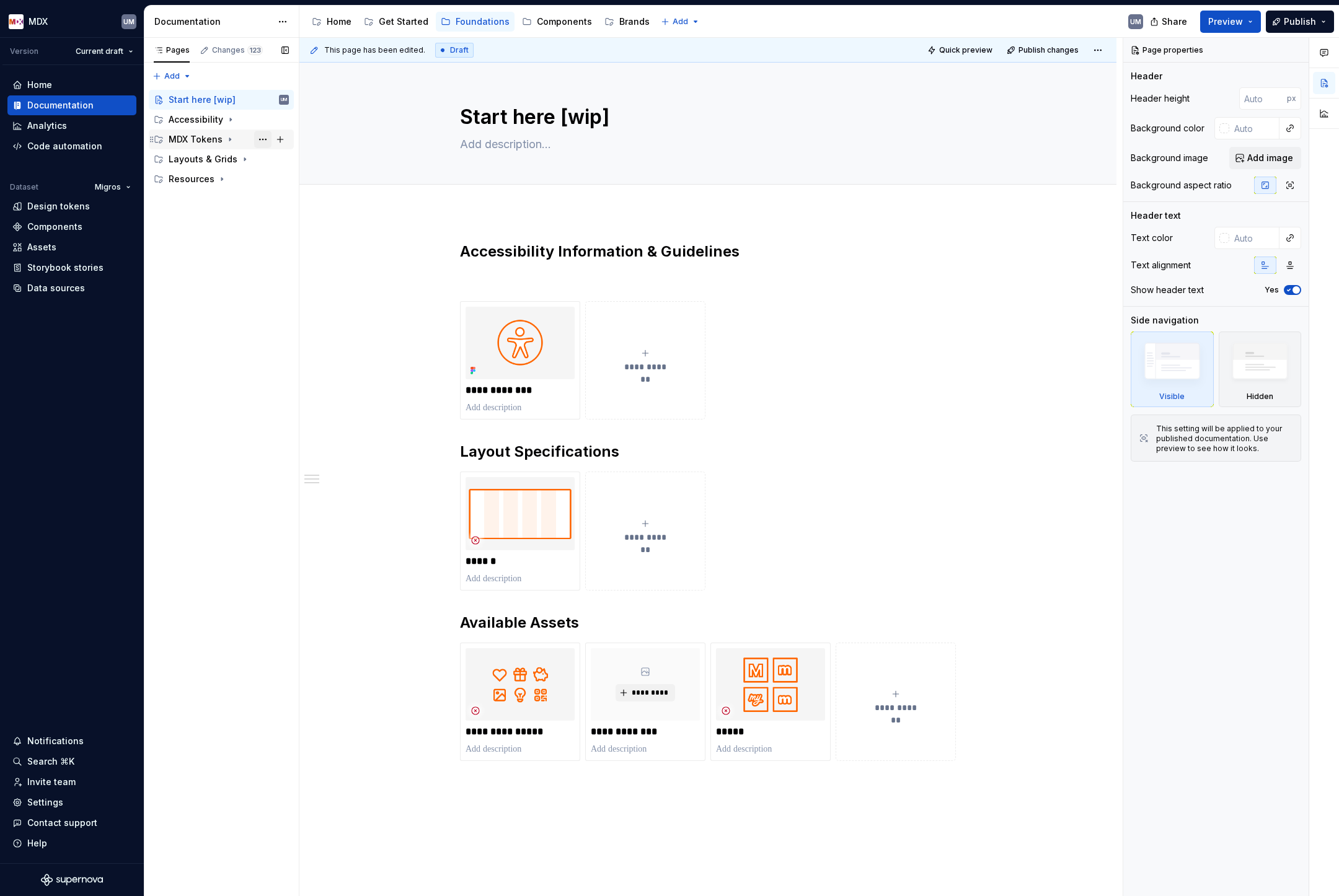
click at [266, 137] on button "Page tree" at bounding box center [263, 139] width 18 height 18
type textarea "*"
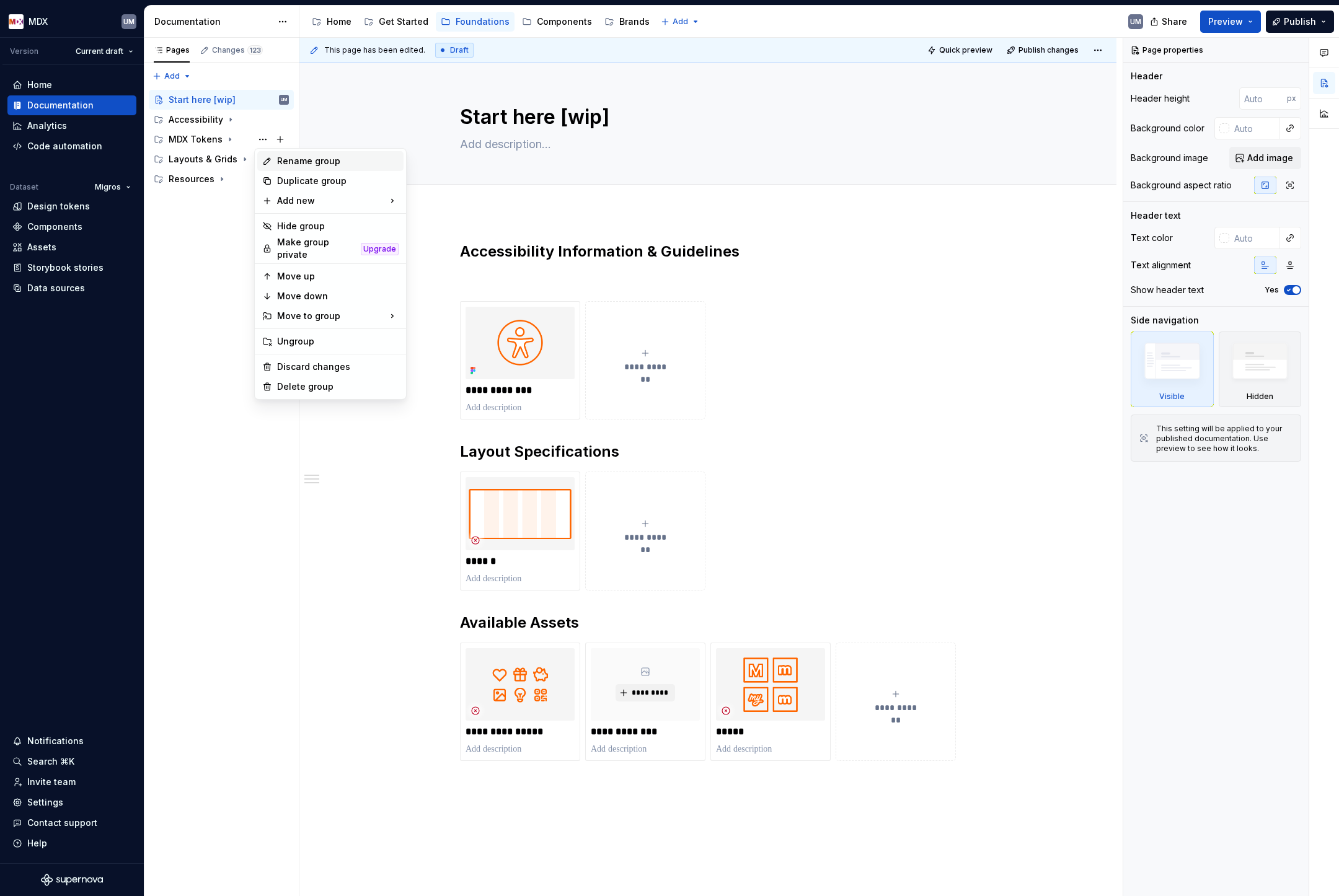
click at [283, 158] on div "Rename group" at bounding box center [337, 162] width 122 height 13
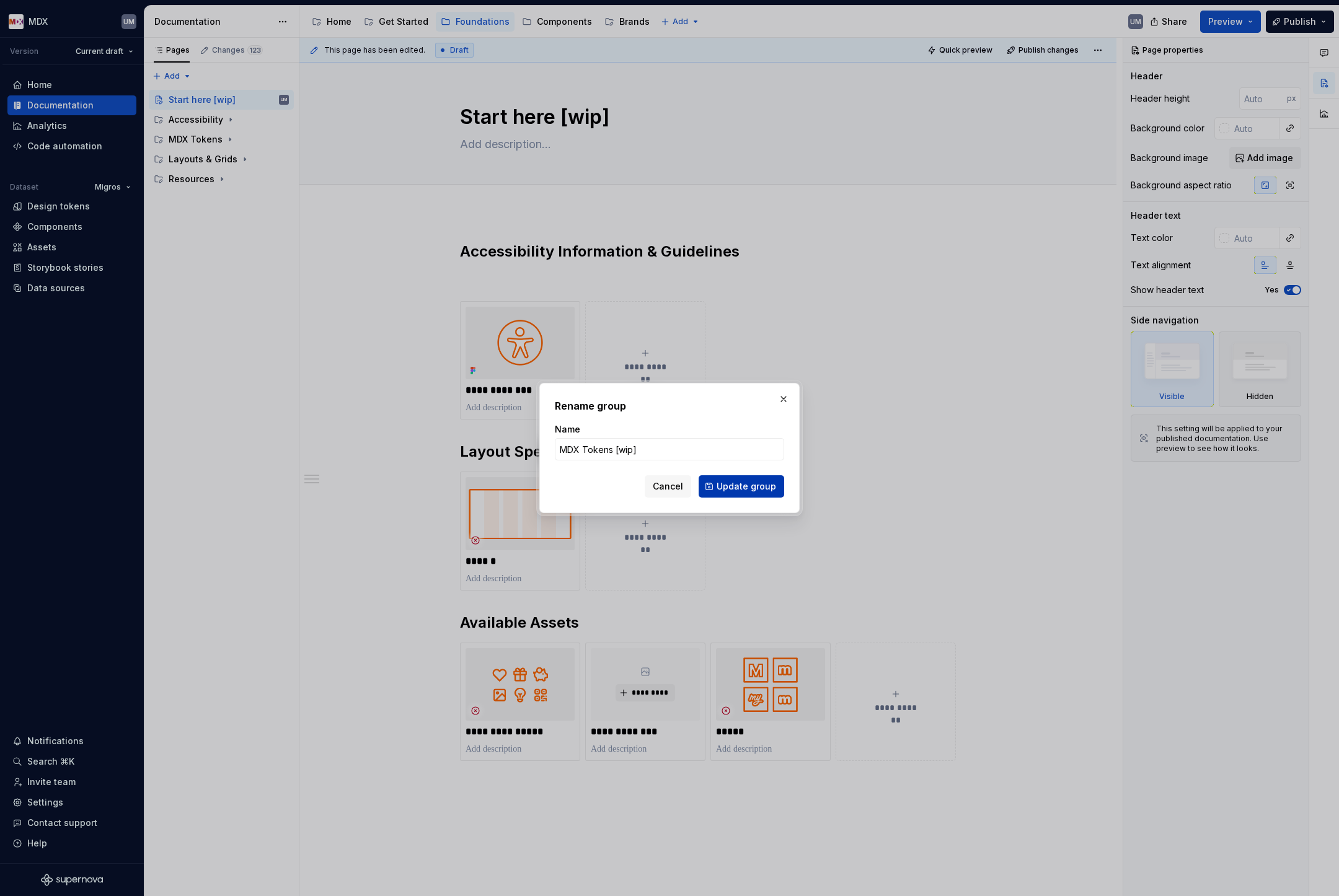
type input "MDX Tokens [wip]"
click at [769, 487] on span "Update group" at bounding box center [746, 487] width 60 height 13
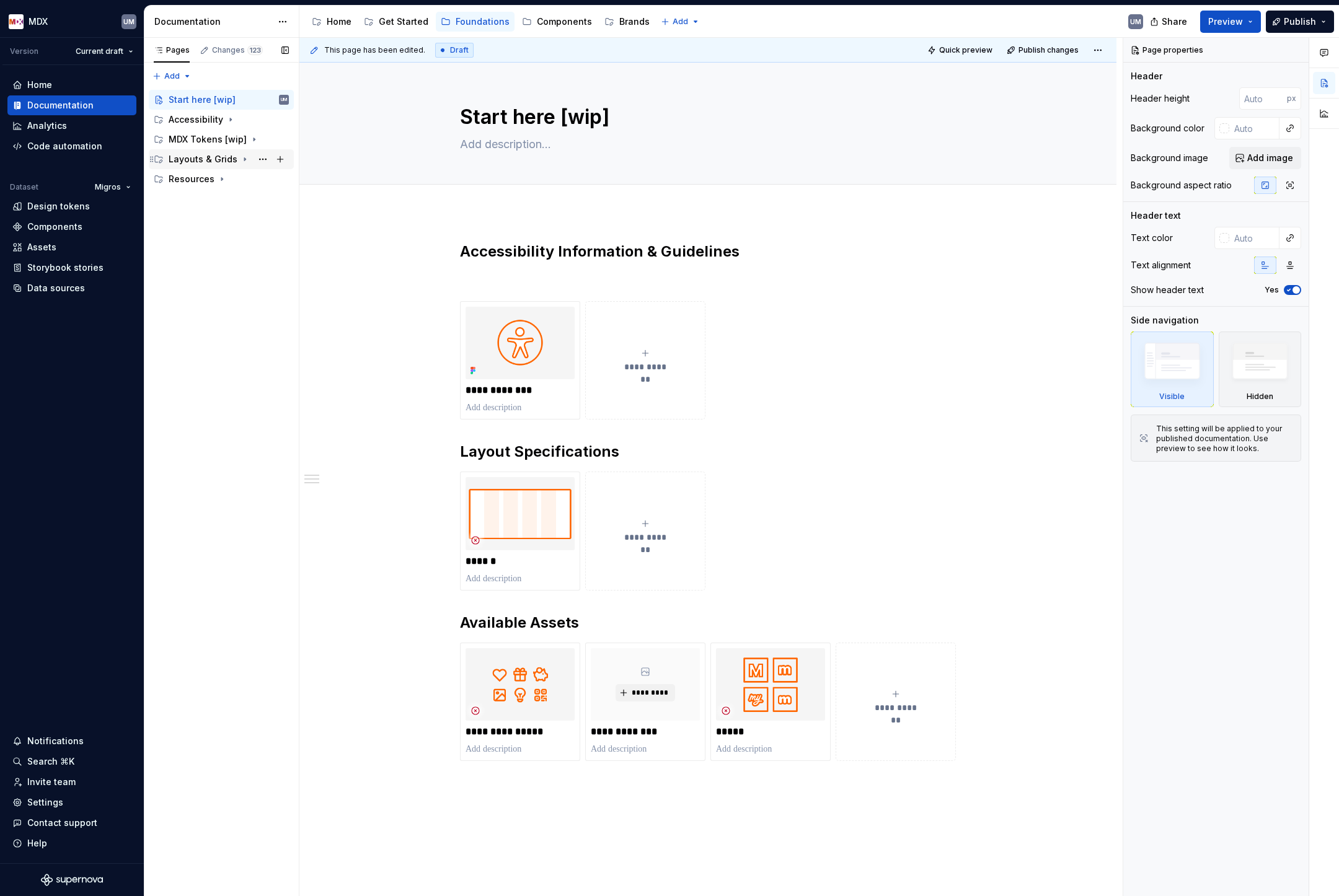
click at [242, 158] on icon "Page tree" at bounding box center [245, 159] width 10 height 10
click at [260, 158] on button "Page tree" at bounding box center [263, 159] width 18 height 18
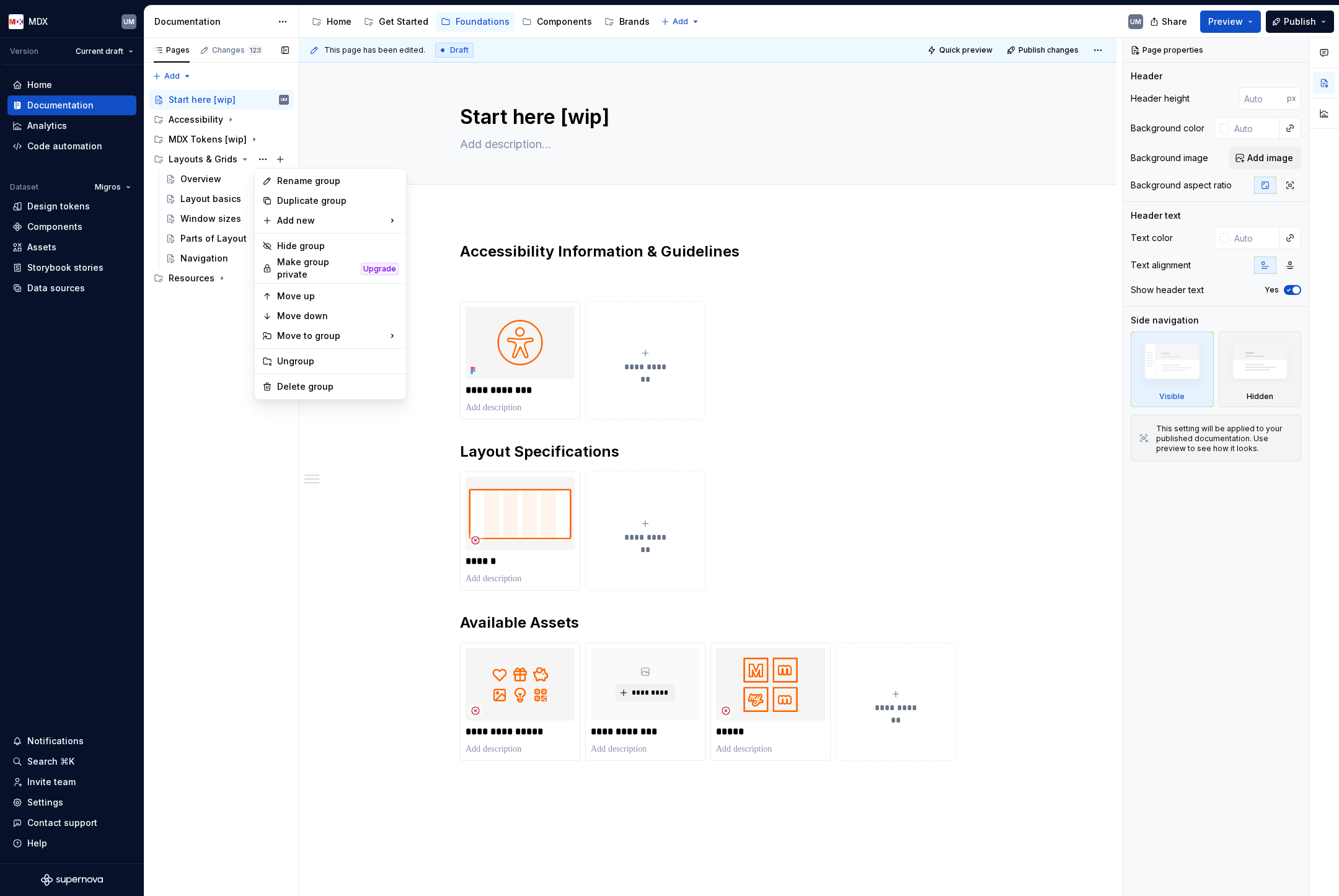
click at [240, 161] on div "Pages Changes 123 Add Accessibility guide for tree Page tree. Navigate the tree…" at bounding box center [221, 467] width 155 height 859
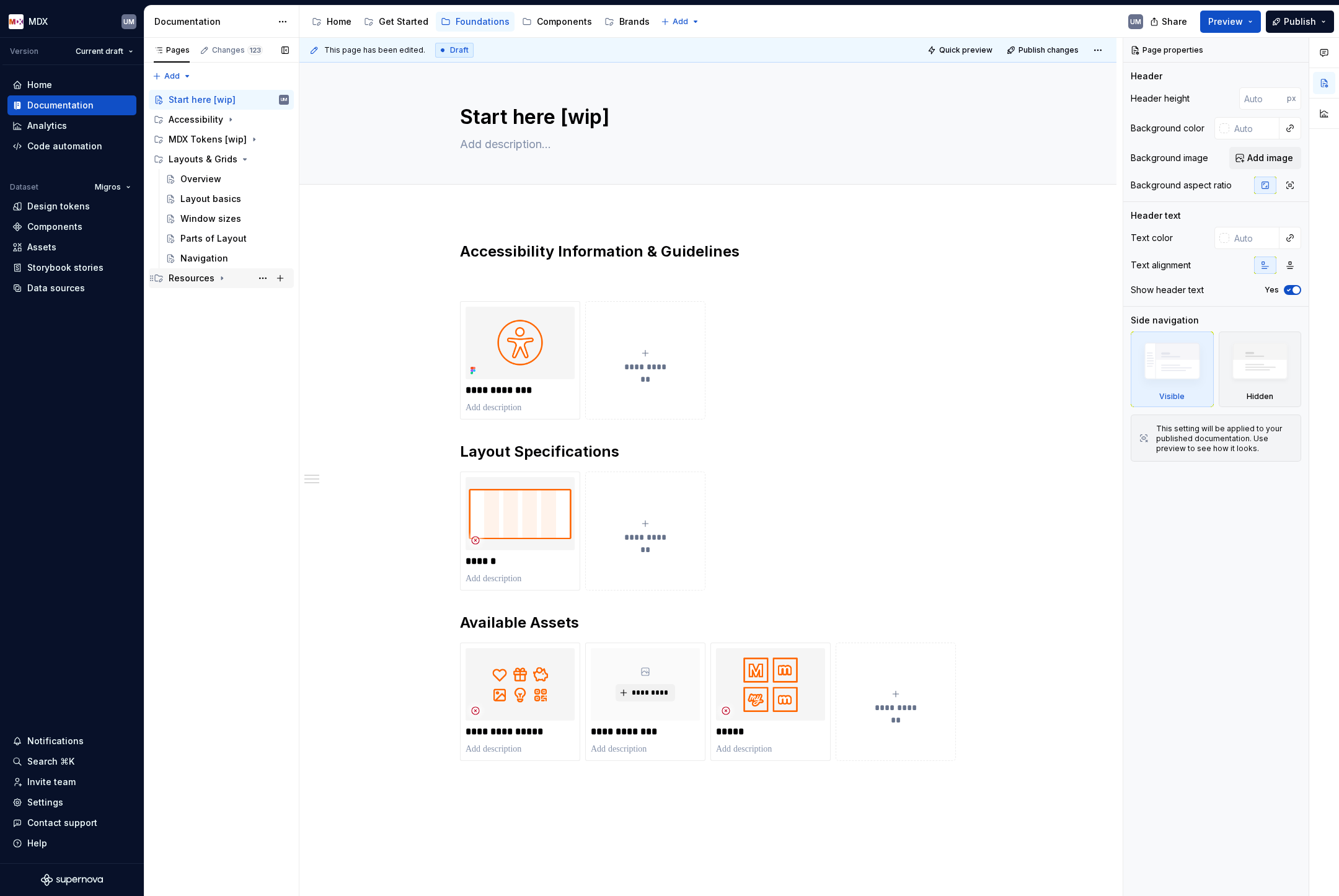
click at [219, 280] on icon "Page tree" at bounding box center [222, 278] width 10 height 10
click at [264, 276] on button "Page tree" at bounding box center [263, 278] width 18 height 18
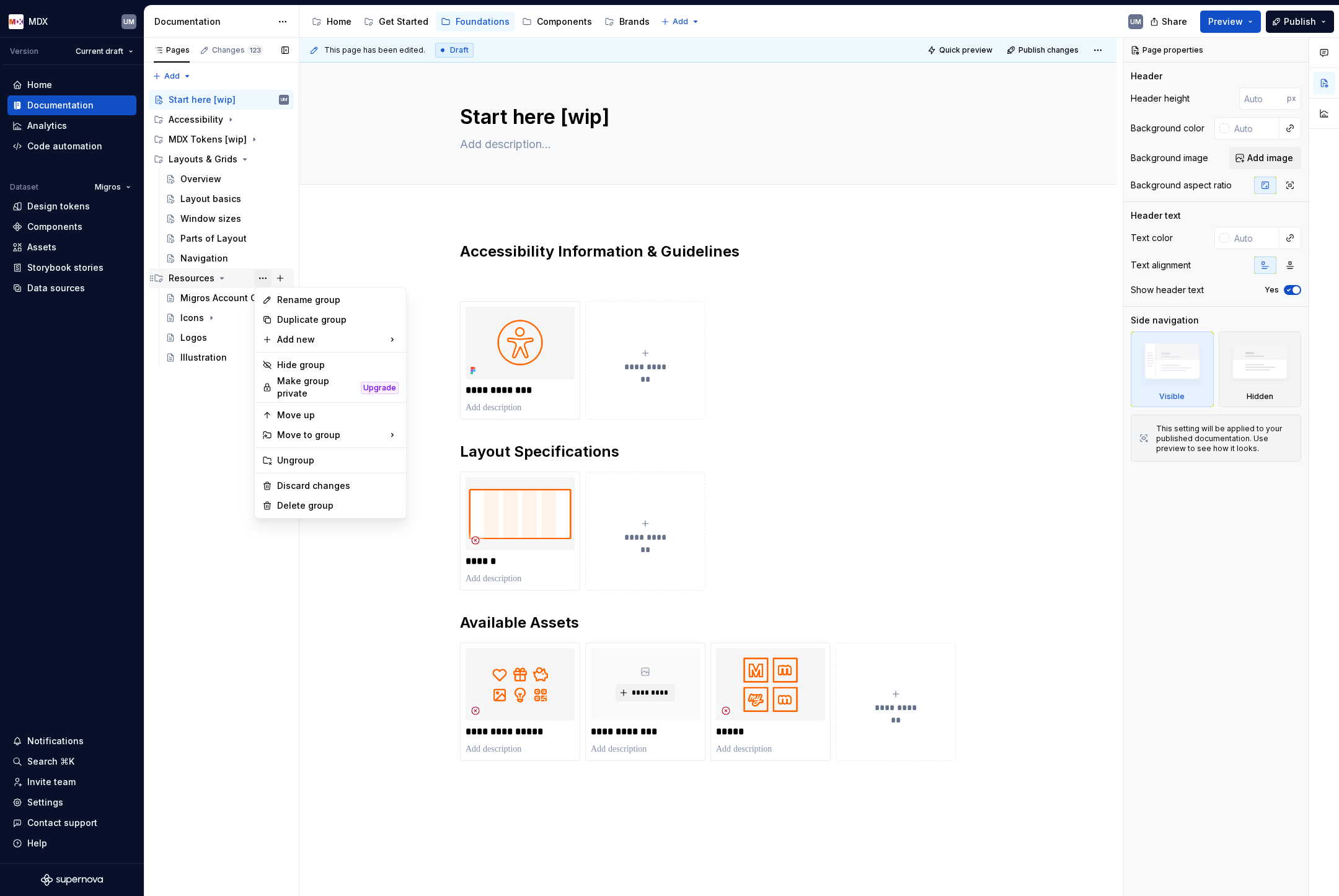
type textarea "*"
click at [289, 297] on div "Rename group" at bounding box center [337, 300] width 122 height 13
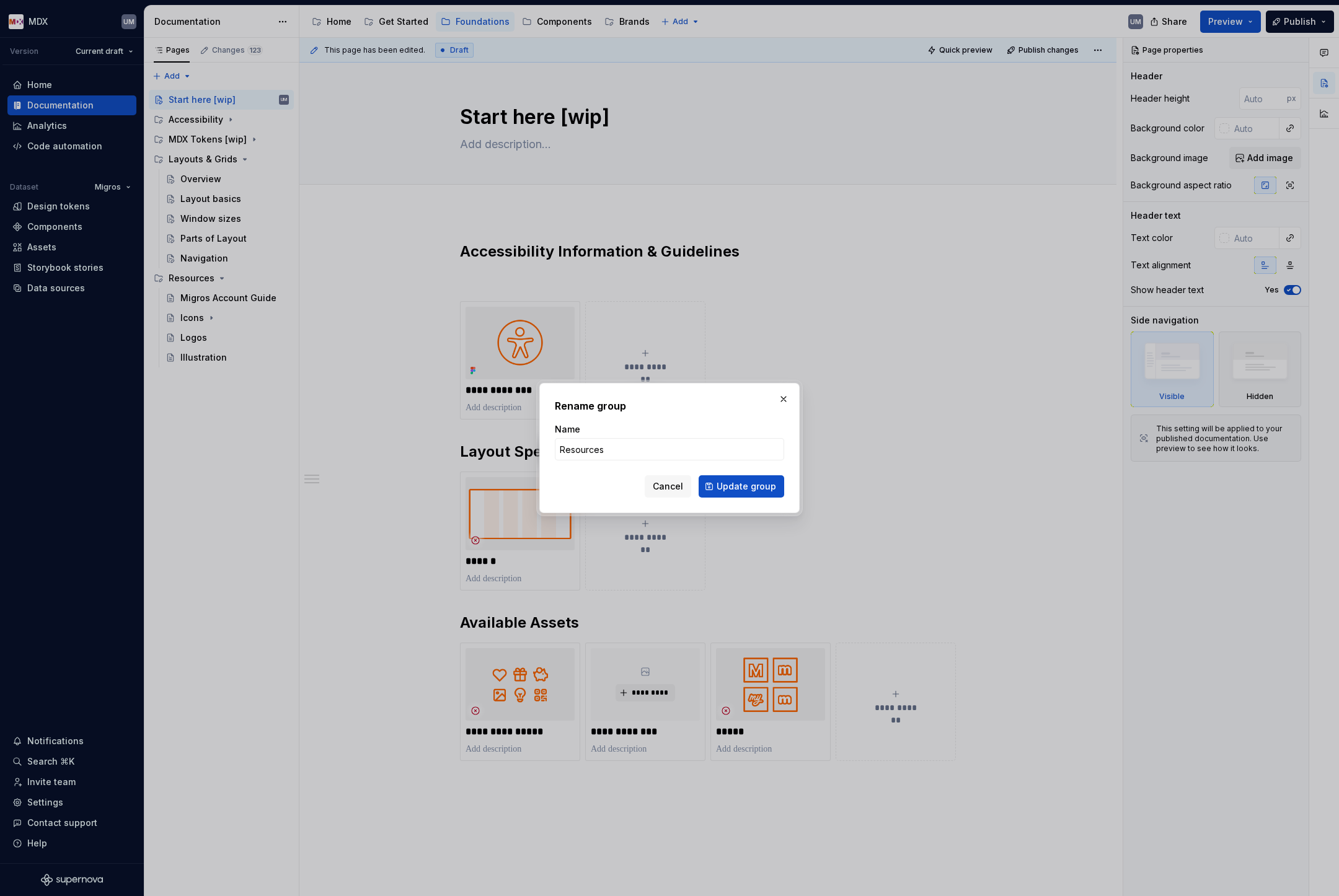
type input "Resources[wip]"
click button "Update group" at bounding box center [742, 487] width 86 height 22
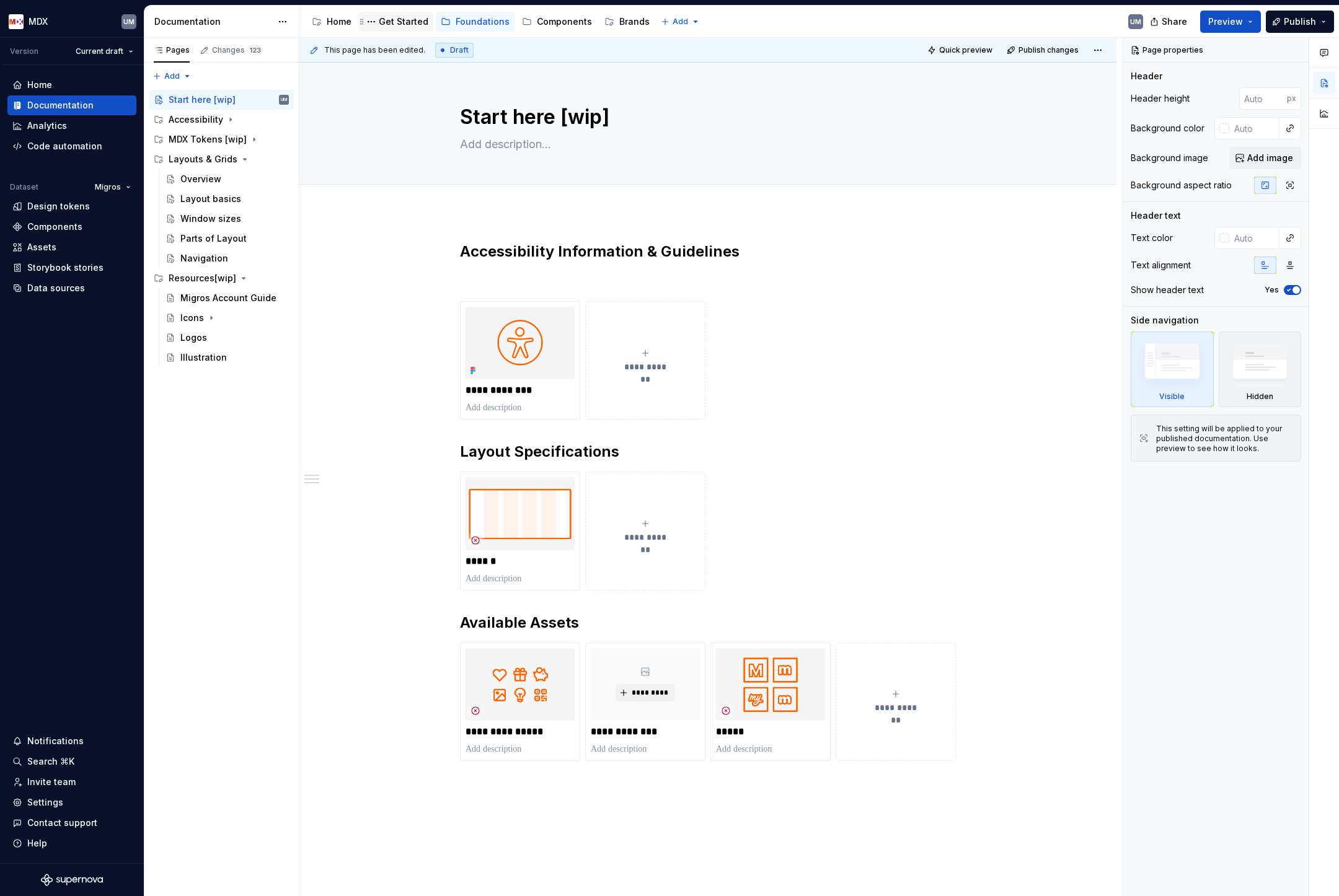
click at [394, 22] on div "Get Started" at bounding box center [403, 22] width 50 height 13
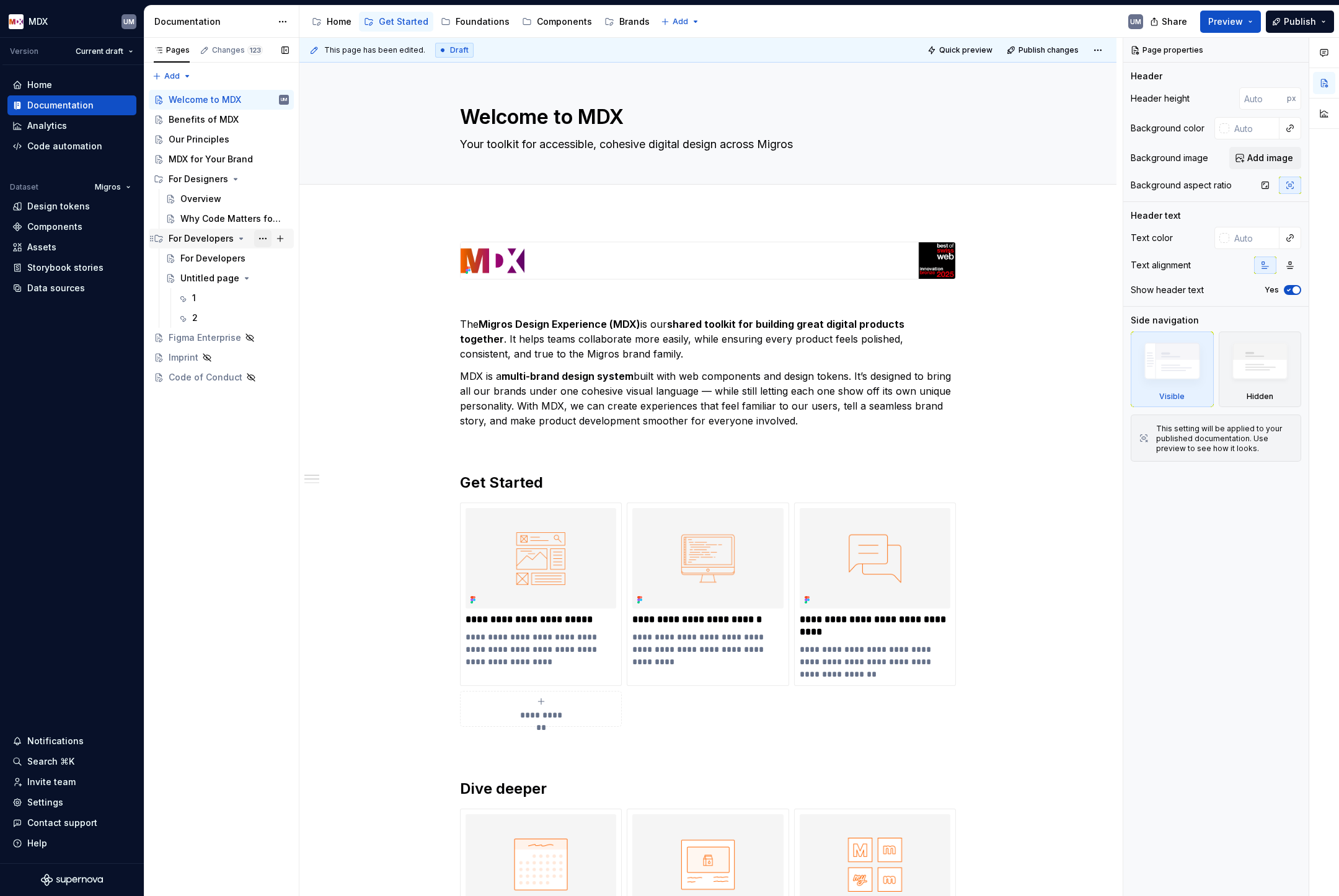
click at [261, 237] on button "Page tree" at bounding box center [263, 238] width 18 height 18
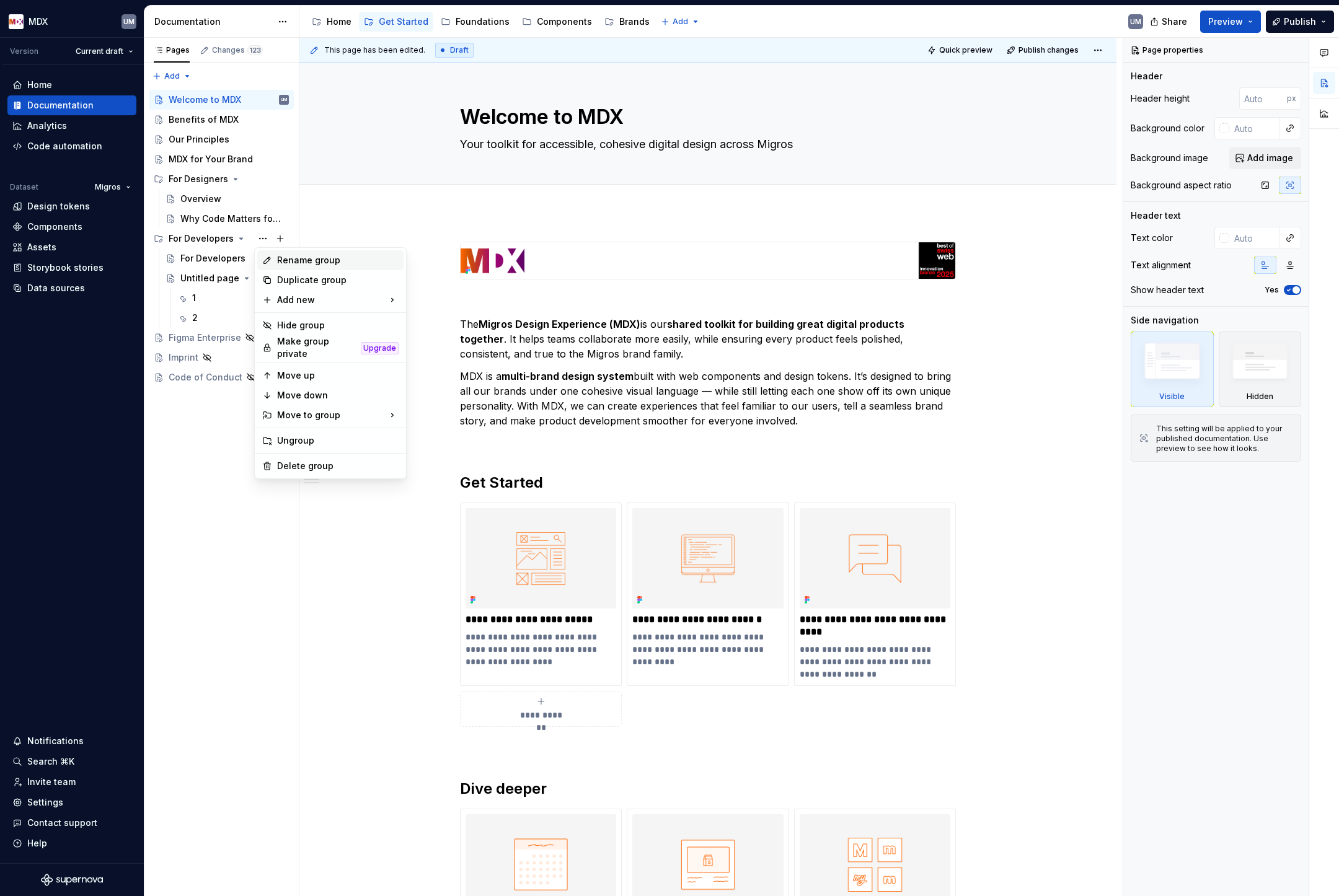
type textarea "*"
click at [286, 259] on div "Rename group" at bounding box center [337, 261] width 122 height 13
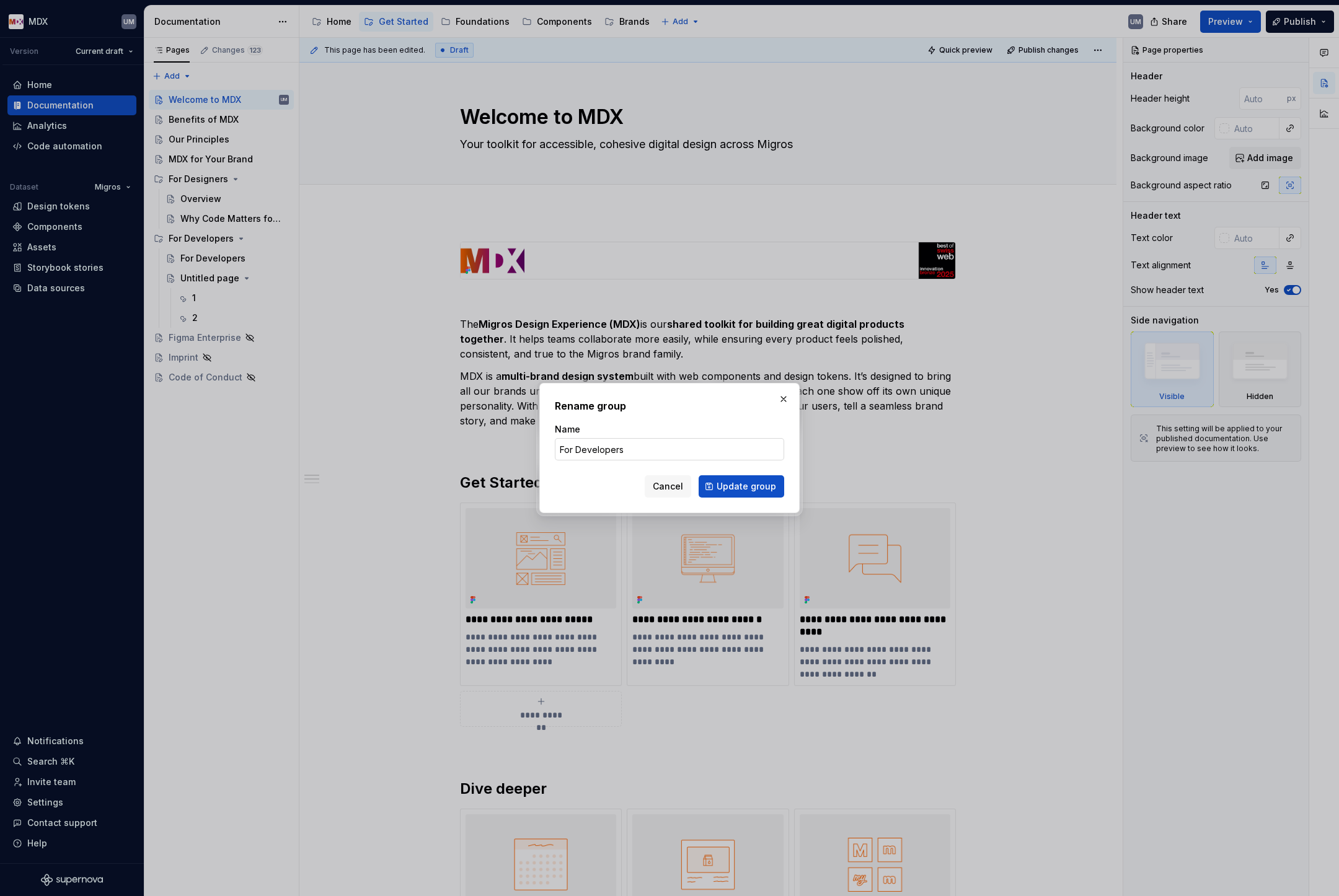
click at [639, 448] on input "For Developers" at bounding box center [670, 449] width 230 height 22
type input "For Developers [wip]"
click at [762, 487] on span "Update group" at bounding box center [746, 487] width 60 height 13
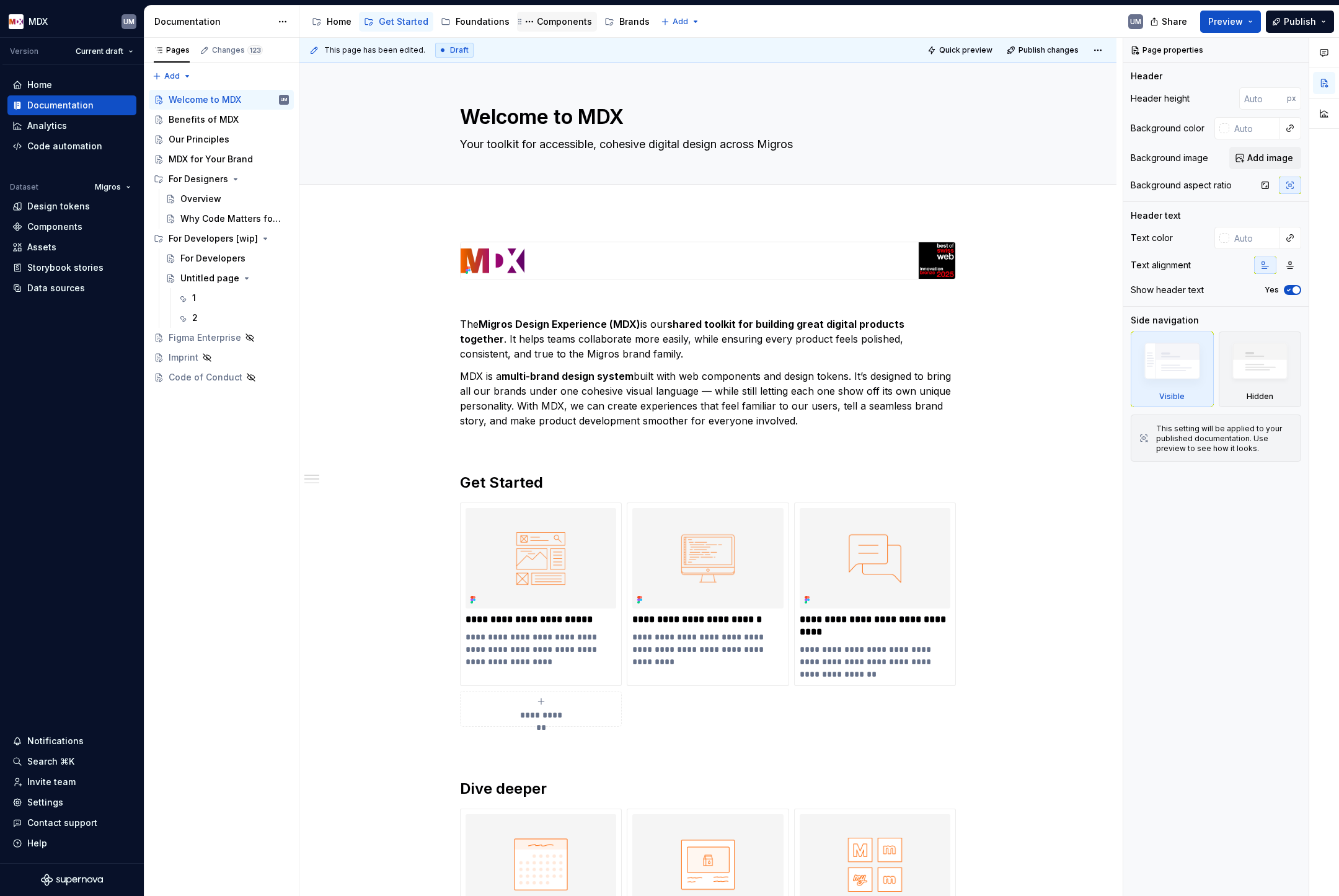
click at [558, 24] on div "Components" at bounding box center [564, 22] width 55 height 13
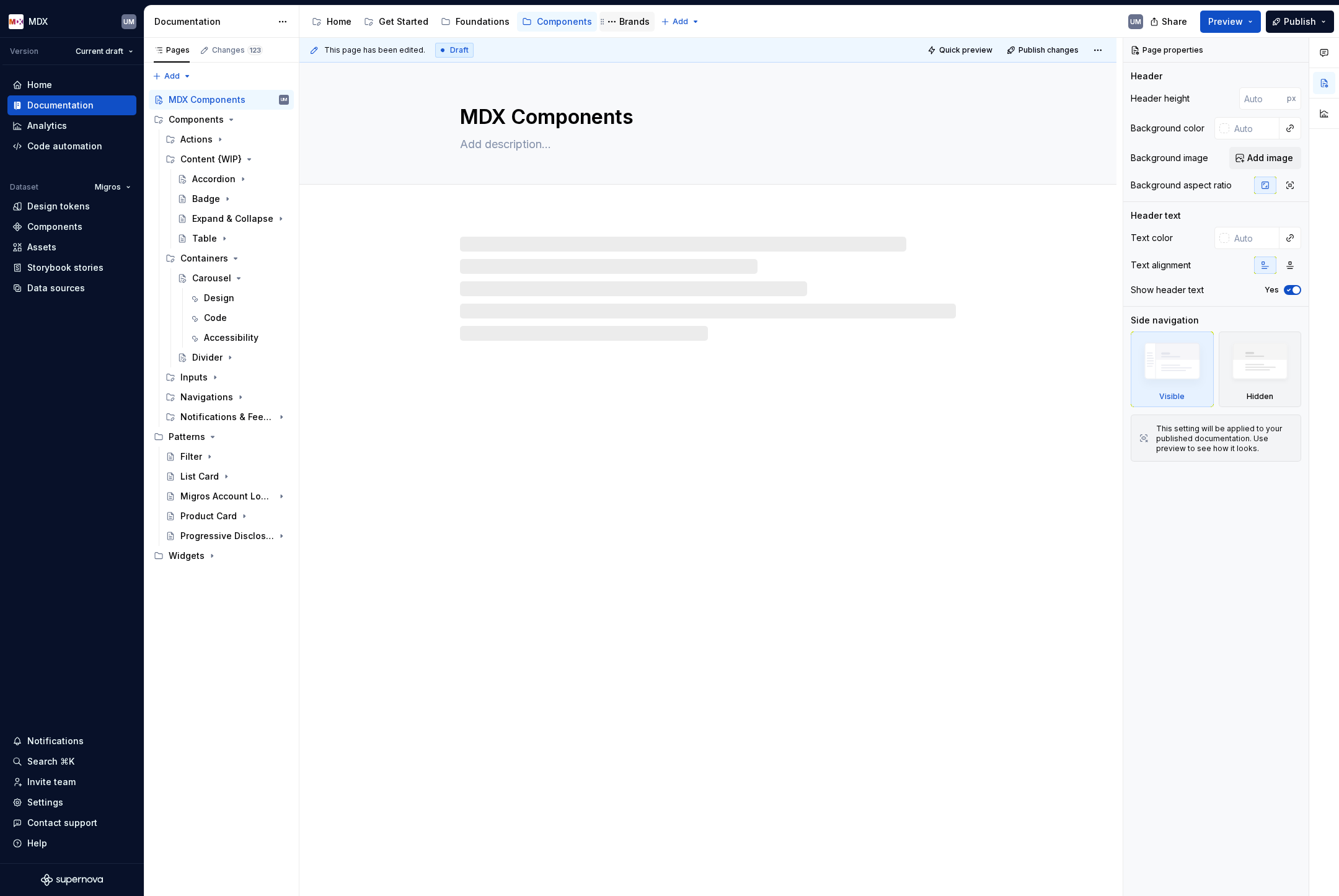
click at [620, 24] on div "Brands" at bounding box center [634, 22] width 30 height 13
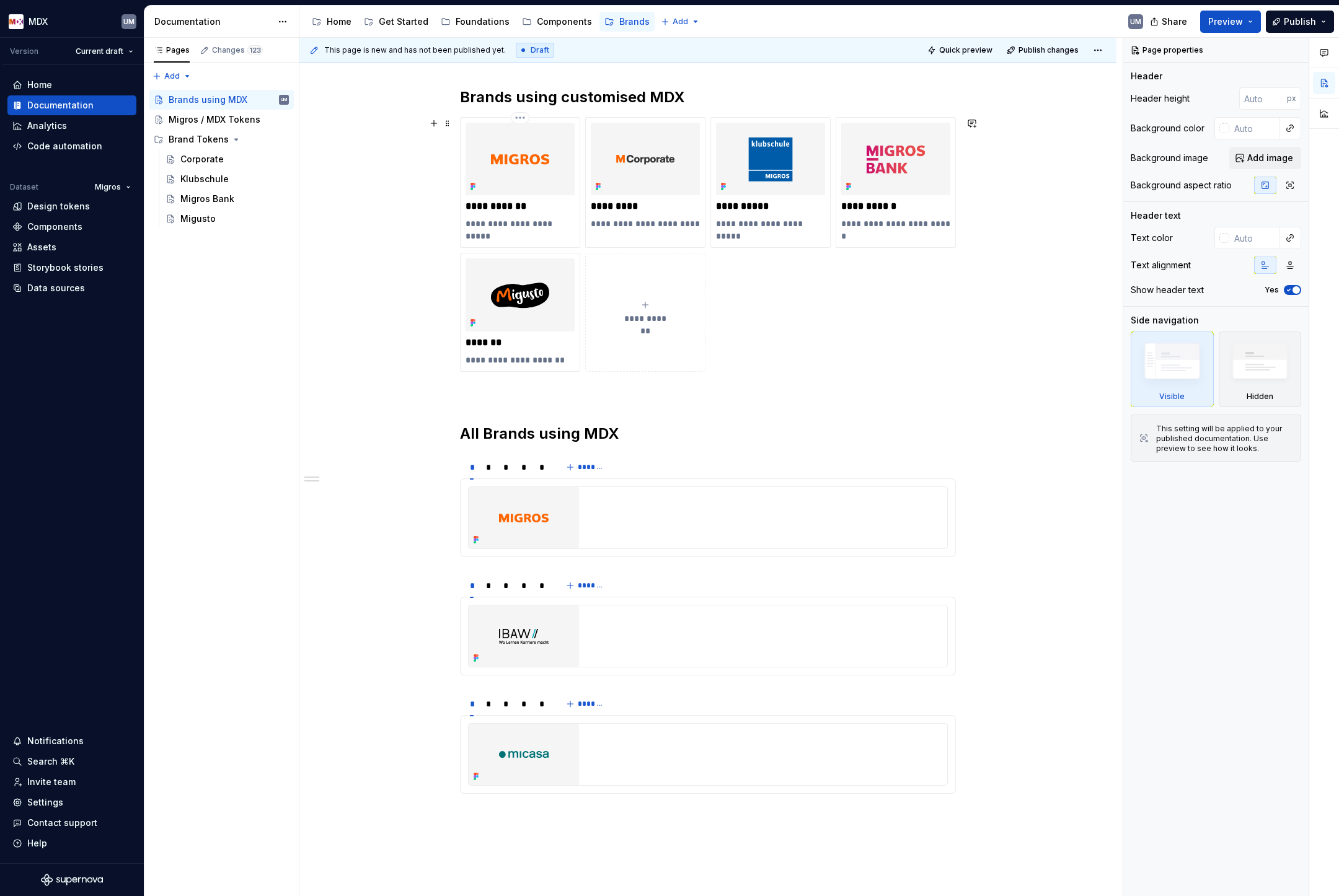
scroll to position [330, 0]
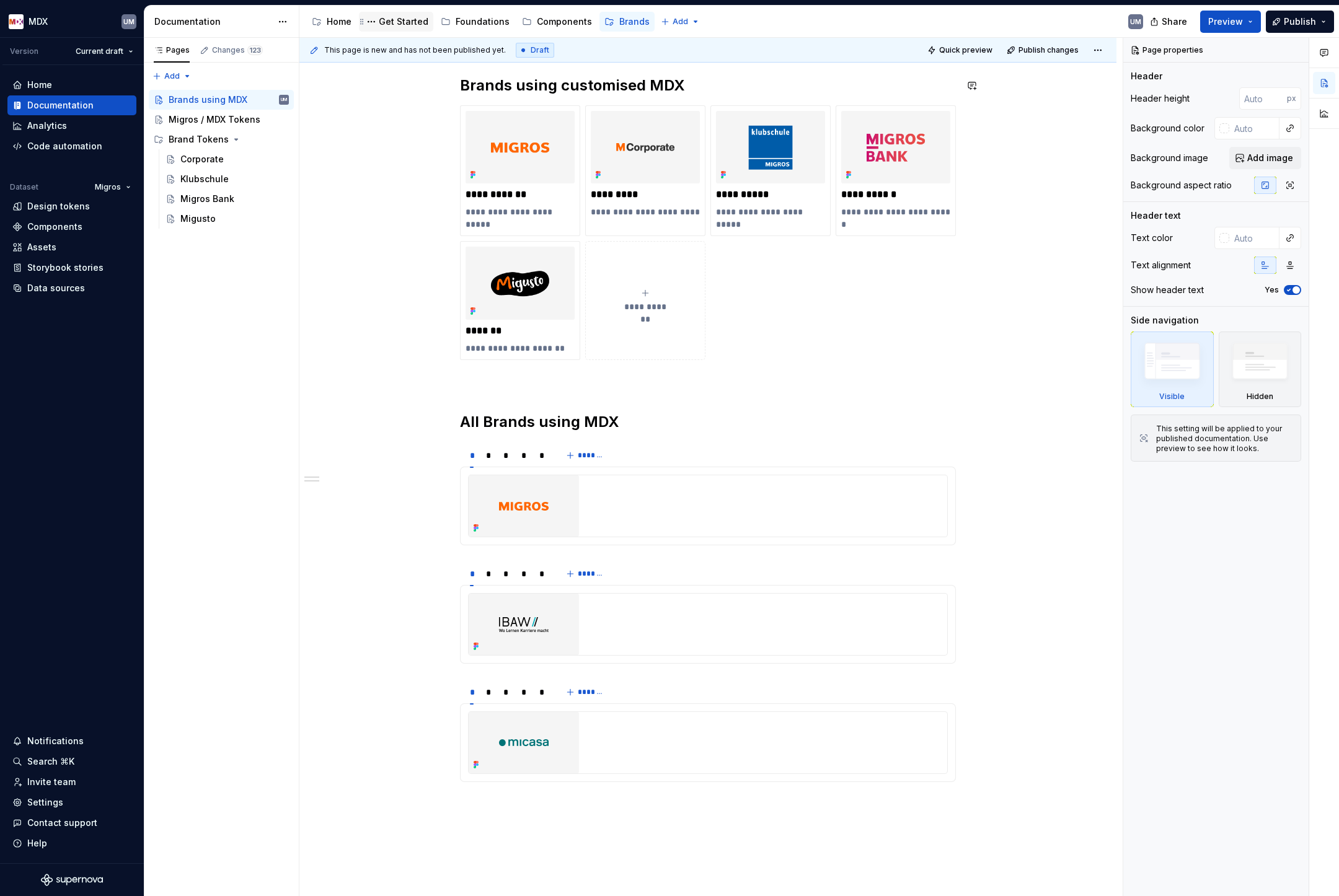
click at [407, 24] on div "Get Started" at bounding box center [403, 22] width 50 height 13
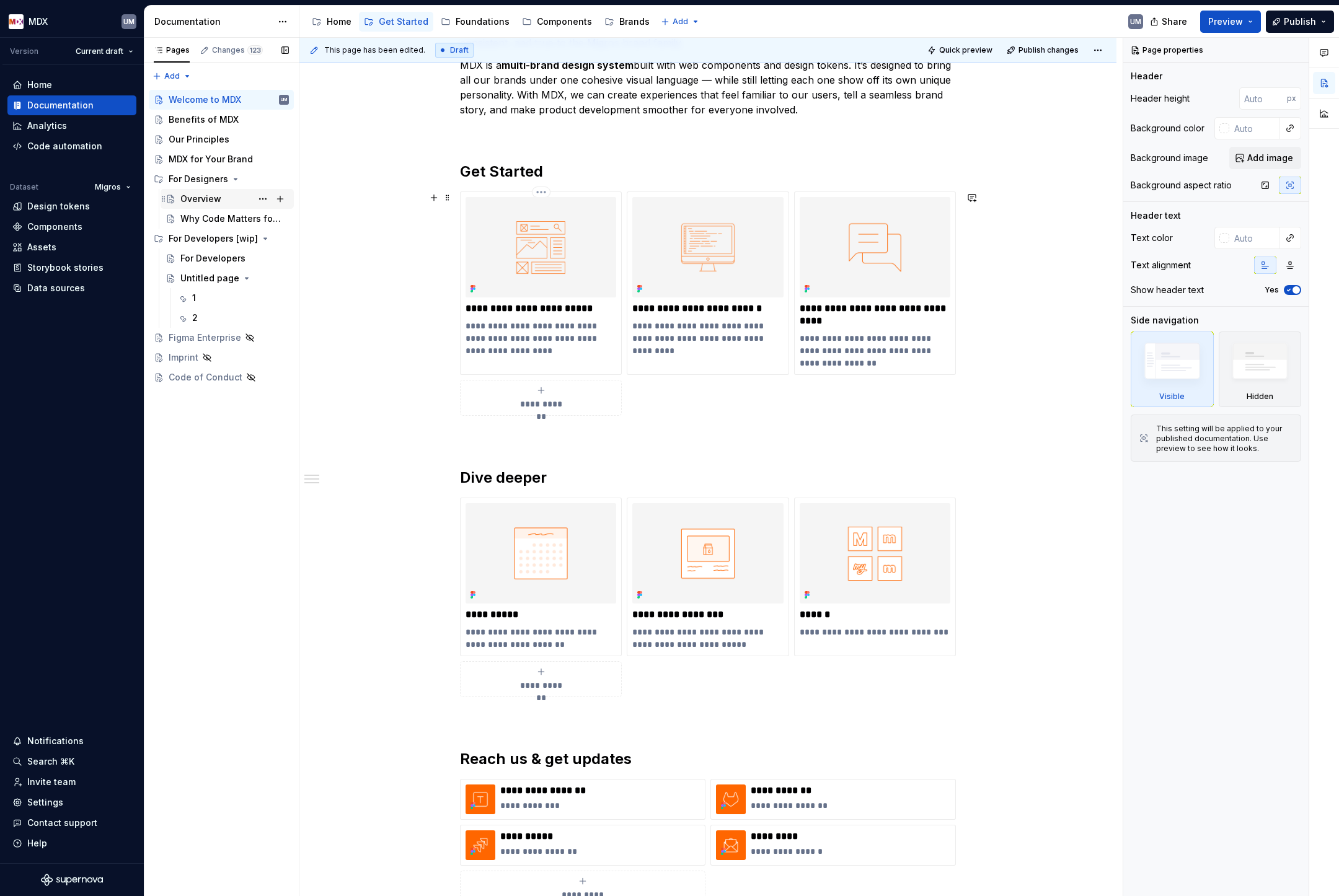
scroll to position [317, 0]
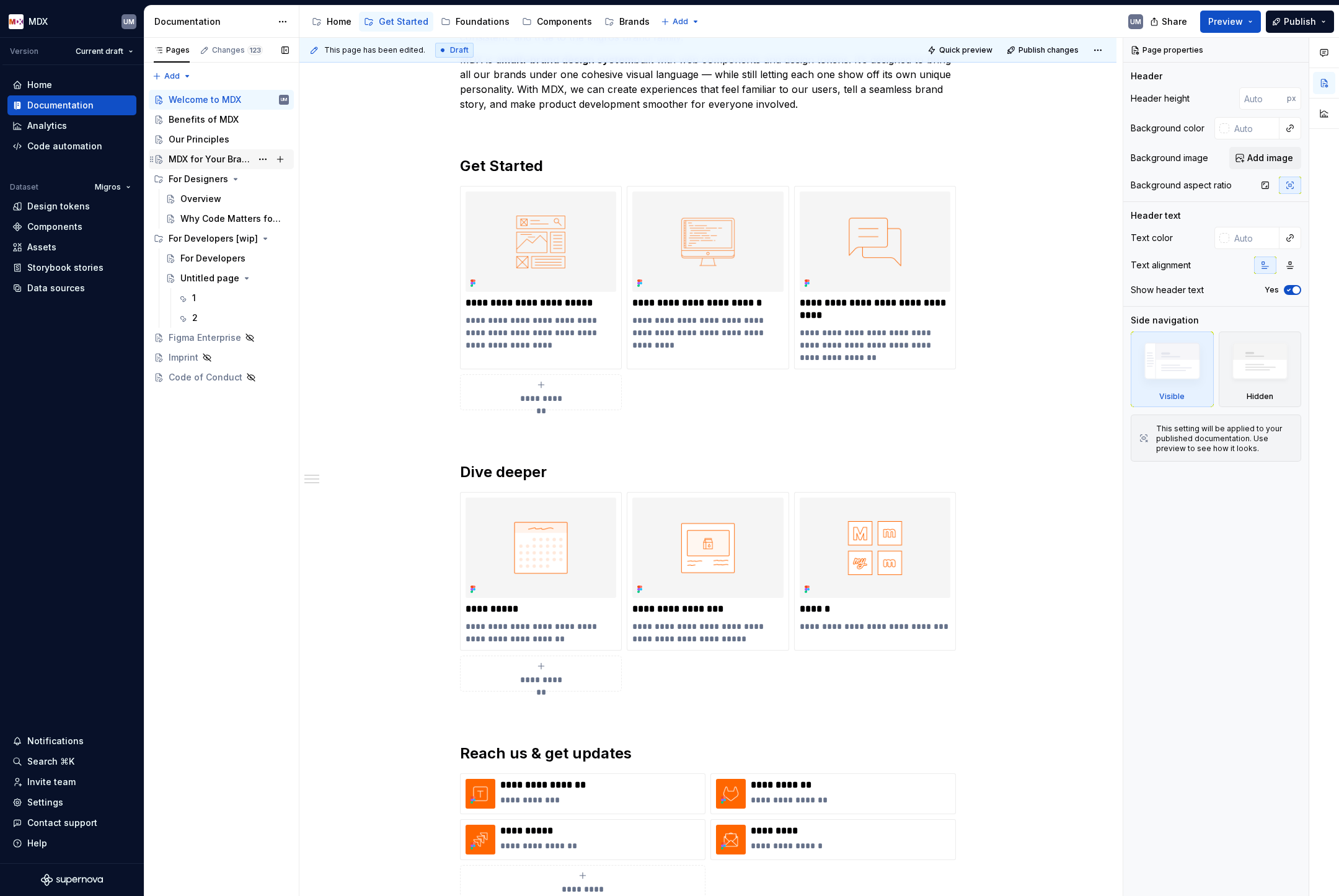
click at [200, 152] on div "MDX for Your Brand" at bounding box center [228, 159] width 120 height 18
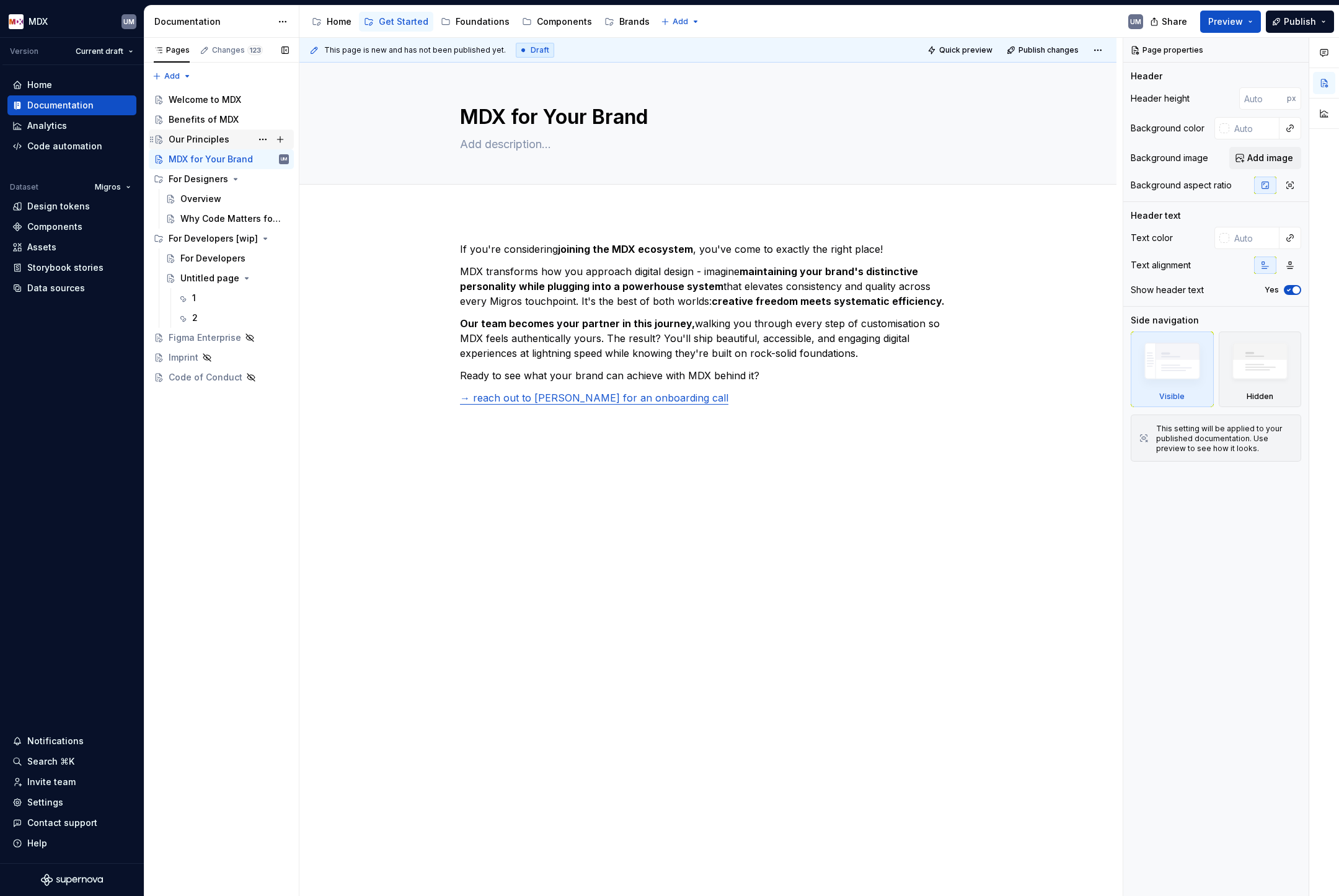
click at [204, 142] on div "Our Principles" at bounding box center [199, 140] width 60 height 13
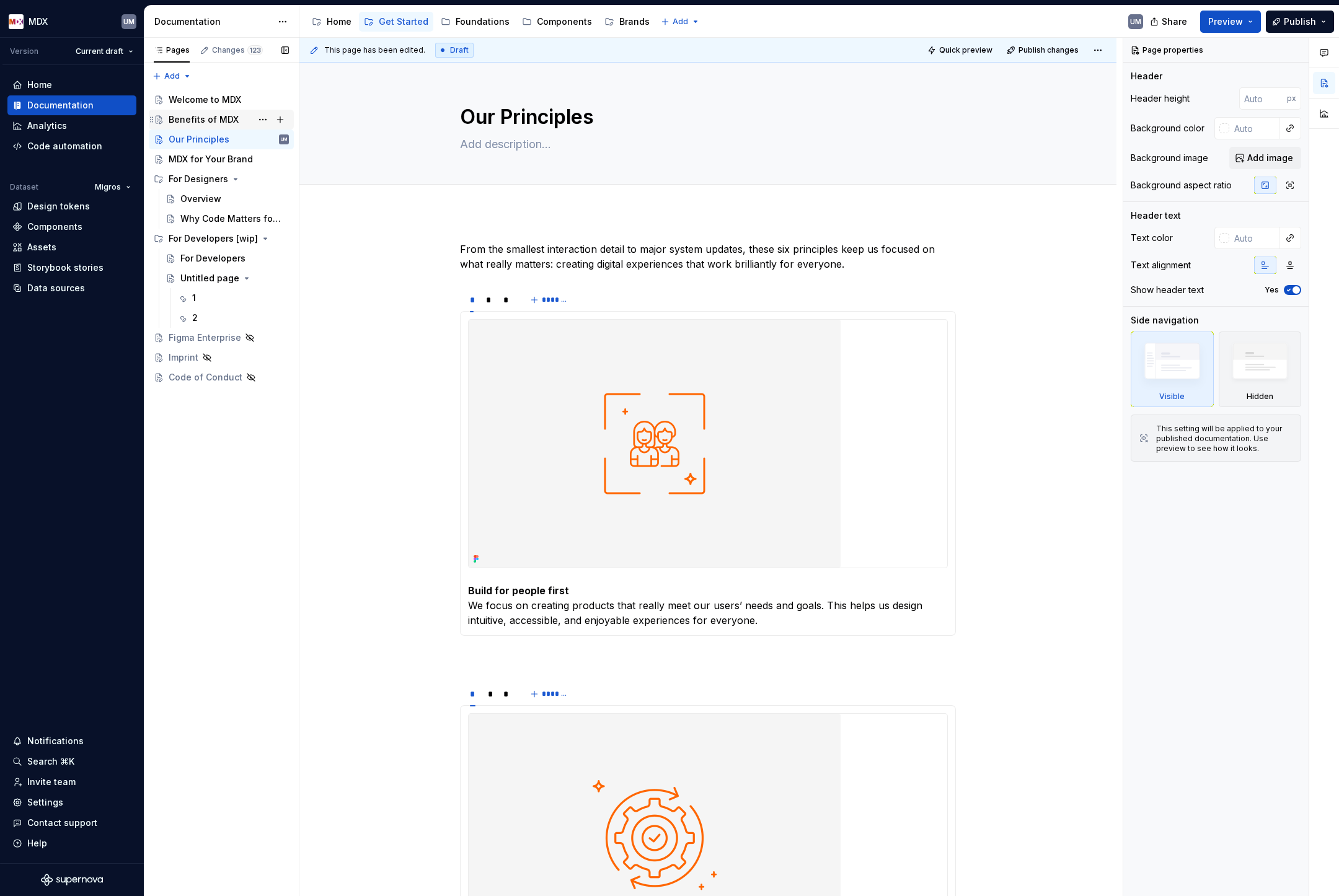
click at [218, 126] on div "Benefits of MDX" at bounding box center [228, 119] width 120 height 18
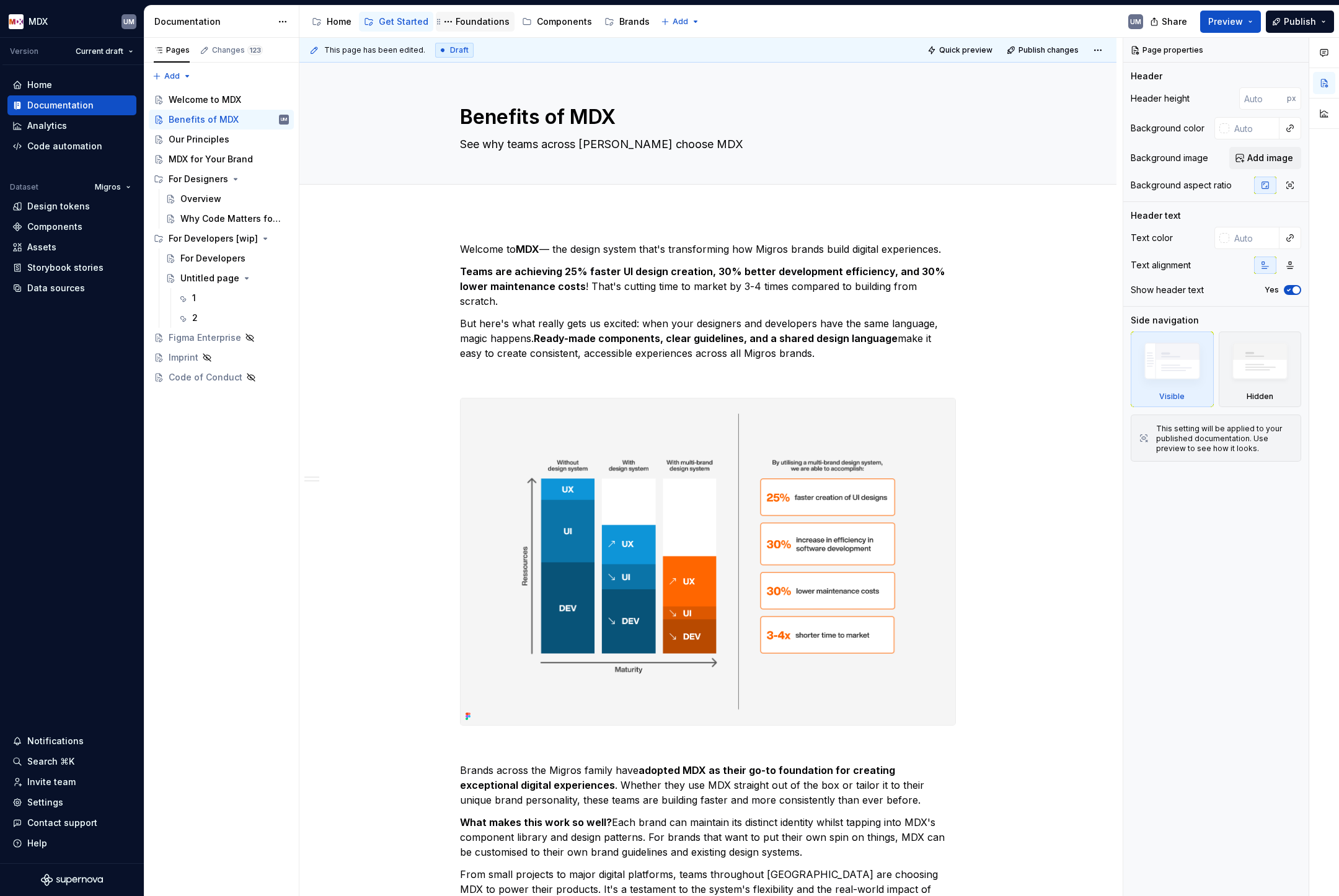
click at [478, 21] on div "Foundations" at bounding box center [483, 22] width 54 height 13
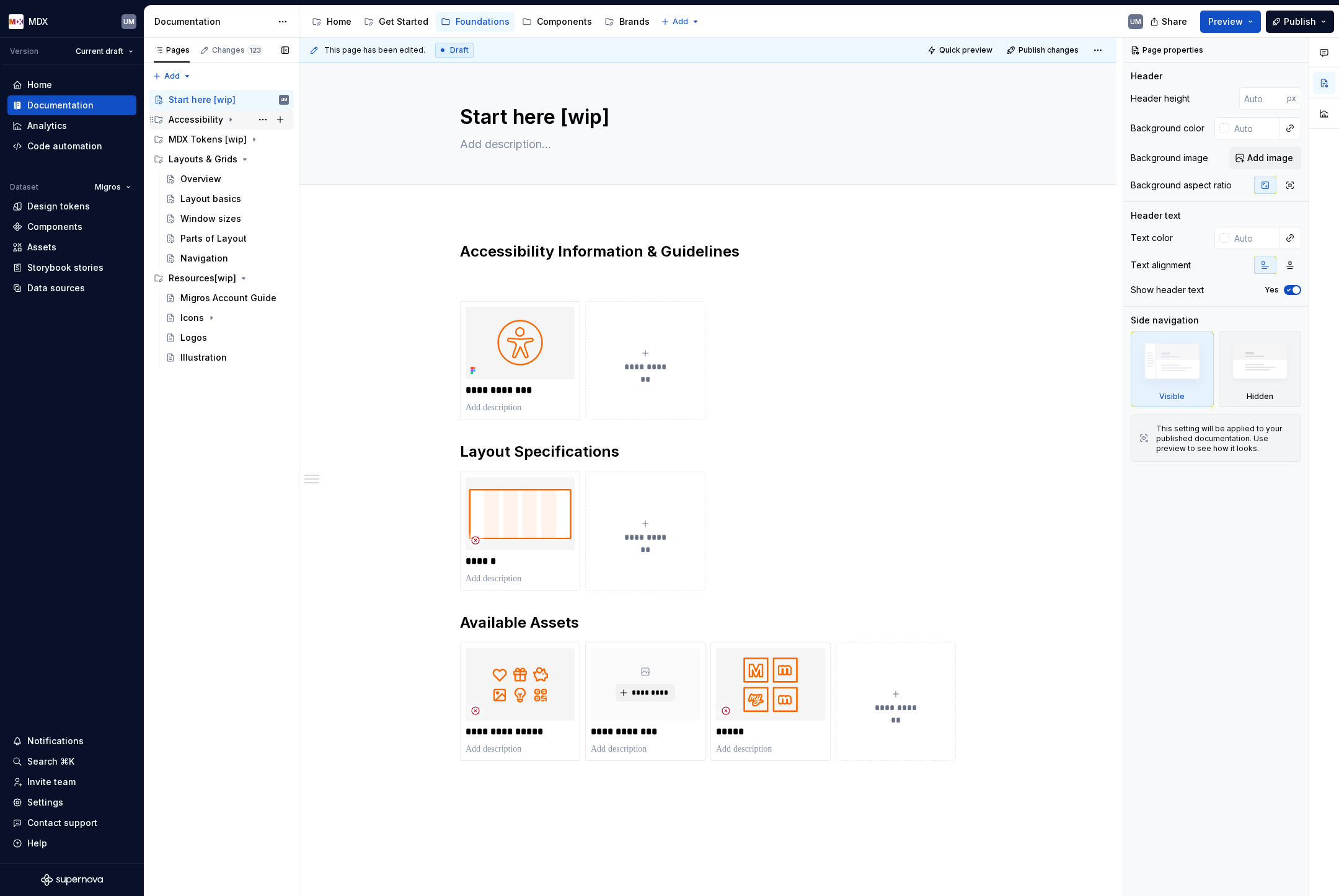
click at [230, 122] on icon "Page tree" at bounding box center [230, 119] width 10 height 10
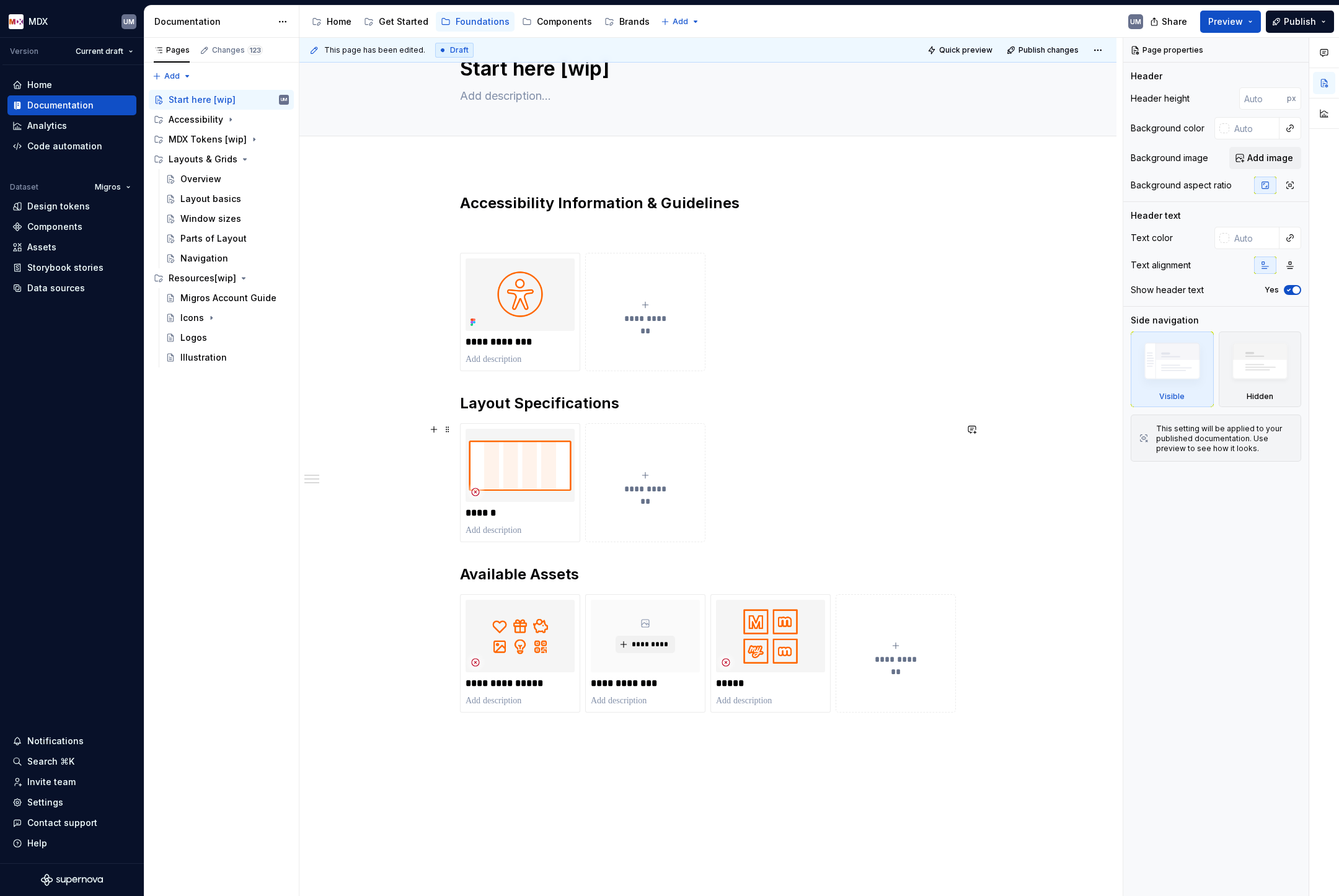
scroll to position [61, 0]
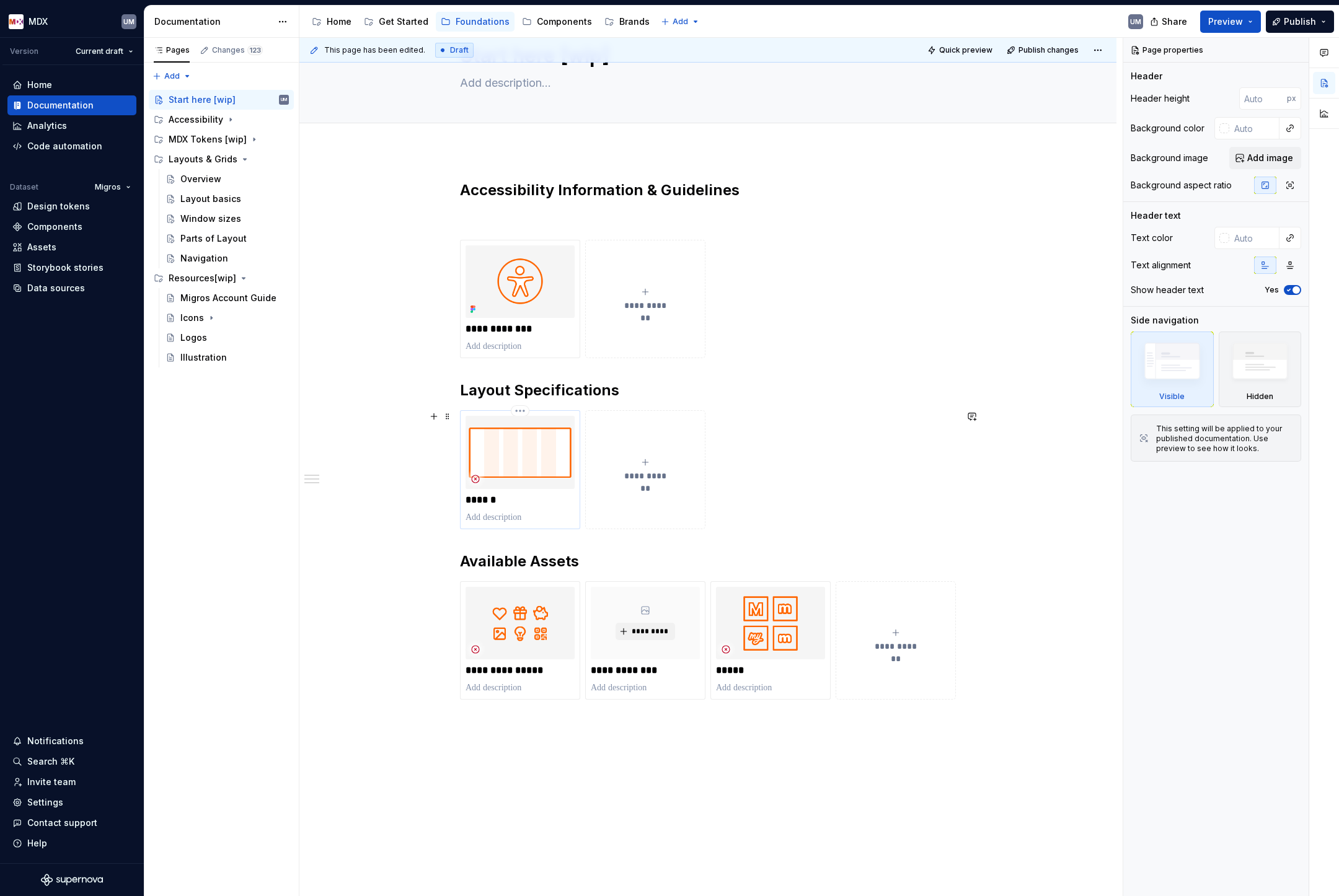
click at [496, 499] on p "******" at bounding box center [520, 500] width 109 height 13
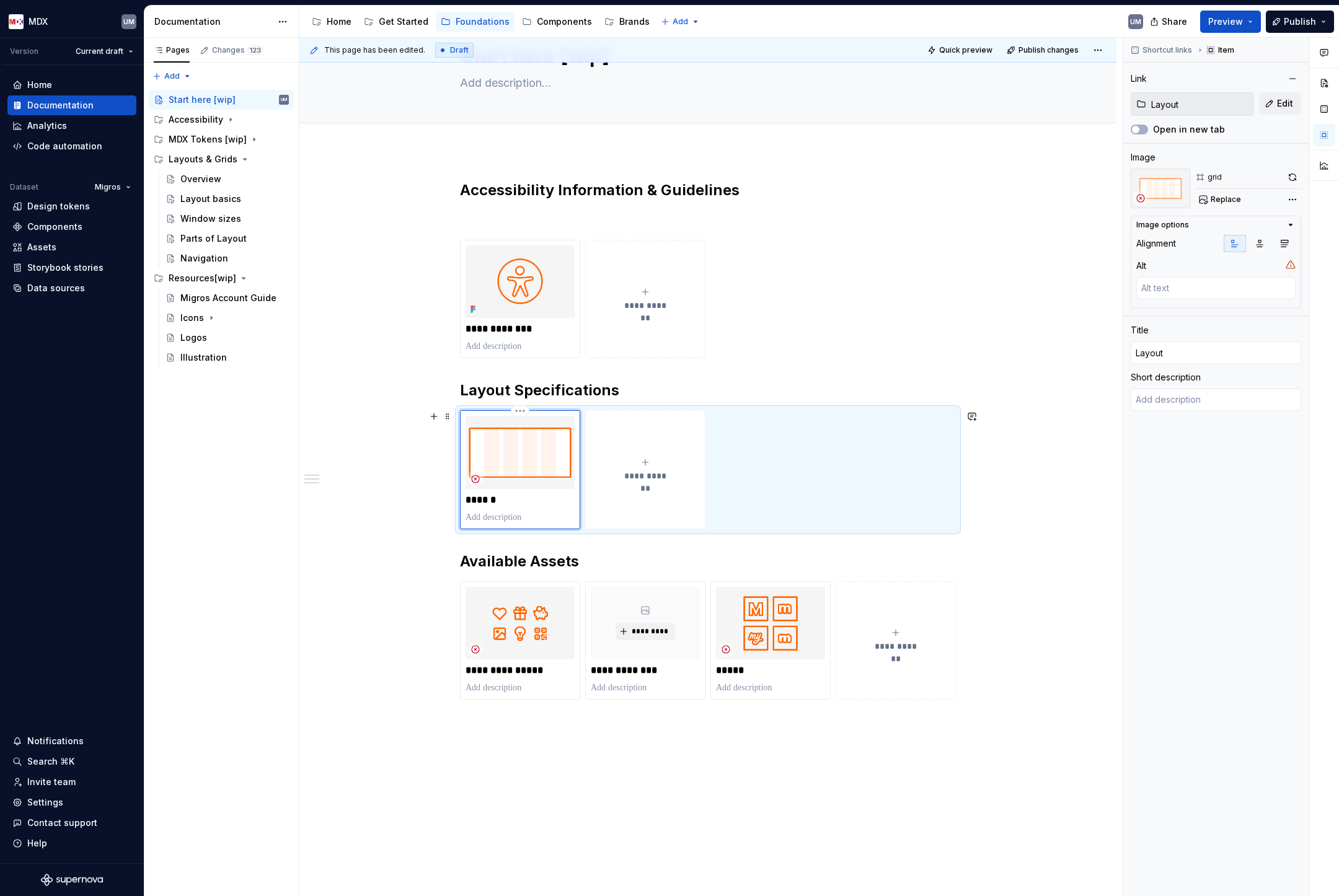
click at [511, 500] on p "******" at bounding box center [520, 500] width 109 height 13
type textarea "*"
type input "Layout"
type textarea "*"
type input "Layout &"
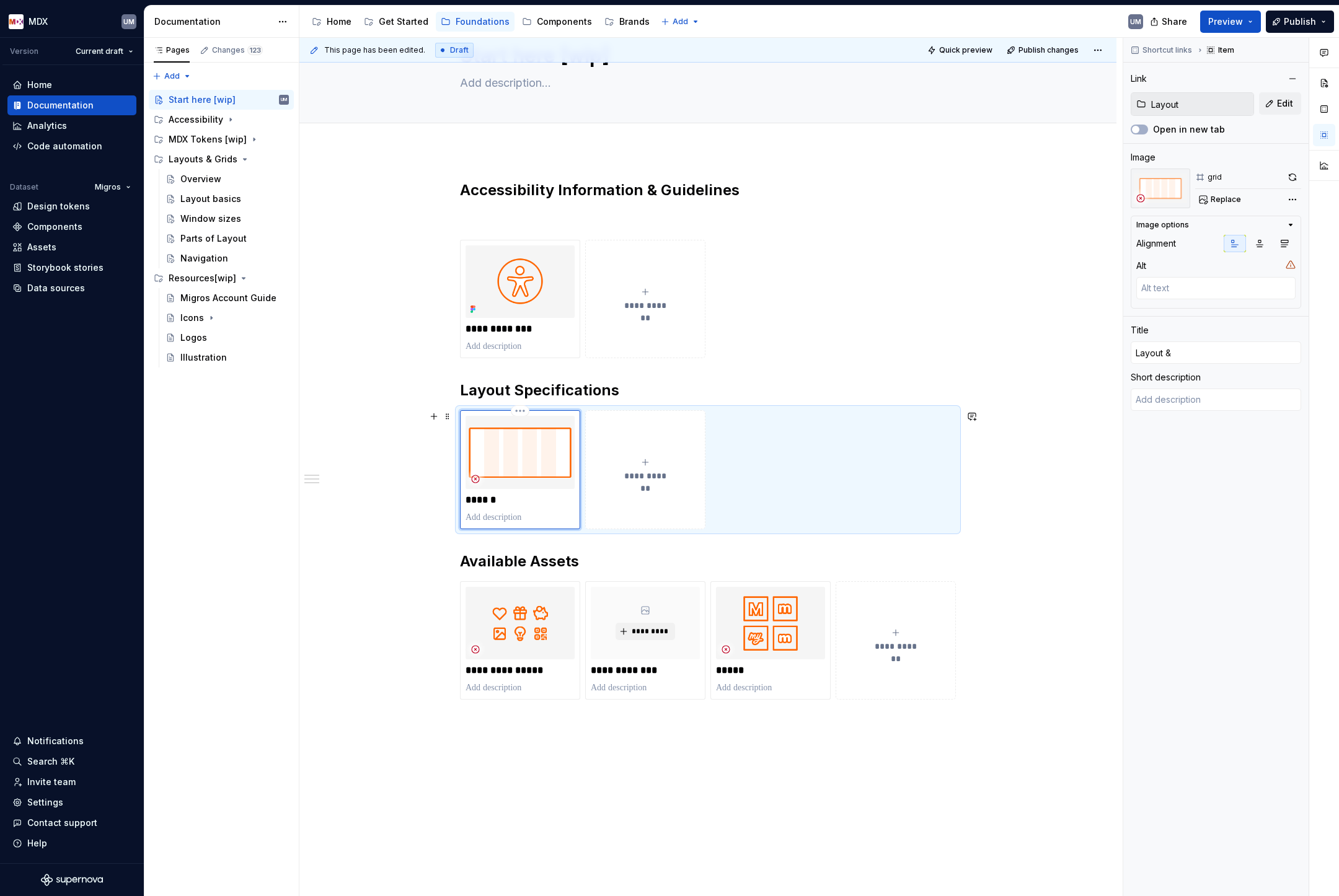
type textarea "*"
type input "Layout &"
type textarea "*"
type input "Layout & G"
type textarea "*"
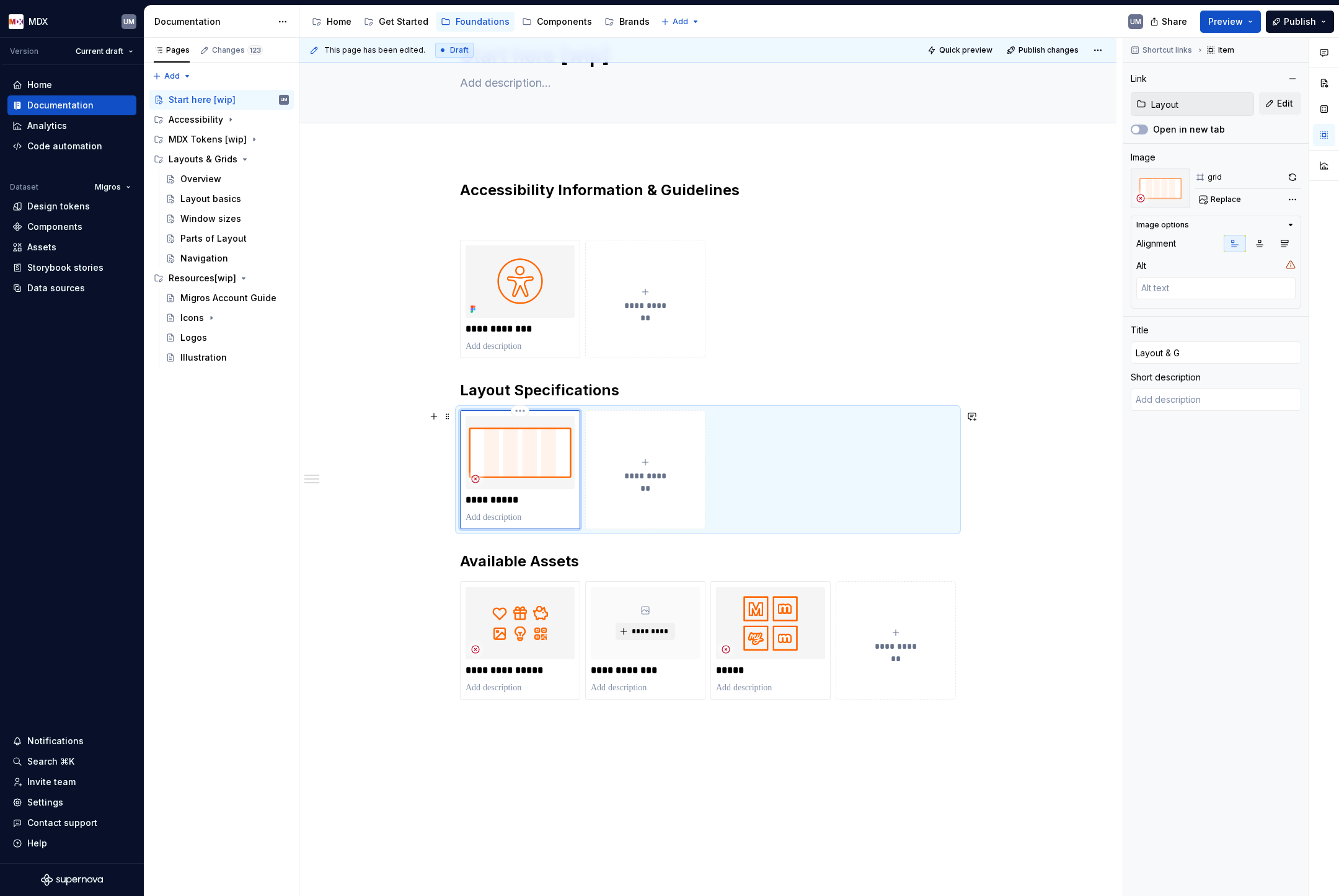
type input "Layout & Gr"
type textarea "*"
type input "Layout & Gri"
type textarea "*"
type input "Layout & Grid"
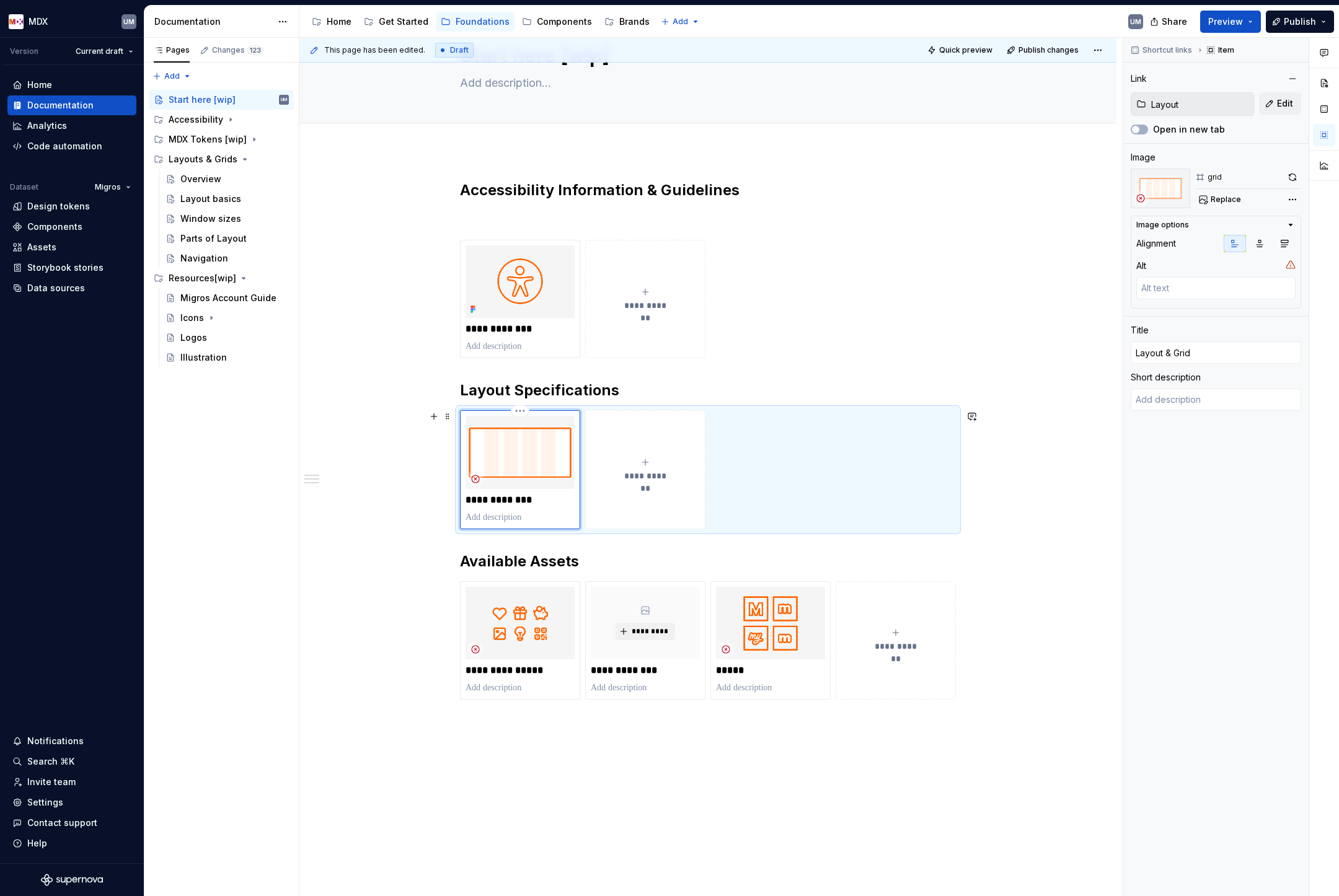
type textarea "*"
type input "Layout & Grids"
type textarea "*"
type input "Accessibility"
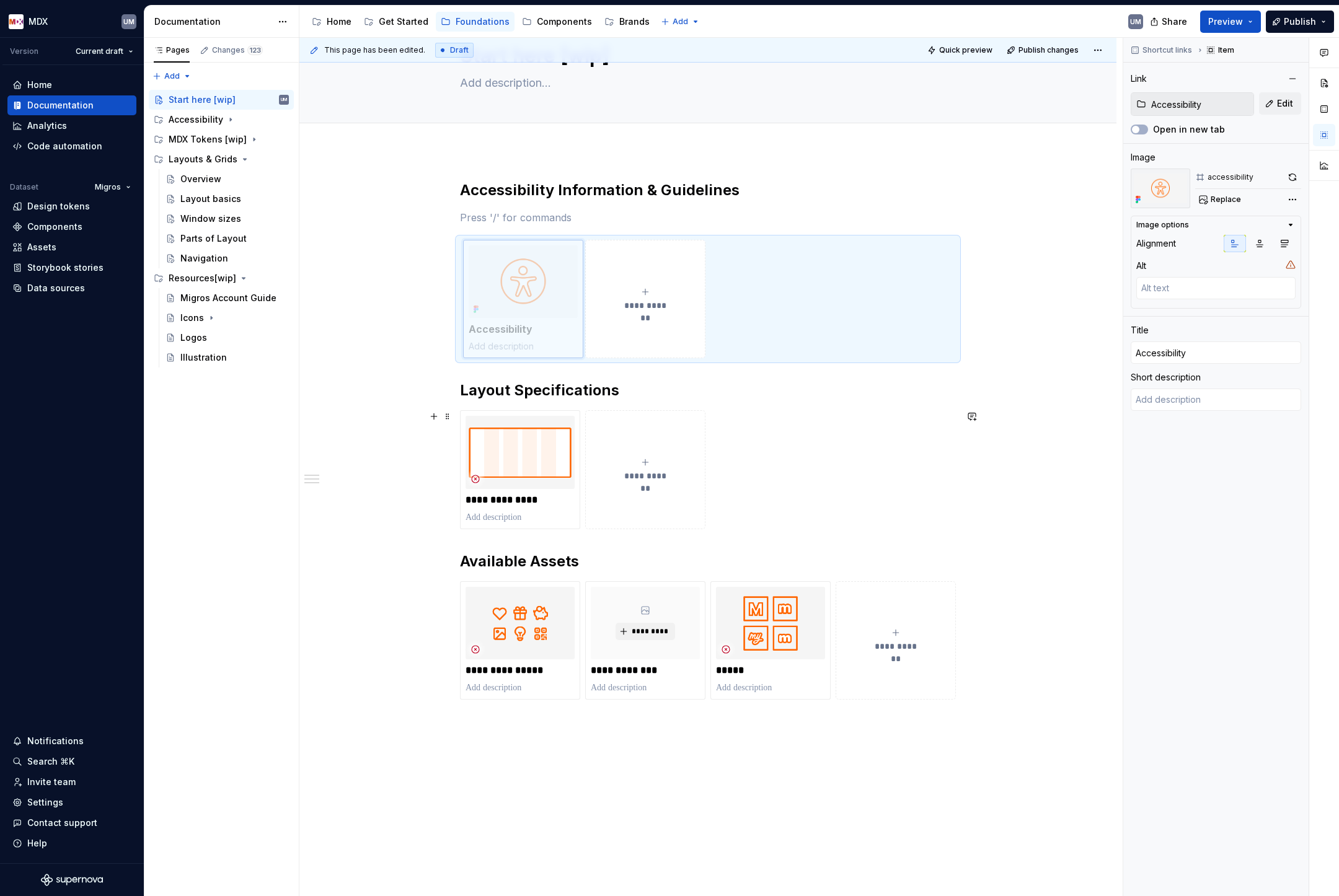
drag, startPoint x: 525, startPoint y: 272, endPoint x: 629, endPoint y: 442, distance: 199.3
click at [629, 442] on body "MDX UM Version Current draft Home Documentation Analytics Code automation Datas…" at bounding box center [670, 448] width 1339 height 896
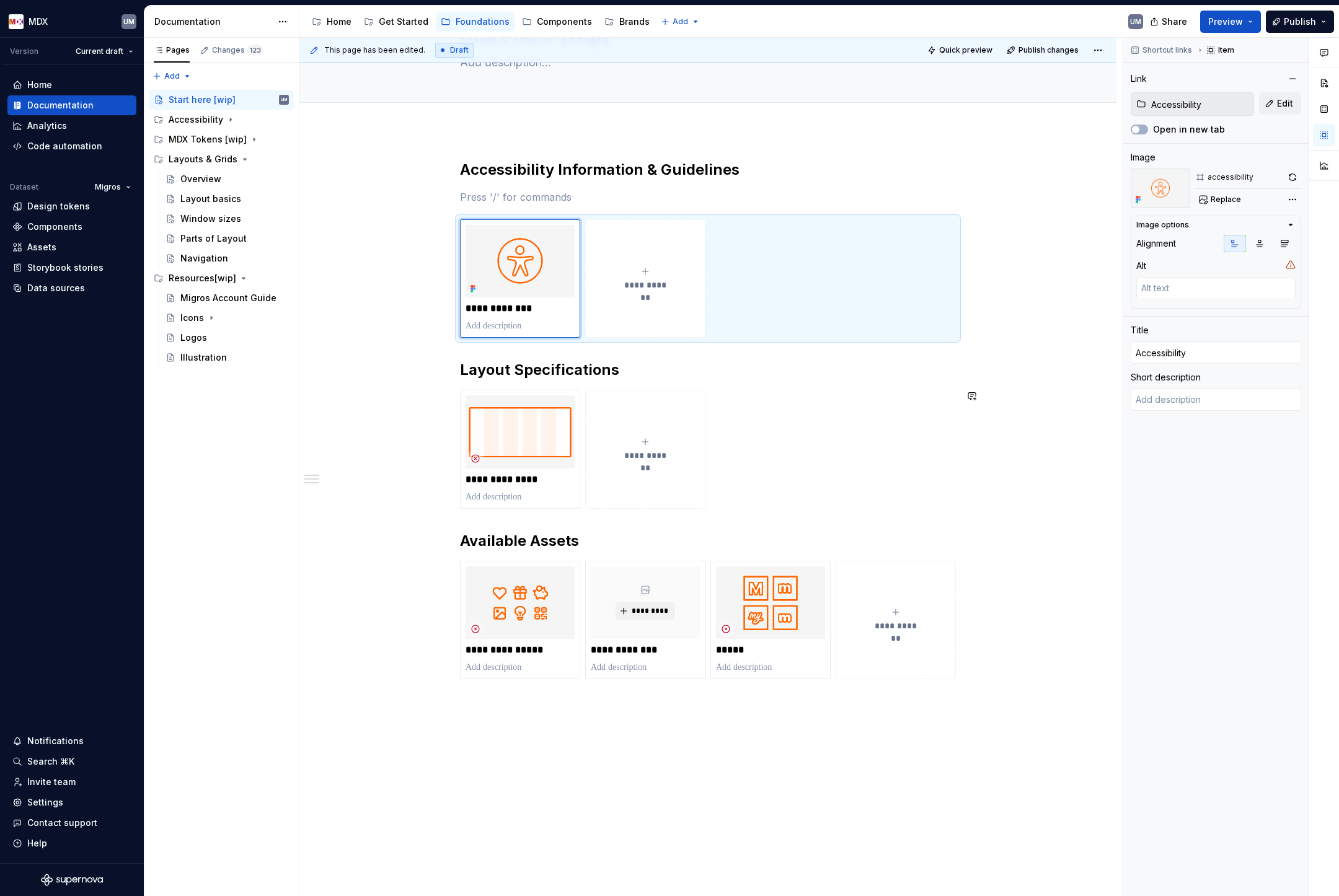
scroll to position [100, 0]
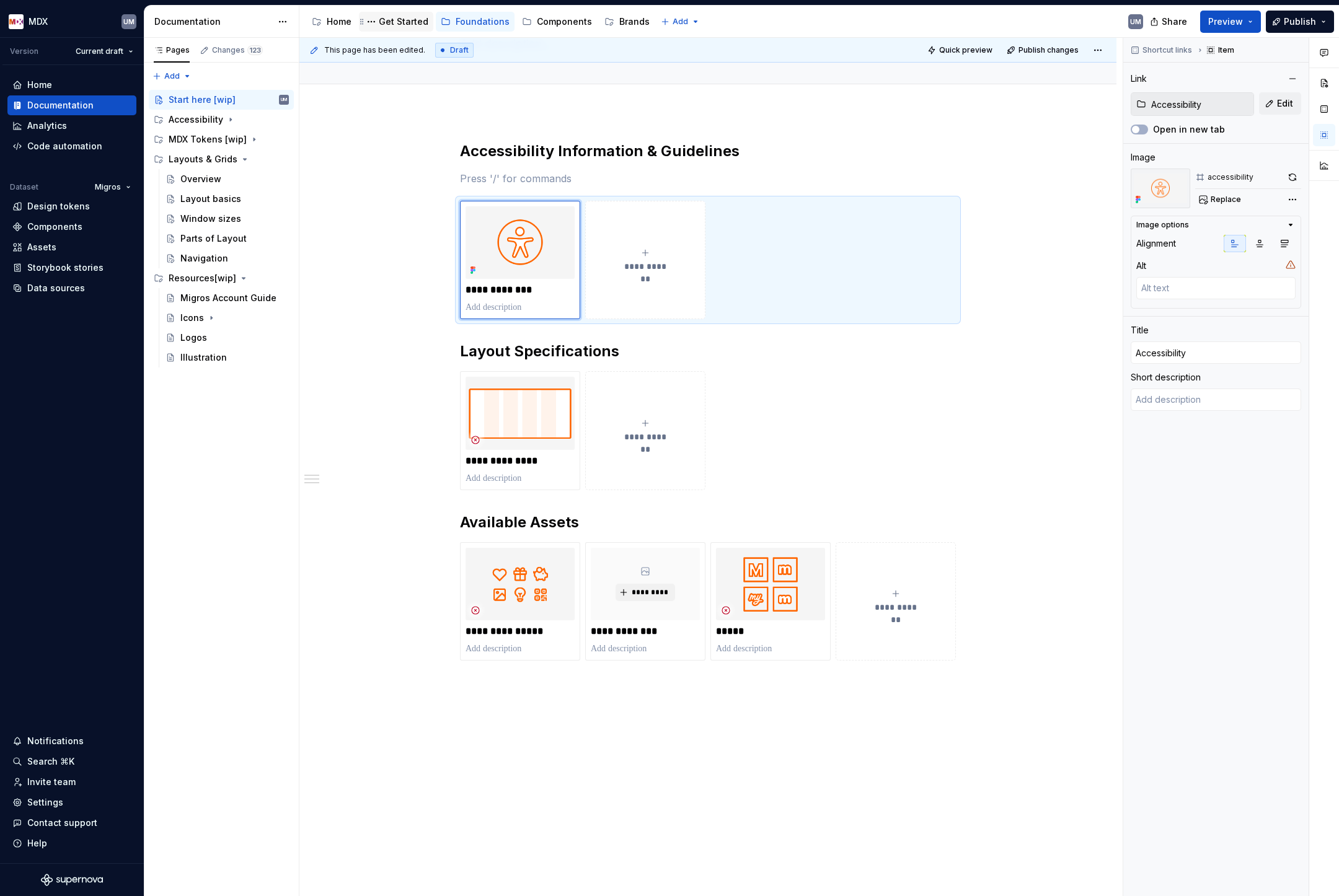
click at [390, 14] on div "Get Started" at bounding box center [396, 21] width 65 height 15
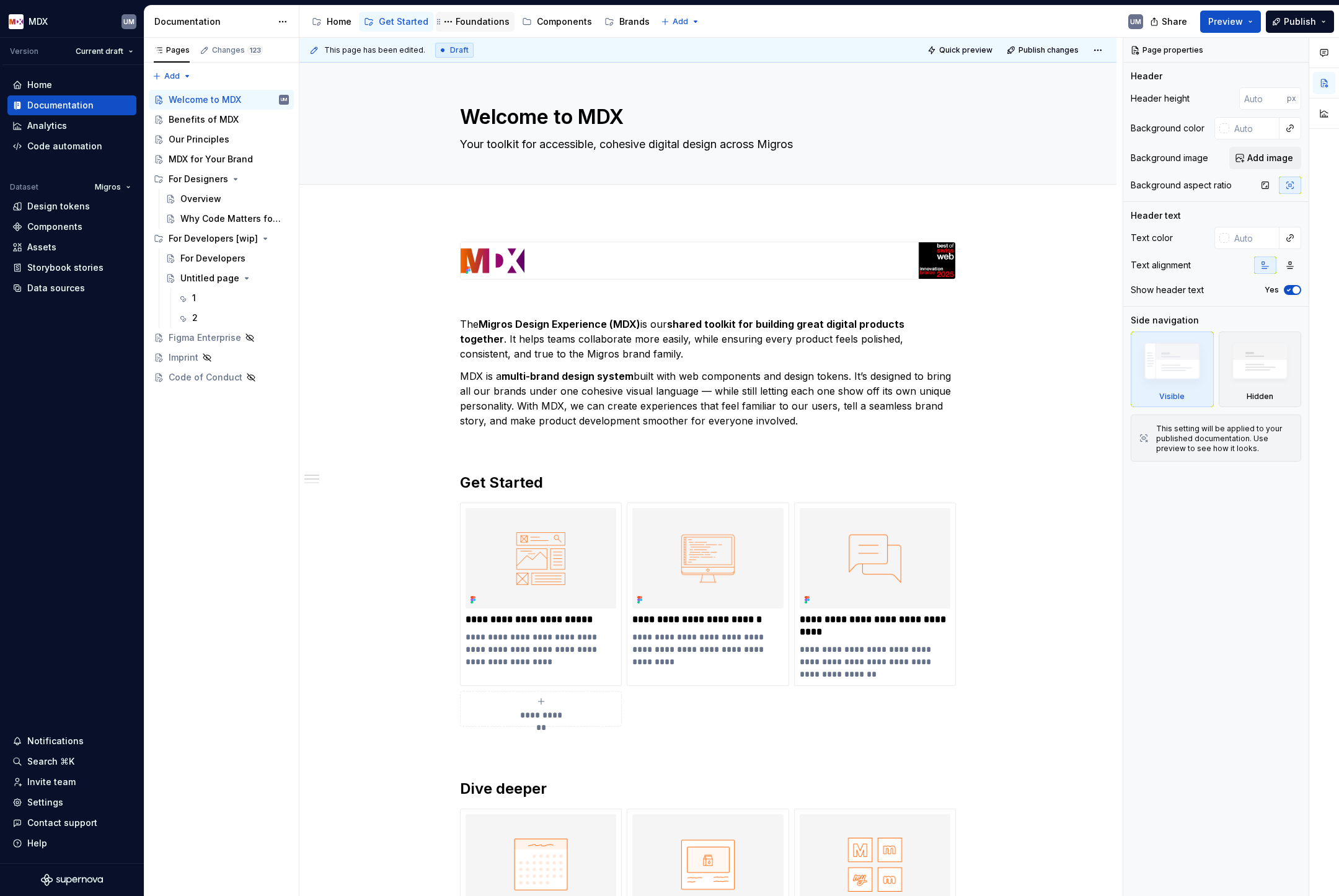
click at [476, 20] on div "Foundations" at bounding box center [483, 22] width 54 height 13
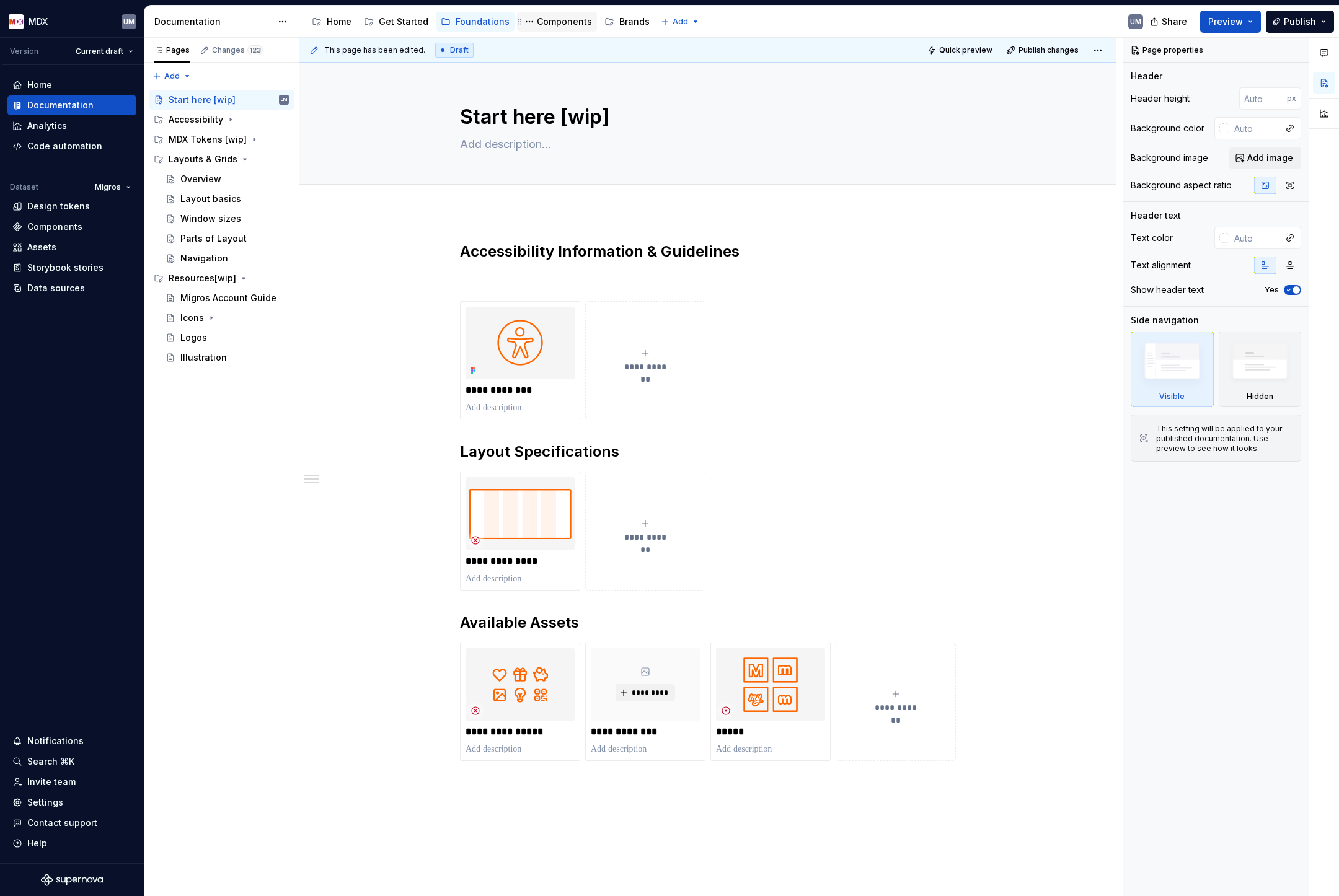
click at [561, 20] on div "Components" at bounding box center [564, 22] width 55 height 13
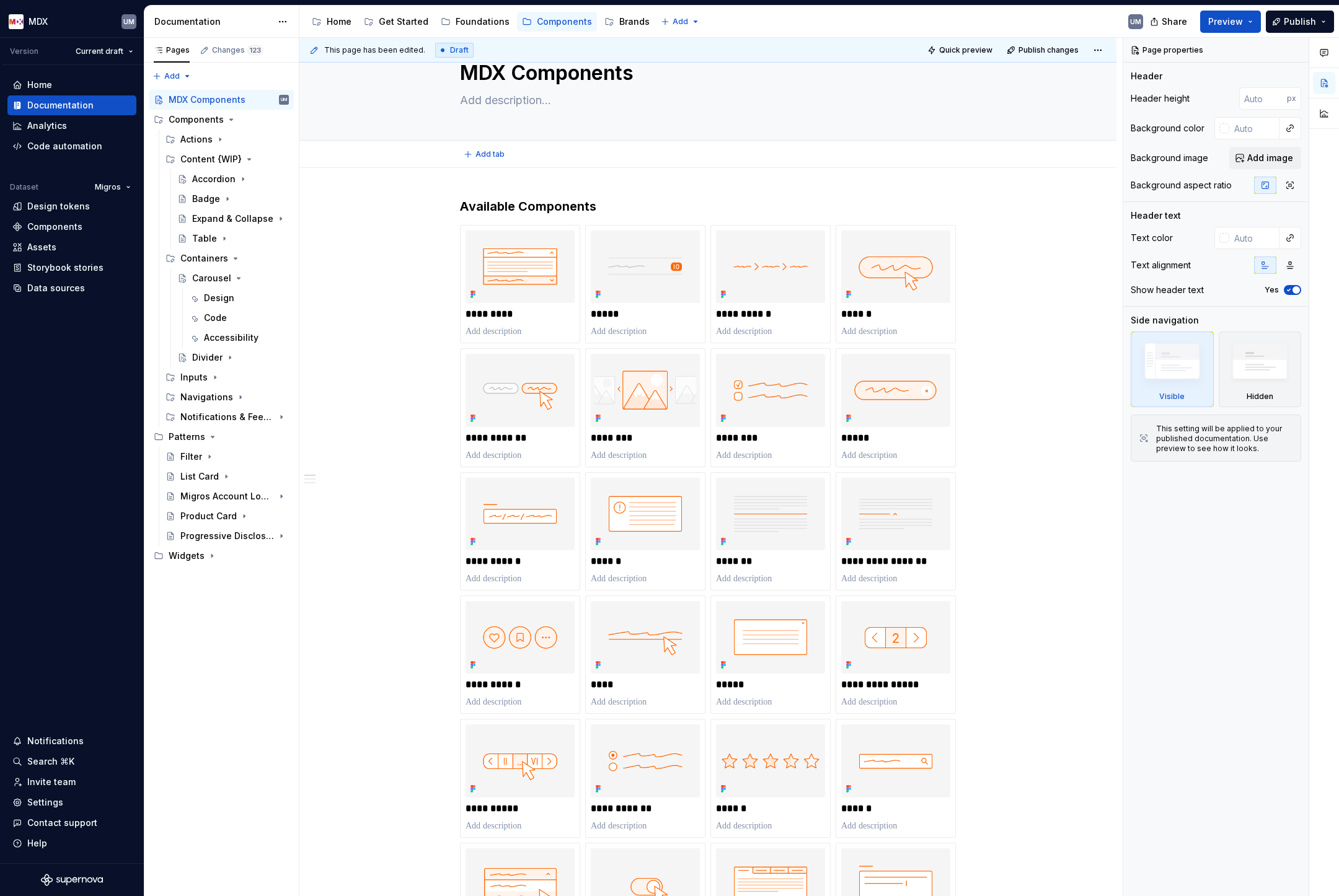
scroll to position [50, 0]
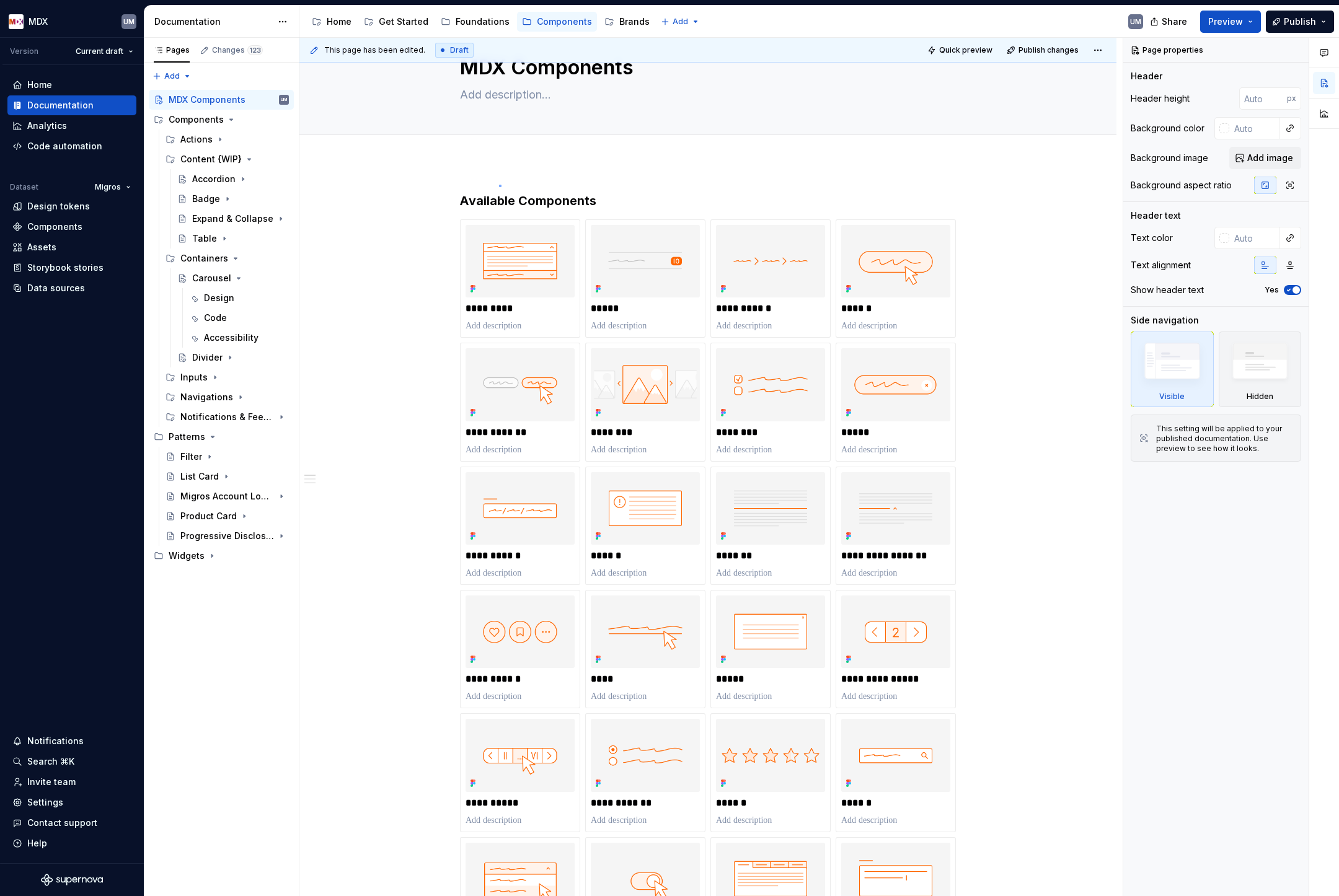
click at [499, 185] on div "**********" at bounding box center [711, 467] width 823 height 859
click at [628, 18] on div "Brands" at bounding box center [634, 22] width 30 height 13
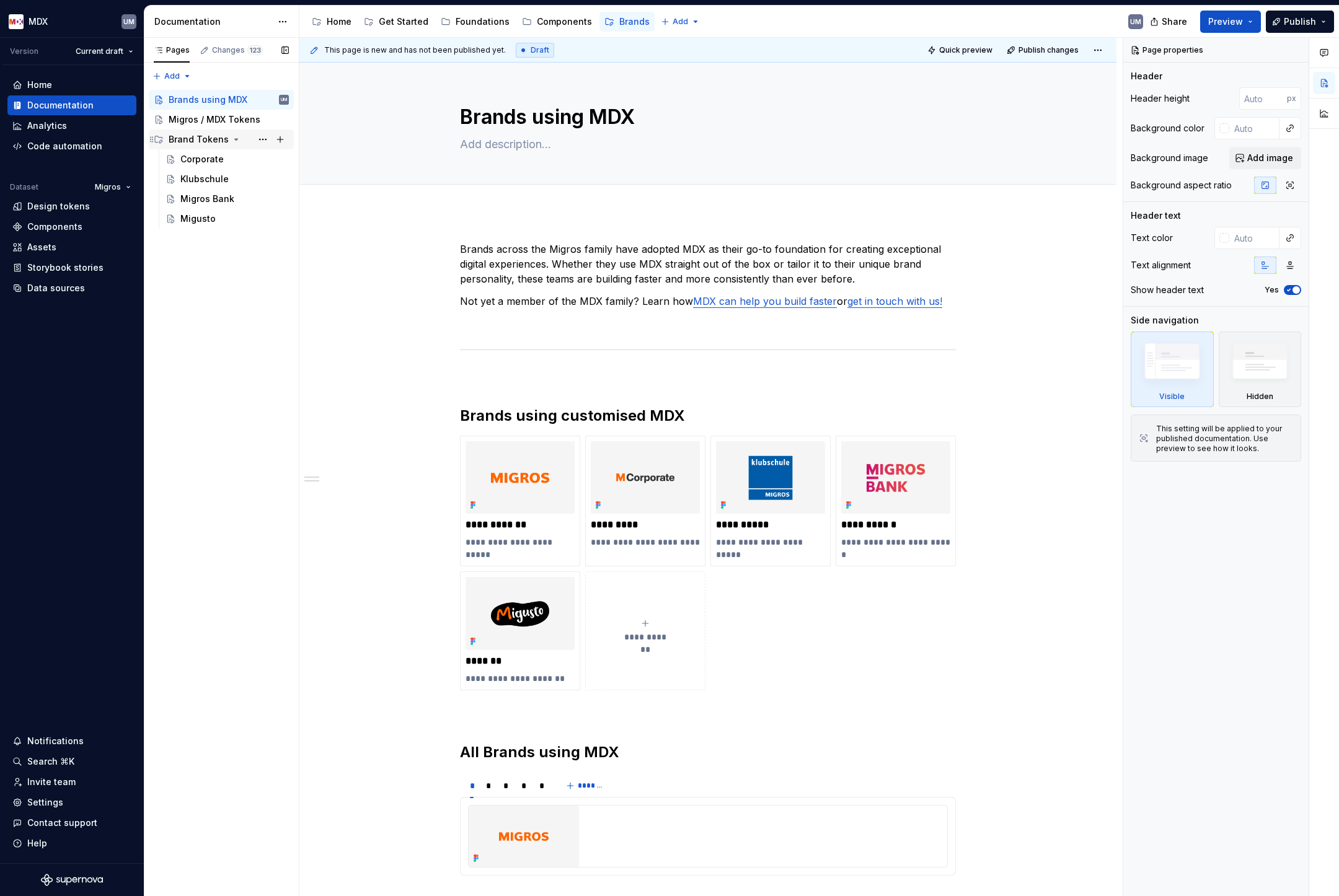
click at [231, 139] on icon "Page tree" at bounding box center [236, 139] width 10 height 10
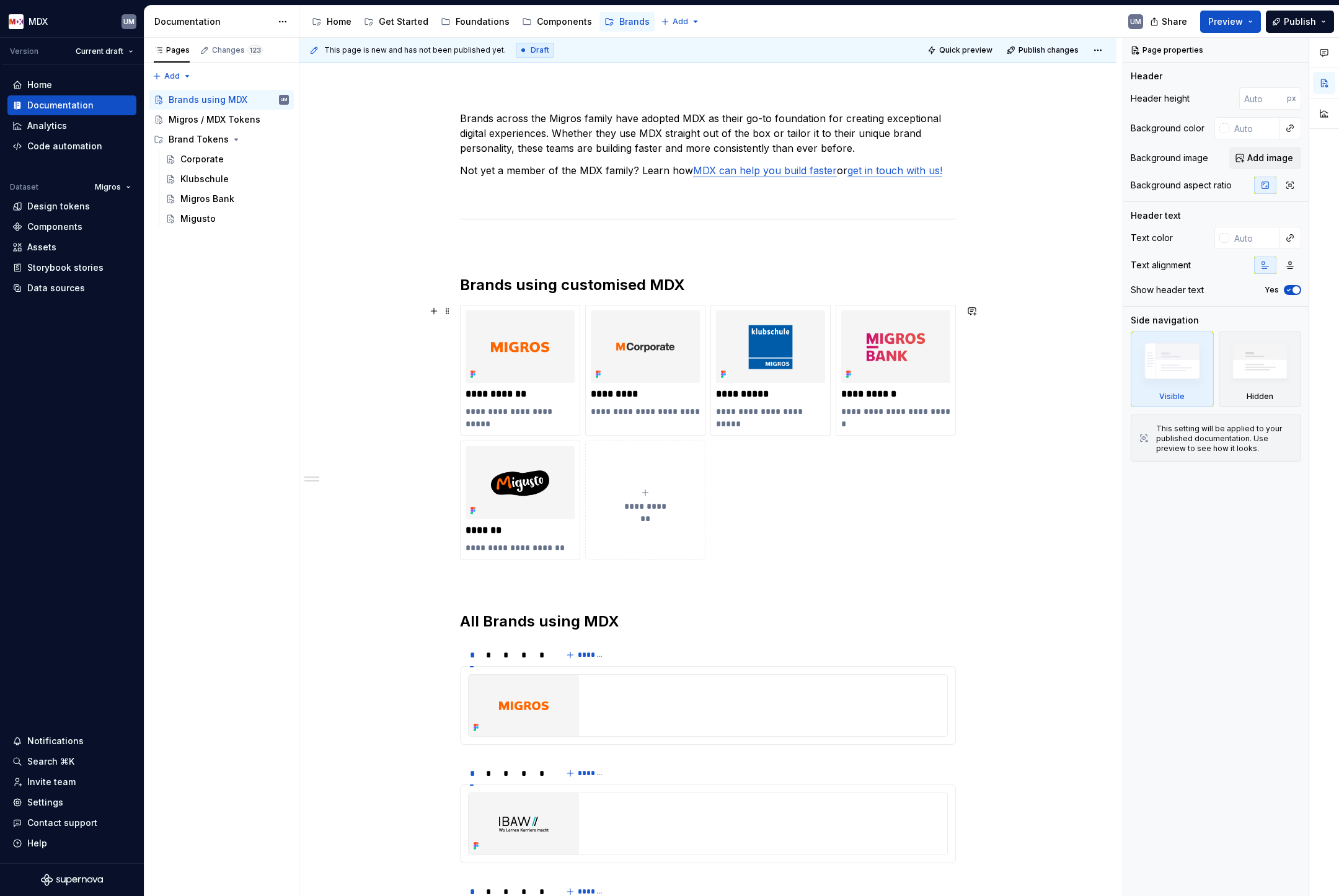
scroll to position [136, 0]
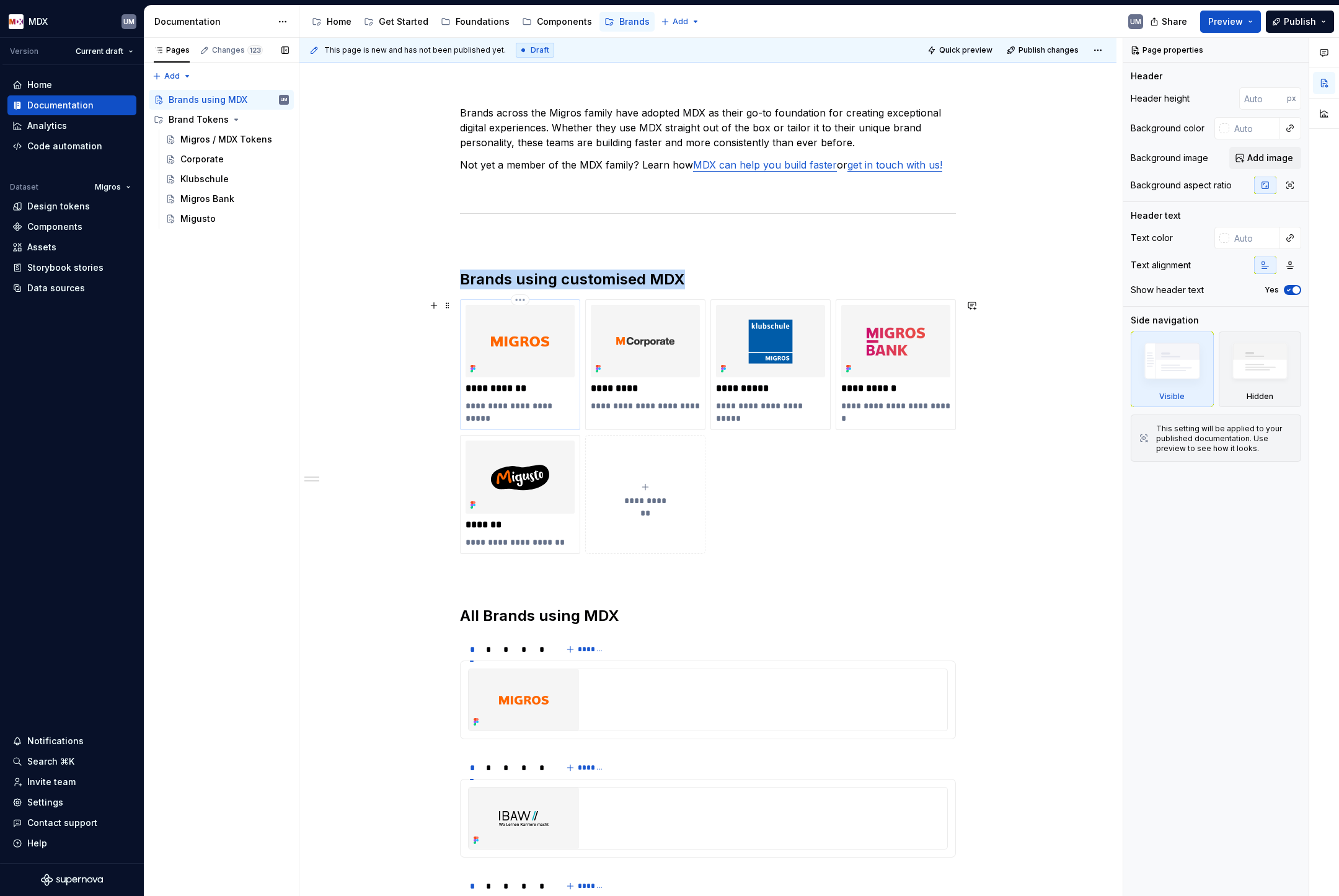
click at [523, 345] on img at bounding box center [520, 341] width 109 height 72
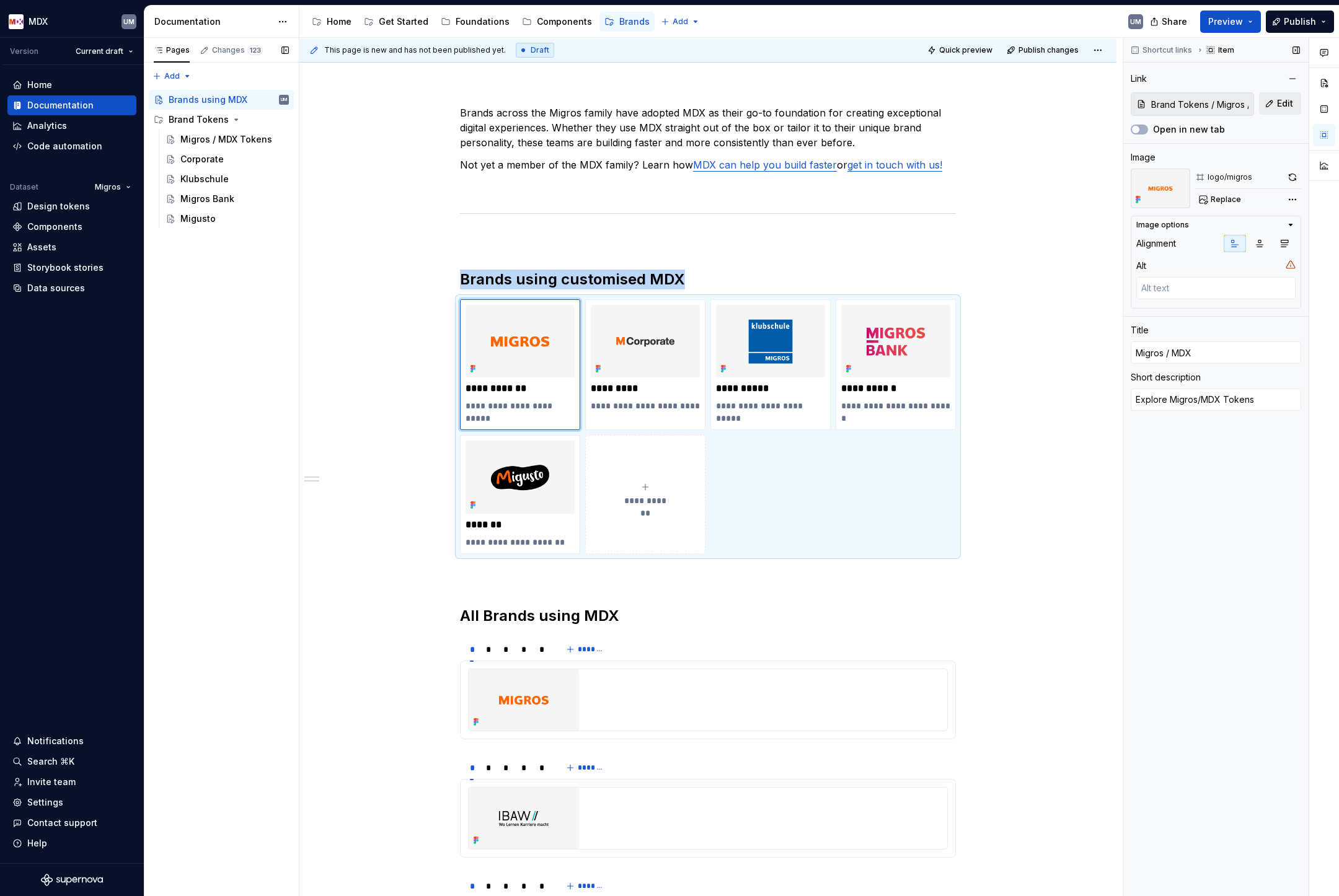
click at [1275, 98] on button "Edit" at bounding box center [1280, 103] width 42 height 22
type textarea "*"
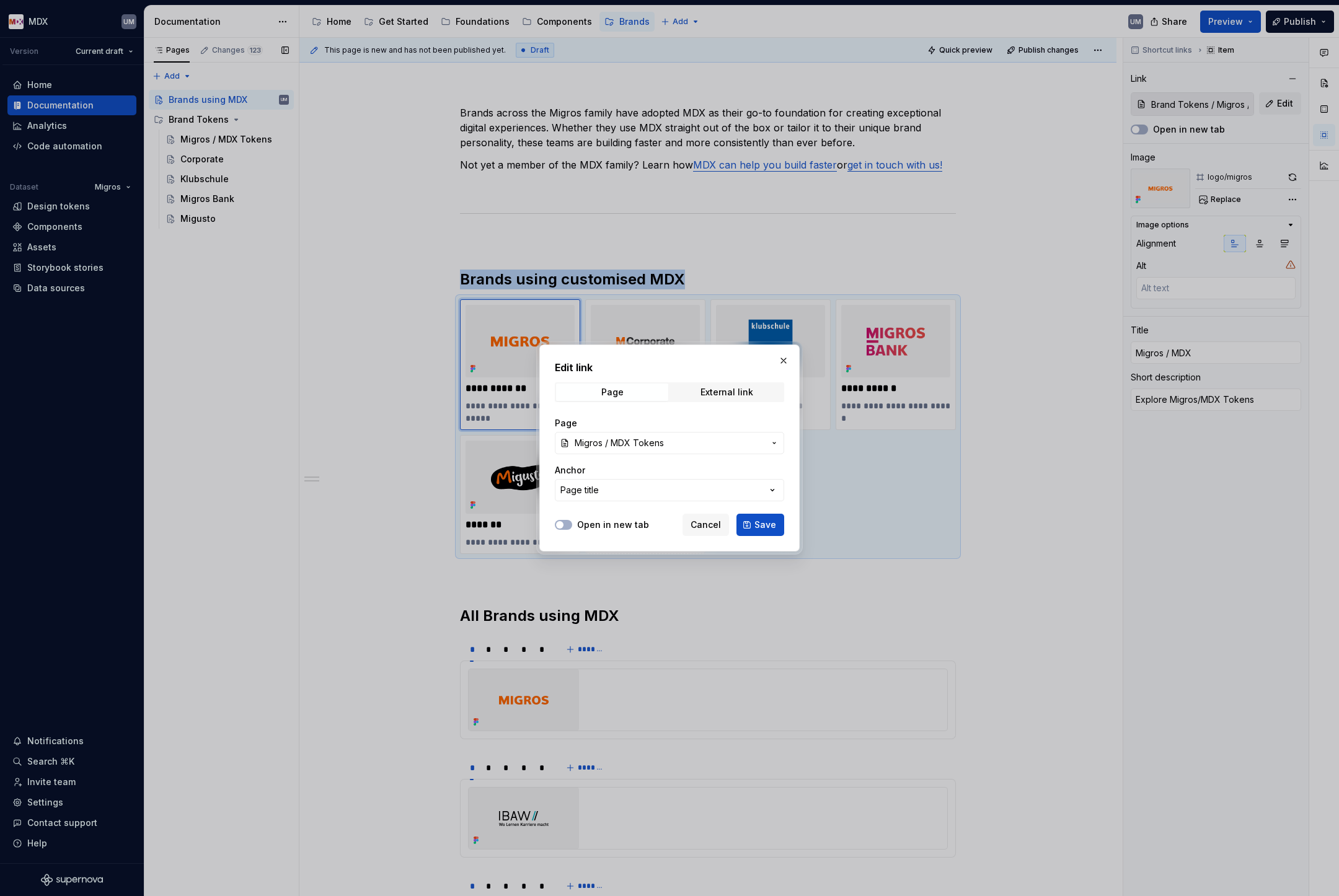
click at [663, 447] on span "Migros / MDX Tokens" at bounding box center [670, 443] width 190 height 13
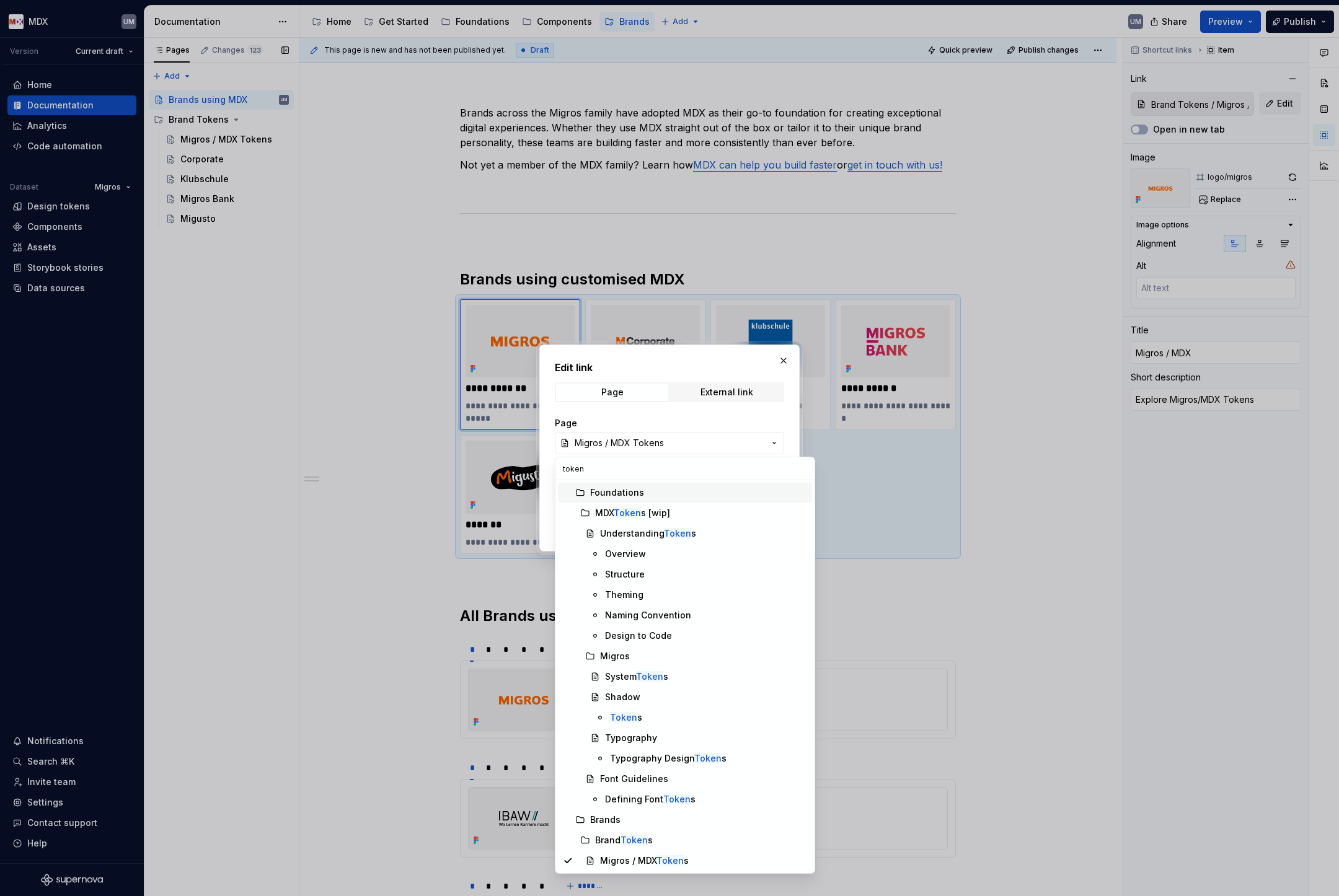
type input "tokens"
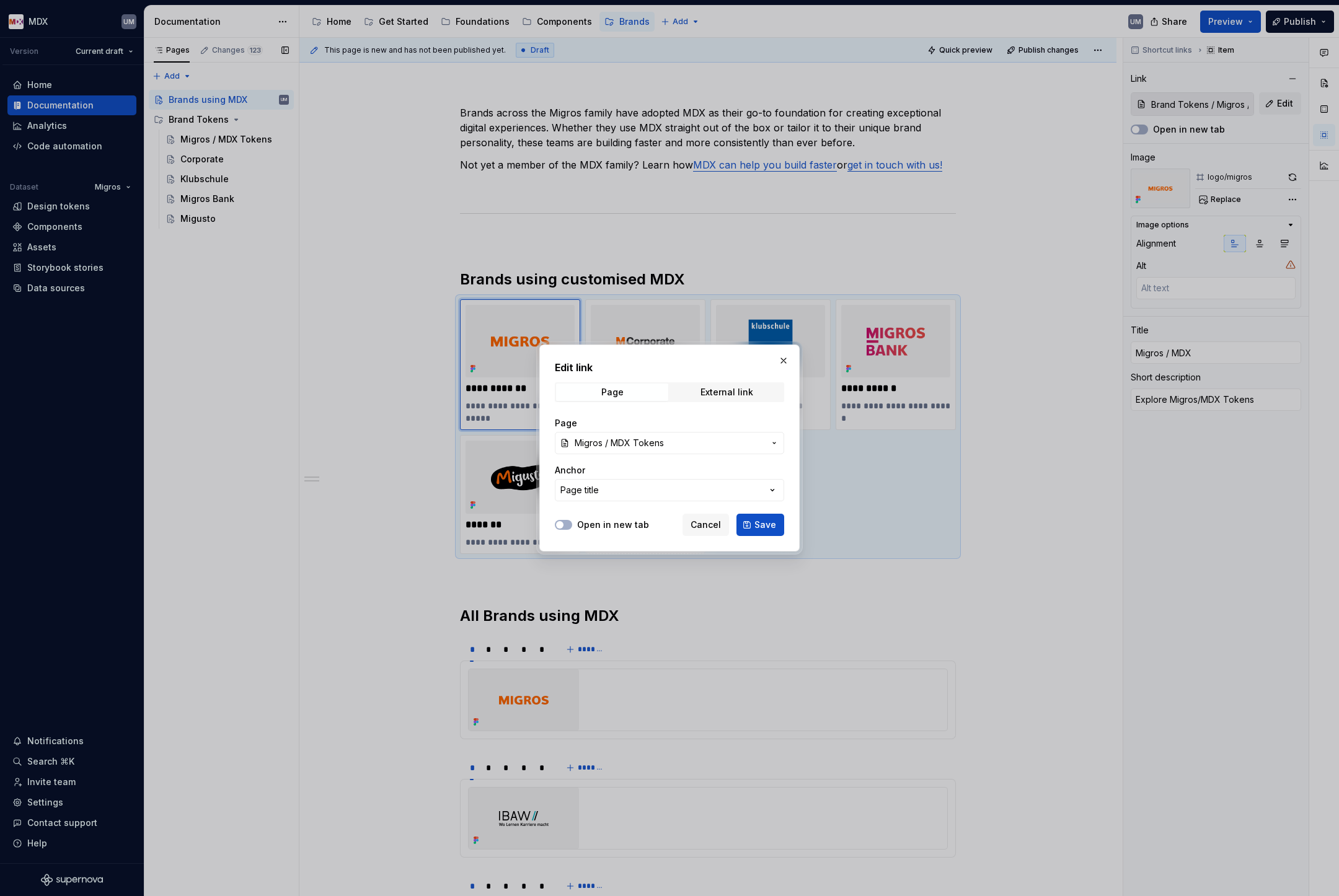
click at [428, 713] on div at bounding box center [670, 448] width 1339 height 896
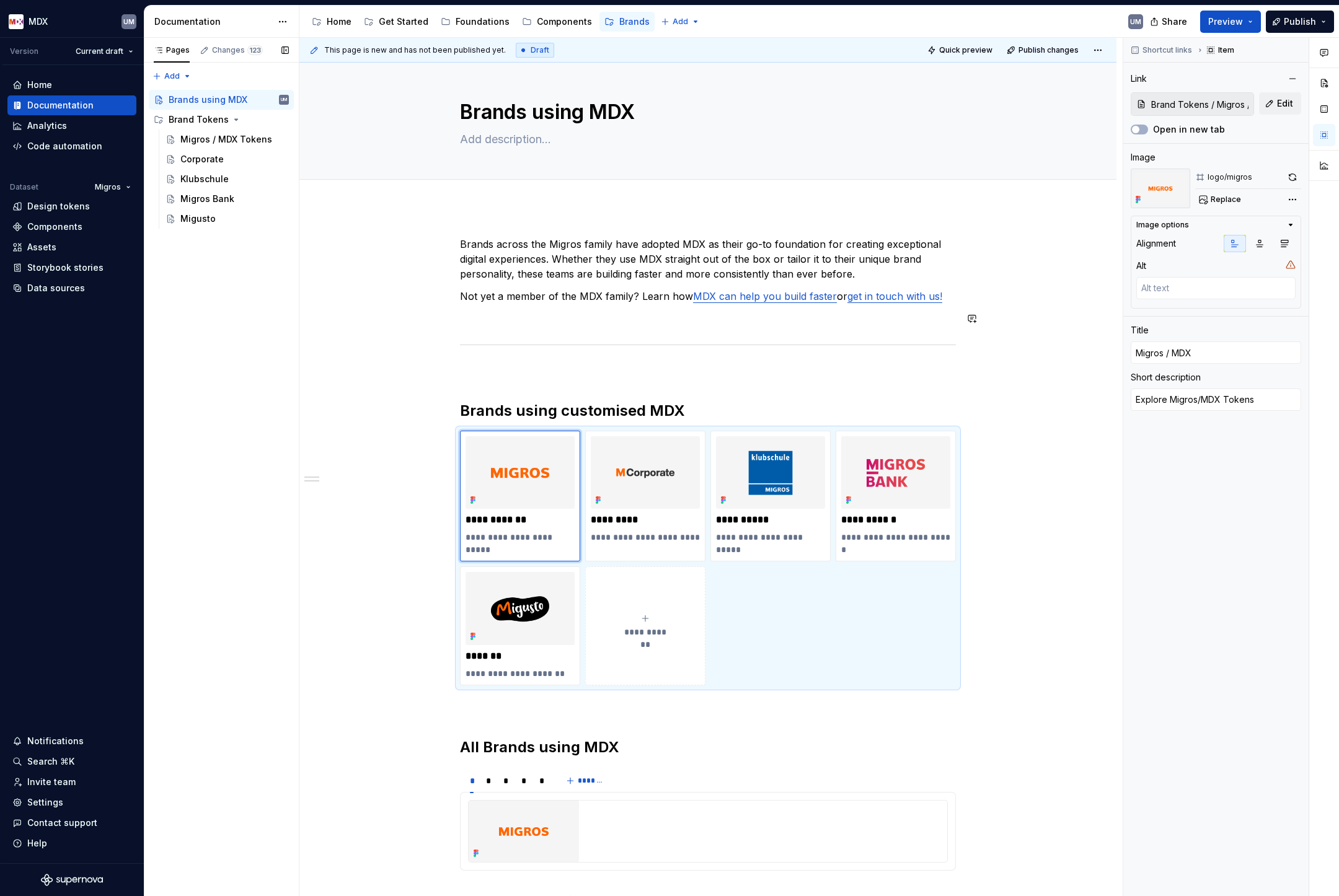
scroll to position [0, 0]
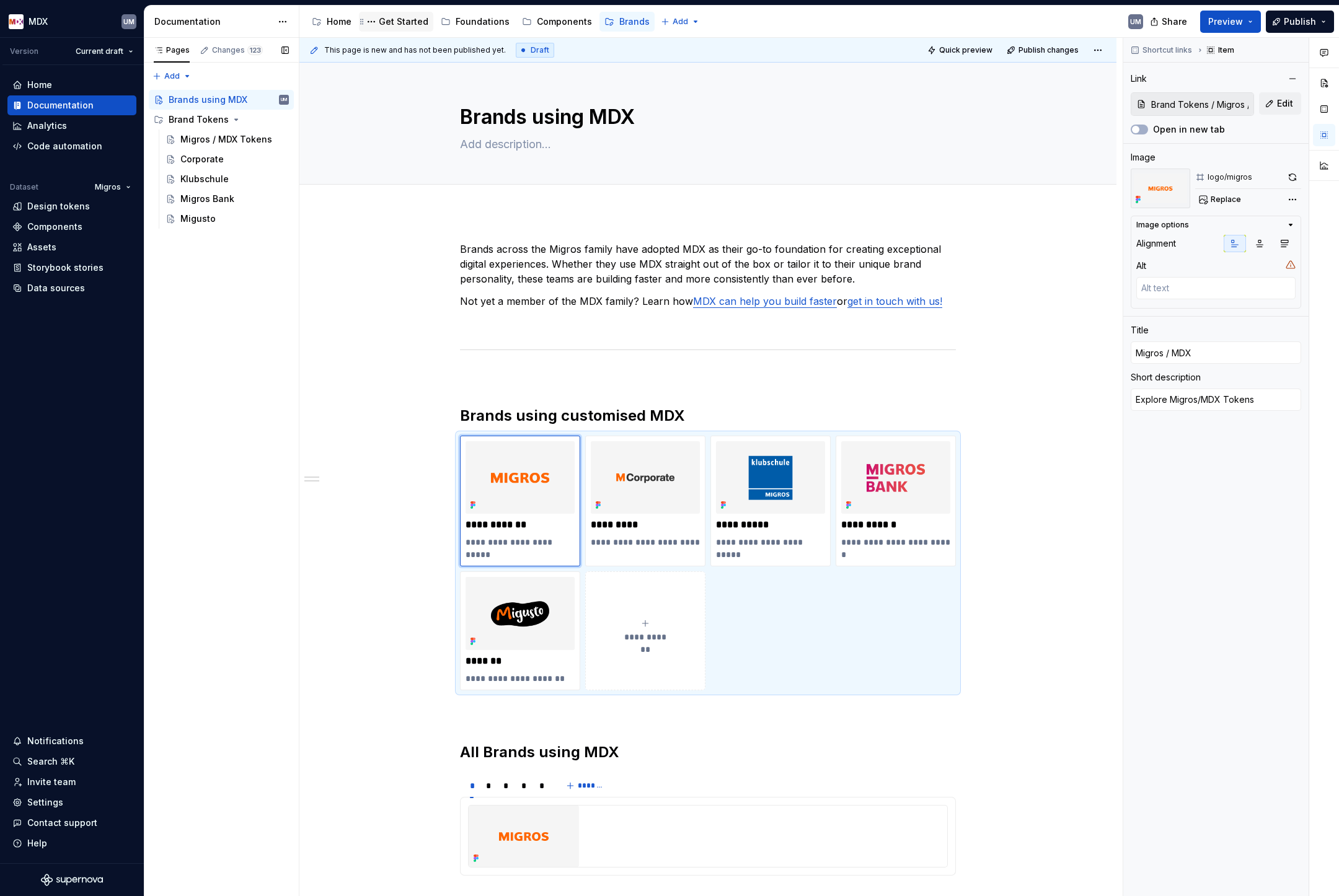
click at [401, 26] on div "Get Started" at bounding box center [403, 22] width 50 height 13
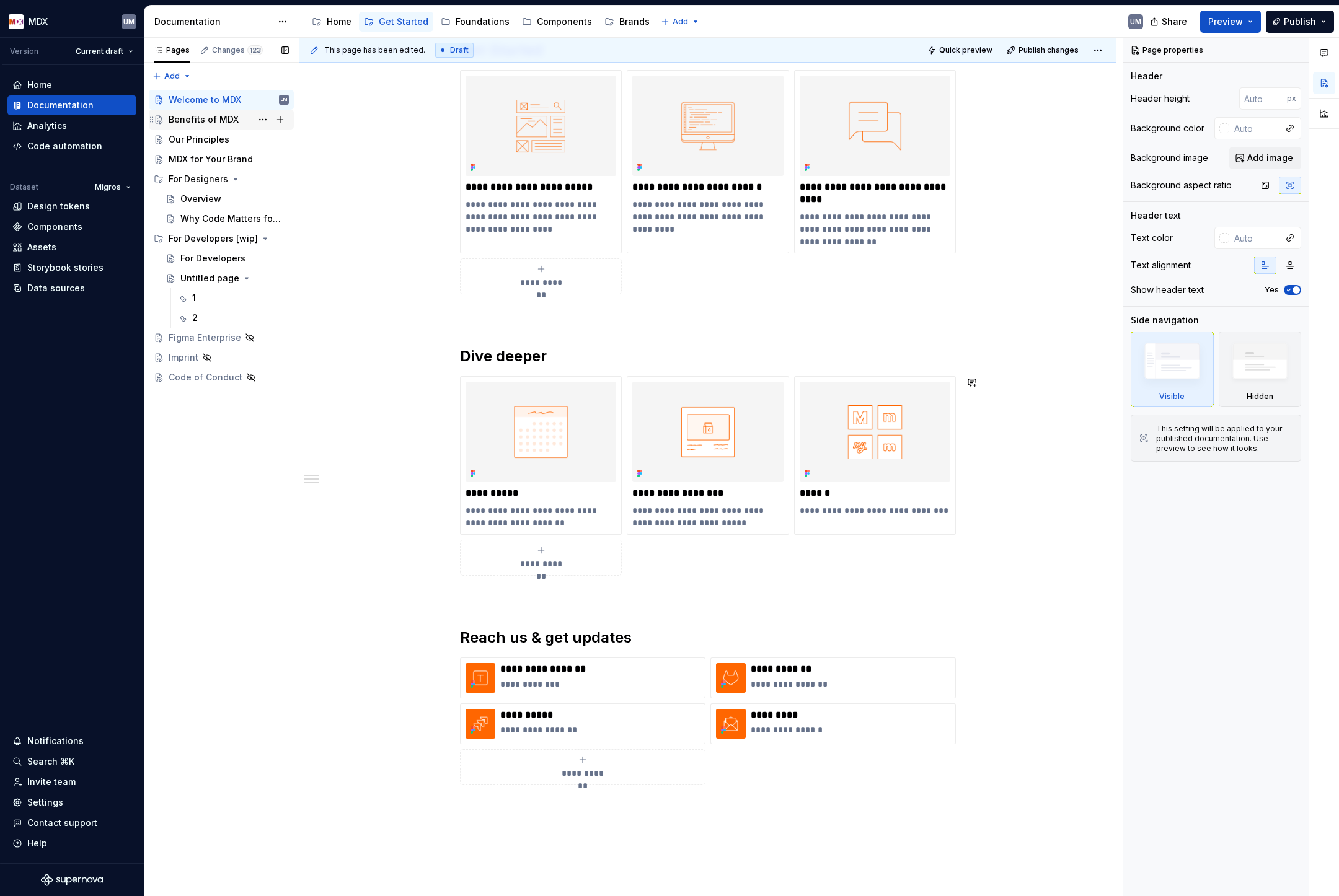
scroll to position [605, 0]
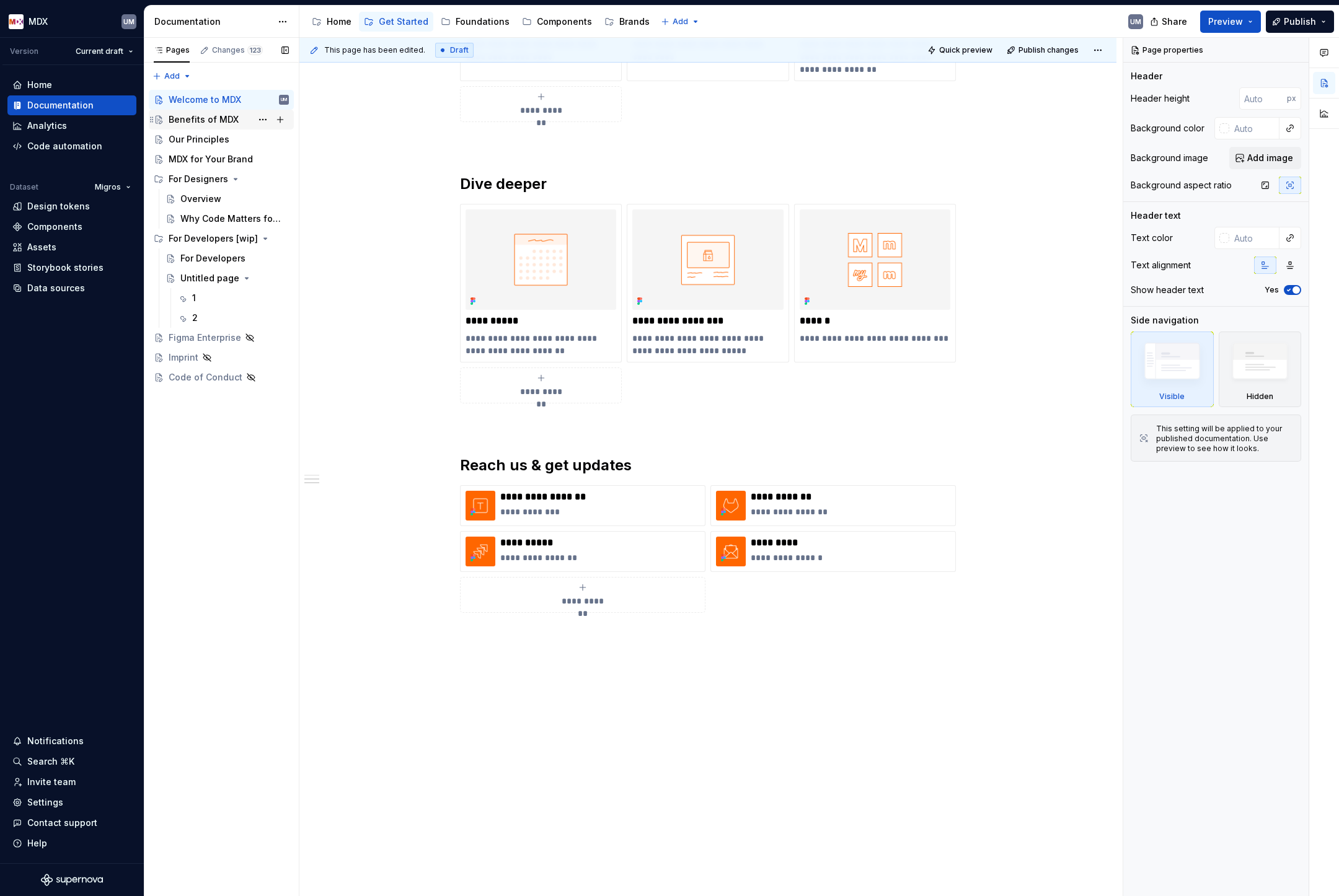
click at [204, 115] on div "Benefits of MDX" at bounding box center [204, 119] width 70 height 13
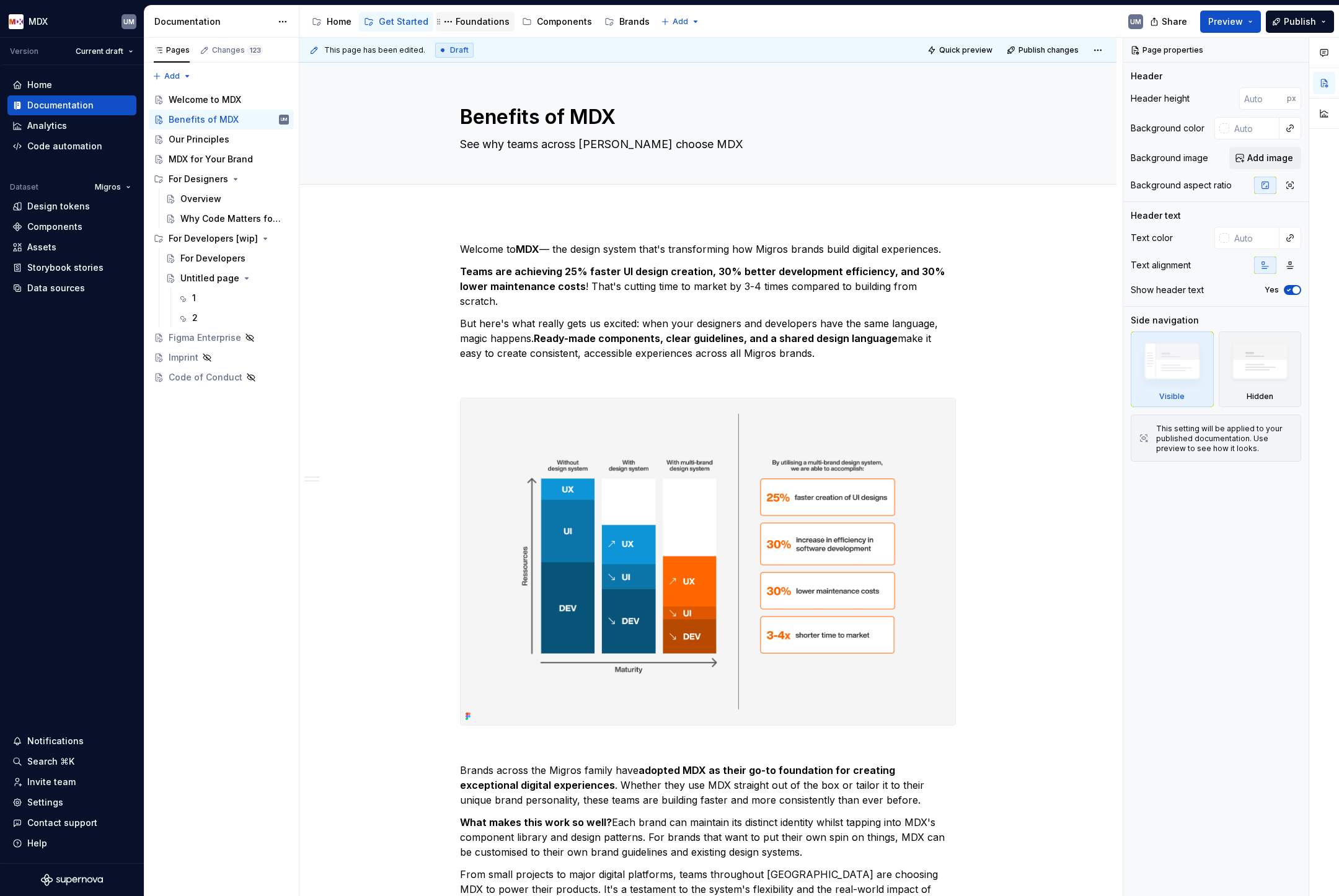
click at [490, 27] on div "Foundations" at bounding box center [483, 22] width 54 height 13
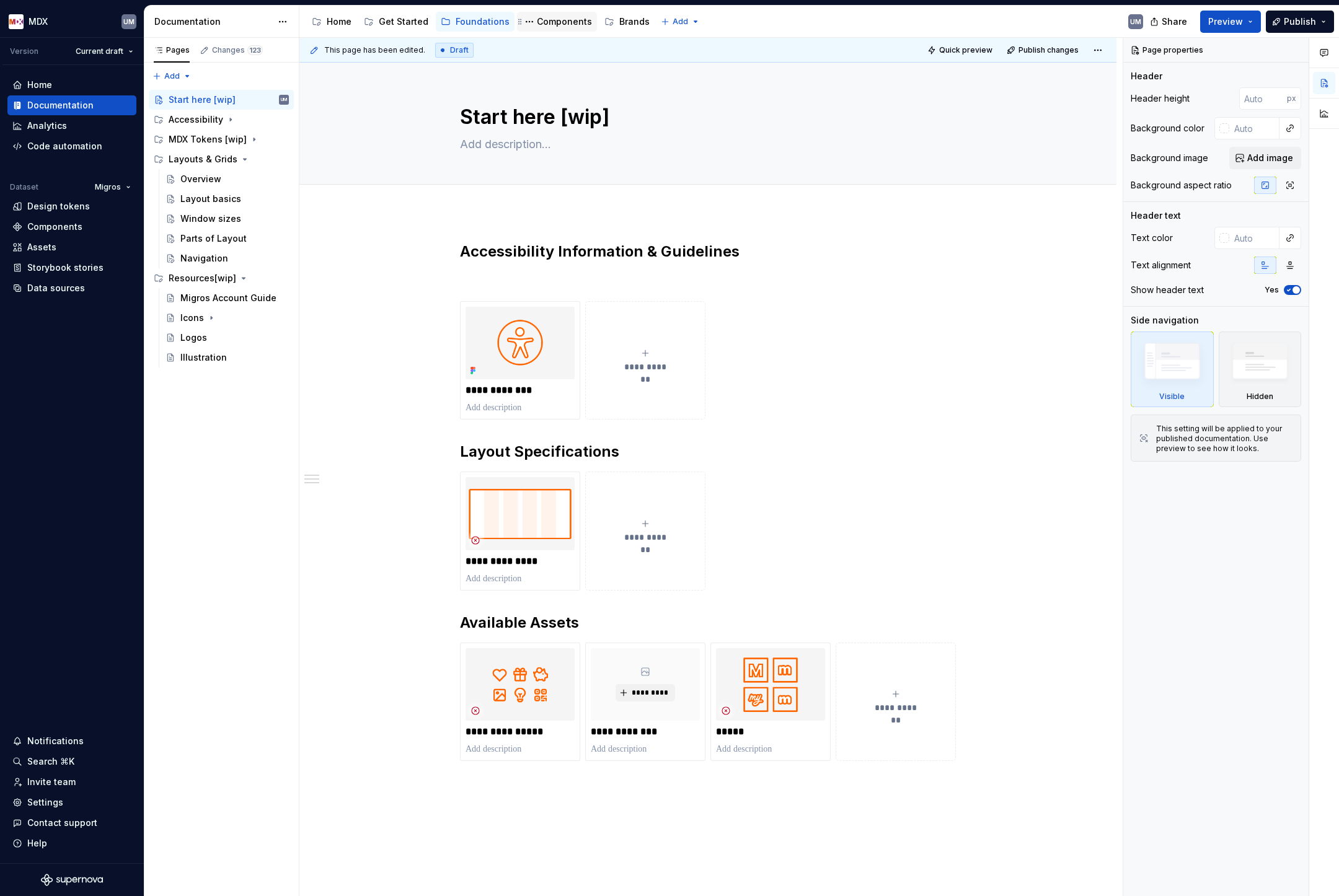
click at [554, 20] on div "Components" at bounding box center [564, 22] width 55 height 13
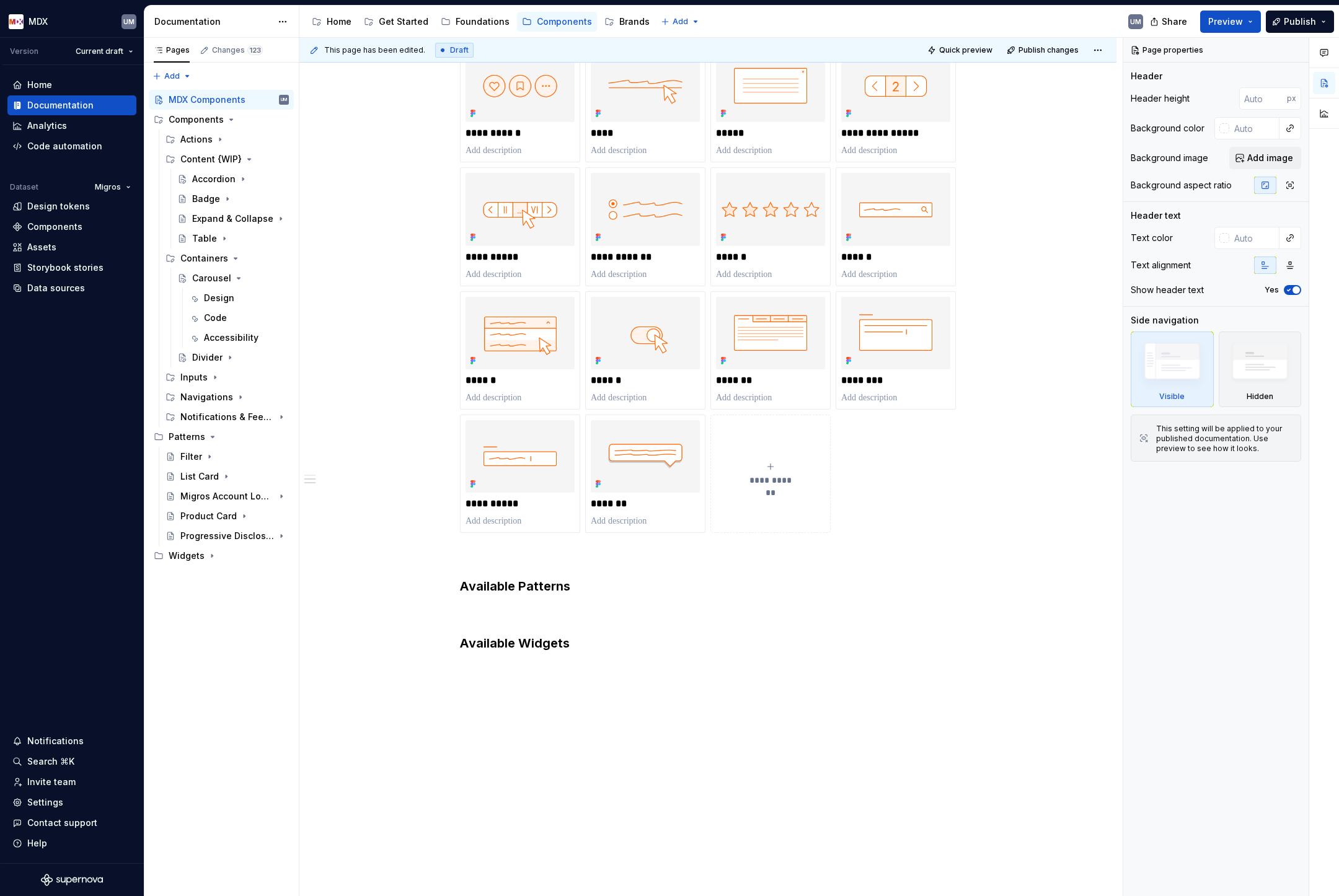
scroll to position [635, 0]
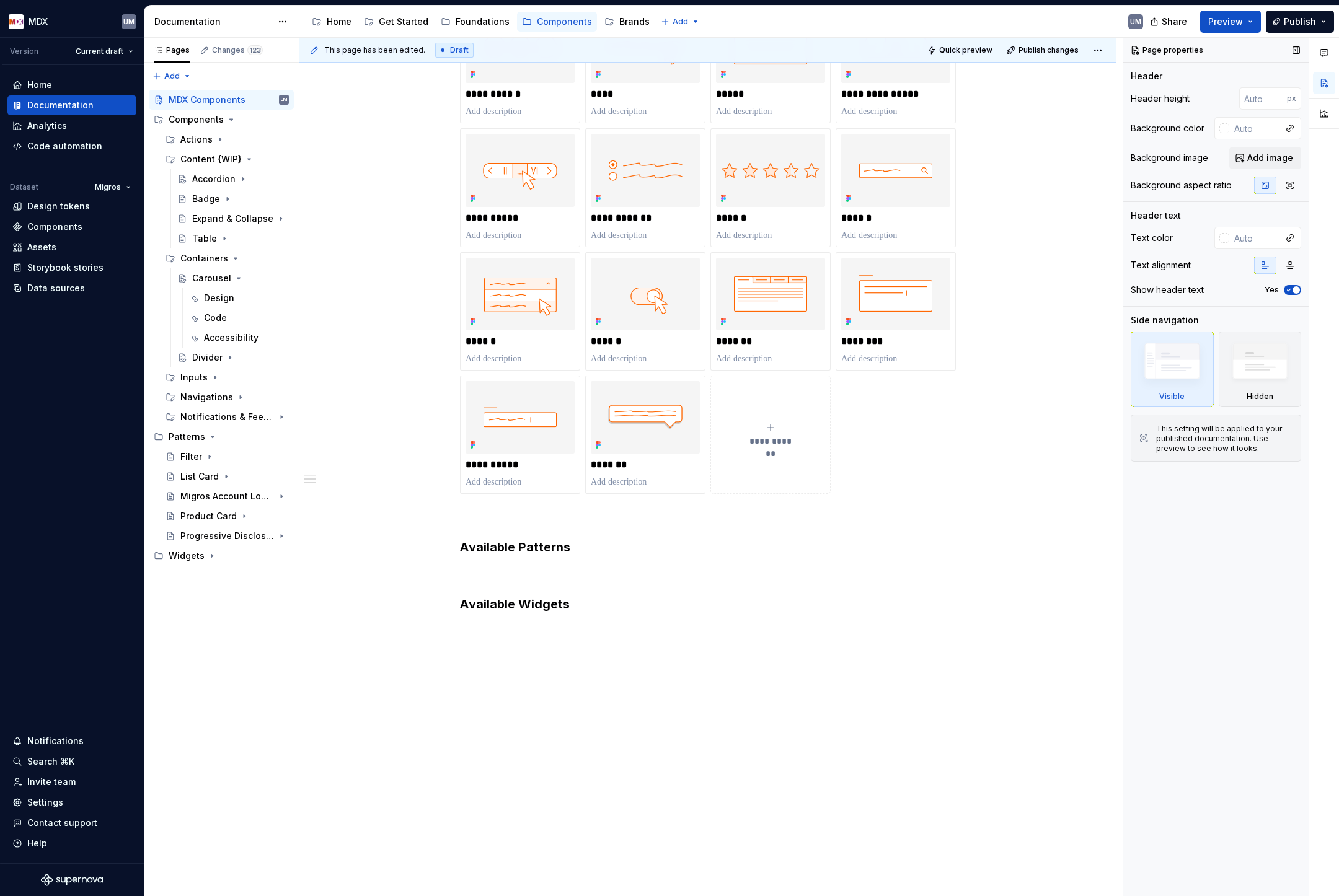
type textarea "*"
